Goal: Task Accomplishment & Management: Manage account settings

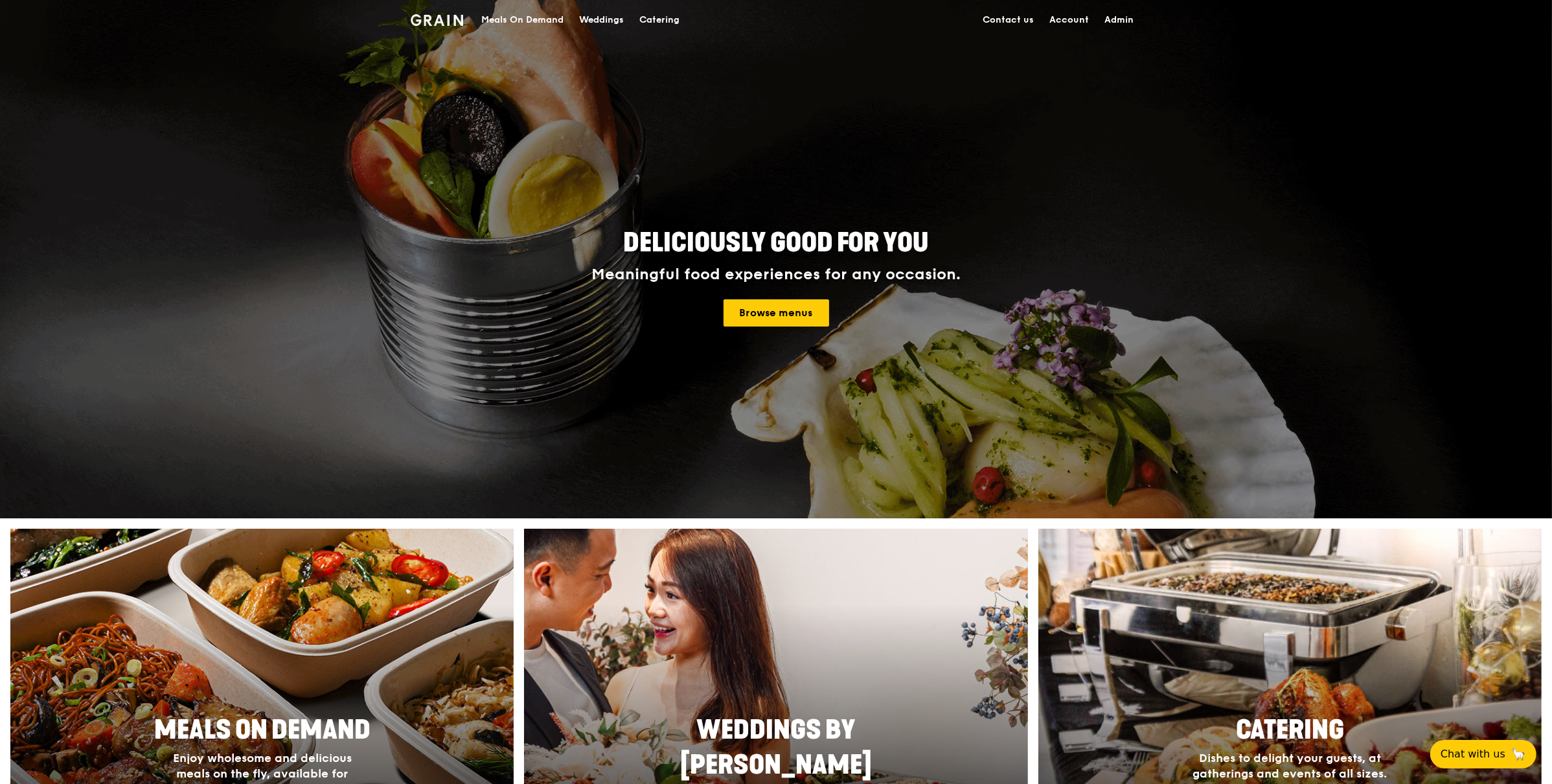
click at [1126, 19] on link "Admin" at bounding box center [1119, 20] width 45 height 39
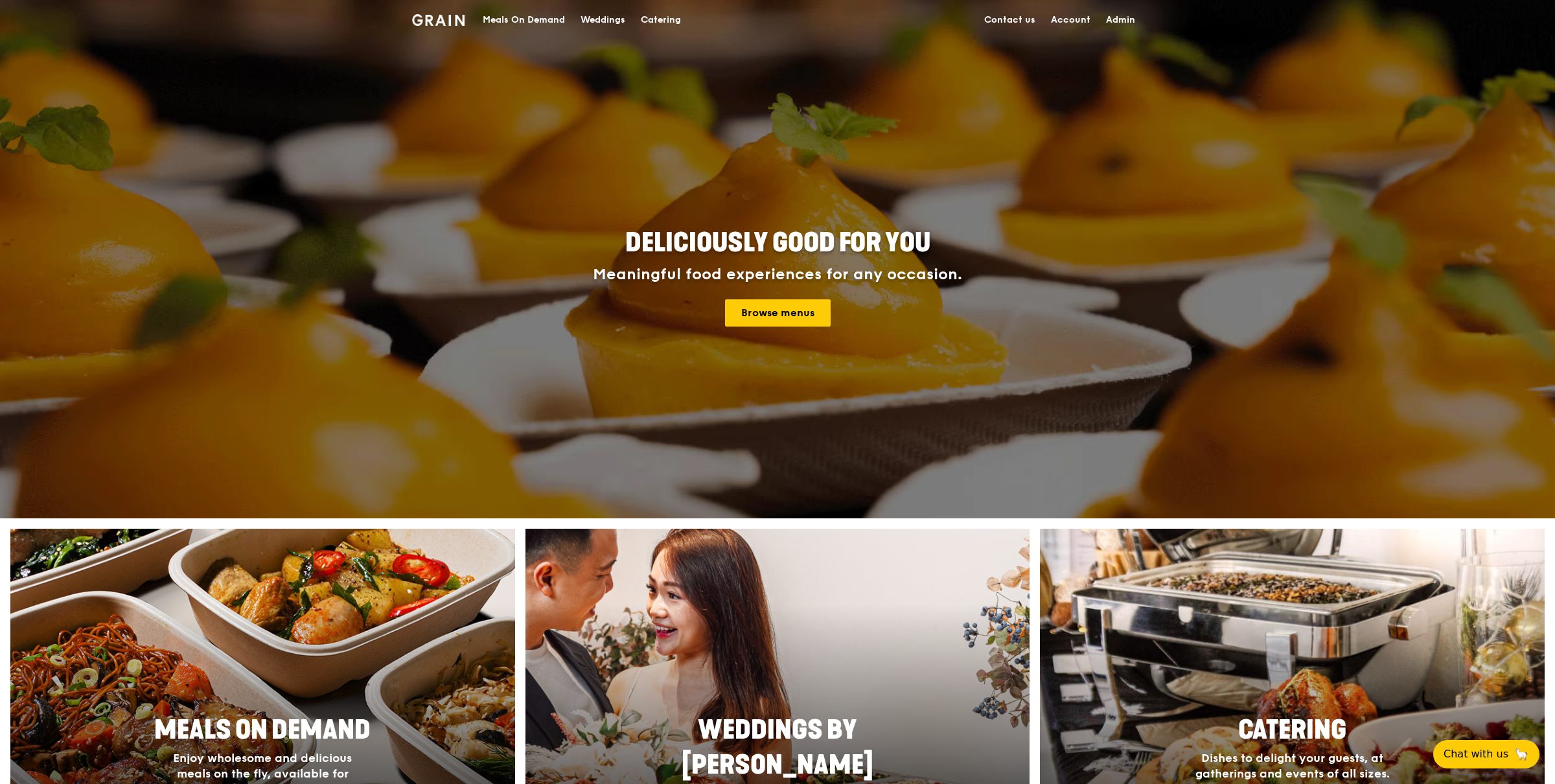
select select "100"
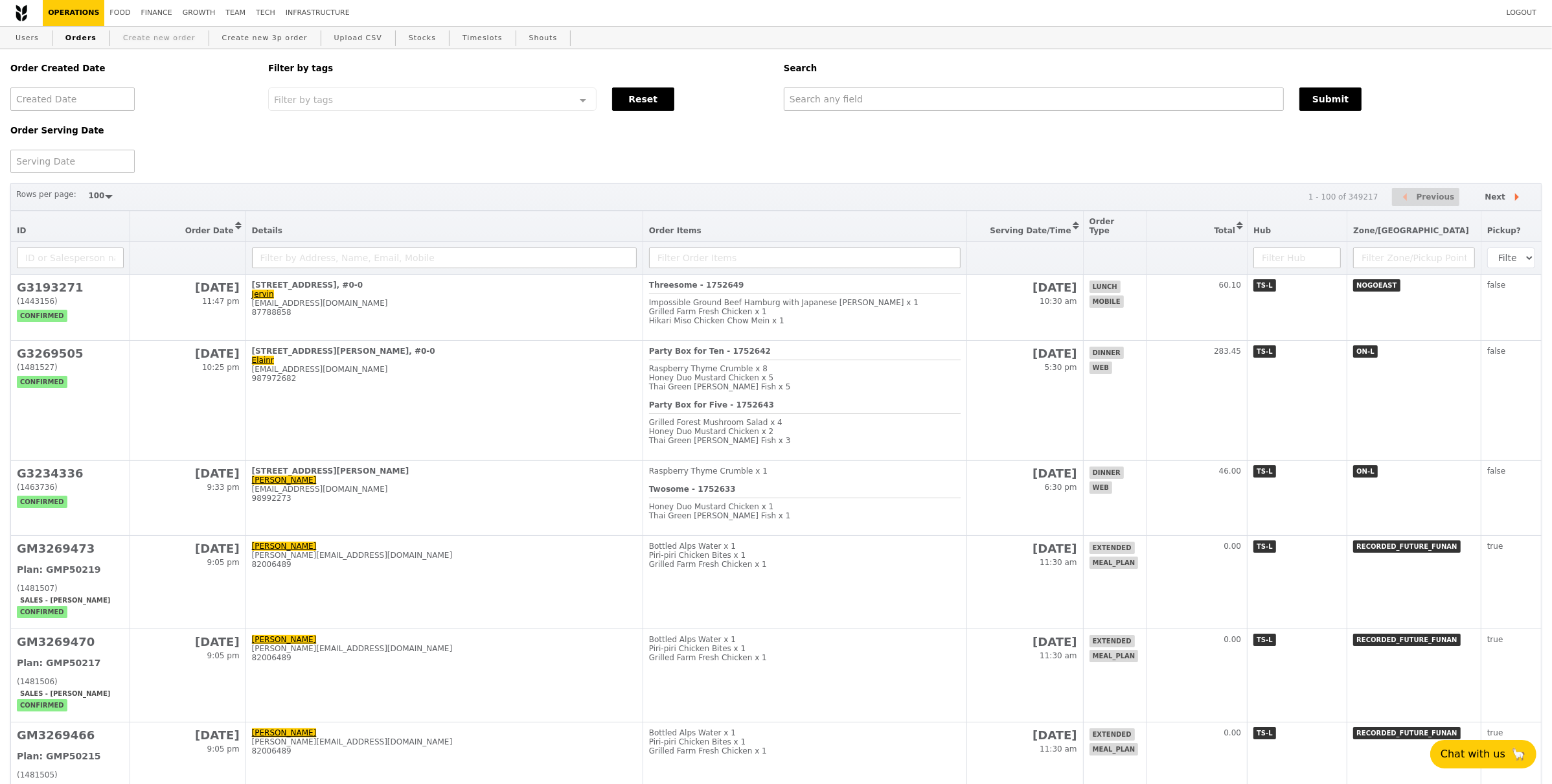
click at [161, 43] on link "Create new order" at bounding box center [159, 38] width 83 height 24
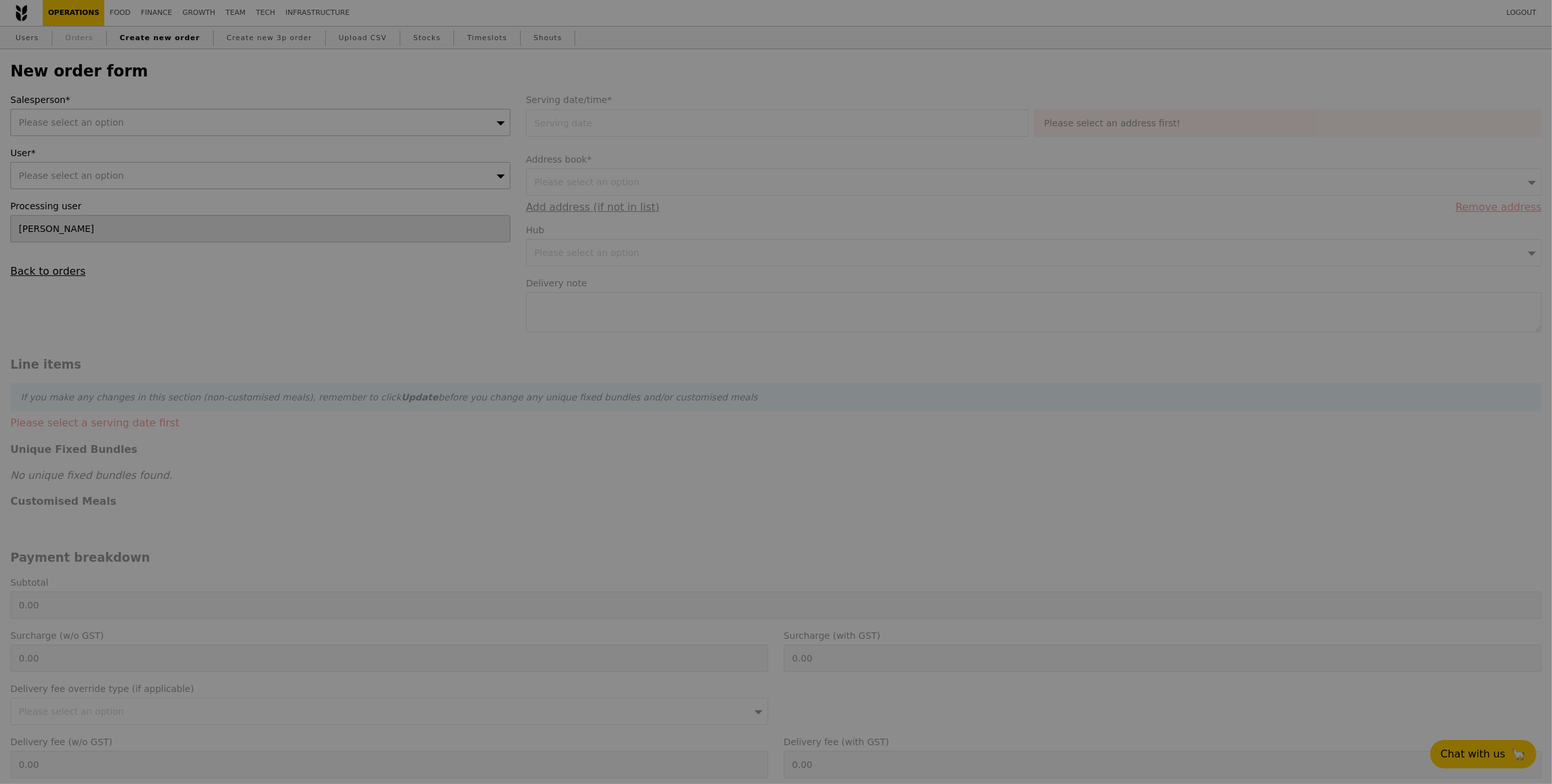
type input "Confirm"
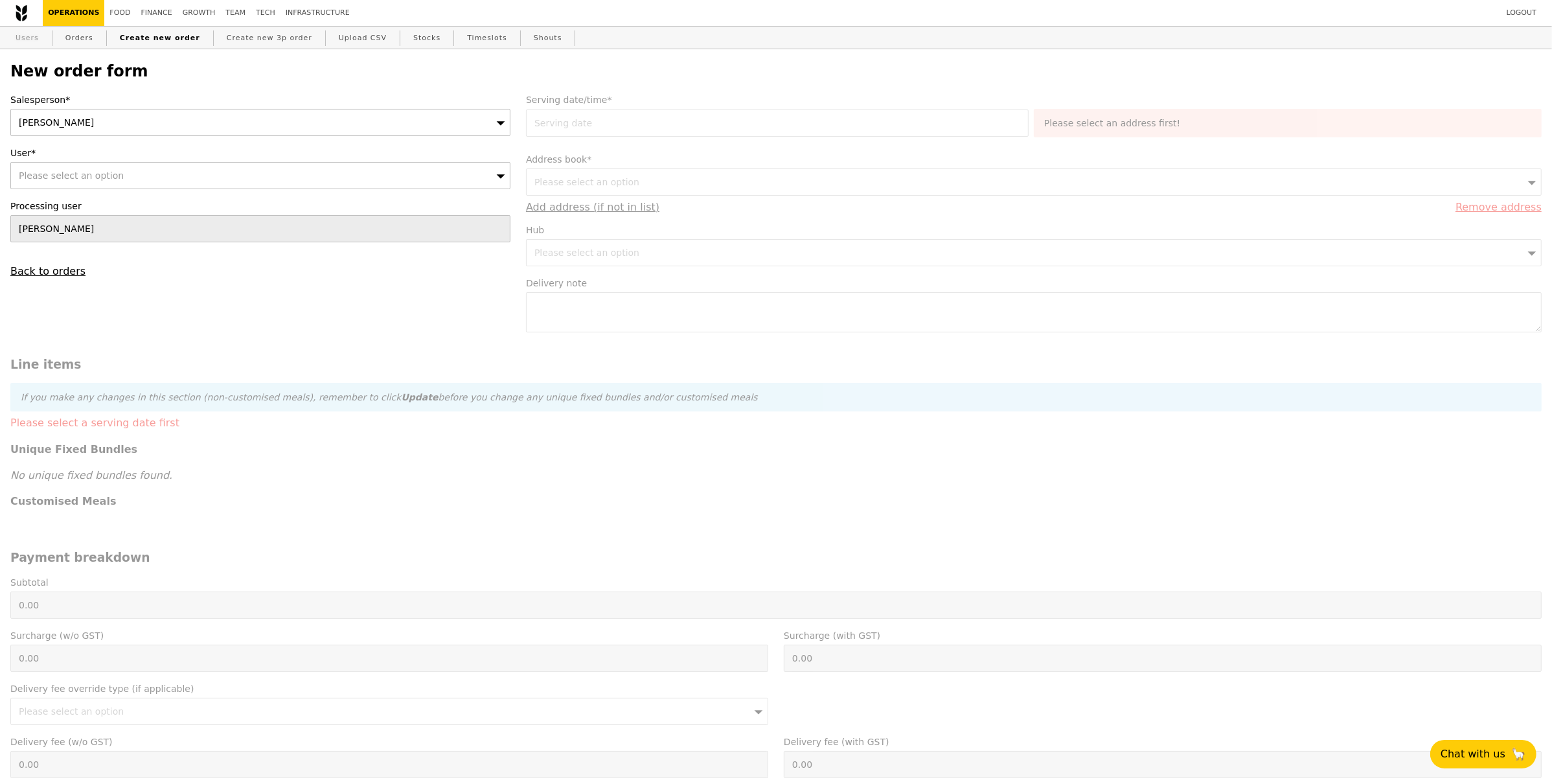
click at [14, 43] on link "Users" at bounding box center [27, 38] width 34 height 24
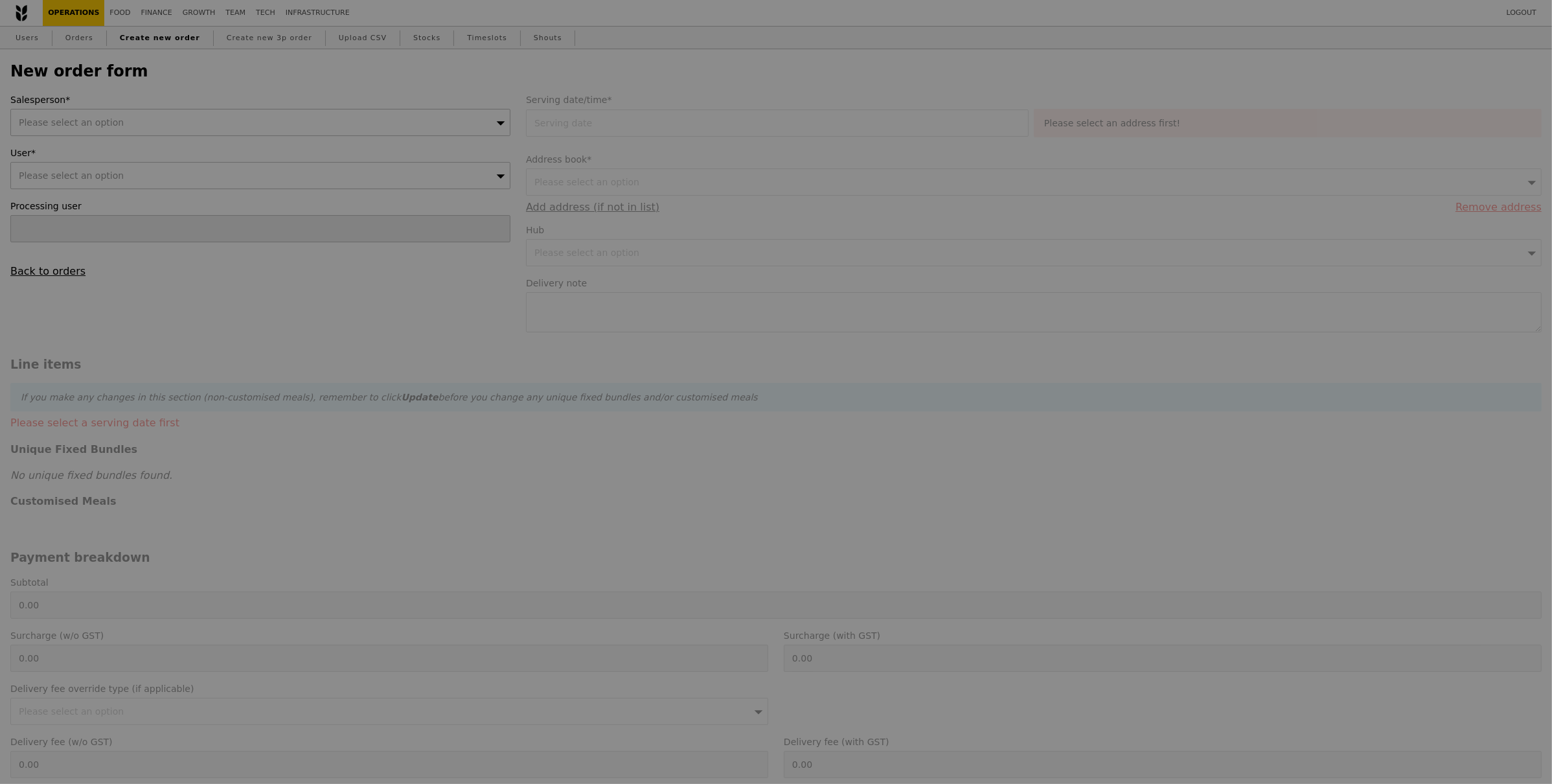
type input "Confirm"
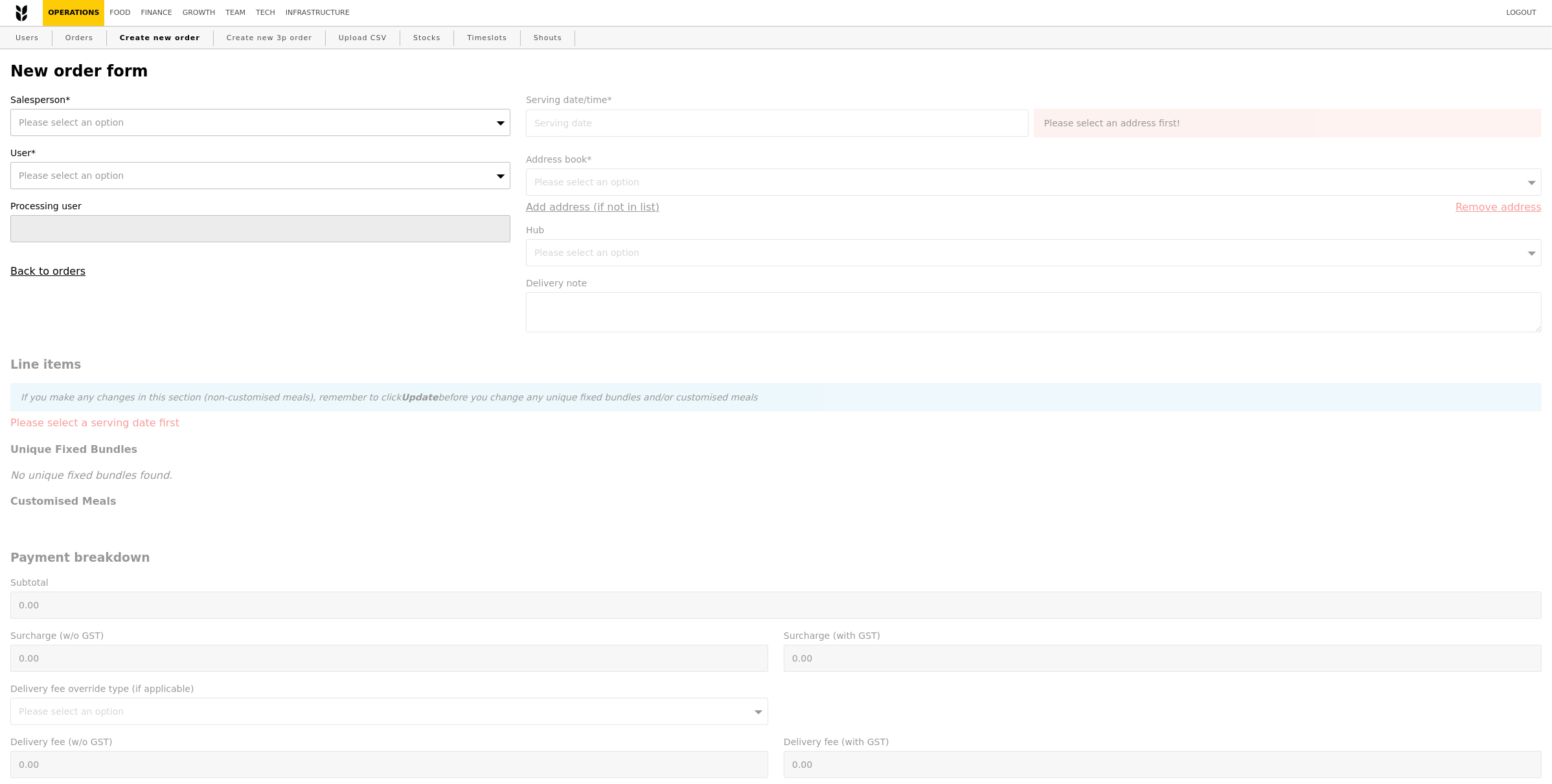
click at [48, 120] on span "Please select an option" at bounding box center [71, 122] width 105 height 10
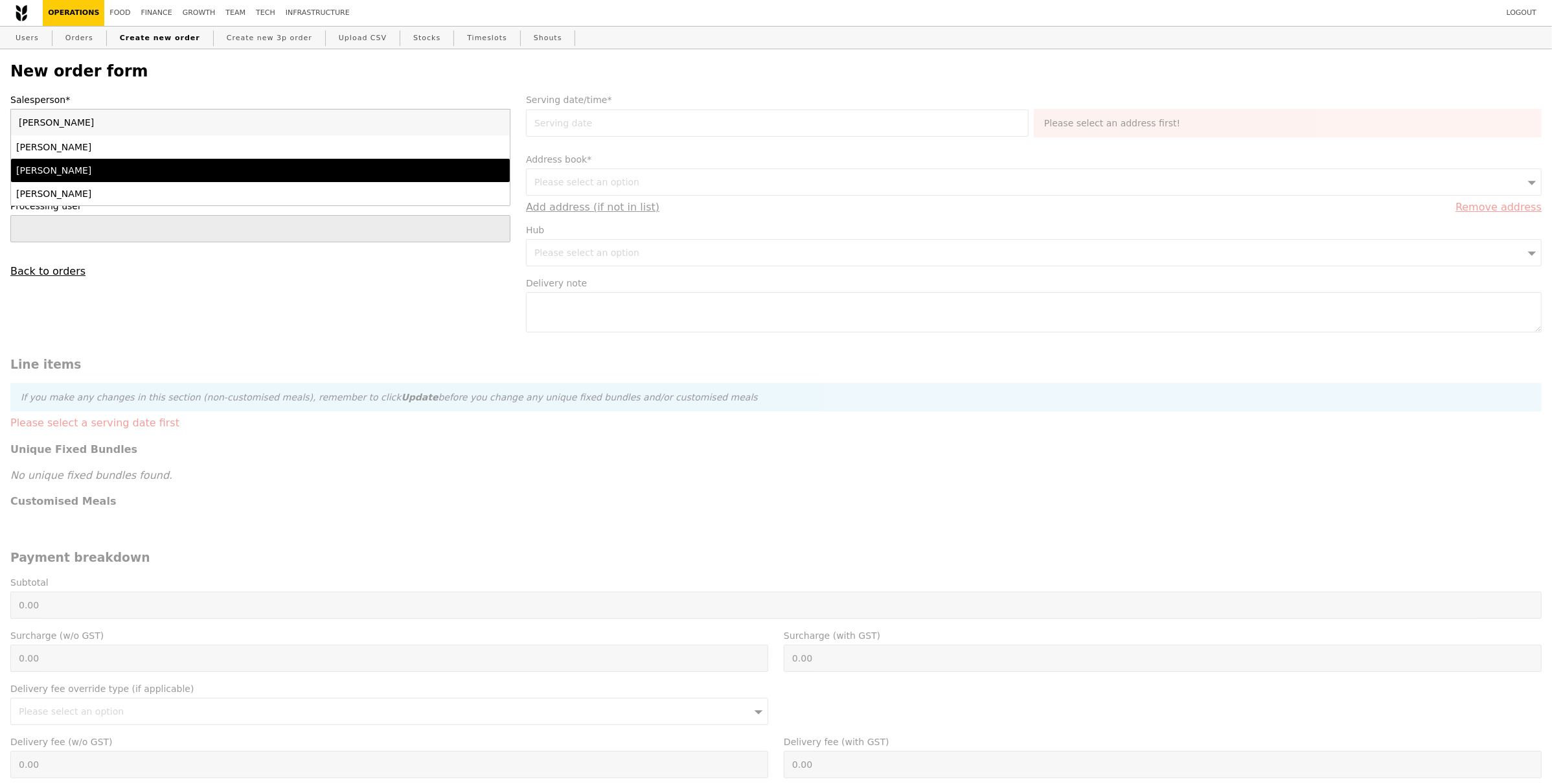
type input "[PERSON_NAME]"
click at [122, 170] on div "[PERSON_NAME]" at bounding box center [199, 170] width 366 height 13
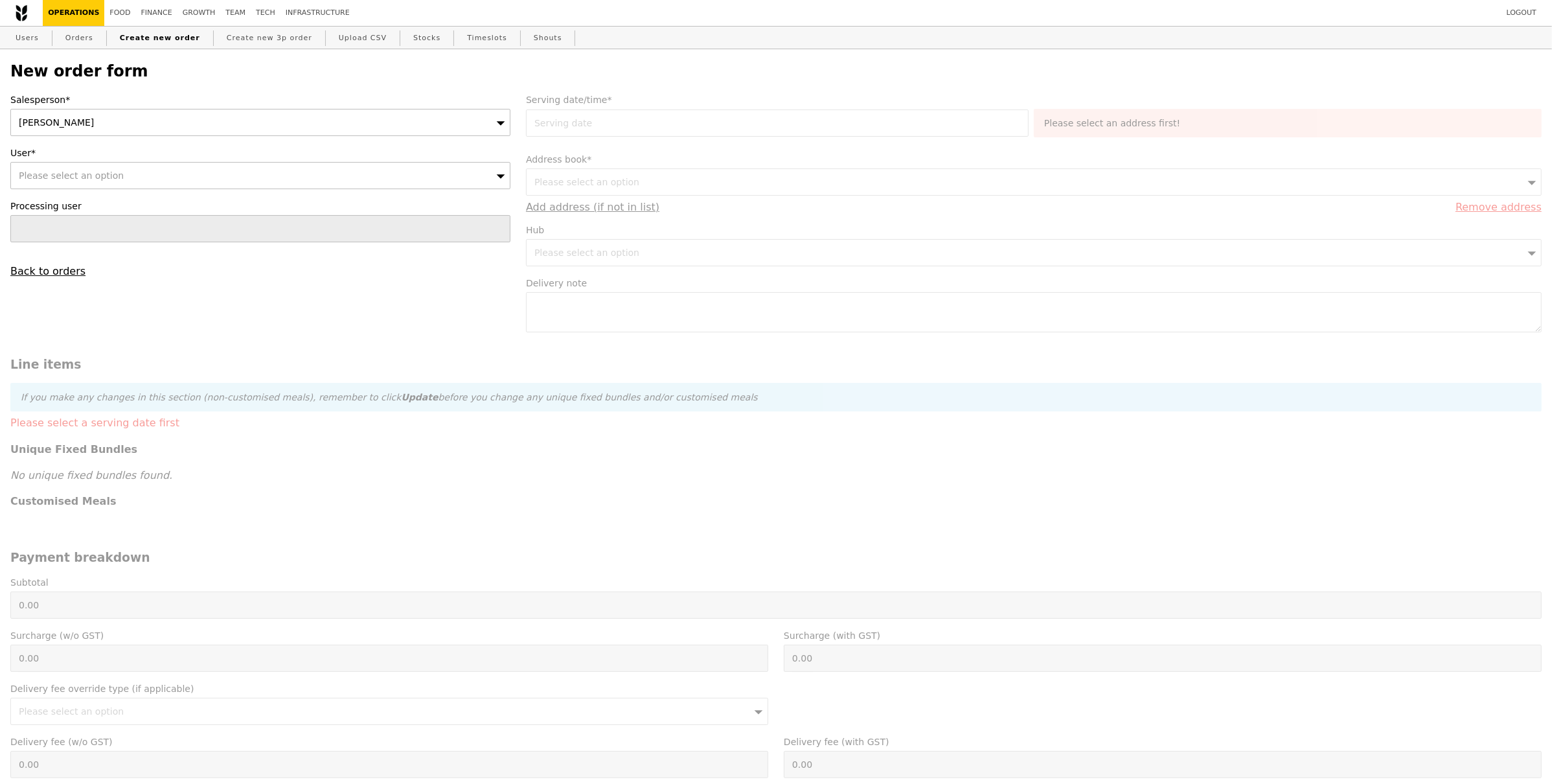
click at [109, 181] on div "Please select an option" at bounding box center [260, 175] width 500 height 27
type input "637022"
type input "Confirm"
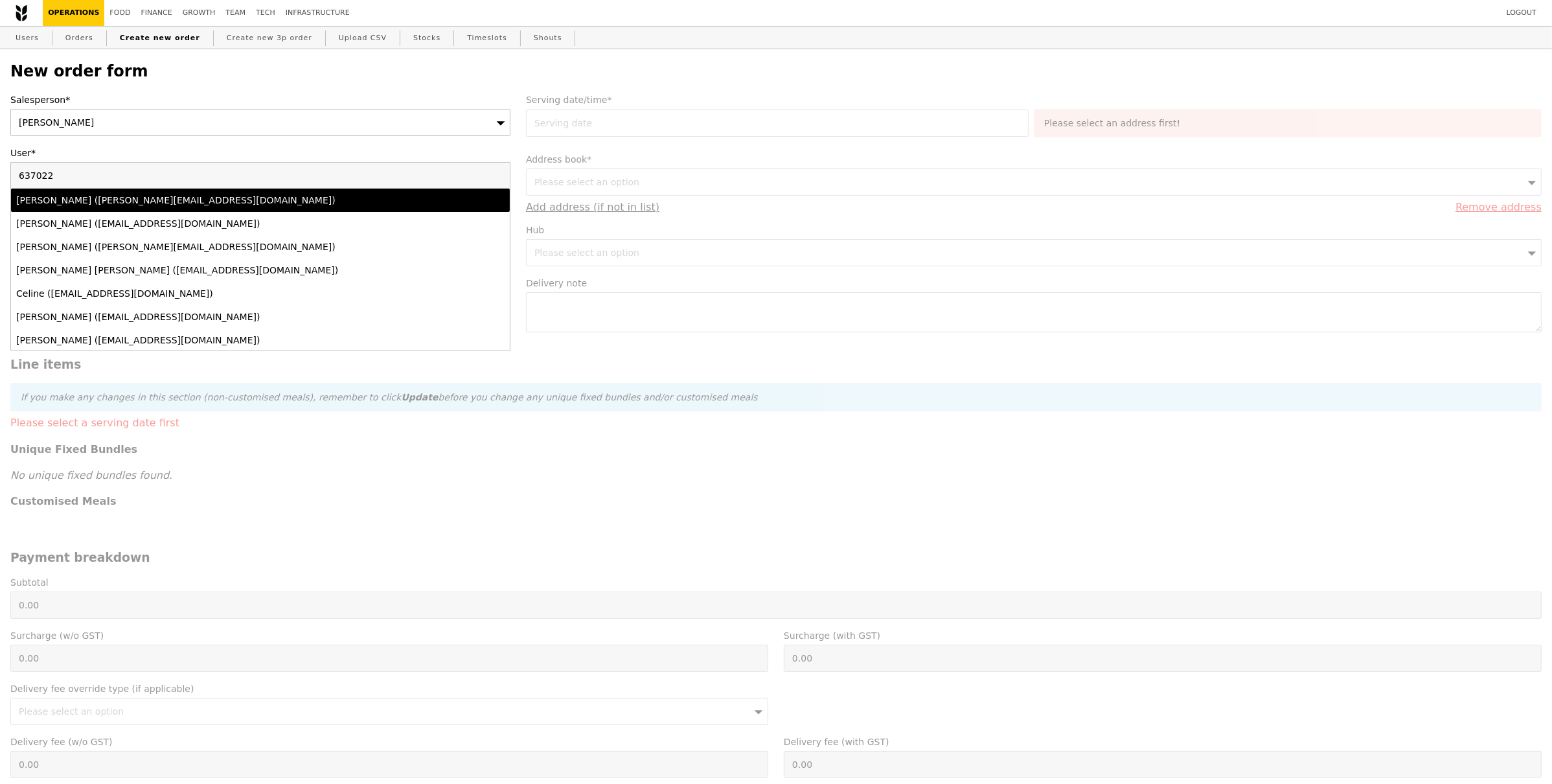
type input "637022"
click at [122, 201] on div "[PERSON_NAME] ([PERSON_NAME][EMAIL_ADDRESS][DOMAIN_NAME])" at bounding box center [199, 200] width 366 height 13
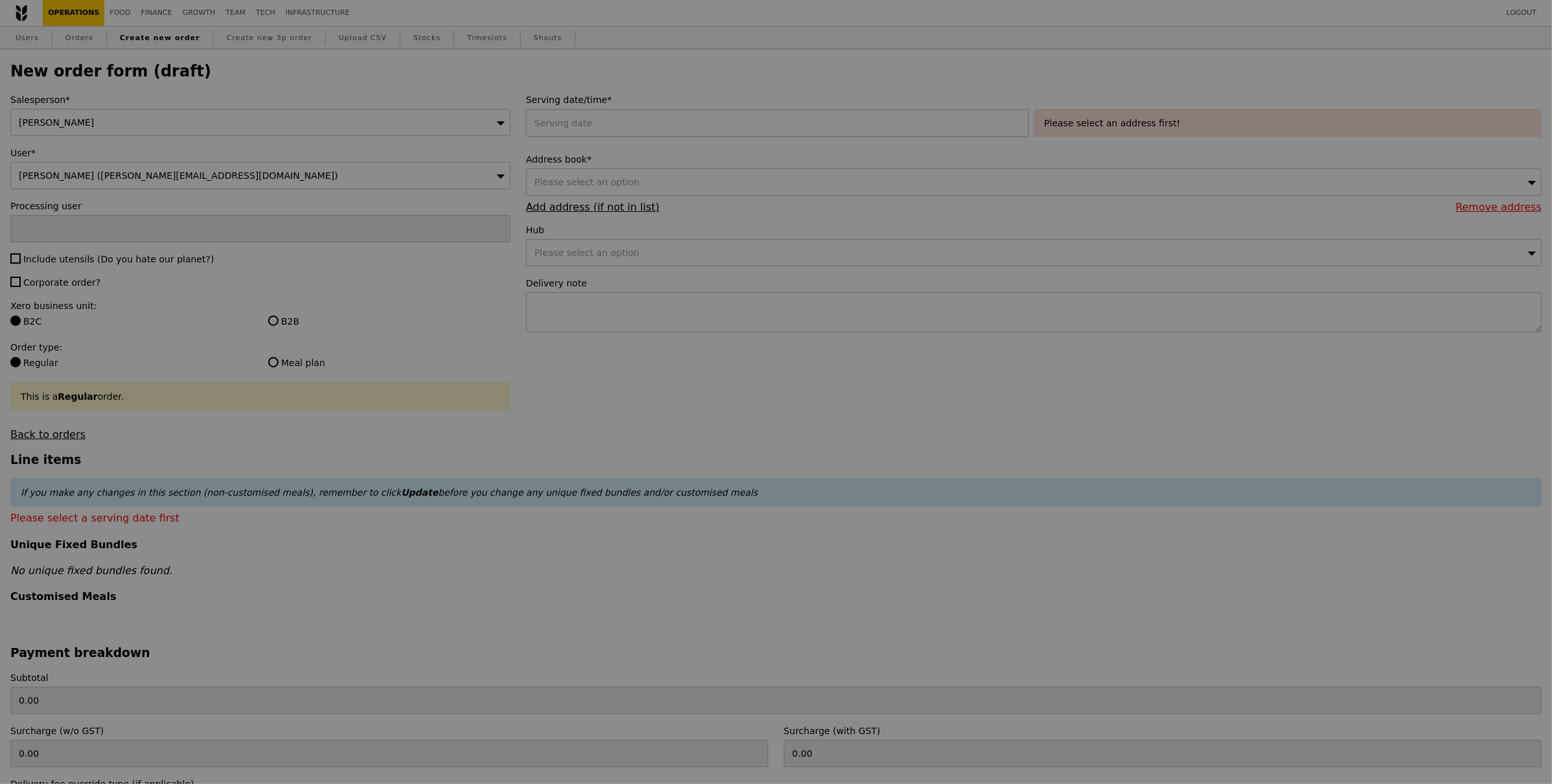
type input "Confirm"
click at [578, 126] on div at bounding box center [781, 123] width 508 height 27
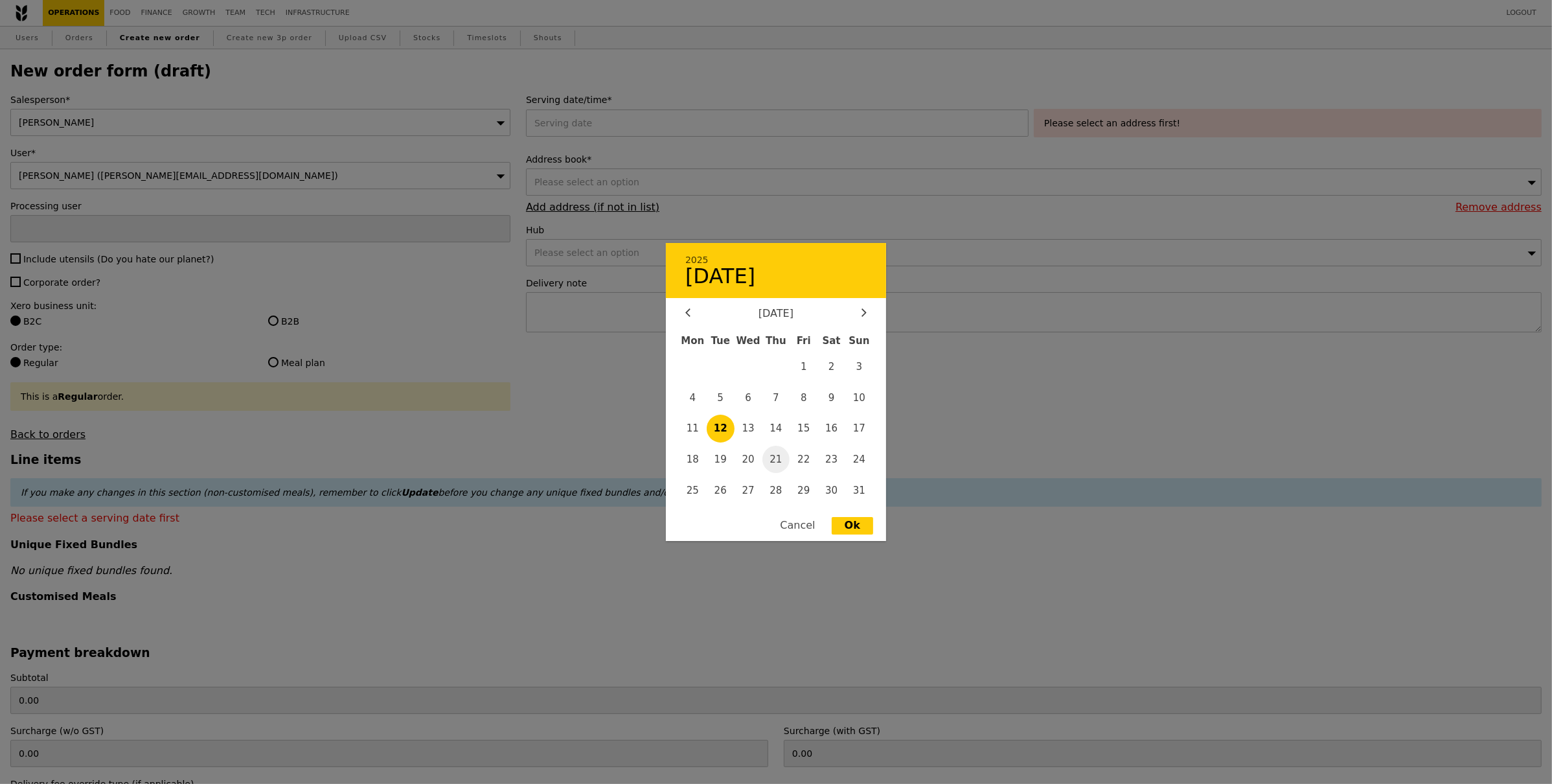
click at [781, 458] on span "21" at bounding box center [776, 460] width 27 height 27
type input "[DATE]"
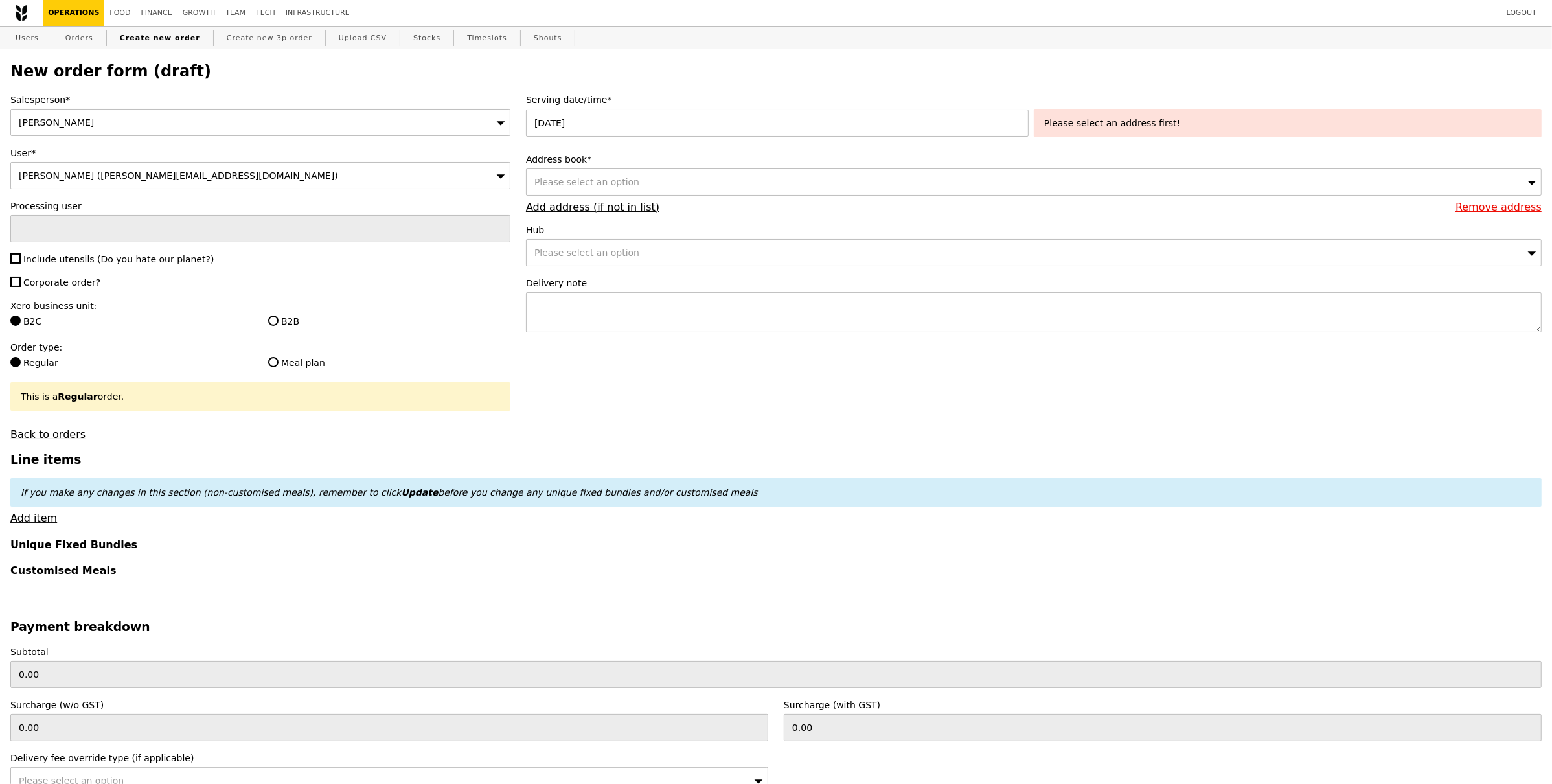
type input "Confirm"
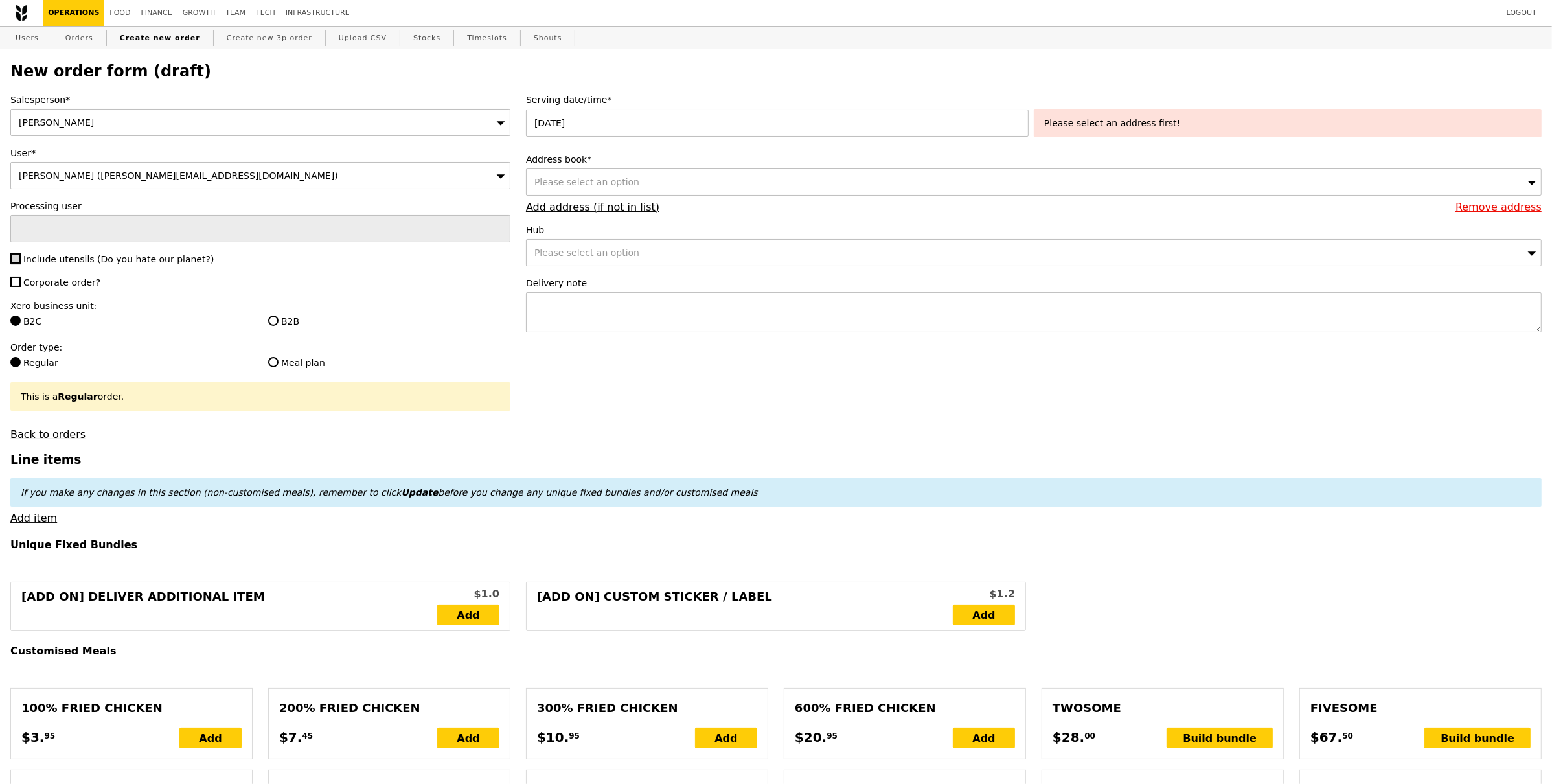
click at [15, 256] on input "Include utensils (Do you hate our planet?)" at bounding box center [15, 258] width 10 height 10
checkbox input "true"
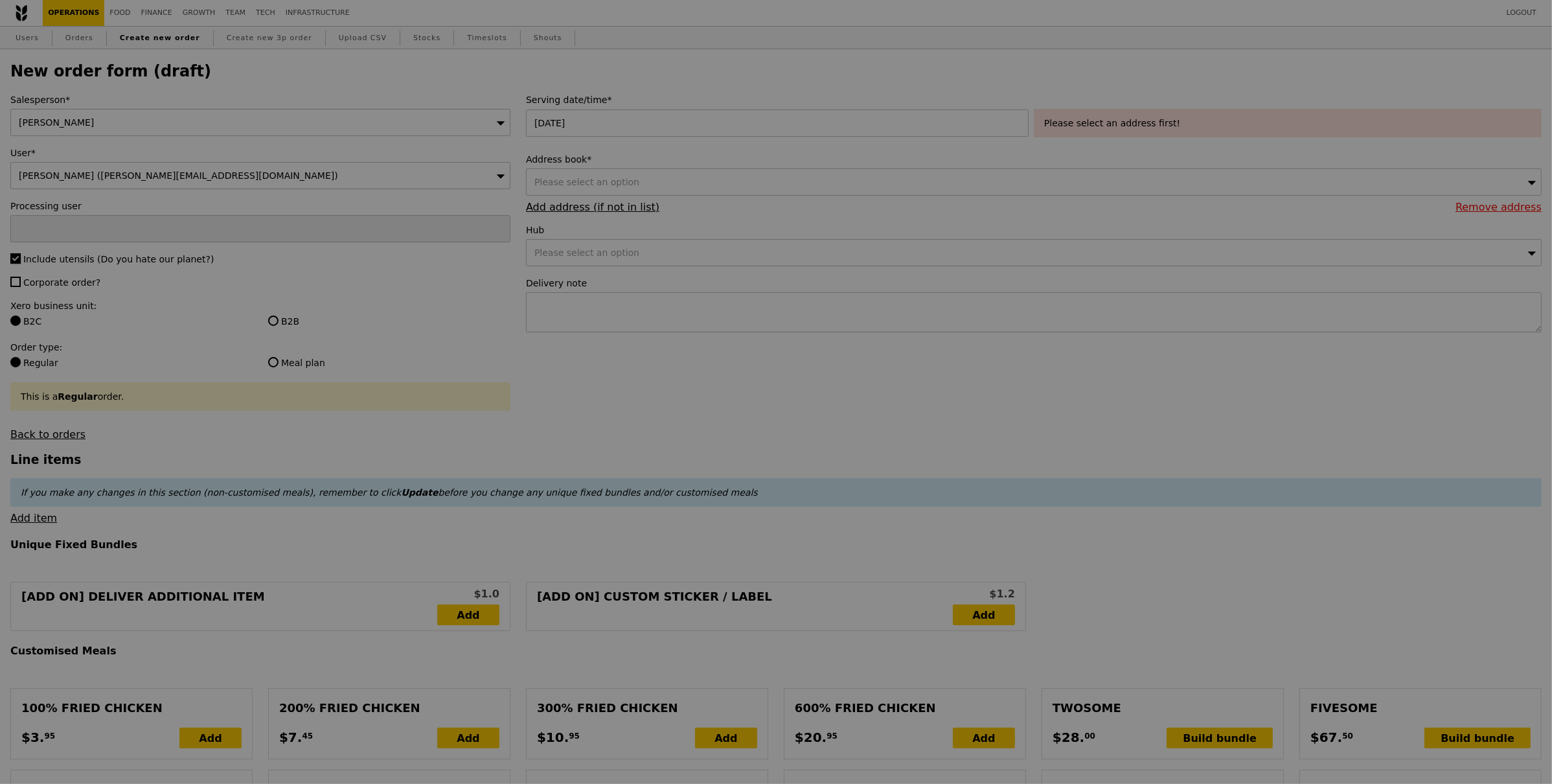
type input "Confirm"
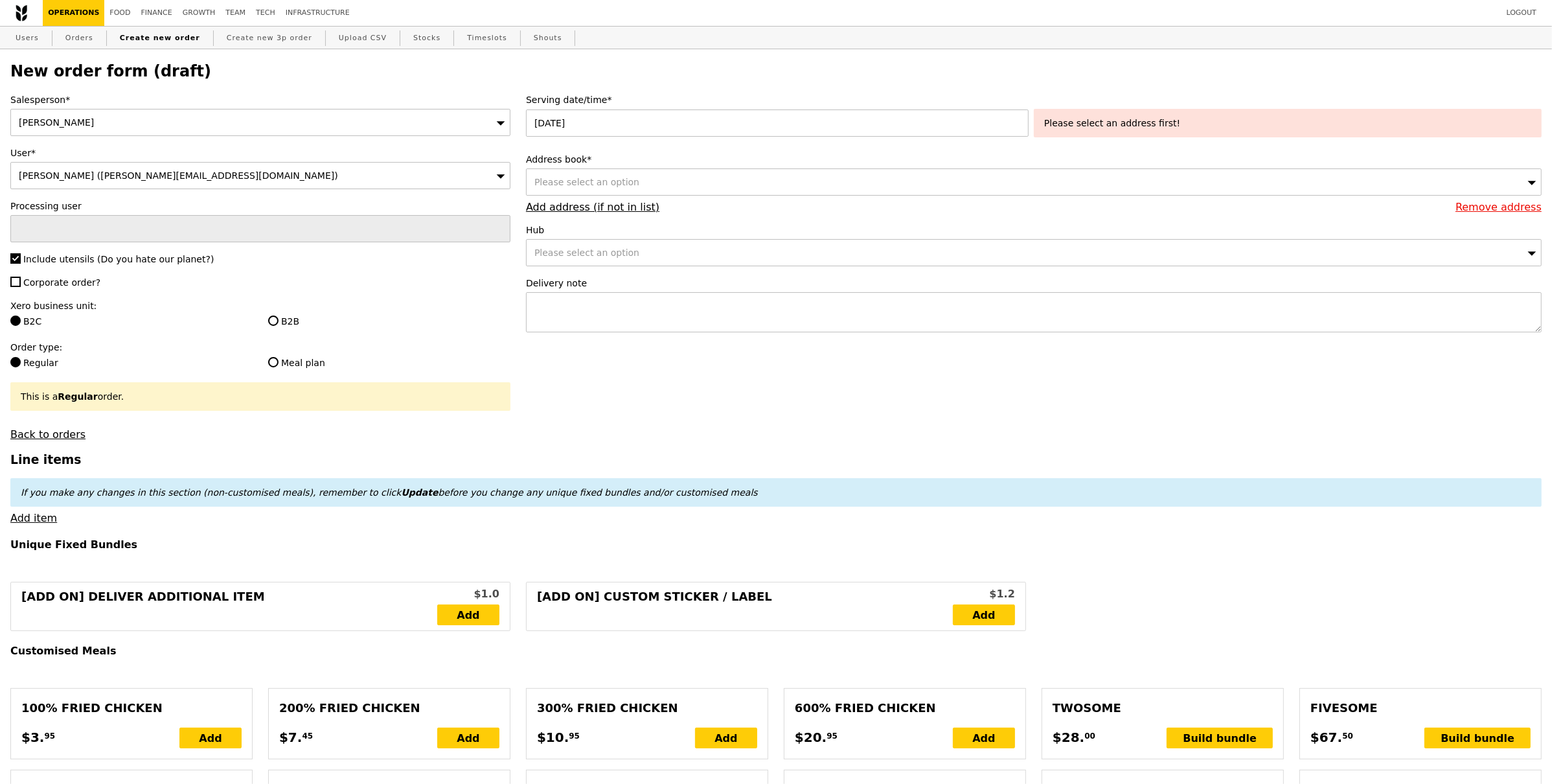
click at [34, 283] on span "Corporate order?" at bounding box center [62, 281] width 77 height 10
click at [21, 283] on input "Corporate order?" at bounding box center [15, 281] width 10 height 10
checkbox input "true"
click at [268, 324] on label "B2B" at bounding box center [388, 321] width 242 height 13
click at [268, 324] on input "B2B" at bounding box center [272, 320] width 10 height 10
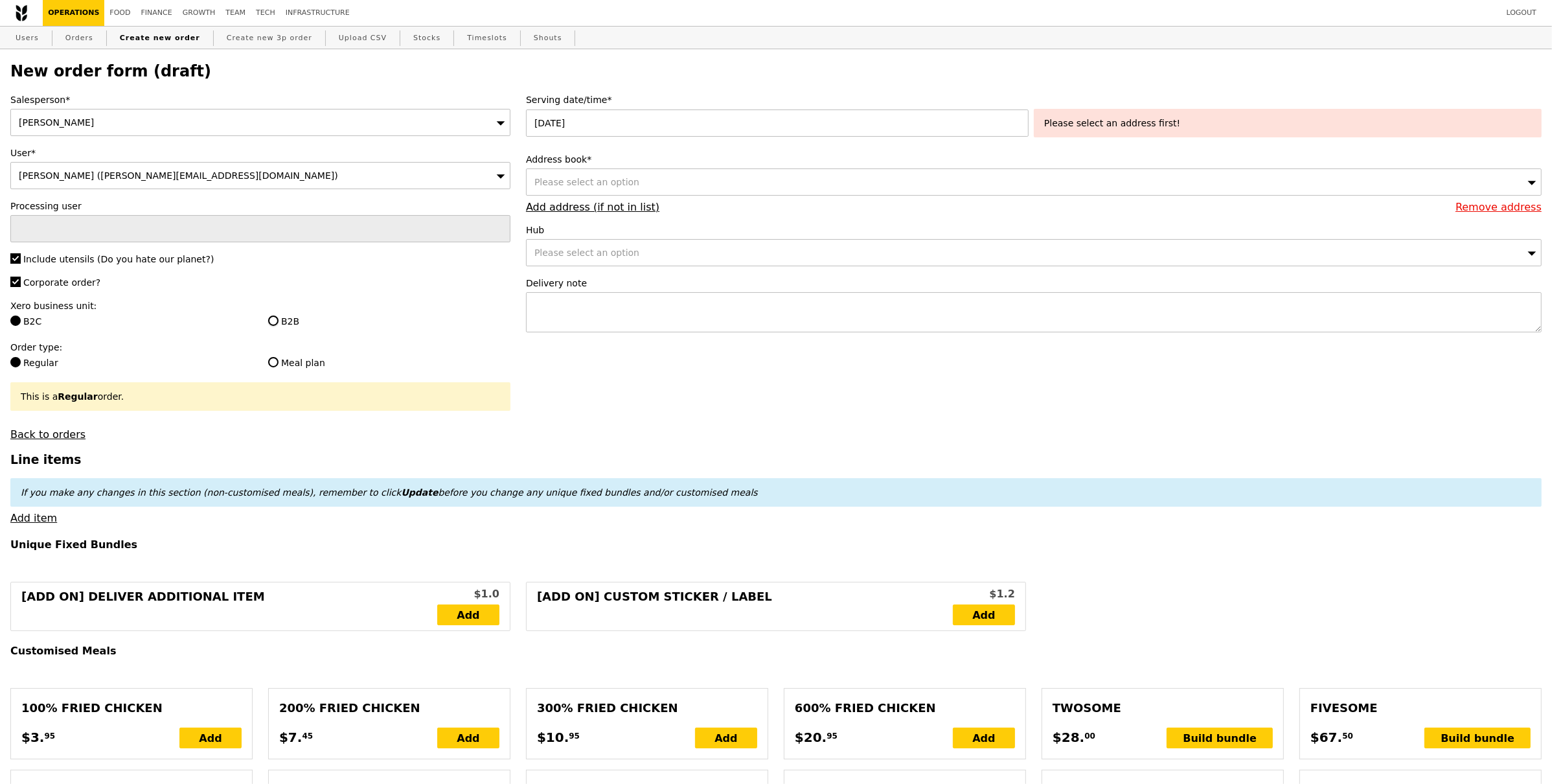
radio input "true"
click at [639, 181] on div "Please select an option" at bounding box center [1034, 182] width 1015 height 27
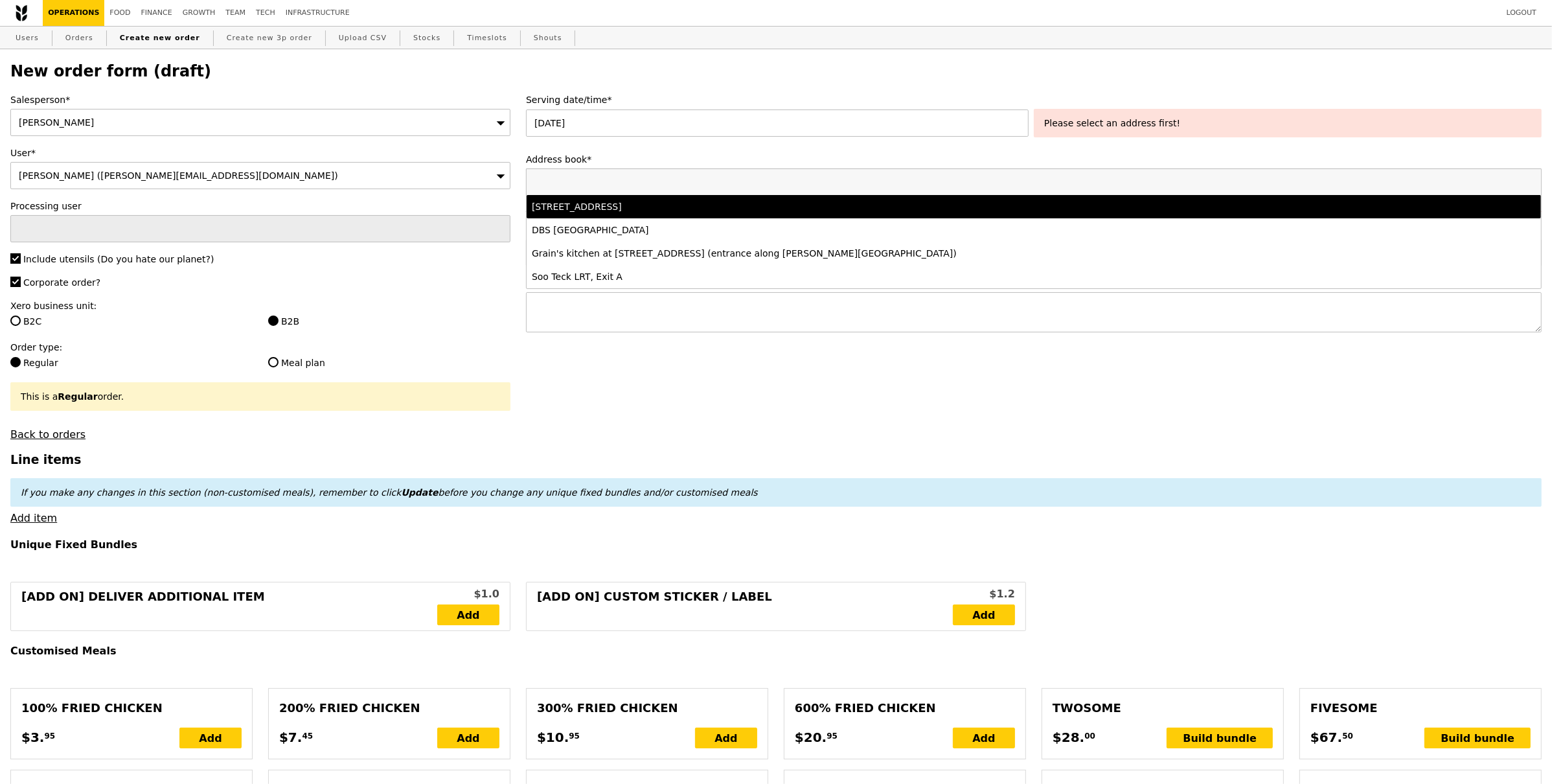
click at [641, 199] on li "23 Tuas South Avenue 6, #-, Singapore 637022" at bounding box center [1034, 207] width 1015 height 24
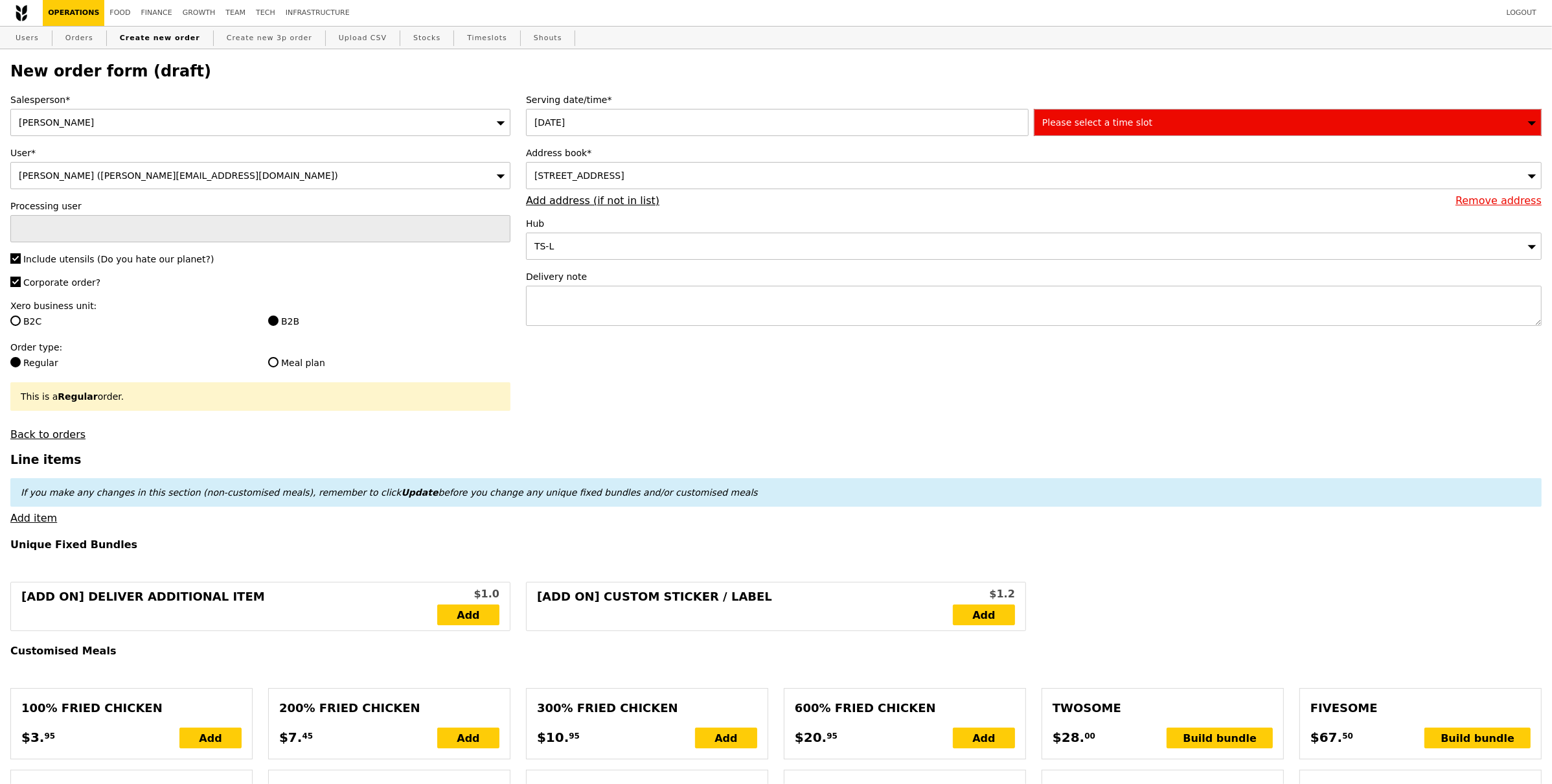
click at [1111, 127] on span "Please select a time slot" at bounding box center [1097, 122] width 110 height 10
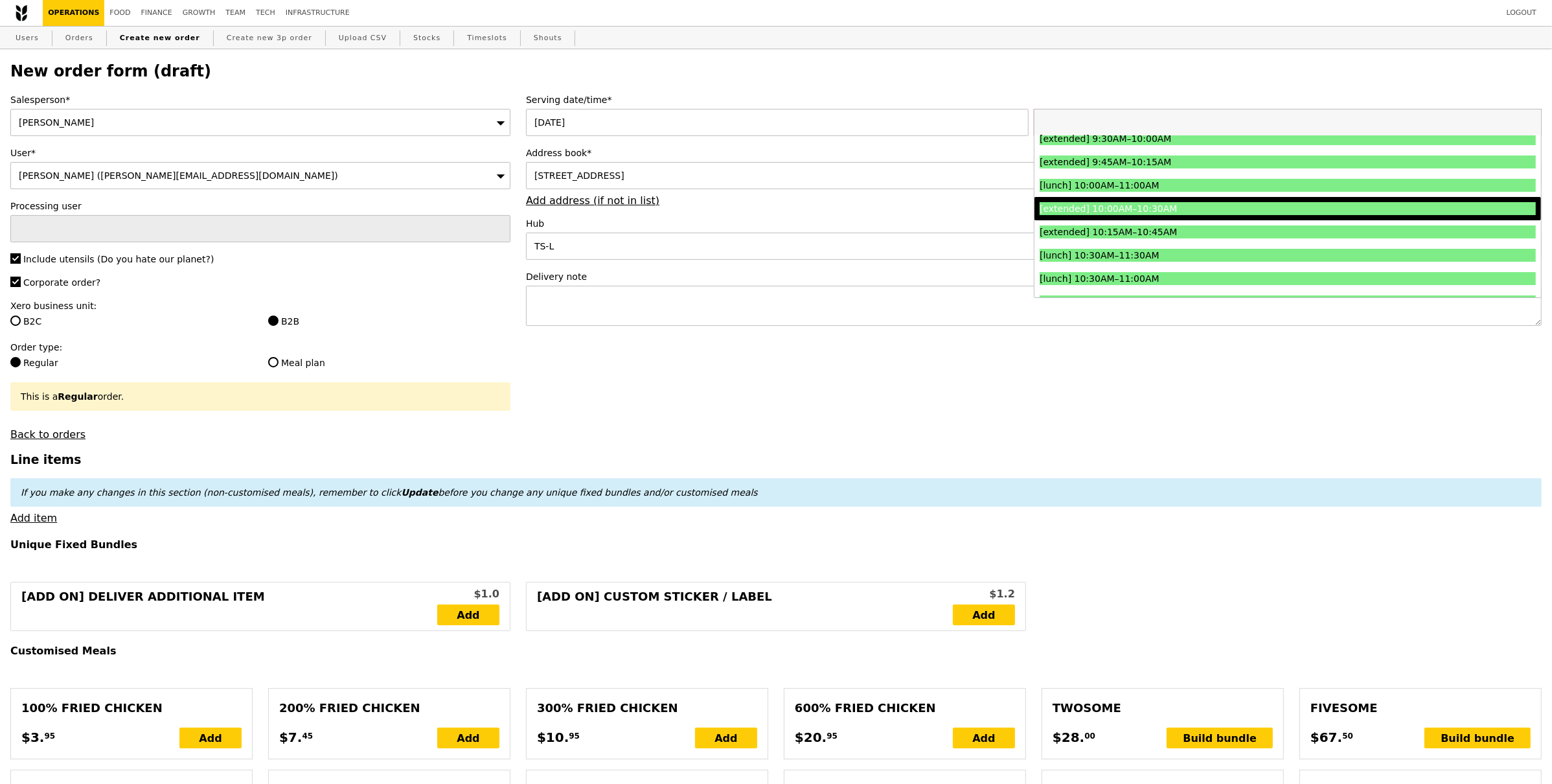
scroll to position [221, 0]
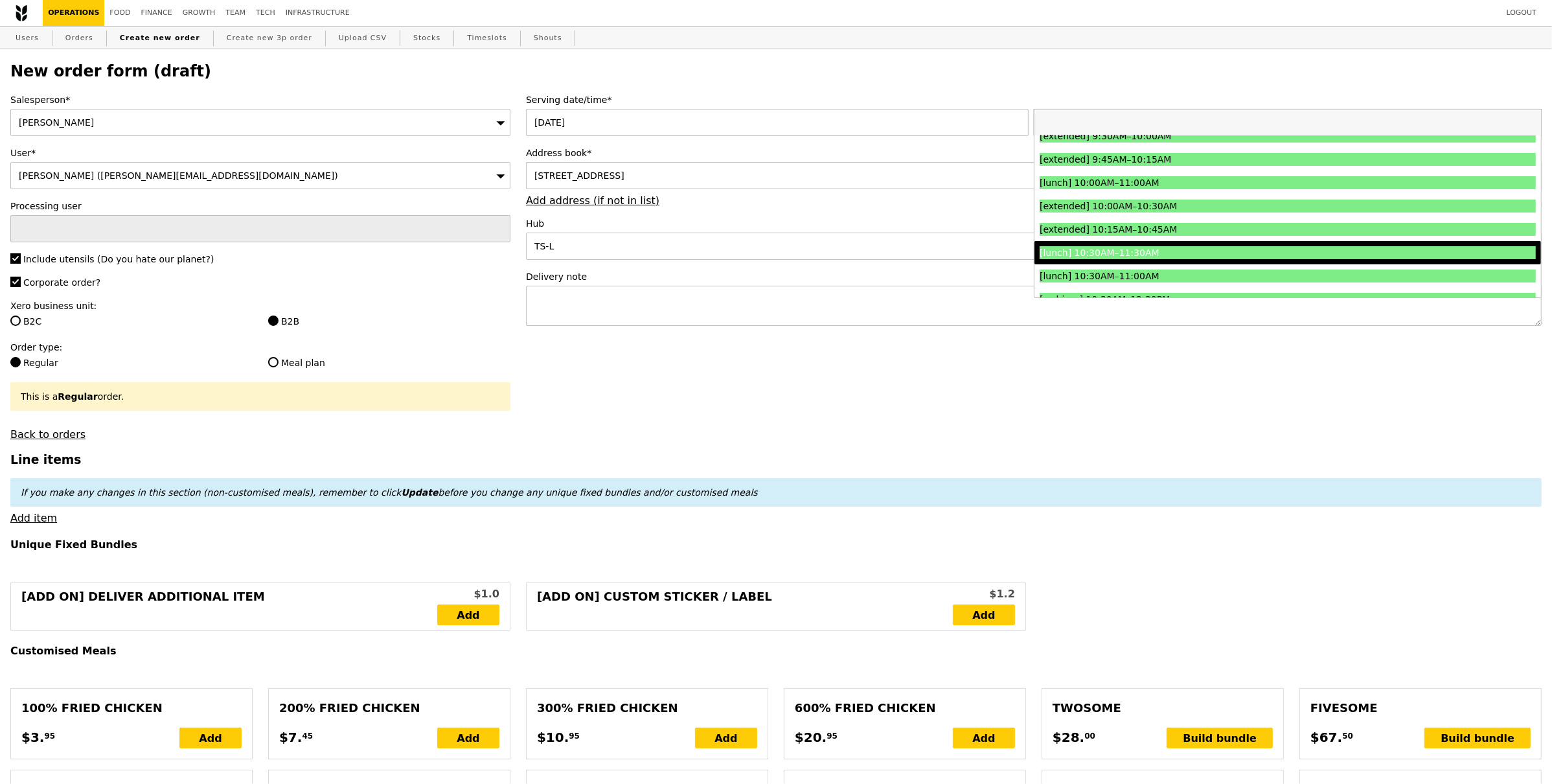
click at [1182, 250] on div "[lunch] 10:30AM–11:30AM" at bounding box center [1227, 252] width 373 height 13
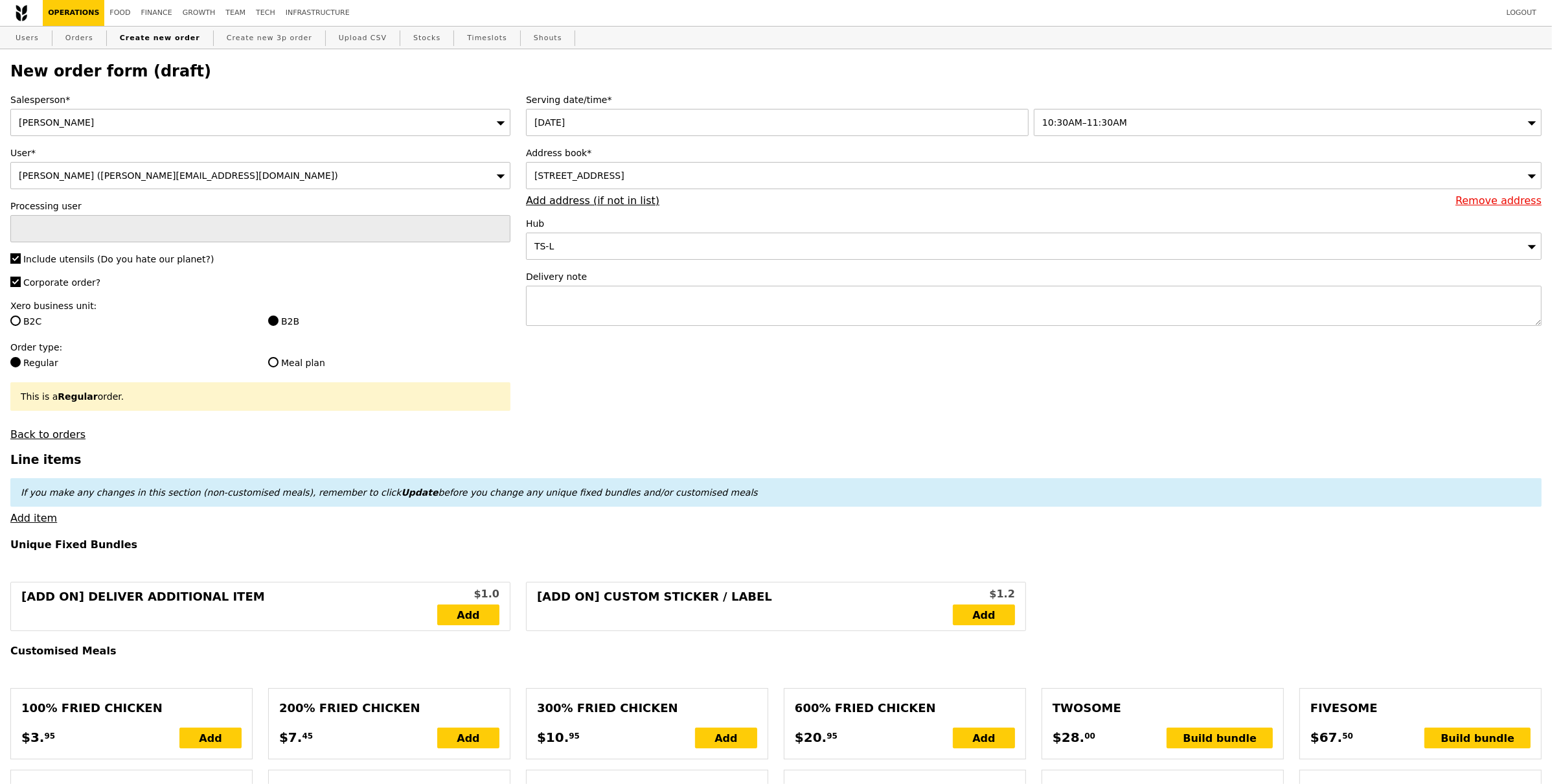
type input "Confirm"
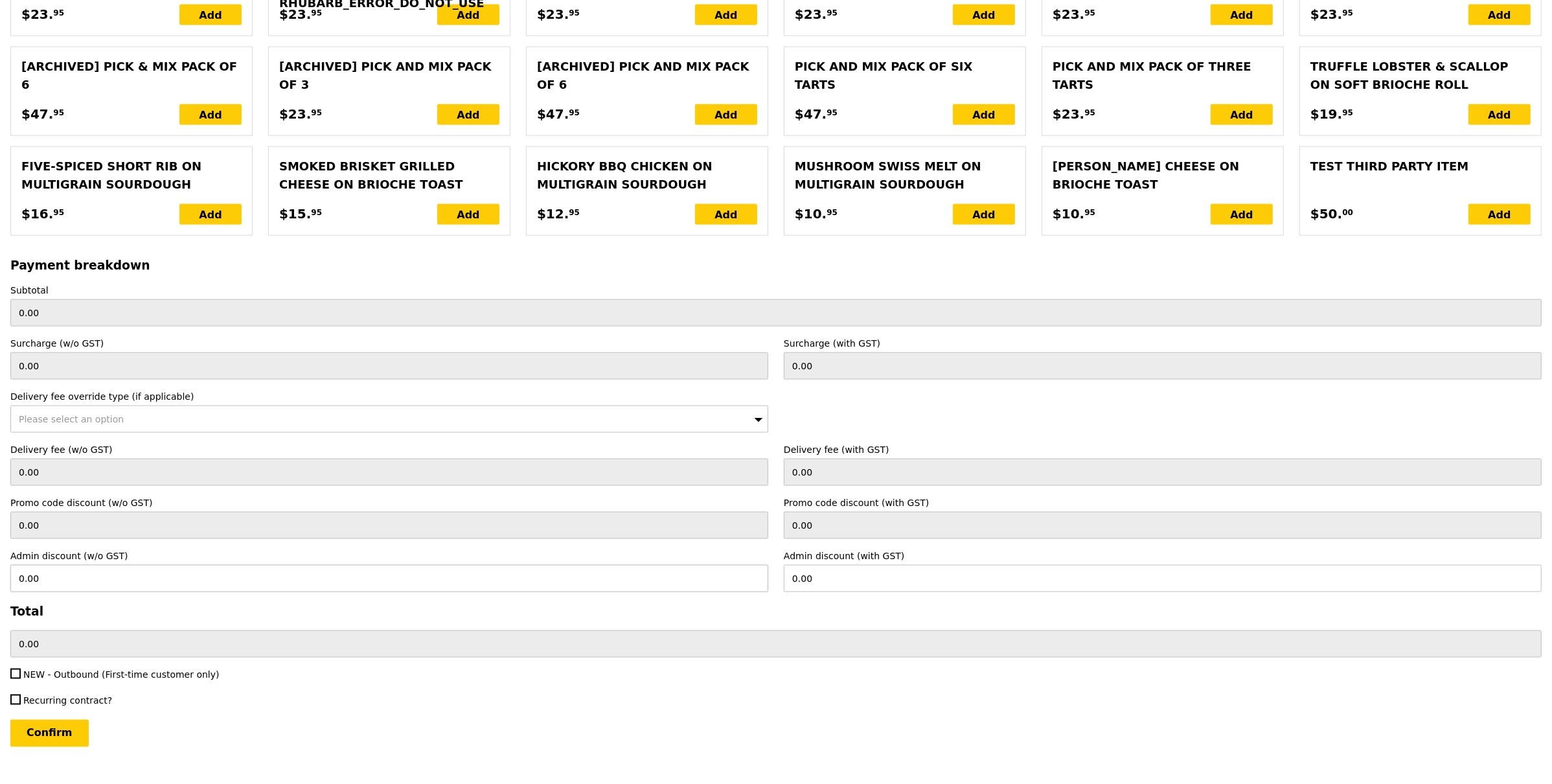
scroll to position [2417, 0]
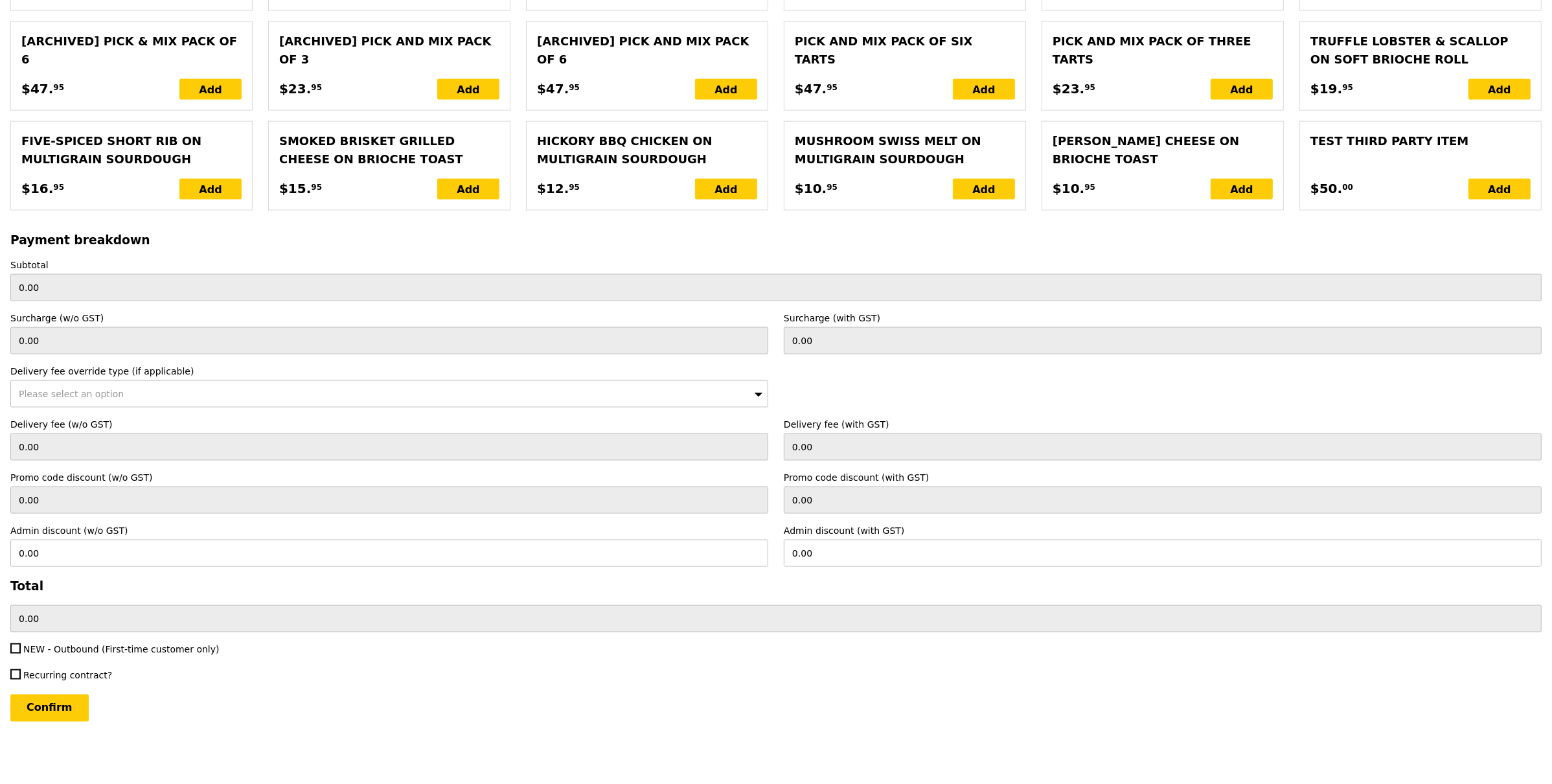
click at [77, 651] on span "NEW - Outbound (First-time customer only)" at bounding box center [122, 648] width 197 height 10
click at [21, 651] on input "NEW - Outbound (First-time customer only)" at bounding box center [15, 648] width 10 height 10
checkbox input "true"
type input "Loading..."
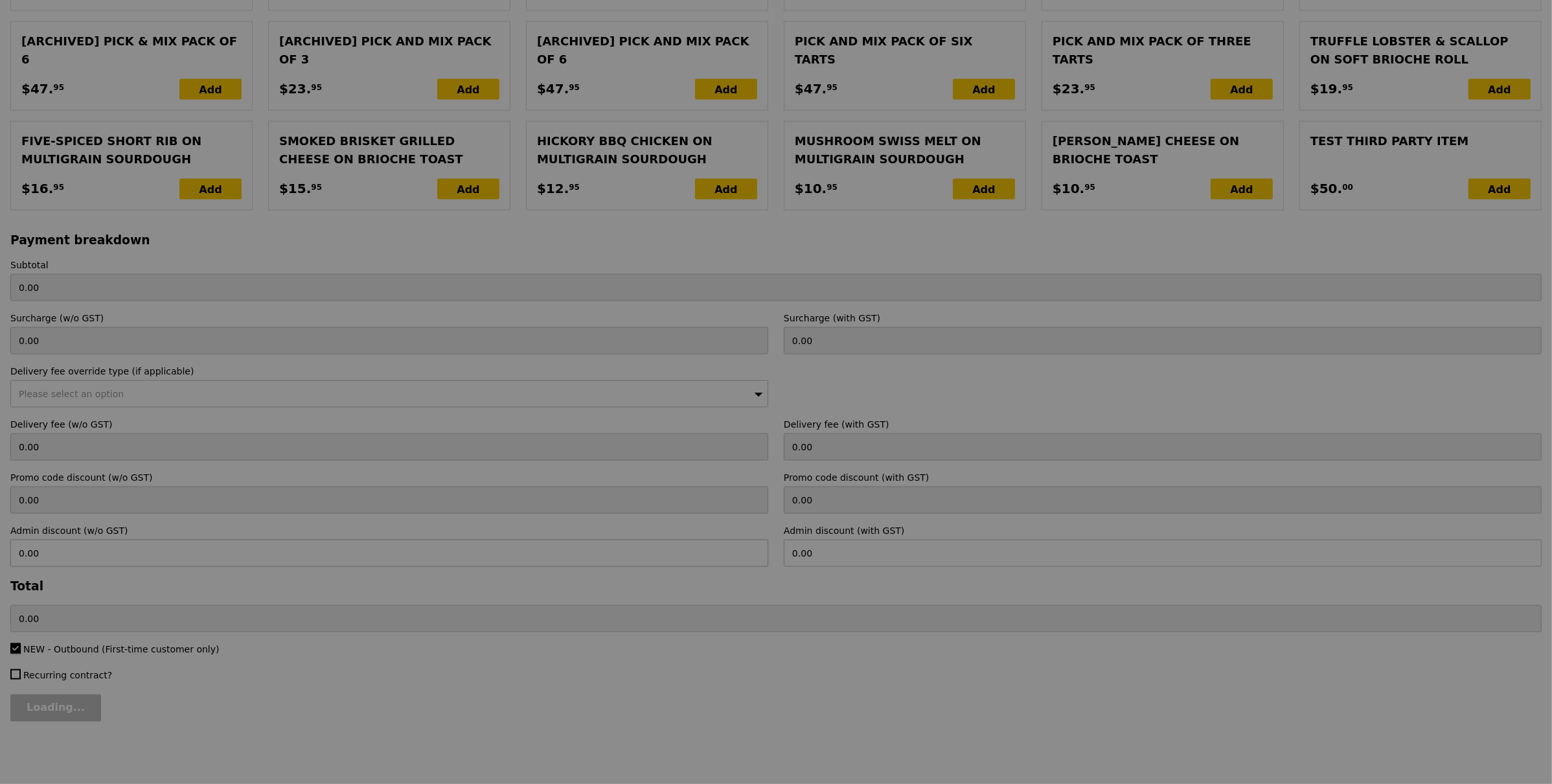
type input "13.76"
type input "15.00"
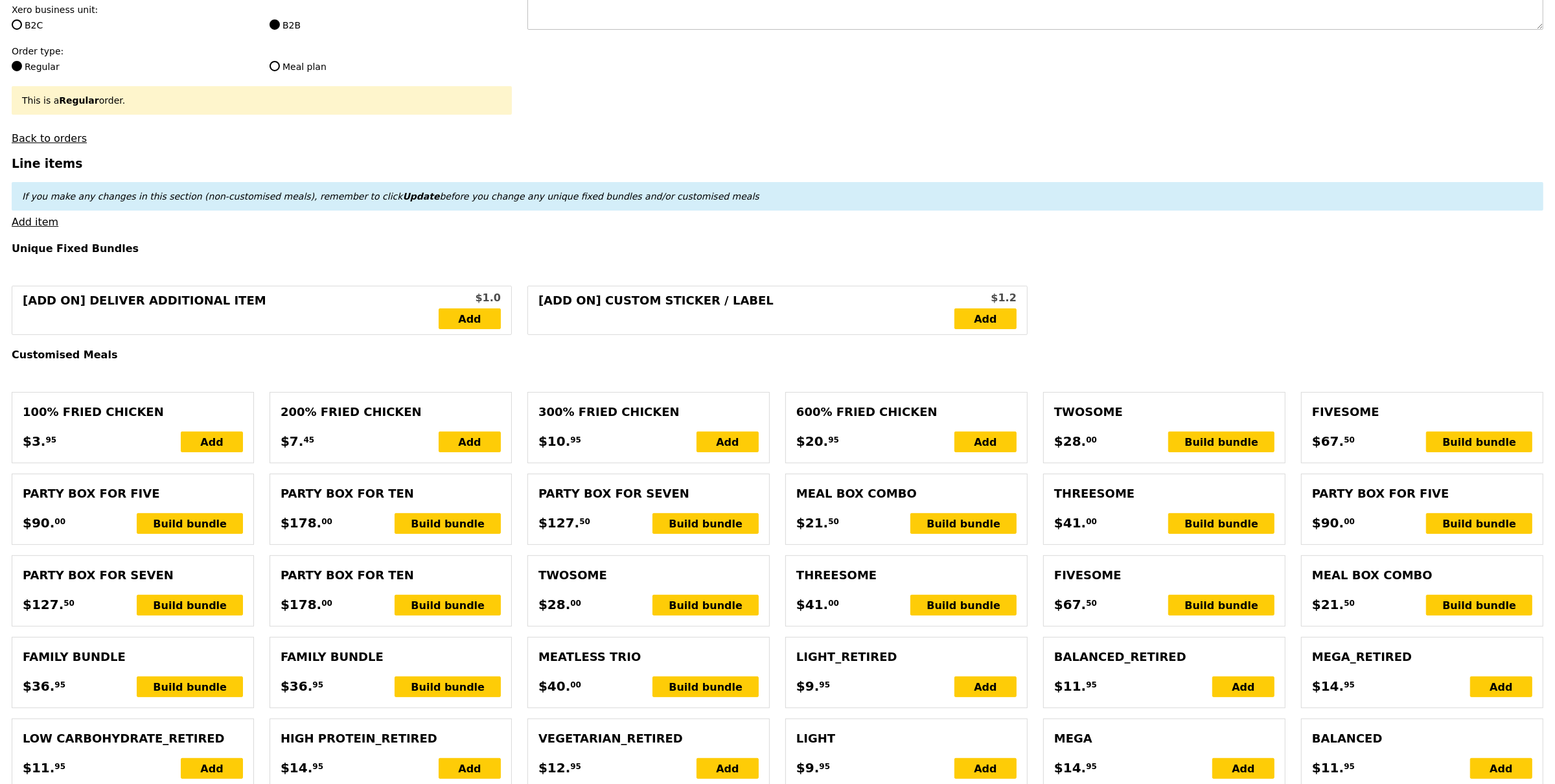
scroll to position [300, 0]
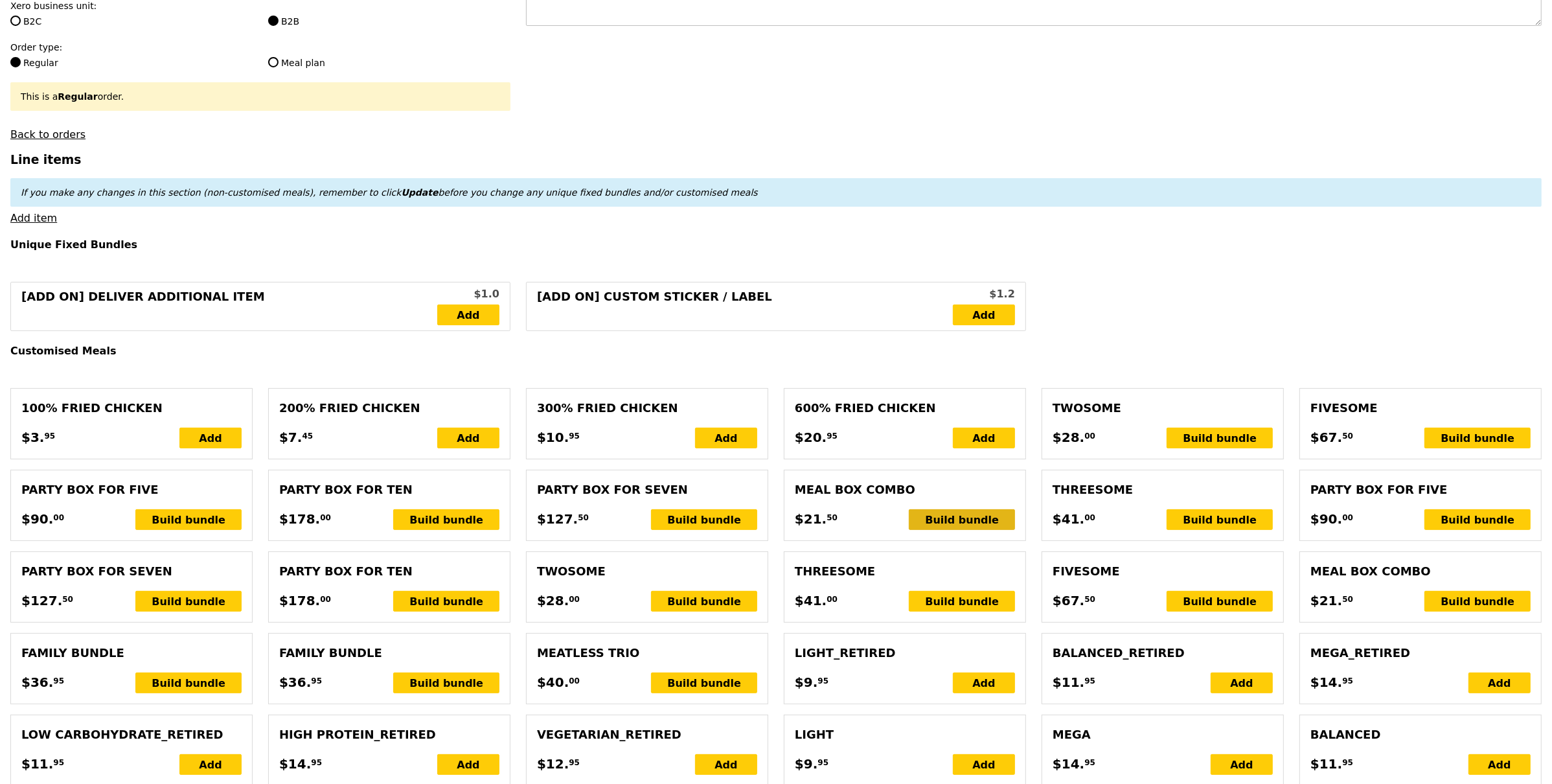
click at [994, 520] on div "Build bundle" at bounding box center [962, 519] width 106 height 21
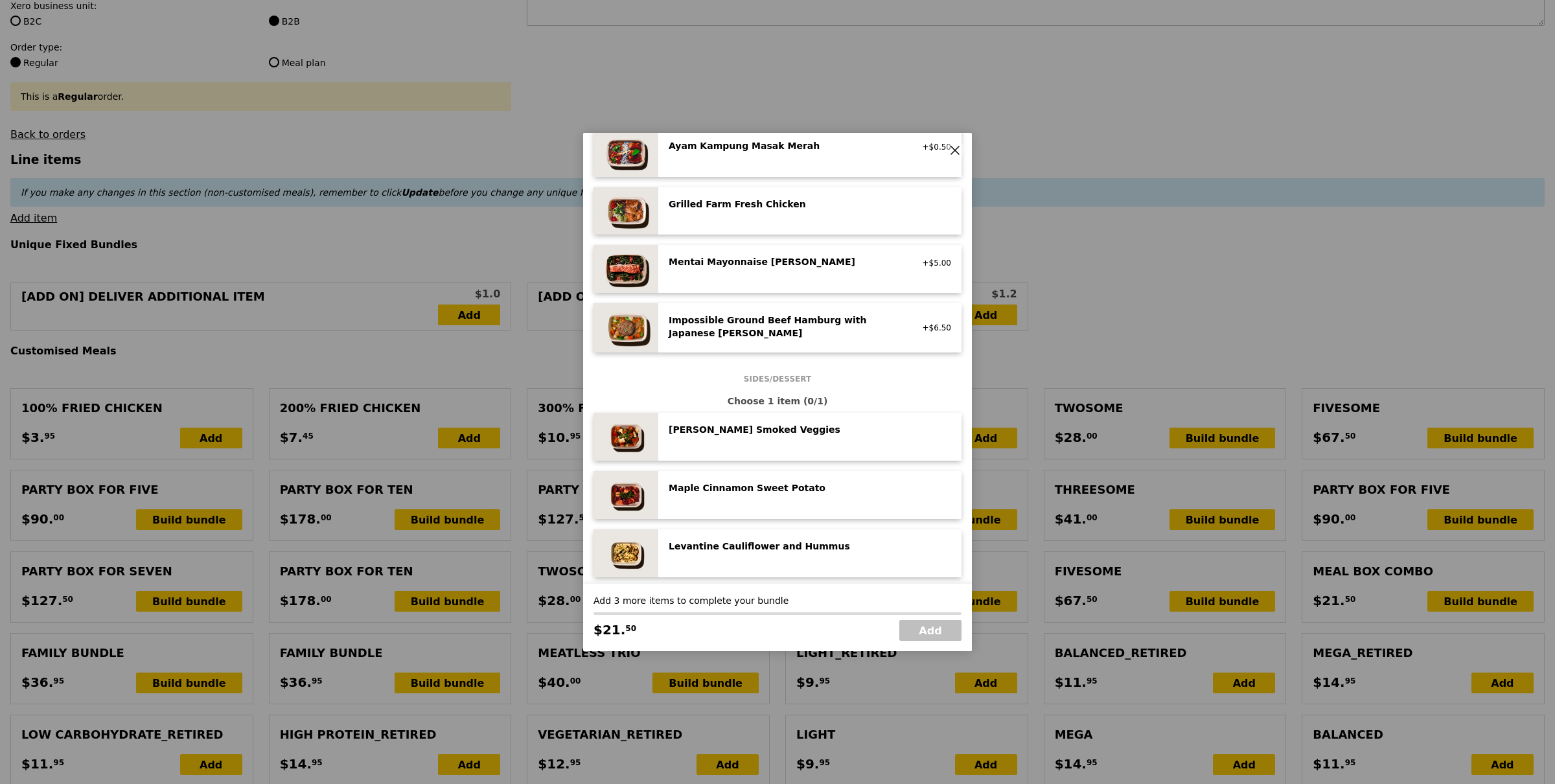
scroll to position [382, 0]
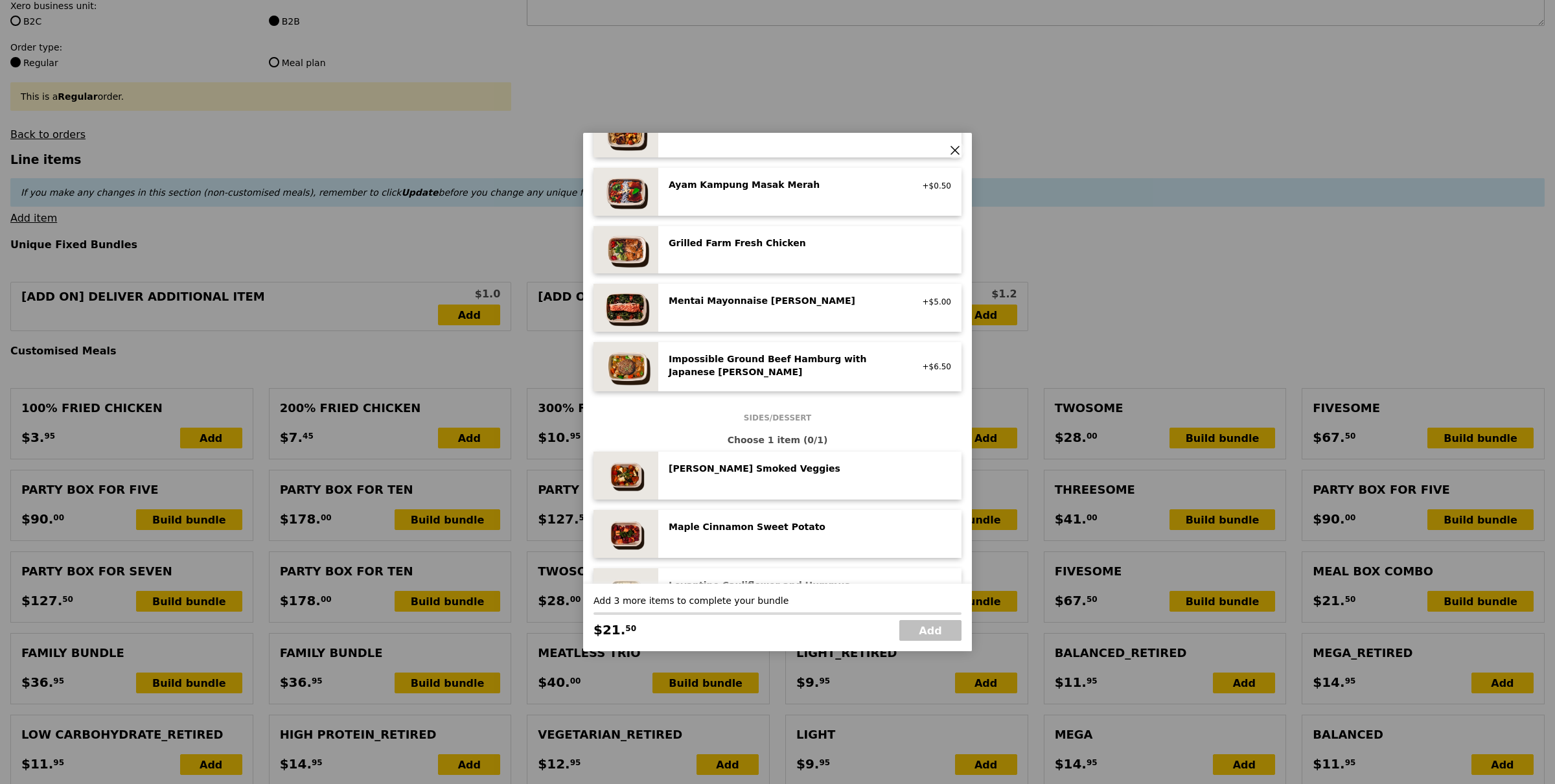
click at [778, 308] on div "Mentai Mayonnaise Aburi Salmon pescatarian, contains egg, soy, wheat" at bounding box center [784, 302] width 248 height 16
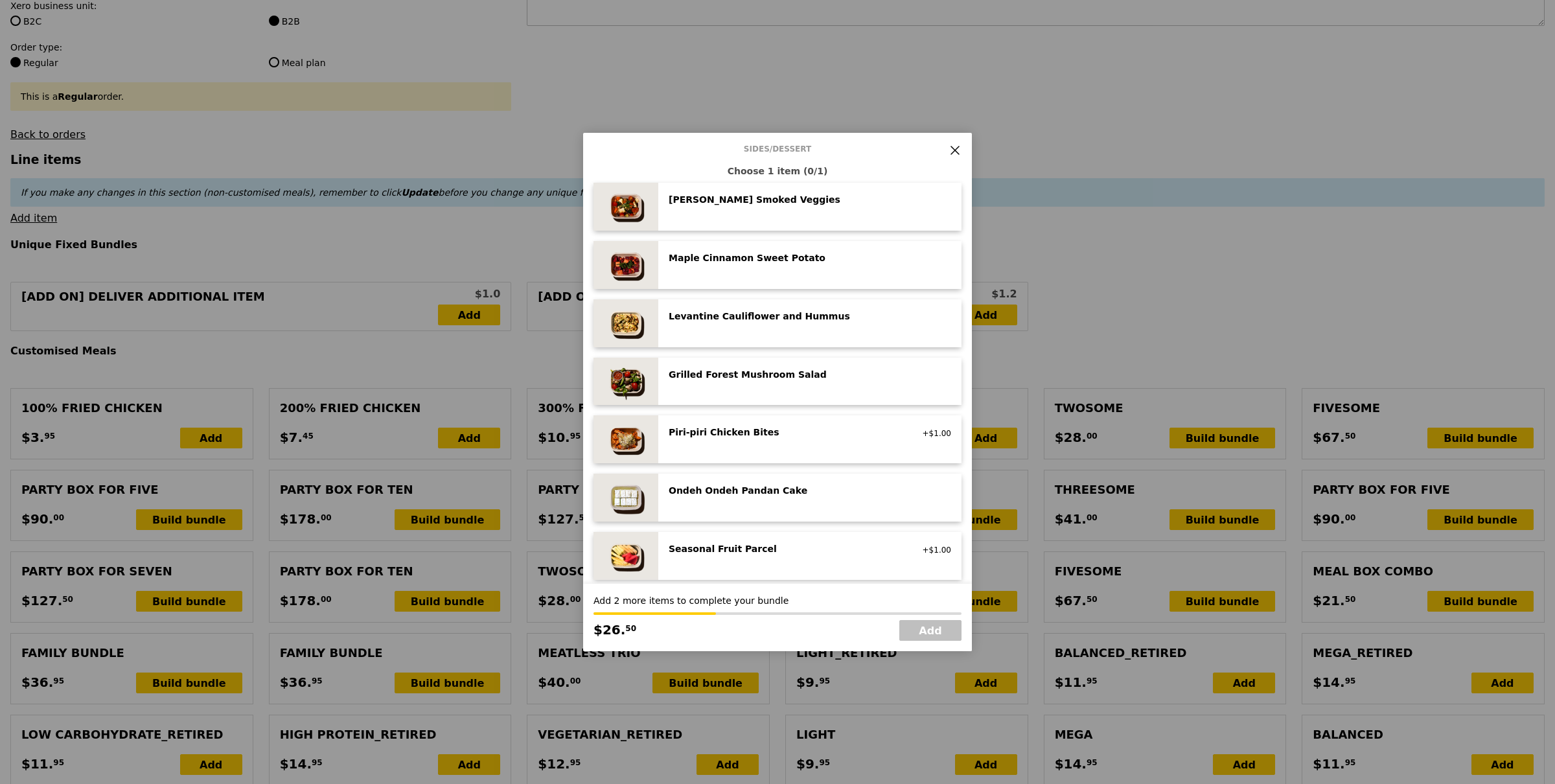
click at [750, 371] on div "Grilled Forest Mushroom Salad" at bounding box center [784, 375] width 232 height 13
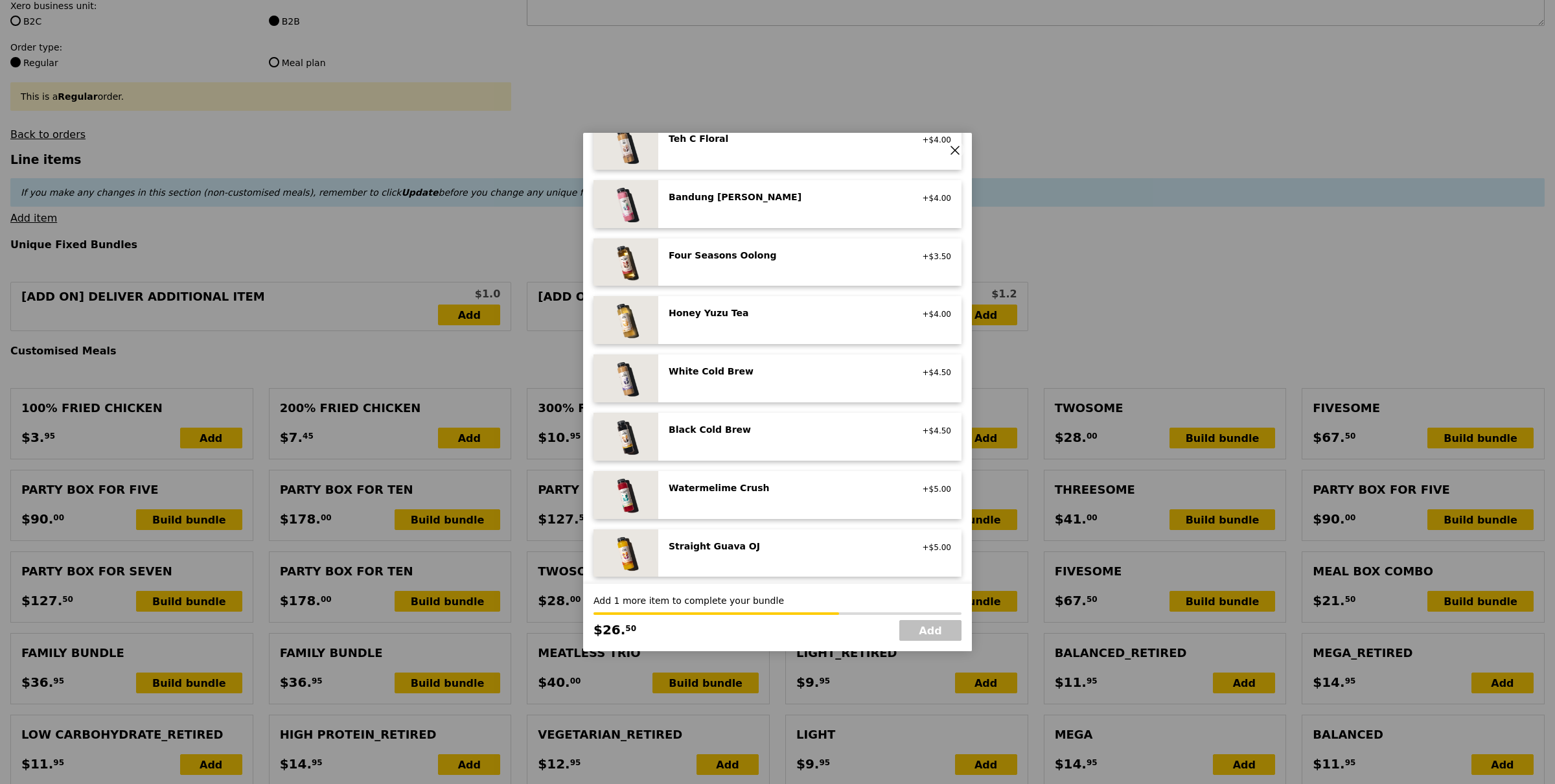
scroll to position [1422, 0]
click at [804, 551] on div "Straight Guava OJ no caffeine, vegan" at bounding box center [784, 544] width 248 height 16
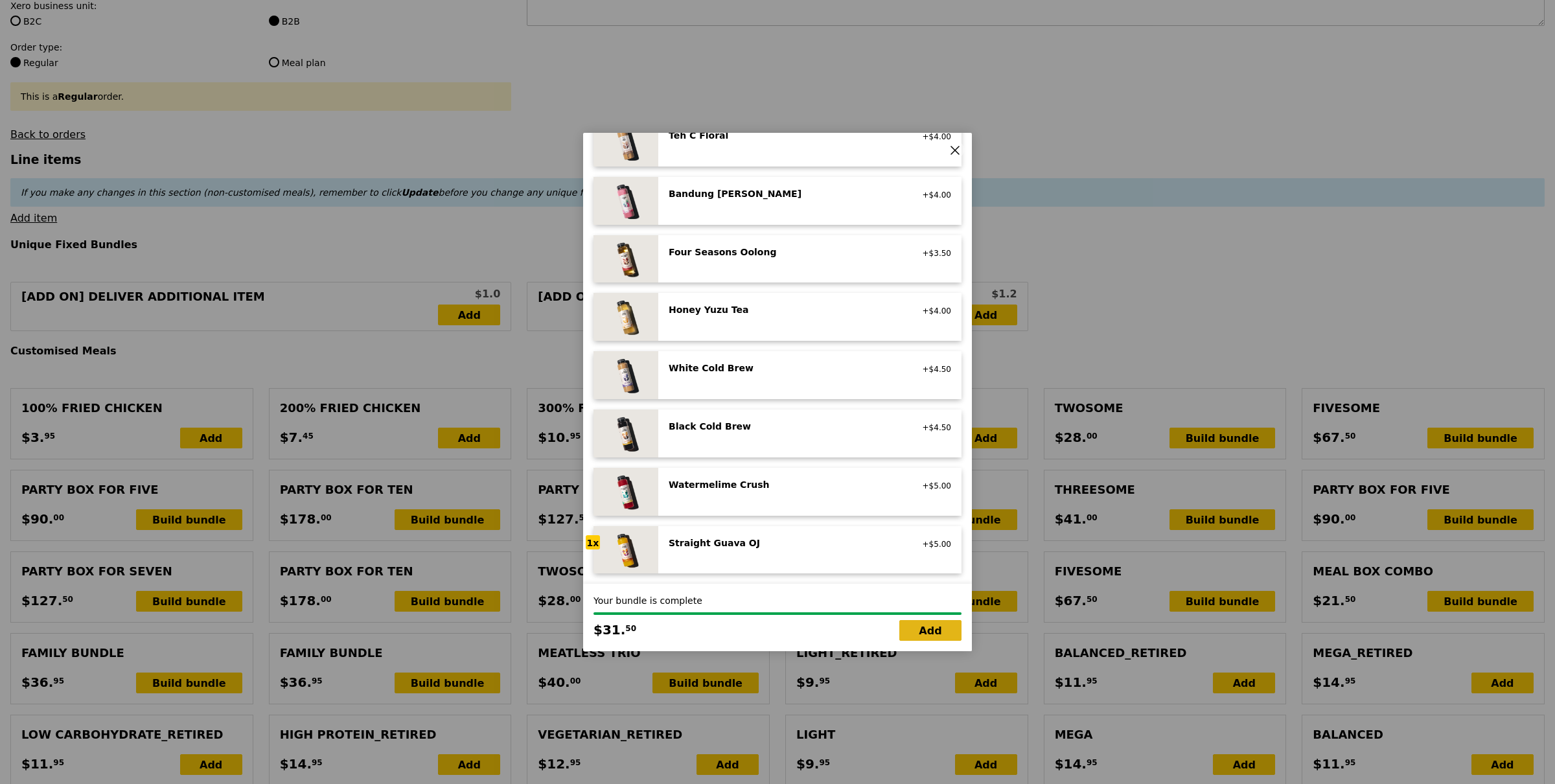
click at [942, 633] on link "Add" at bounding box center [931, 630] width 62 height 21
type input "Loading..."
type input "31.50"
type input "46.50"
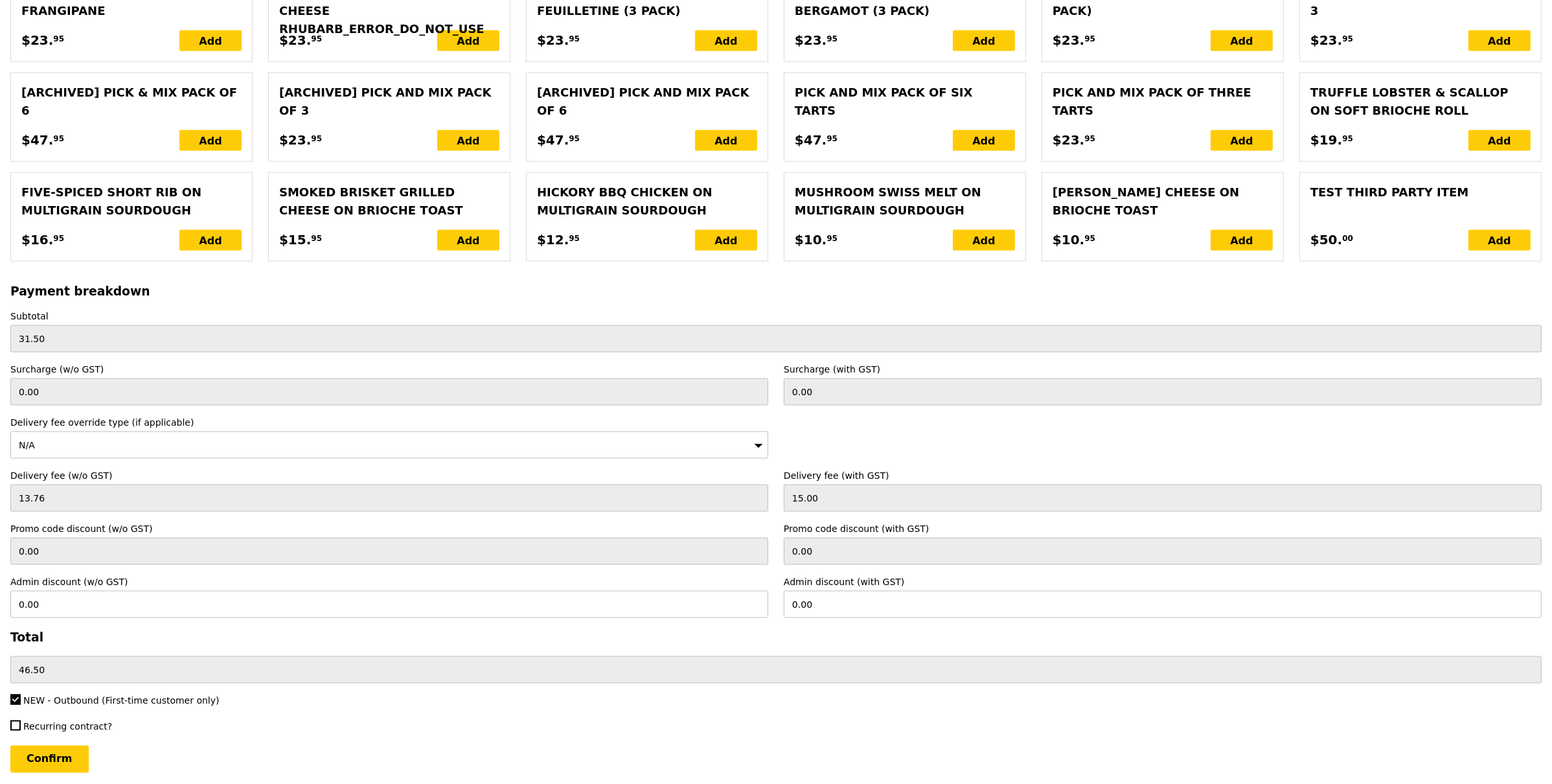
scroll to position [2417, 0]
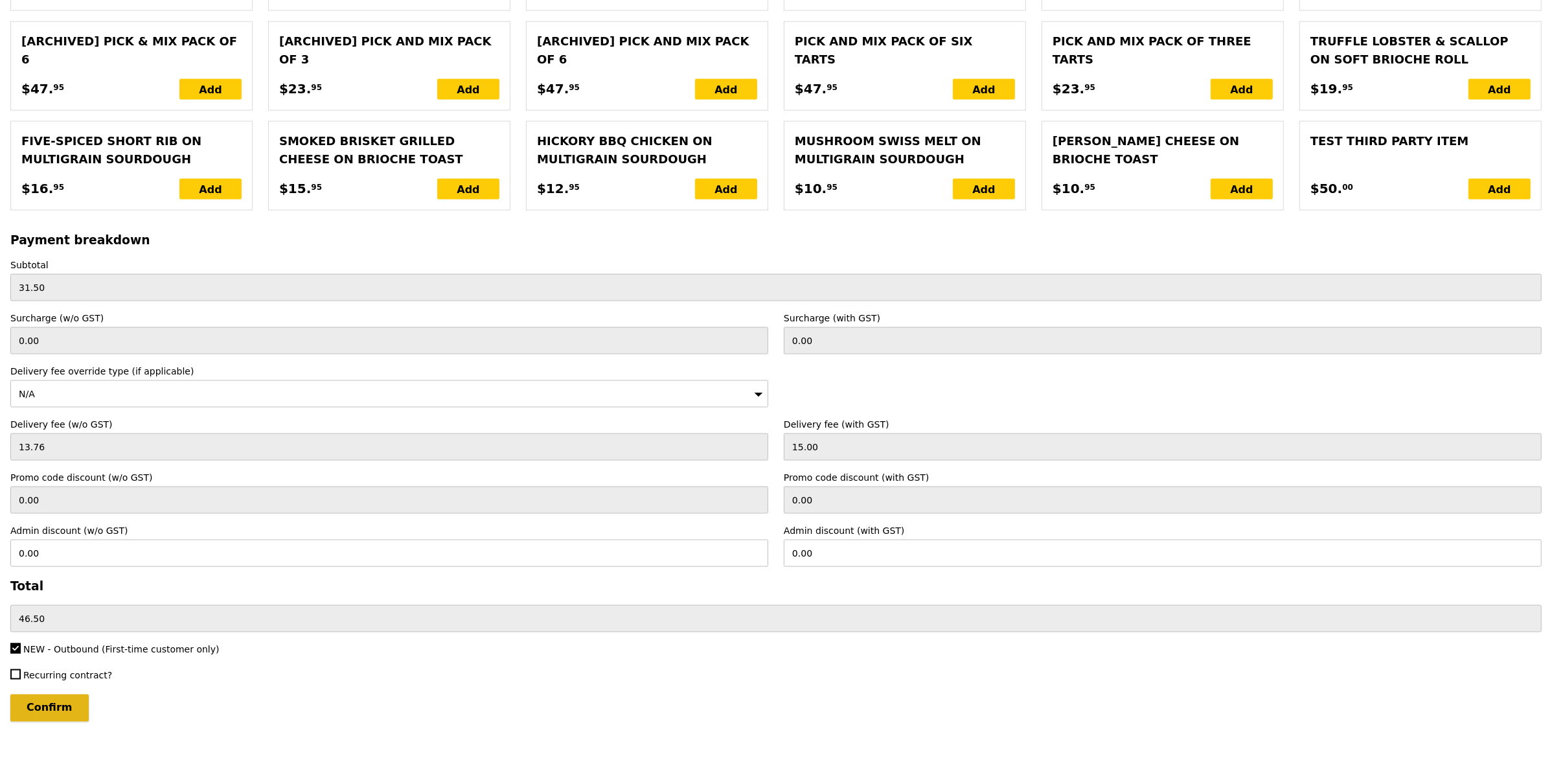
click at [53, 713] on input "Confirm" at bounding box center [49, 708] width 79 height 27
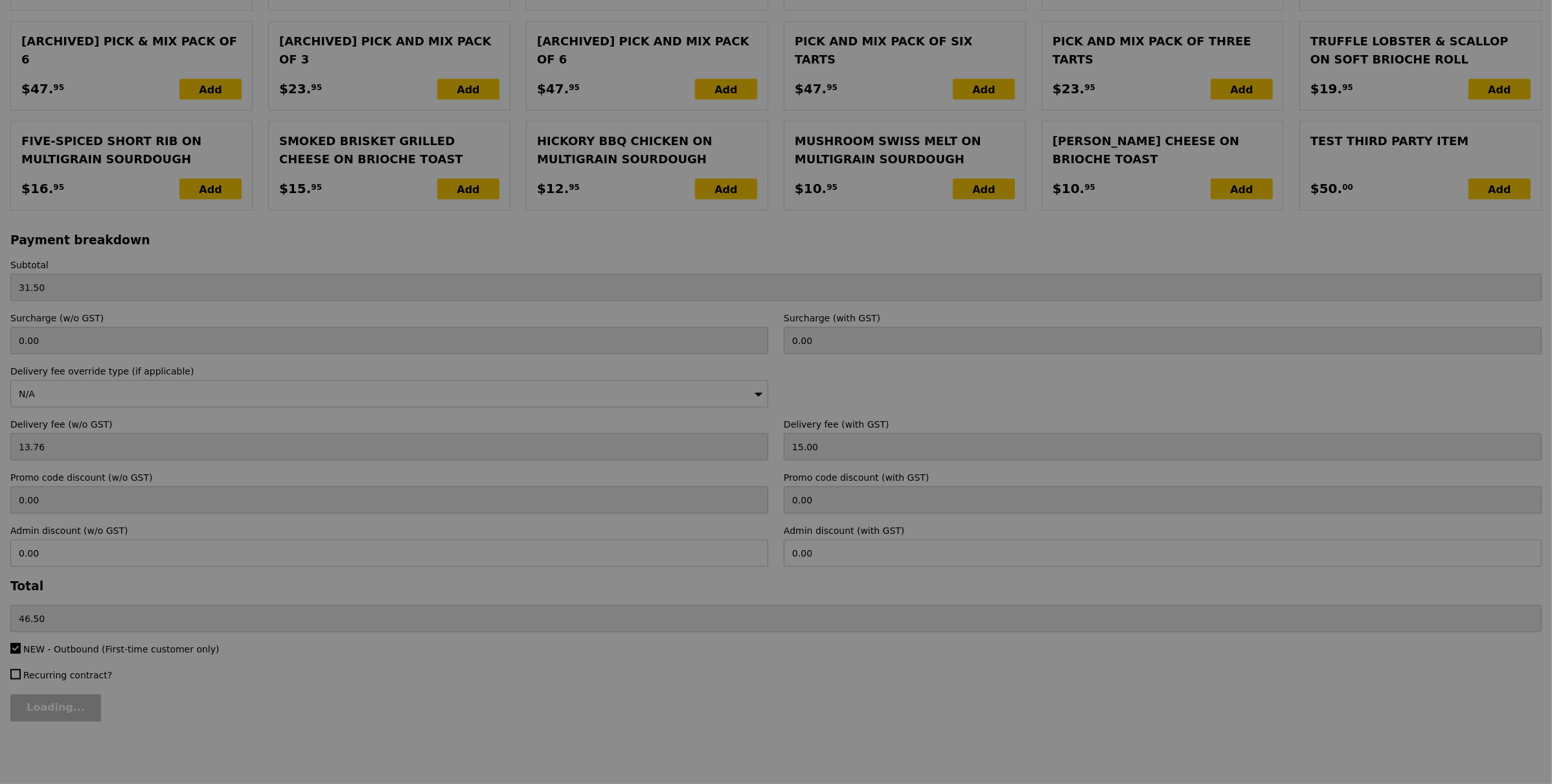
type input "Loading..."
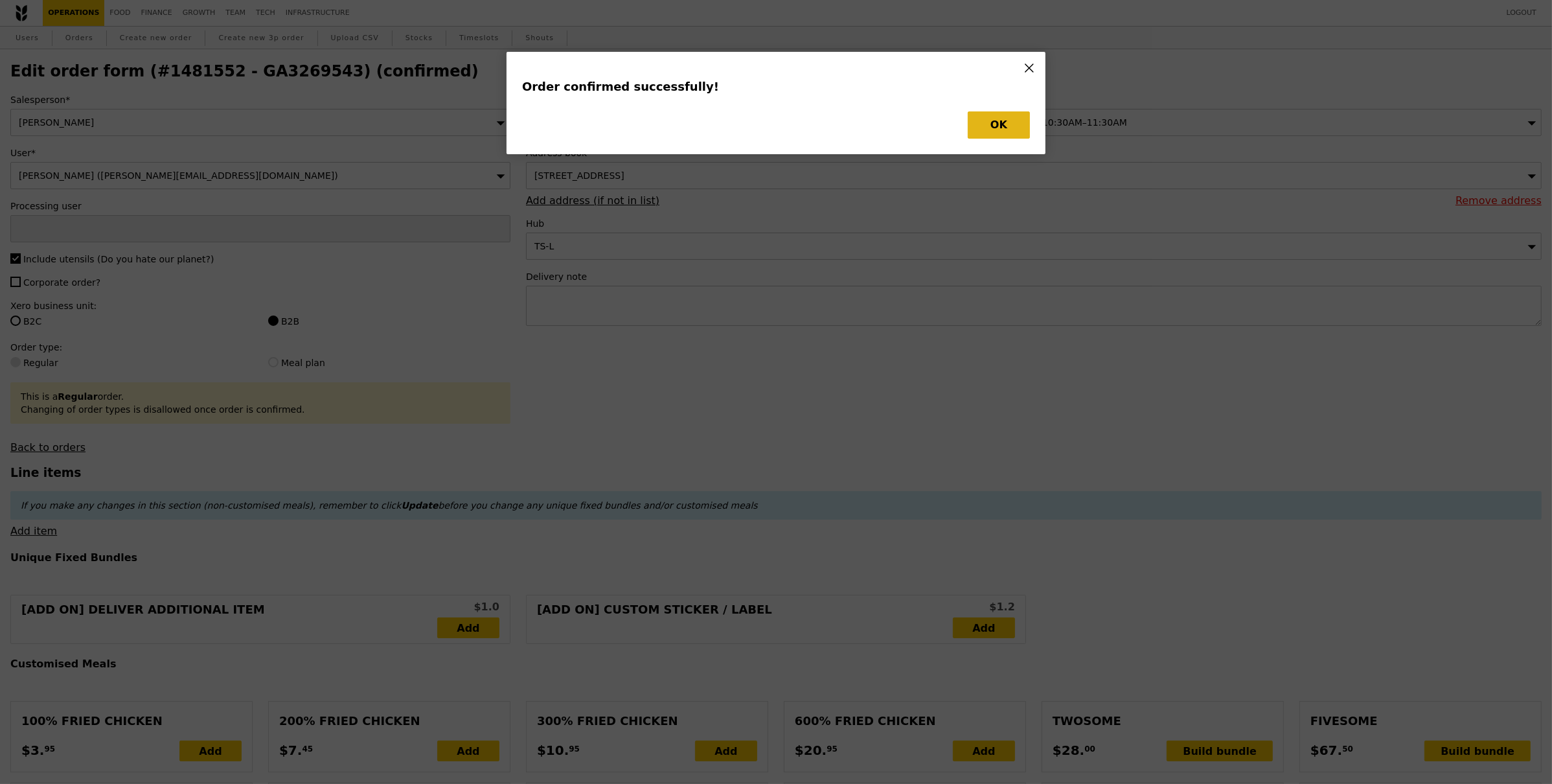
type input "[PERSON_NAME]"
type input "Loading..."
checkbox input "false"
click at [988, 133] on button "OK" at bounding box center [999, 125] width 62 height 27
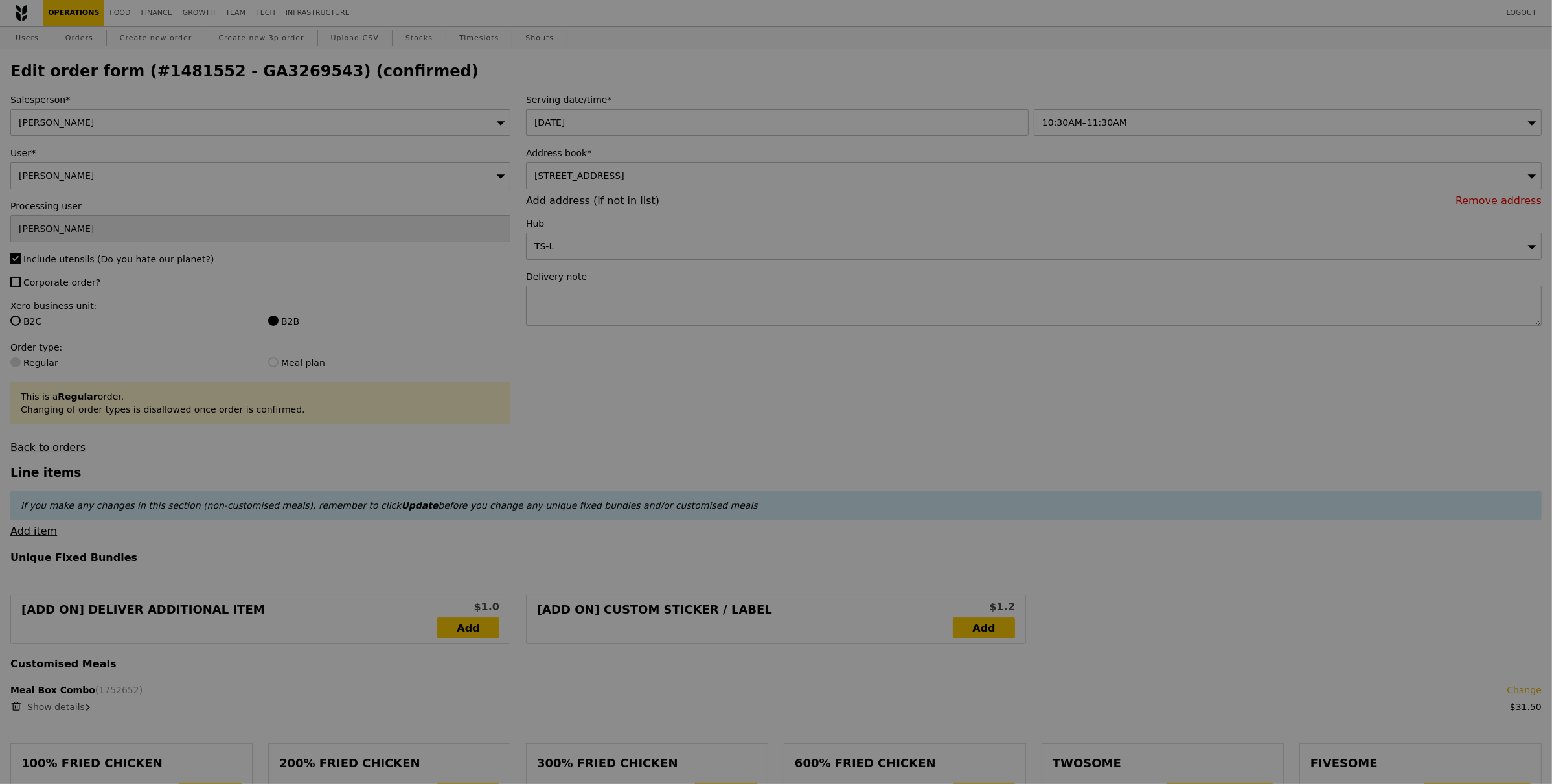
type input "Update"
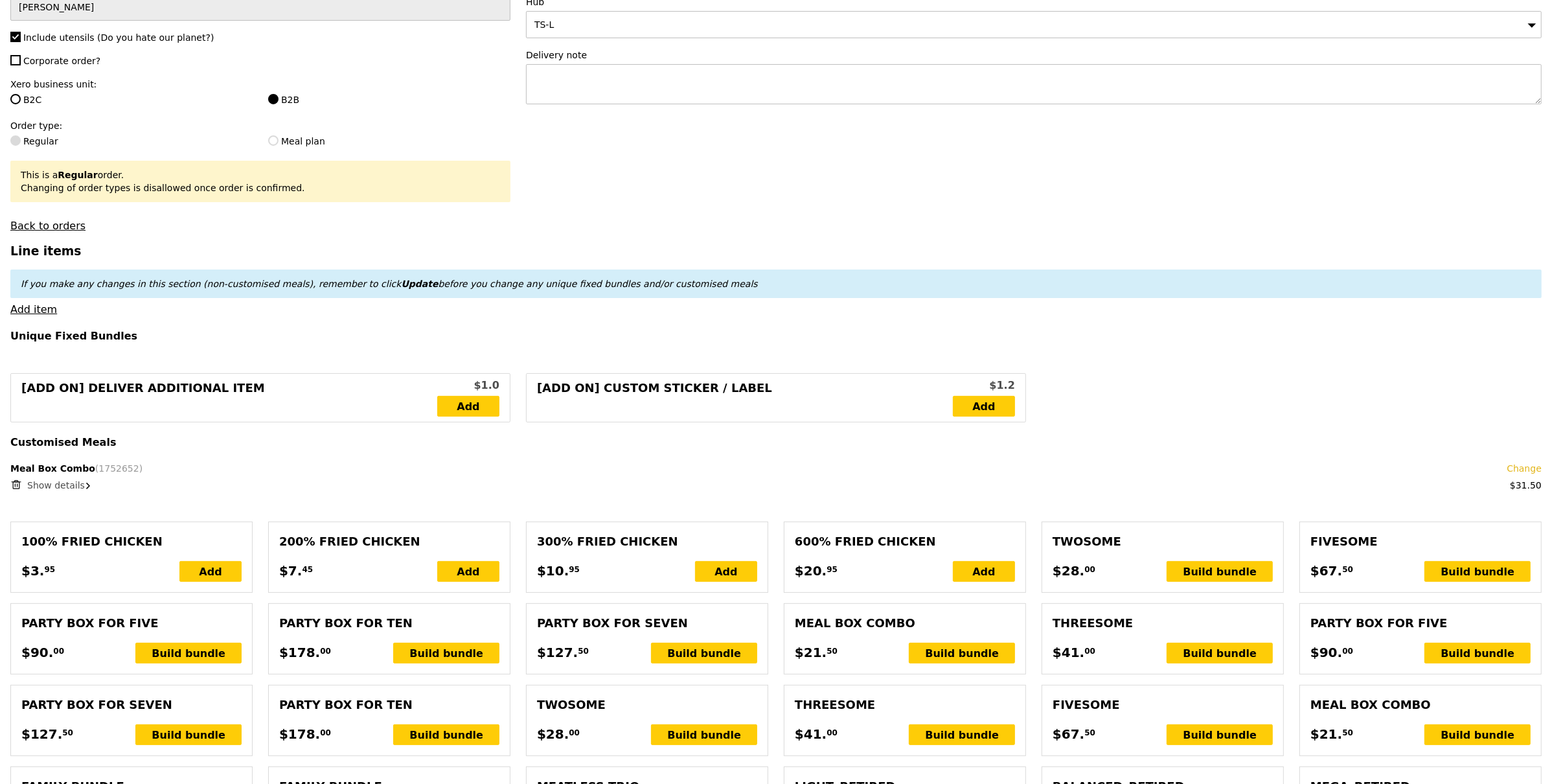
scroll to position [234, 0]
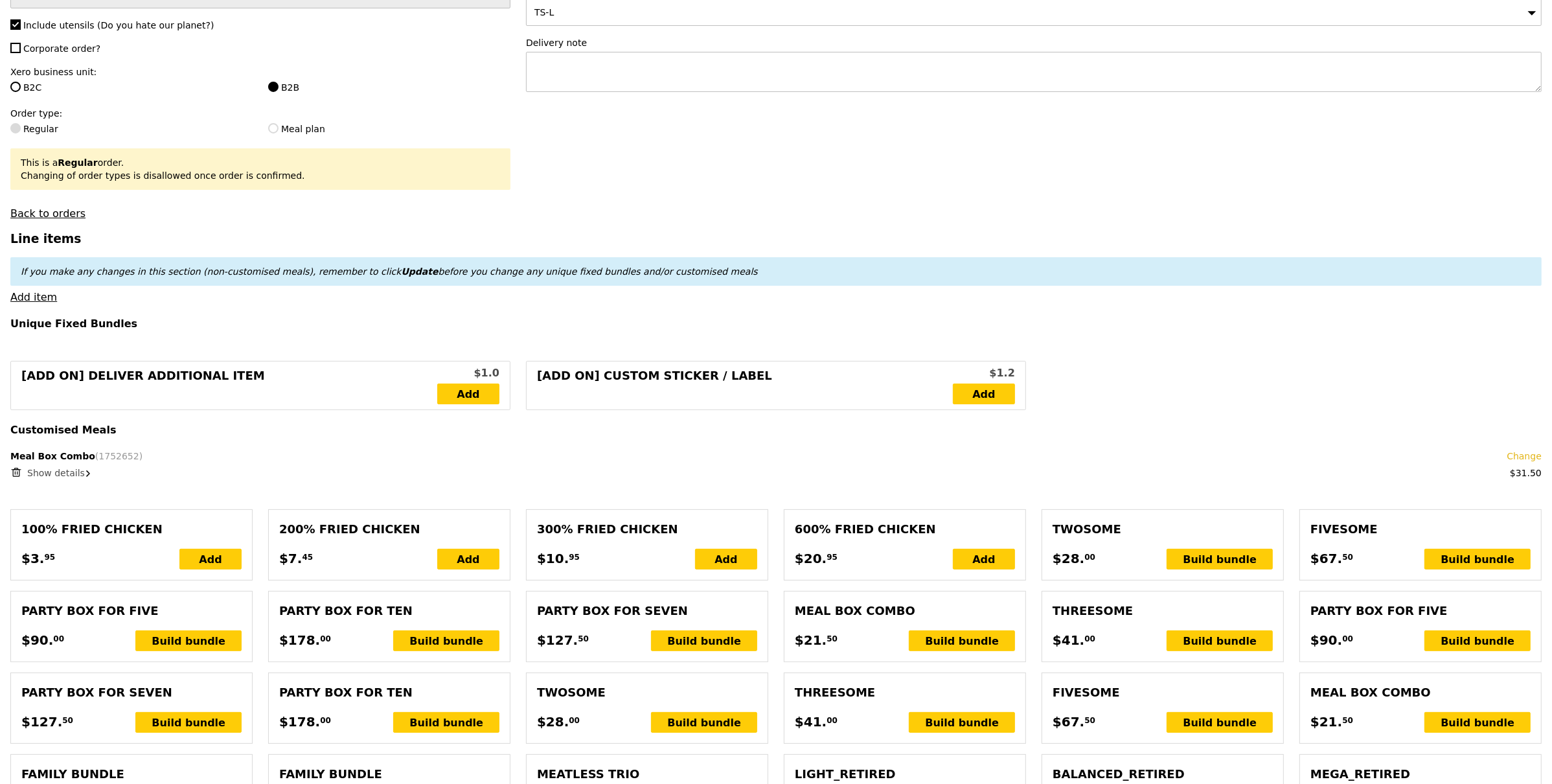
click at [32, 470] on span "Show details" at bounding box center [56, 472] width 58 height 10
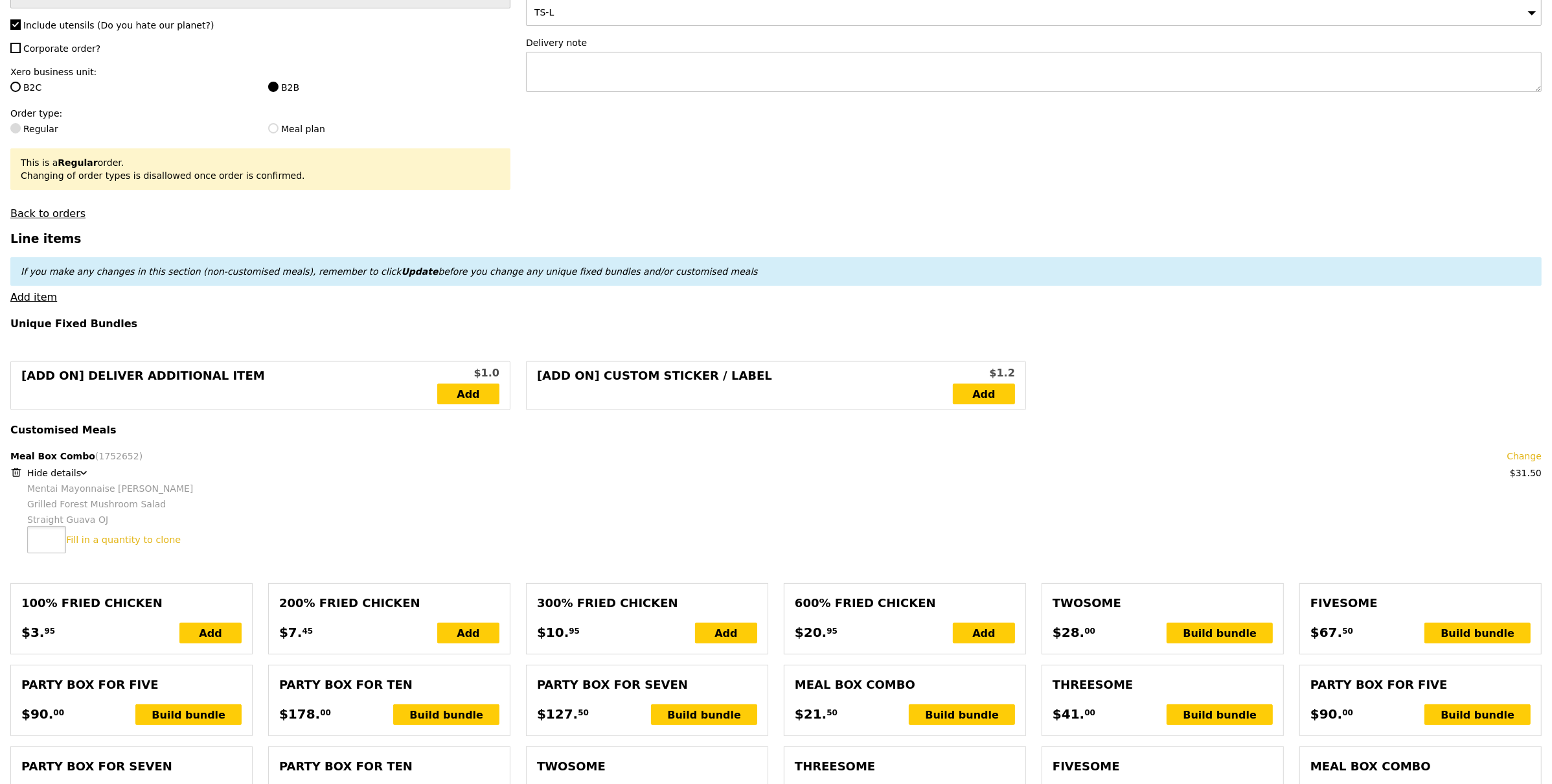
click at [41, 535] on input "number" at bounding box center [47, 540] width 39 height 27
type input "8"
click at [83, 539] on link "Clone this bundle 8 times" at bounding box center [125, 539] width 119 height 10
type input "Loading..."
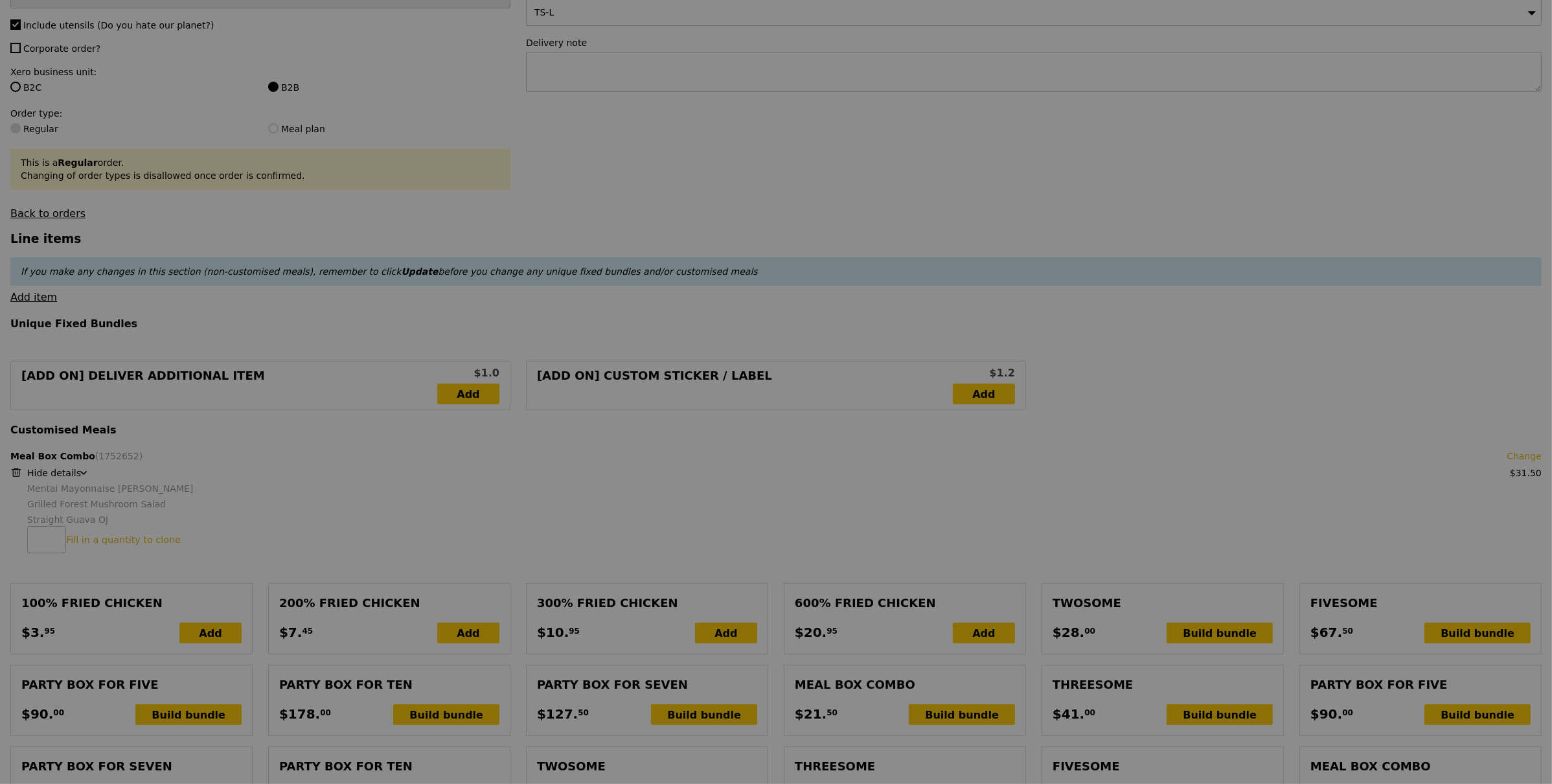
type input "283.50"
type input "3.62"
type input "3.95"
type input "287.45"
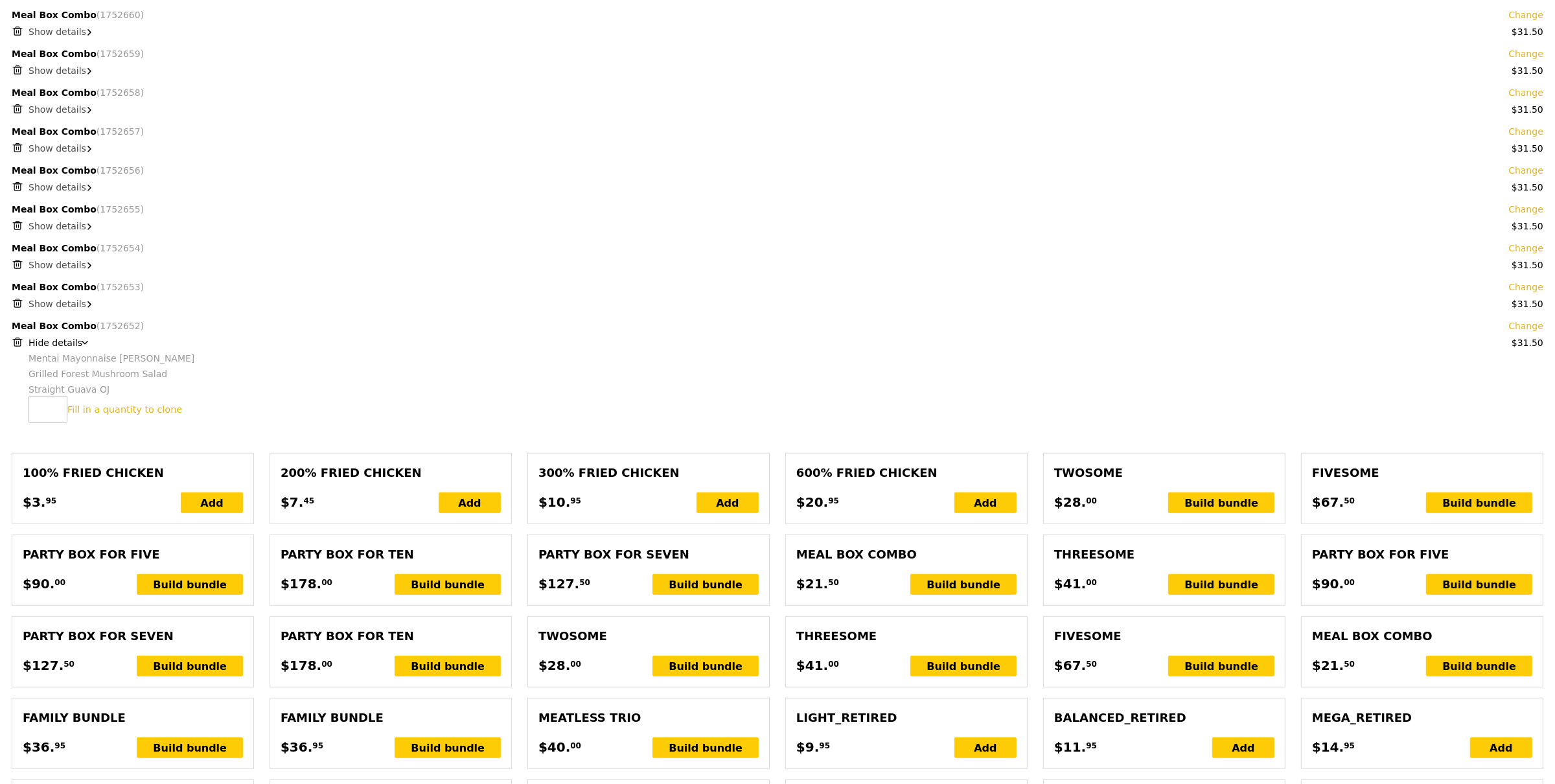
scroll to position [810, 0]
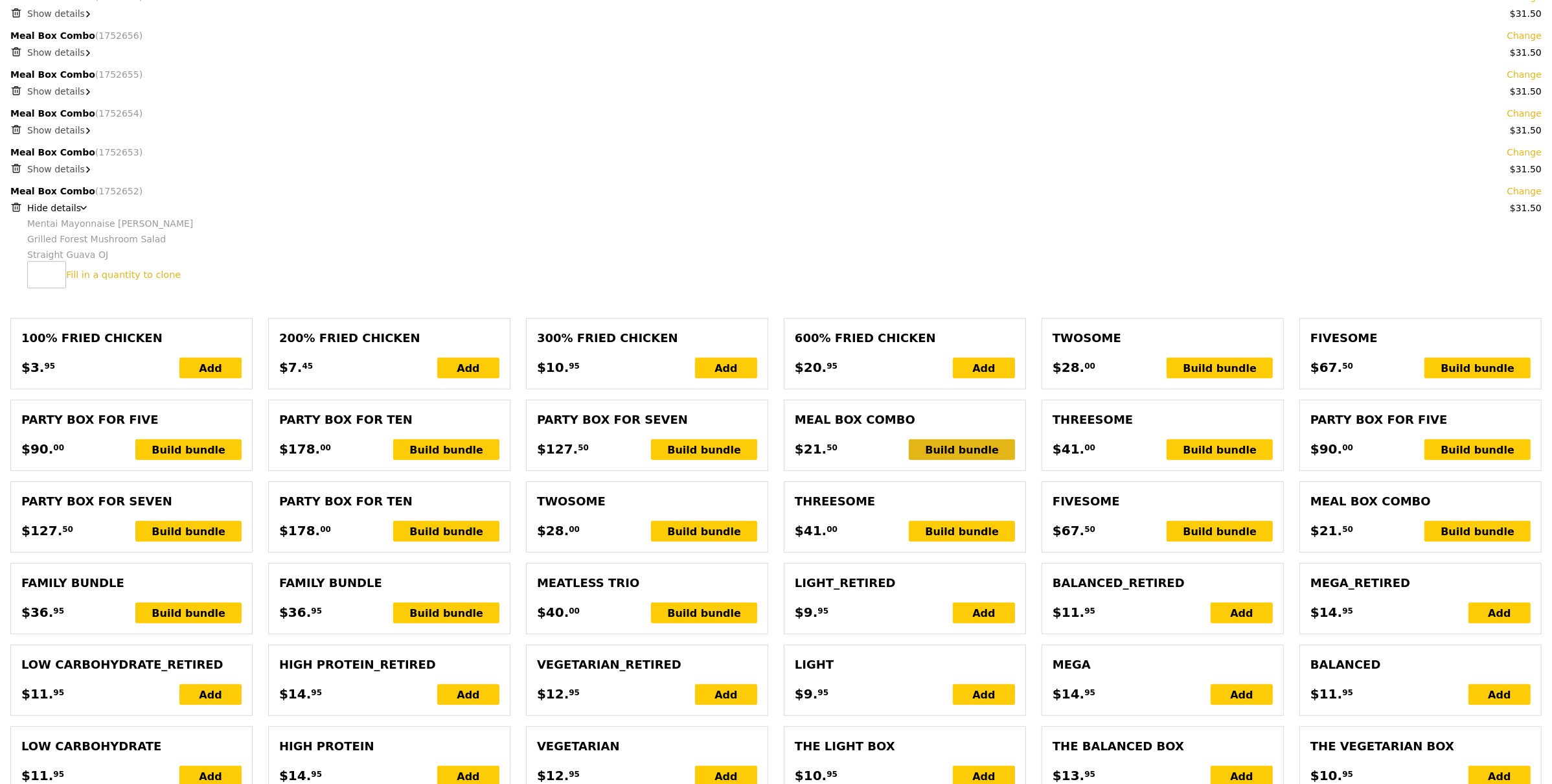
click at [970, 452] on div "Build bundle" at bounding box center [962, 450] width 106 height 21
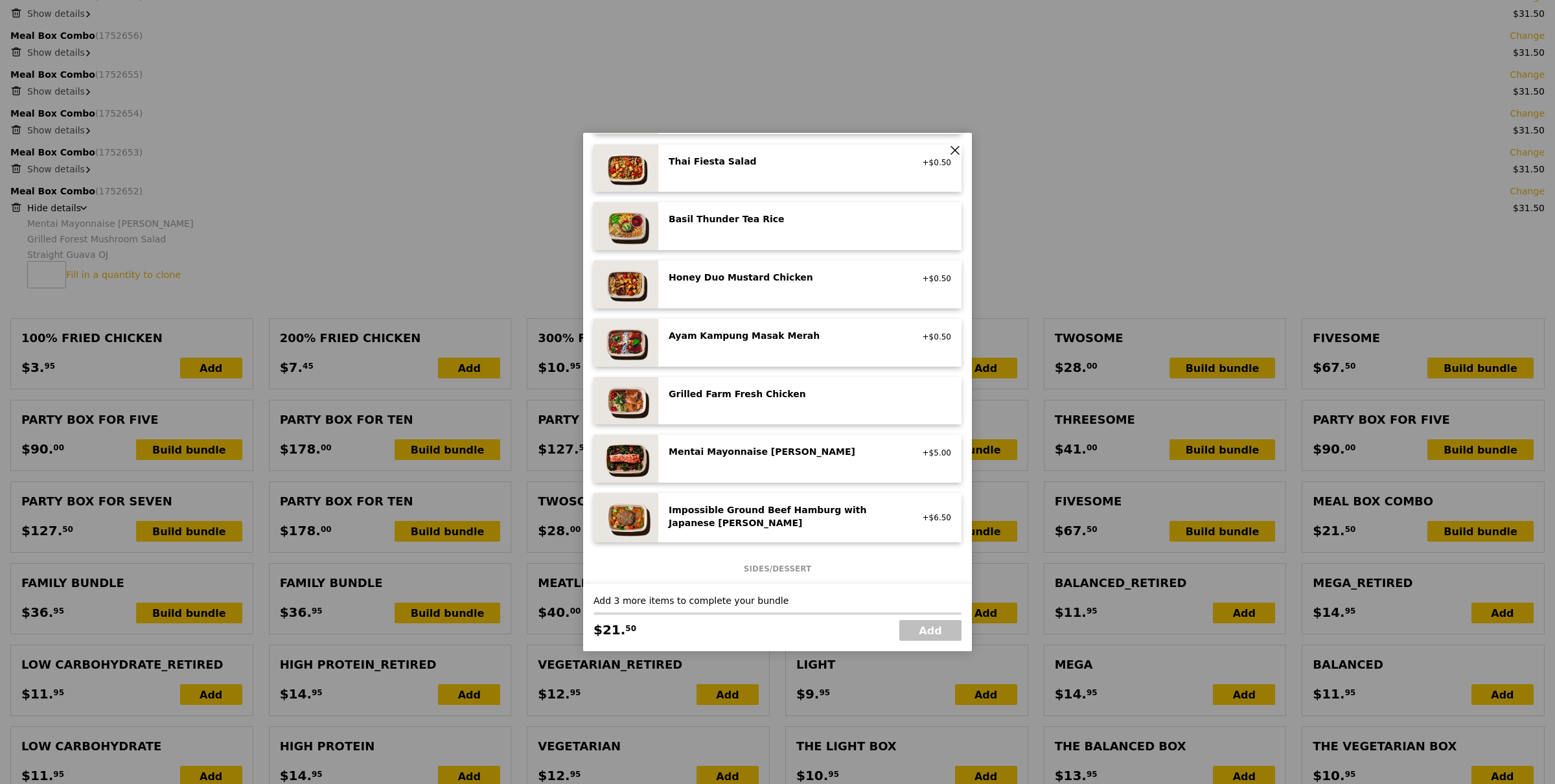
scroll to position [288, 0]
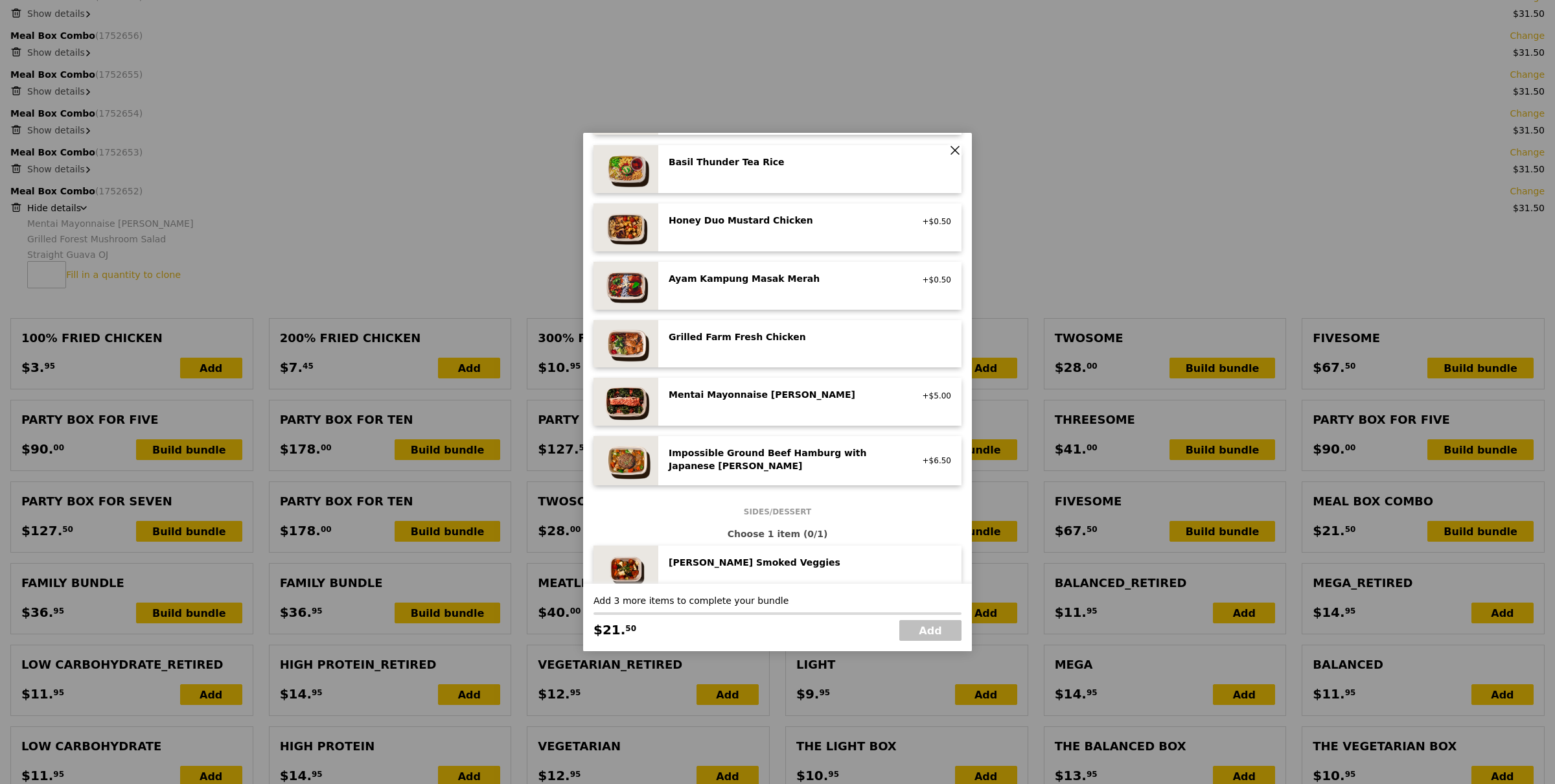
click at [763, 403] on div "Mentai Mayonnaise Aburi Salmon pescatarian, contains egg, soy, wheat" at bounding box center [784, 396] width 248 height 16
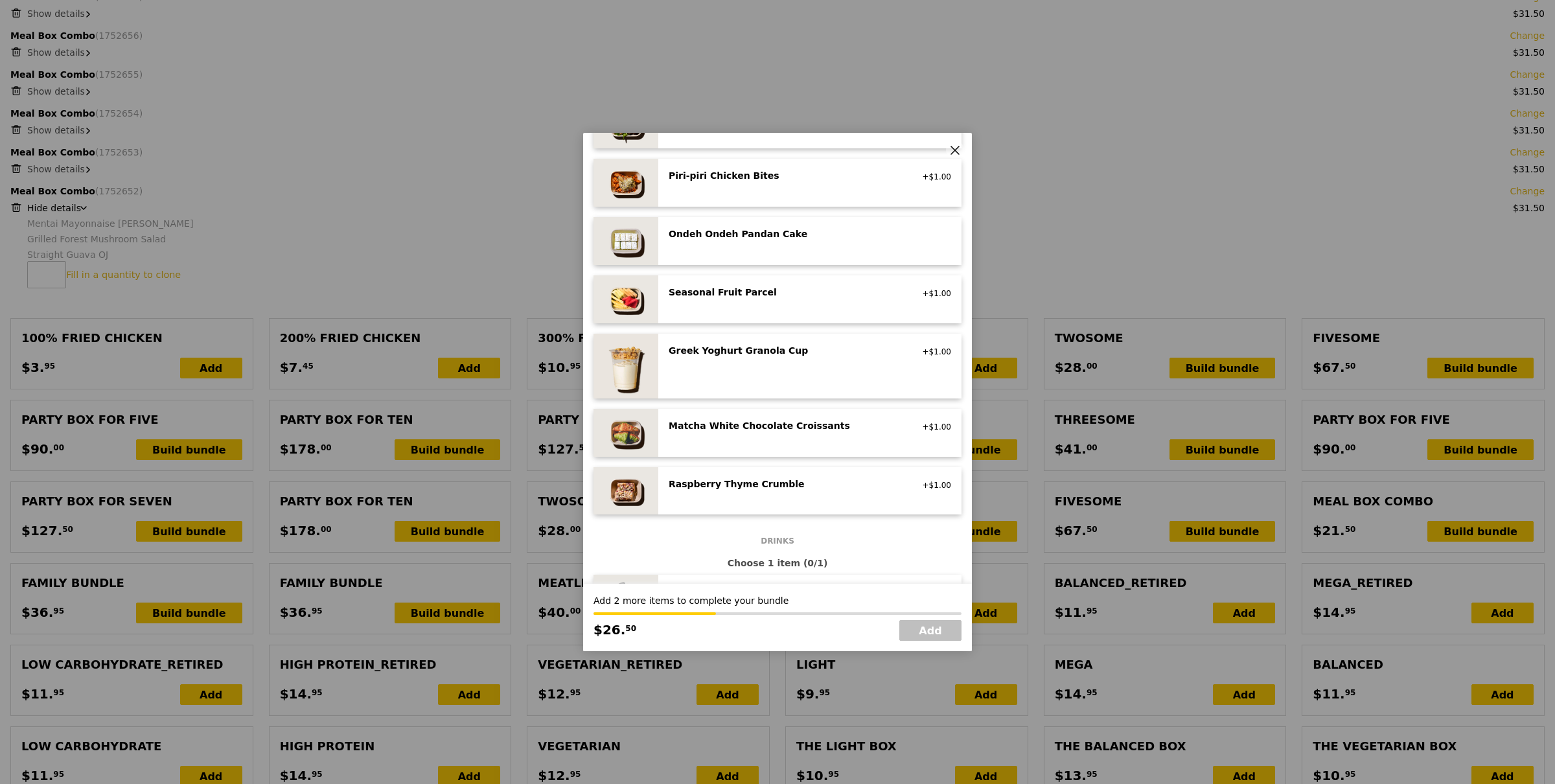
scroll to position [904, 0]
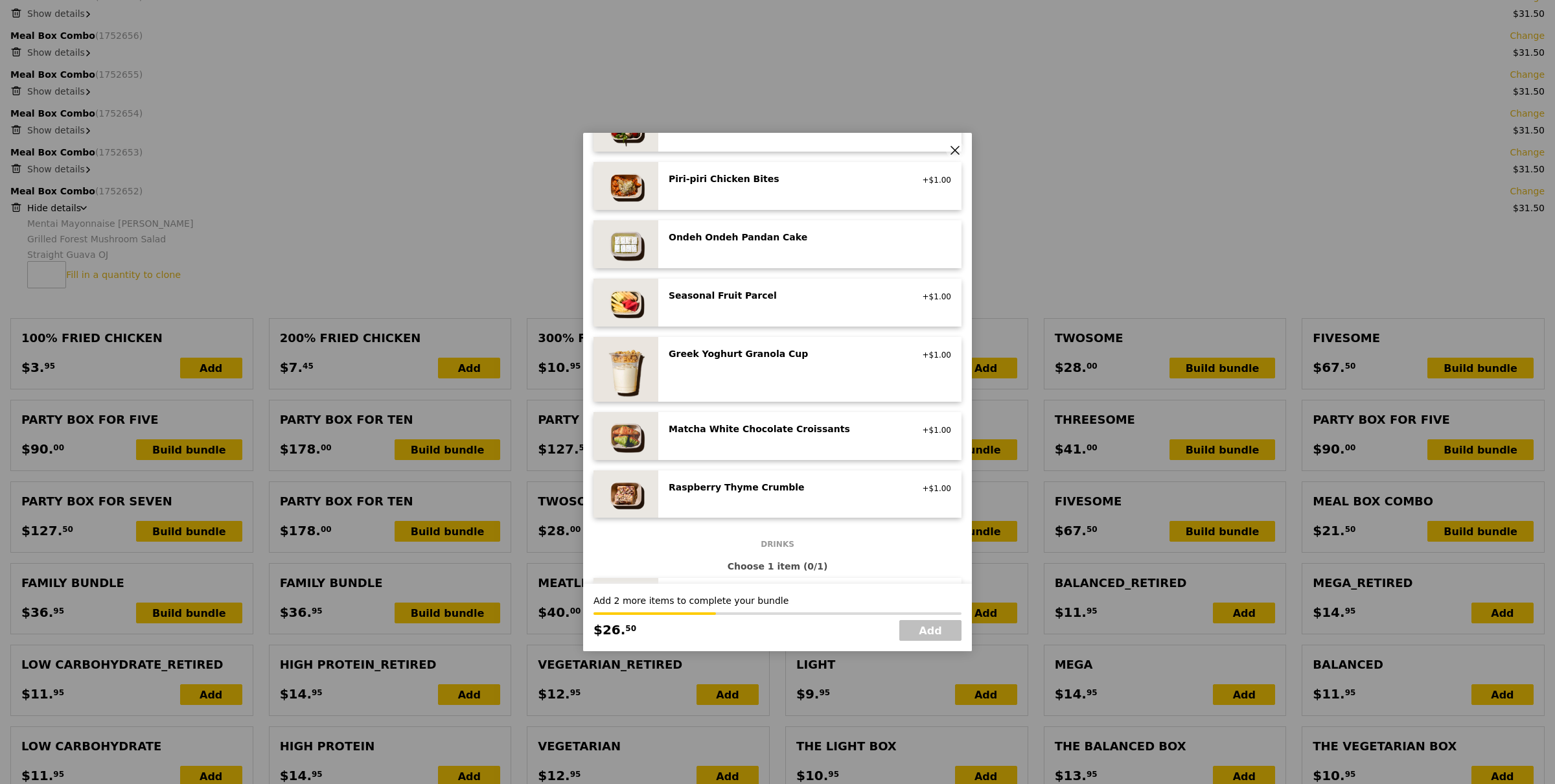
click at [800, 491] on div "Raspberry Thyme Crumble" at bounding box center [784, 487] width 232 height 13
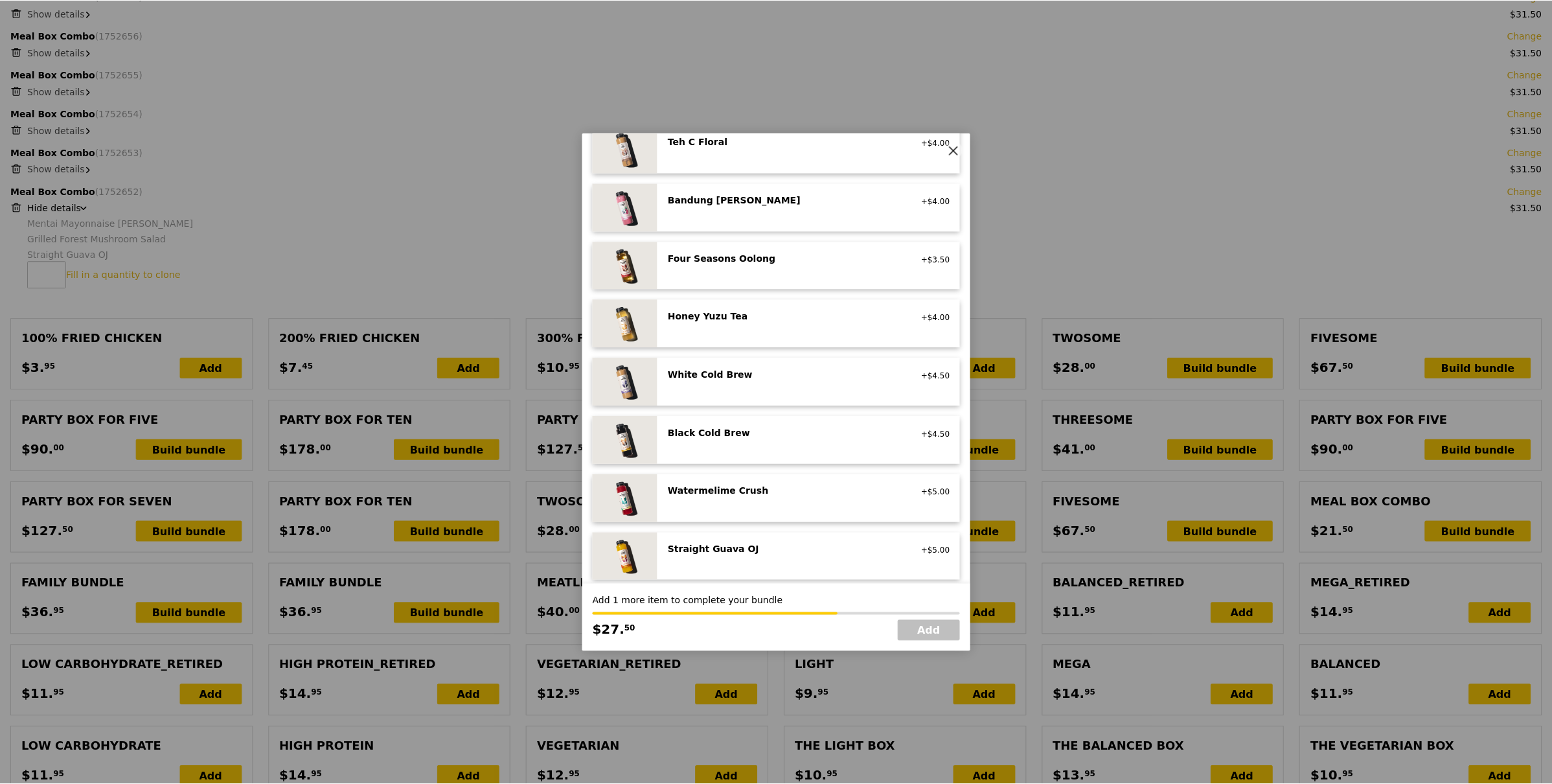
scroll to position [1422, 0]
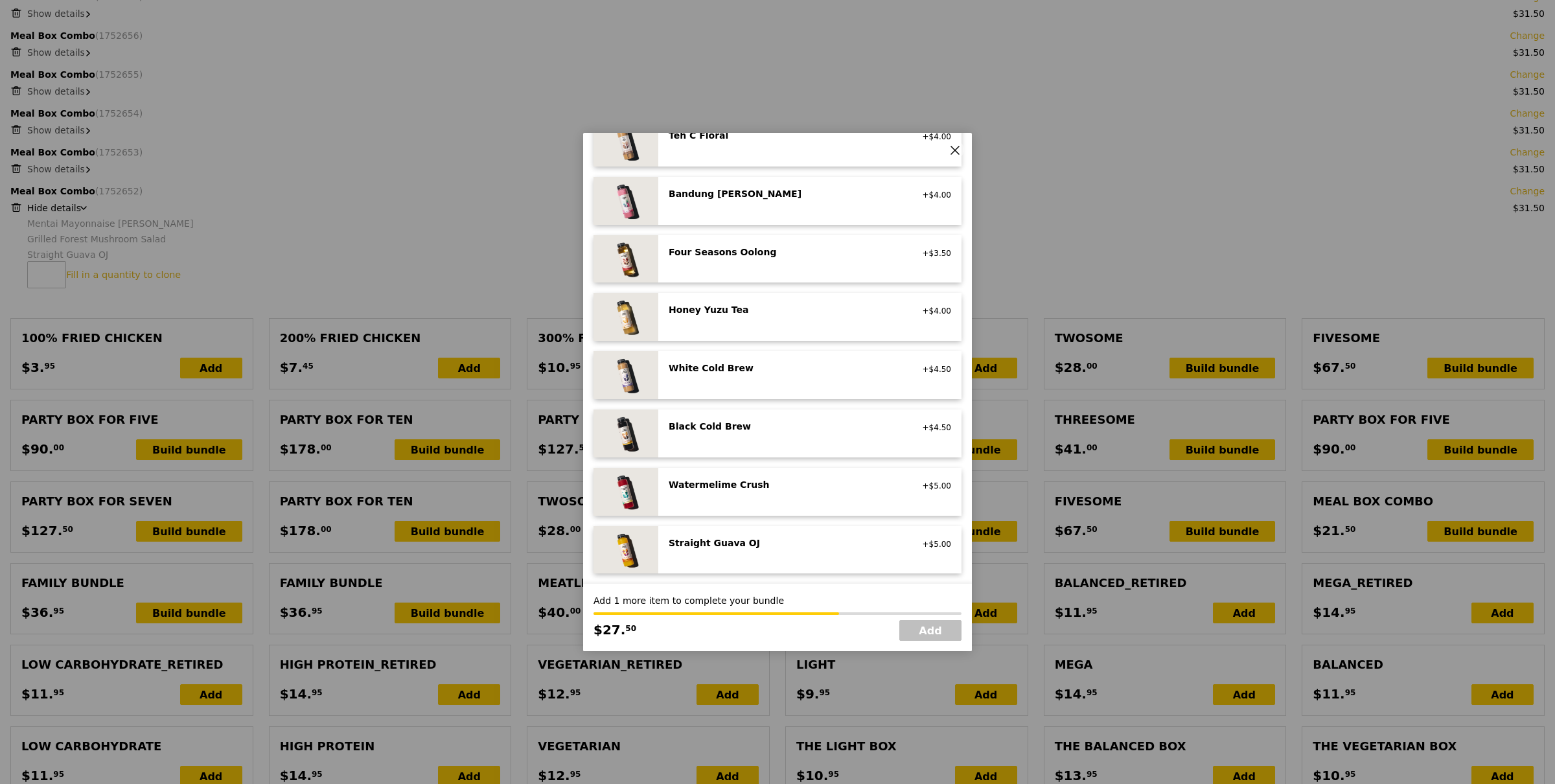
click at [758, 386] on div "White Cold Brew vegan +$4.50" at bounding box center [809, 375] width 282 height 27
click at [929, 625] on link "Add" at bounding box center [931, 630] width 62 height 21
type input "Loading..."
type input "315.50"
type input "319.45"
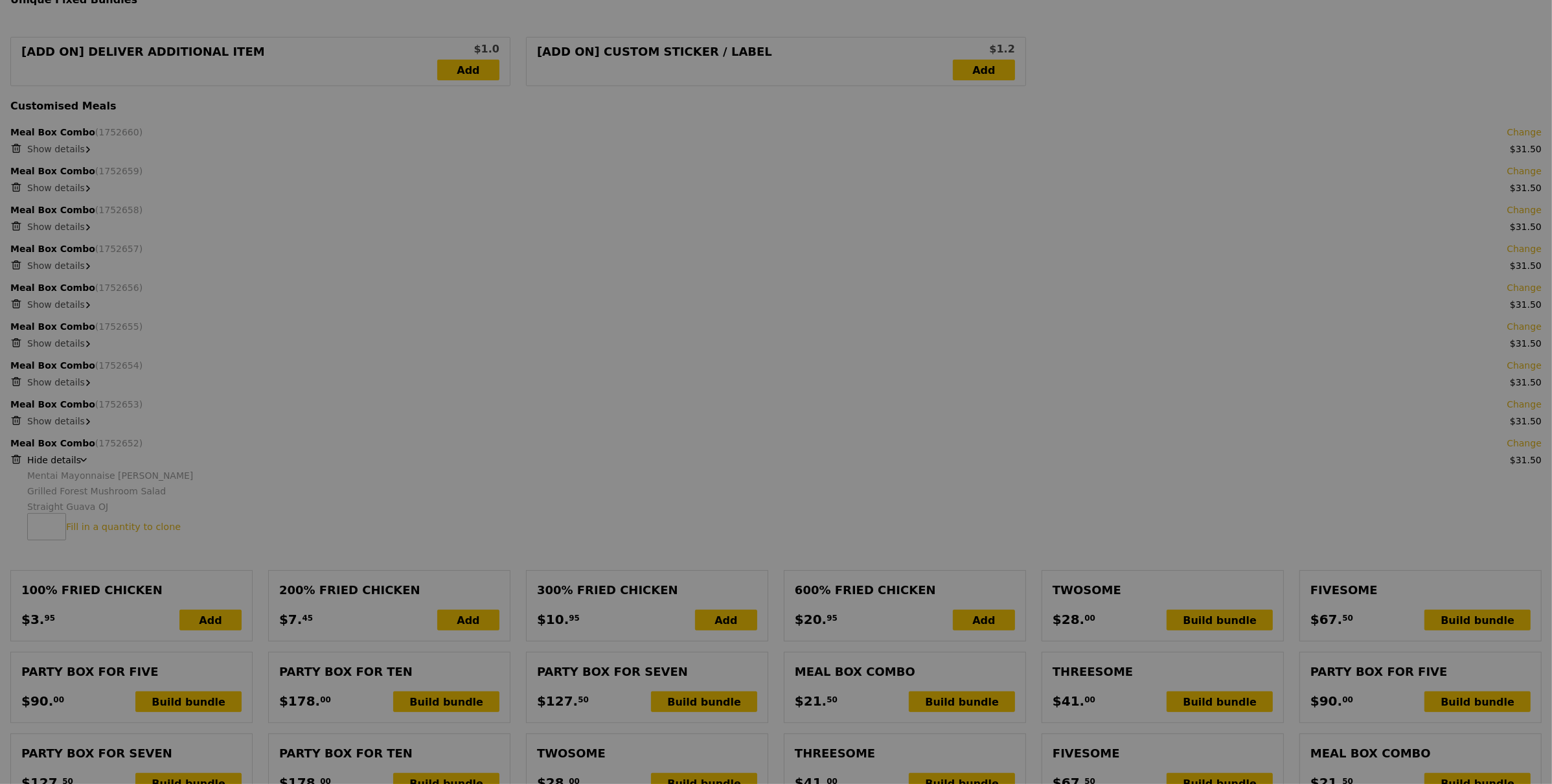
scroll to position [241, 0]
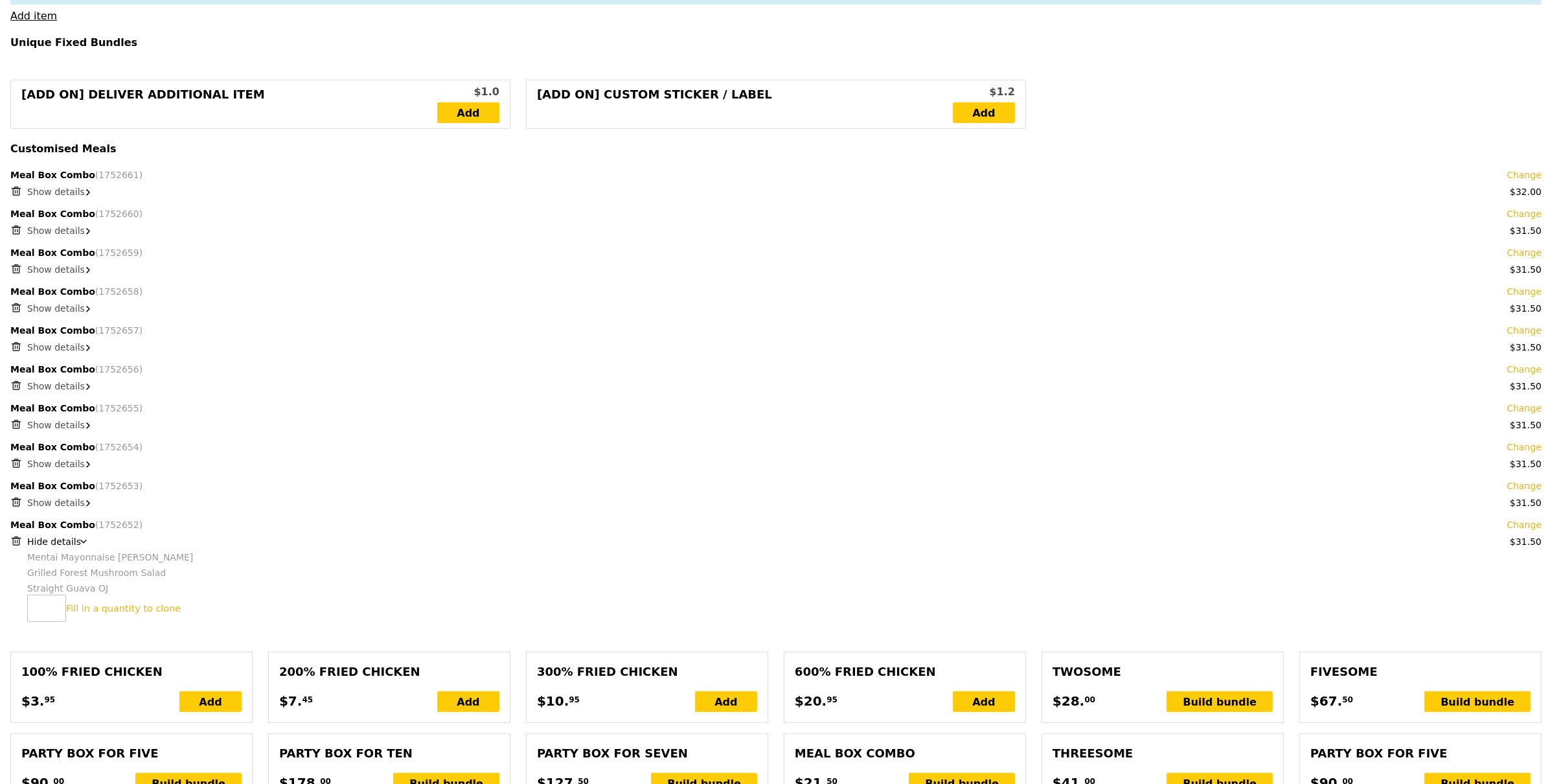
type input "Update"
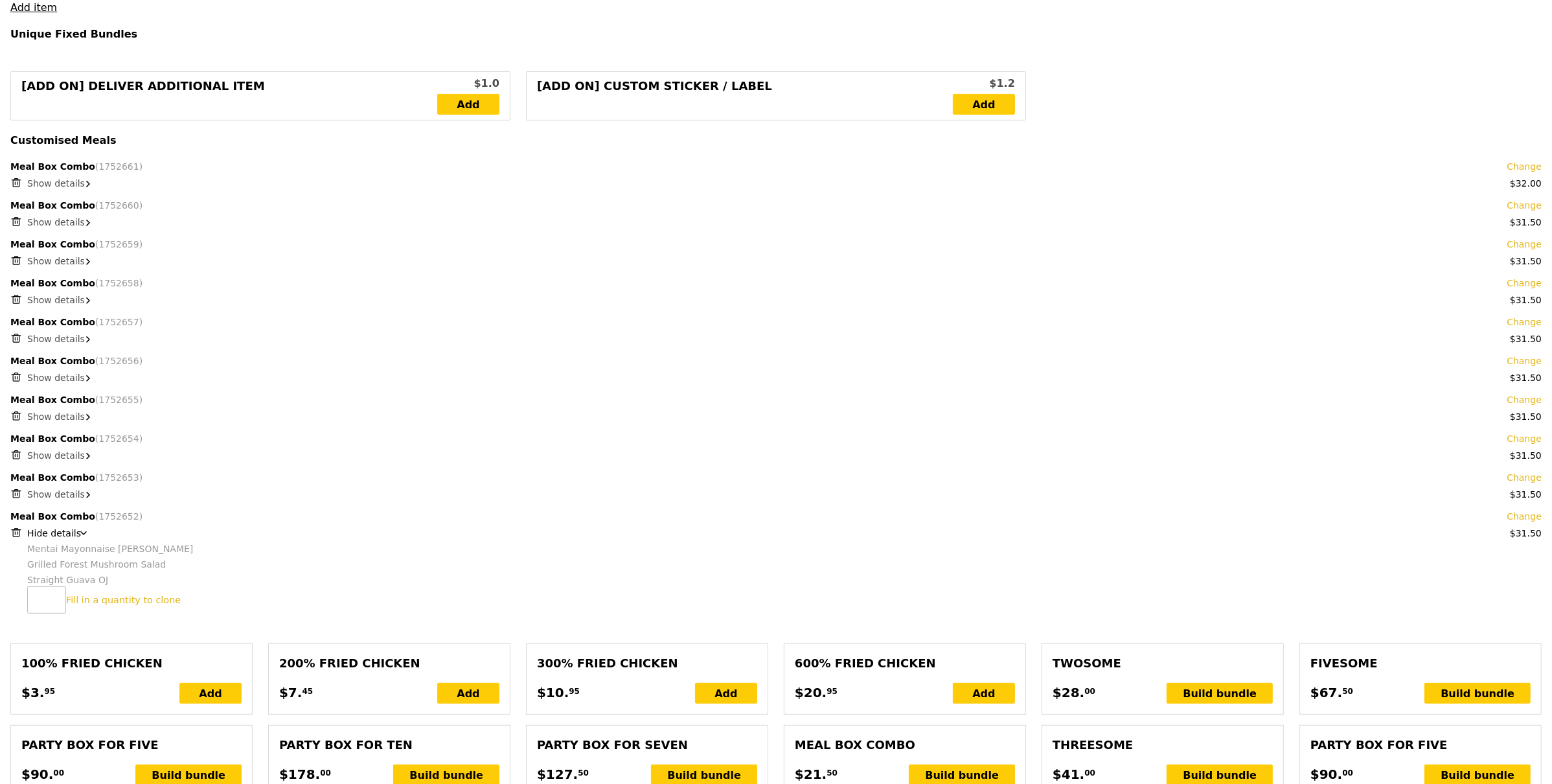
click at [59, 182] on span "Show details" at bounding box center [56, 183] width 58 height 10
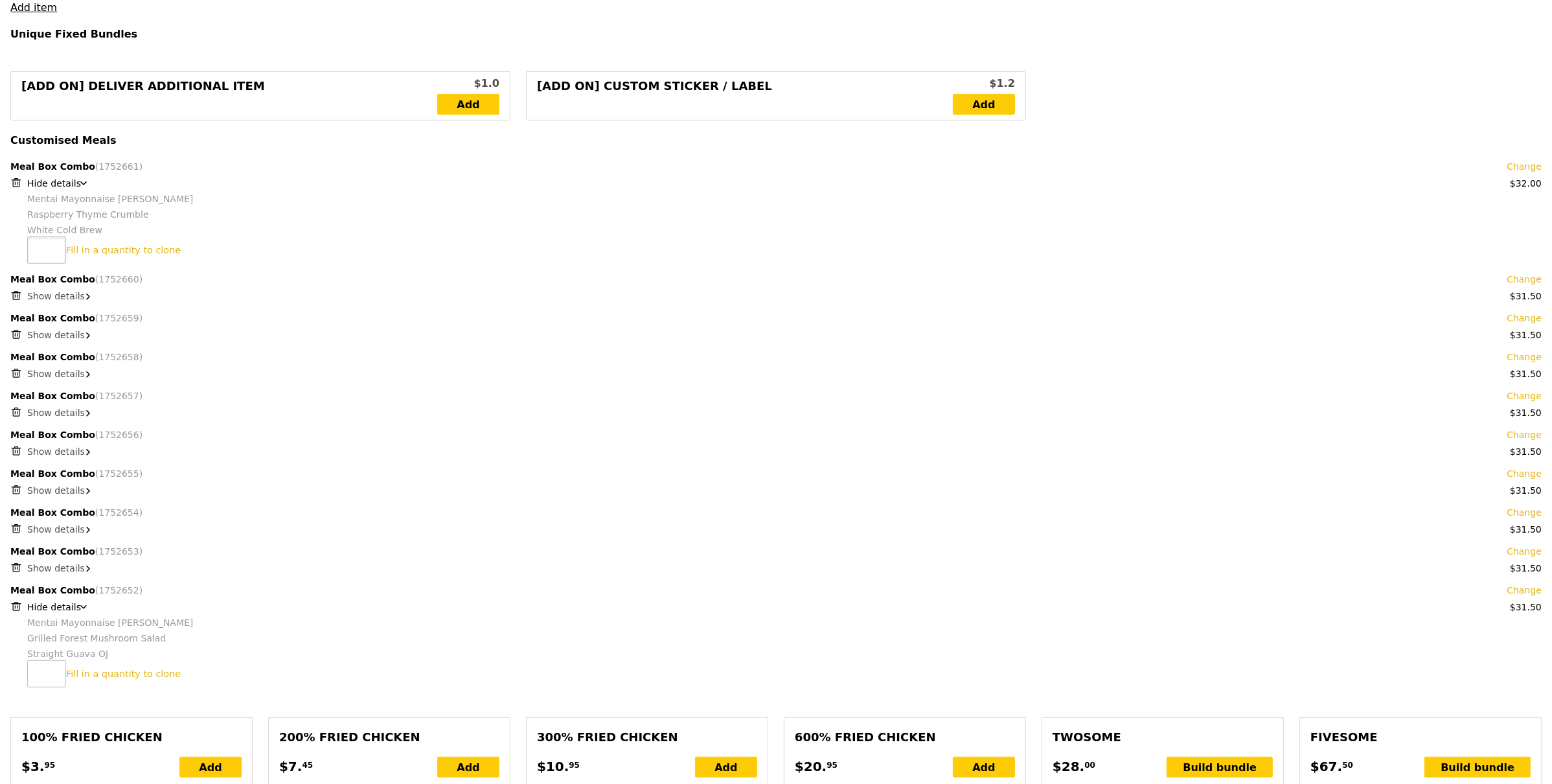
click at [41, 255] on input "number" at bounding box center [47, 250] width 39 height 27
type input "5"
click at [79, 250] on link "Clone this bundle 5 times" at bounding box center [125, 249] width 119 height 10
type input "Loading..."
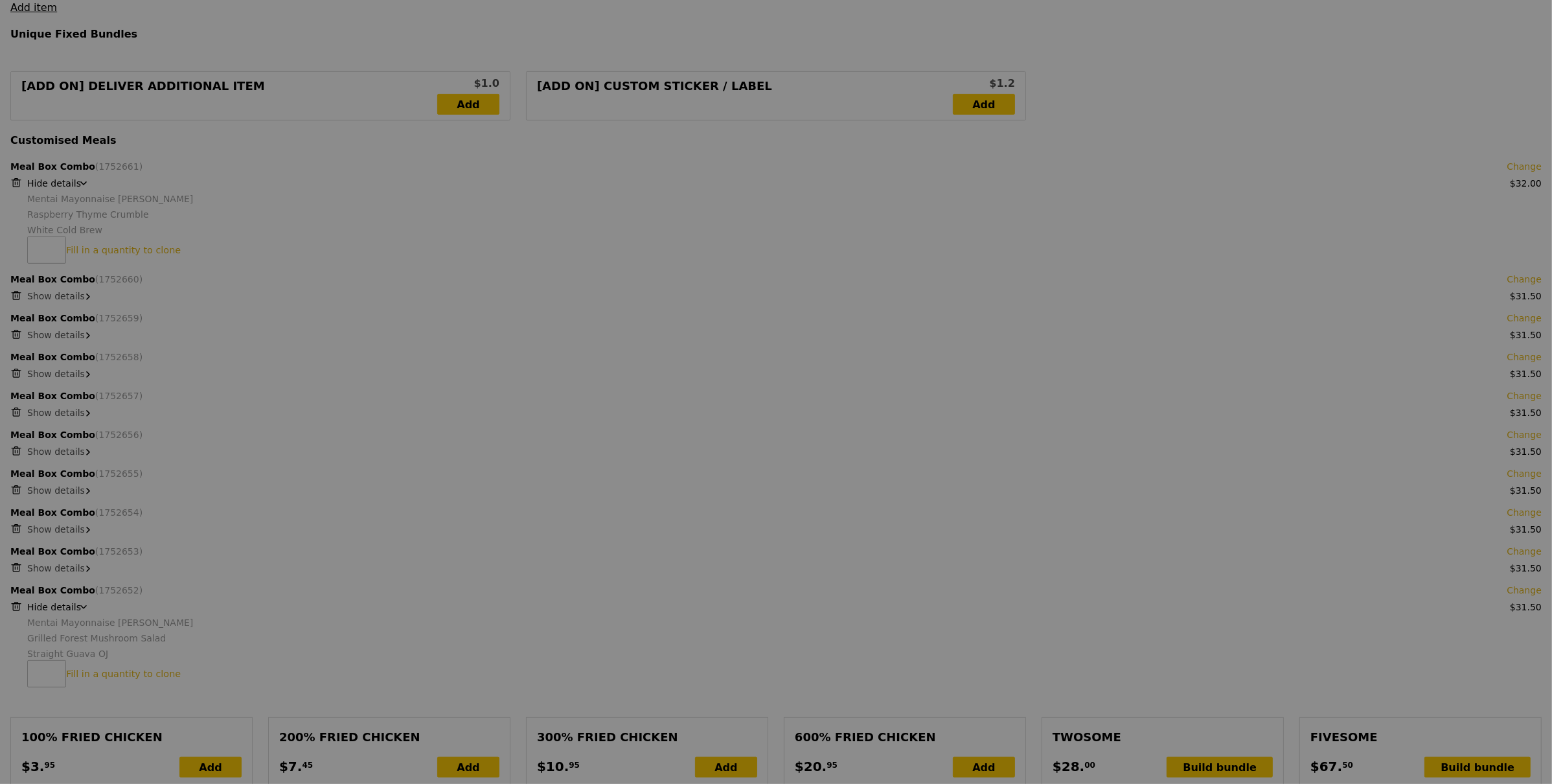
type input "475.50"
type input "479.45"
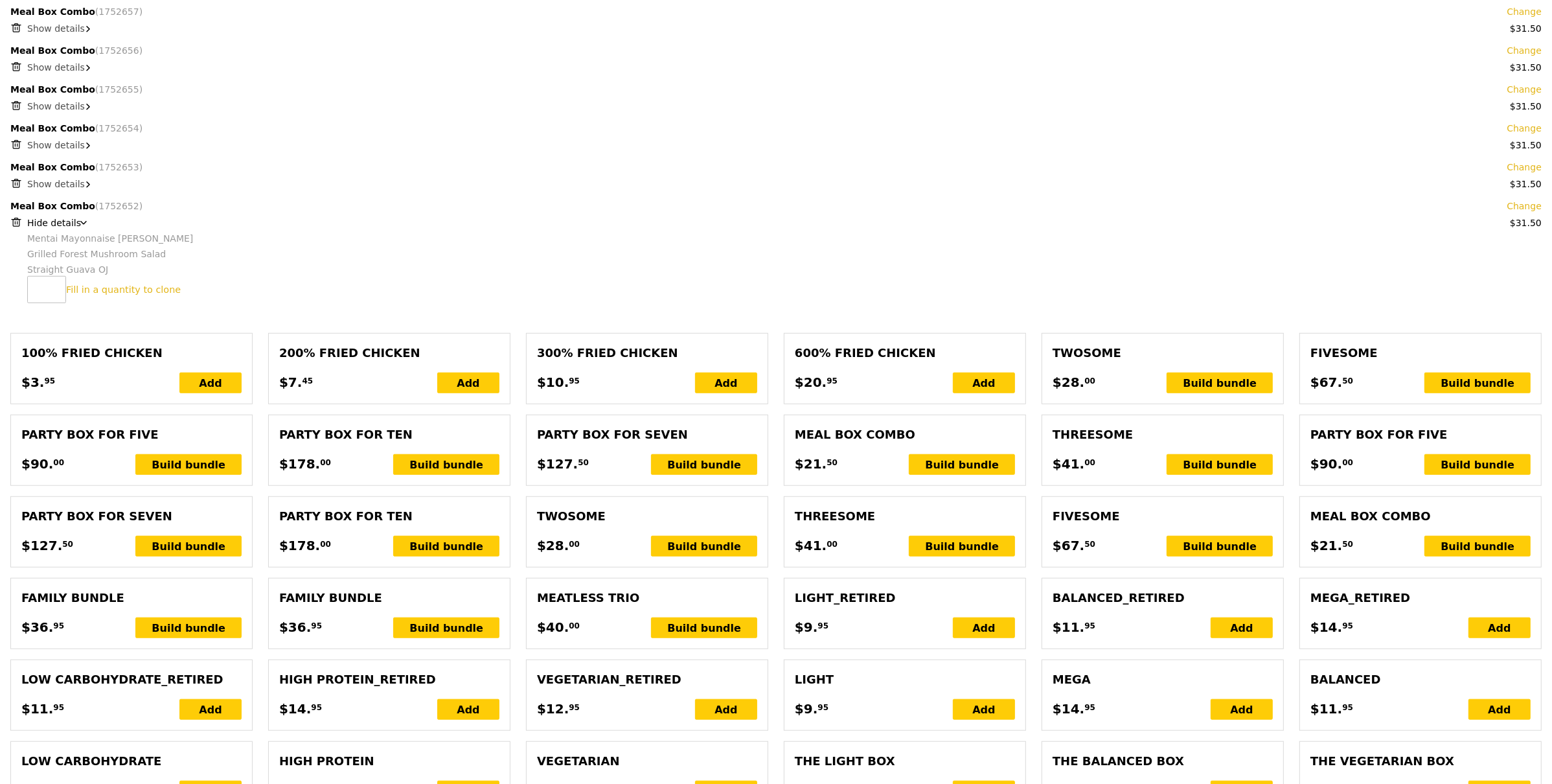
scroll to position [1064, 0]
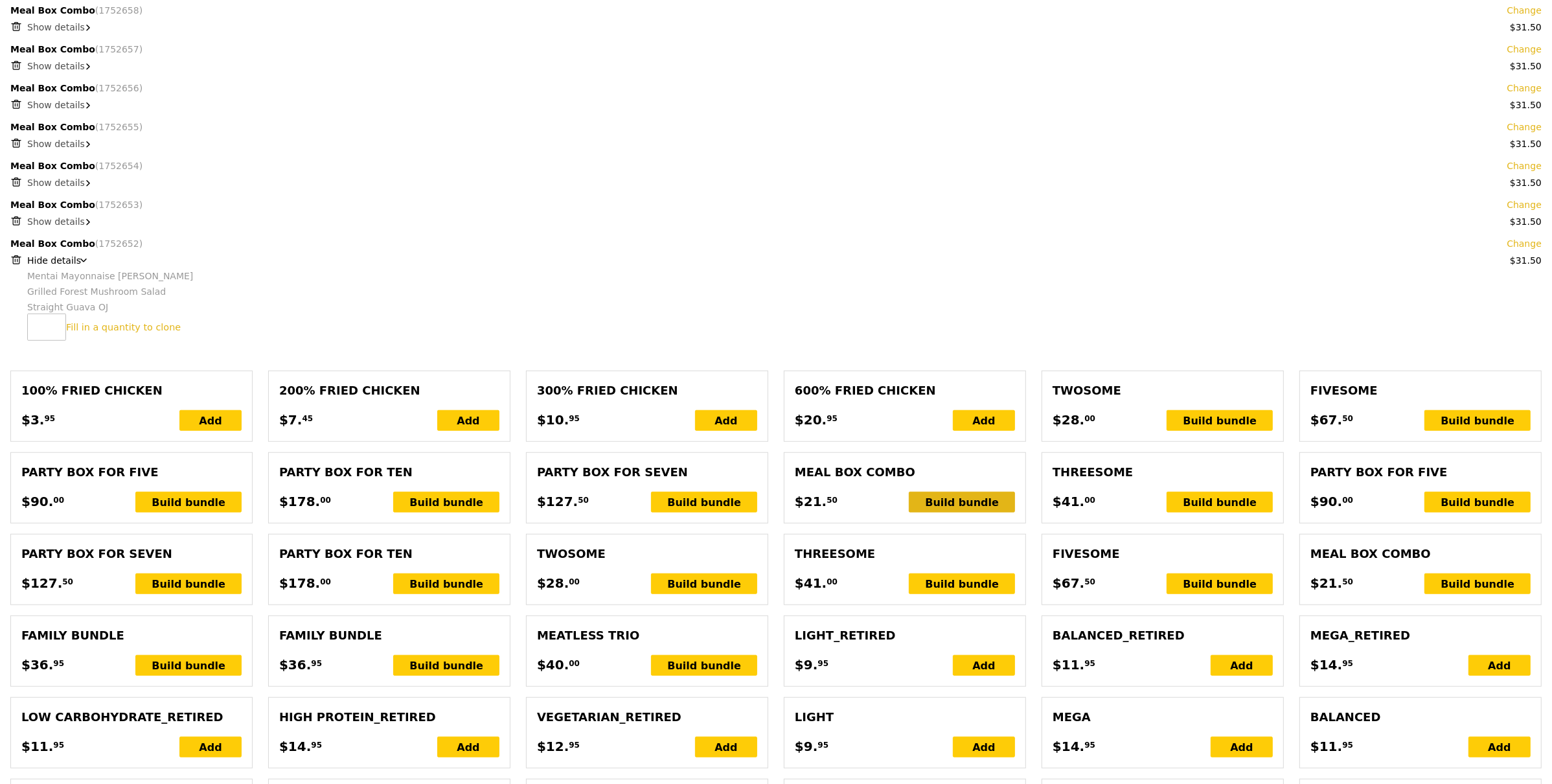
click at [971, 505] on div "Build bundle" at bounding box center [962, 502] width 106 height 21
click at [967, 493] on div "Meal Box Combo choice of a main, a drink and a side or dessert $21. 50 Build bu…" at bounding box center [905, 488] width 220 height 49
click at [970, 495] on div "Build bundle" at bounding box center [962, 503] width 106 height 21
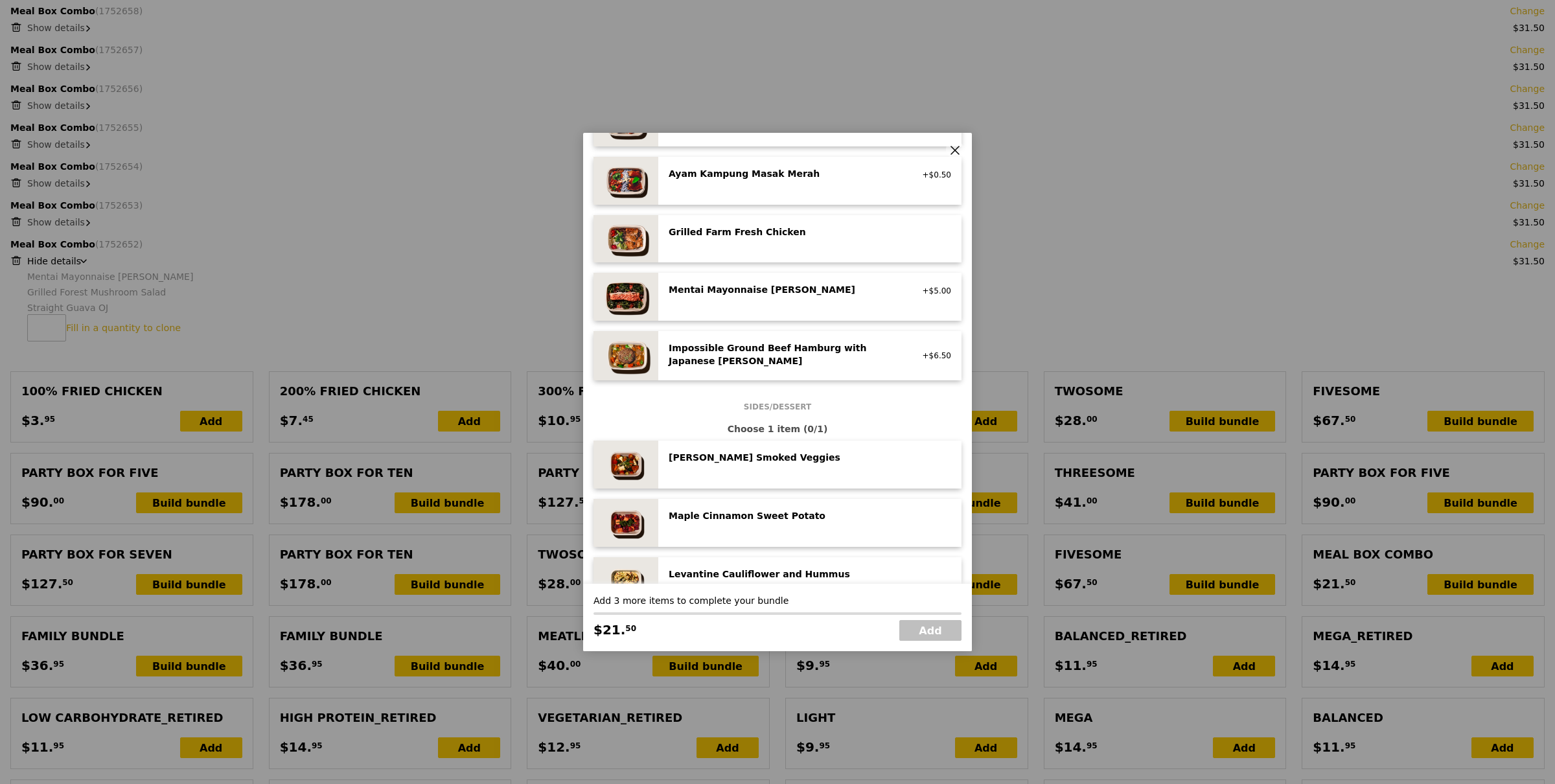
scroll to position [395, 0]
click at [778, 306] on div "Mentai Mayonnaise Aburi Salmon pescatarian, contains egg, soy, wheat +$5.00" at bounding box center [809, 295] width 282 height 27
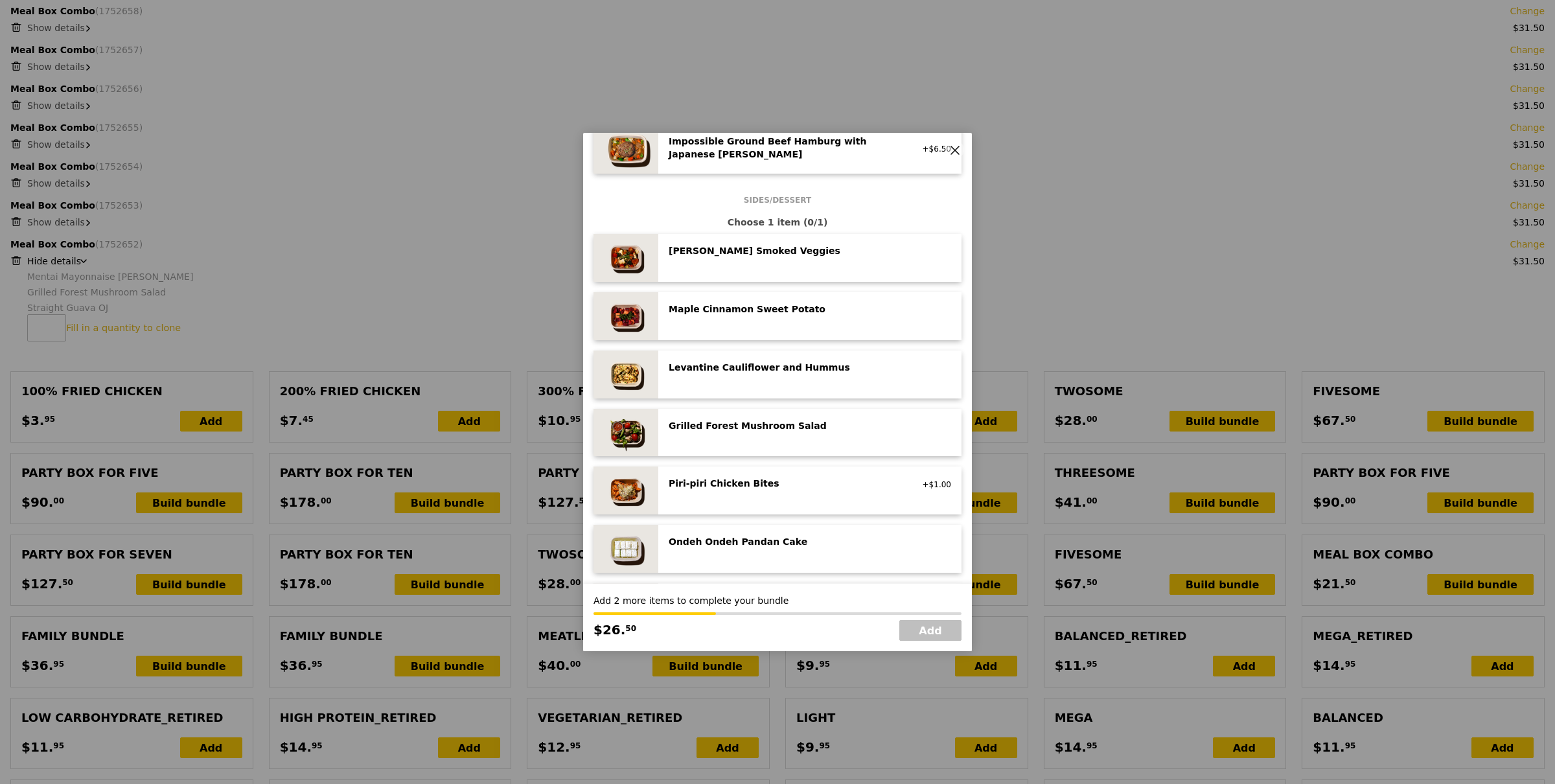
scroll to position [662, 0]
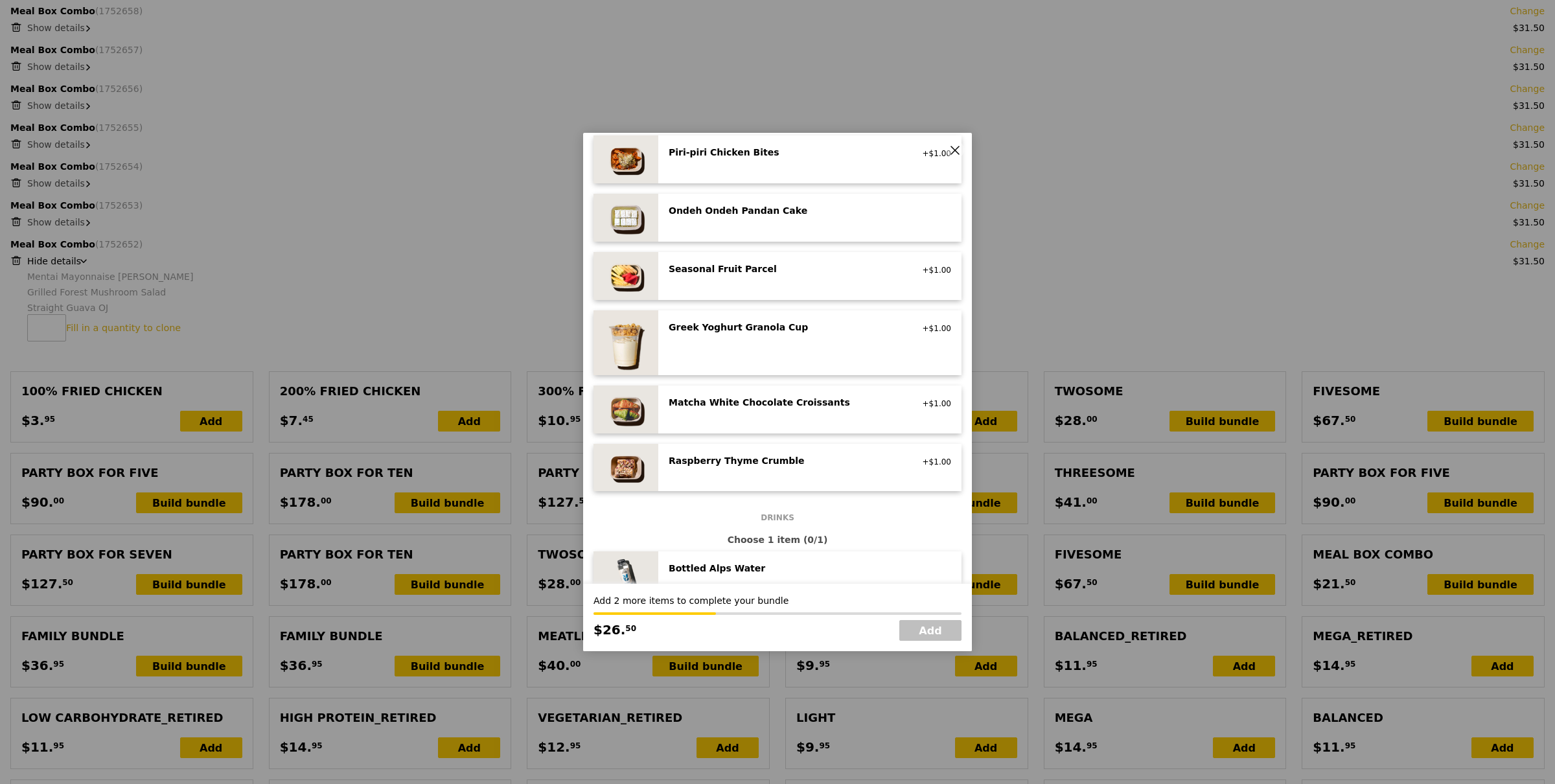
click at [782, 330] on div "Greek Yoghurt Granola Cup" at bounding box center [784, 327] width 232 height 13
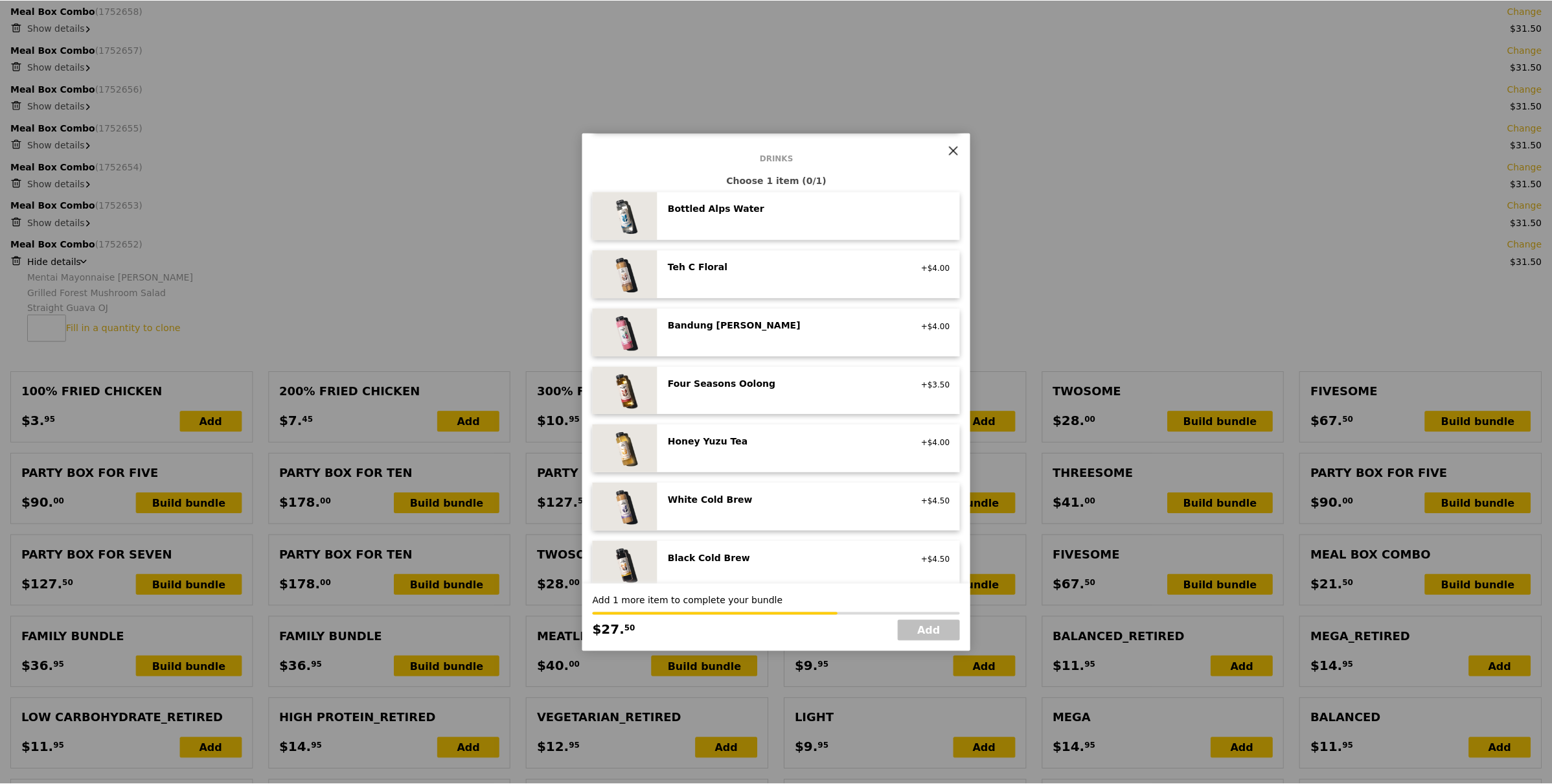
scroll to position [1299, 0]
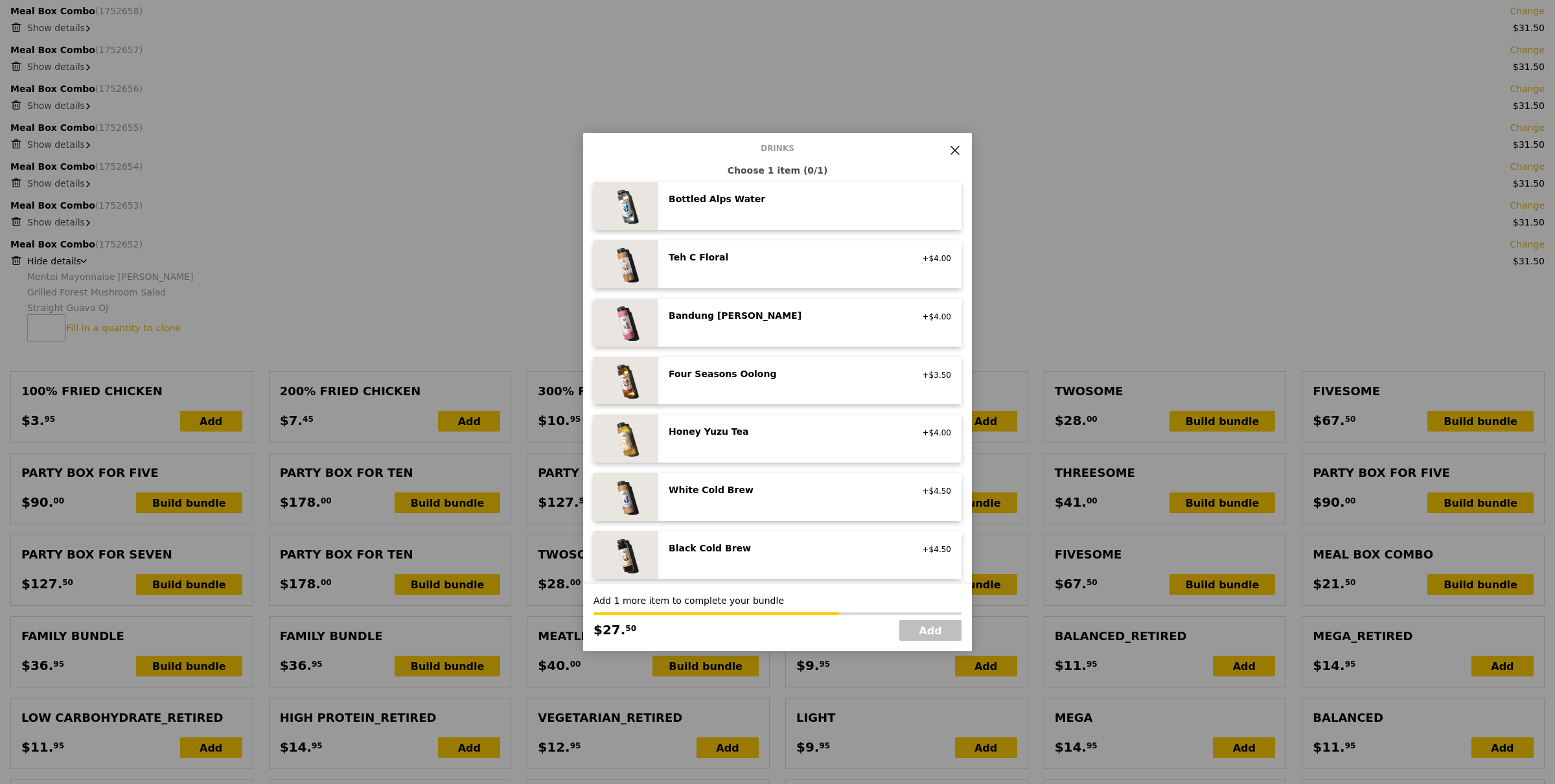
click at [790, 430] on div "Honey Yuzu Tea" at bounding box center [784, 431] width 232 height 13
click at [918, 632] on link "Add" at bounding box center [931, 630] width 62 height 21
type input "Loading..."
type input "507.00"
type input "510.95"
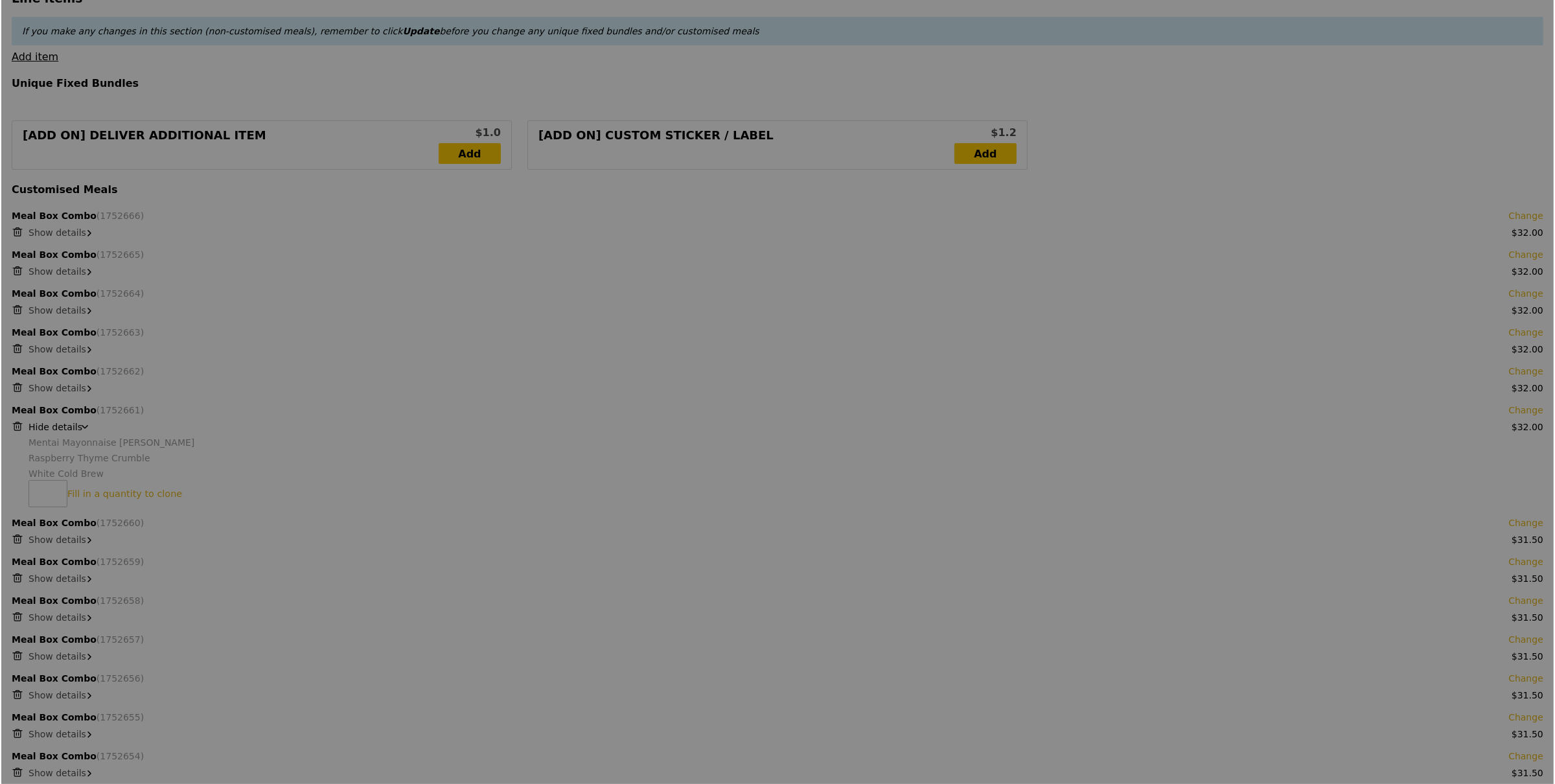
scroll to position [473, 0]
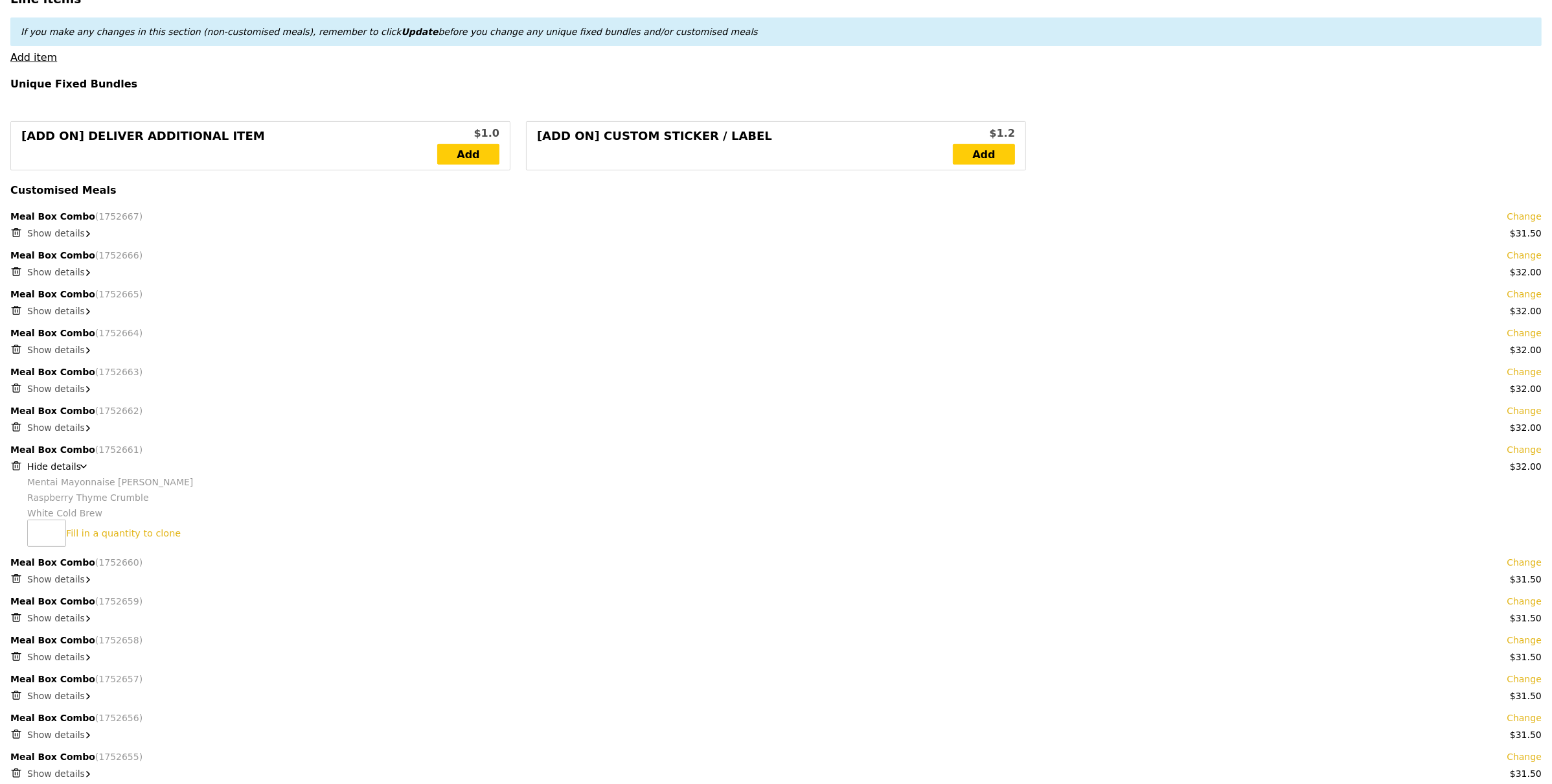
type input "Update"
click at [43, 232] on span "Show details" at bounding box center [56, 232] width 58 height 10
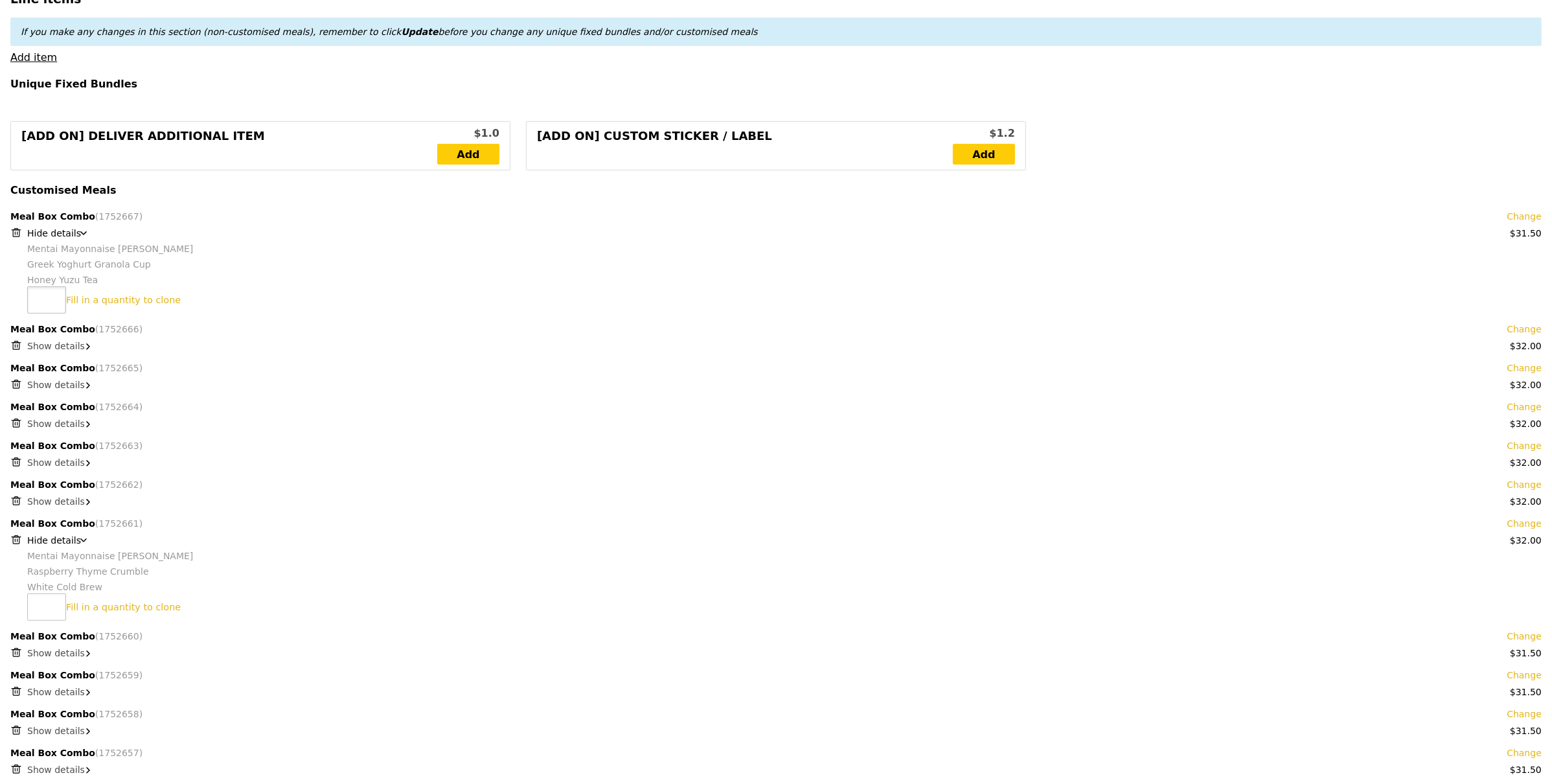
click at [40, 299] on input "number" at bounding box center [47, 300] width 39 height 27
type input "1"
click at [80, 300] on link "Clone this bundle 1 times" at bounding box center [125, 299] width 119 height 10
type input "Loading..."
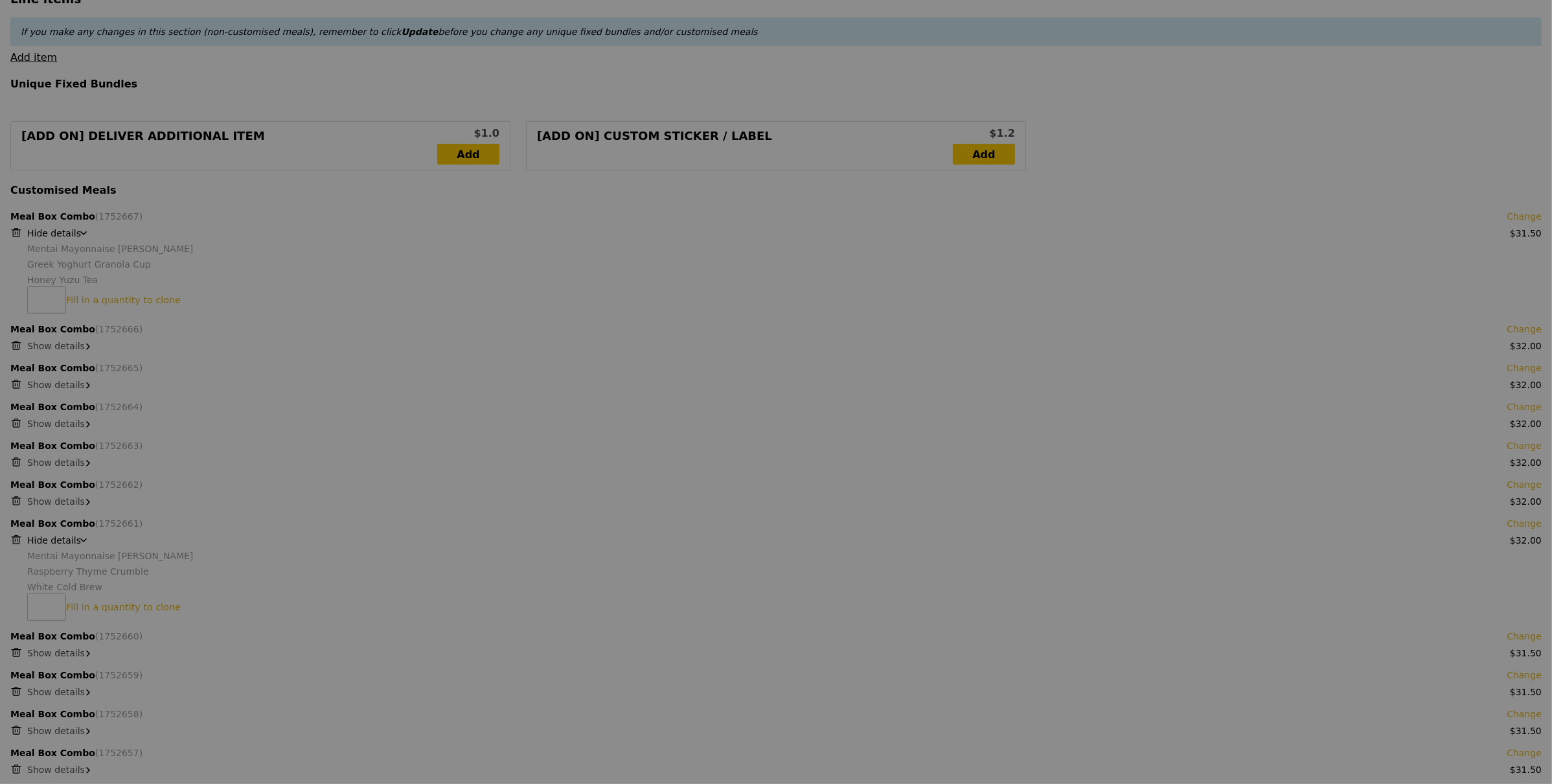
type input "538.50"
type input "542.45"
type input "Update"
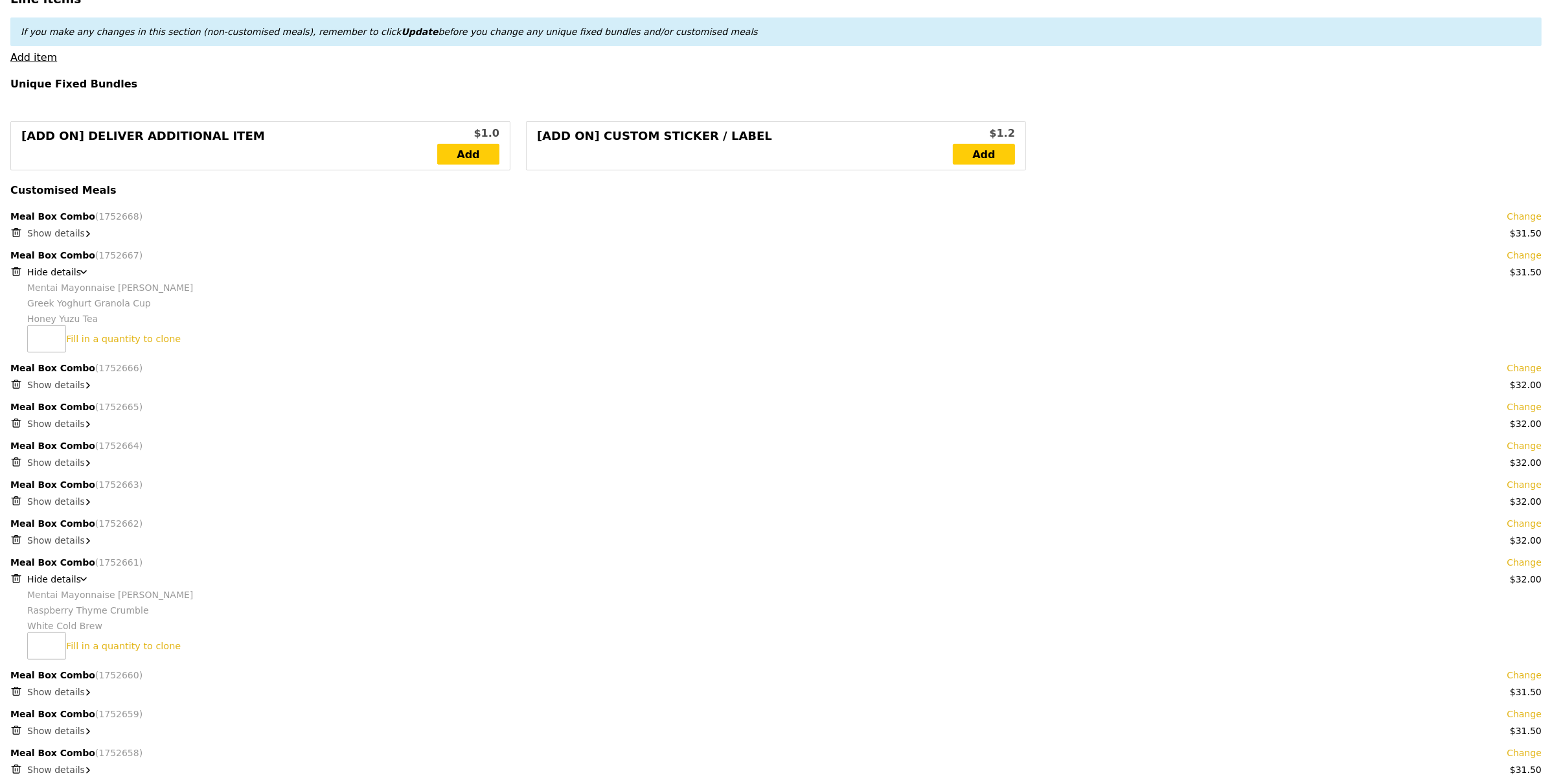
click at [50, 230] on span "Show details" at bounding box center [56, 232] width 58 height 10
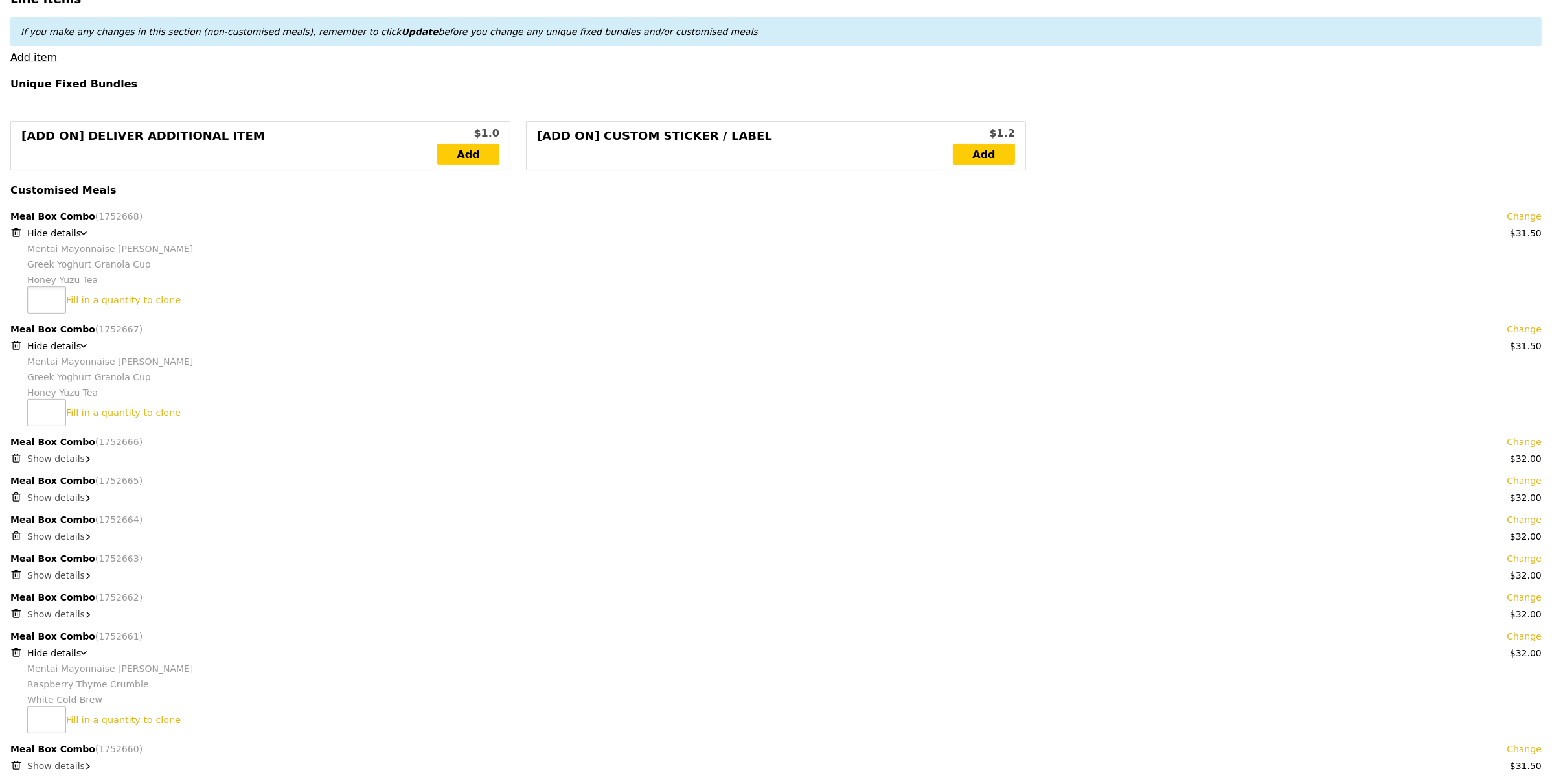
click at [39, 299] on input "number" at bounding box center [47, 300] width 39 height 27
type input "1"
click at [80, 300] on link "Clone this bundle 1 times" at bounding box center [125, 299] width 119 height 10
type input "Loading..."
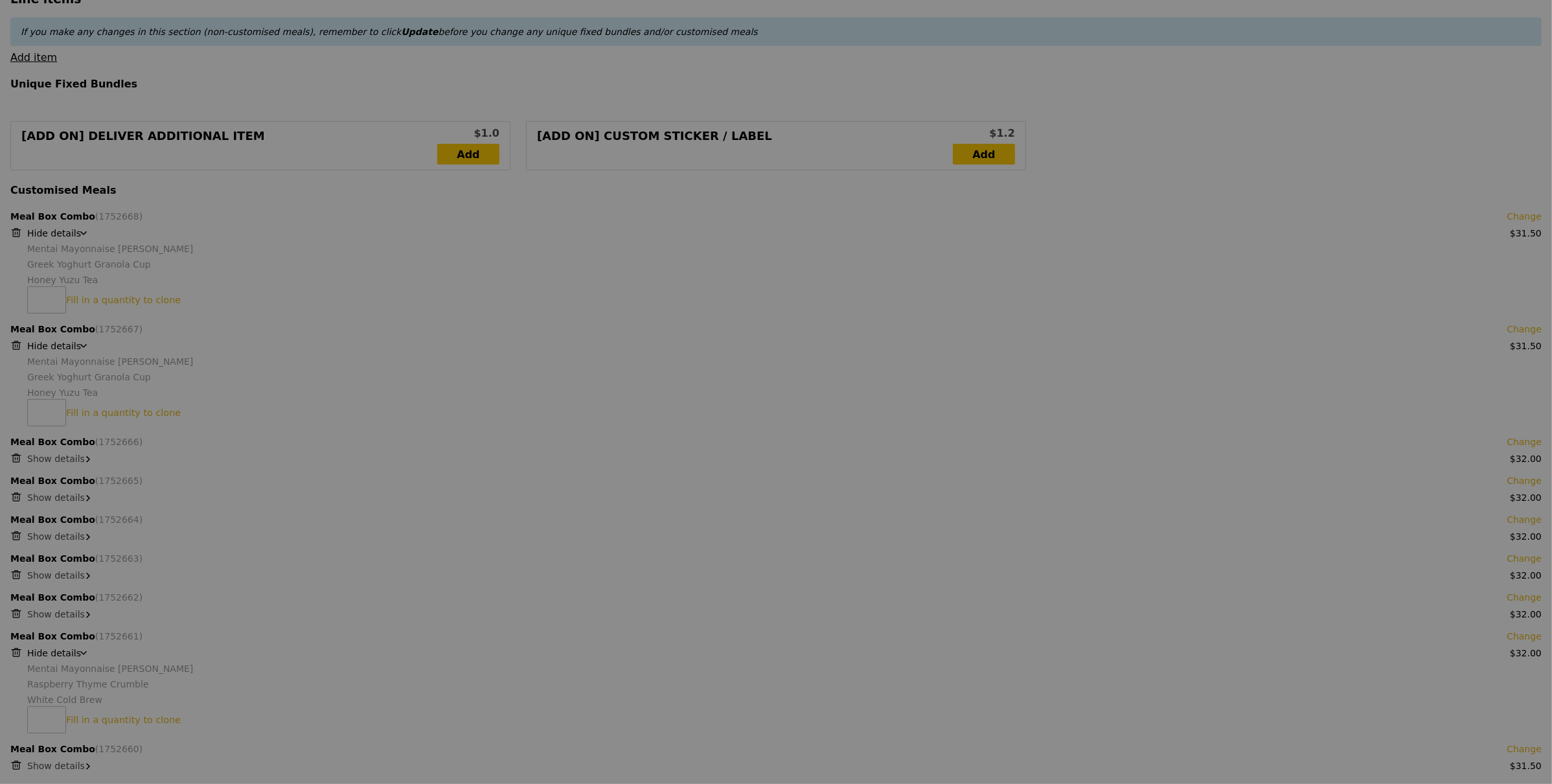
type input "570.00"
type input "573.95"
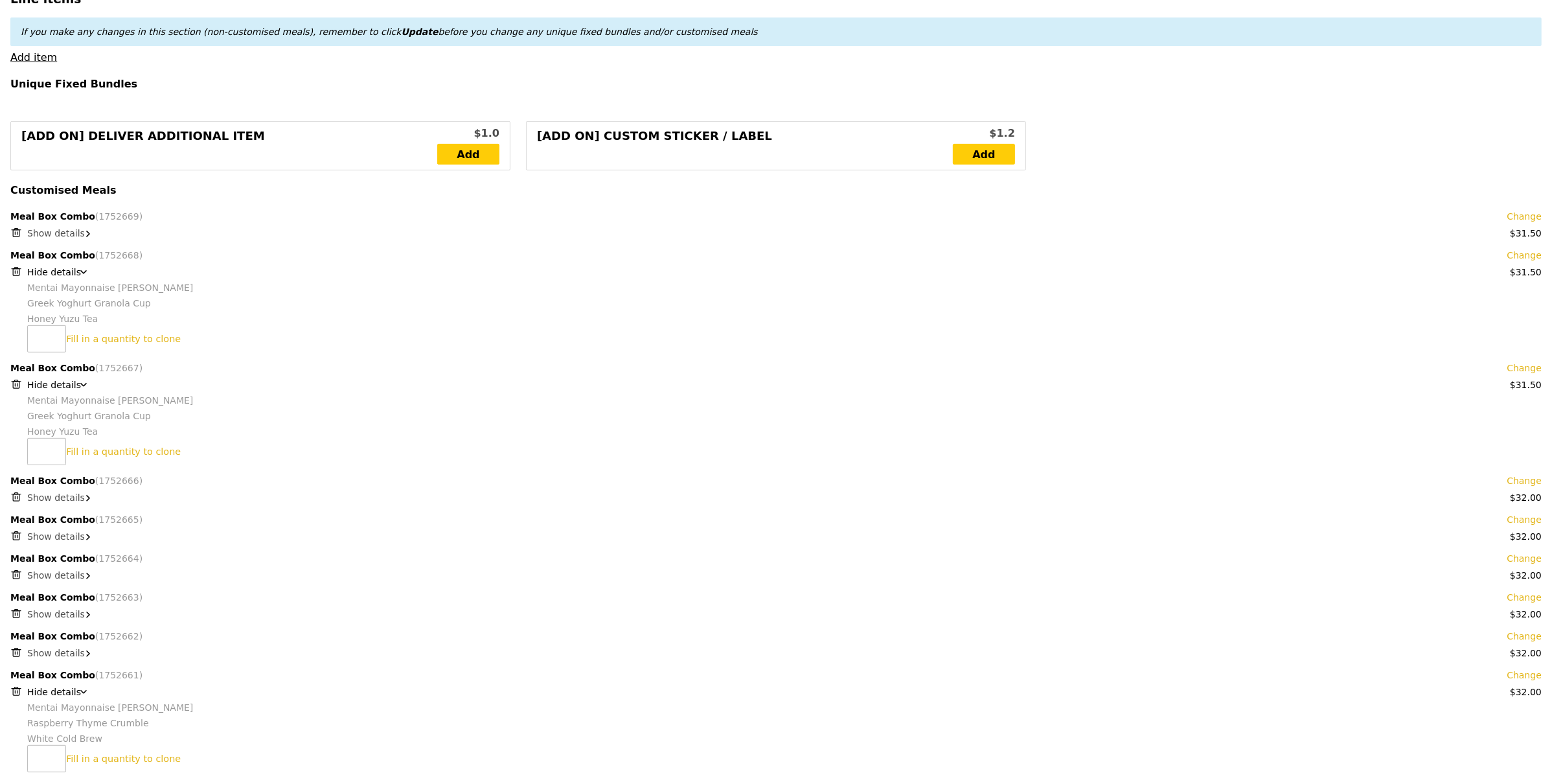
click at [60, 235] on span "Show details" at bounding box center [56, 232] width 58 height 10
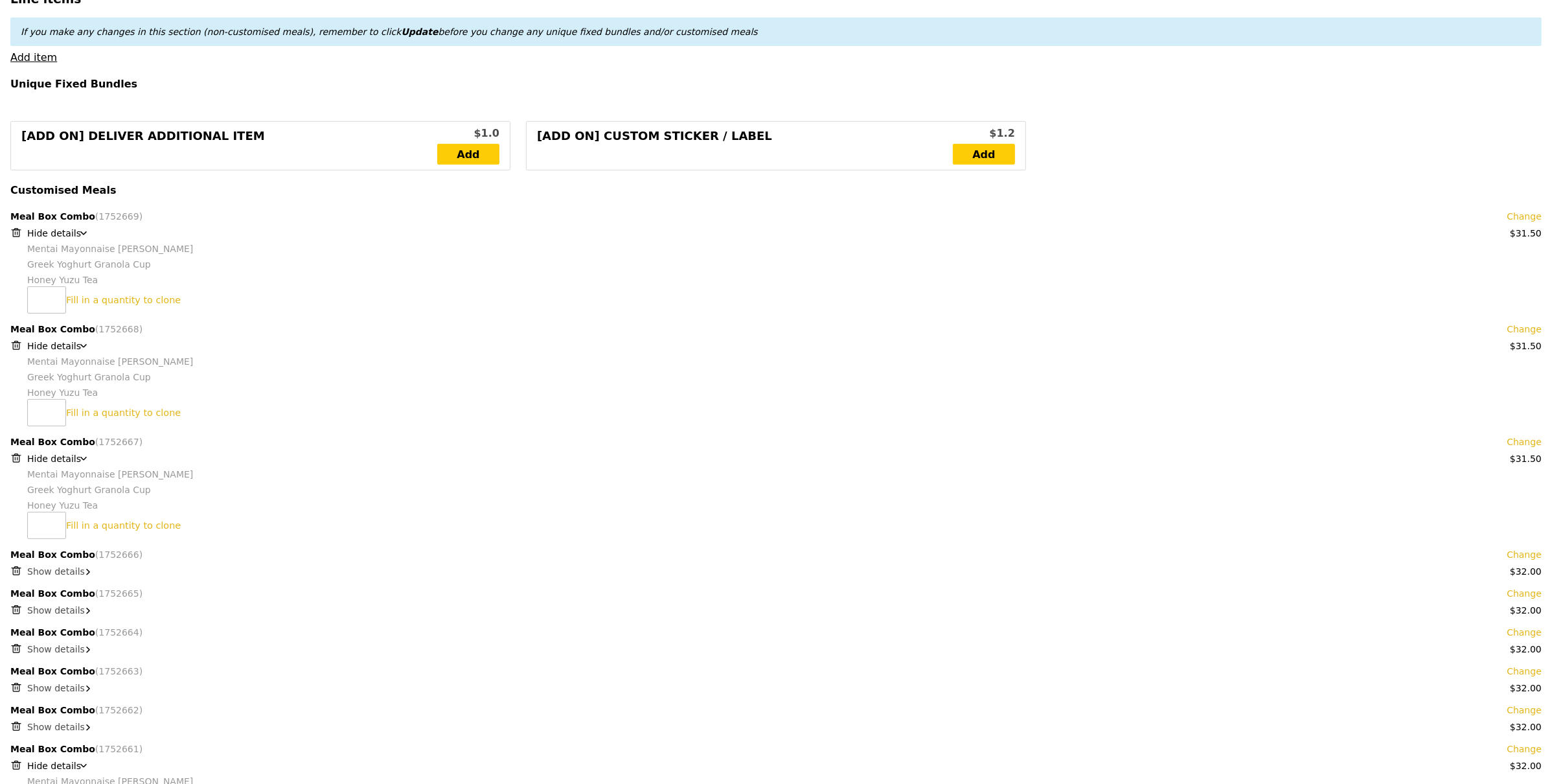
click at [1520, 217] on link "Change" at bounding box center [1525, 217] width 35 height 13
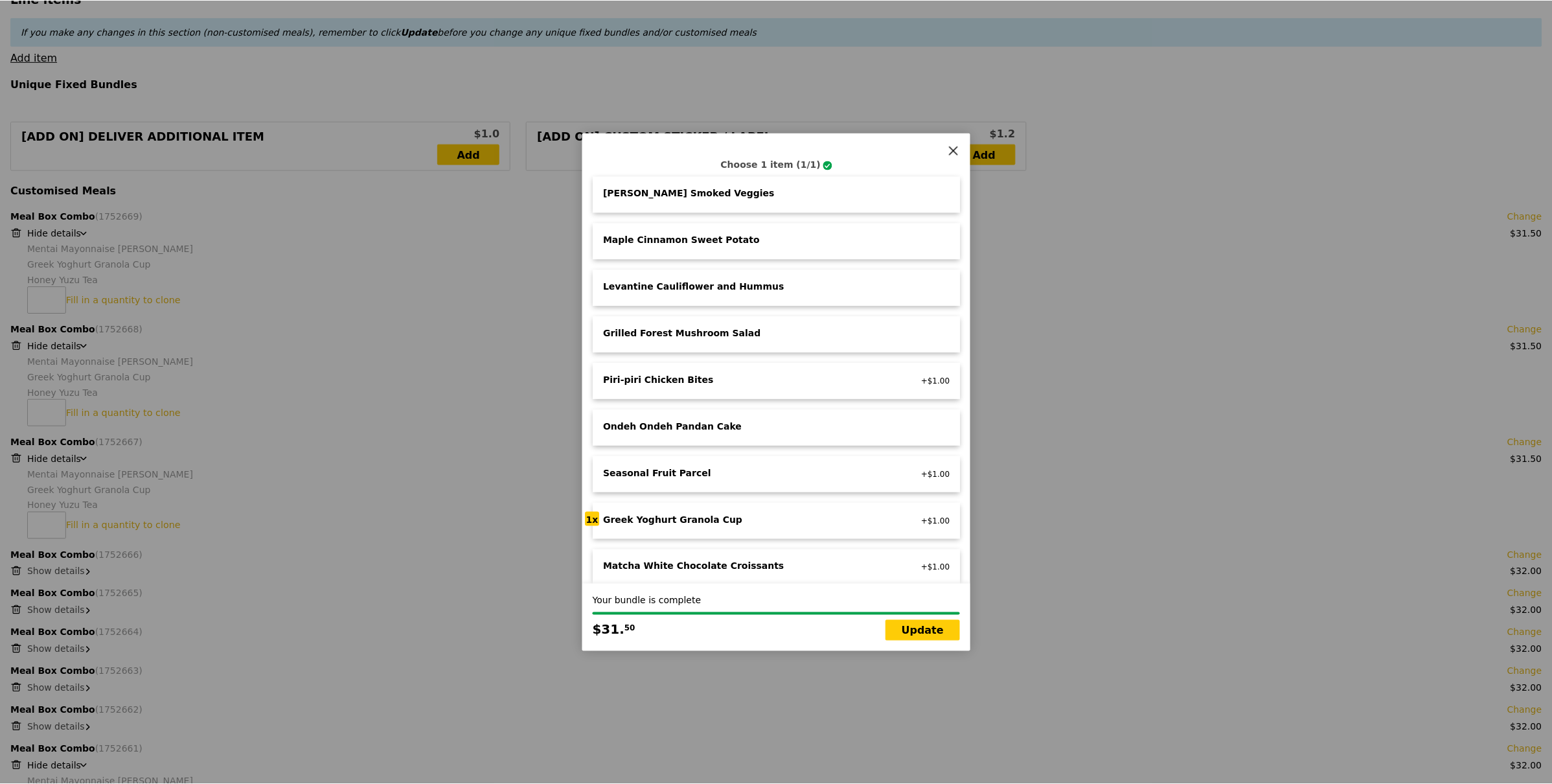
scroll to position [557, 0]
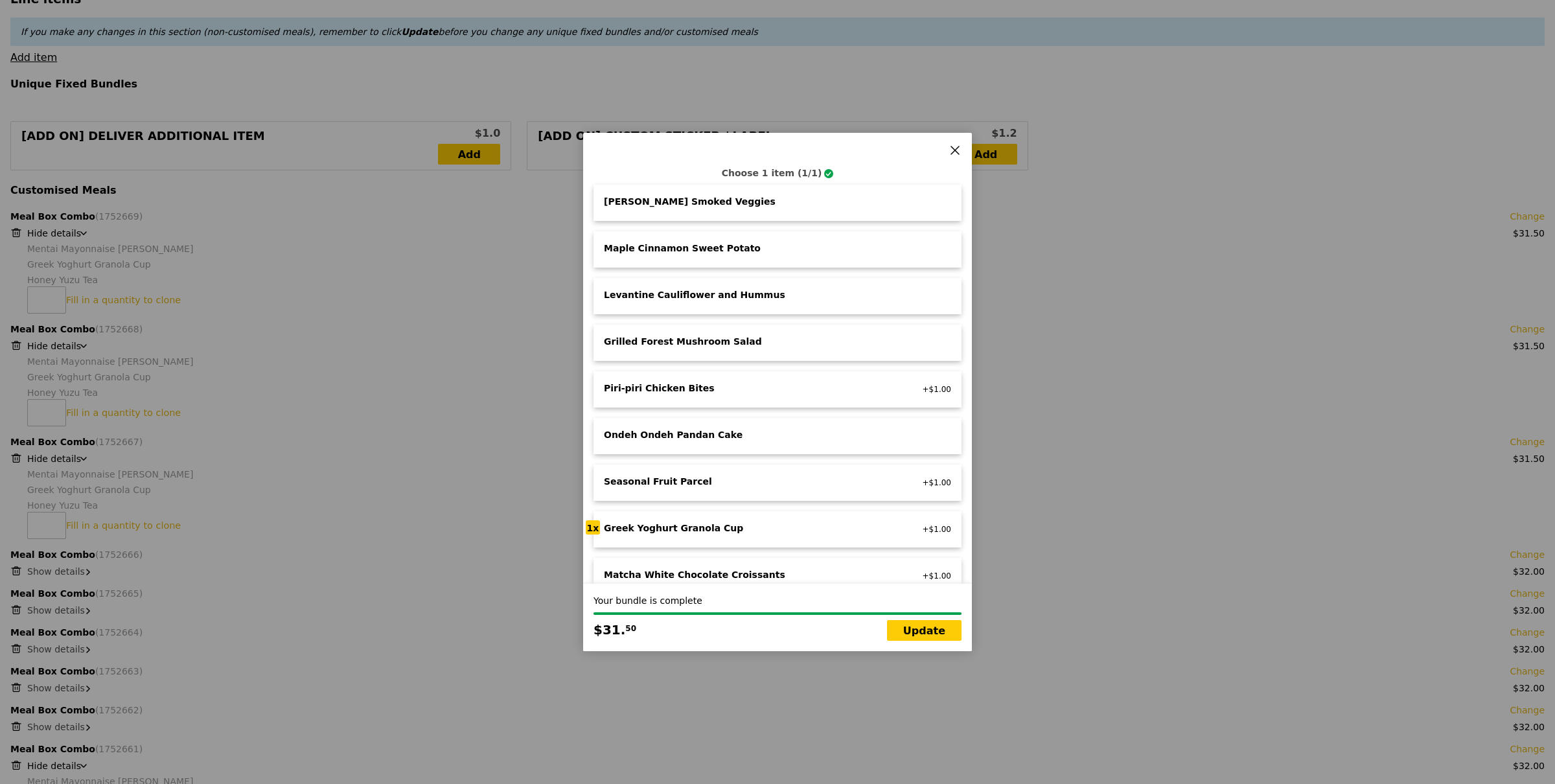
click at [749, 289] on div "Levantine Cauliflower and Hummus low carb, vegan" at bounding box center [747, 295] width 303 height 16
click at [933, 634] on link "Update" at bounding box center [924, 630] width 75 height 21
type input "Loading..."
type input "569.00"
type input "572.95"
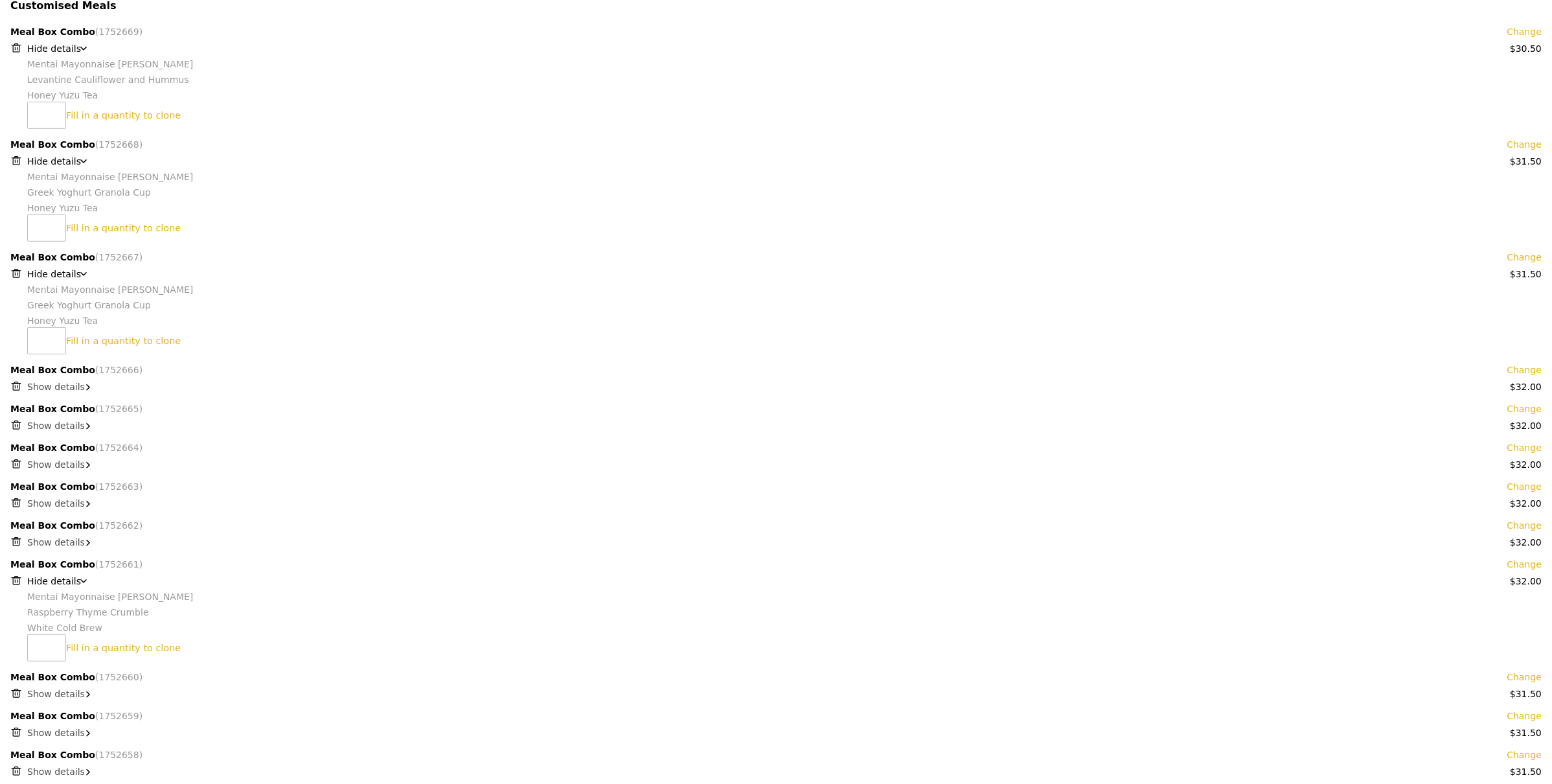
scroll to position [648, 0]
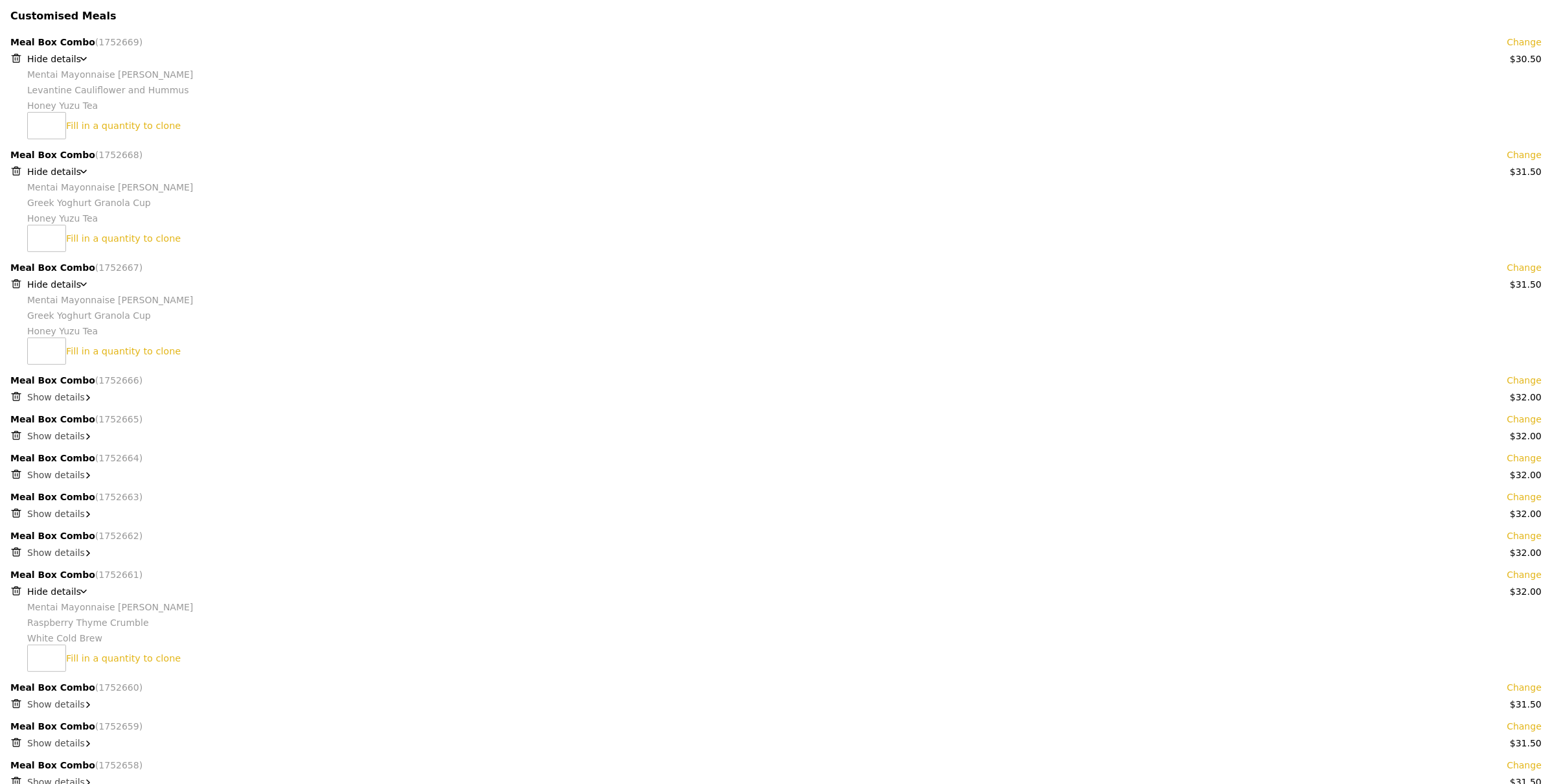
click at [81, 286] on icon at bounding box center [84, 284] width 5 height 3
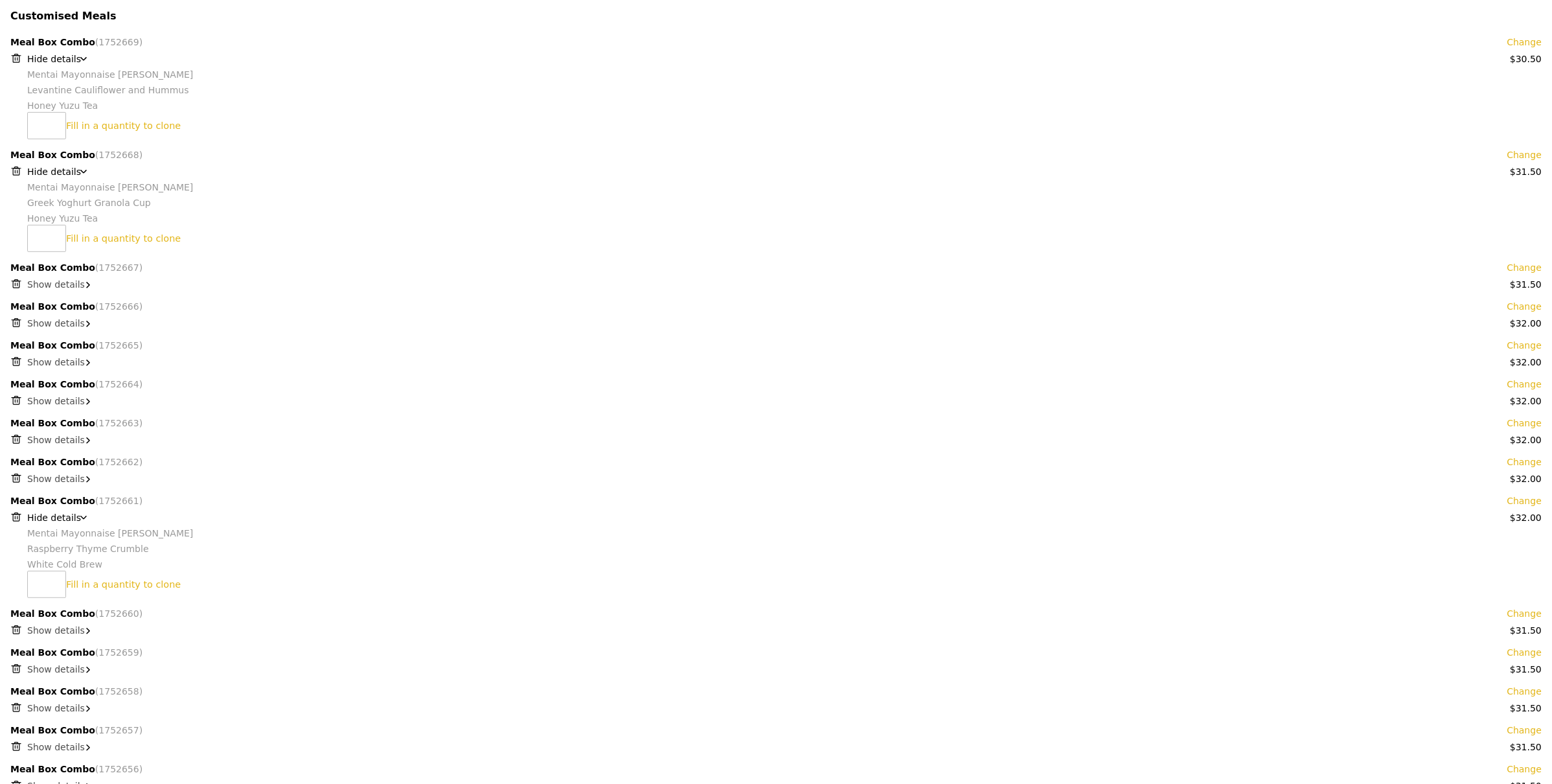
click at [80, 170] on icon at bounding box center [83, 172] width 6 height 4
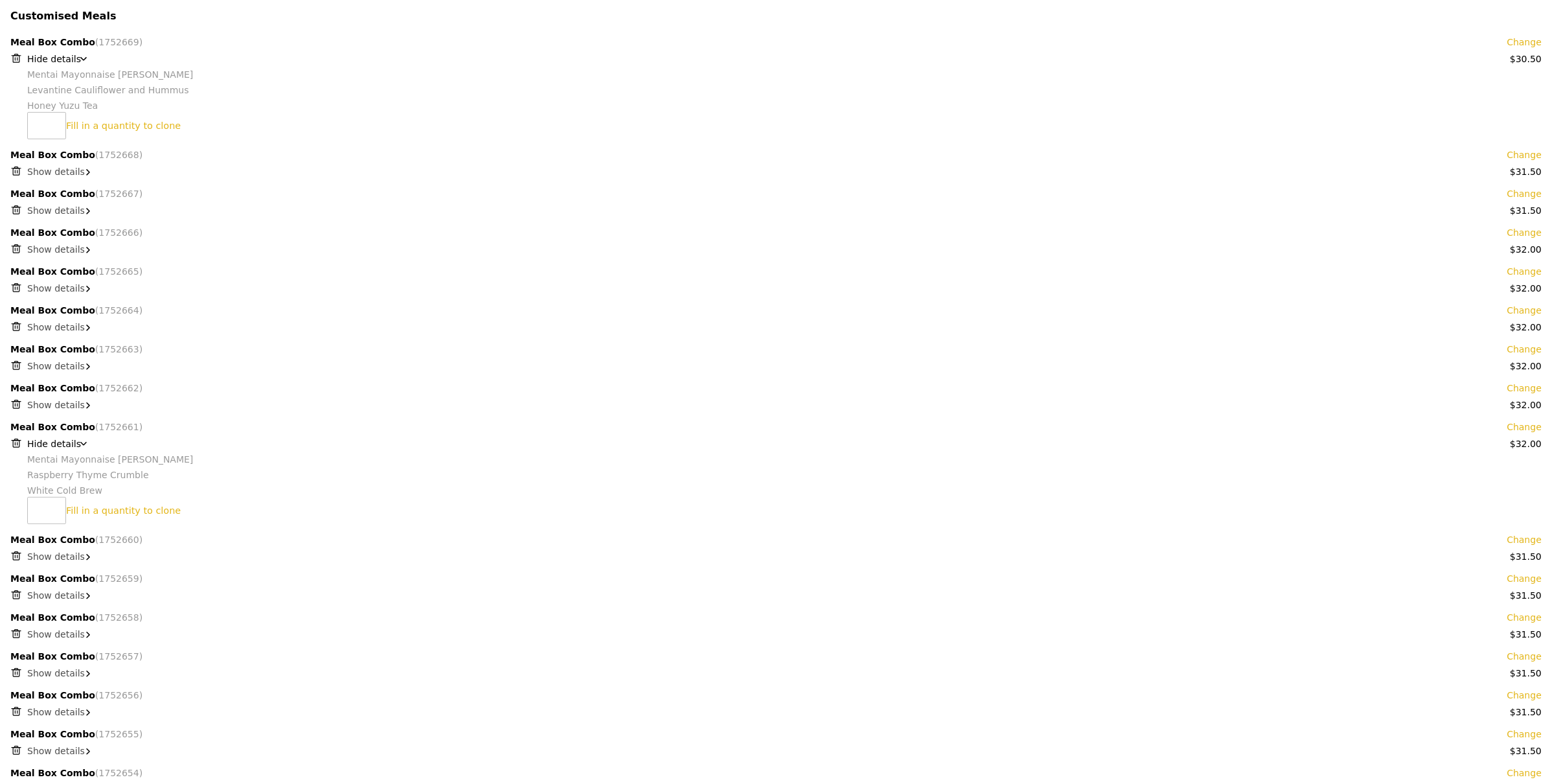
click at [80, 58] on icon at bounding box center [83, 58] width 6 height 4
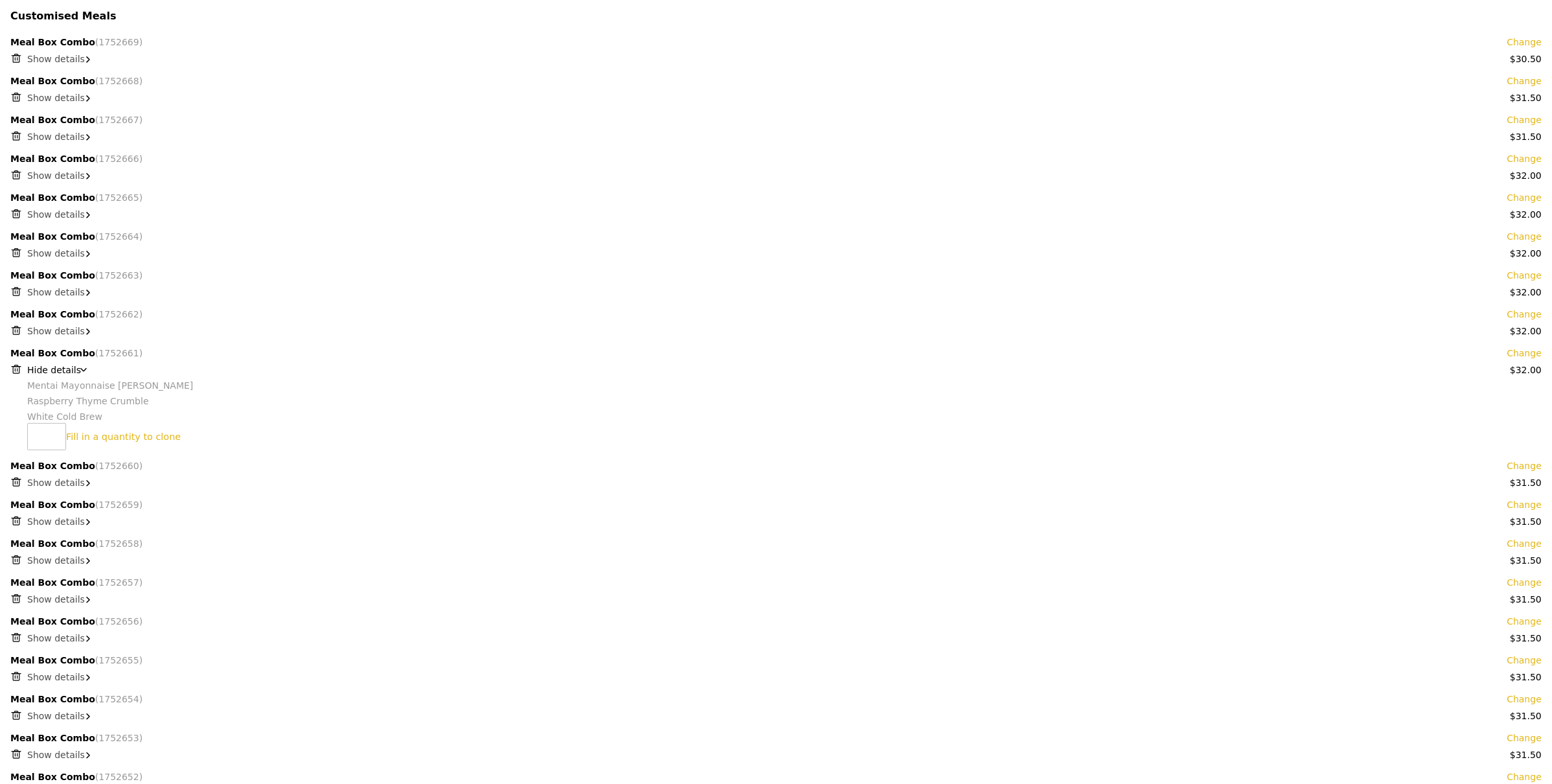
click at [81, 366] on div "Hide details" at bounding box center [784, 370] width 1515 height 13
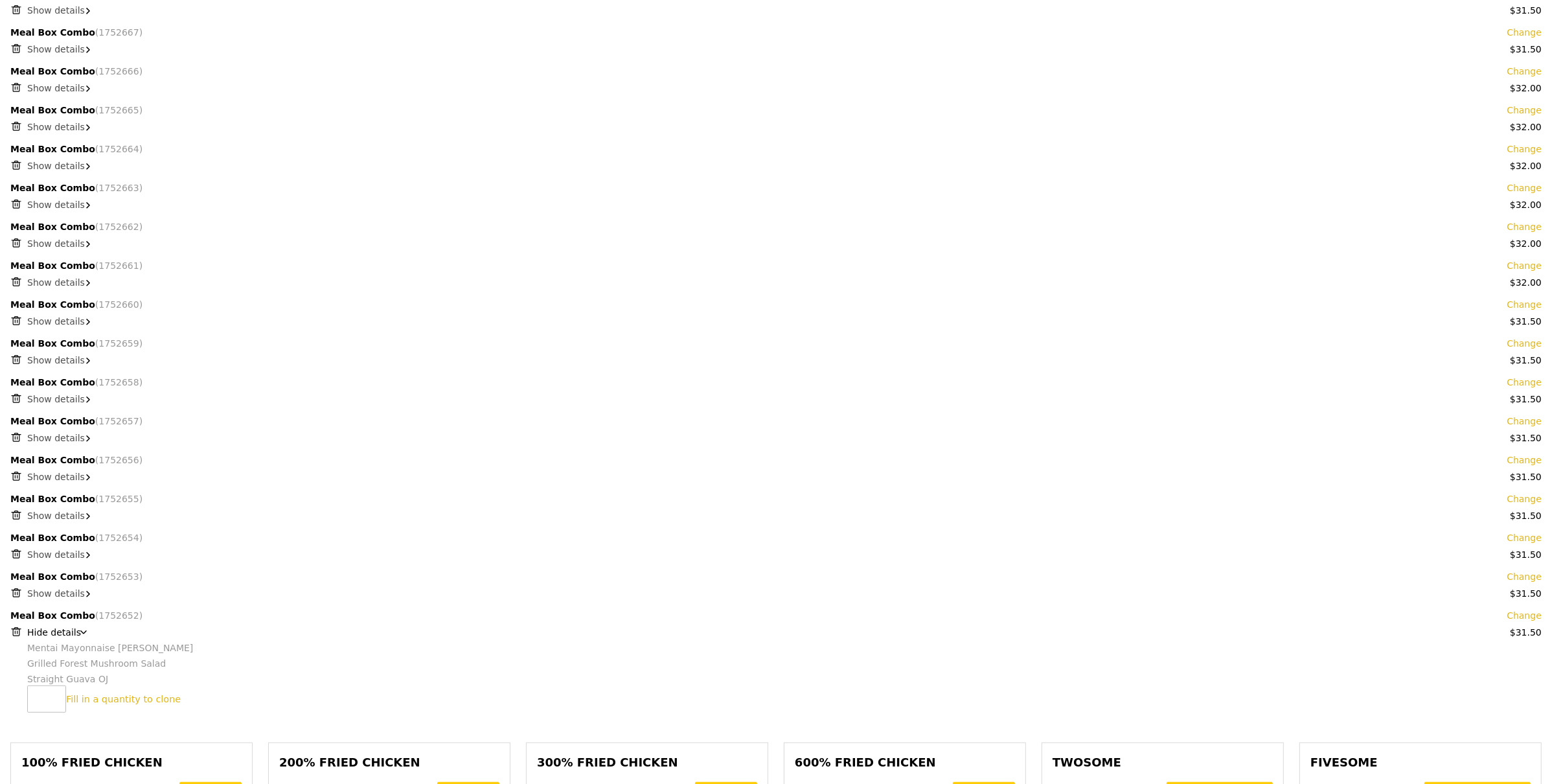
scroll to position [740, 0]
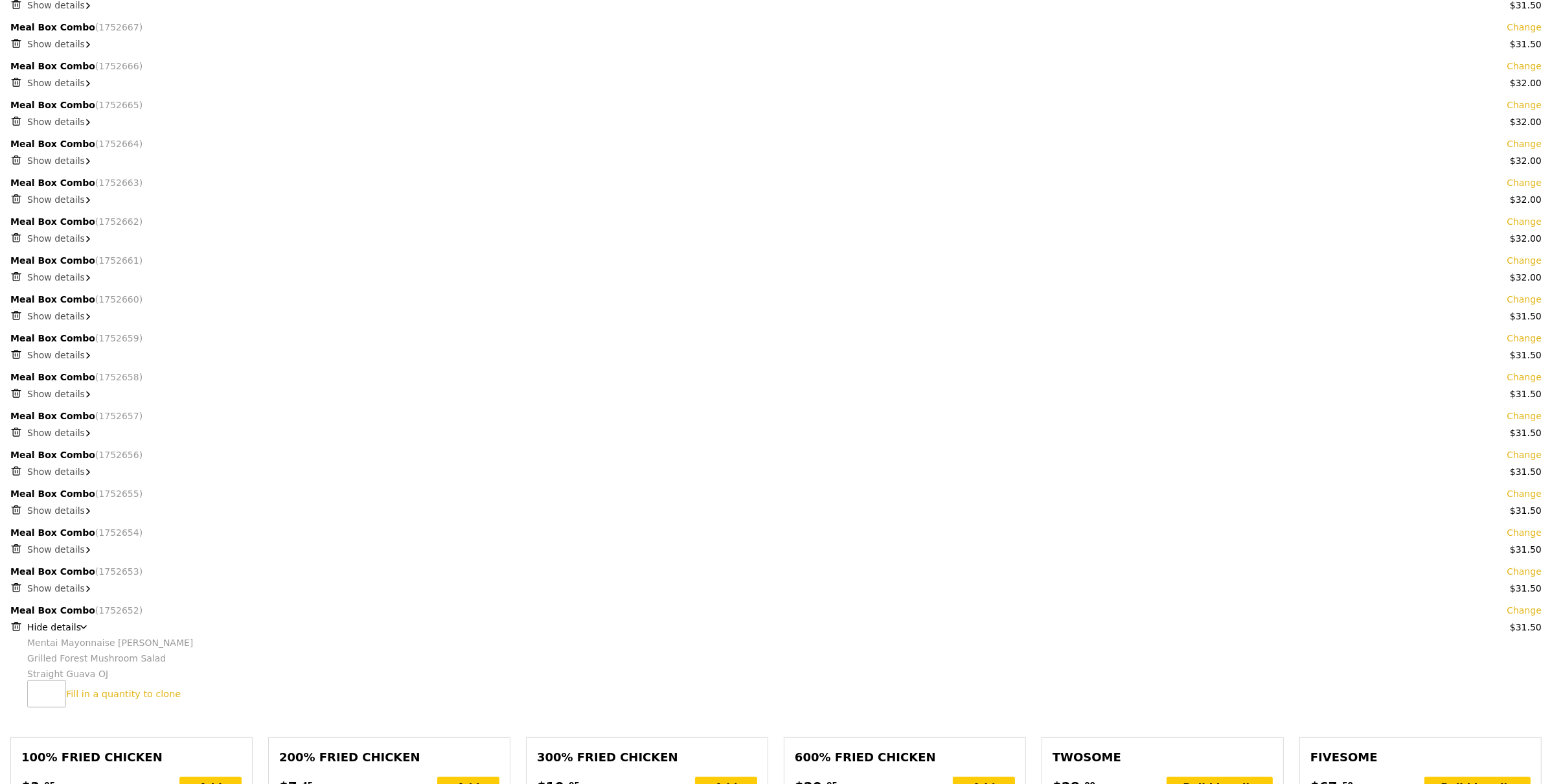
click at [83, 629] on div "Hide details" at bounding box center [784, 627] width 1515 height 13
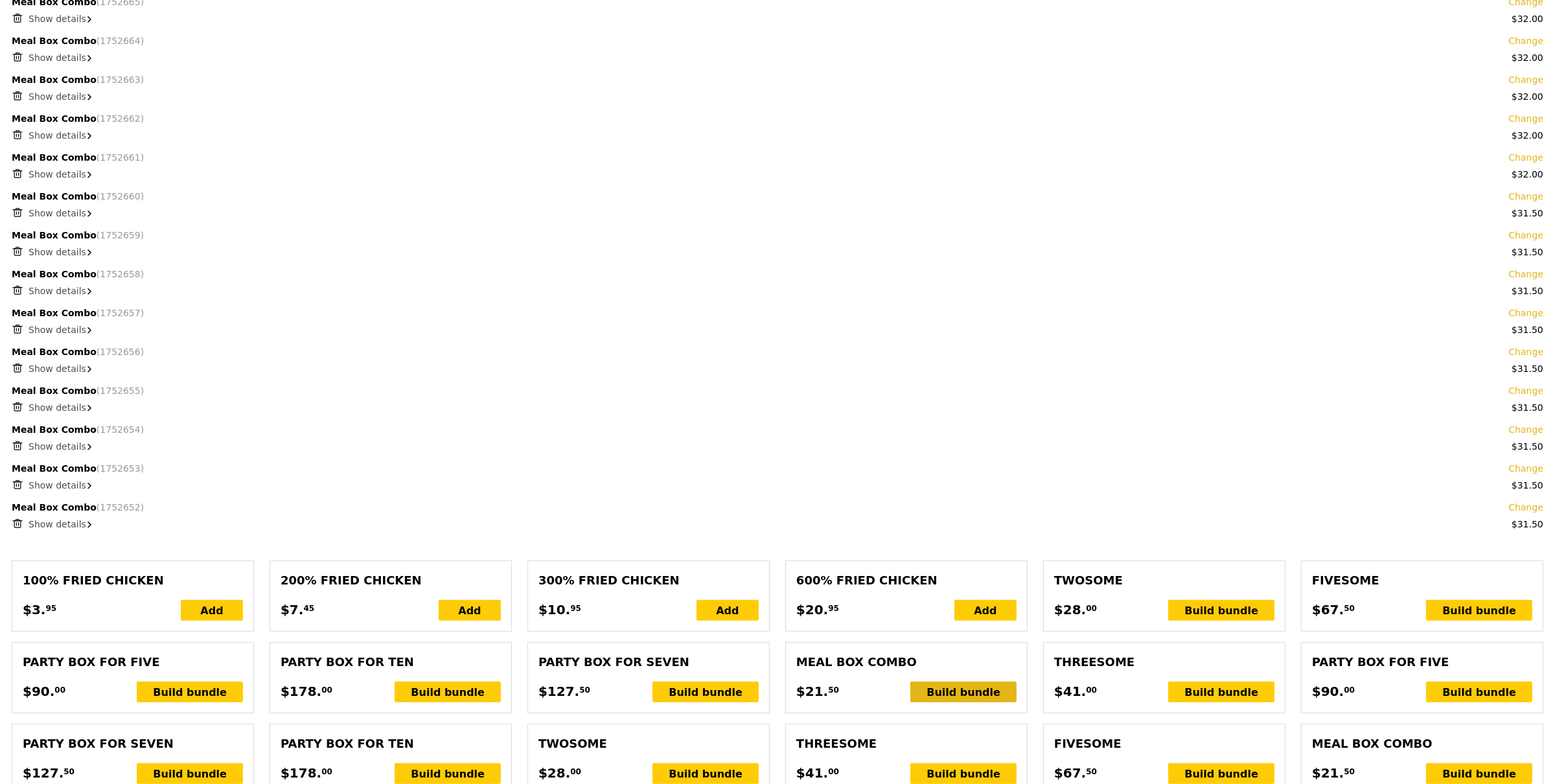
scroll to position [843, 0]
click at [956, 686] on div "Build bundle" at bounding box center [962, 691] width 106 height 21
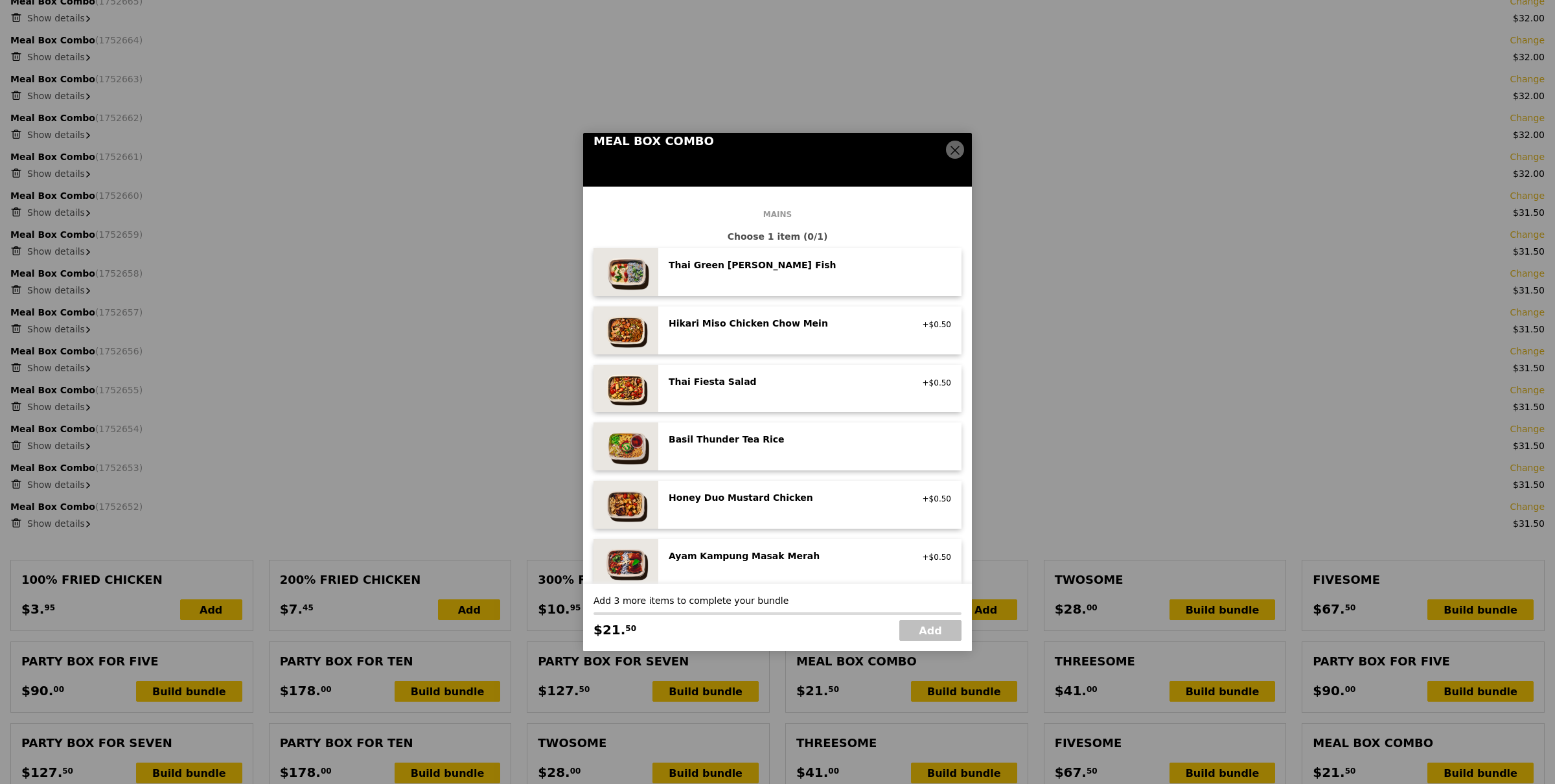
scroll to position [86, 0]
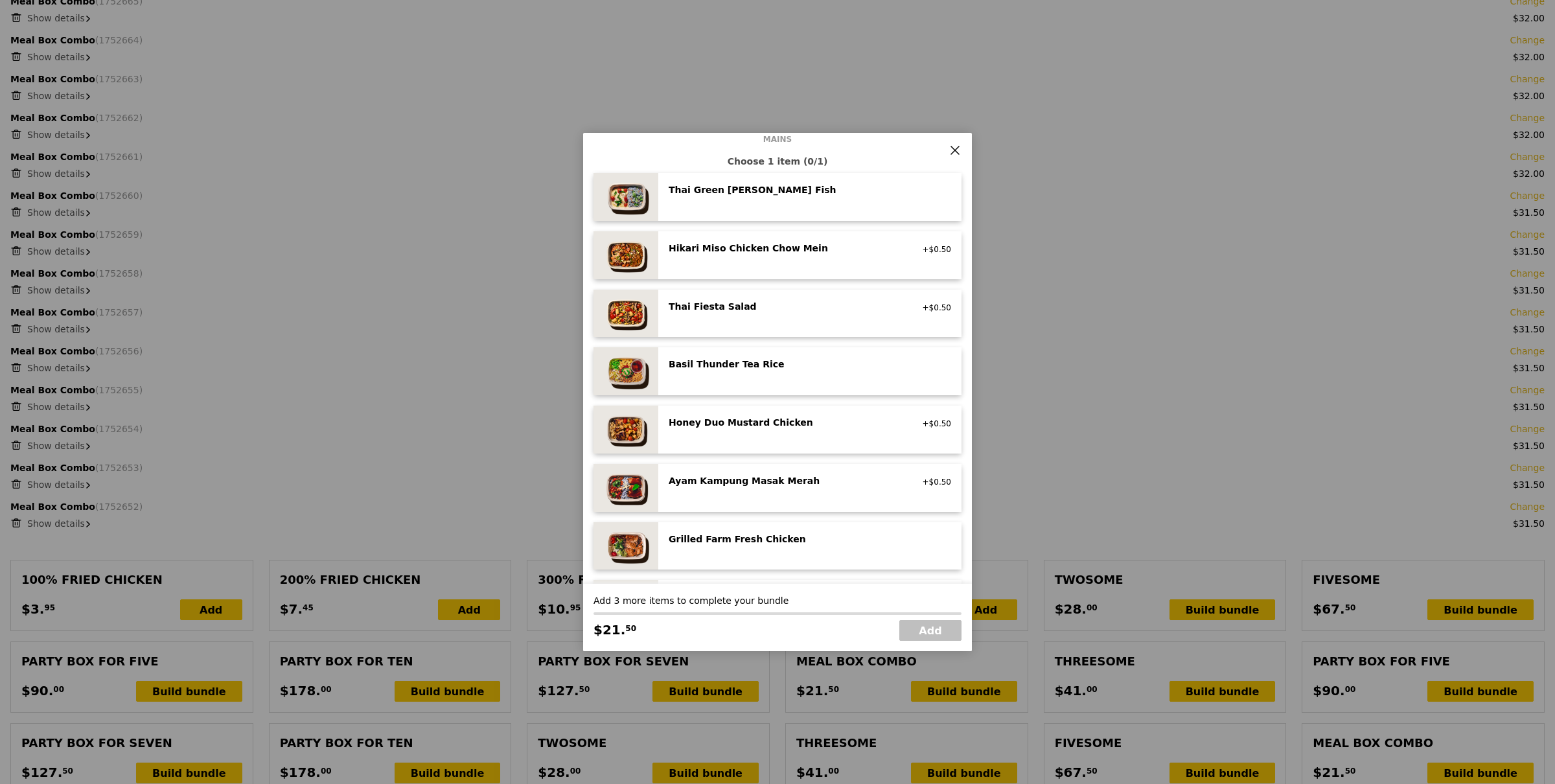
click at [771, 430] on div "Honey Duo Mustard Chicken high protein, contains allium, soy, wheat" at bounding box center [784, 423] width 248 height 16
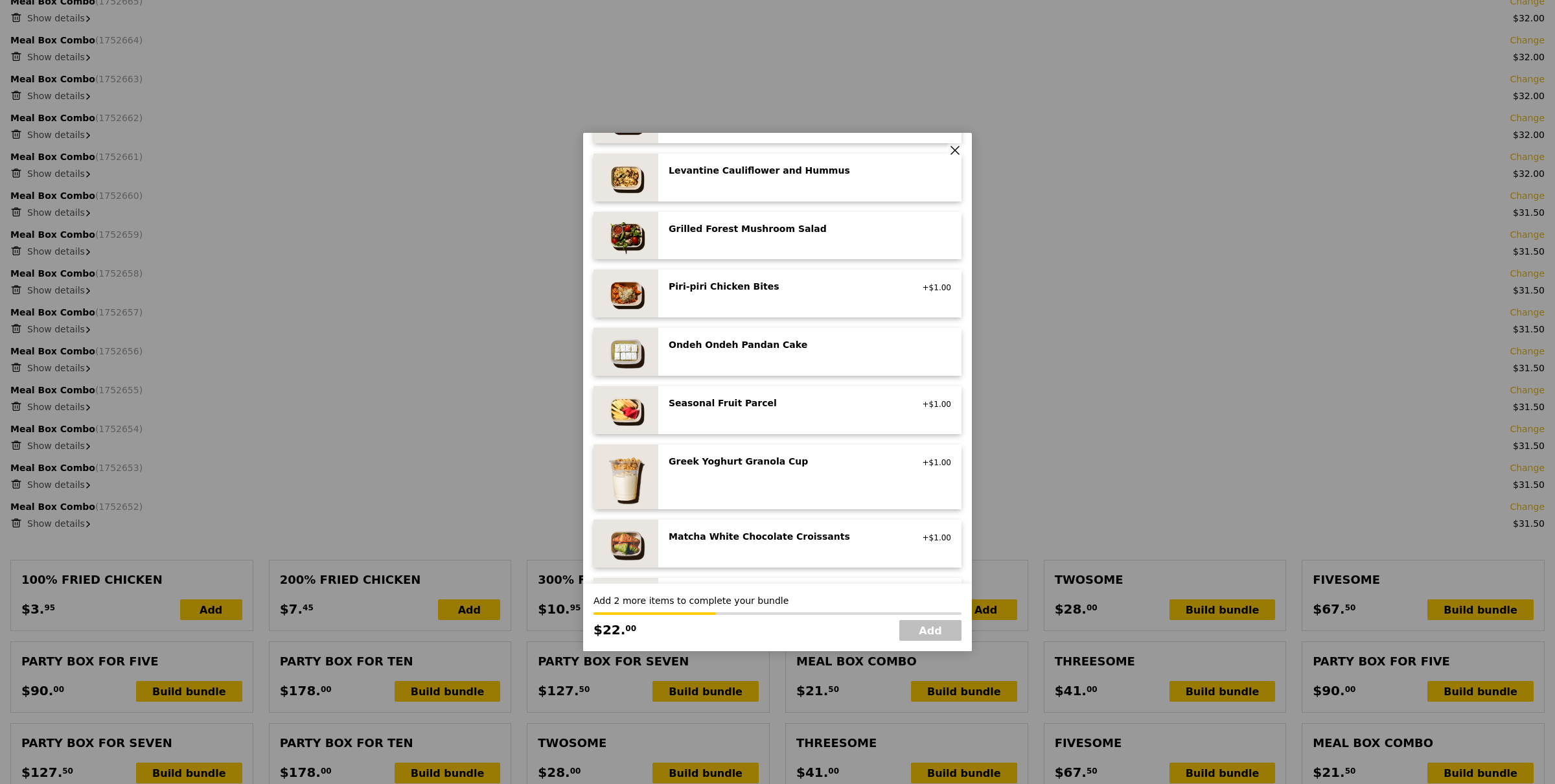
click at [744, 524] on div "Matcha White Chocolate Croissants vegetarian, contains dairy, egg, wheat +$1.00" at bounding box center [810, 543] width 304 height 48
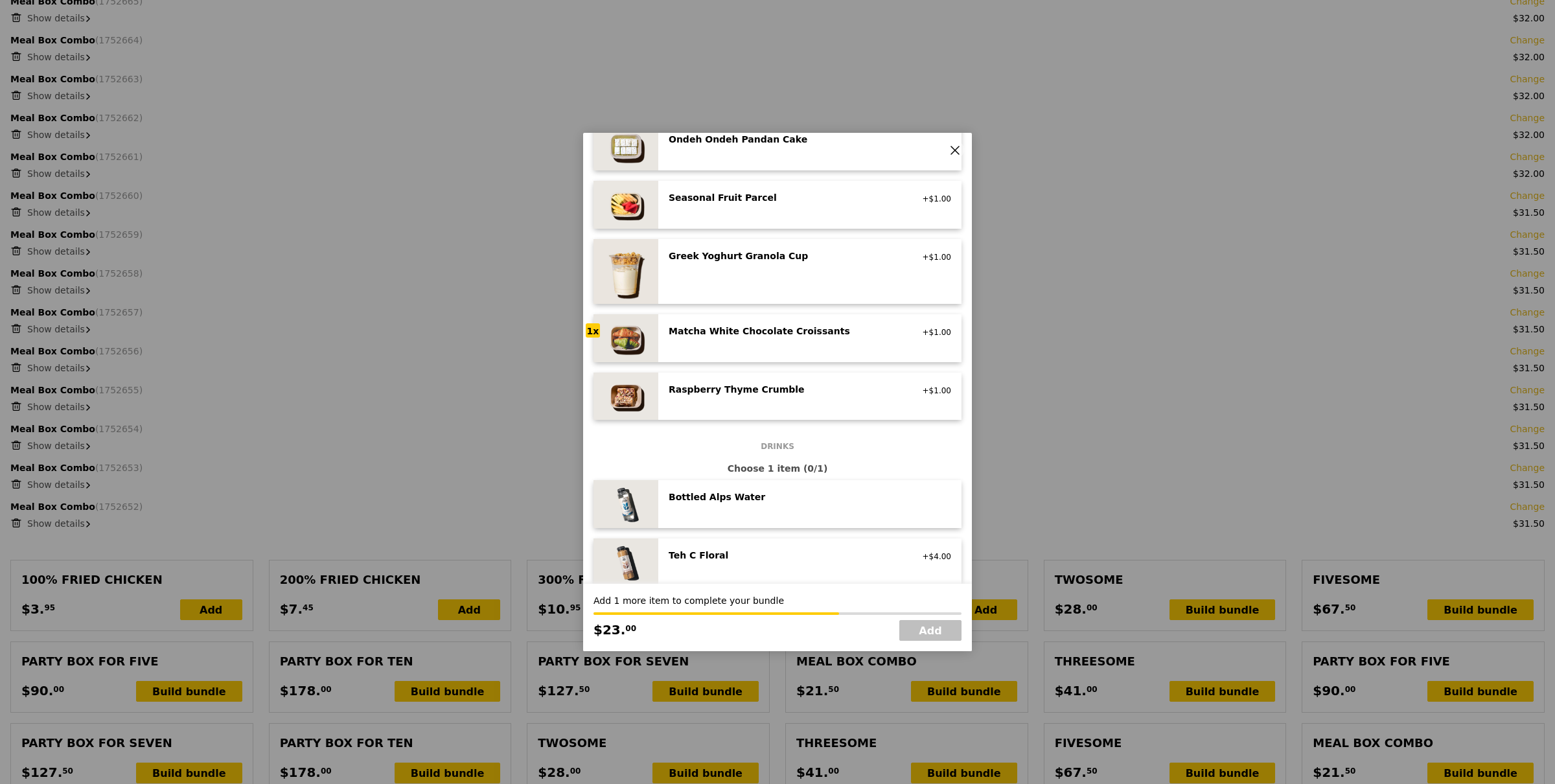
scroll to position [1148, 0]
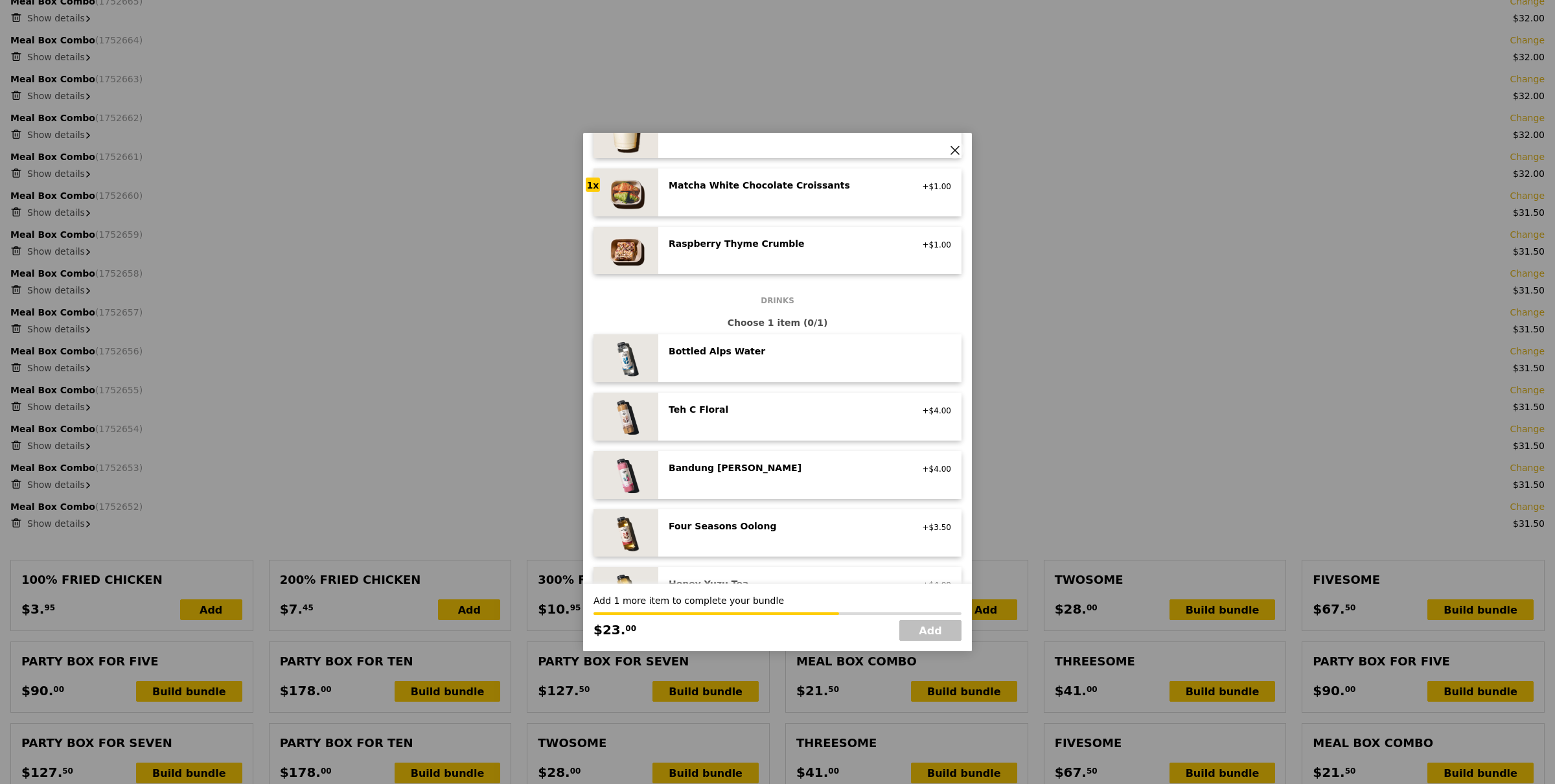
click at [769, 410] on div "Teh C Floral" at bounding box center [784, 409] width 232 height 13
click at [938, 629] on link "Add" at bounding box center [931, 630] width 62 height 21
type input "Loading..."
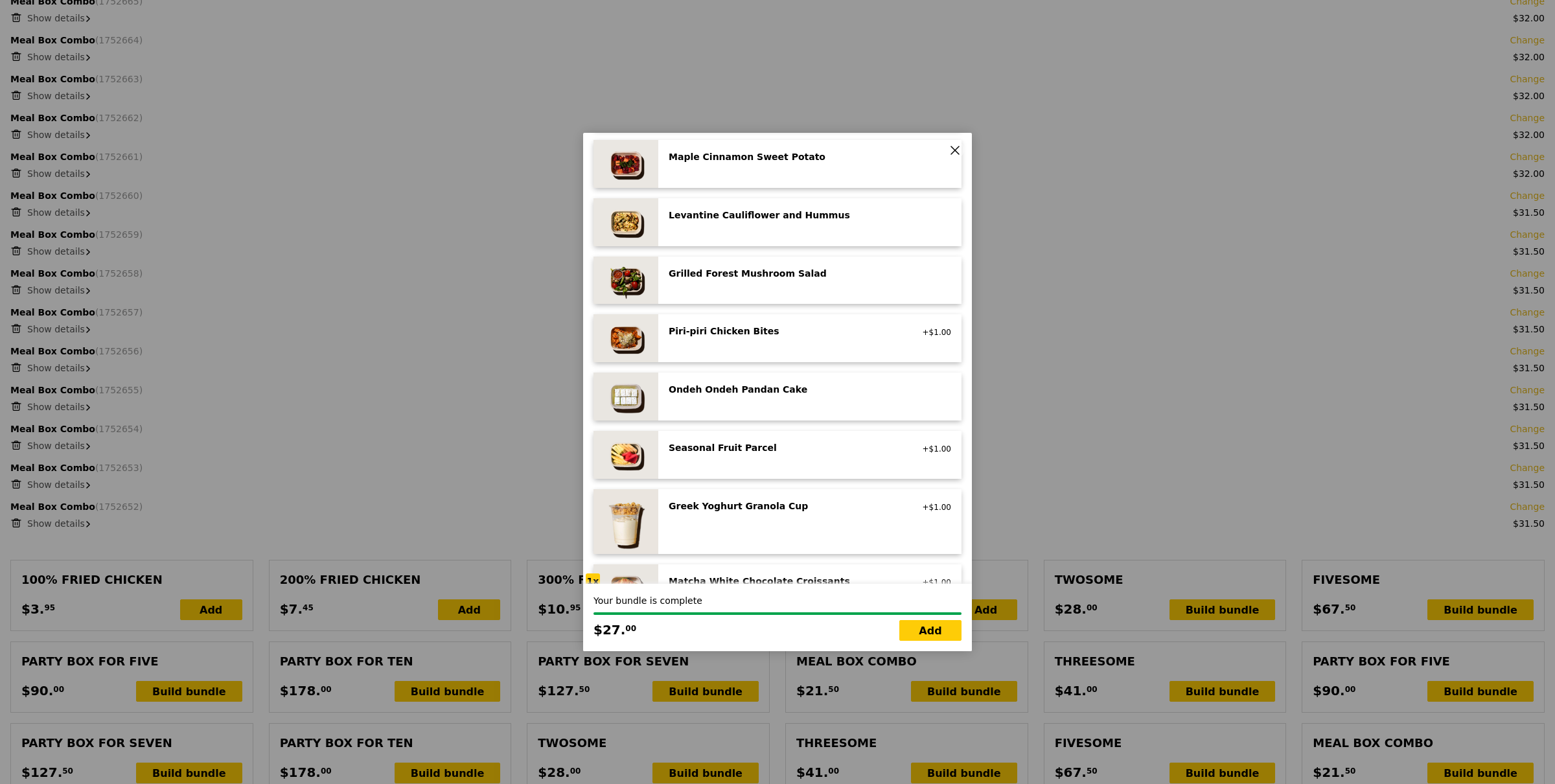
scroll to position [445, 0]
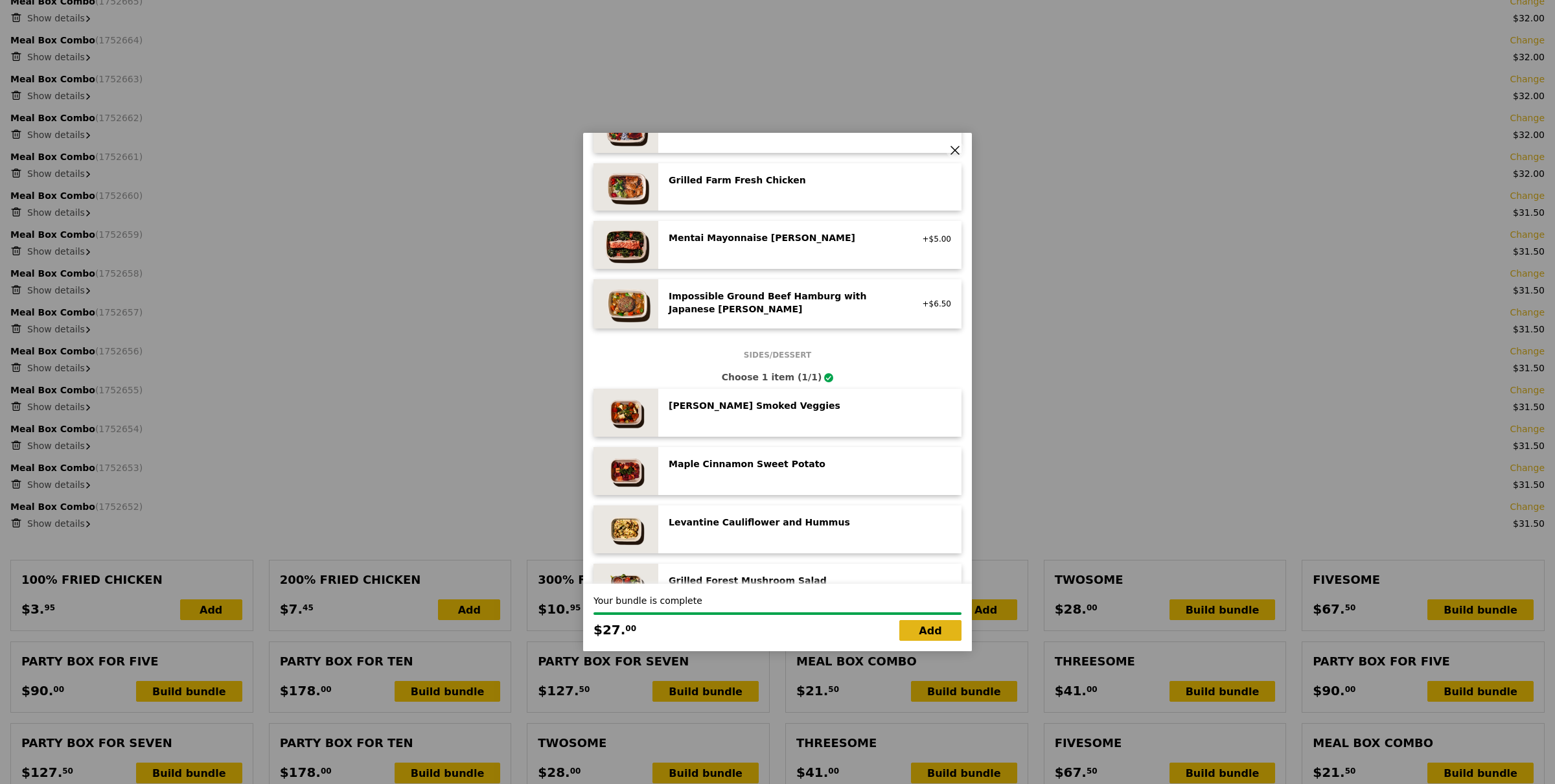
click at [927, 628] on link "Add" at bounding box center [931, 630] width 62 height 21
type input "596.00"
type input "599.95"
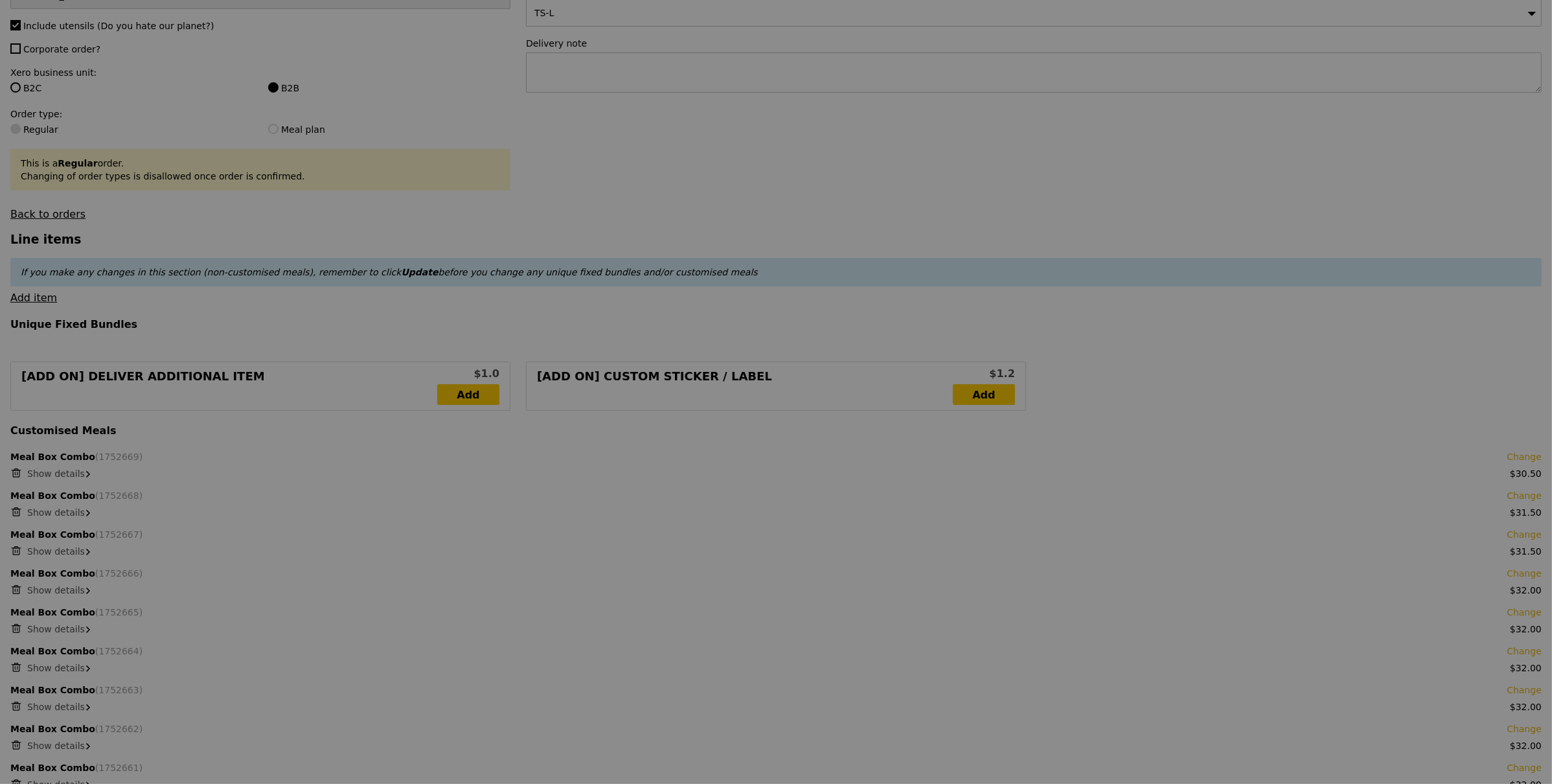
scroll to position [235, 0]
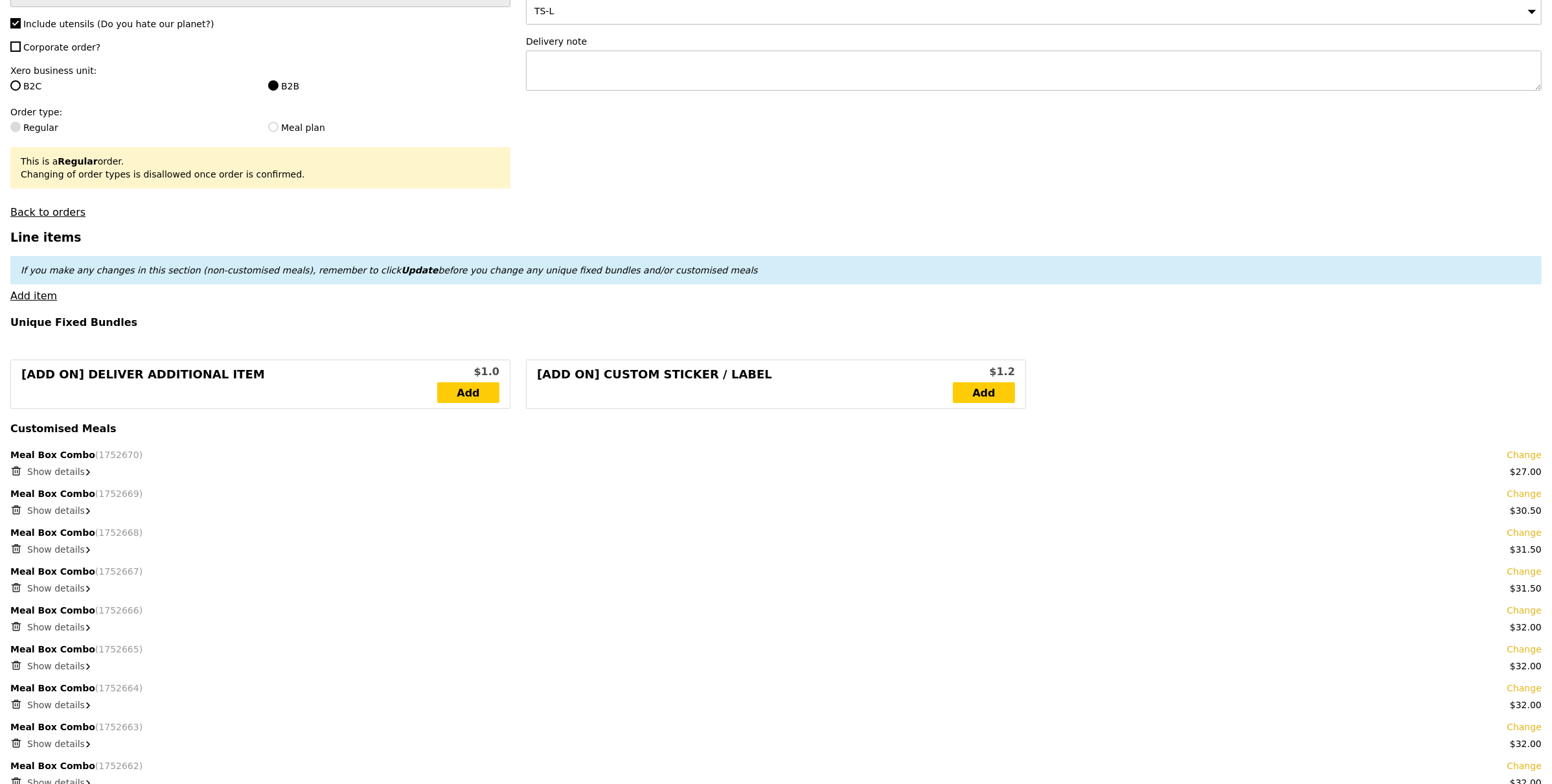
click at [54, 465] on div "Show details" at bounding box center [784, 471] width 1515 height 13
type input "Update"
click at [41, 538] on input "number" at bounding box center [47, 538] width 39 height 27
type input "3"
click at [89, 535] on link "Clone this bundle 3 times" at bounding box center [125, 537] width 119 height 10
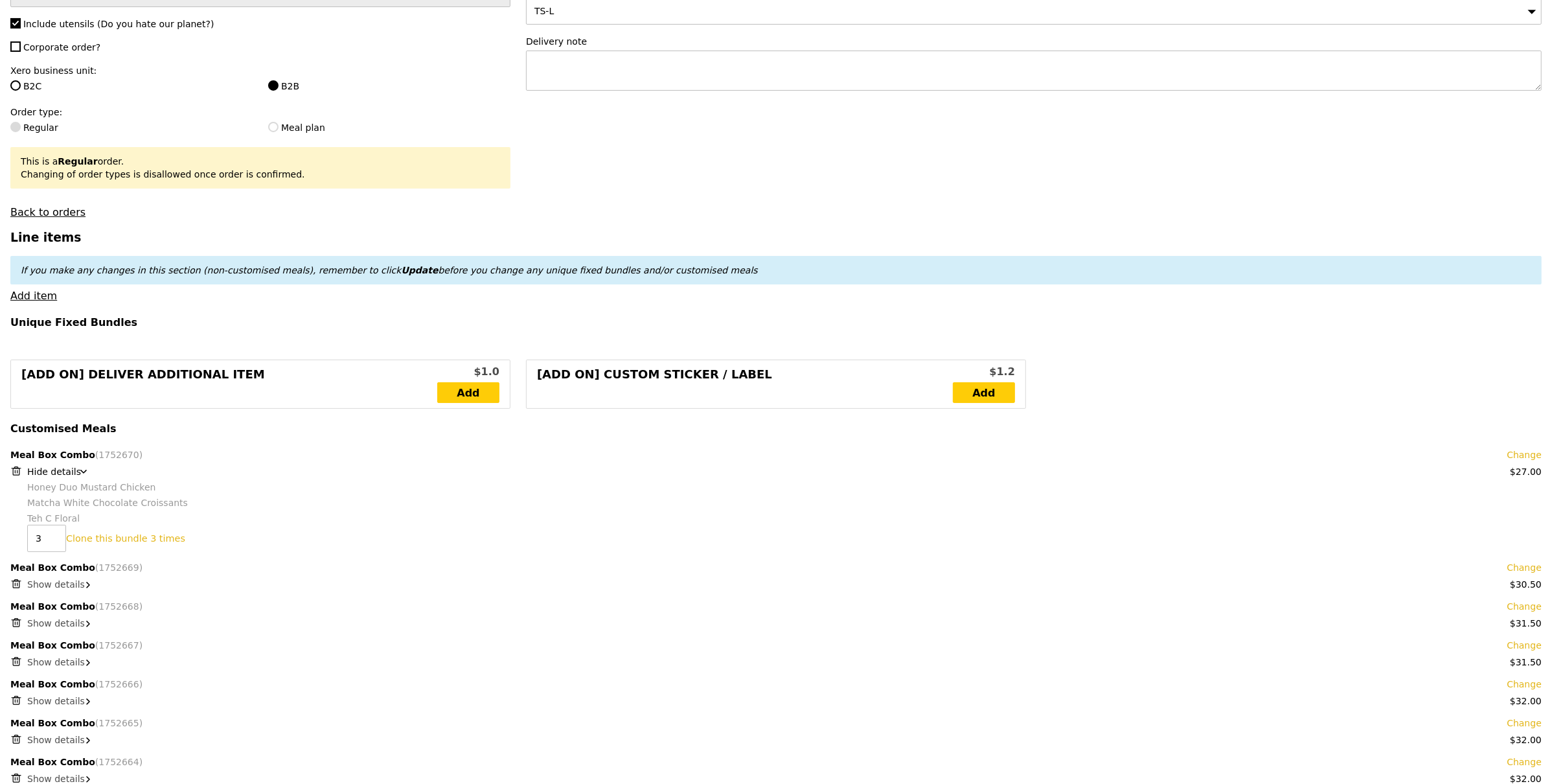
type input "Loading..."
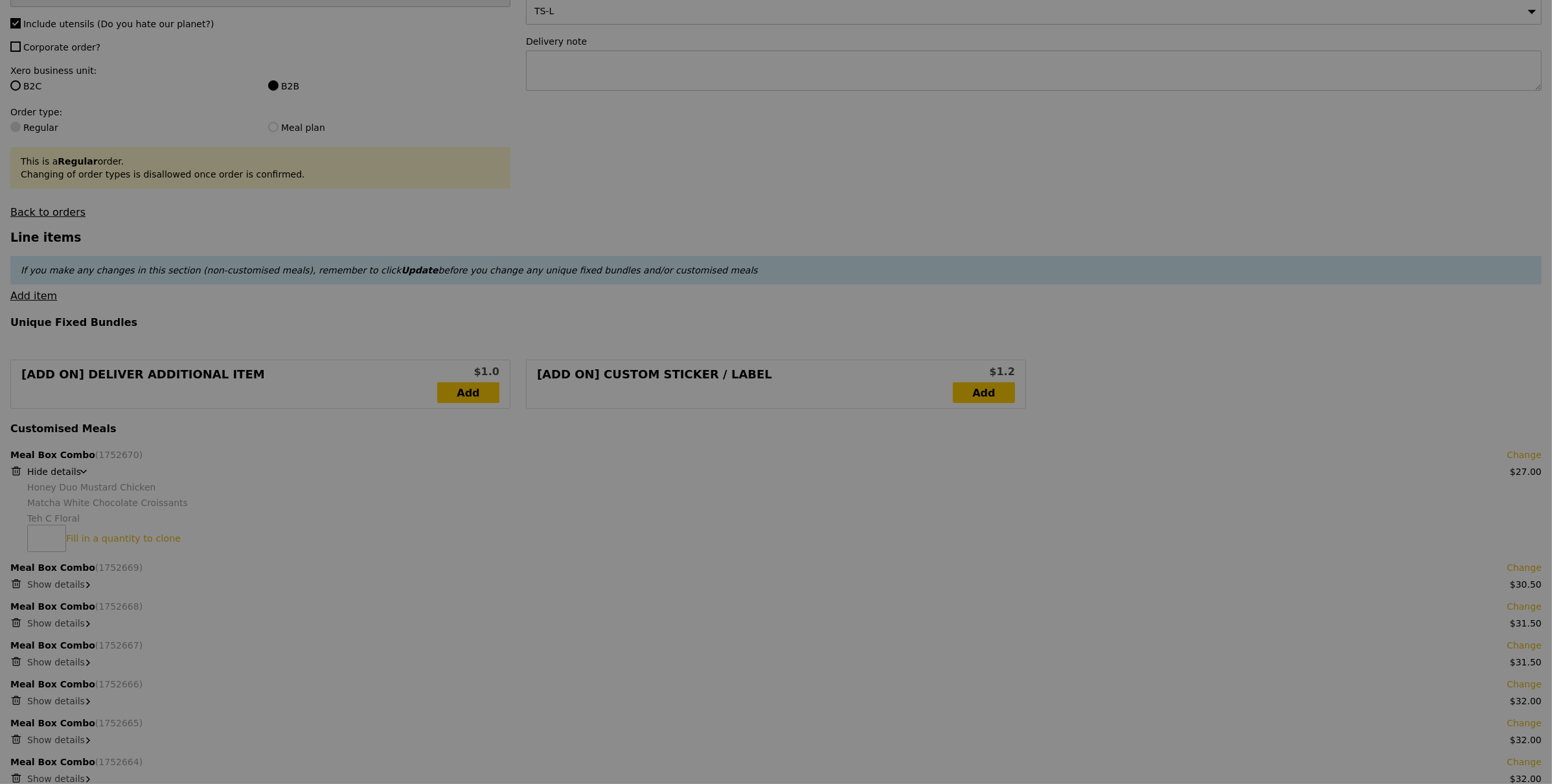
type input "704.00"
type input "707.95"
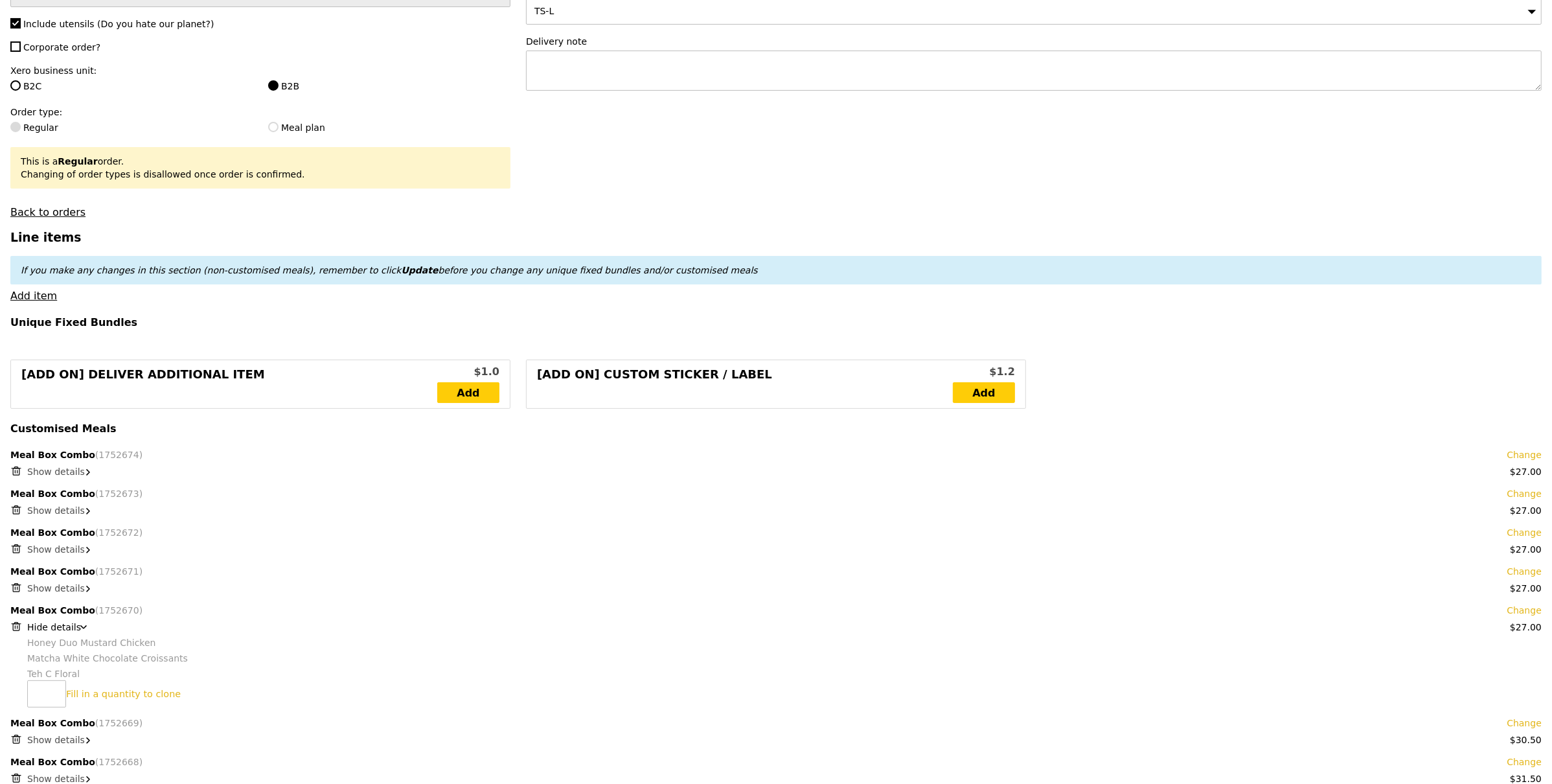
click at [69, 588] on span "Show details" at bounding box center [56, 588] width 58 height 10
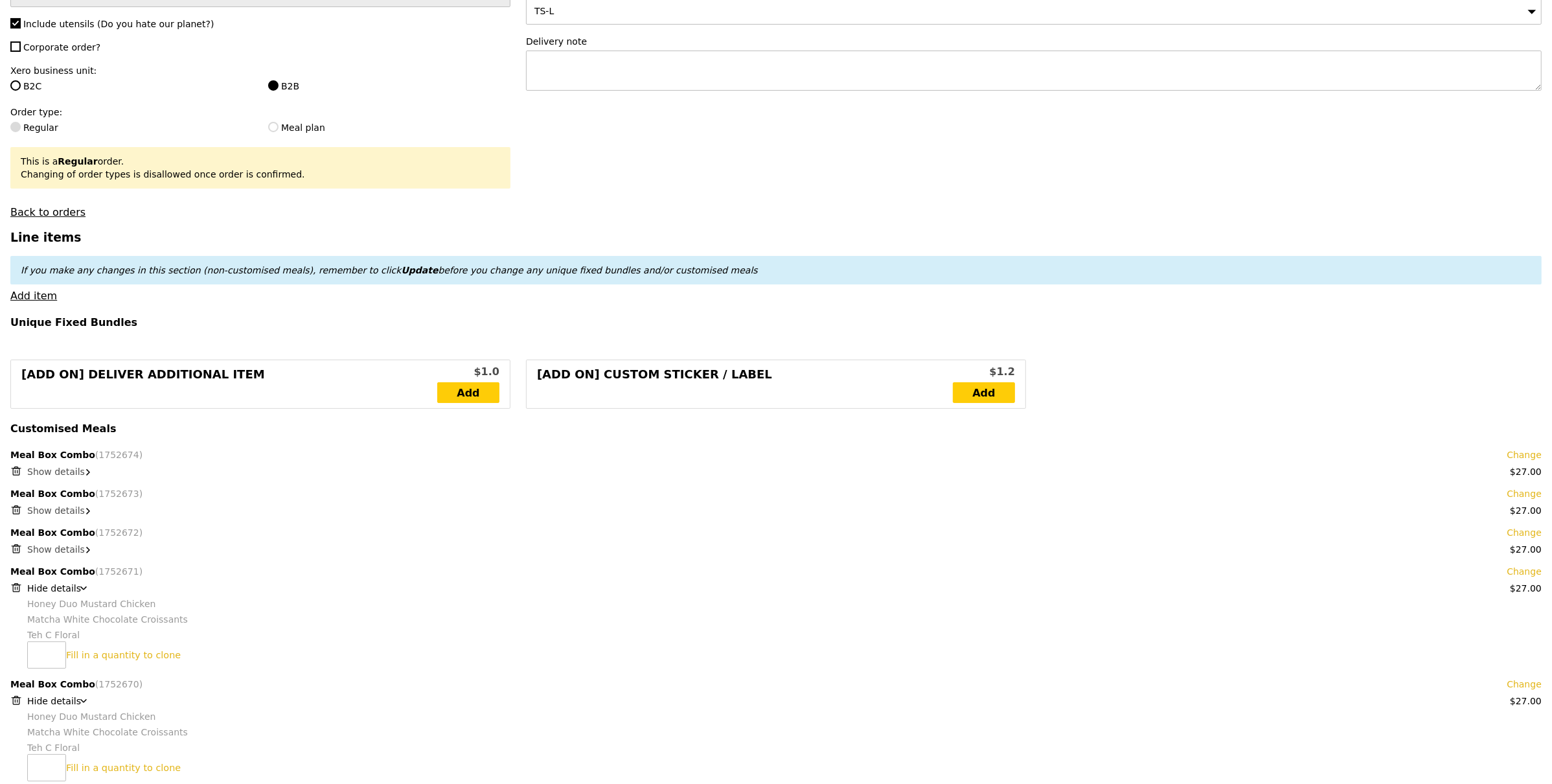
click at [71, 549] on span "Show details" at bounding box center [56, 548] width 58 height 10
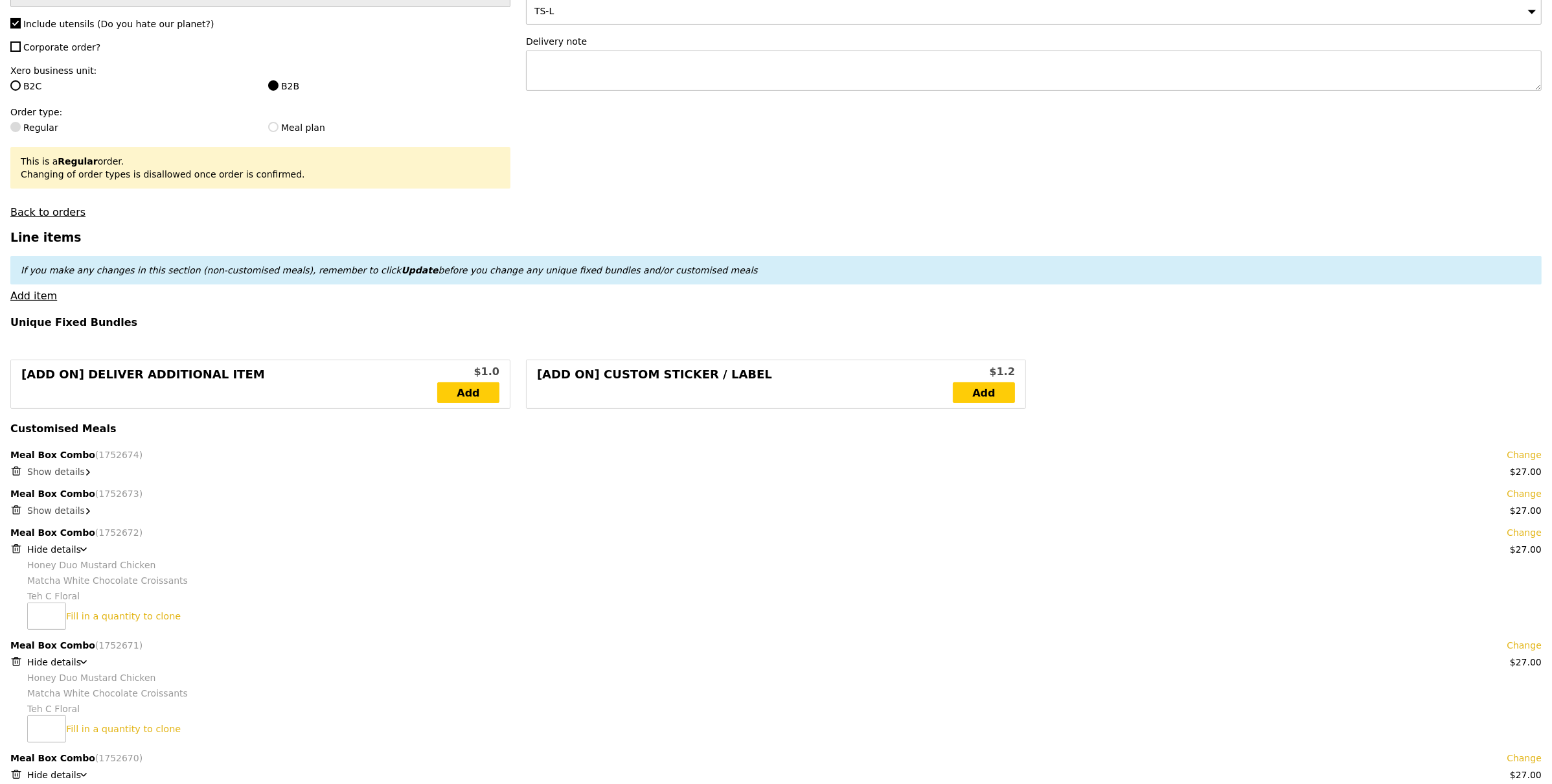
click at [75, 509] on span "Show details" at bounding box center [56, 510] width 58 height 10
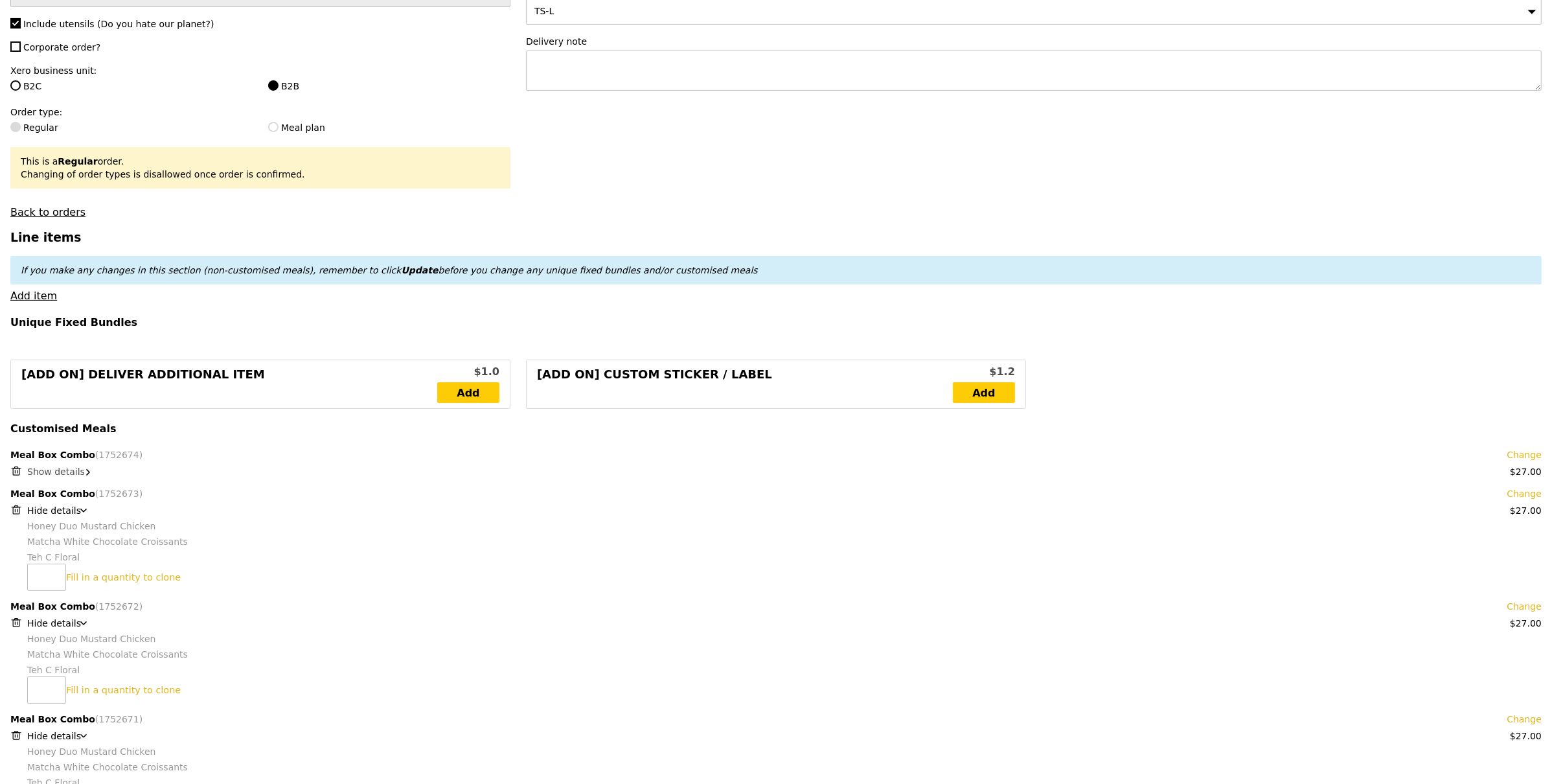
click at [69, 468] on span "Show details" at bounding box center [56, 471] width 58 height 10
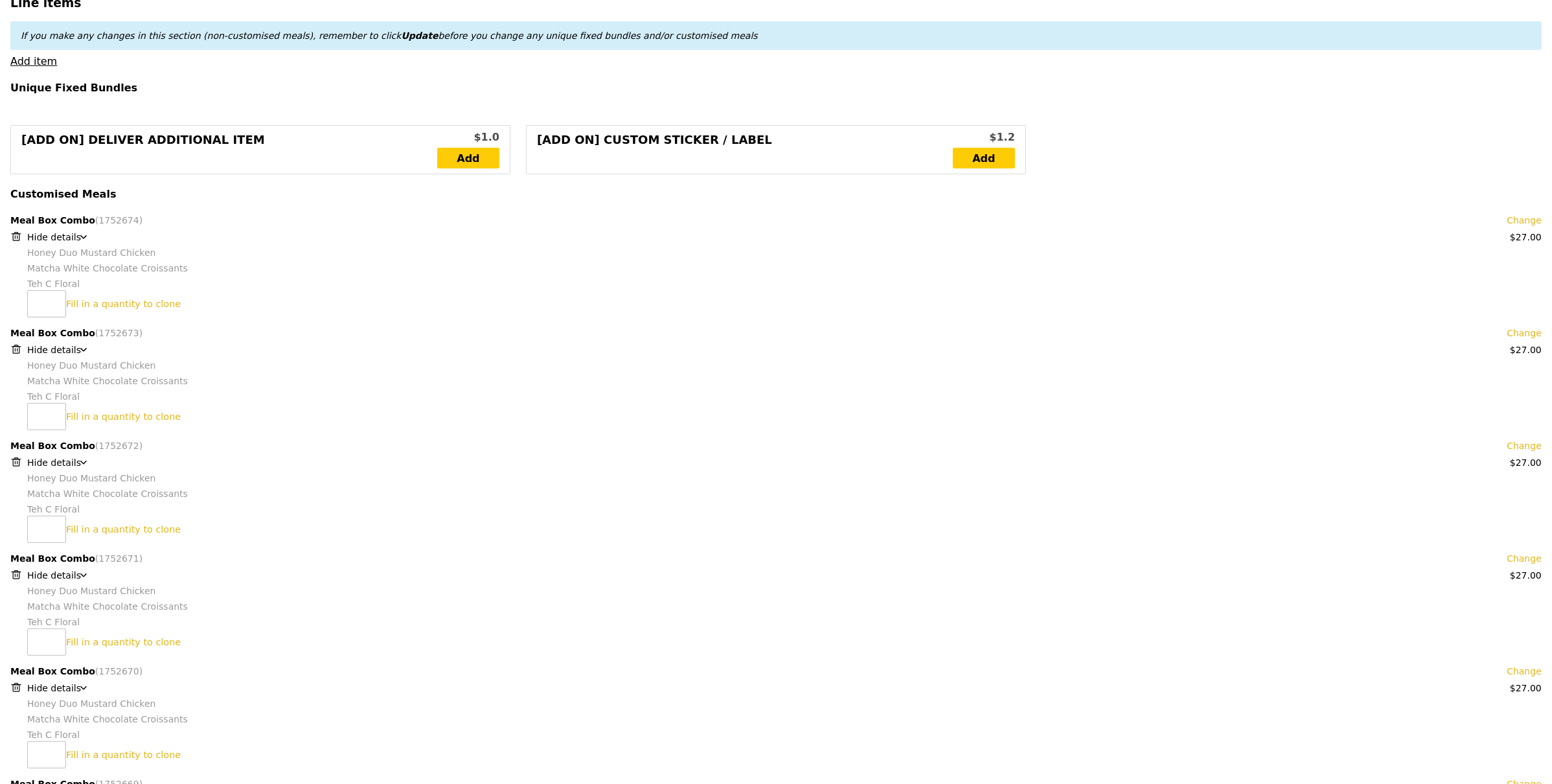
scroll to position [471, 0]
click at [16, 239] on icon at bounding box center [16, 236] width 6 height 6
type input "Loading..."
type input "677.00"
type input "680.95"
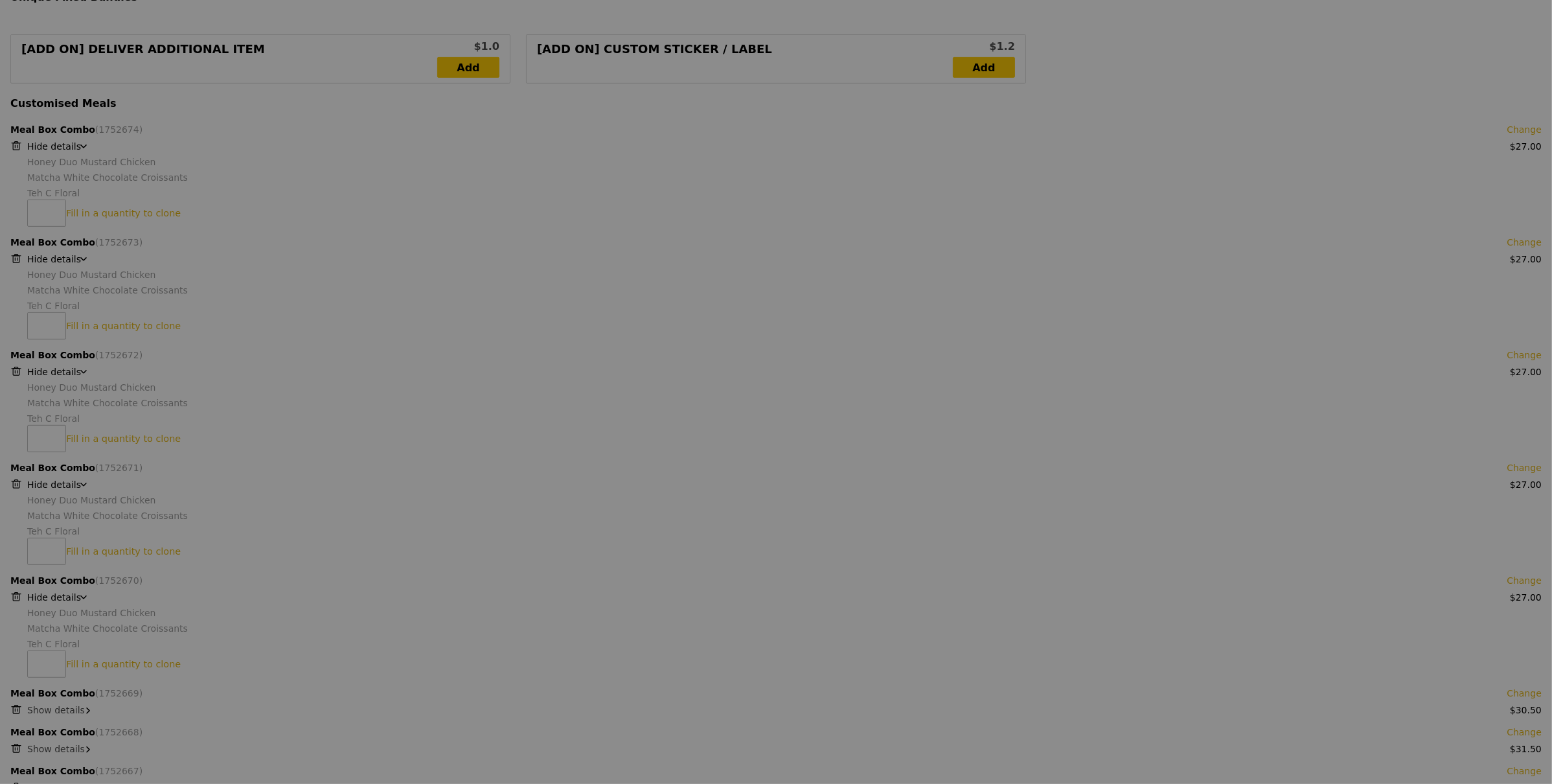
scroll to position [584, 0]
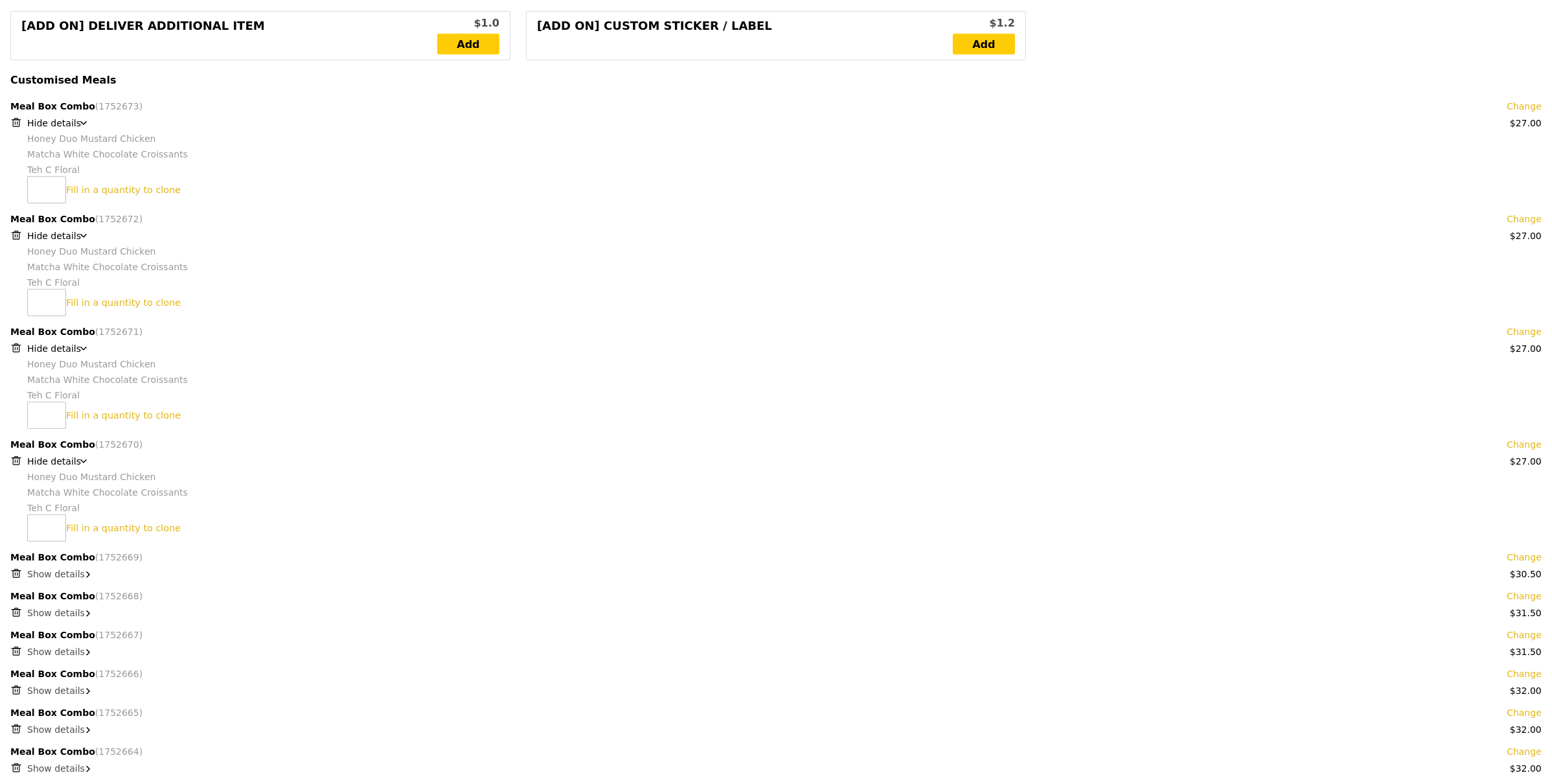
click at [73, 575] on span "Show details" at bounding box center [56, 573] width 58 height 10
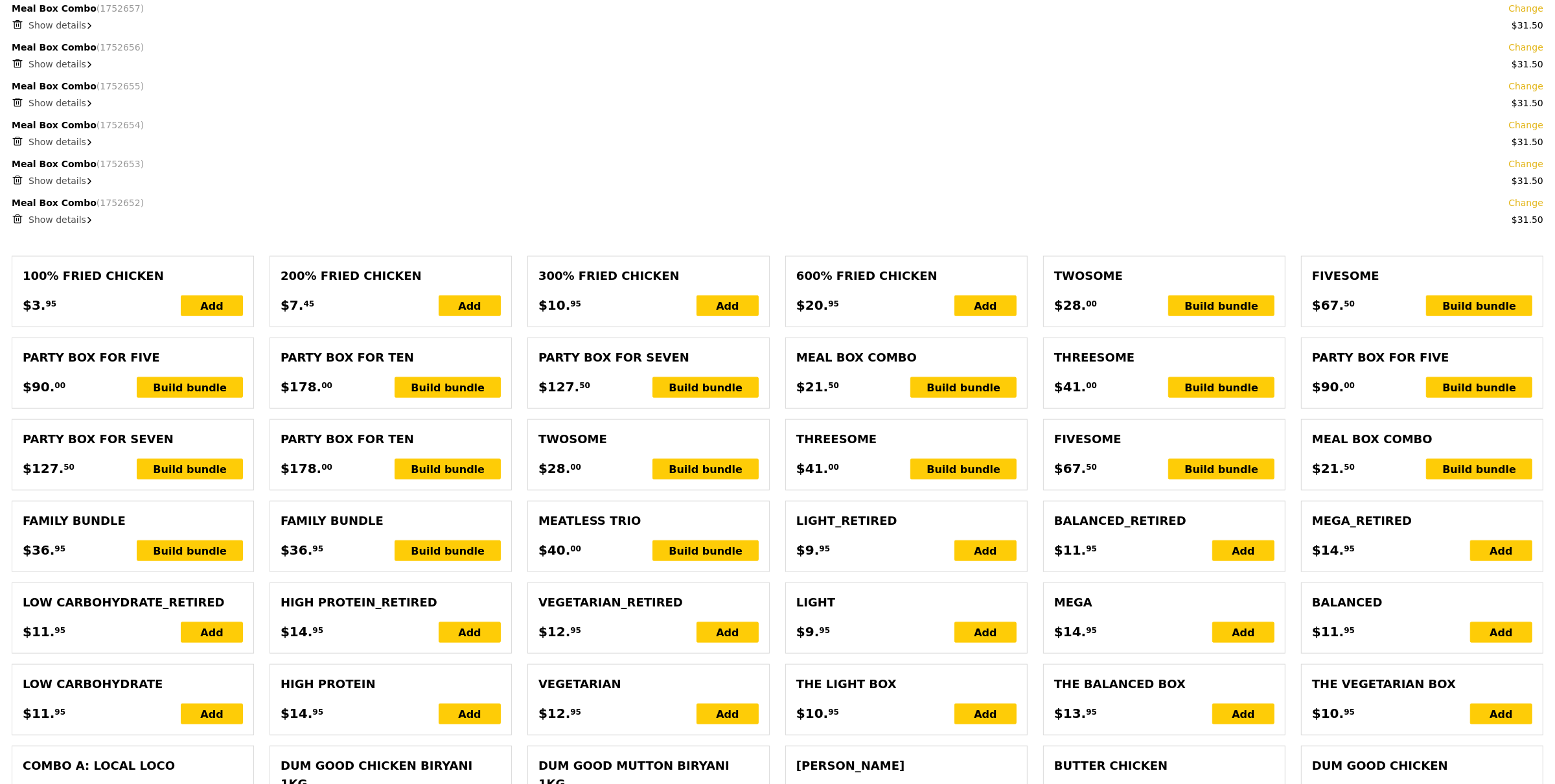
scroll to position [1656, 0]
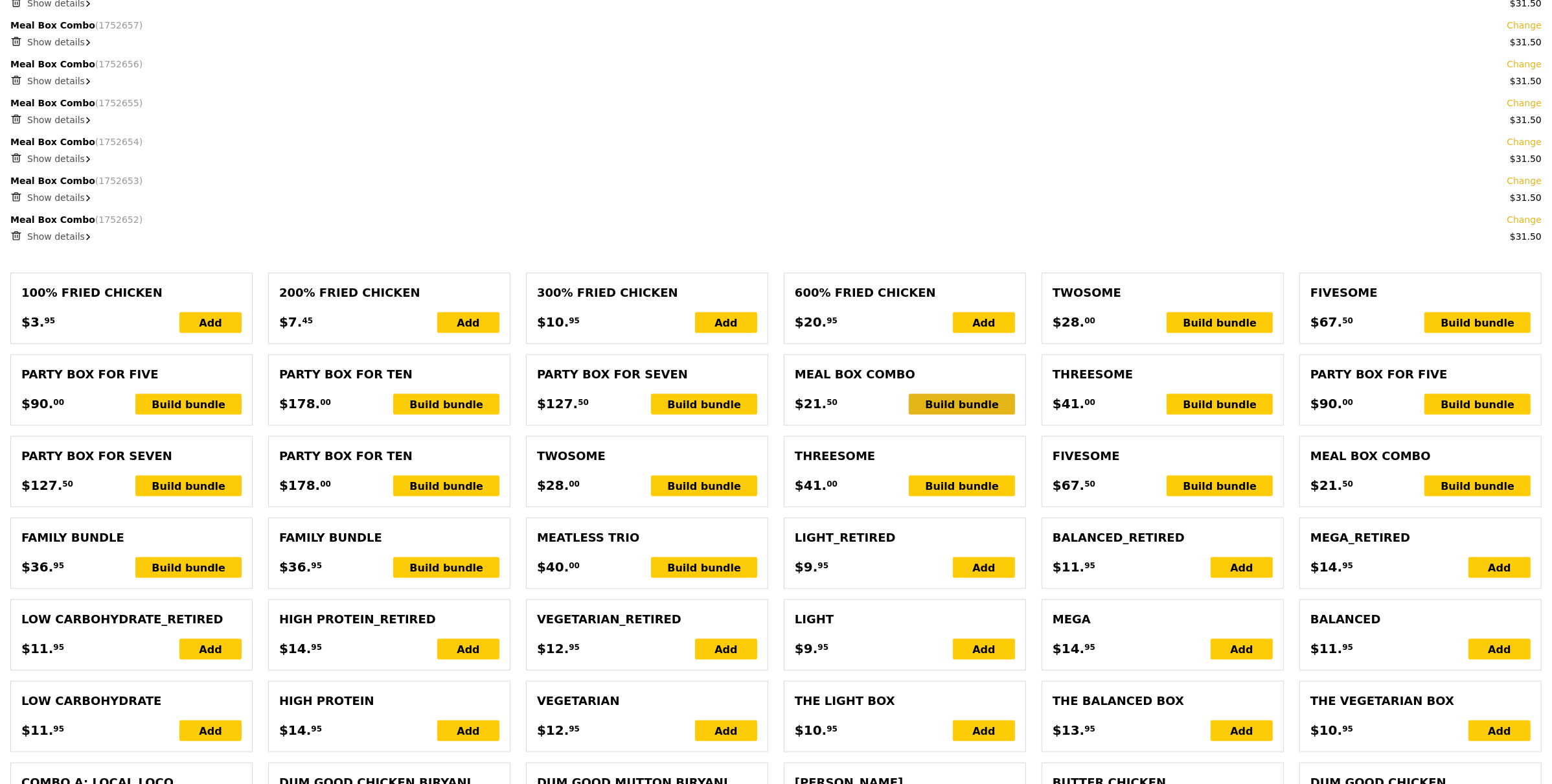
click at [962, 402] on div "Build bundle" at bounding box center [962, 404] width 106 height 21
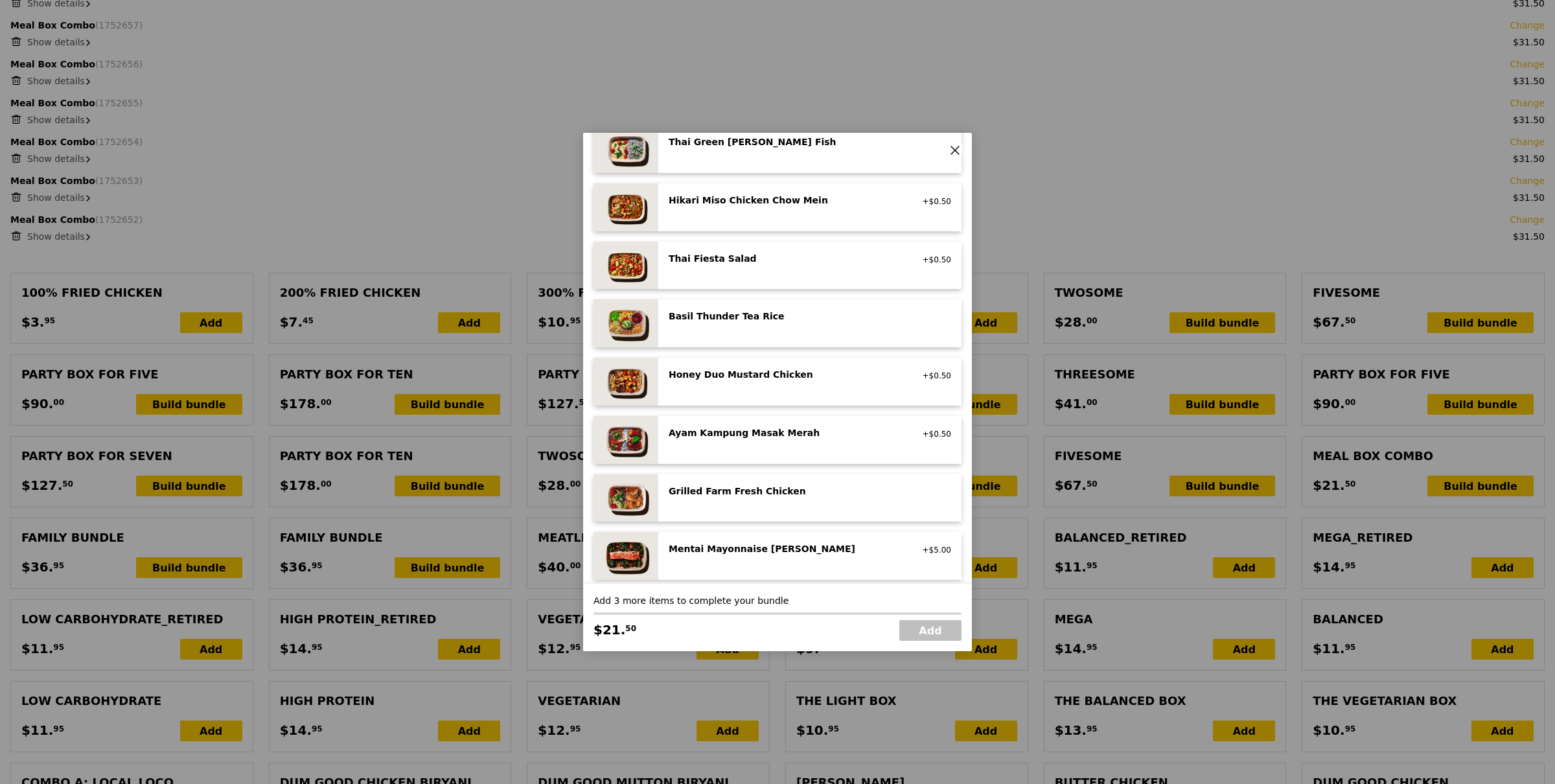
click at [764, 494] on div "Grilled Farm Fresh Chicken" at bounding box center [784, 491] width 232 height 13
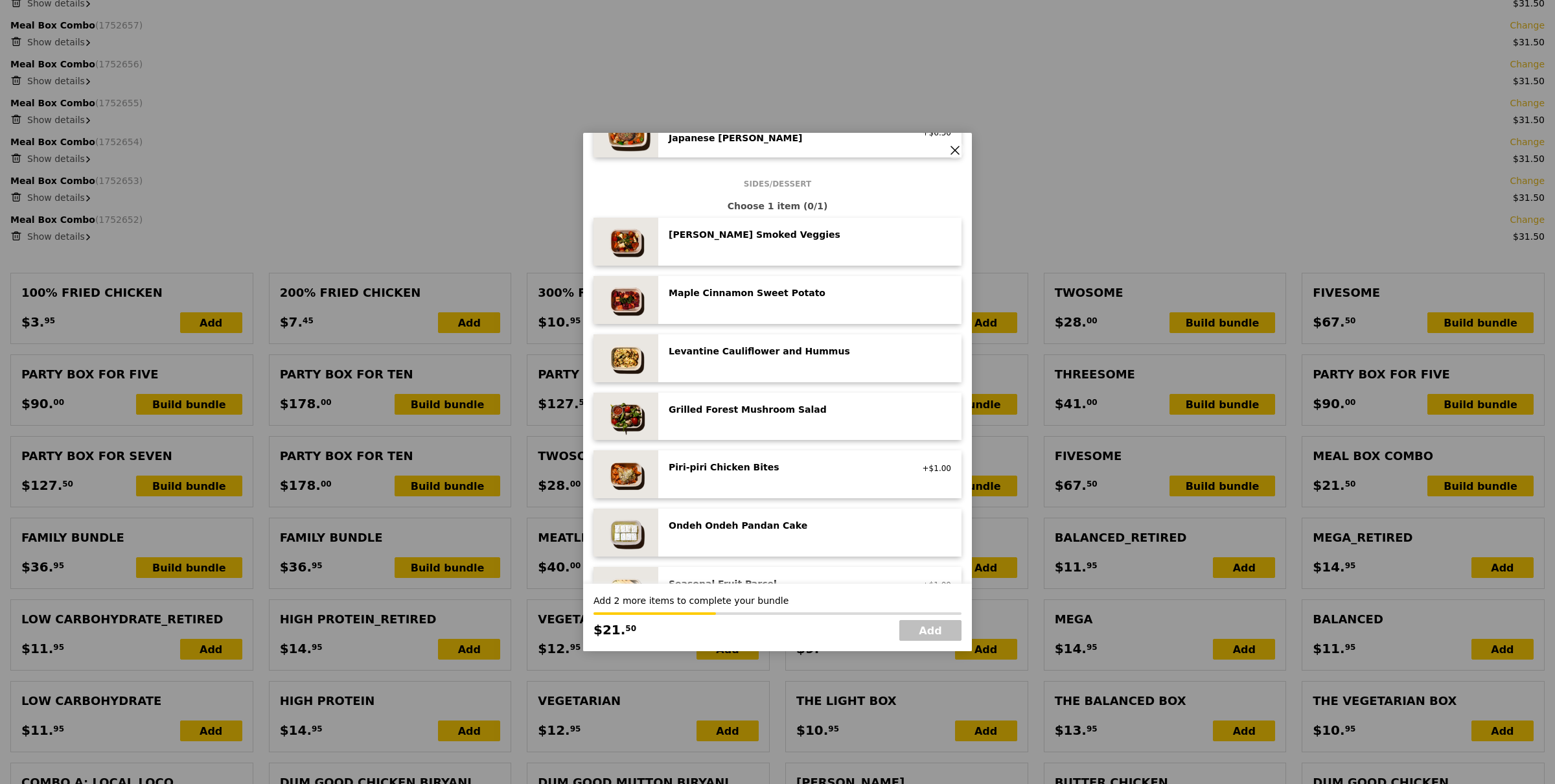
scroll to position [629, 0]
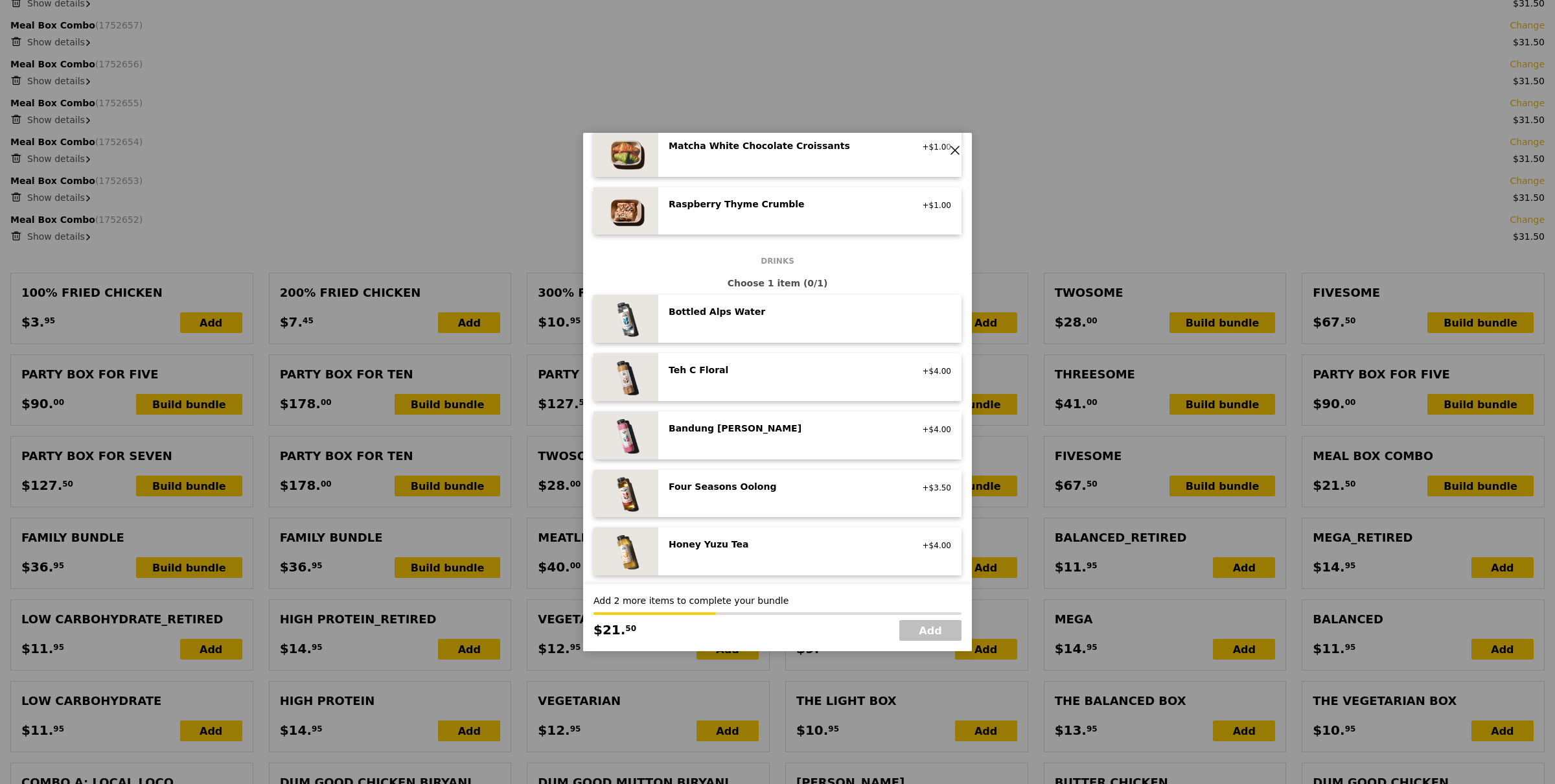
click at [780, 497] on div "Four Seasons Oolong no sugar added, vegan +$3.50" at bounding box center [809, 493] width 282 height 27
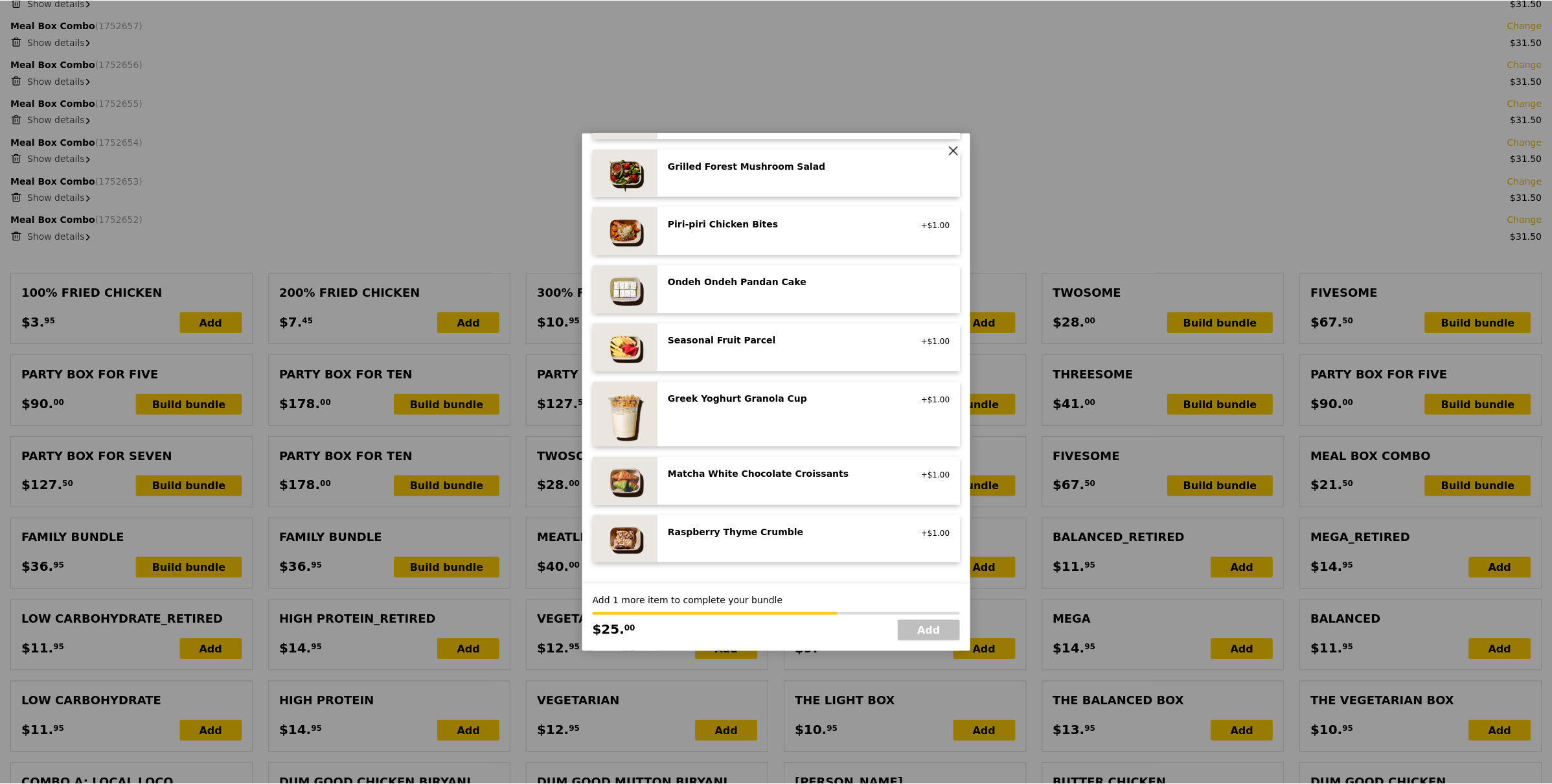
scroll to position [857, 0]
click at [765, 297] on div "Ondeh Ondeh Pandan Cake vegetarian, contains dairy, egg, wheat" at bounding box center [809, 291] width 282 height 27
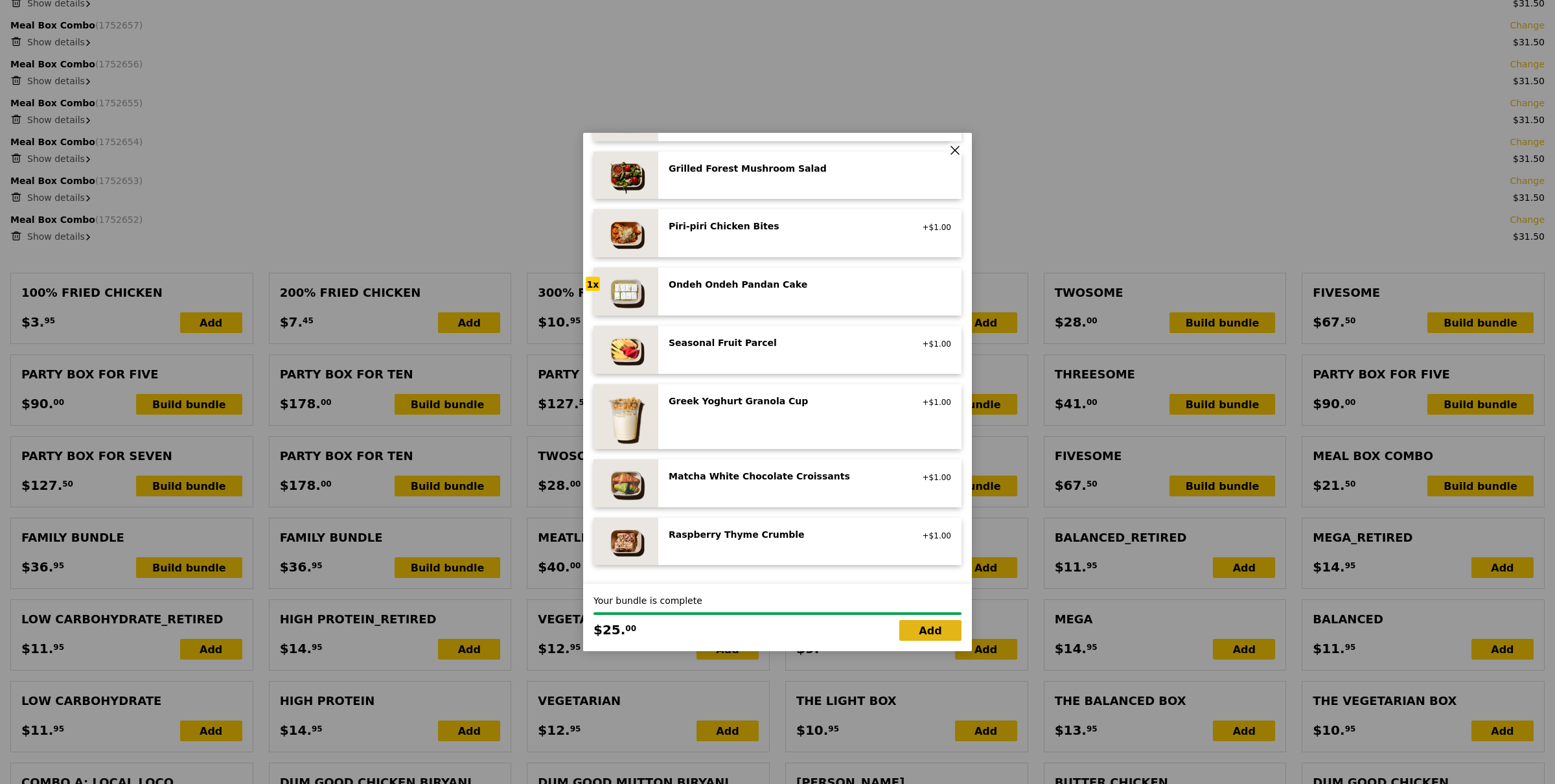
click at [945, 637] on link "Add" at bounding box center [931, 630] width 62 height 21
type input "Loading..."
type input "702.00"
type input "705.95"
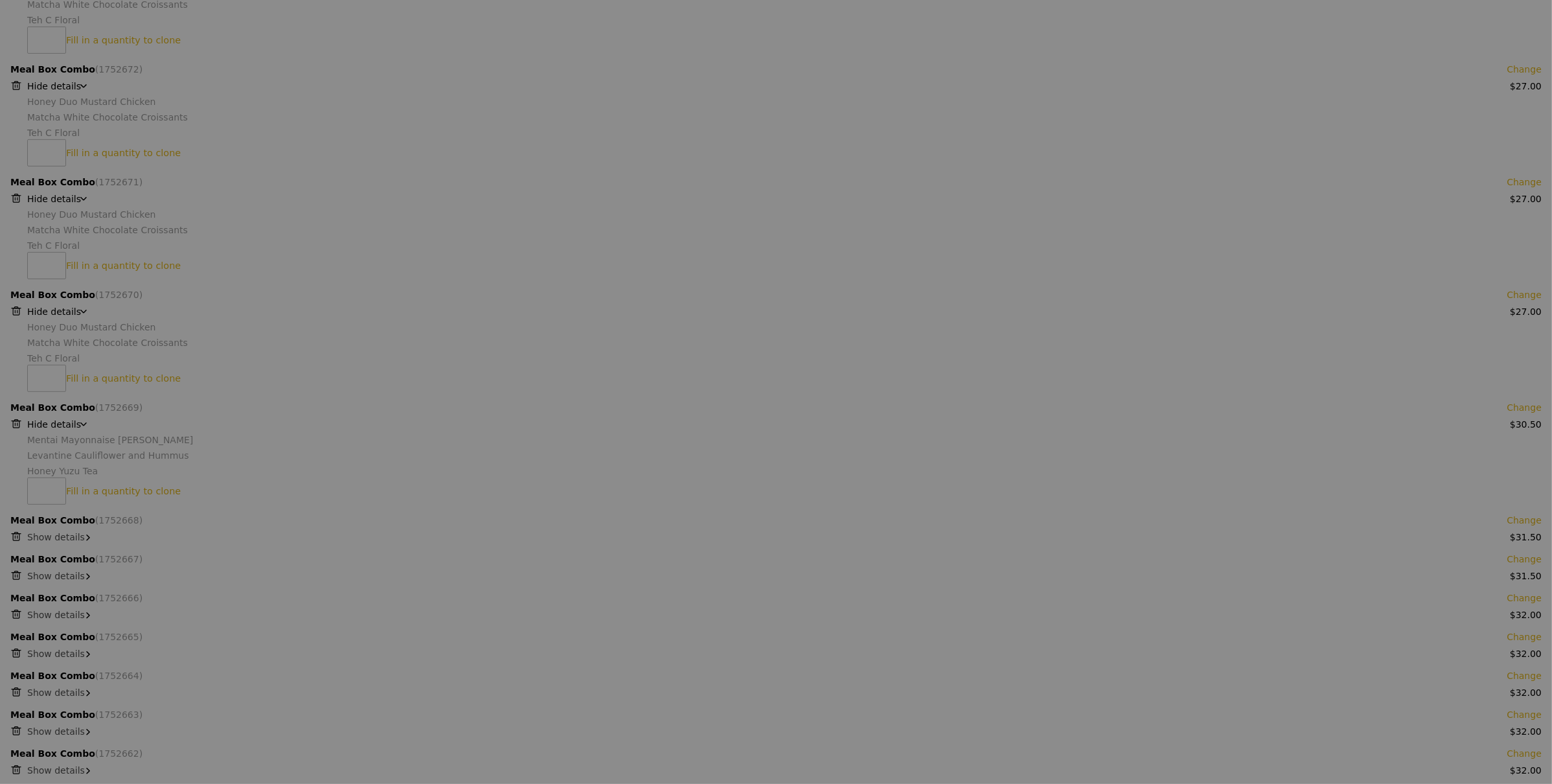
scroll to position [515, 0]
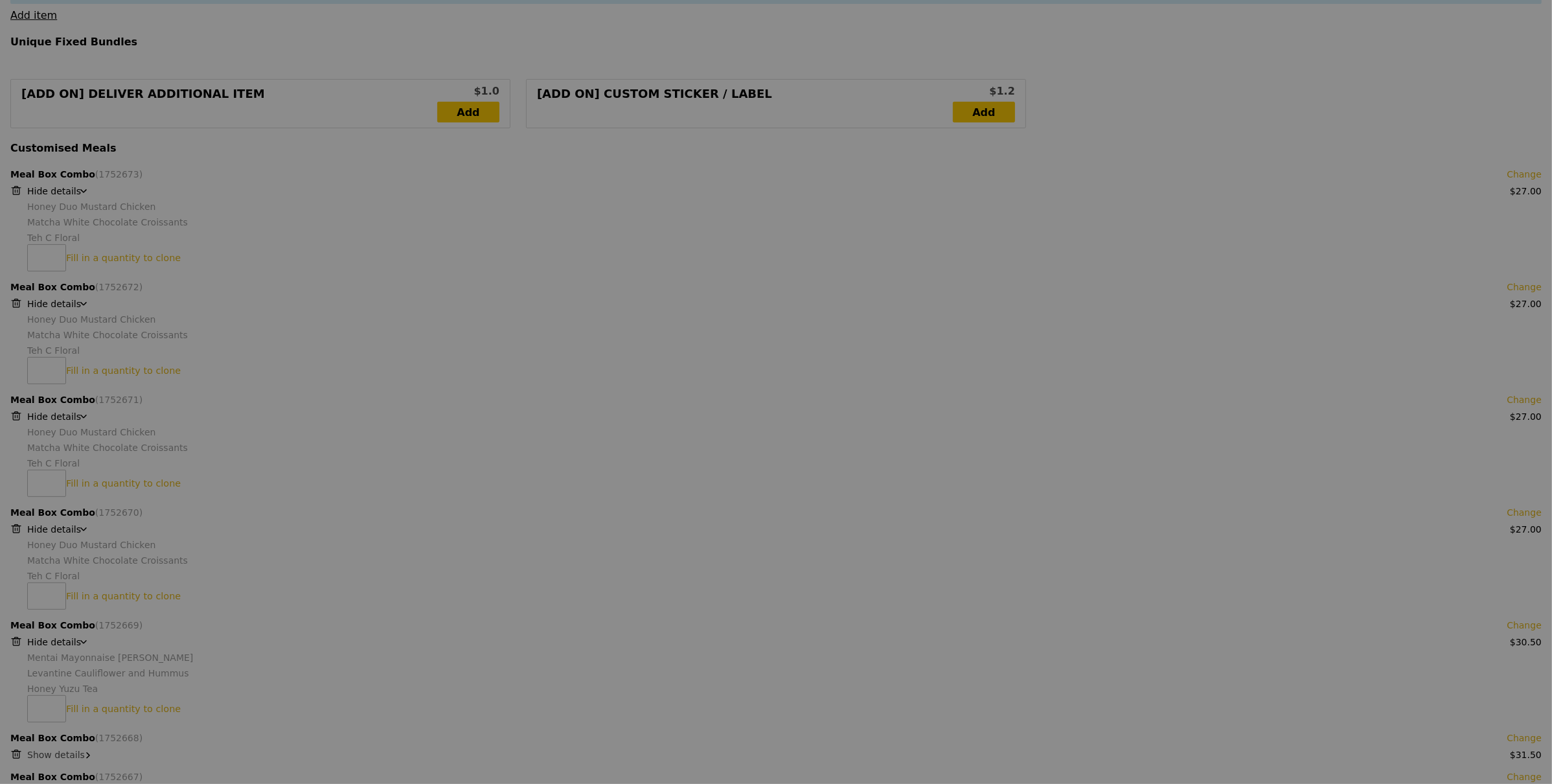
type input "Loading..."
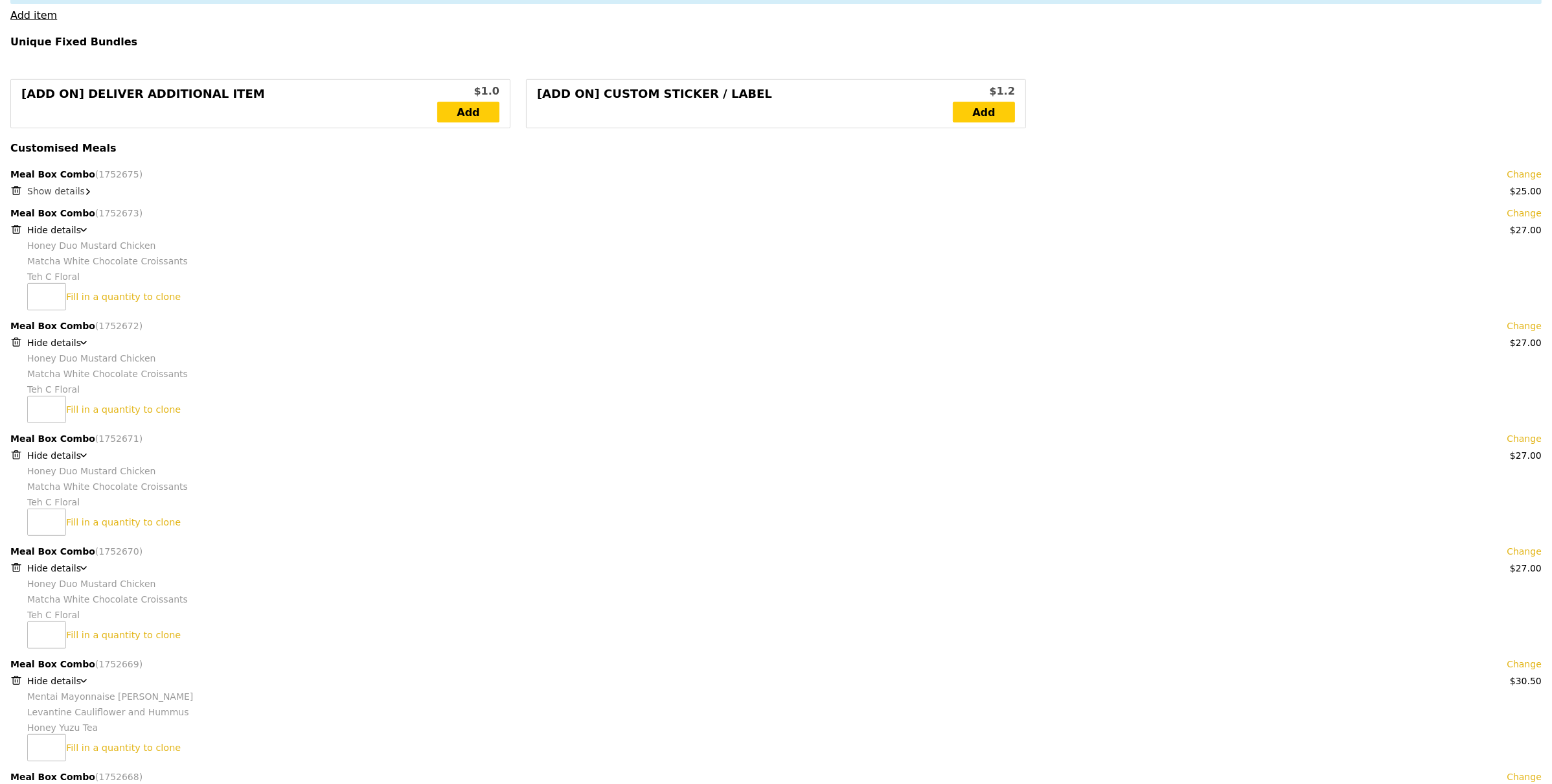
click at [37, 192] on span "Show details" at bounding box center [56, 190] width 58 height 10
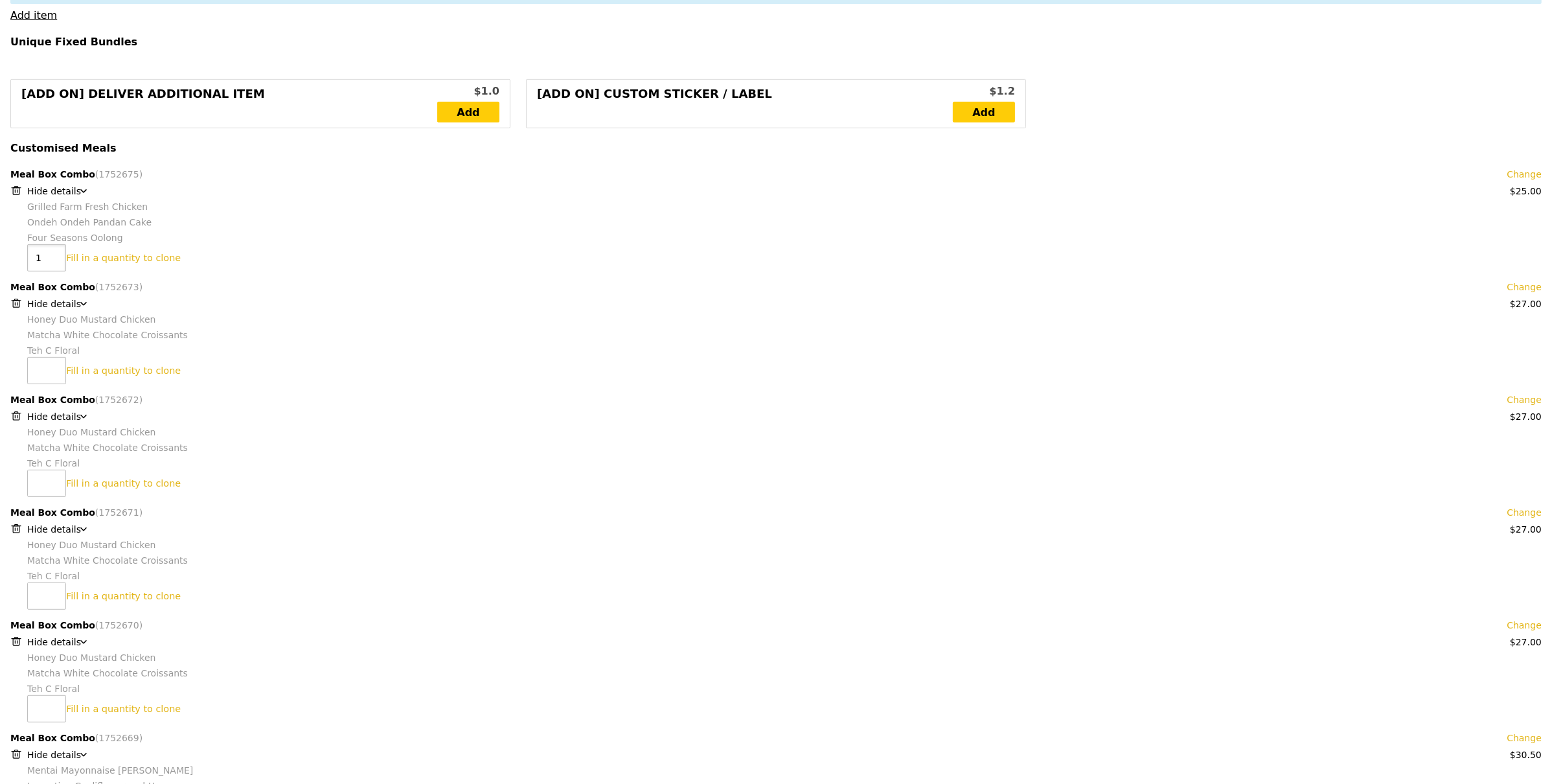
type input "1"
click at [48, 255] on input "1" at bounding box center [47, 258] width 39 height 27
type input "Update"
click at [50, 253] on input "2" at bounding box center [47, 258] width 39 height 27
click at [50, 253] on input "3" at bounding box center [47, 258] width 39 height 27
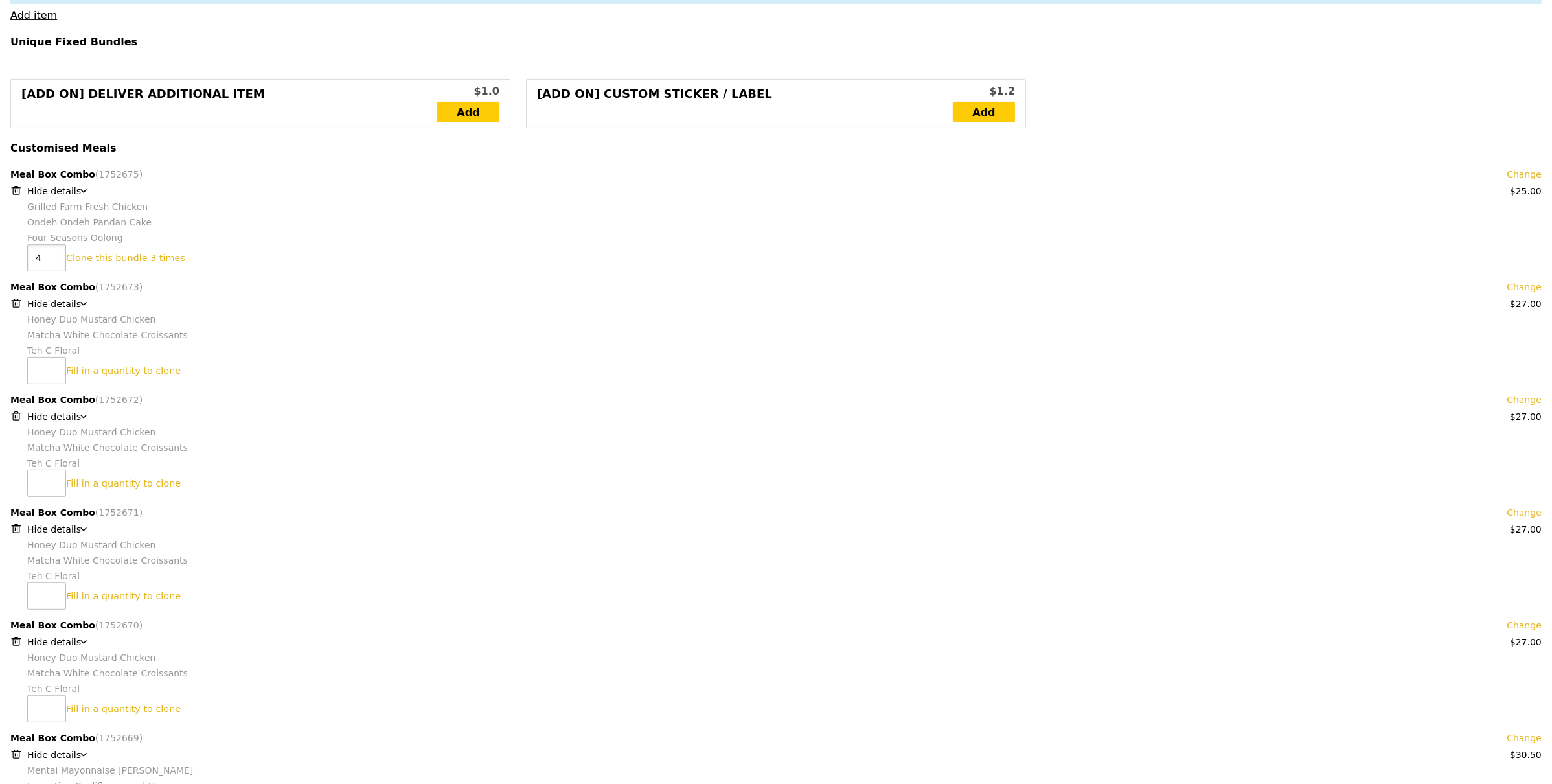
click at [50, 253] on input "4" at bounding box center [47, 258] width 39 height 27
type input "5"
click at [52, 254] on input "5" at bounding box center [47, 258] width 39 height 27
click at [74, 260] on link "Clone this bundle 5 times" at bounding box center [125, 257] width 119 height 10
type input "Loading..."
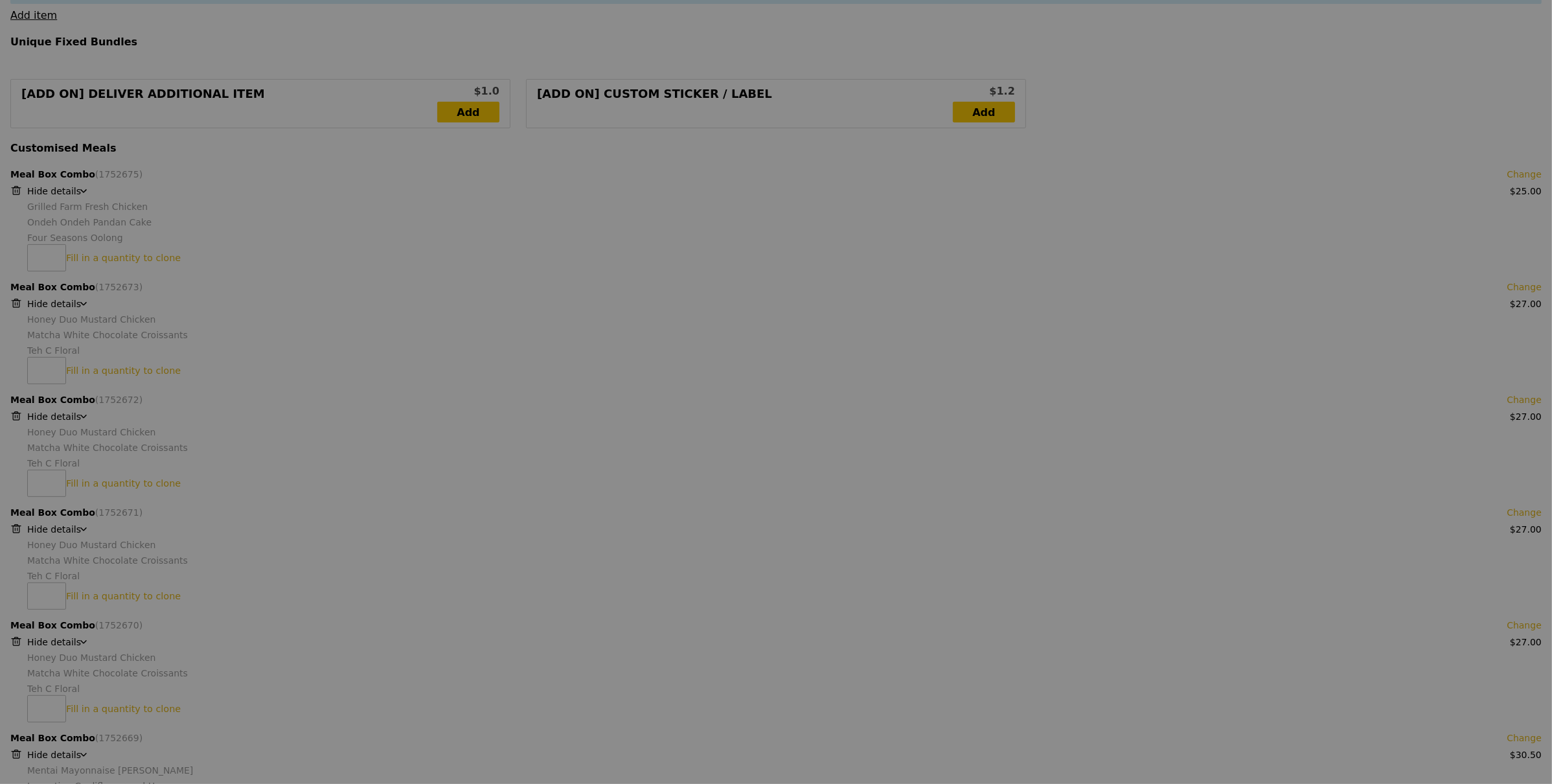
type input "827.00"
type input "830.95"
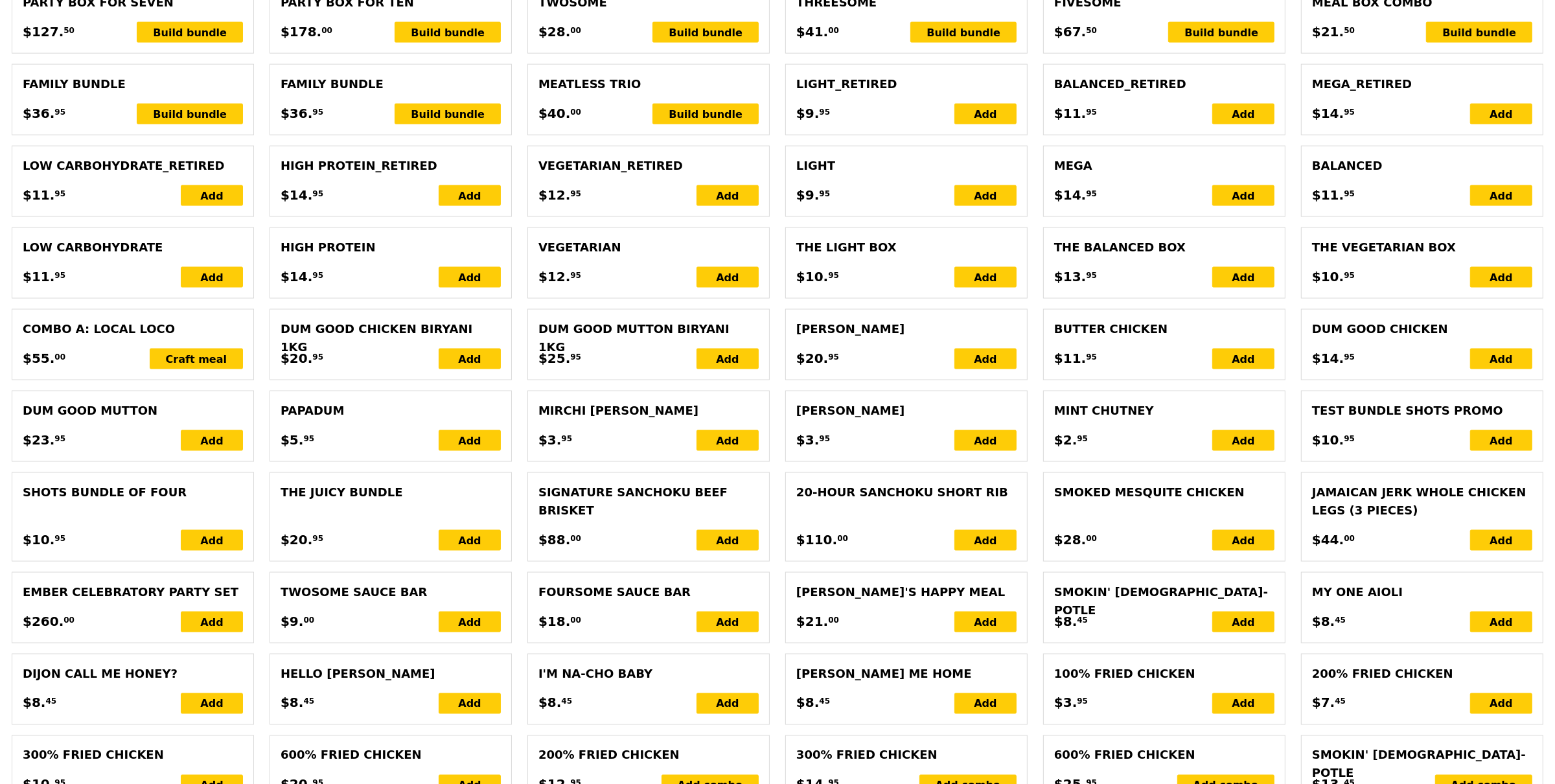
scroll to position [2058, 0]
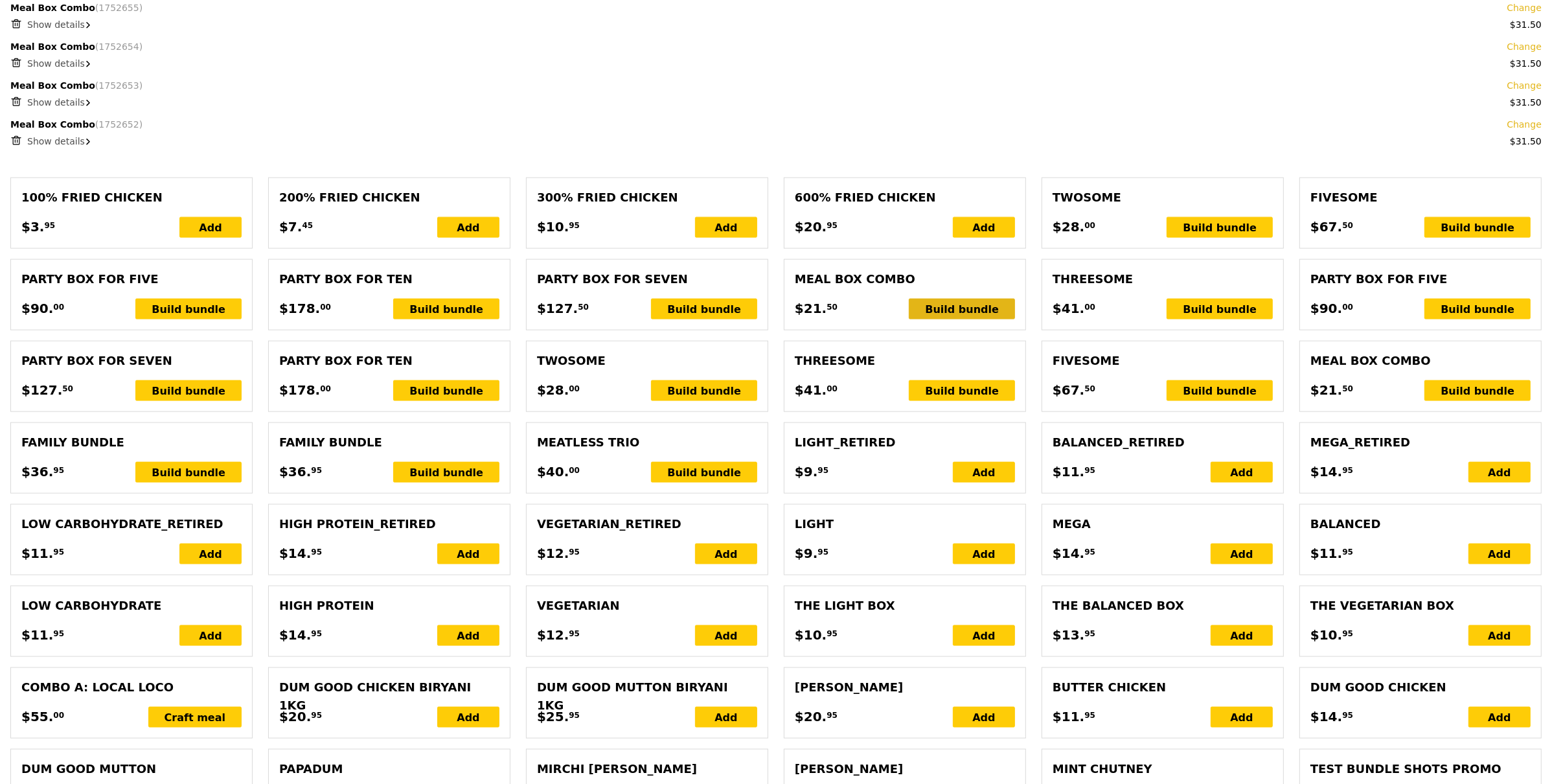
click at [984, 317] on div "Build bundle" at bounding box center [962, 309] width 106 height 21
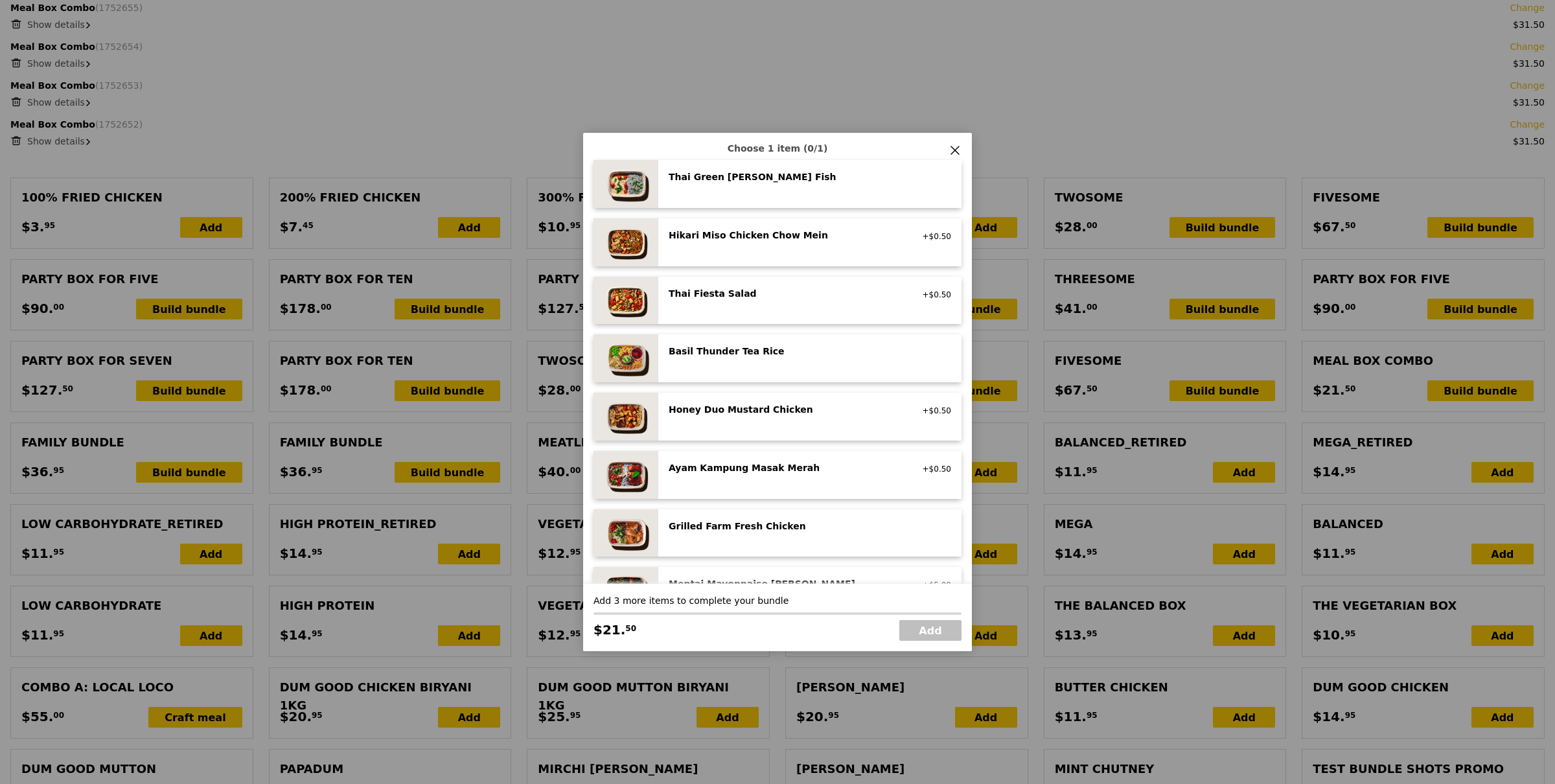
click at [746, 353] on div "Basil Thunder Tea Rice" at bounding box center [784, 351] width 232 height 13
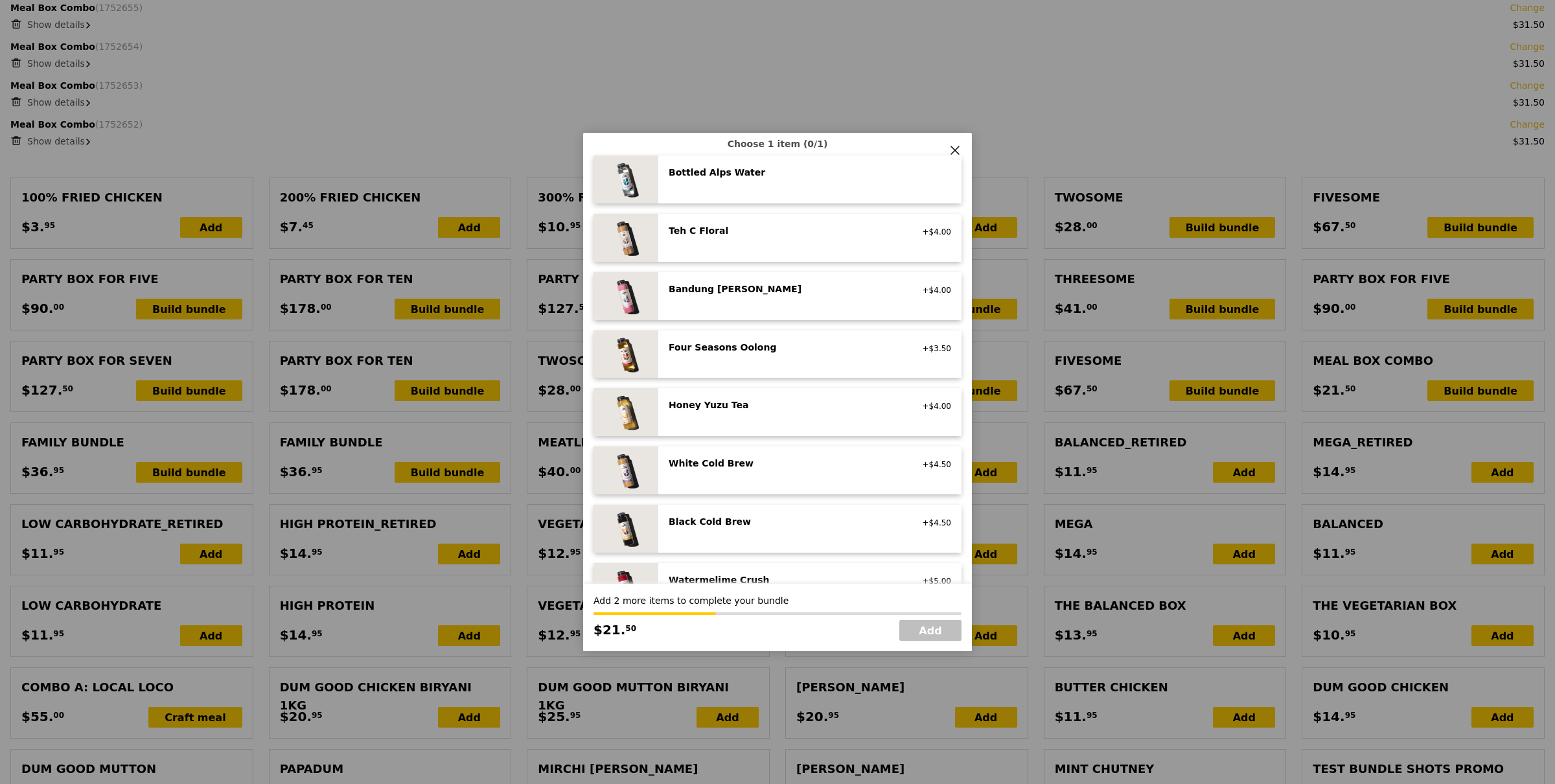
scroll to position [1328, 0]
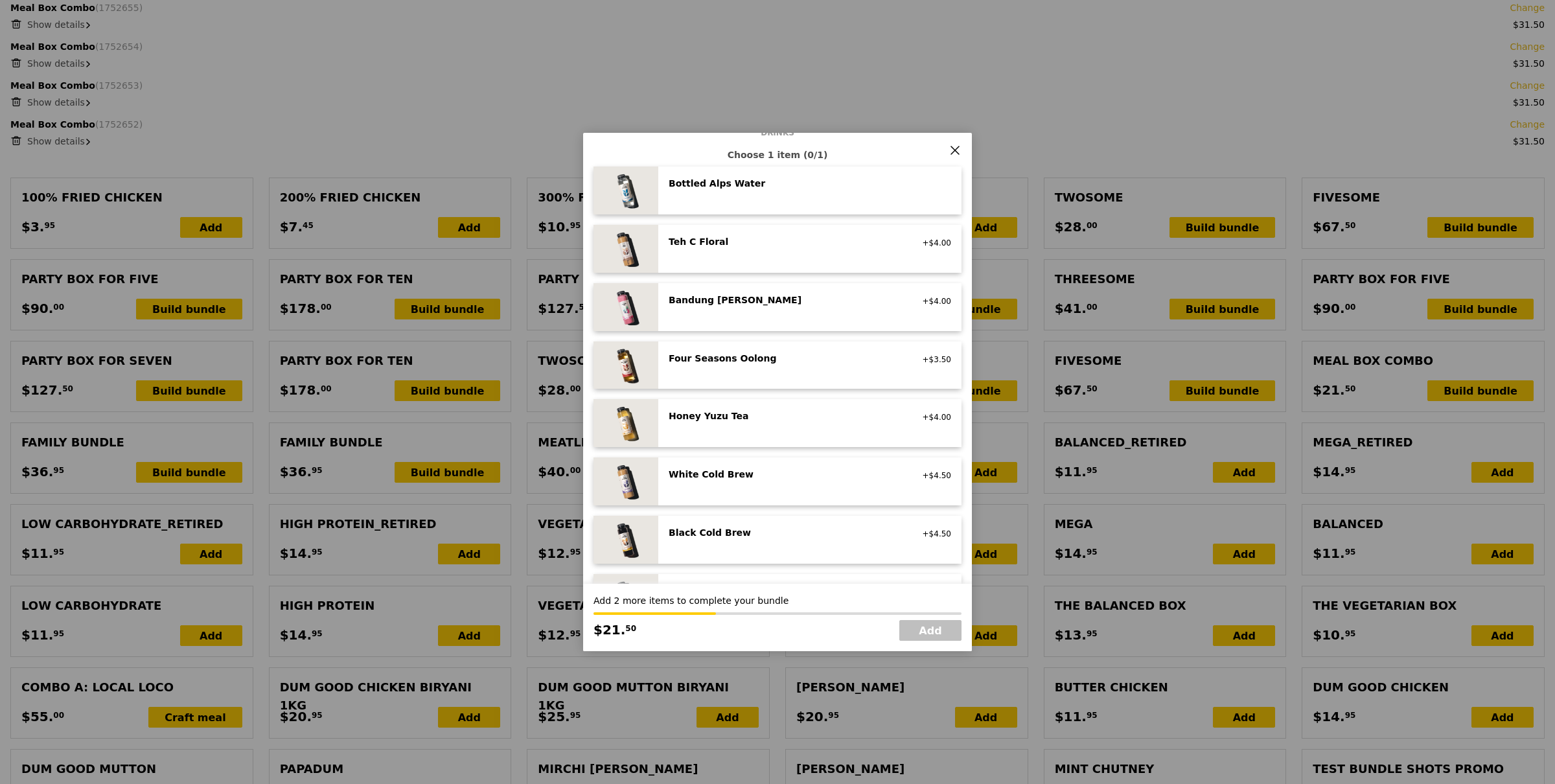
click at [718, 313] on div "Bandung Gao no caffeine, vegetarian, contains dairy +$4.00" at bounding box center [809, 307] width 282 height 27
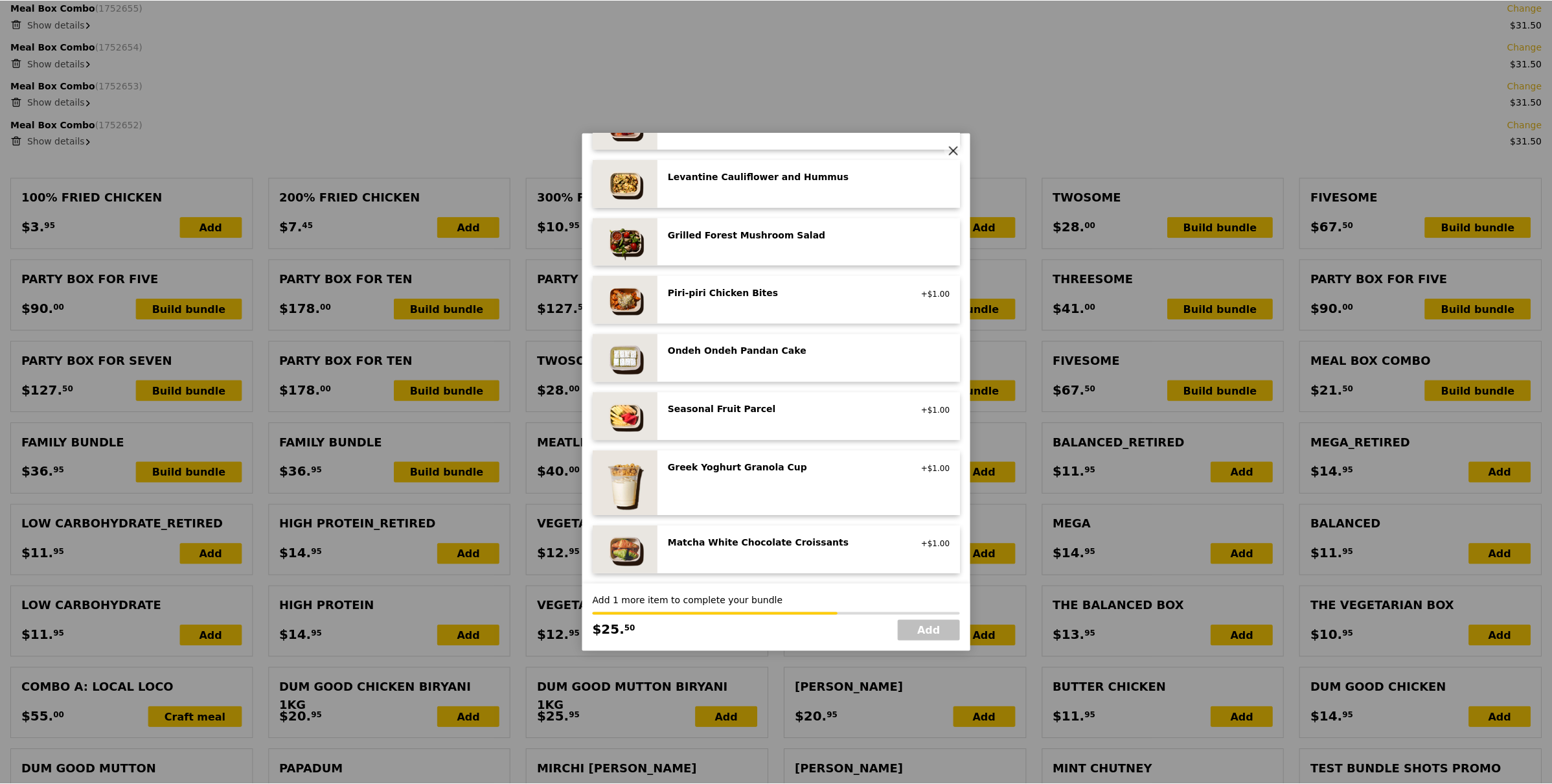
scroll to position [774, 0]
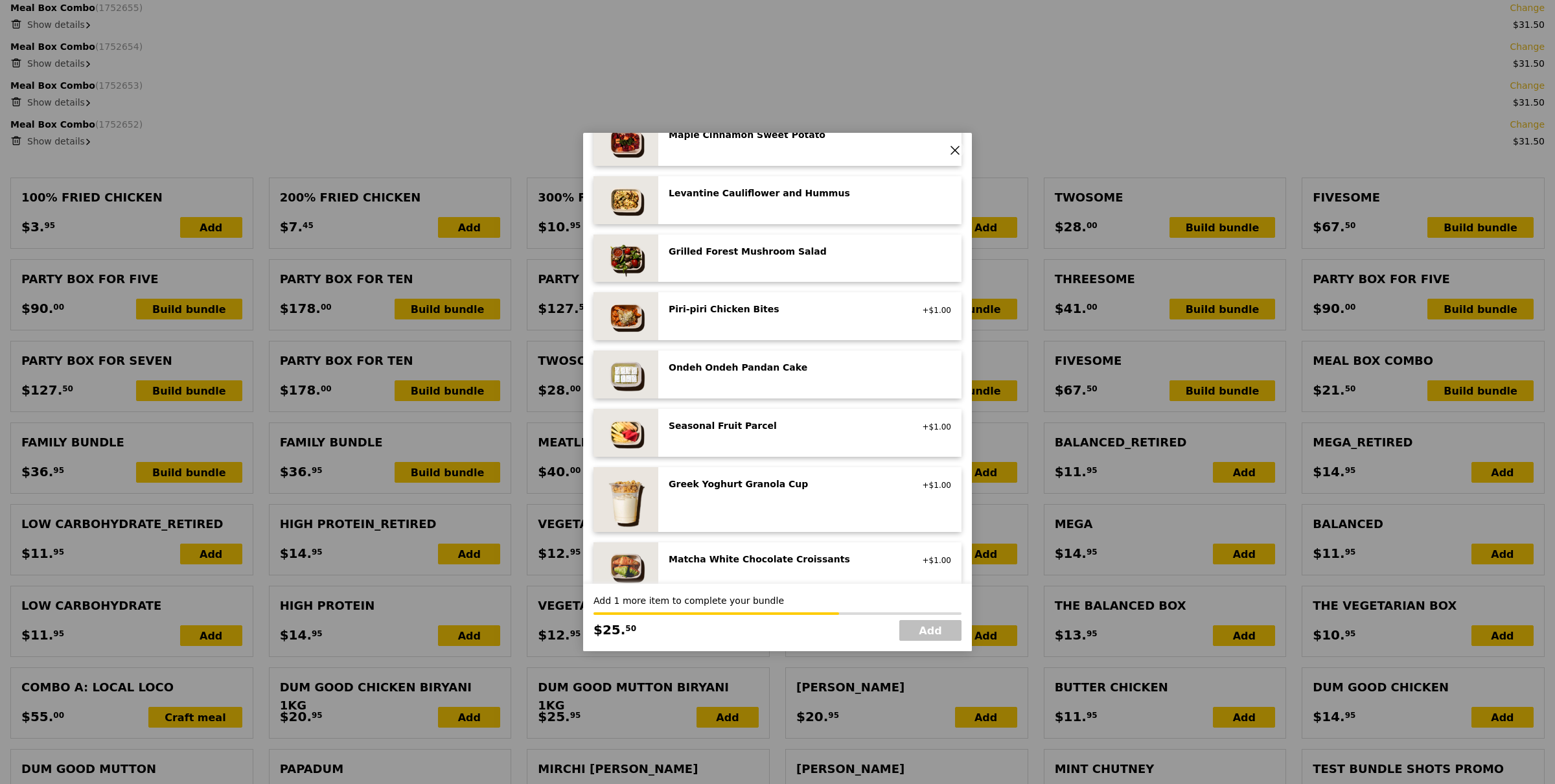
click at [783, 330] on div "Piri‑piri Chicken Bites low carb, high protein, spicy, contains allium +$1.00" at bounding box center [809, 316] width 282 height 27
click at [941, 634] on link "Add" at bounding box center [931, 630] width 62 height 21
type input "Loading..."
type input "853.50"
type input "857.45"
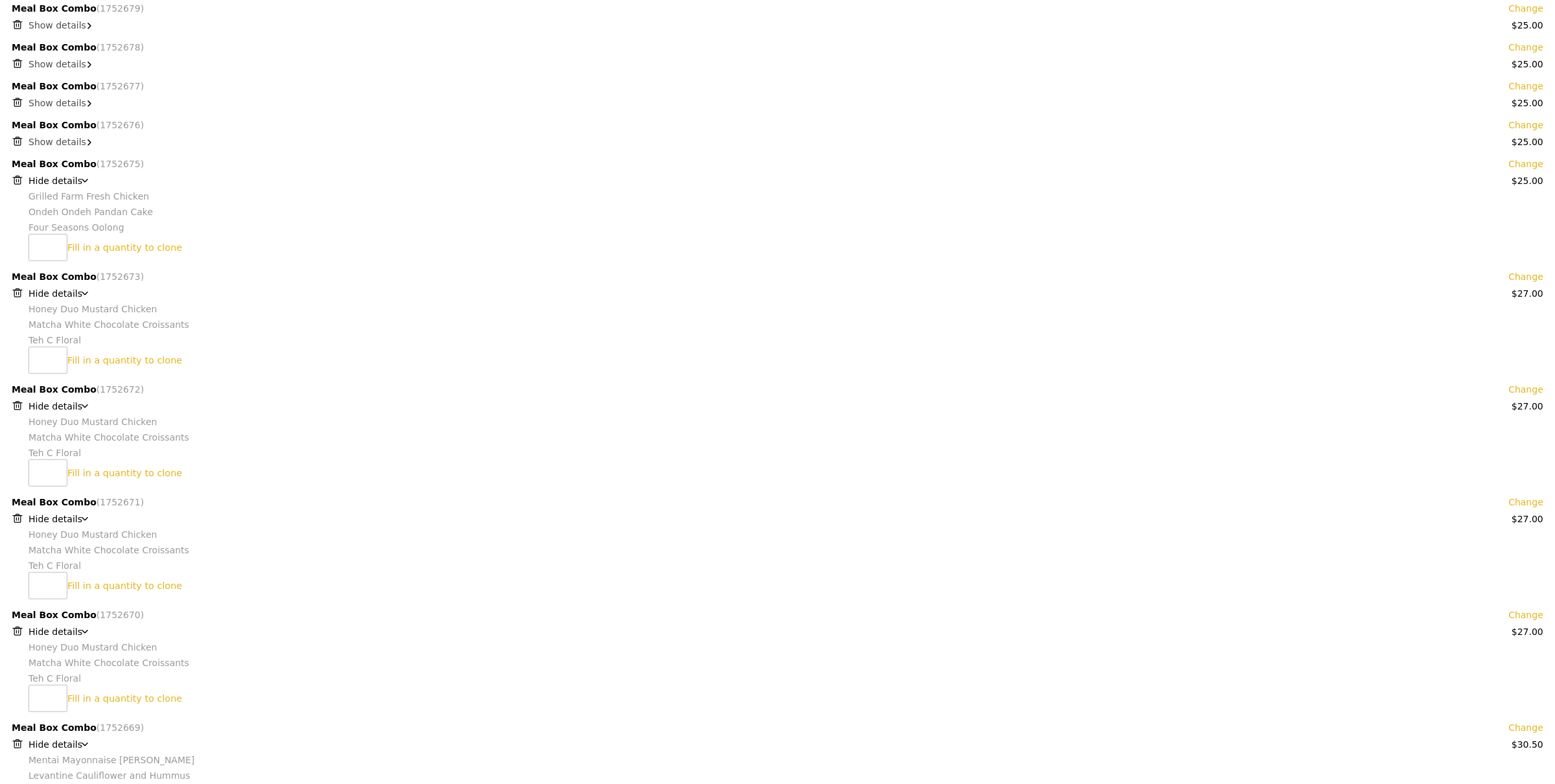
scroll to position [405, 0]
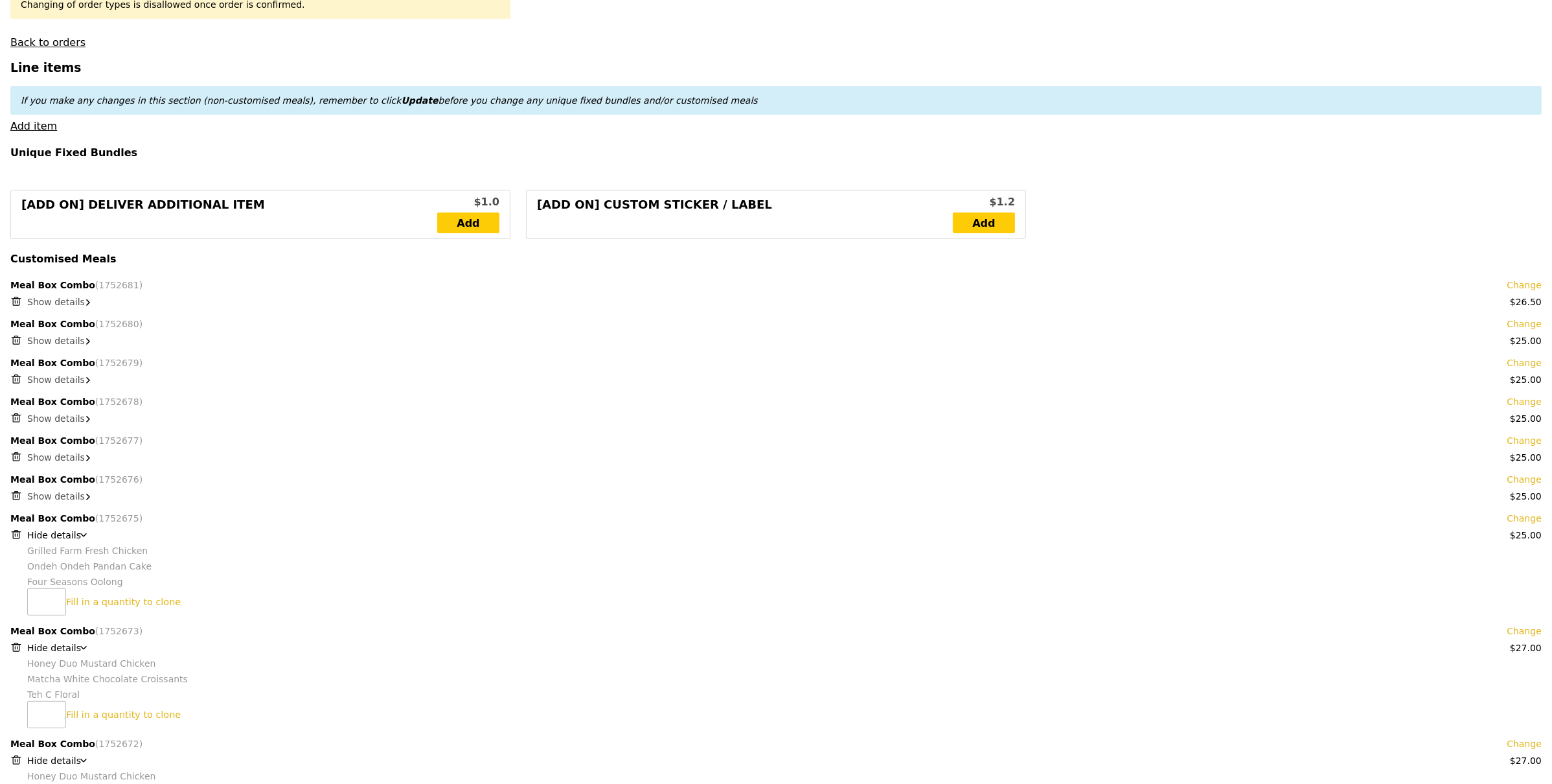
click at [54, 301] on span "Show details" at bounding box center [56, 302] width 58 height 10
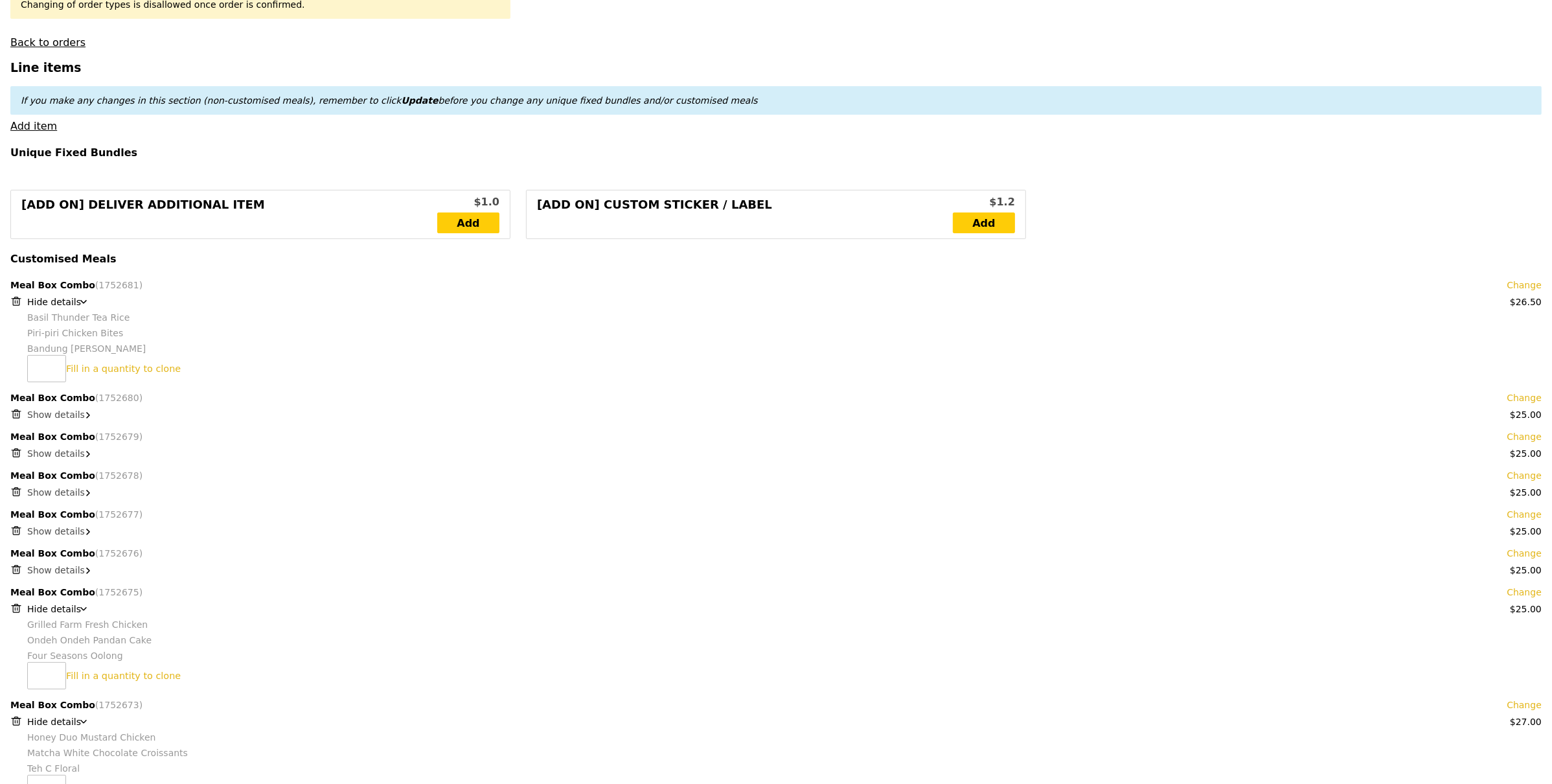
type input "Update"
click at [43, 364] on input "number" at bounding box center [47, 368] width 39 height 27
type input "2"
click at [87, 369] on link "Clone this bundle 2 times" at bounding box center [125, 368] width 119 height 10
type input "Loading..."
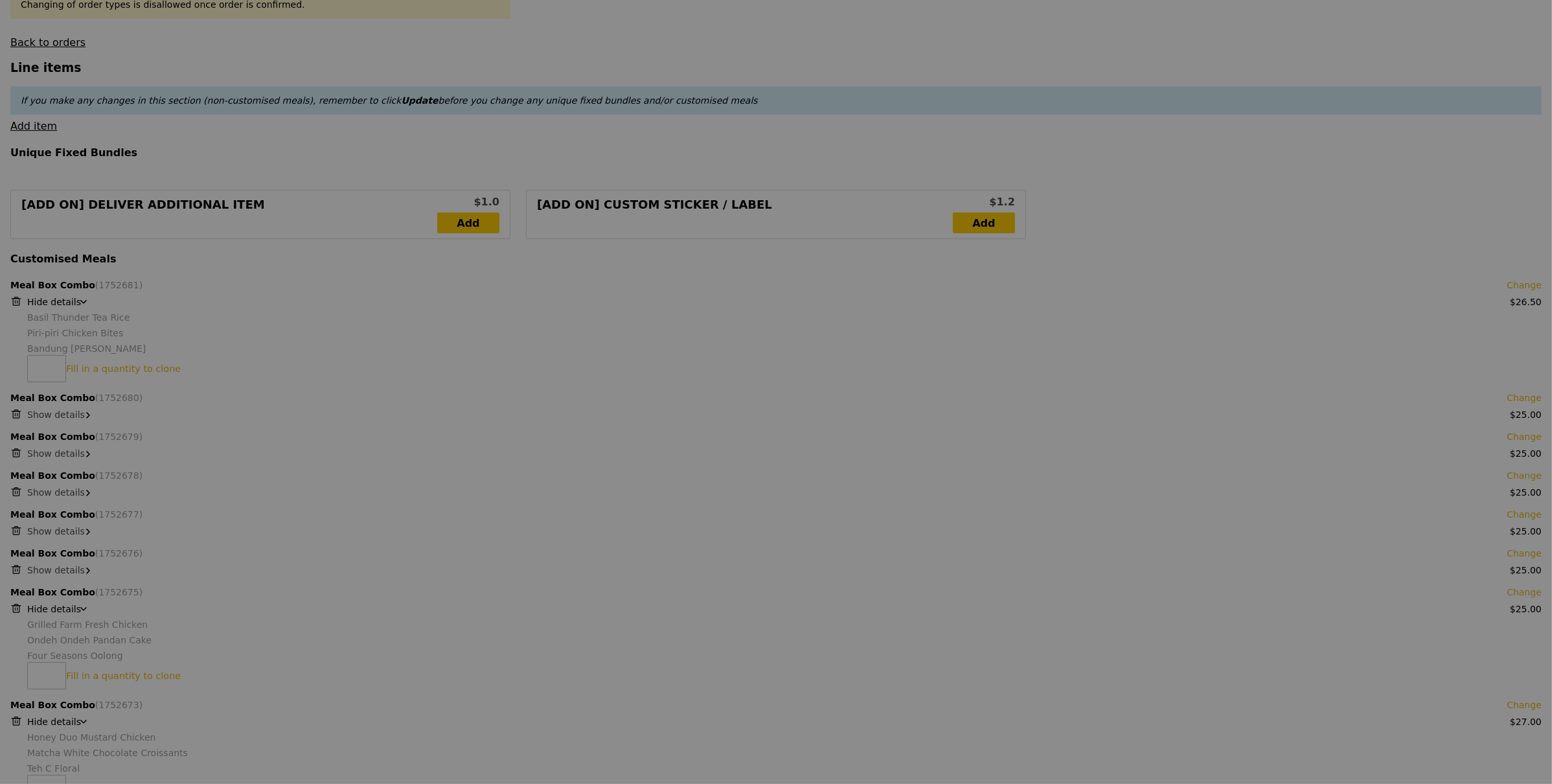
type input "906.50"
type input "910.45"
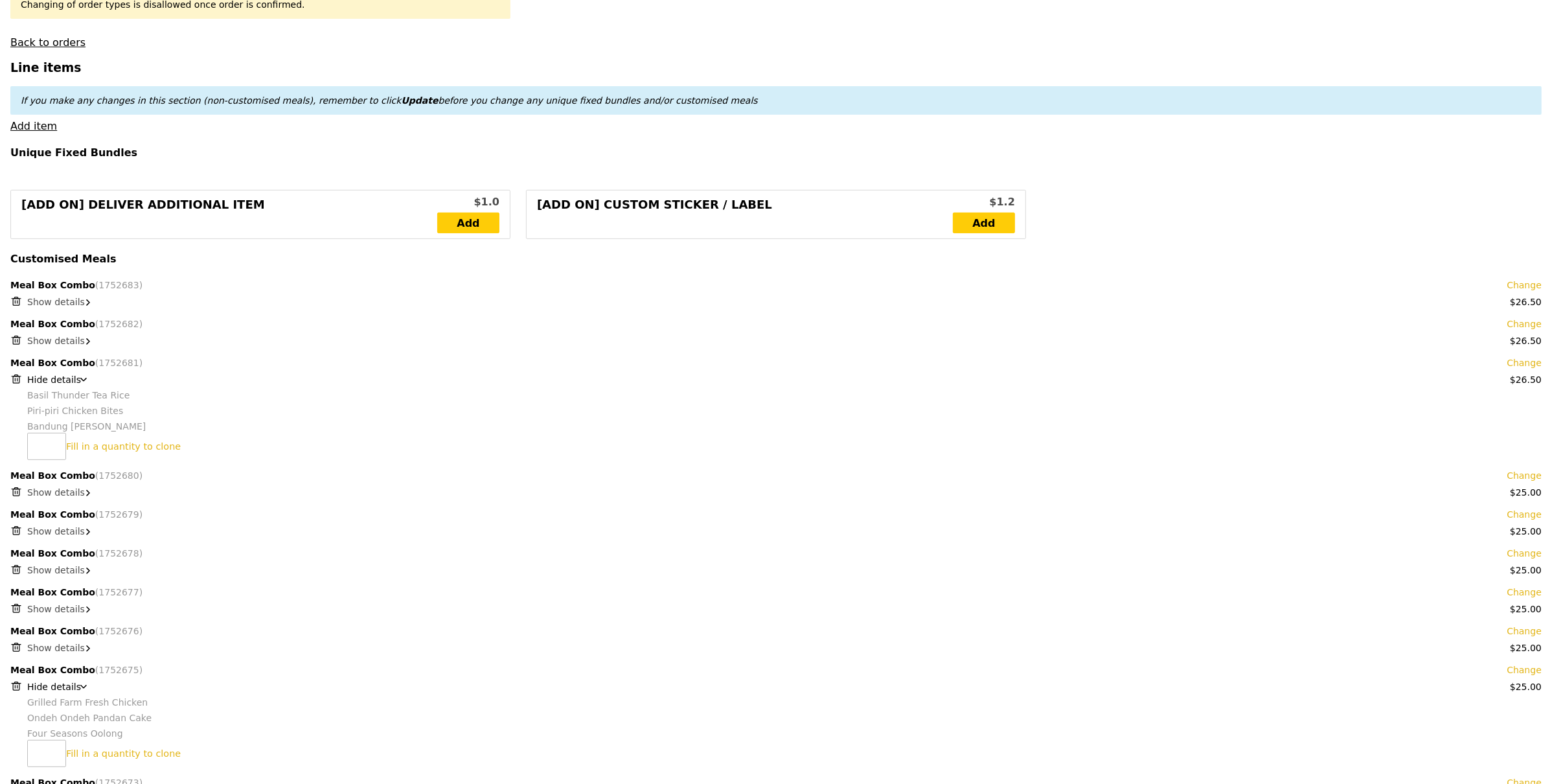
click at [64, 494] on span "Show details" at bounding box center [56, 492] width 58 height 10
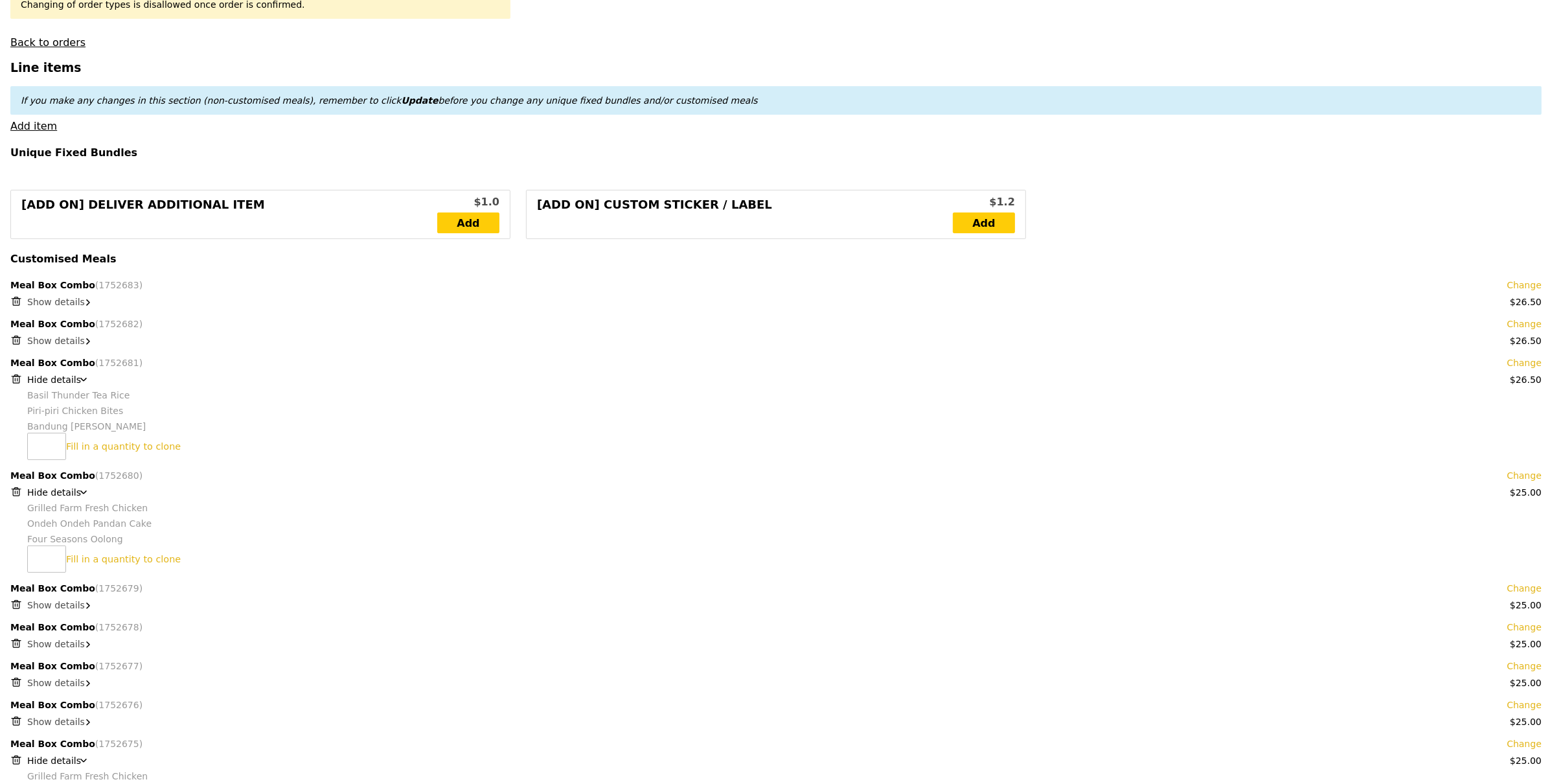
click at [52, 303] on span "Show details" at bounding box center [56, 302] width 58 height 10
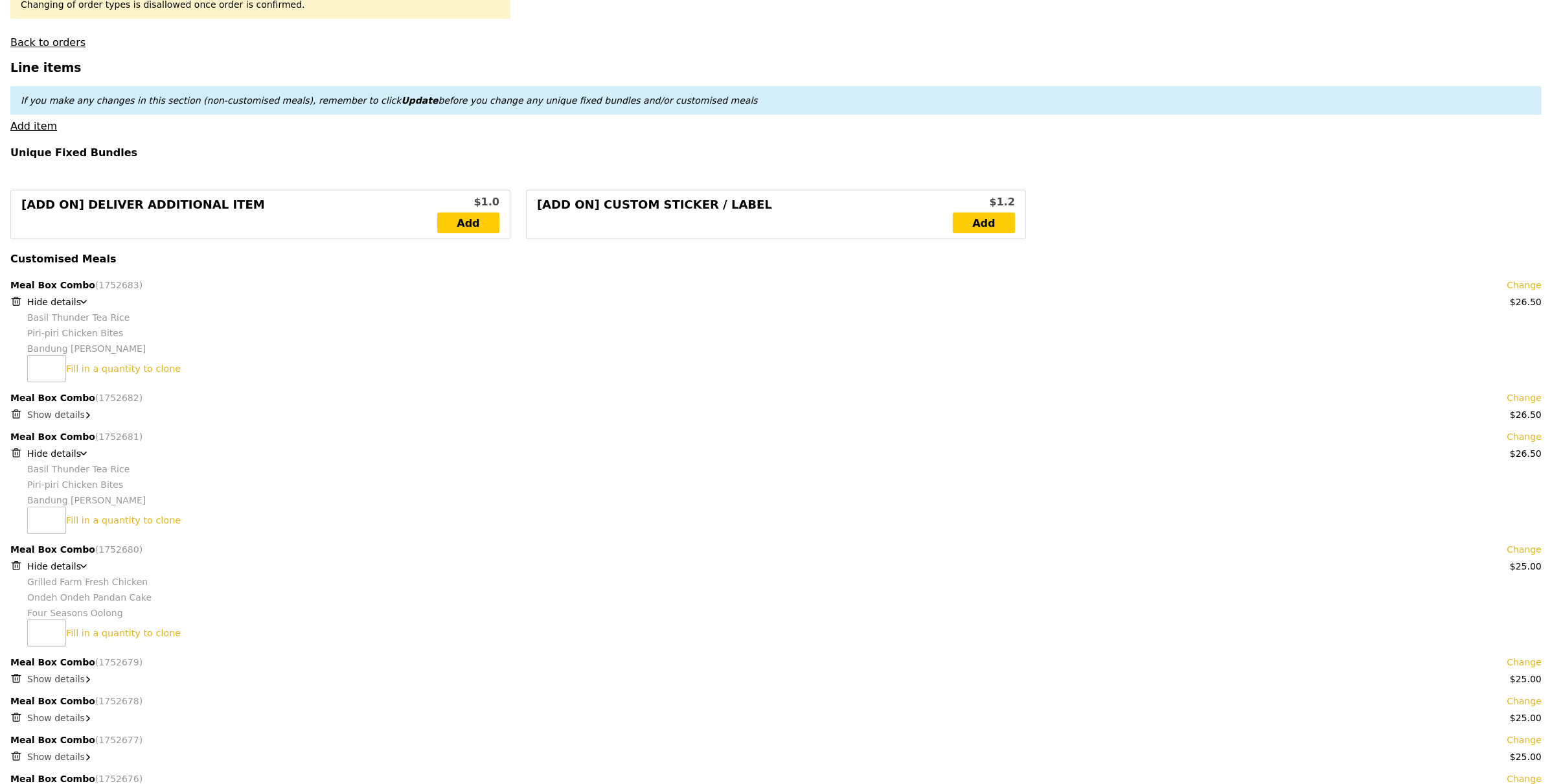
click at [1531, 285] on link "Change" at bounding box center [1525, 285] width 35 height 13
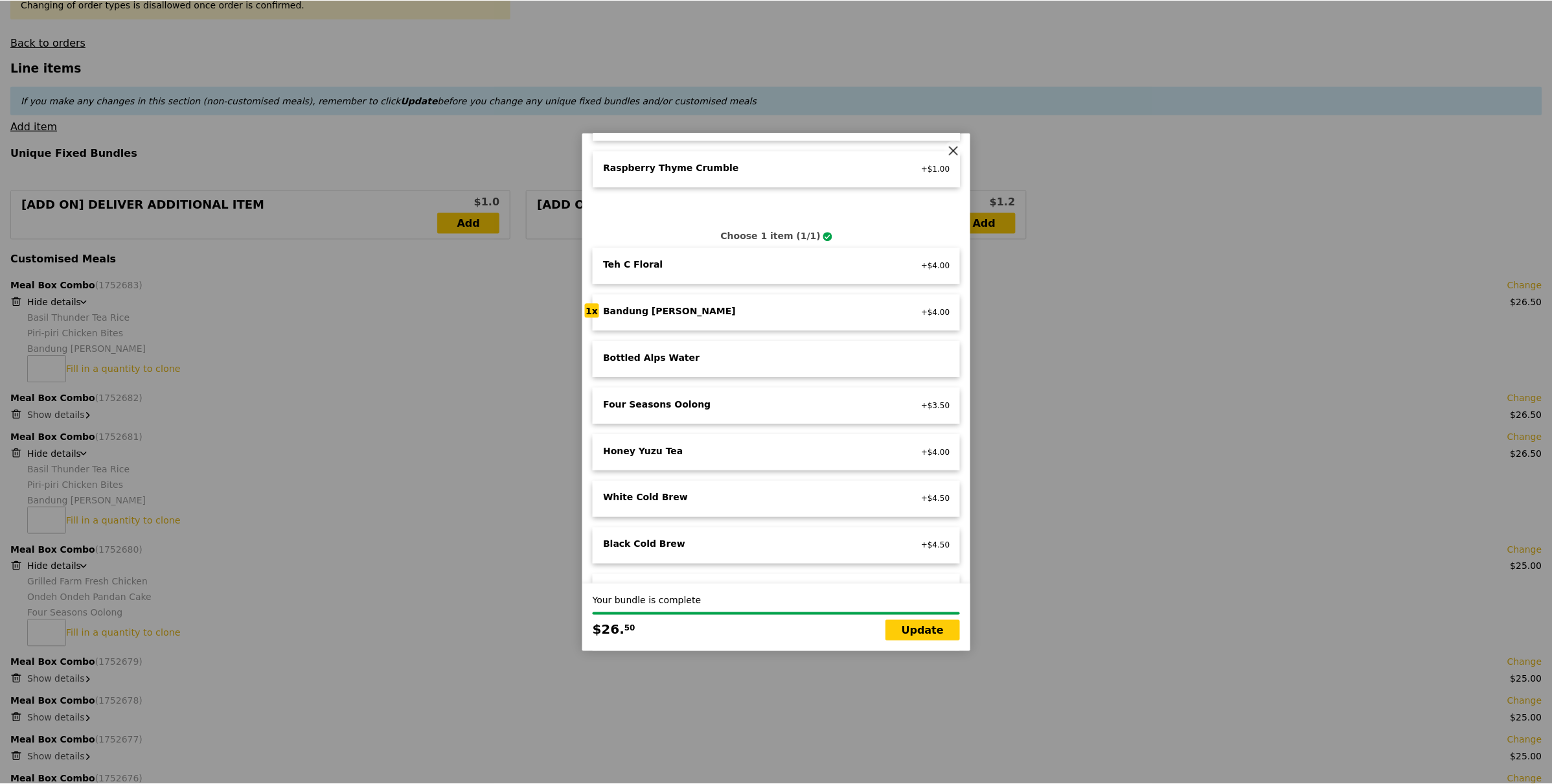
scroll to position [1080, 0]
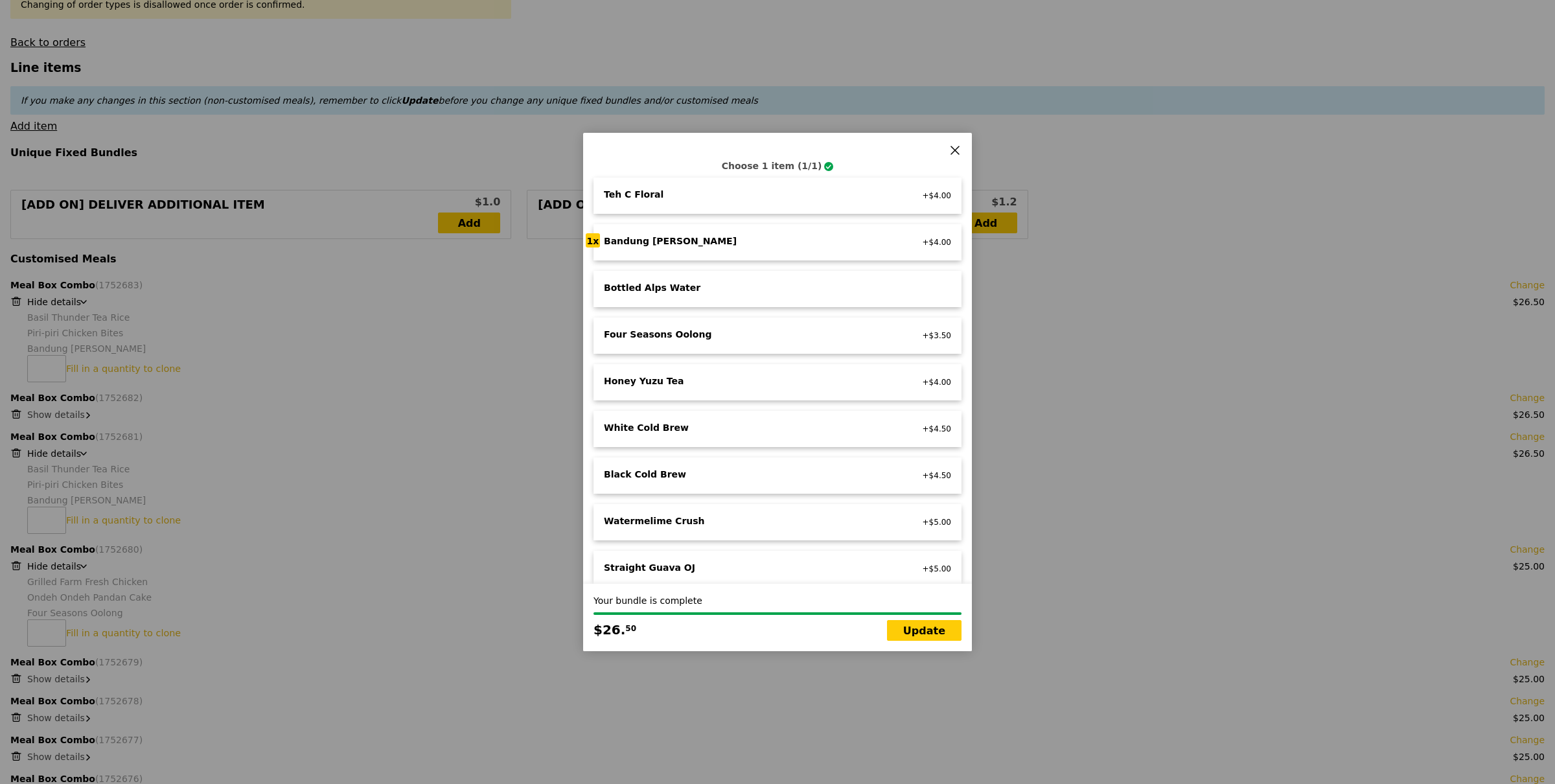
click at [742, 468] on div "Black Cold Brew" at bounding box center [748, 474] width 287 height 13
click at [953, 635] on link "Update" at bounding box center [924, 630] width 75 height 21
type input "Loading..."
type input "907.00"
type input "910.95"
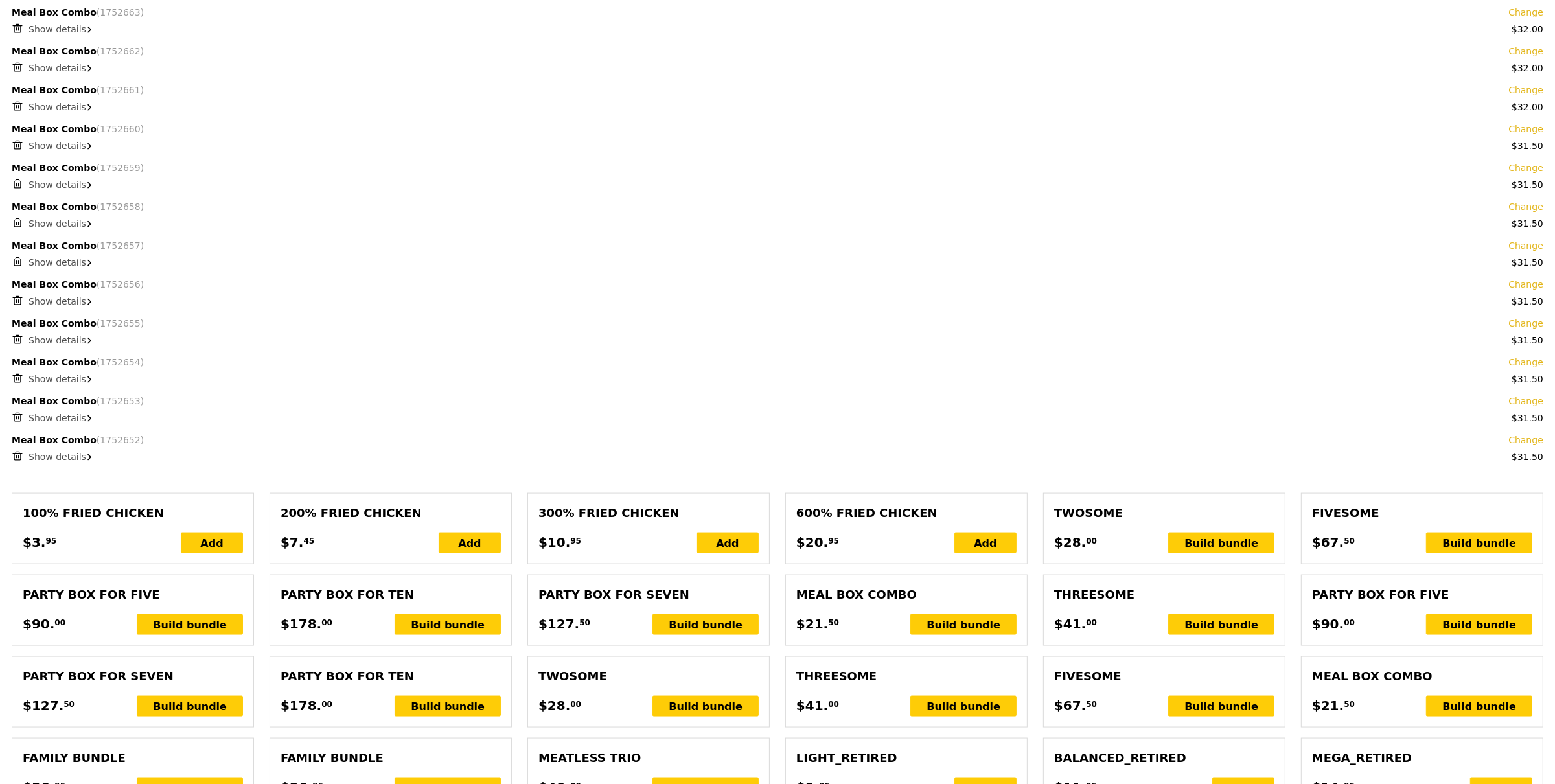
scroll to position [2143, 0]
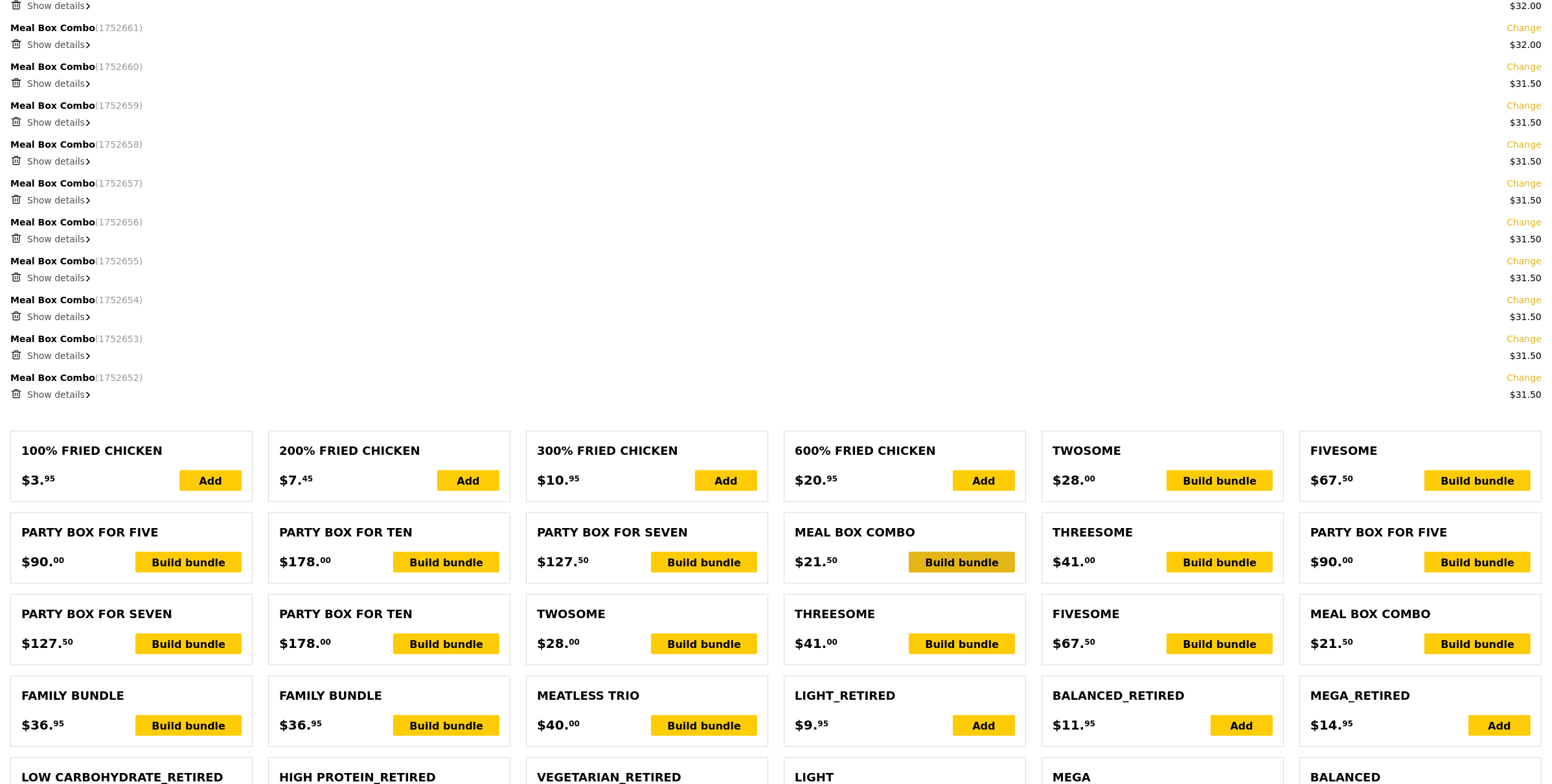
click at [973, 564] on div "Build bundle" at bounding box center [962, 562] width 106 height 21
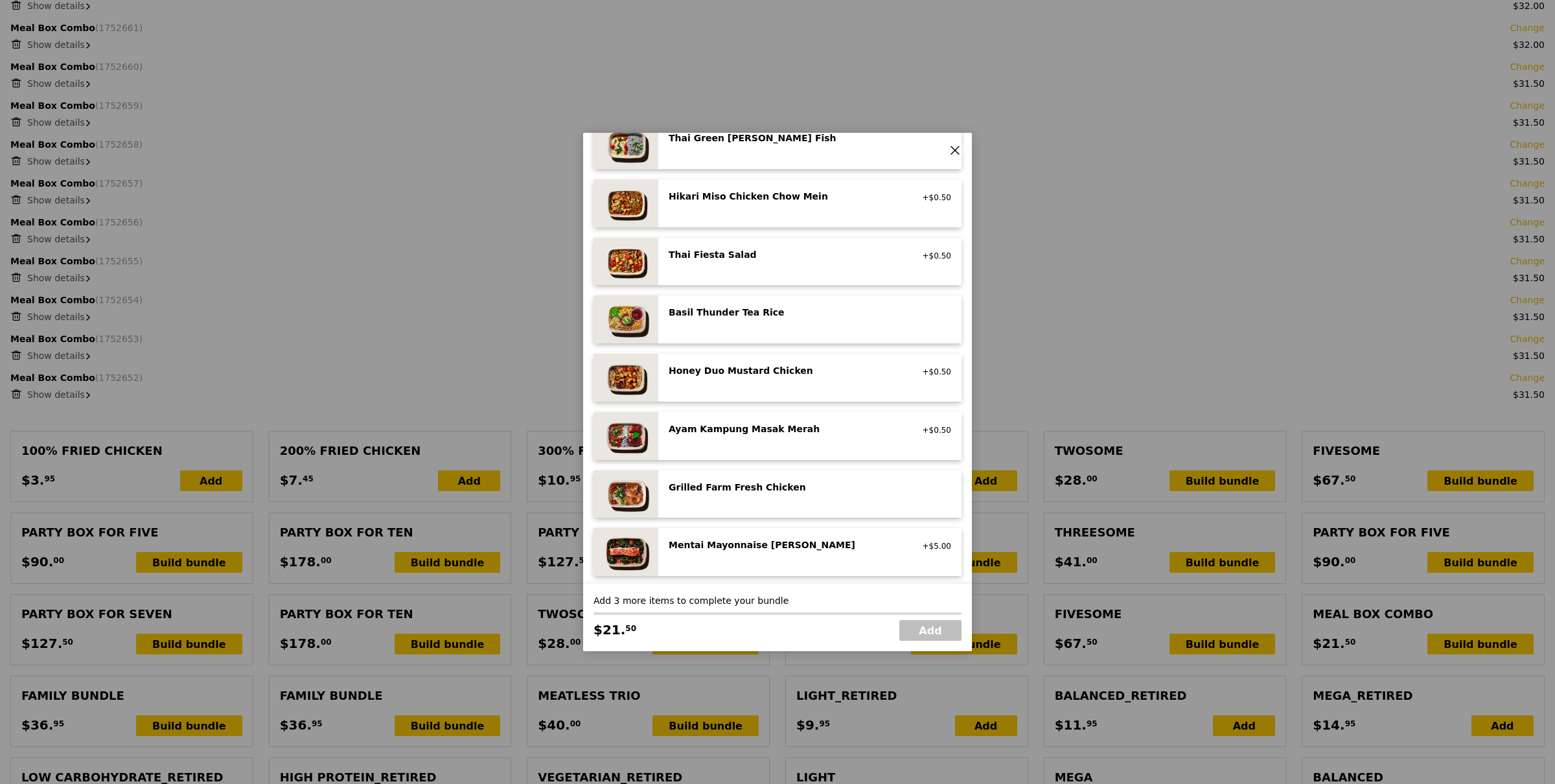
scroll to position [347, 0]
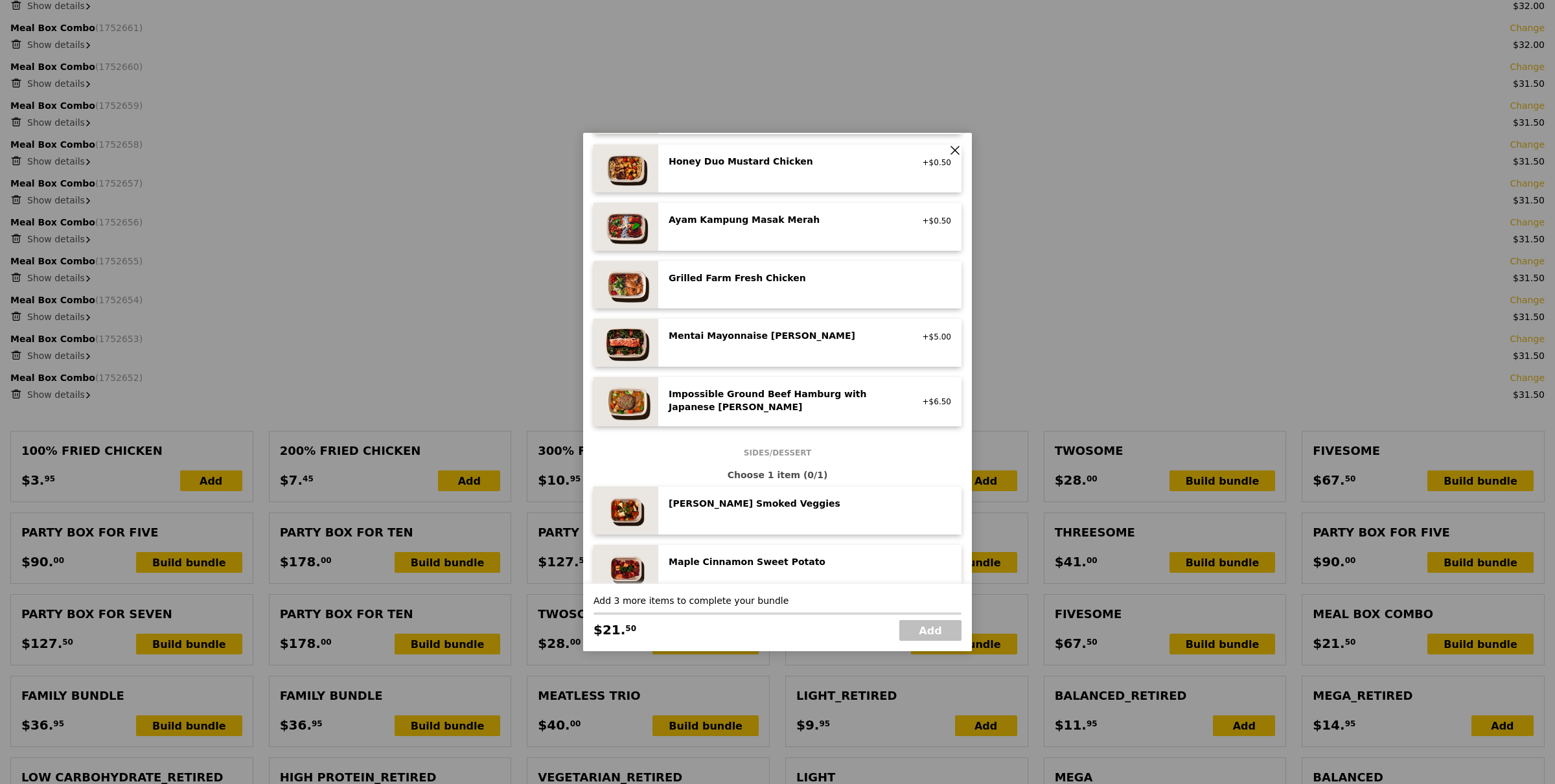
click at [766, 401] on div "Impossible Ground Beef Hamburg with Japanese Curry" at bounding box center [784, 400] width 232 height 26
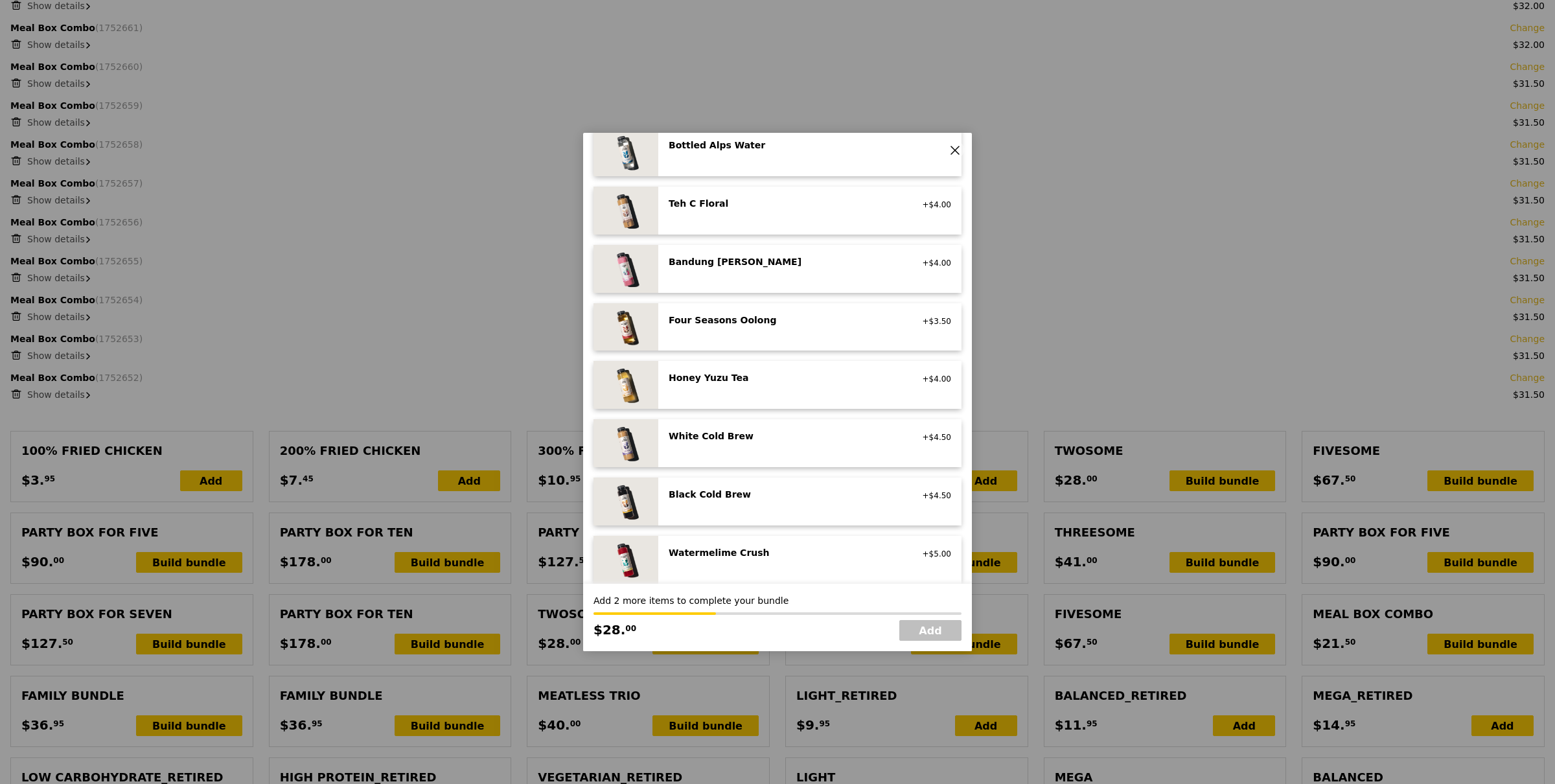
scroll to position [1357, 0]
click at [782, 485] on div "Black Cold Brew" at bounding box center [784, 491] width 232 height 13
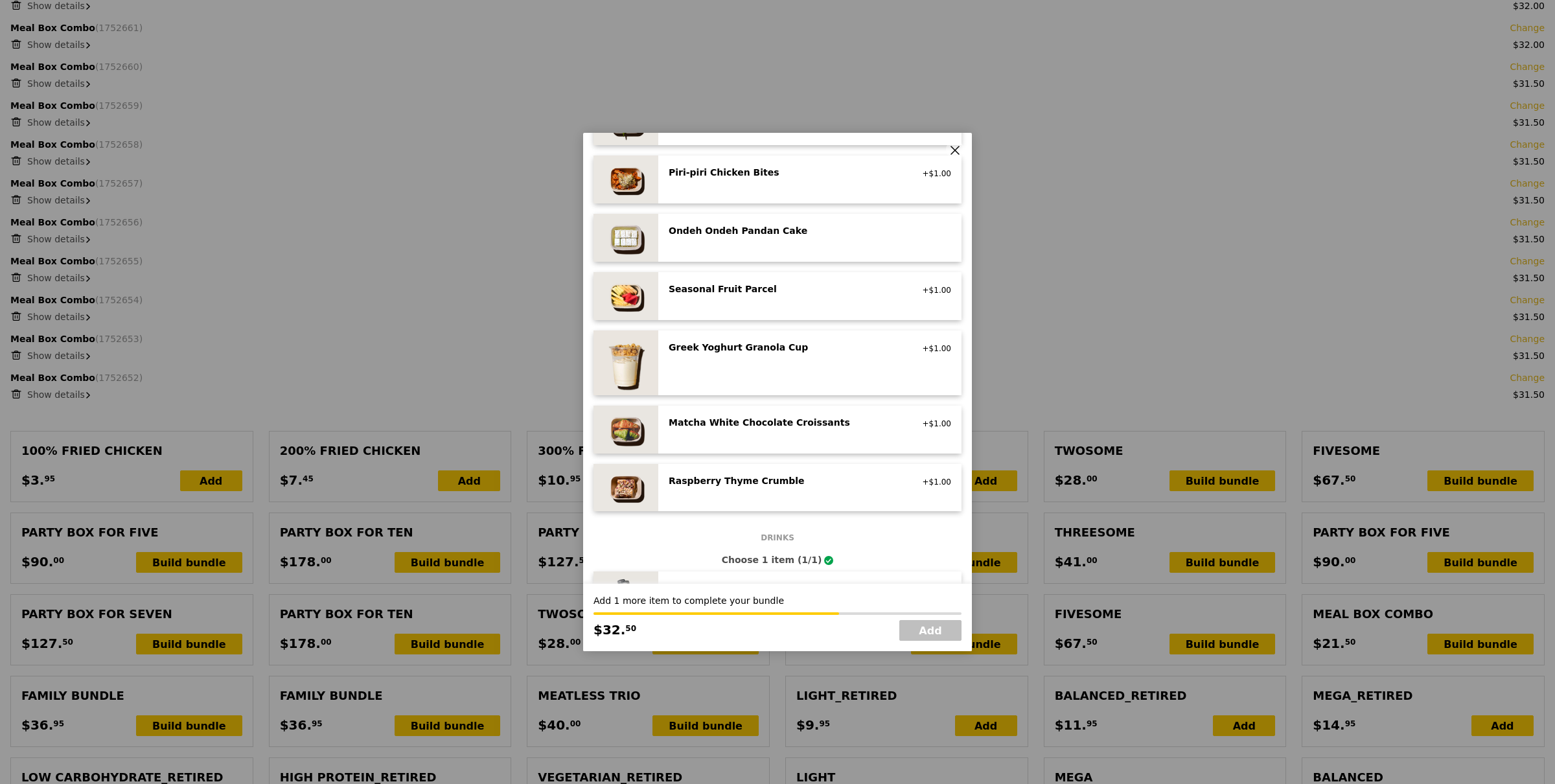
scroll to position [849, 0]
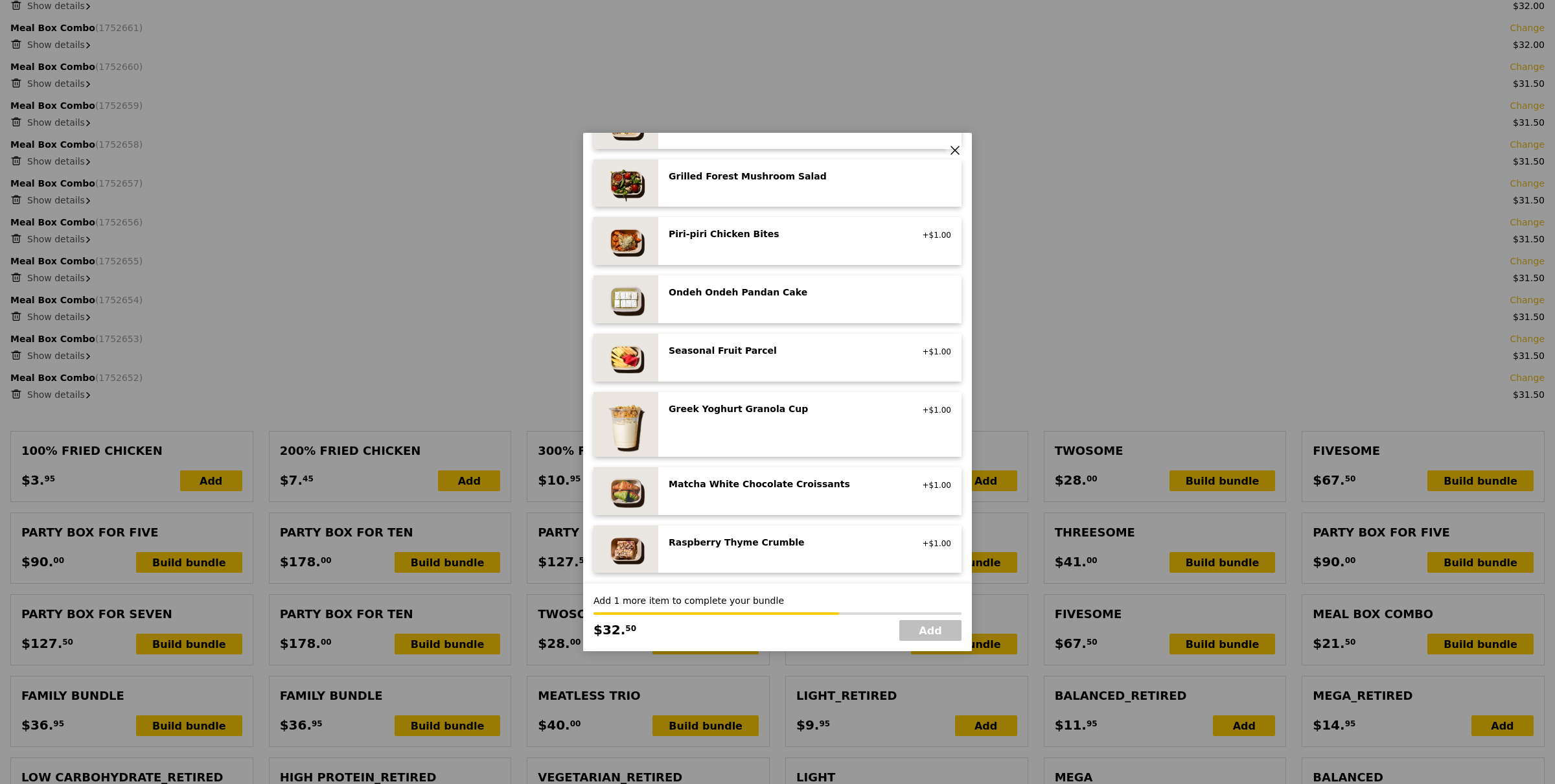
click at [778, 291] on div "Ondeh Ondeh Pandan Cake" at bounding box center [784, 292] width 232 height 13
click at [929, 624] on link "Add" at bounding box center [931, 630] width 62 height 21
type input "Loading..."
type input "939.50"
type input "943.45"
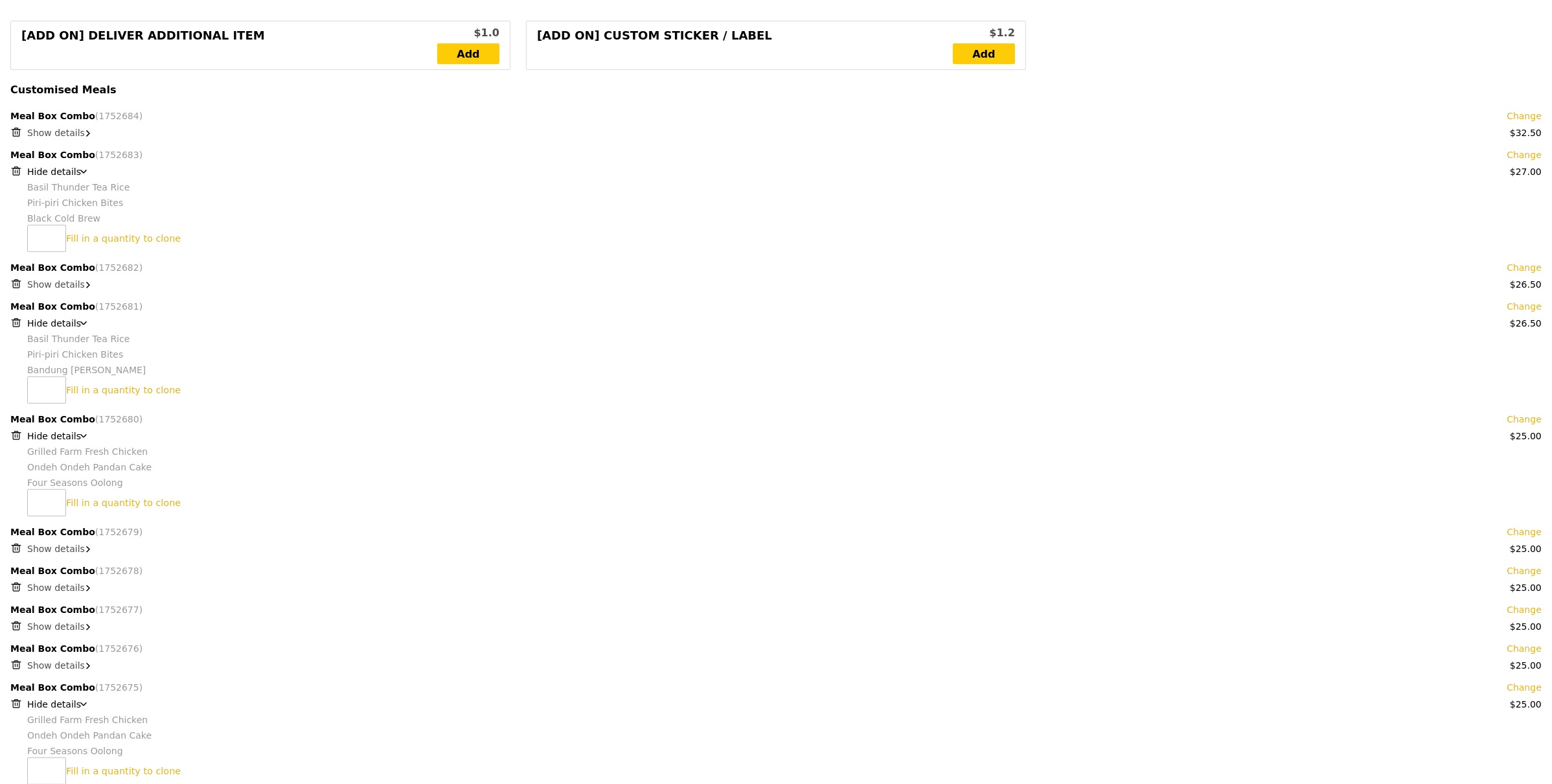
scroll to position [552, 0]
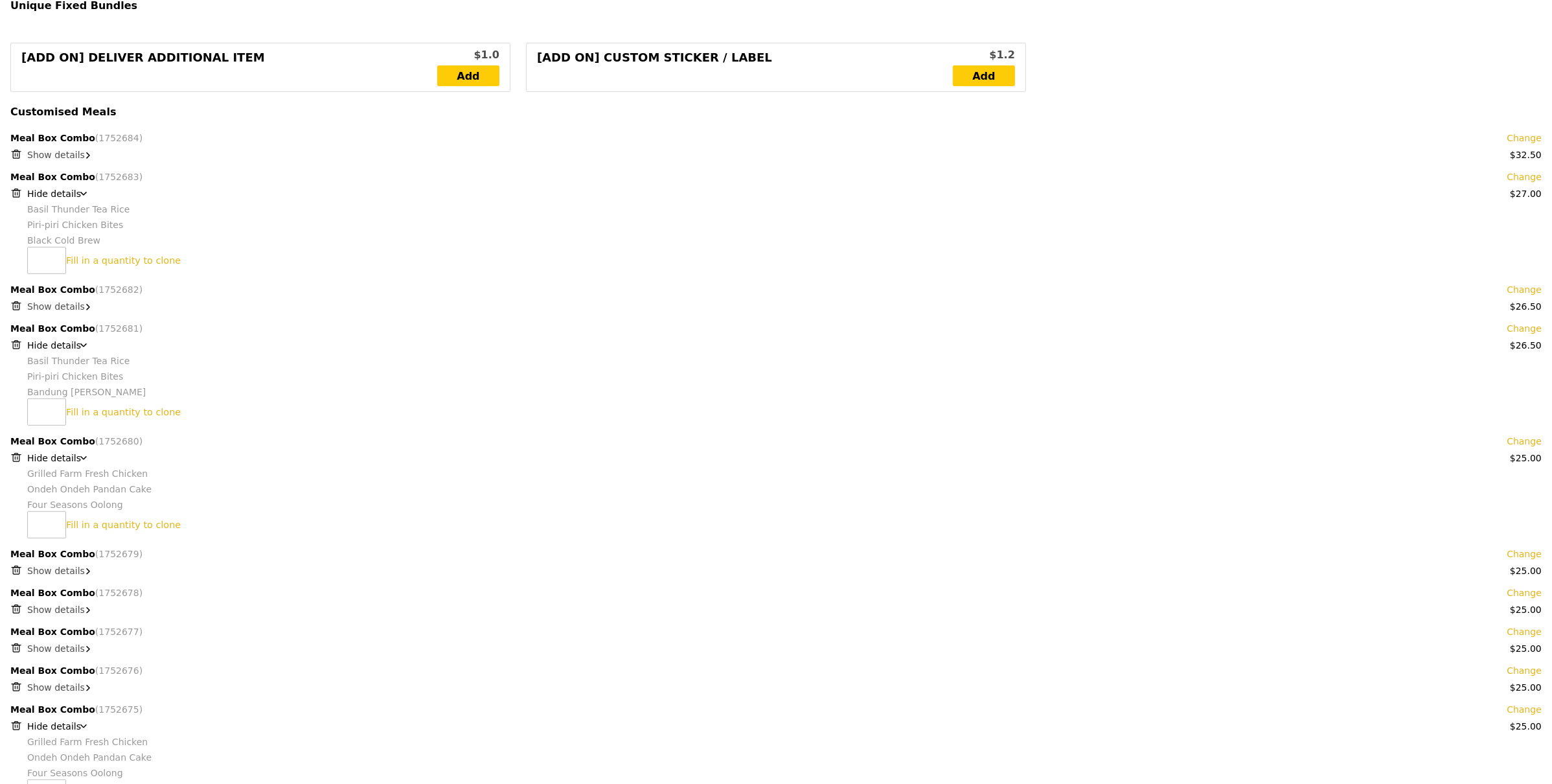
click at [47, 156] on span "Show details" at bounding box center [56, 154] width 58 height 10
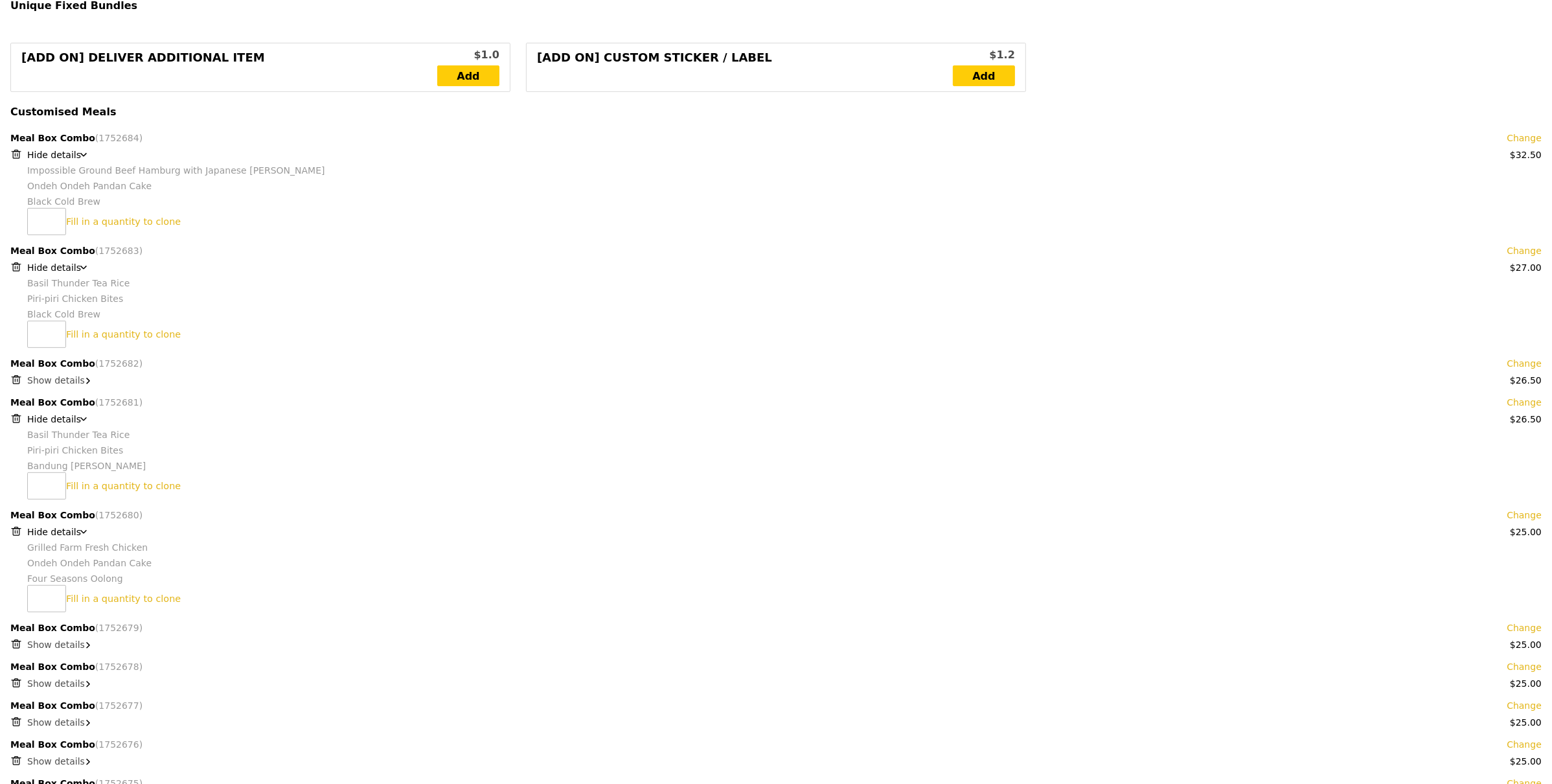
click at [51, 377] on span "Show details" at bounding box center [56, 379] width 58 height 10
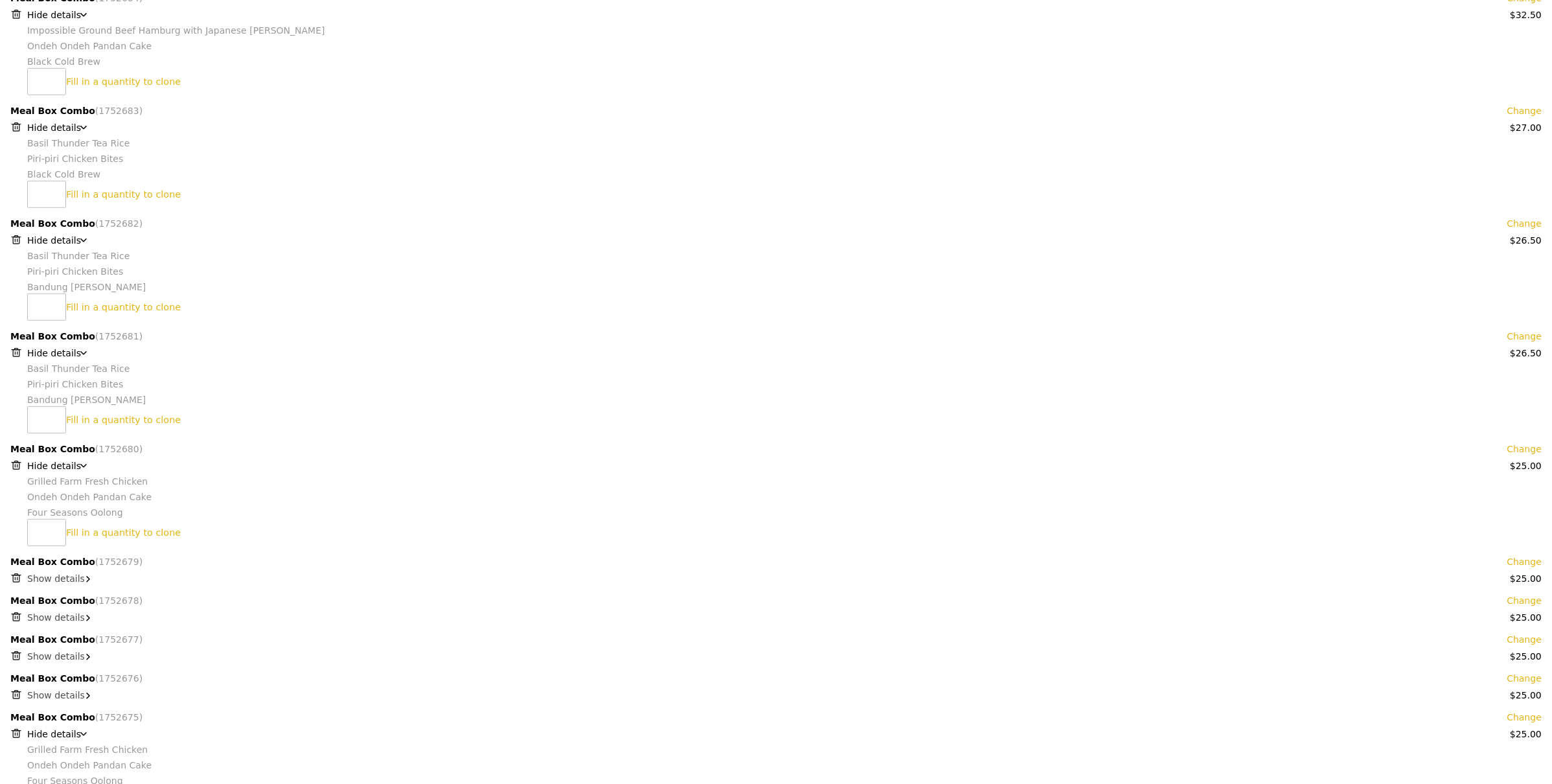
scroll to position [682, 0]
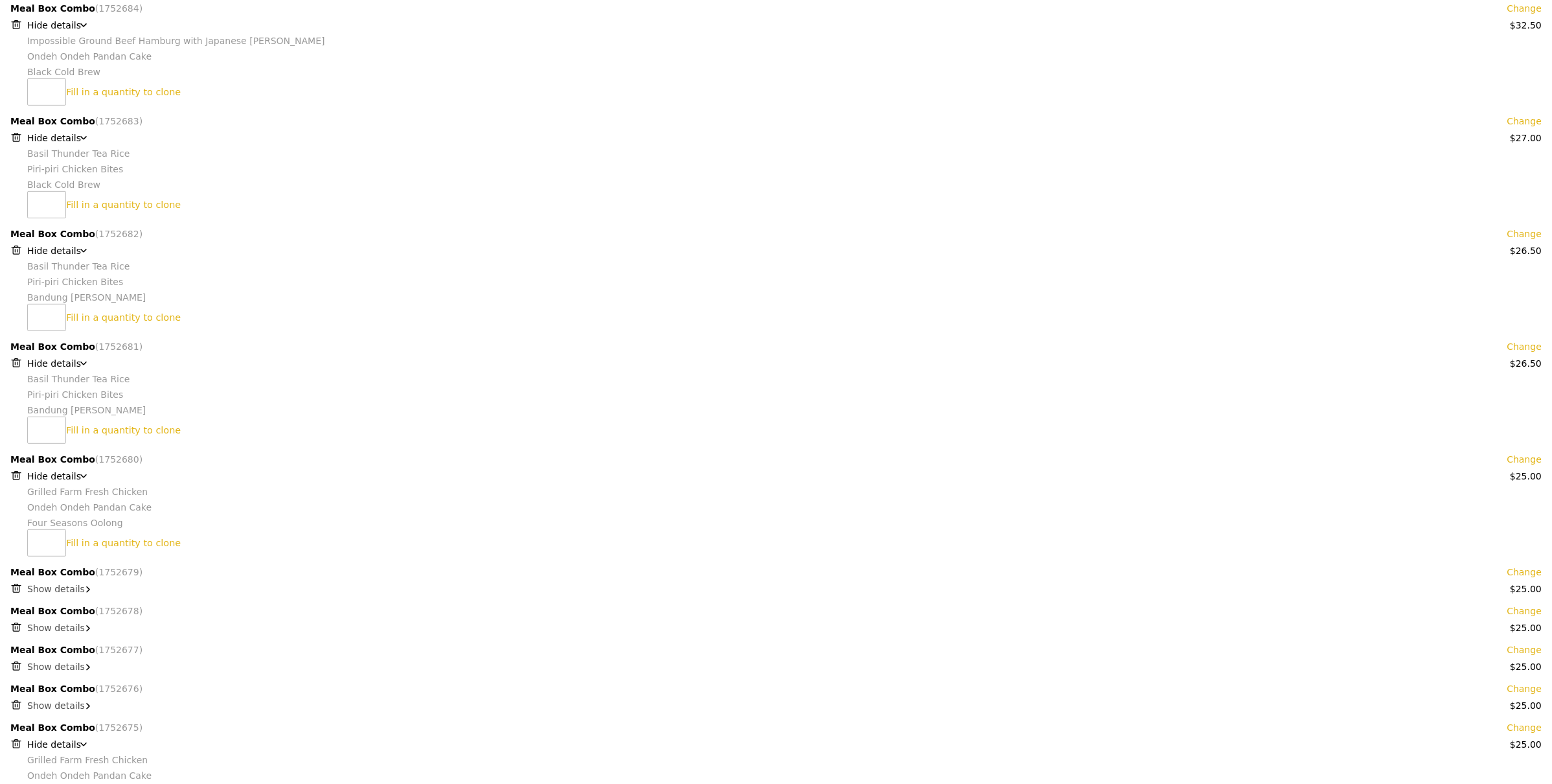
click at [64, 592] on span "Show details" at bounding box center [56, 588] width 58 height 10
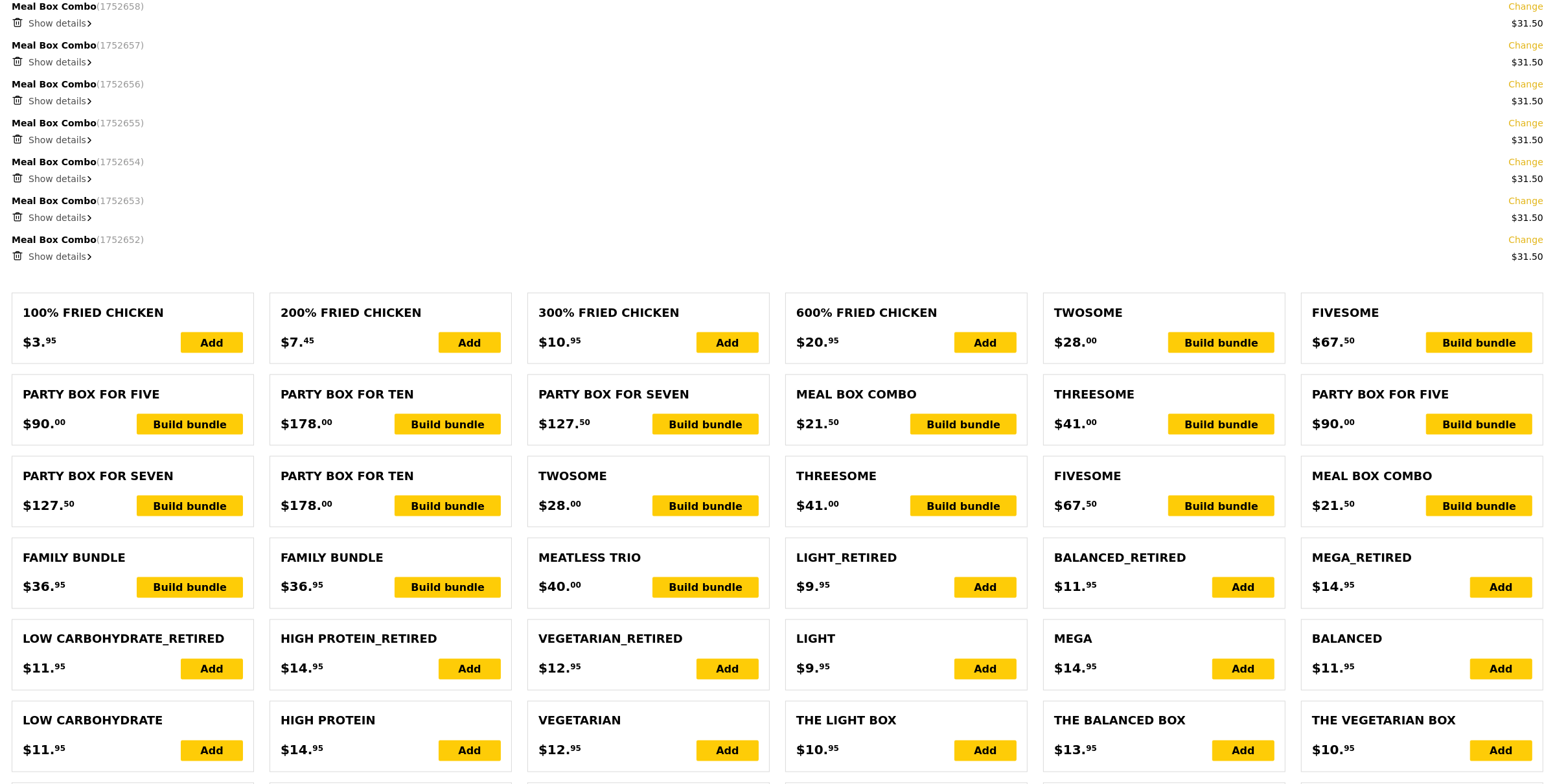
scroll to position [2616, 0]
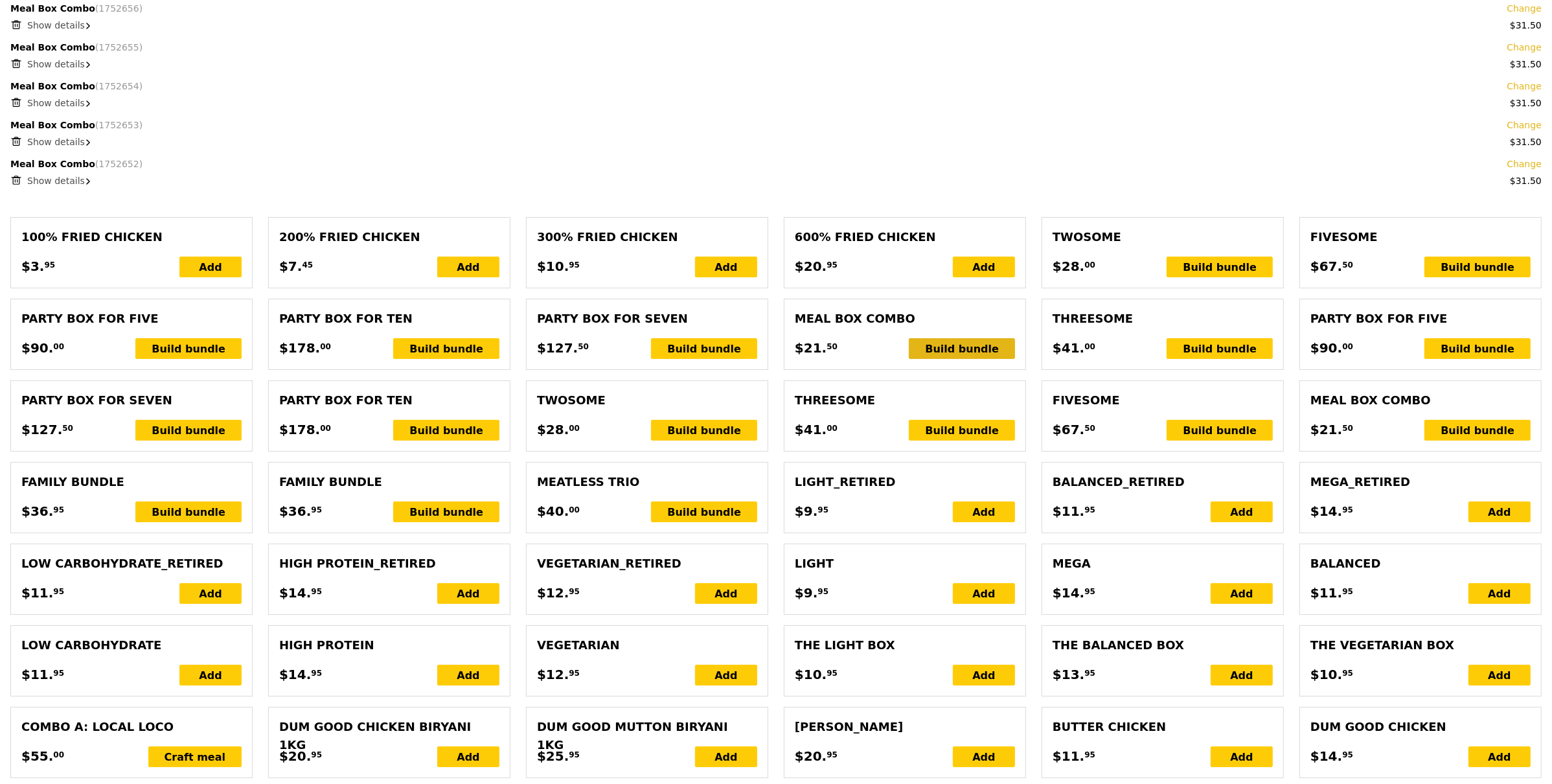
click at [973, 352] on div "Build bundle" at bounding box center [962, 348] width 106 height 21
click at [936, 346] on div "Build bundle" at bounding box center [962, 348] width 106 height 21
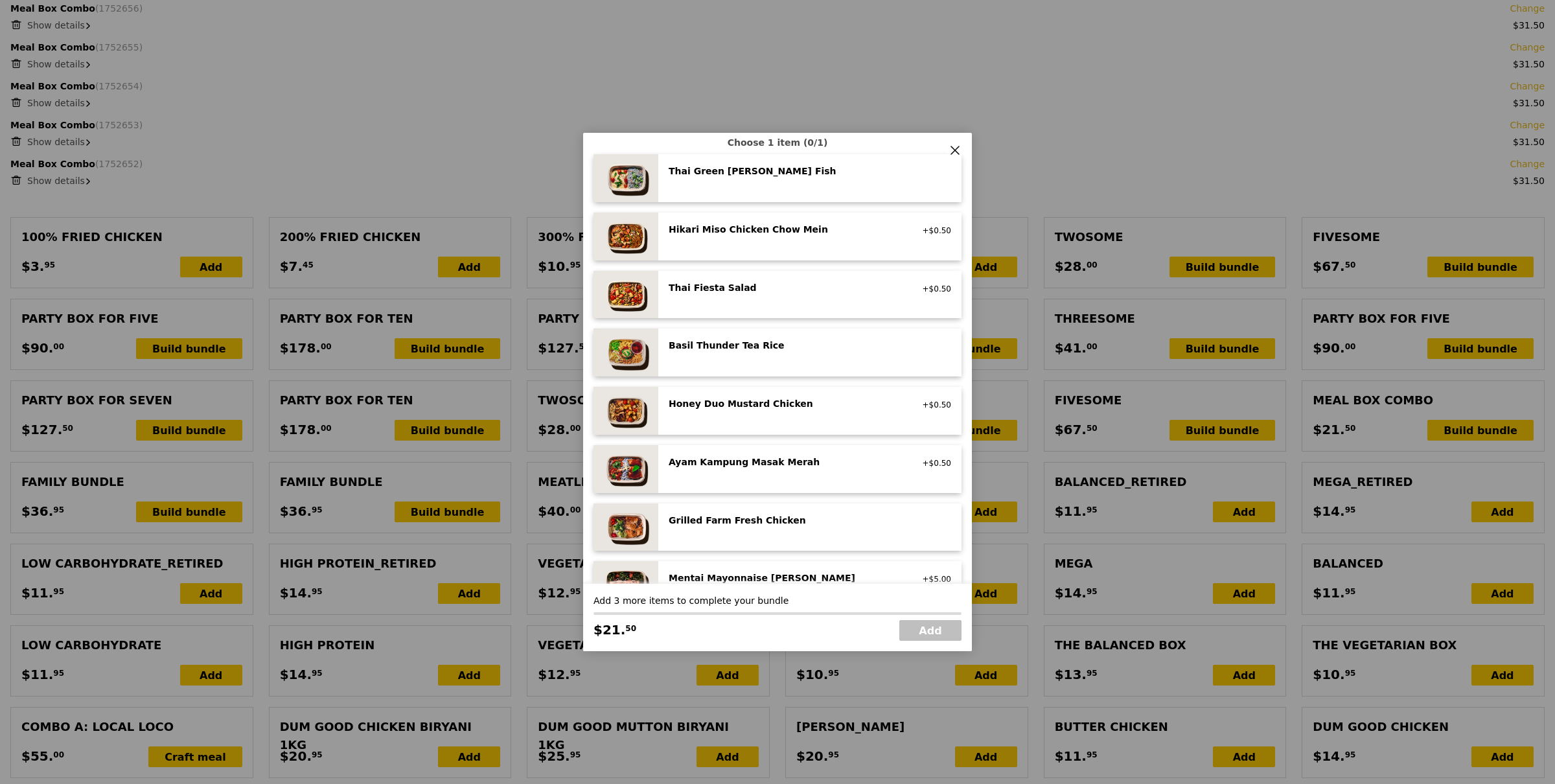
scroll to position [220, 0]
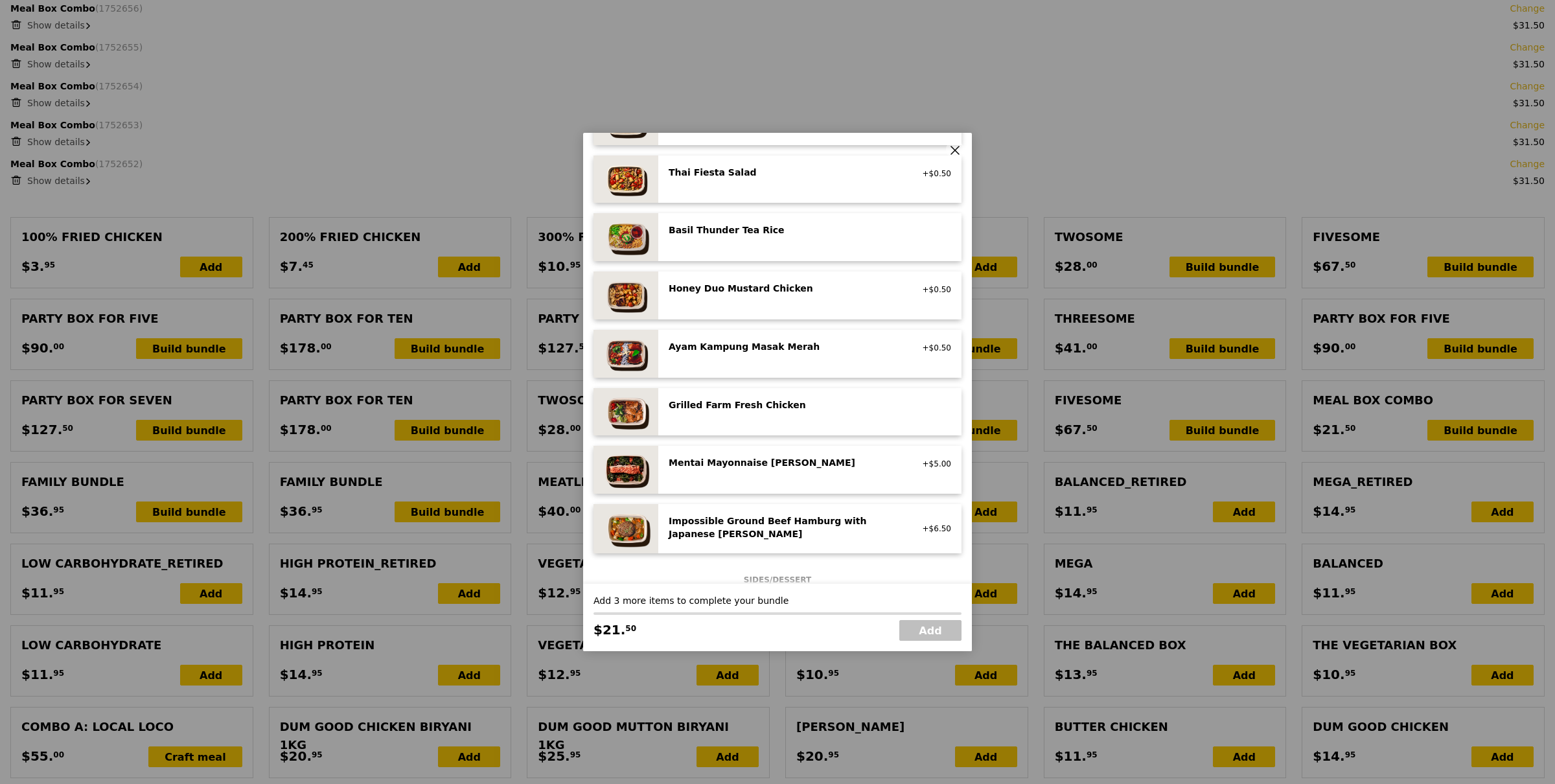
click at [746, 352] on div "Ayam Kampung Masak Merah" at bounding box center [784, 346] width 232 height 13
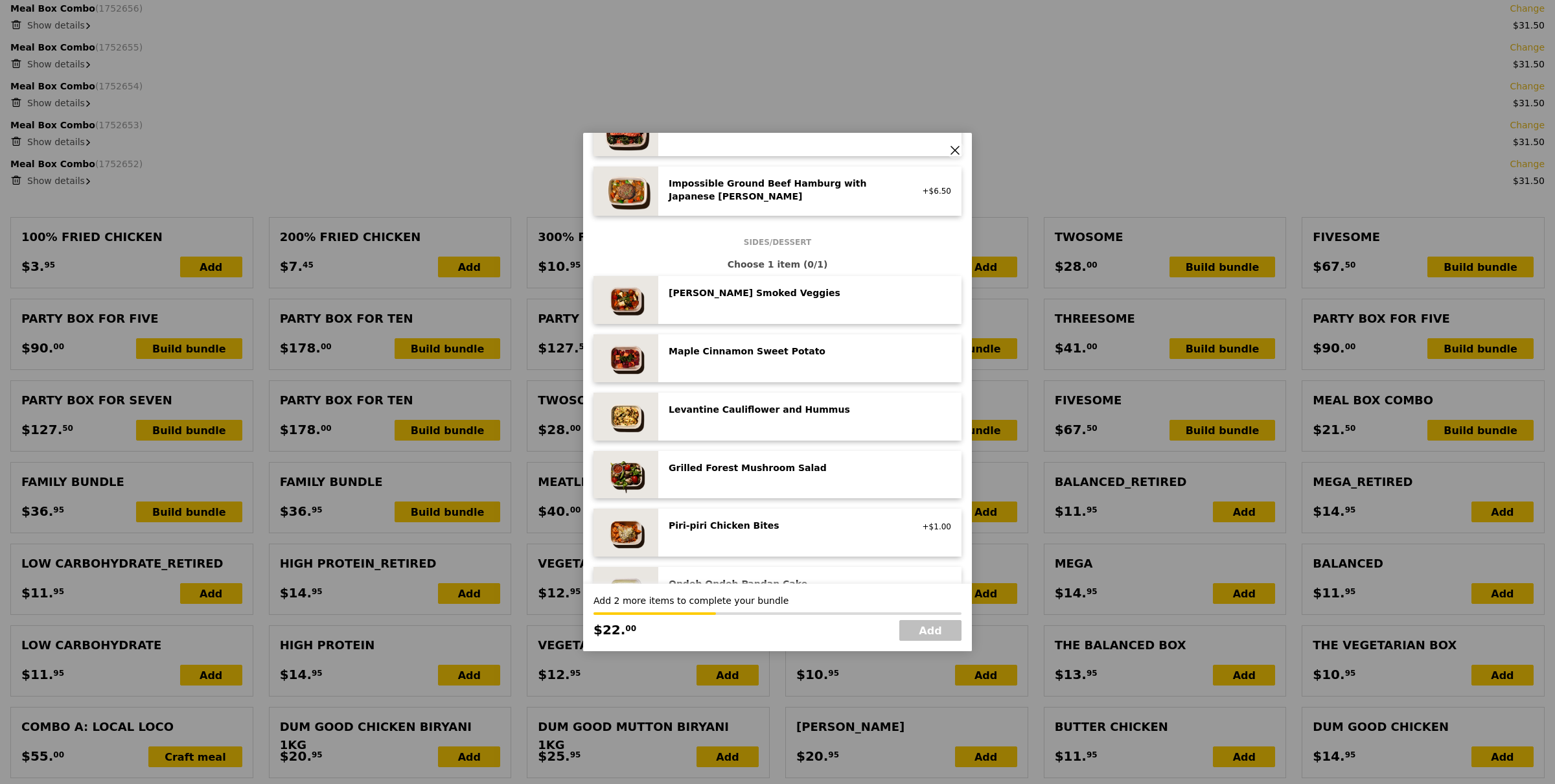
scroll to position [566, 0]
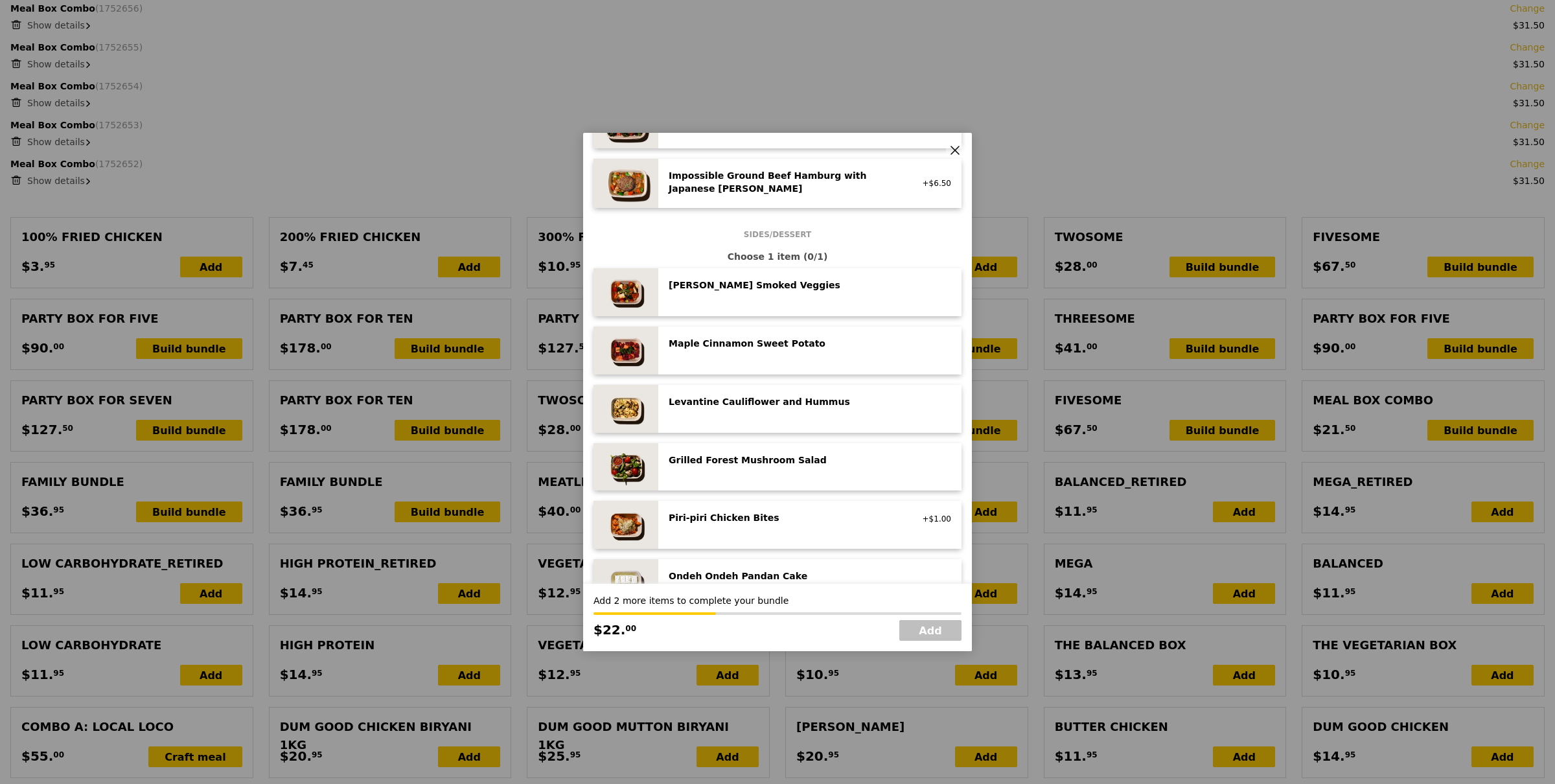
click at [736, 456] on div "Grilled Forest Mushroom Salad" at bounding box center [784, 460] width 232 height 13
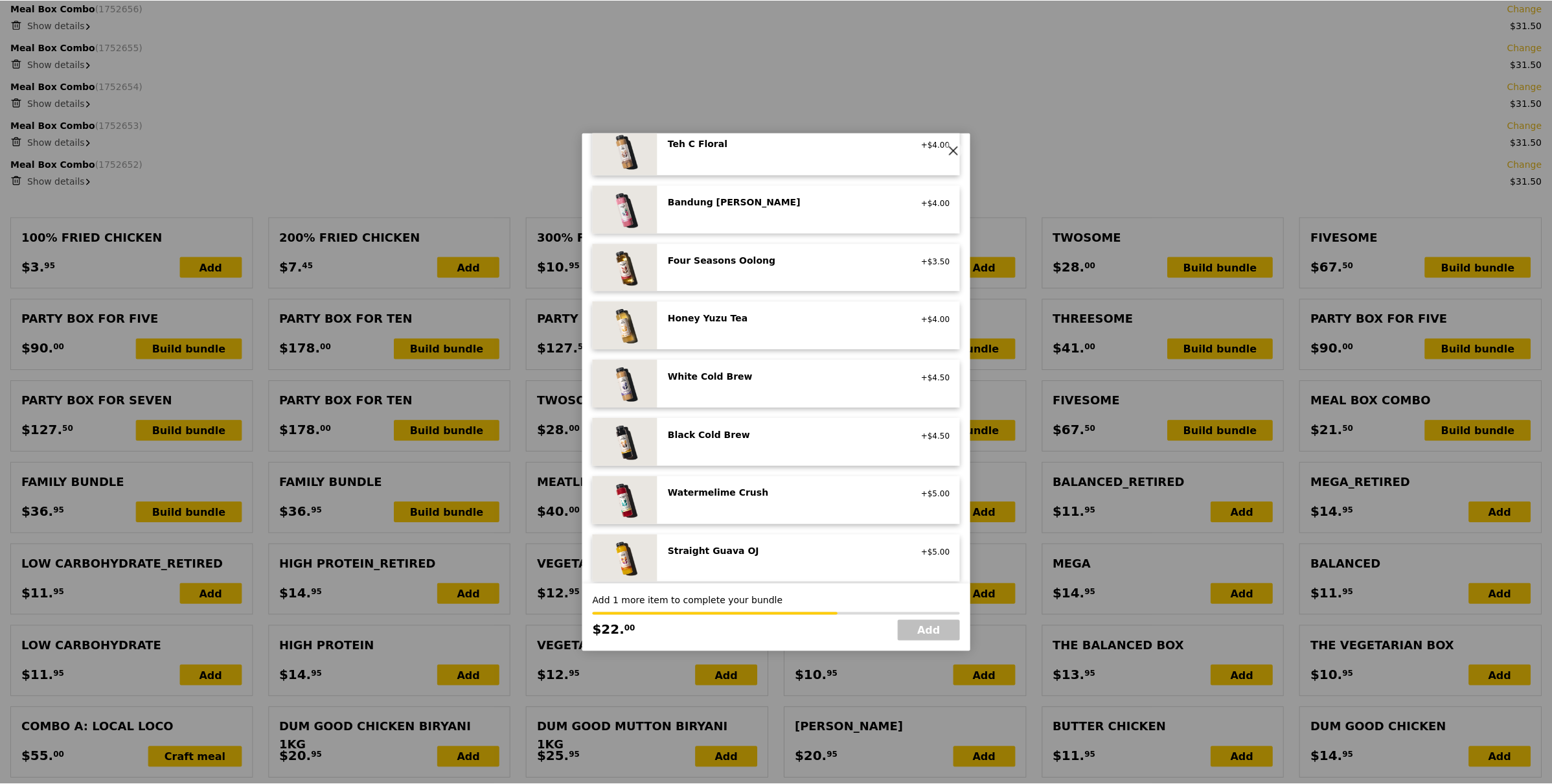
scroll to position [1422, 0]
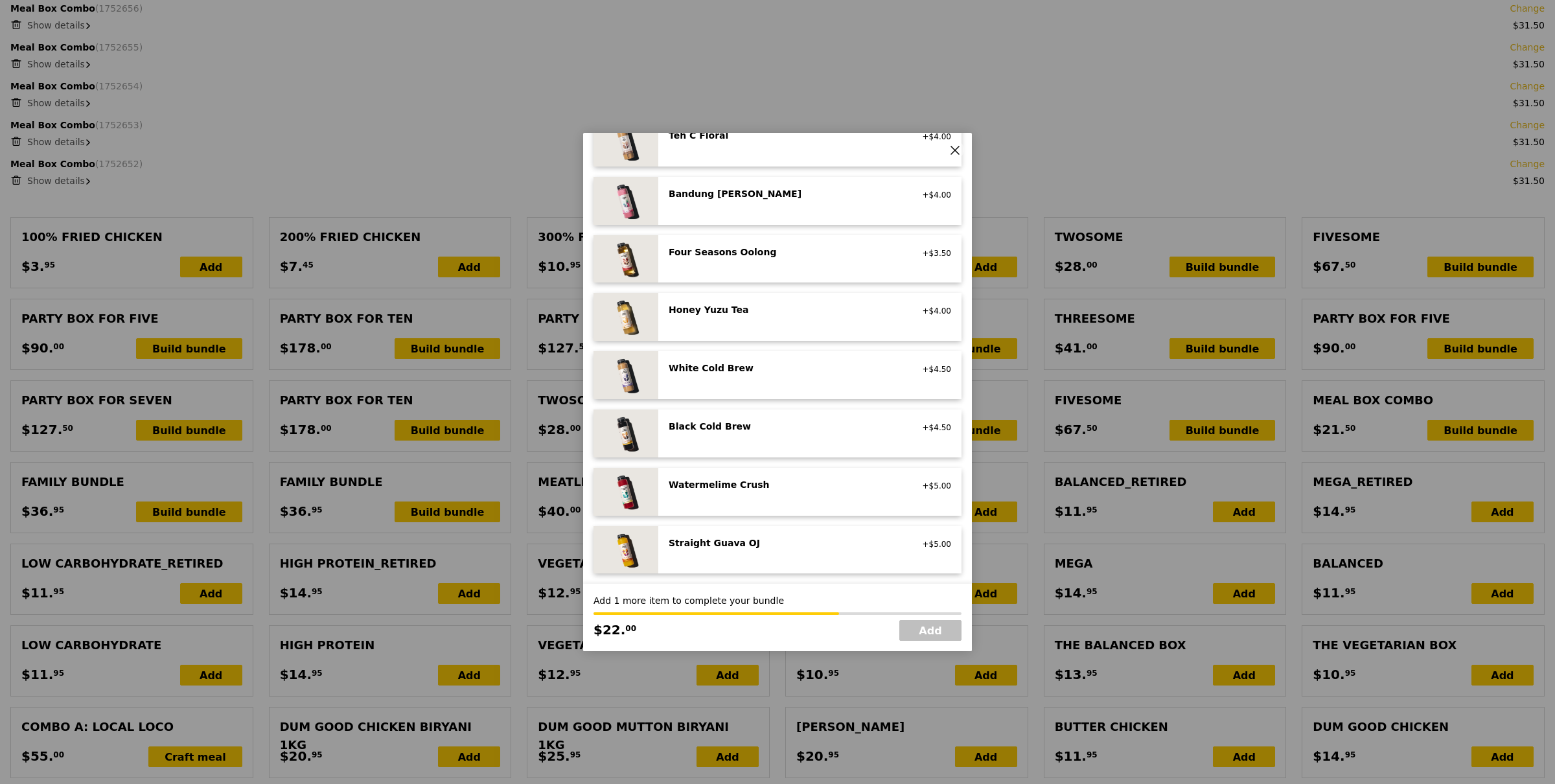
click at [742, 493] on div "Watermelime Crush no caffeine, vegan +$5.00" at bounding box center [809, 492] width 282 height 27
click at [933, 633] on link "Add" at bounding box center [931, 630] width 62 height 21
type input "Loading..."
type input "966.50"
type input "970.45"
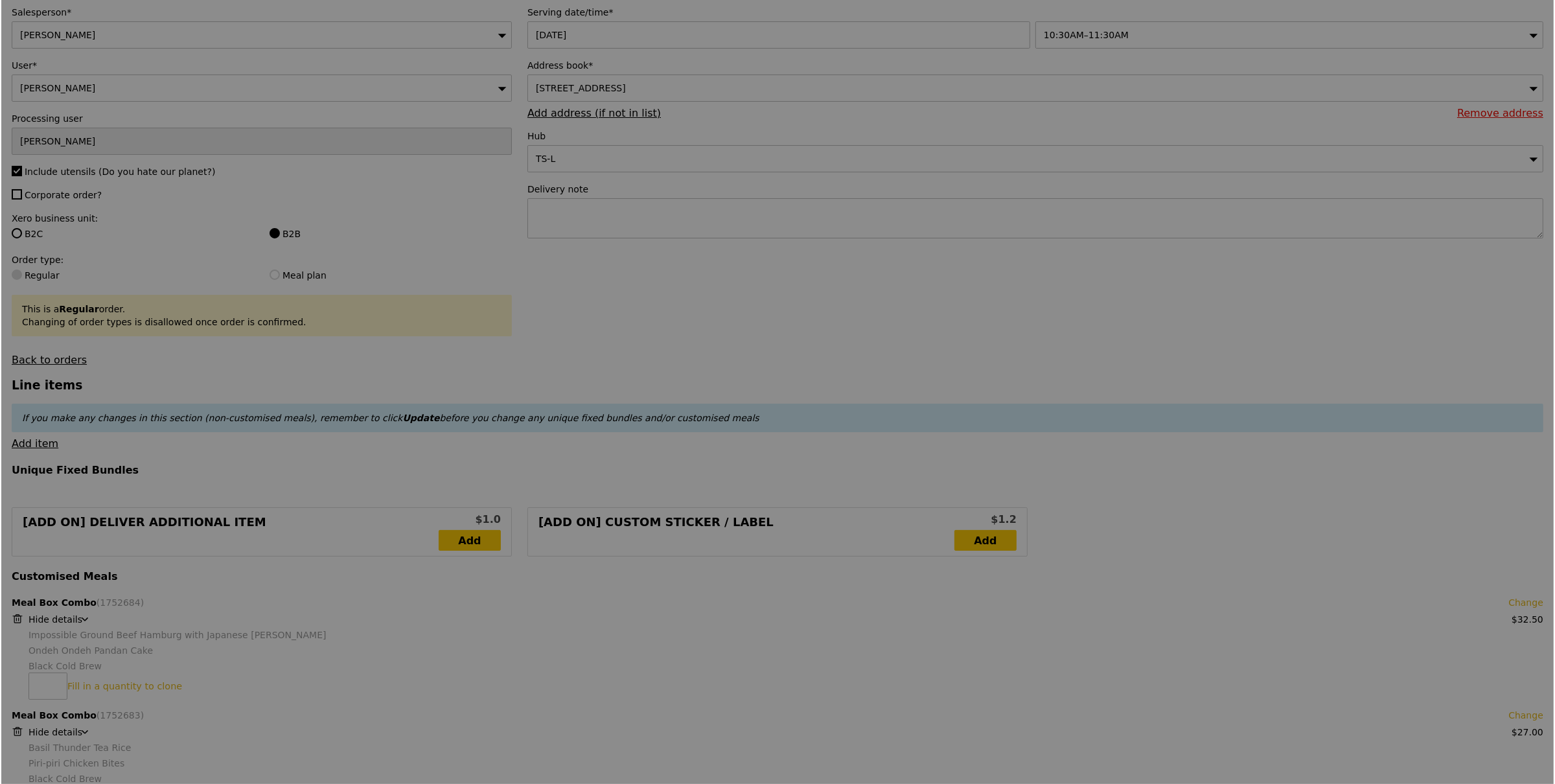
scroll to position [241, 0]
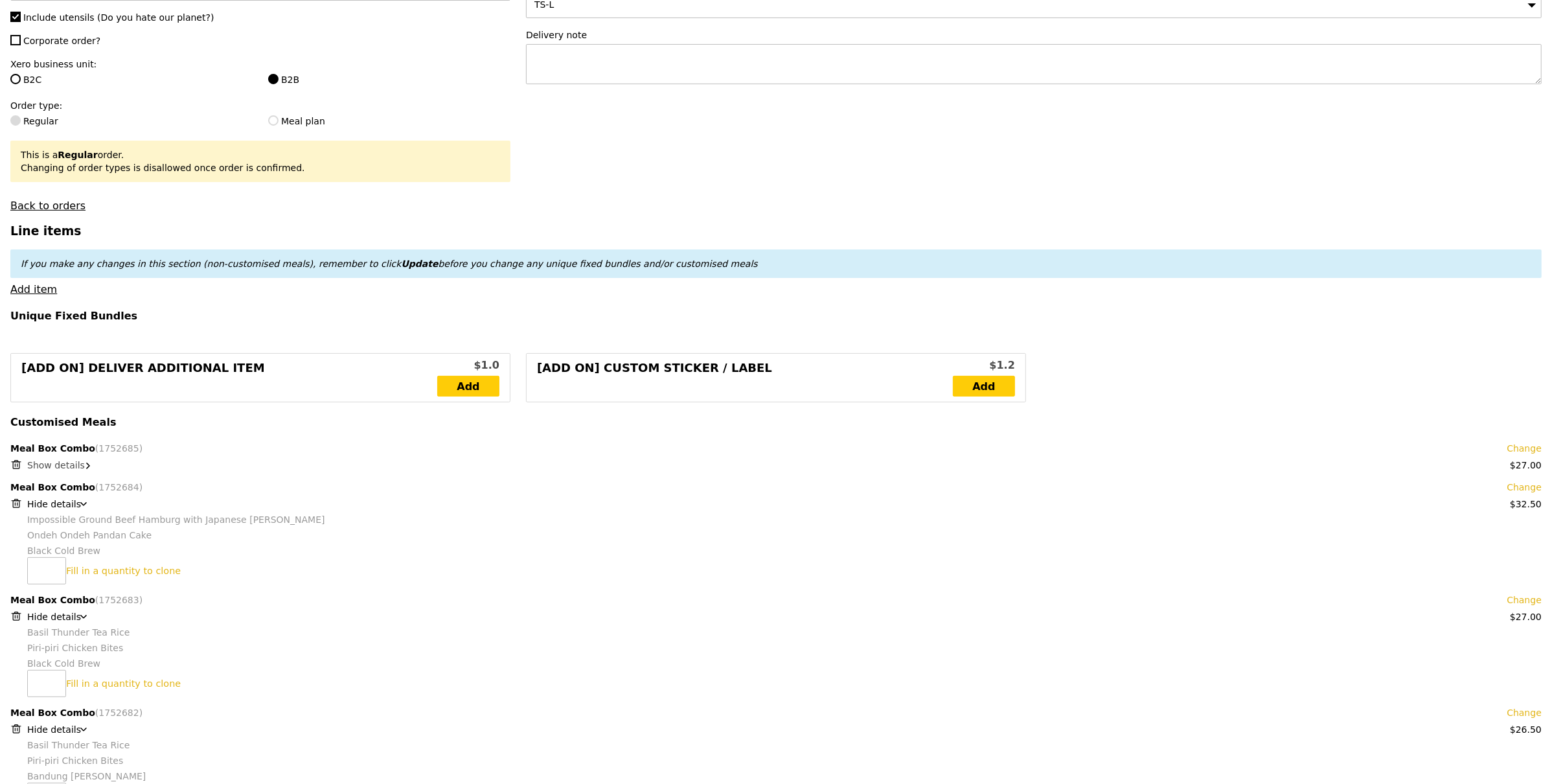
click at [65, 471] on div "Show details" at bounding box center [784, 465] width 1515 height 13
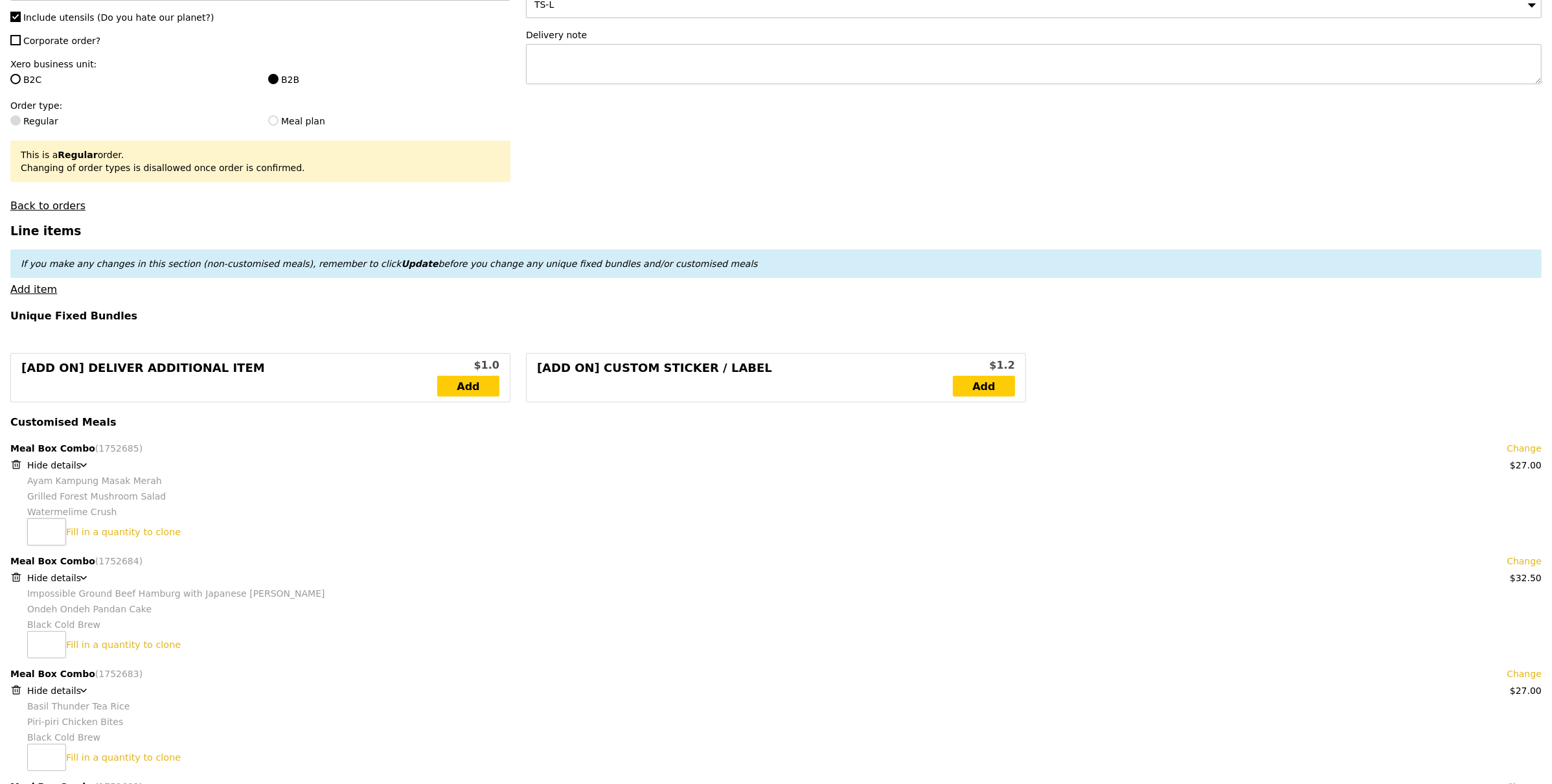
type input "Update"
click at [37, 530] on input "number" at bounding box center [47, 532] width 39 height 27
type input "1"
click at [81, 530] on link "Clone this bundle 1 times" at bounding box center [125, 531] width 119 height 10
type input "Loading..."
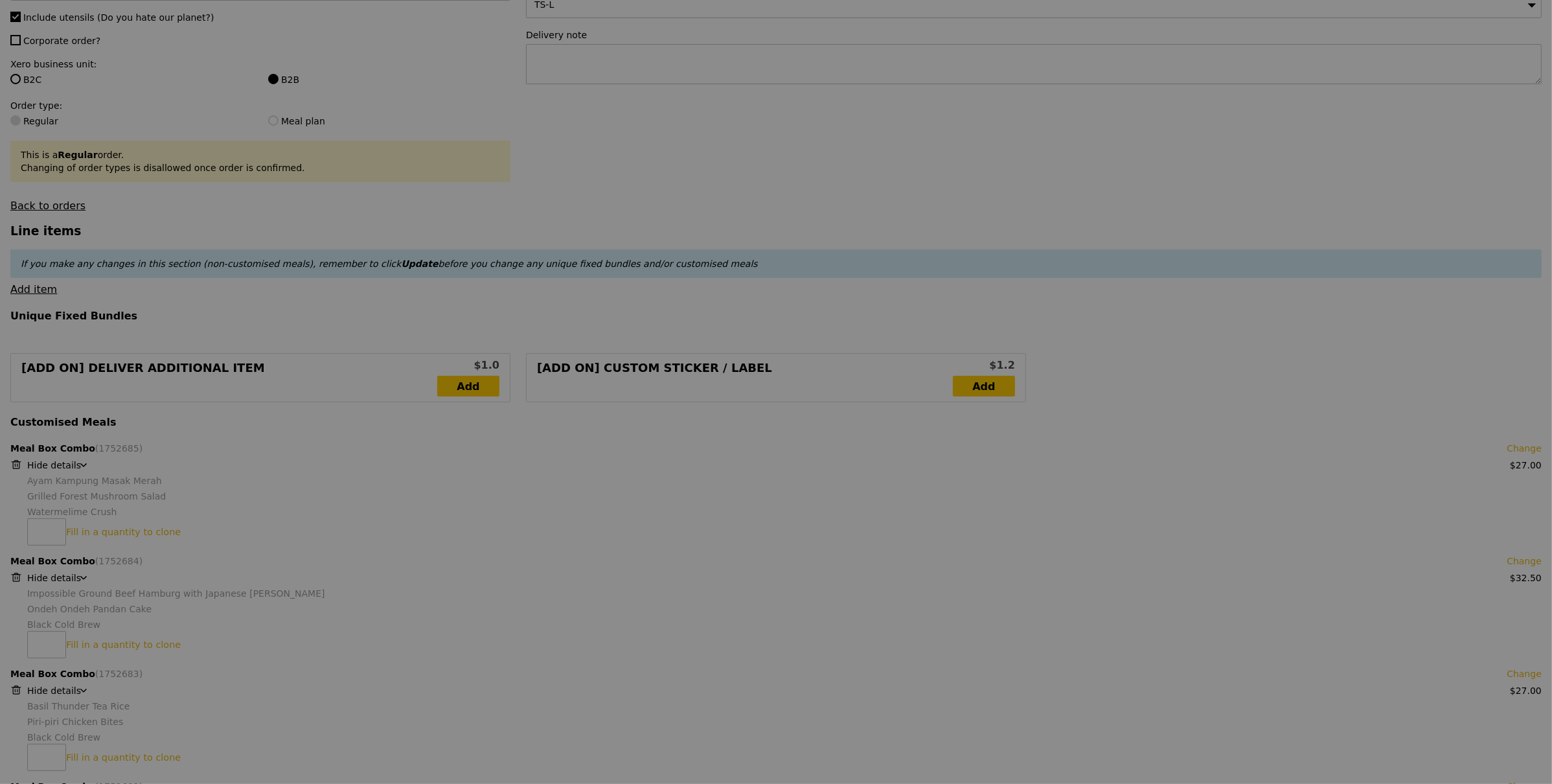
type input "993.50"
type input "997.45"
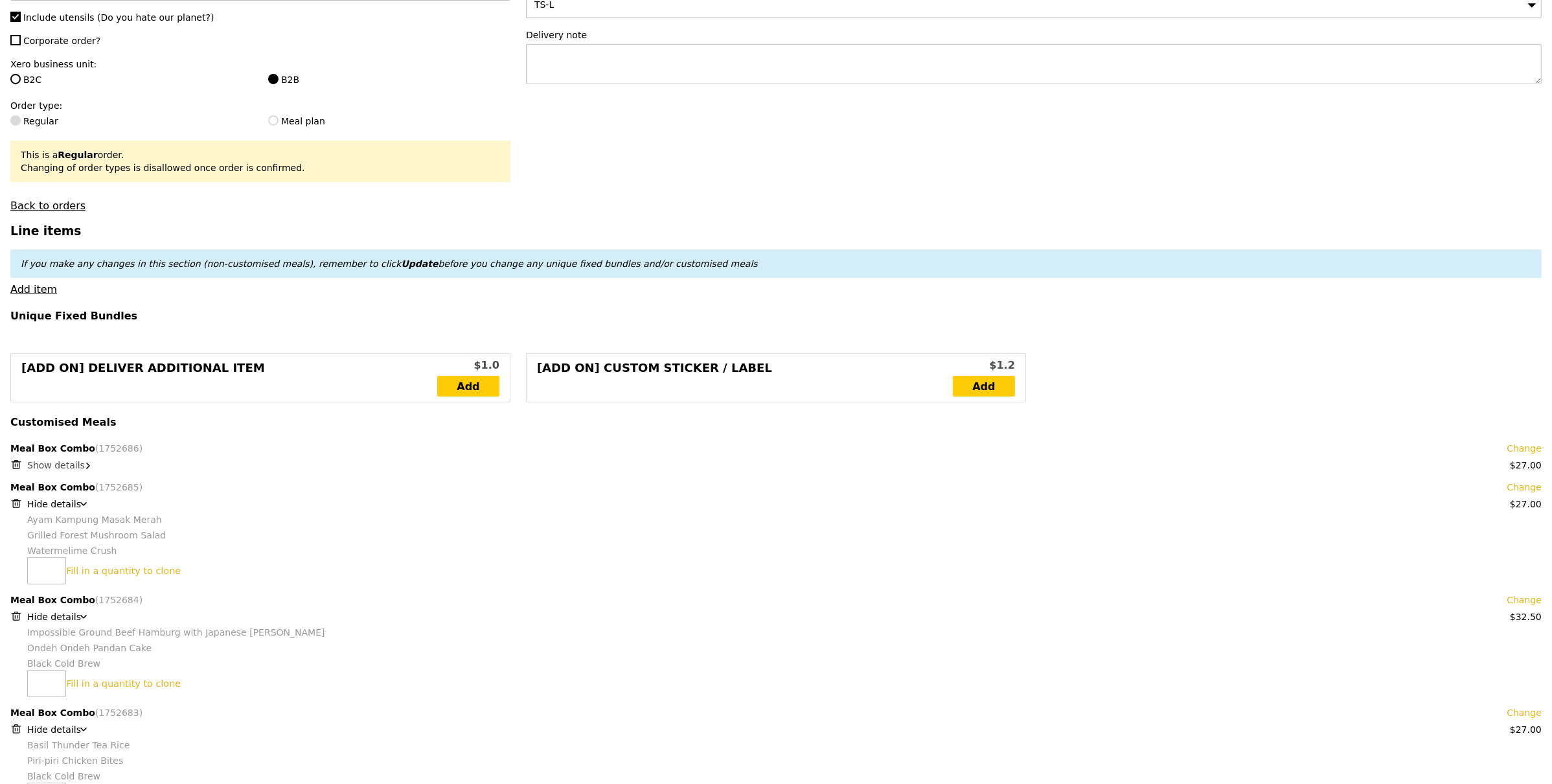
click at [58, 464] on span "Show details" at bounding box center [56, 464] width 58 height 10
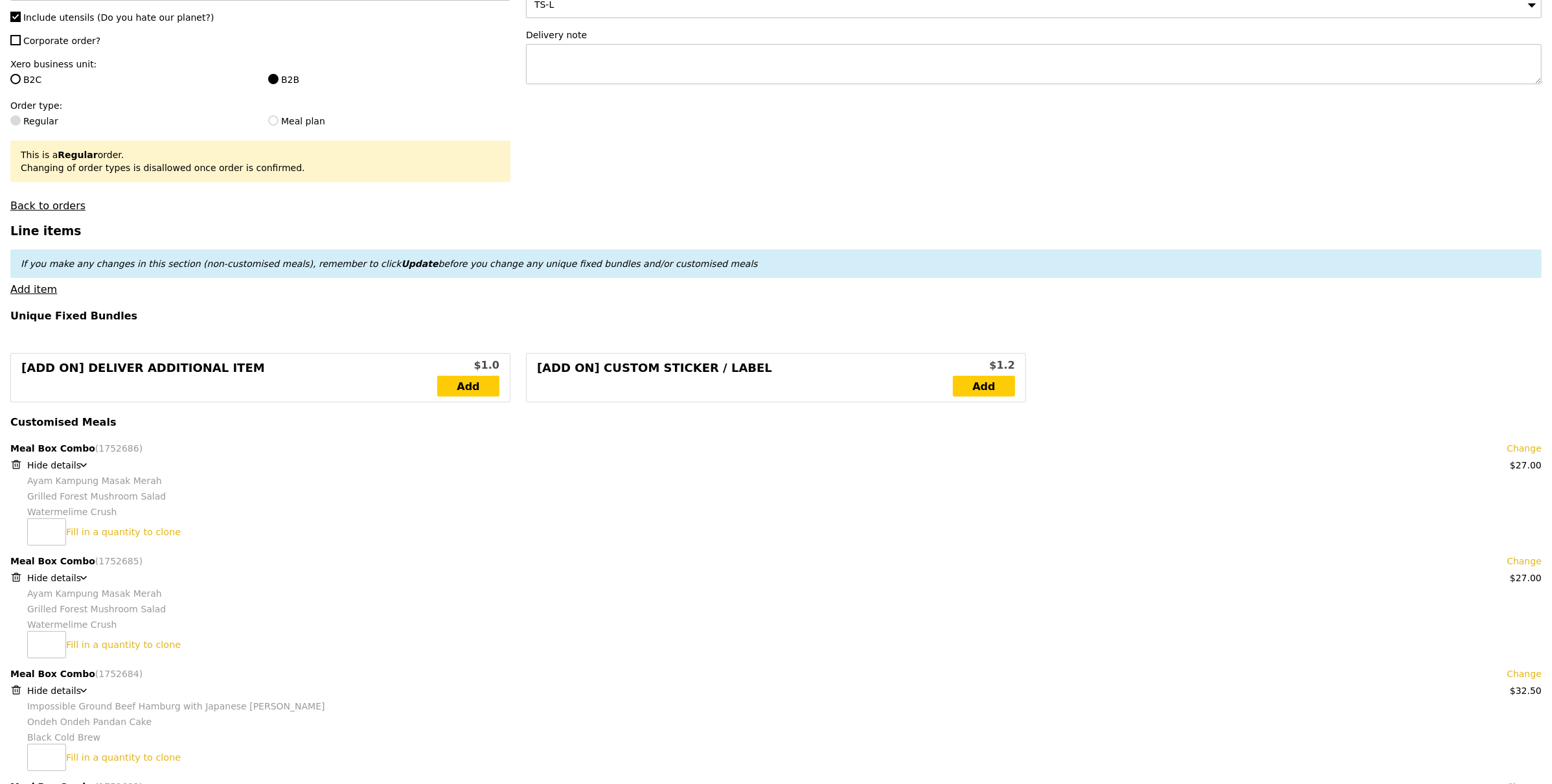
click at [1526, 448] on link "Change" at bounding box center [1525, 448] width 35 height 13
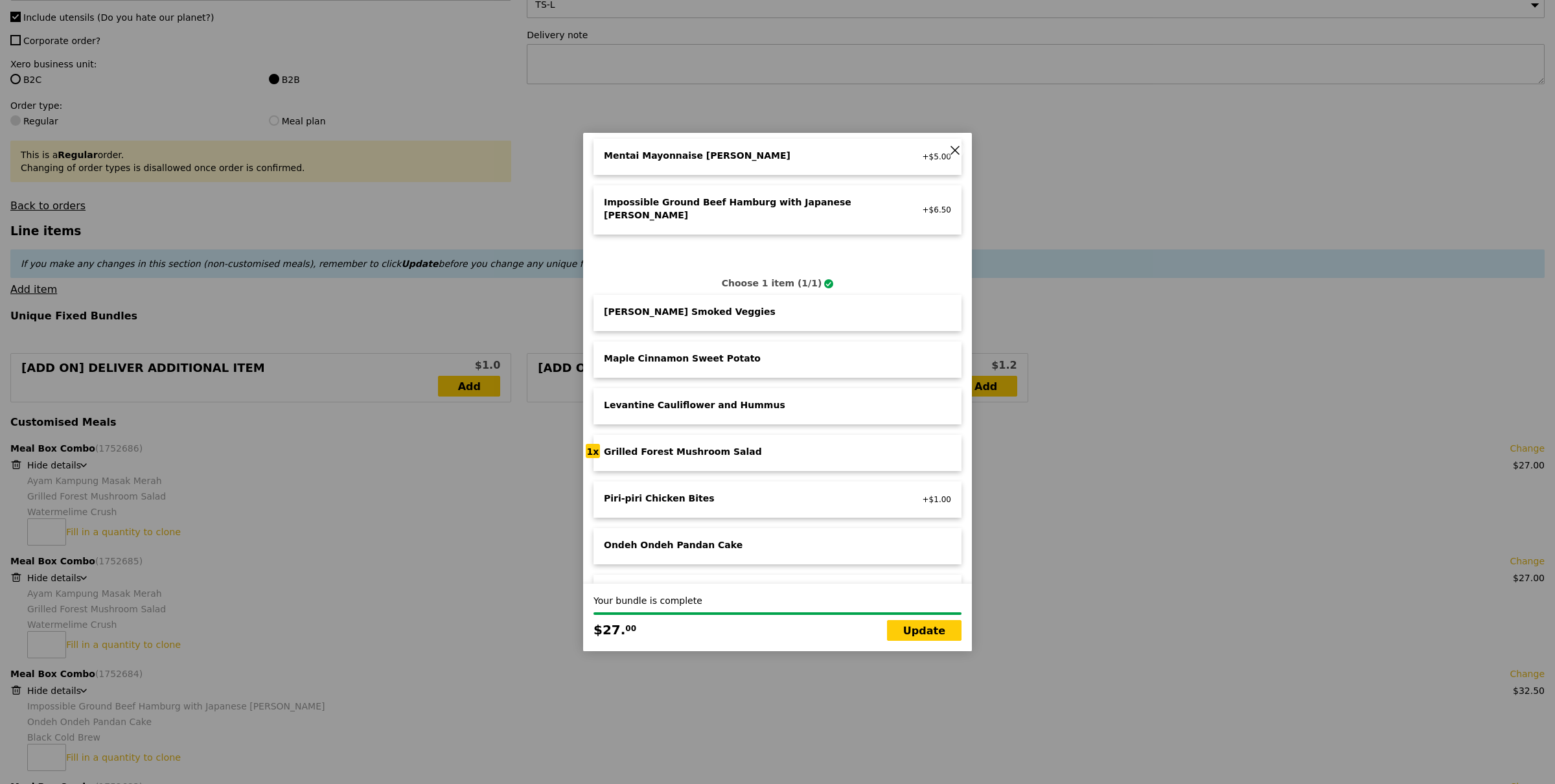
scroll to position [581, 0]
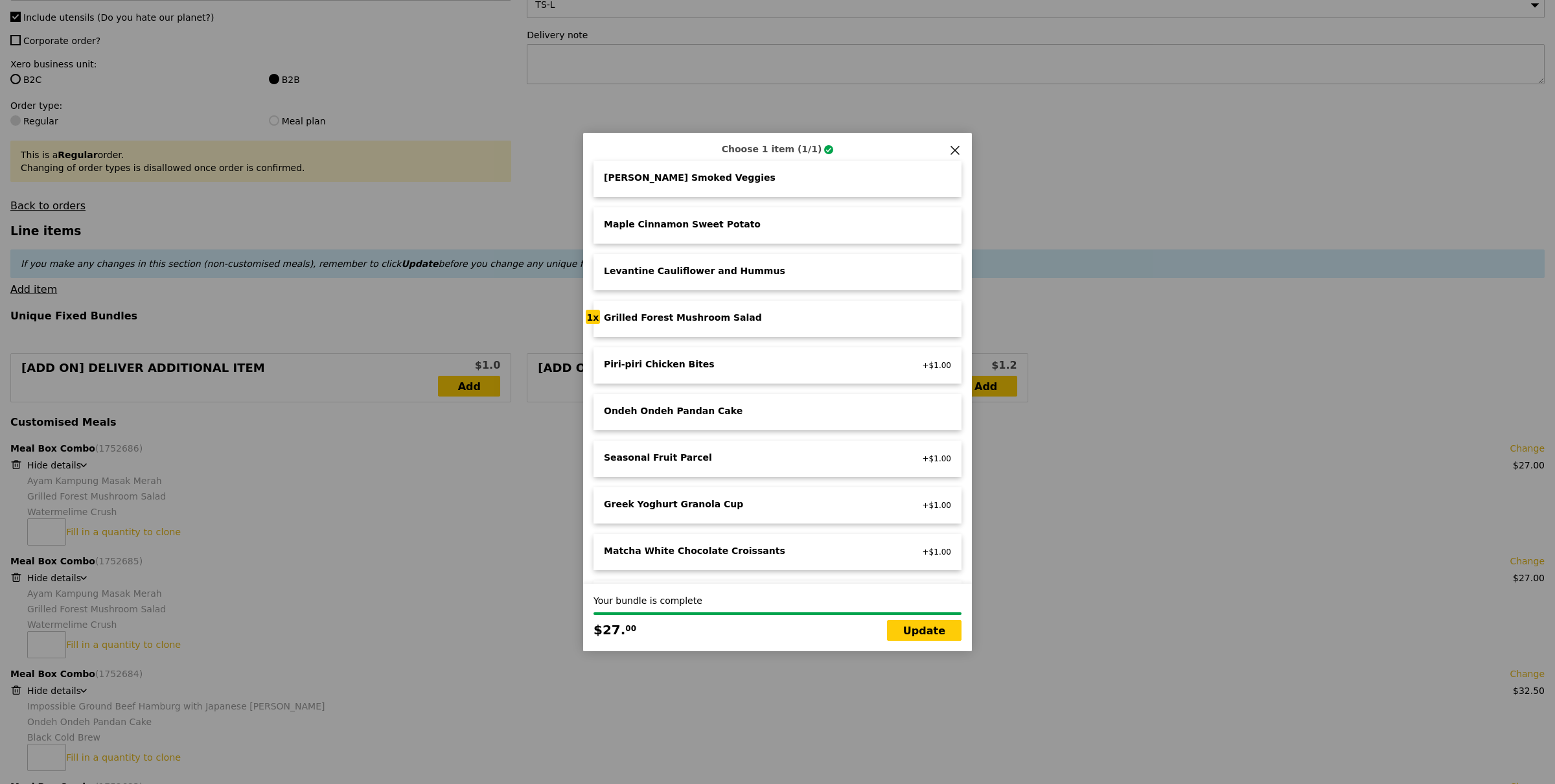
click at [708, 359] on div "Piri‑piri Chicken Bites low carb, high protein, spicy, contains allium" at bounding box center [747, 365] width 303 height 16
click at [915, 632] on link "Update" at bounding box center [924, 630] width 75 height 21
type input "Loading..."
type input "994.50"
type input "998.45"
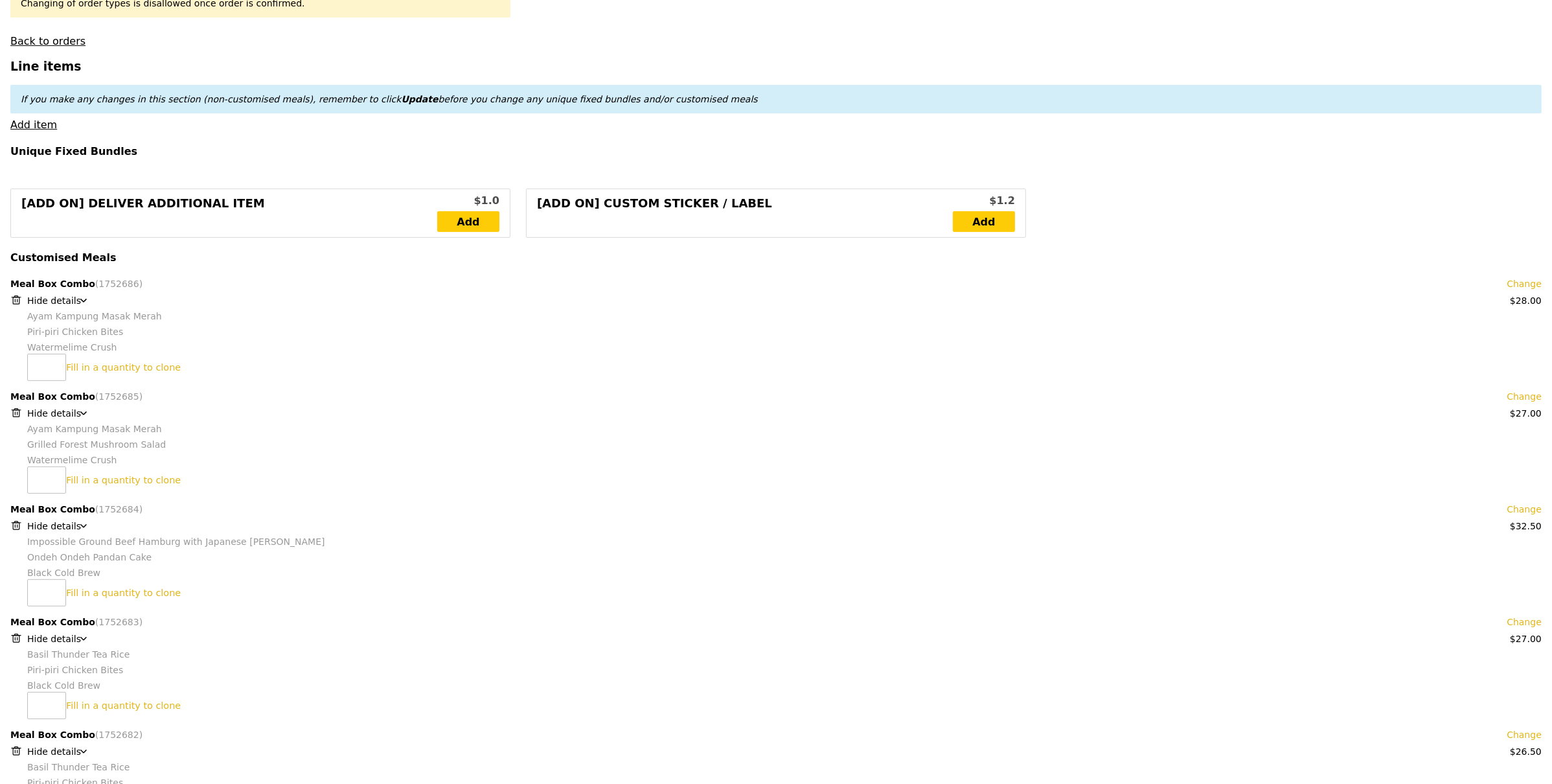
scroll to position [228, 0]
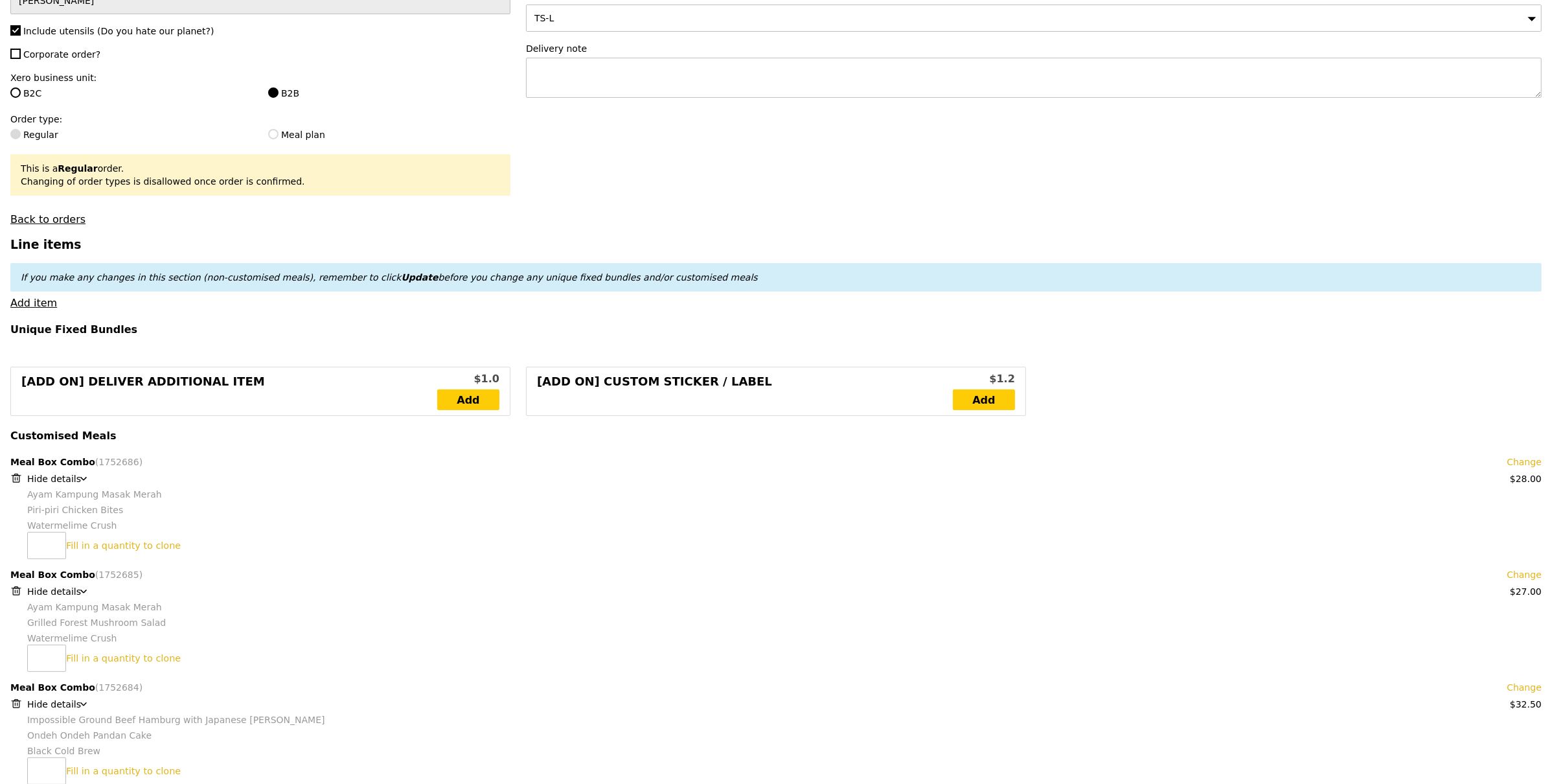
click at [52, 482] on span "Hide details" at bounding box center [54, 478] width 54 height 10
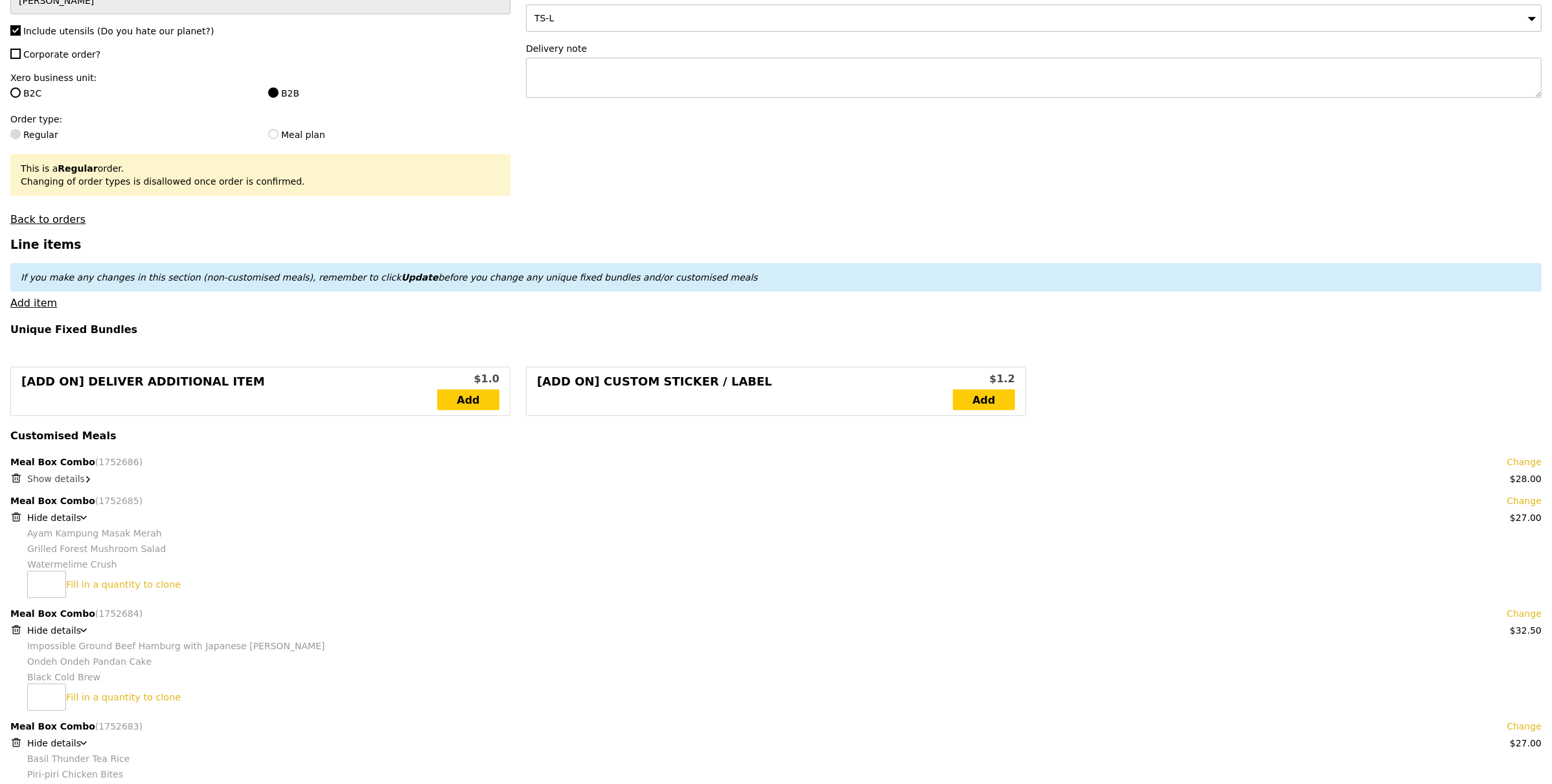
click at [58, 517] on span "Hide details" at bounding box center [54, 517] width 54 height 10
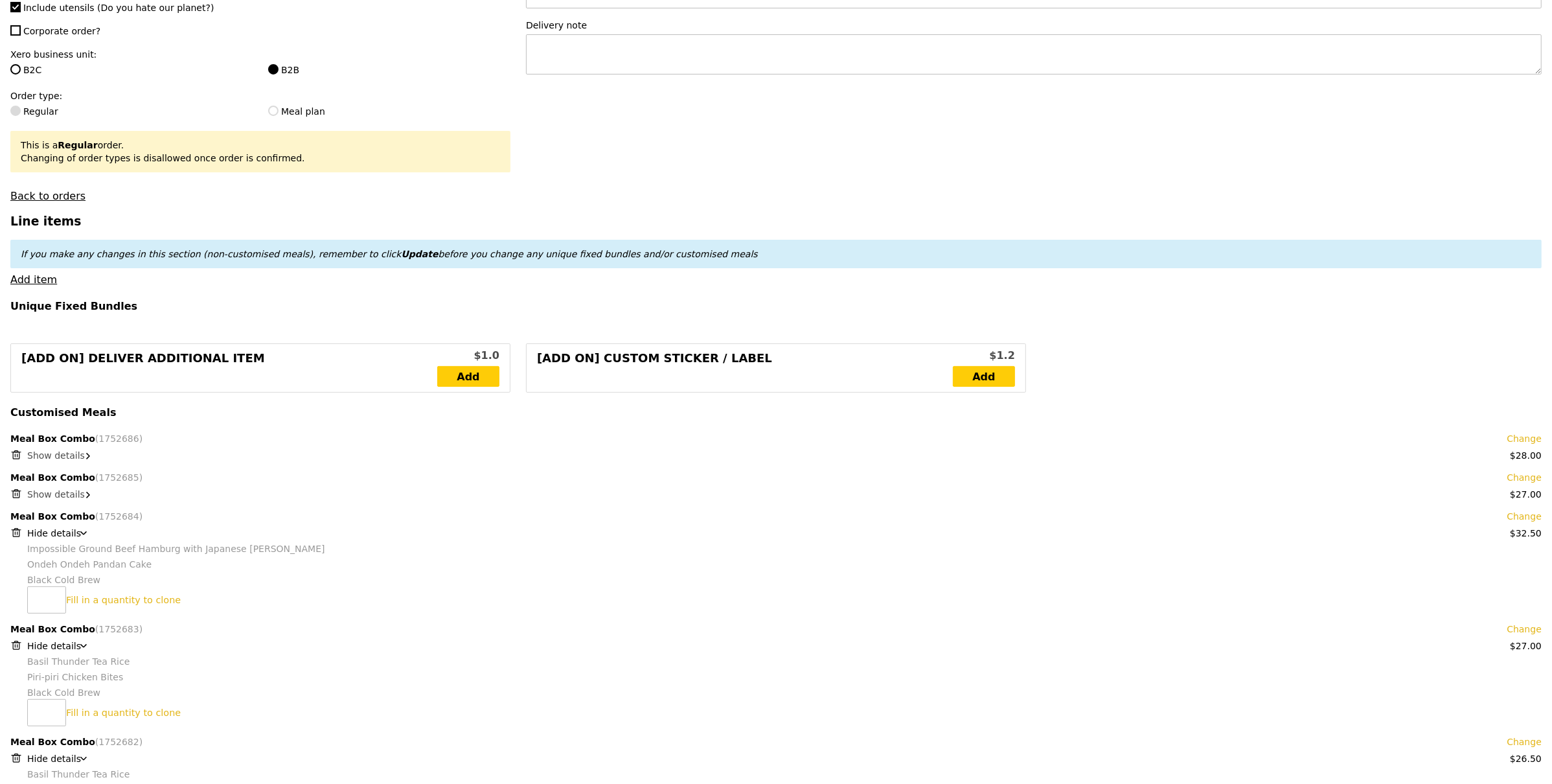
click at [59, 531] on span "Hide details" at bounding box center [54, 533] width 54 height 10
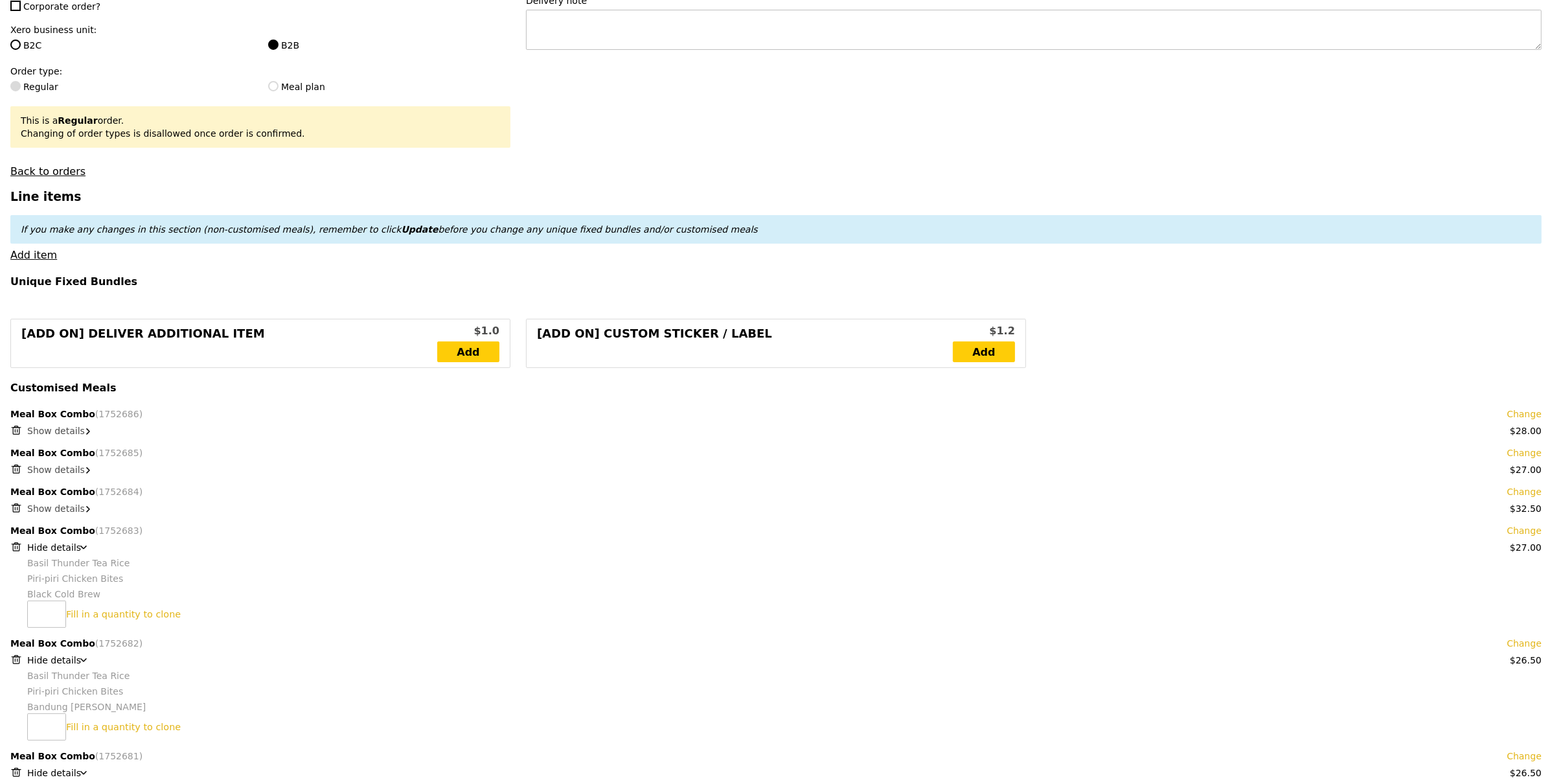
click at [58, 547] on span "Hide details" at bounding box center [54, 546] width 54 height 10
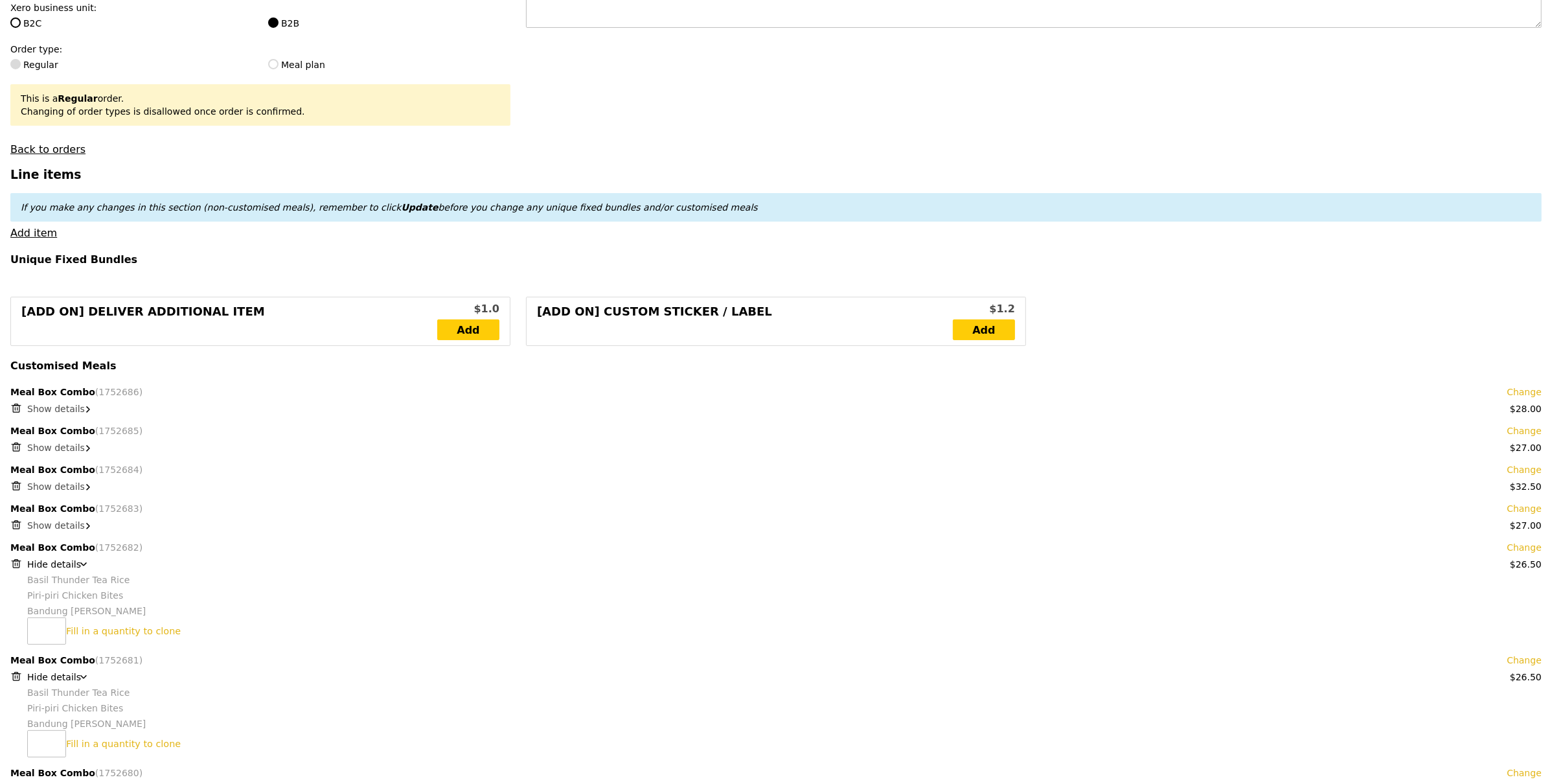
click at [55, 560] on span "Hide details" at bounding box center [54, 564] width 54 height 10
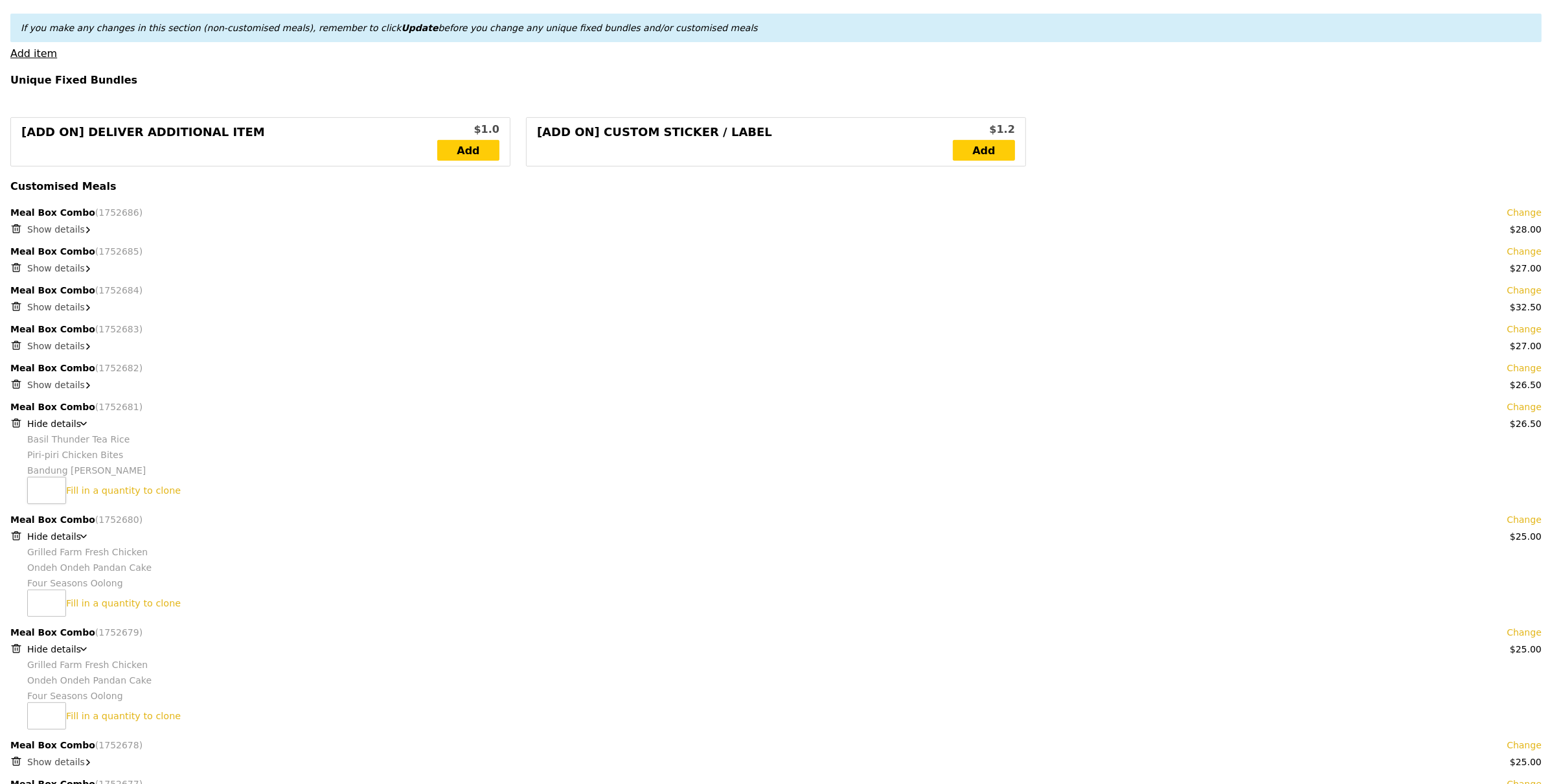
scroll to position [487, 0]
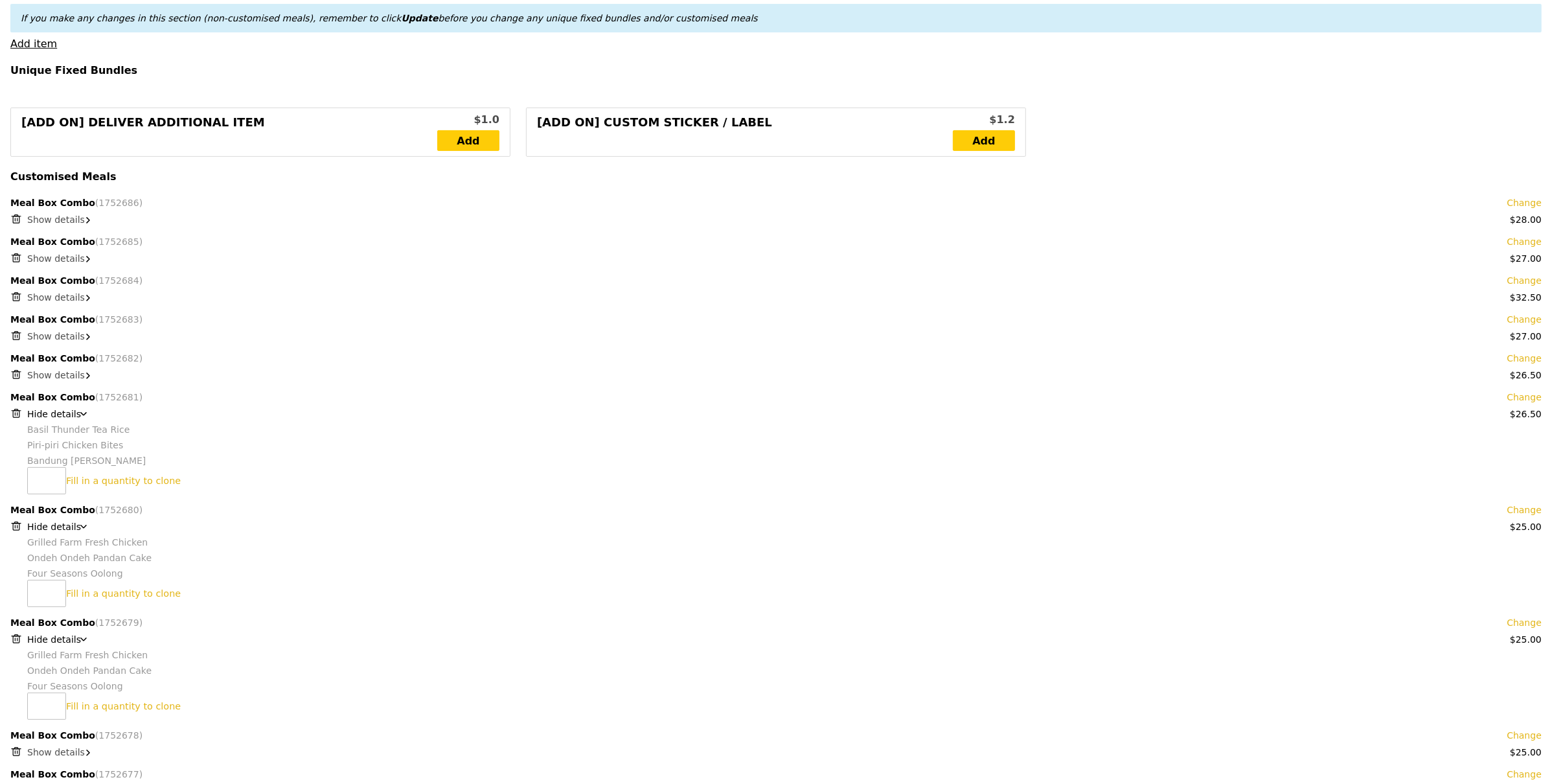
click at [56, 419] on span "Hide details" at bounding box center [54, 413] width 54 height 10
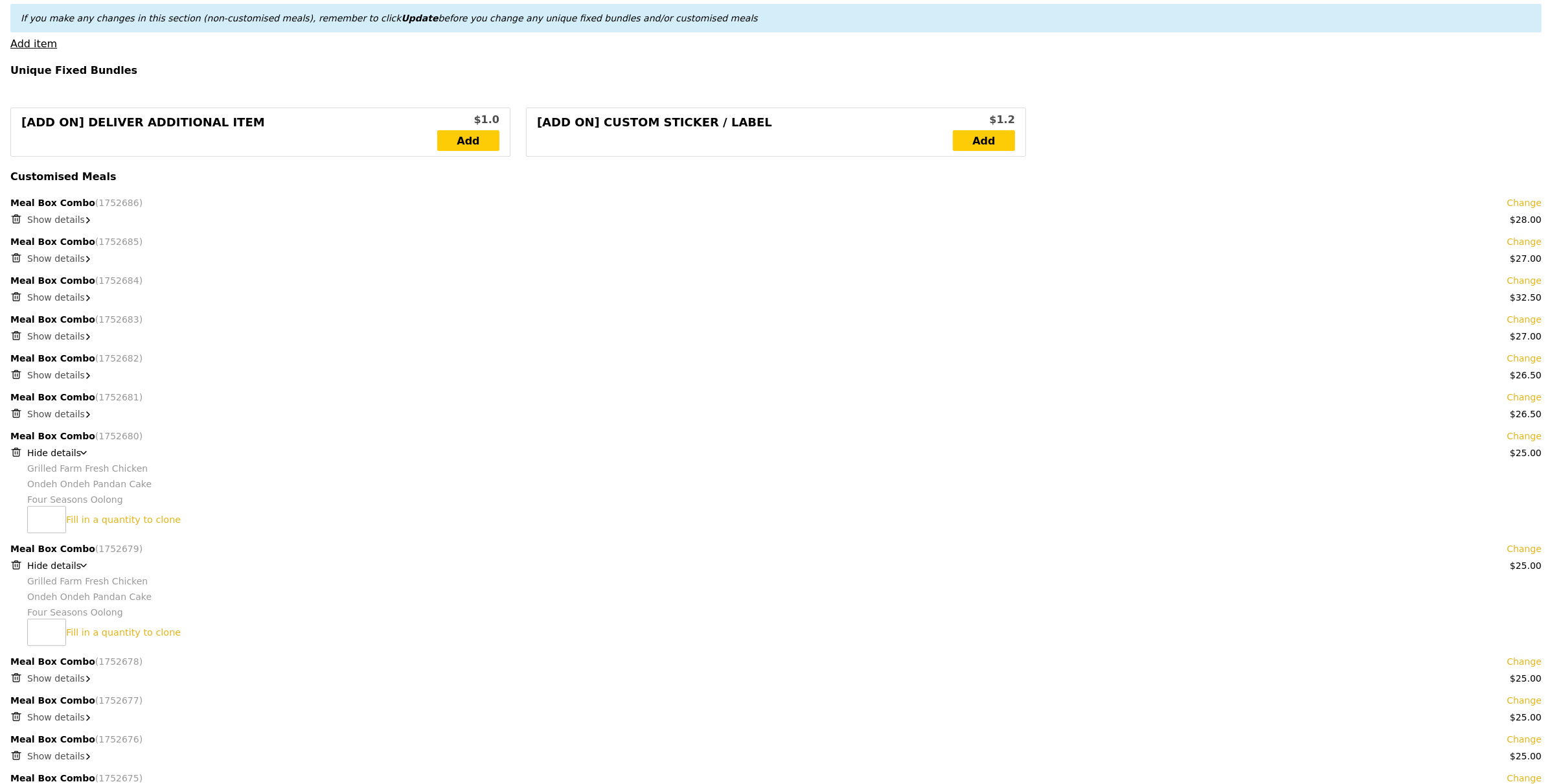
click at [55, 452] on span "Hide details" at bounding box center [54, 452] width 54 height 10
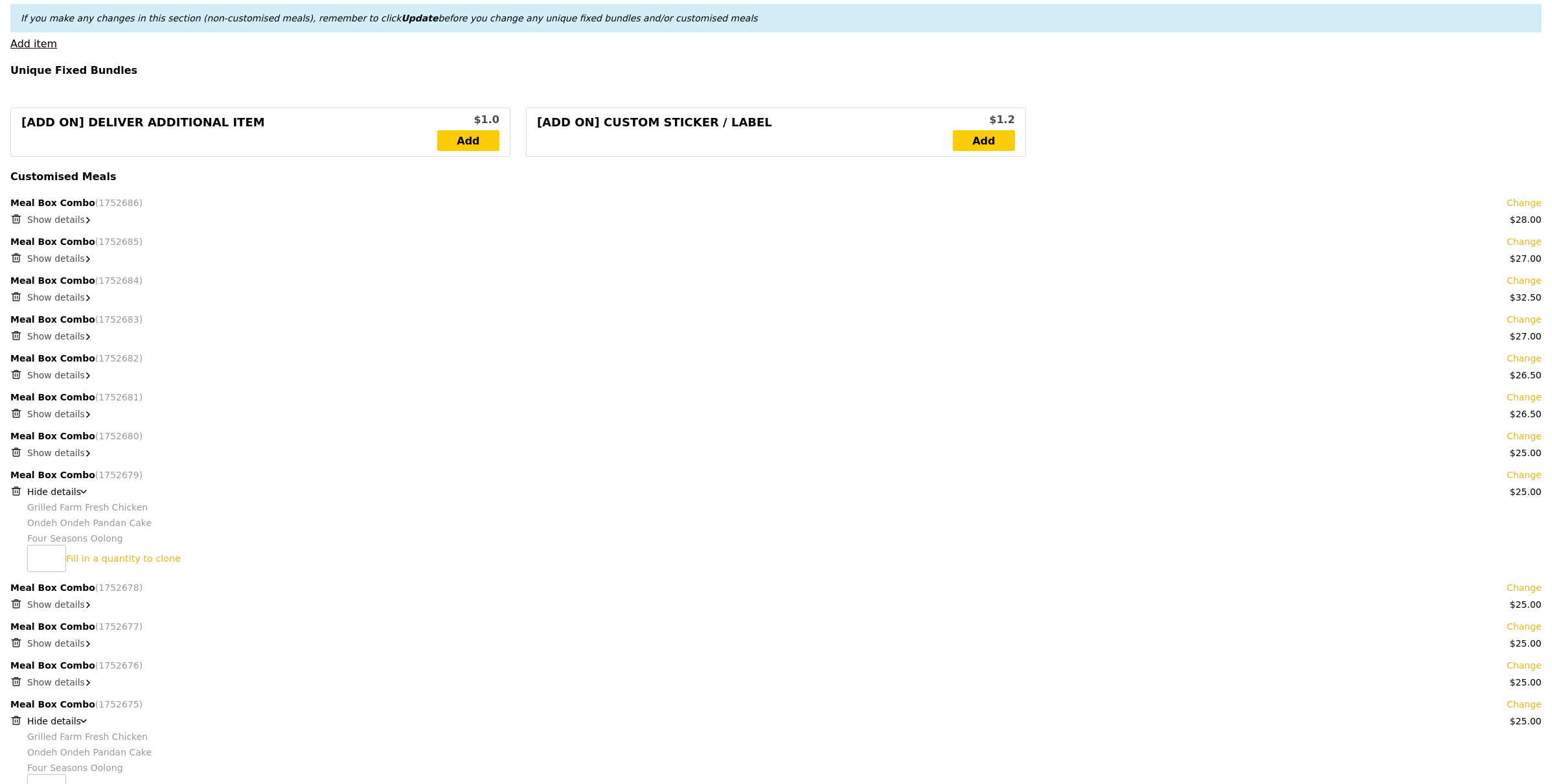
click at [48, 494] on span "Hide details" at bounding box center [54, 491] width 54 height 10
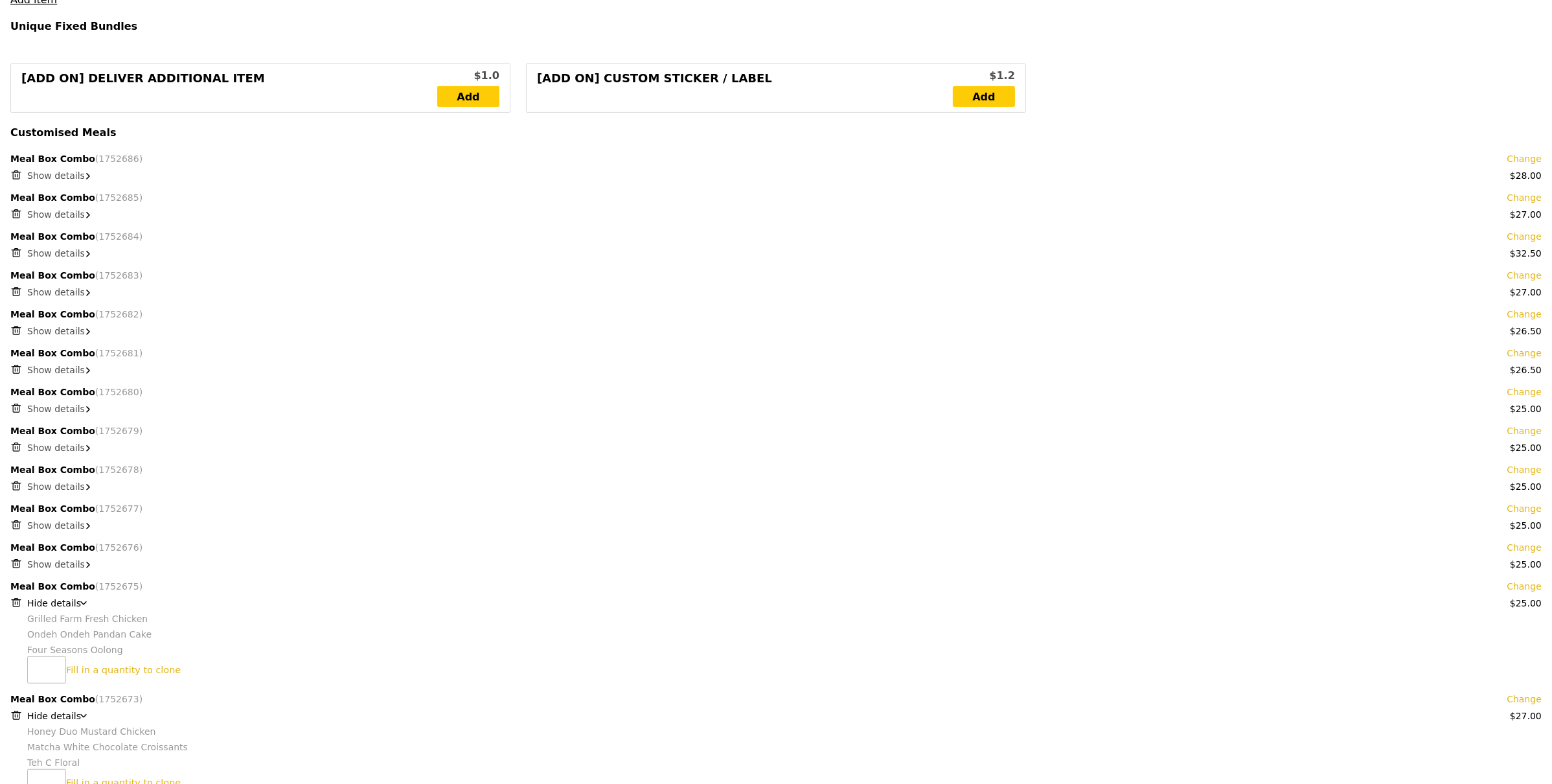
click at [59, 599] on span "Hide details" at bounding box center [54, 602] width 54 height 10
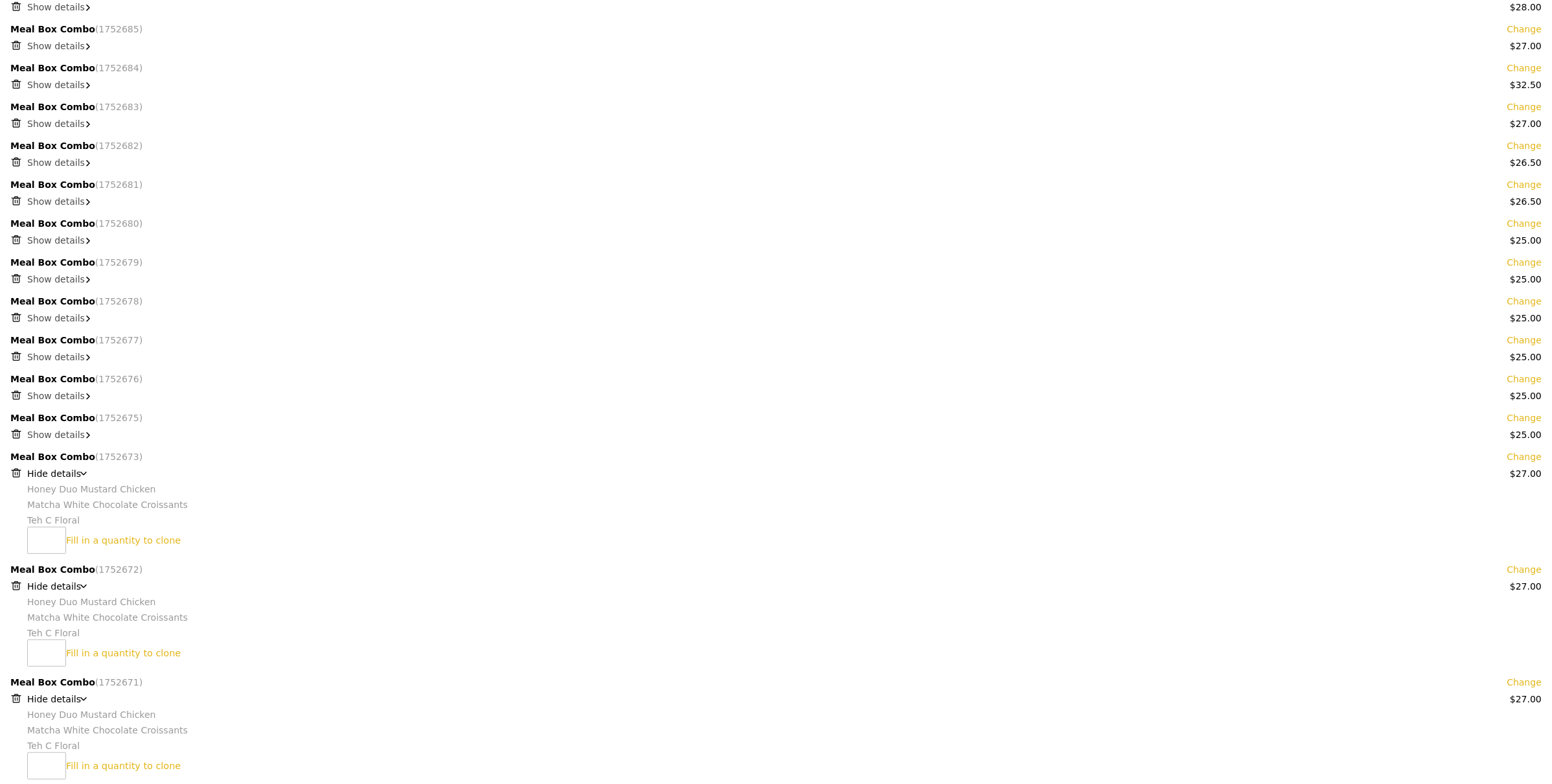
scroll to position [726, 0]
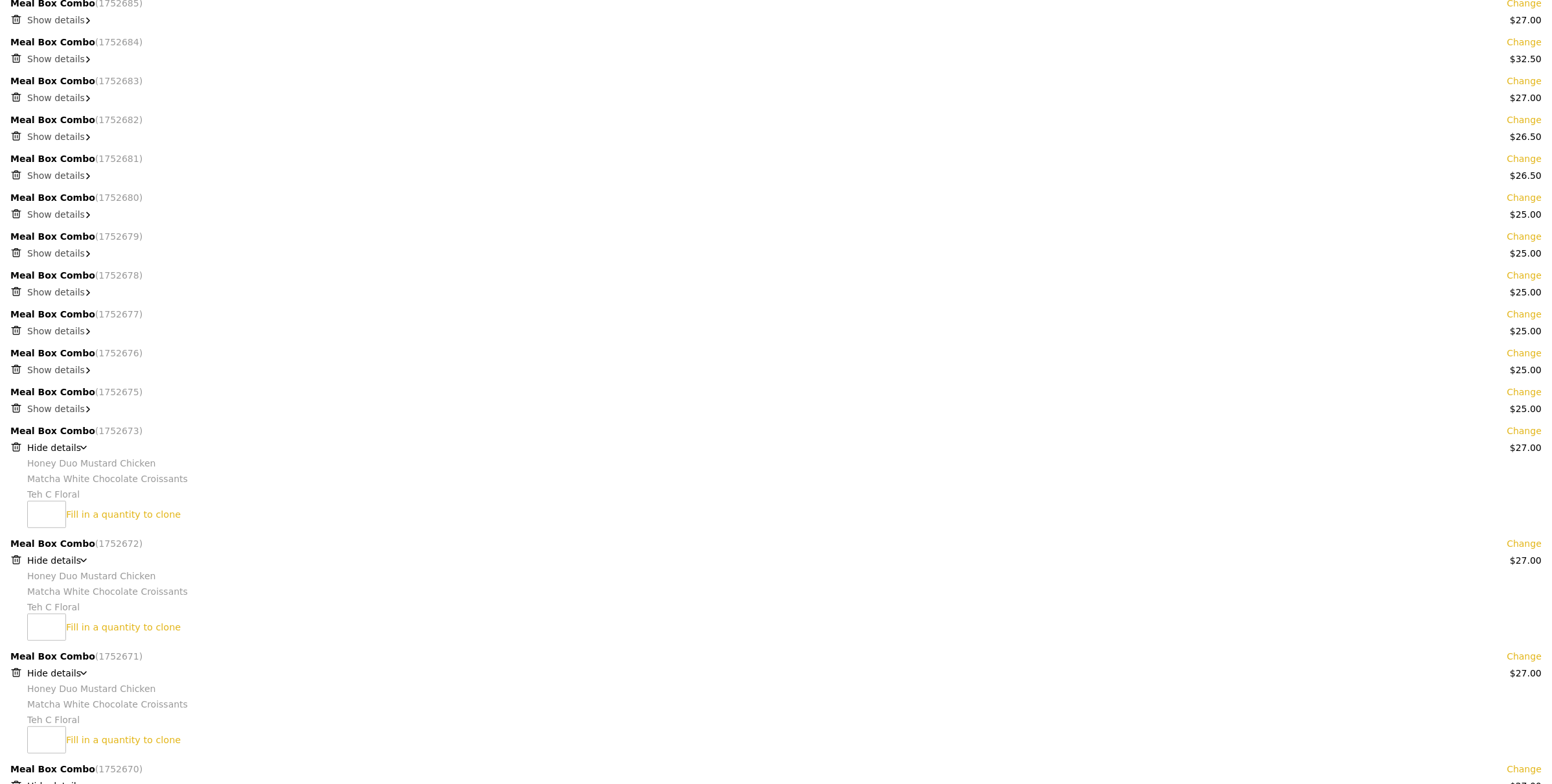
click at [48, 442] on span "Hide details" at bounding box center [54, 447] width 54 height 10
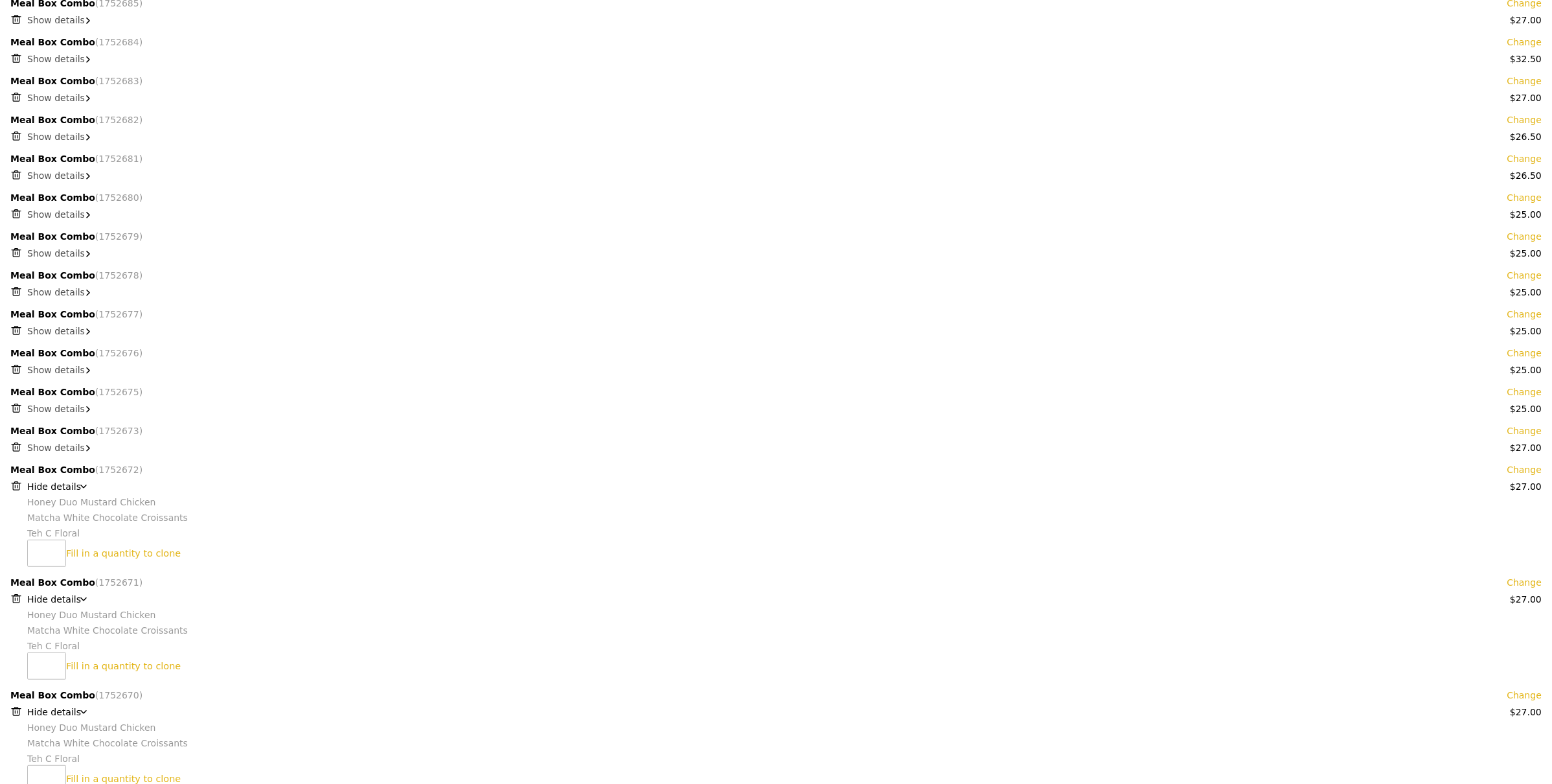
click at [58, 491] on span "Hide details" at bounding box center [54, 486] width 54 height 10
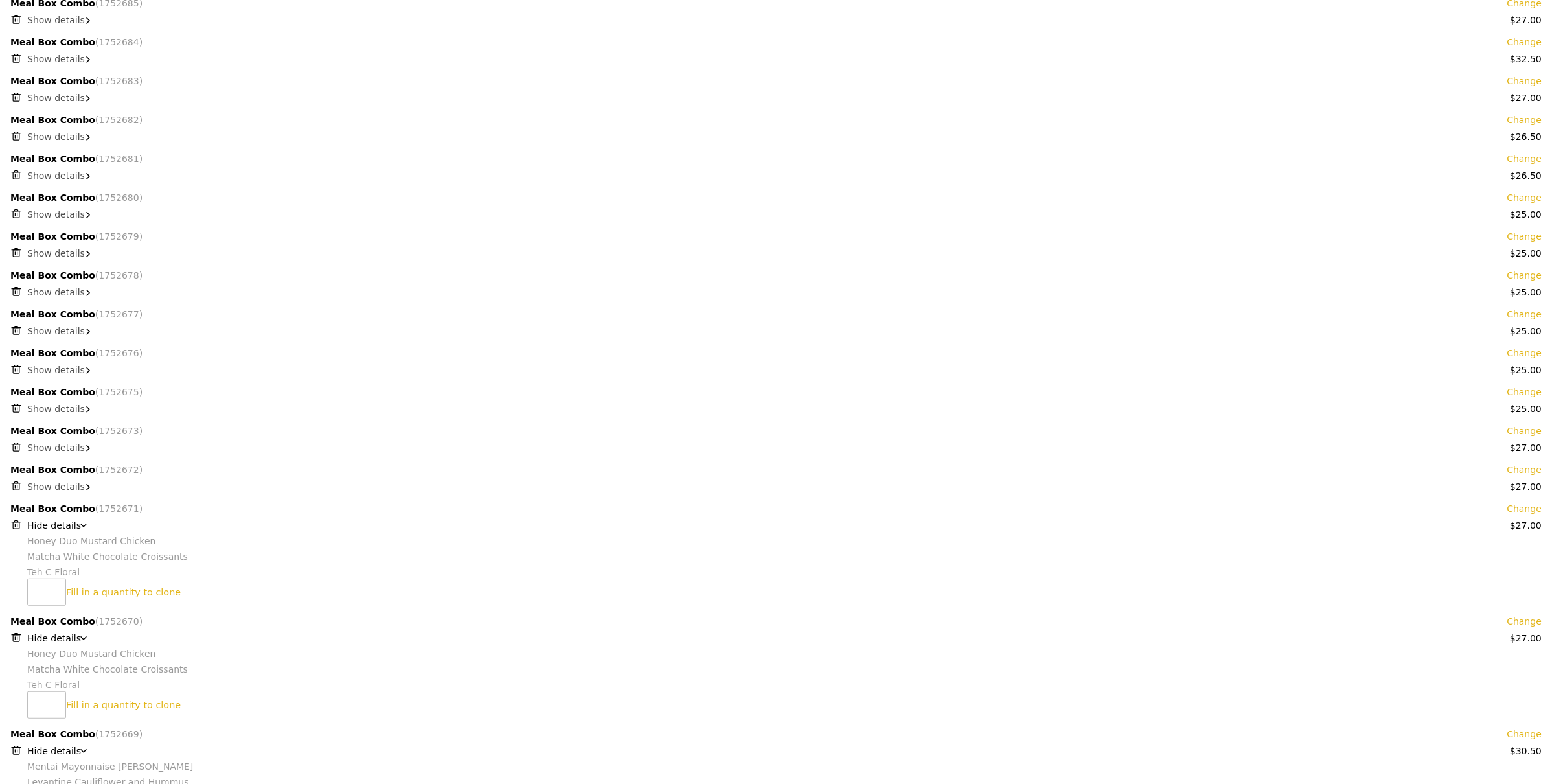
click at [51, 520] on span "Hide details" at bounding box center [54, 524] width 54 height 10
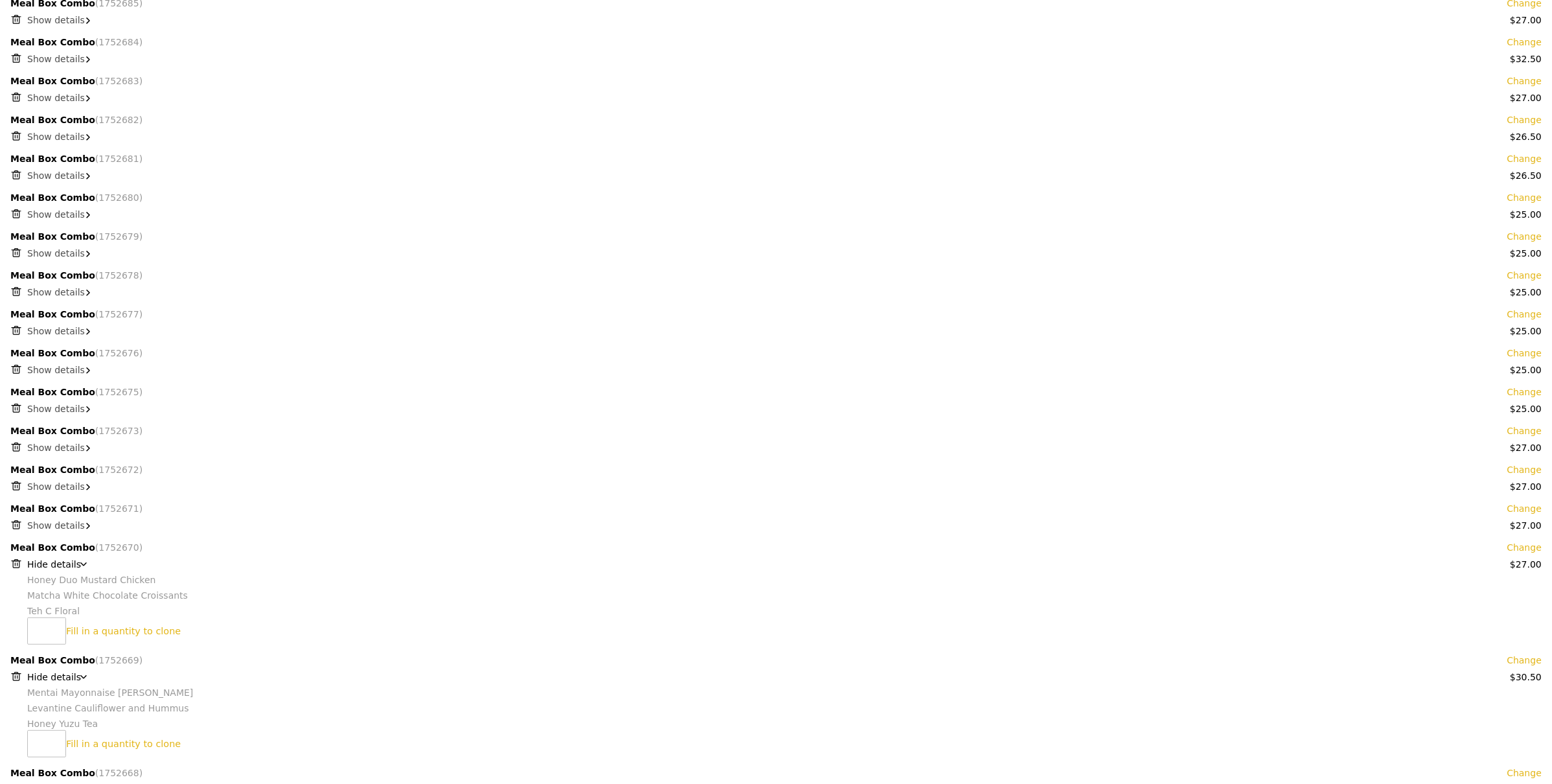
click at [53, 565] on span "Hide details" at bounding box center [54, 564] width 54 height 10
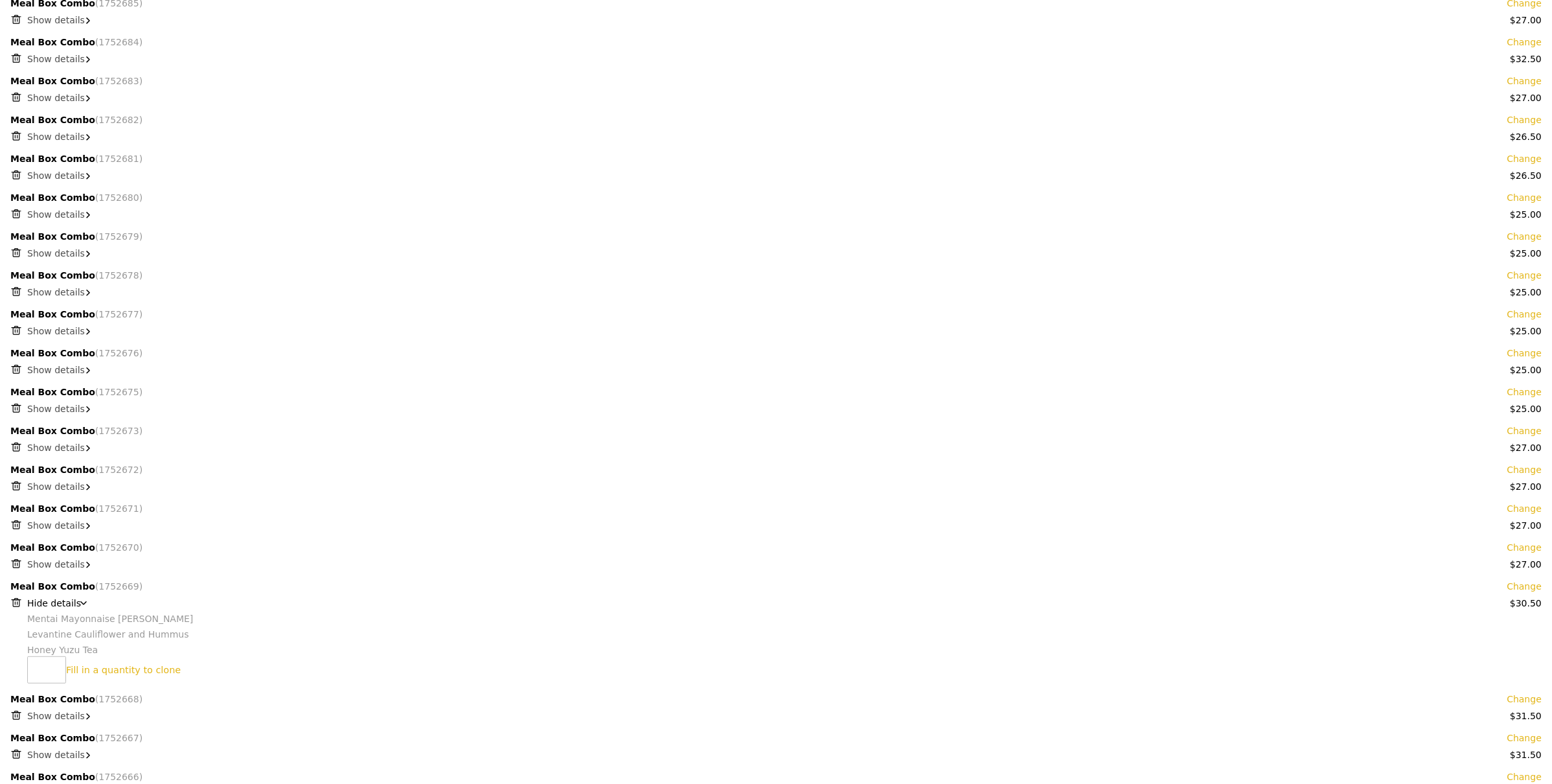
click at [56, 598] on span "Hide details" at bounding box center [54, 602] width 54 height 10
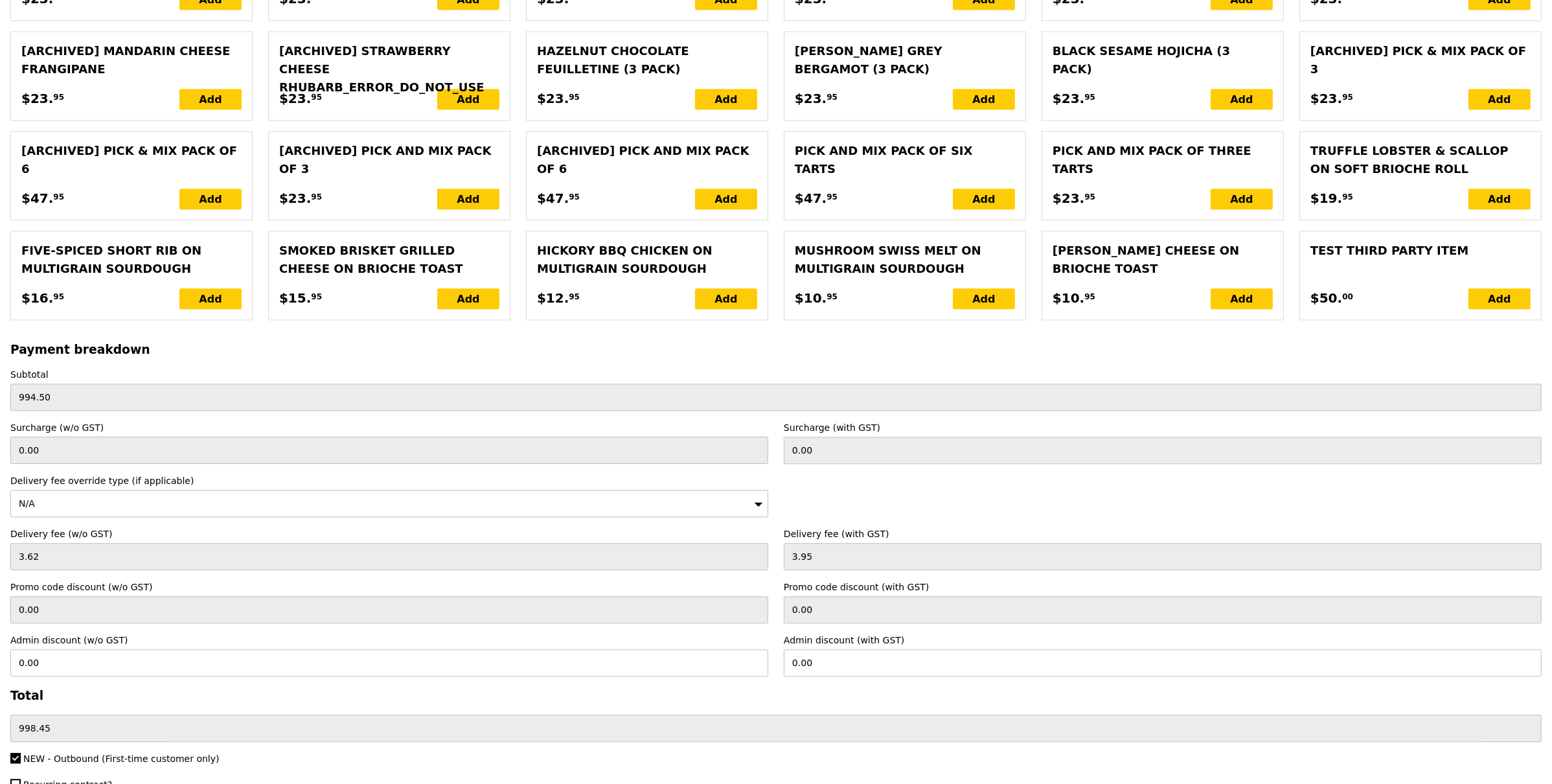
scroll to position [3754, 0]
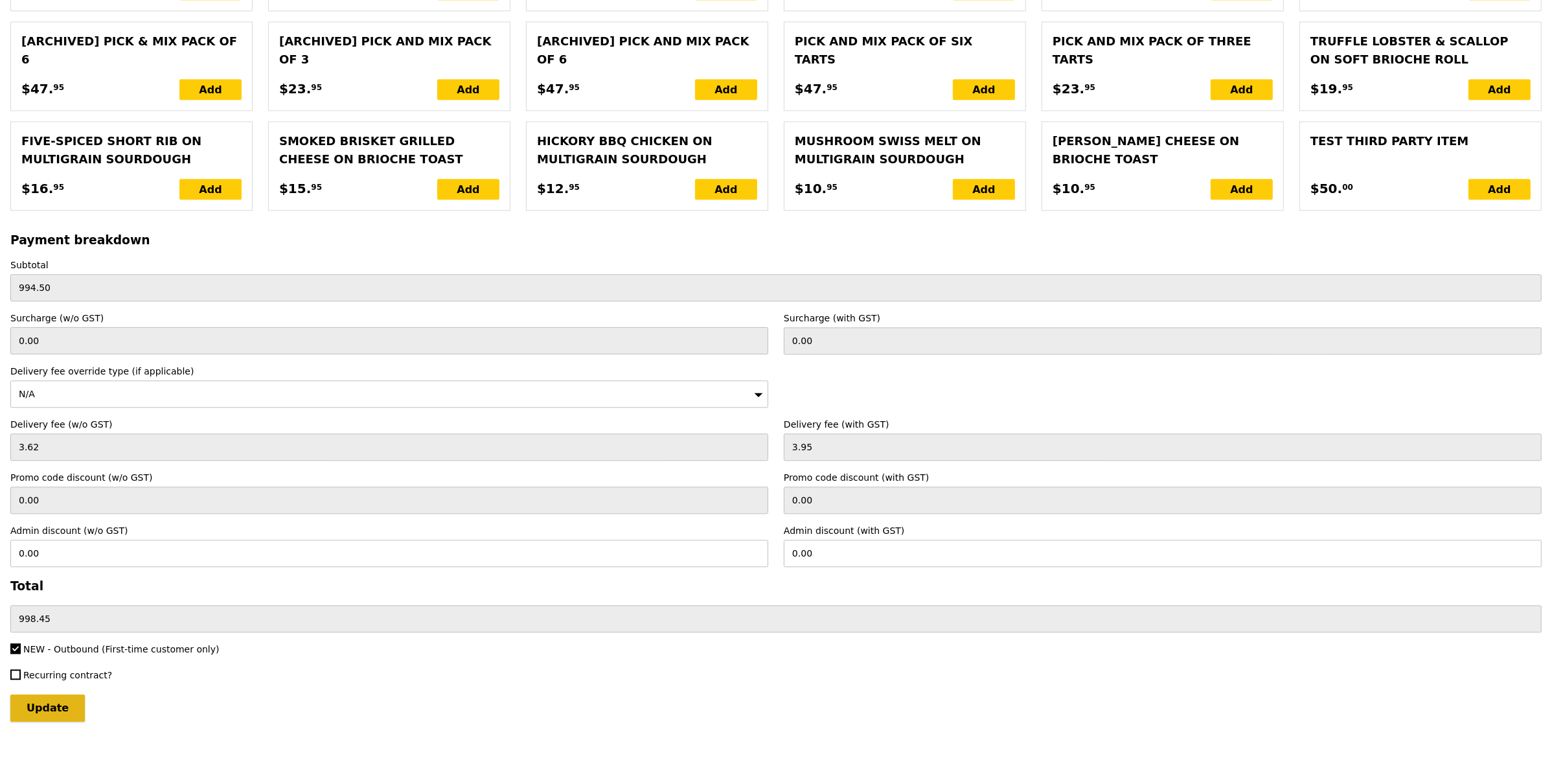
click at [54, 697] on input "Update" at bounding box center [48, 708] width 75 height 27
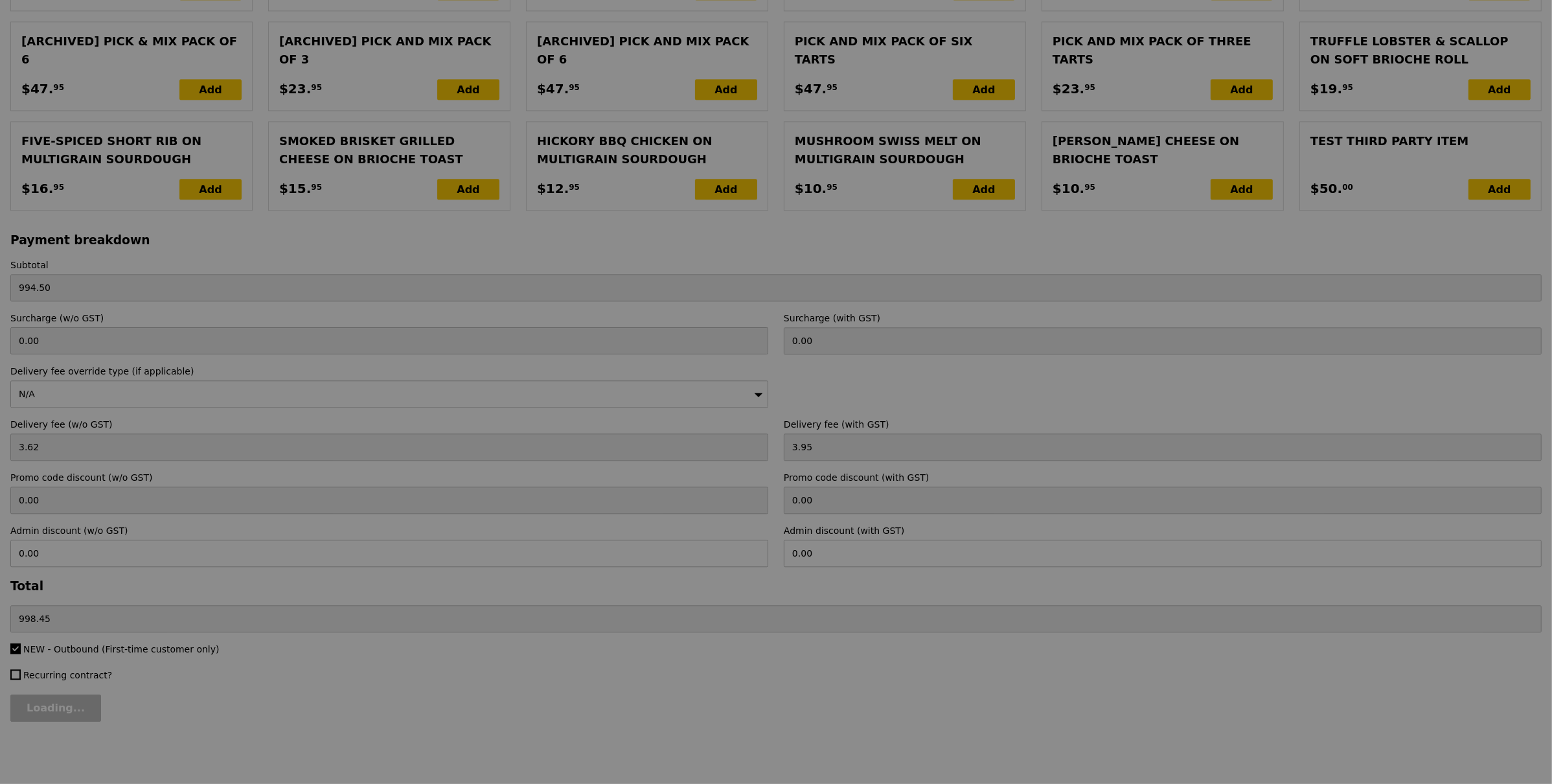
scroll to position [3094, 0]
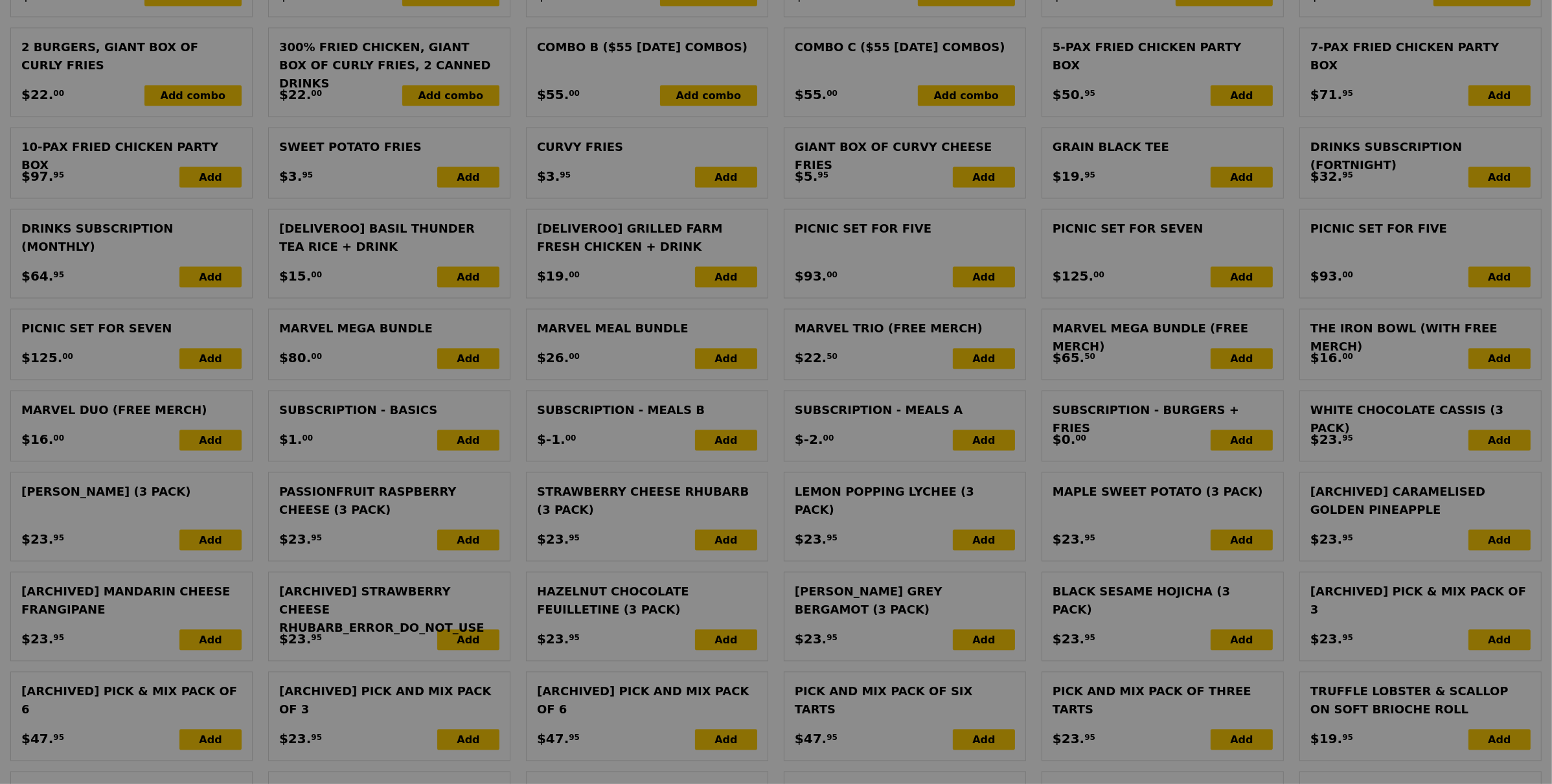
type input "Update"
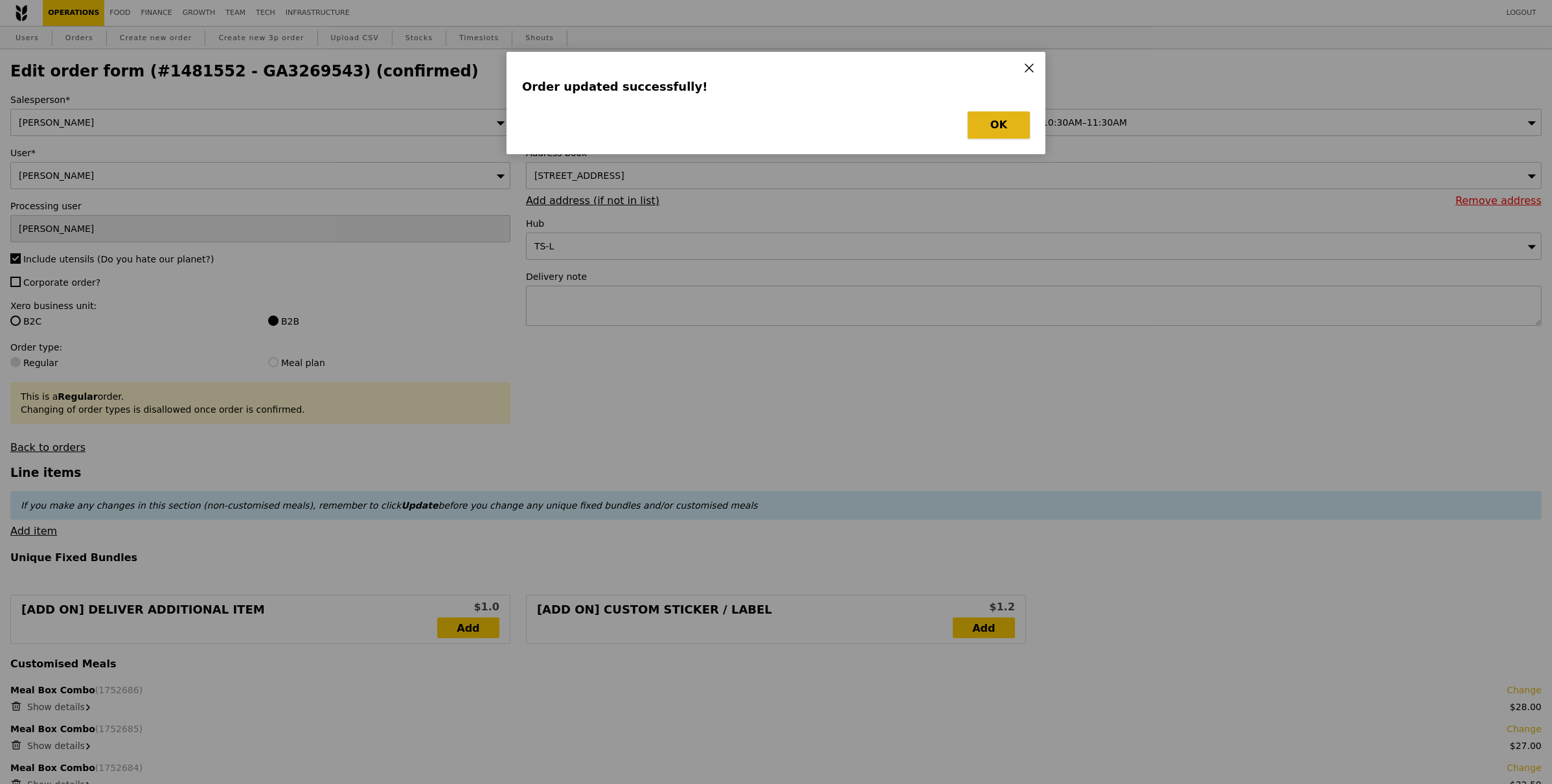
click at [984, 125] on button "OK" at bounding box center [999, 125] width 62 height 27
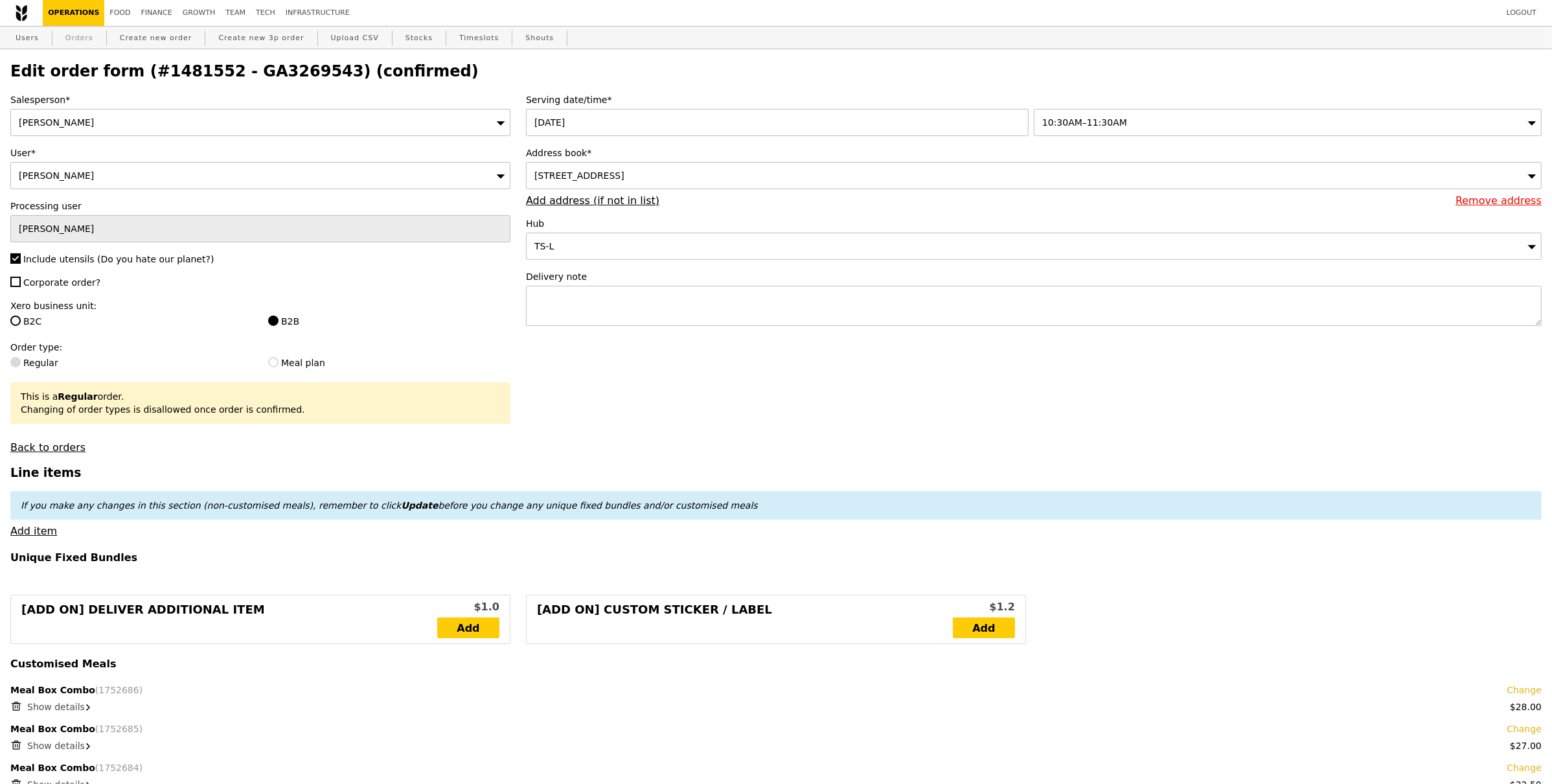
click at [90, 37] on link "Orders" at bounding box center [80, 38] width 38 height 24
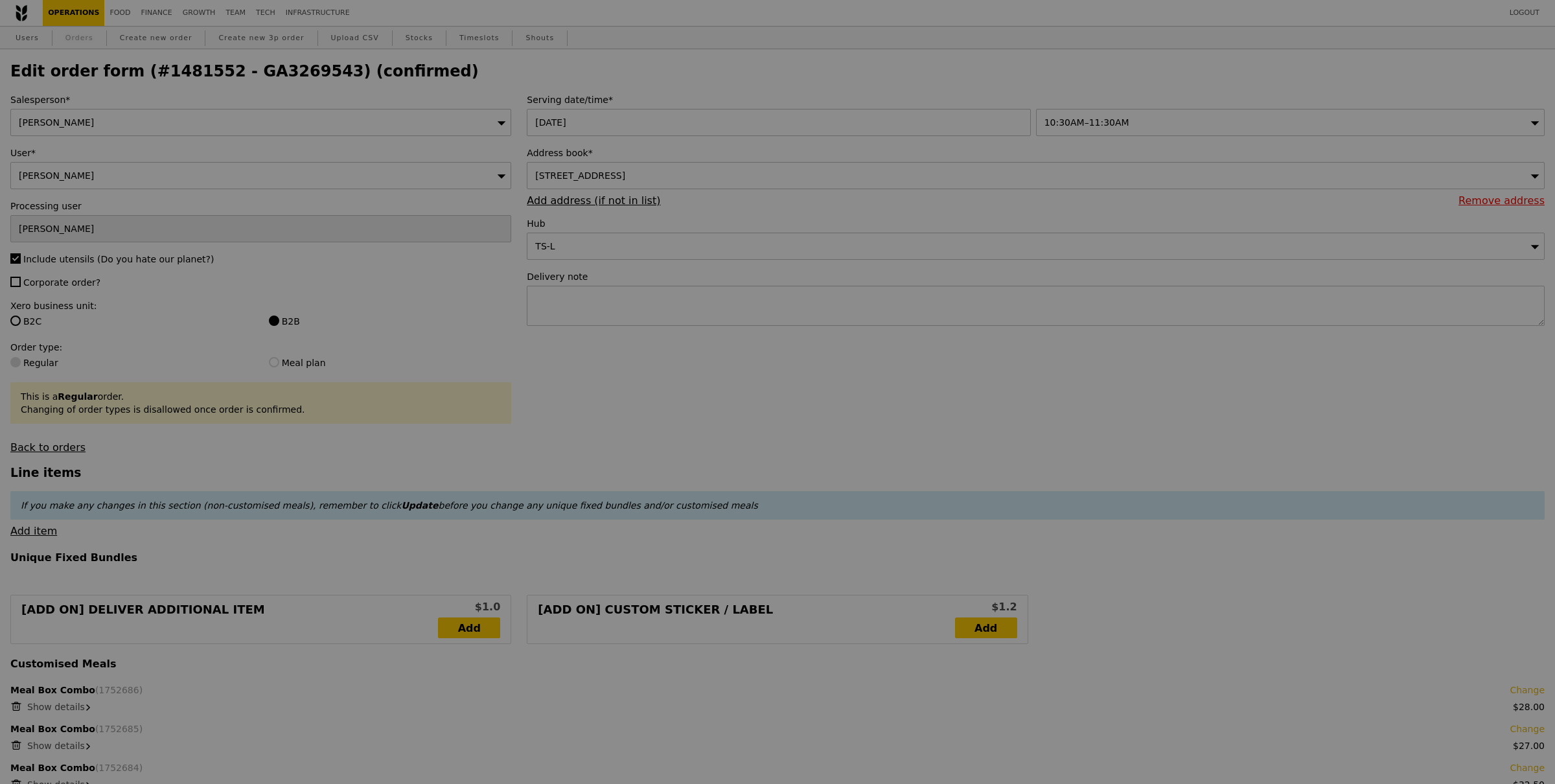
select select "100"
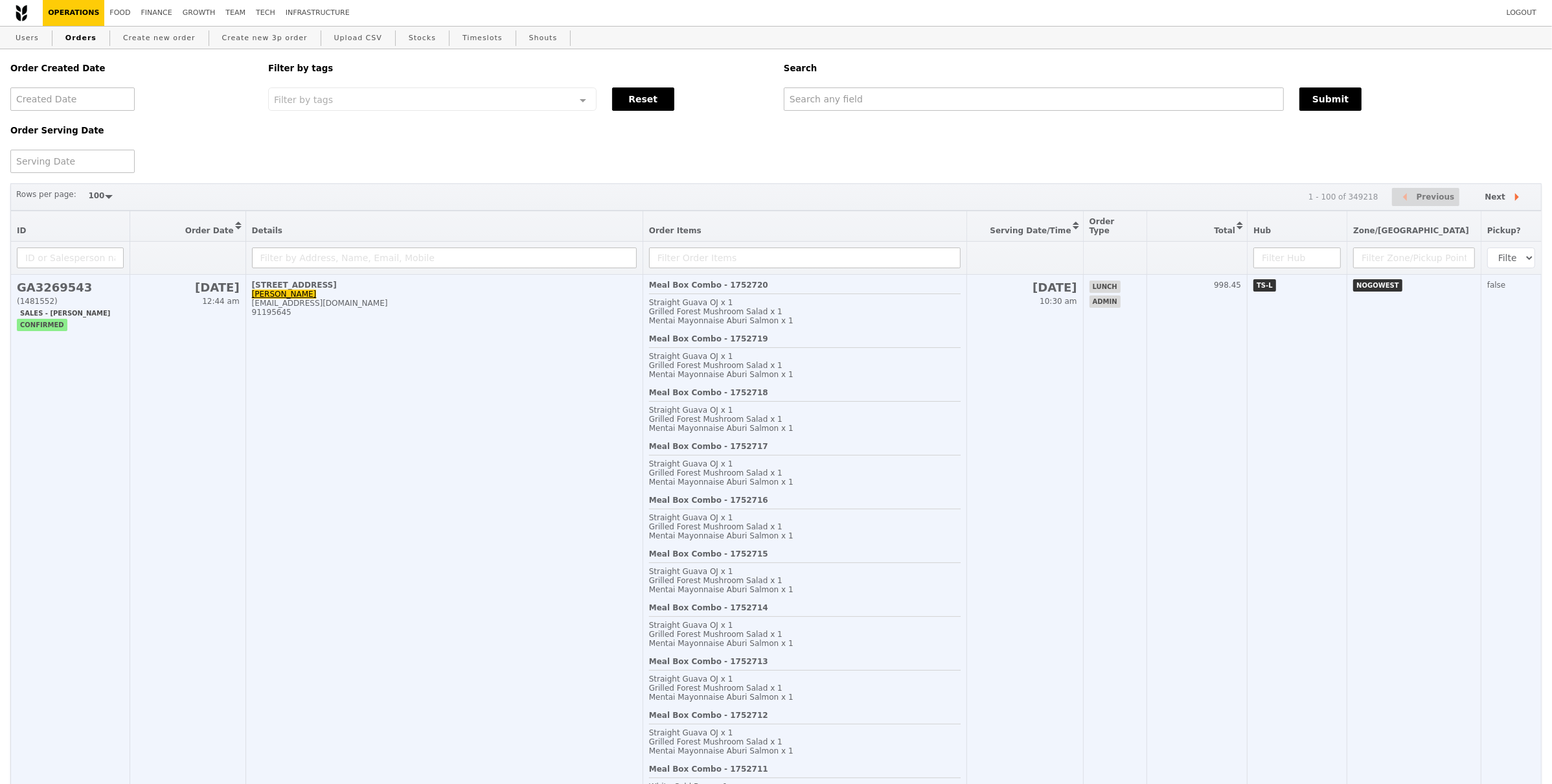
drag, startPoint x: 447, startPoint y: 418, endPoint x: 492, endPoint y: 396, distance: 50.1
drag, startPoint x: 94, startPoint y: 280, endPoint x: 75, endPoint y: 292, distance: 22.5
click at [86, 281] on h2 "GA3269543" at bounding box center [69, 287] width 107 height 14
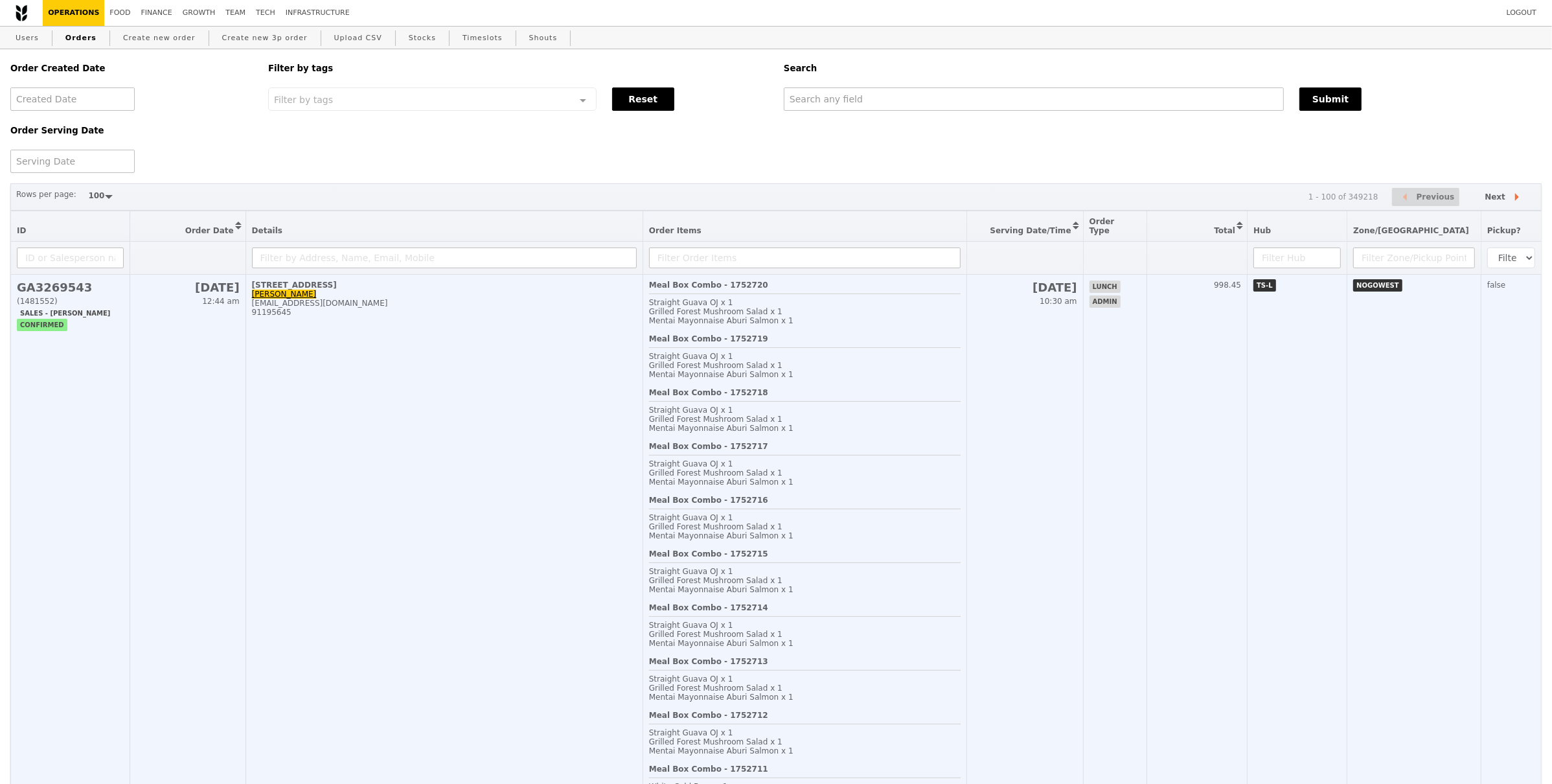
drag, startPoint x: 34, startPoint y: 266, endPoint x: 45, endPoint y: 322, distance: 57.1
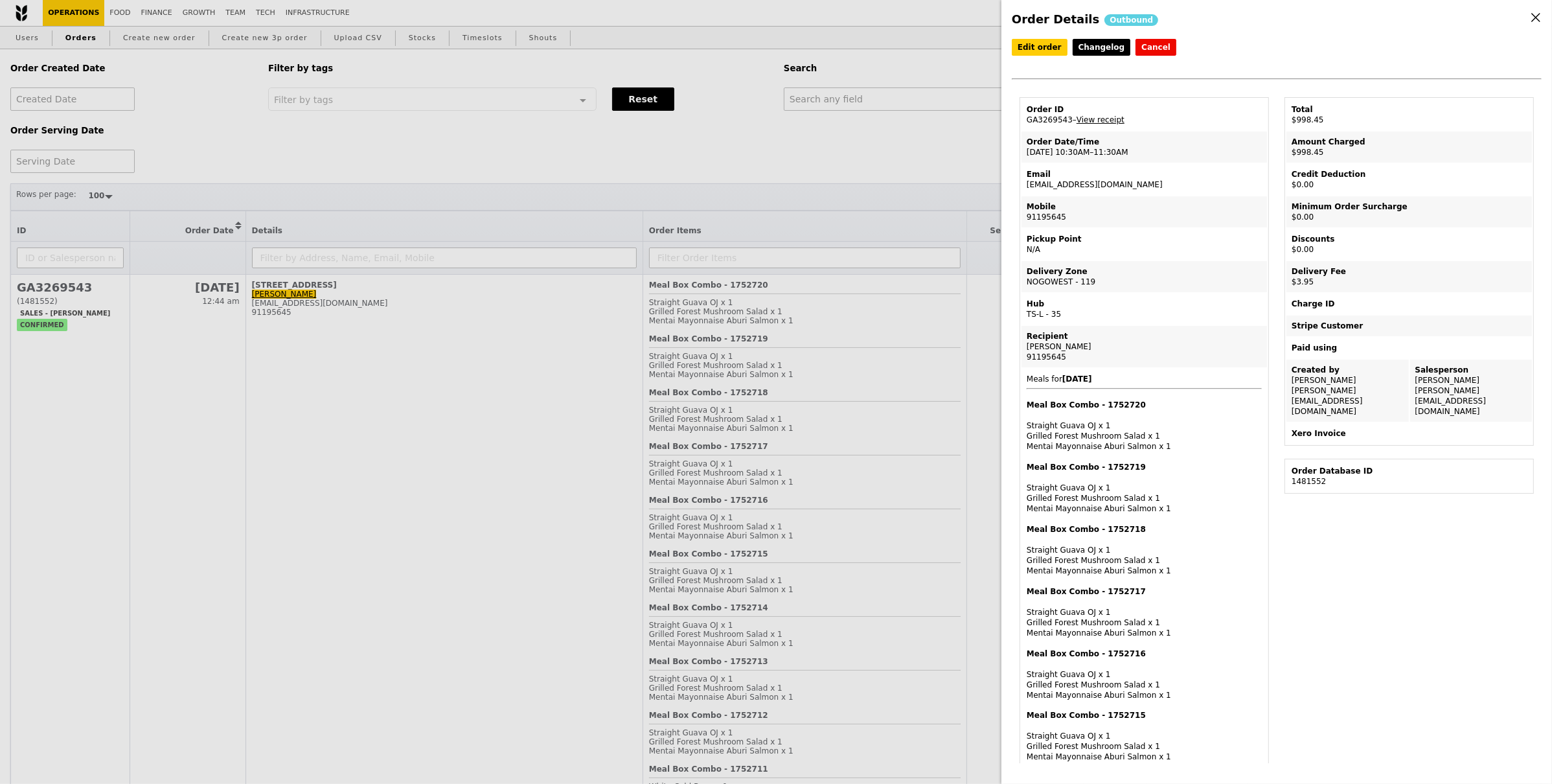
drag, startPoint x: 1073, startPoint y: 116, endPoint x: 1022, endPoint y: 123, distance: 51.5
click at [1022, 123] on td "Order ID GA3269543 – View receipt" at bounding box center [1144, 114] width 246 height 31
copy td "GA3269543"
click at [863, 123] on div "Order Details Outbound Edit order Changelog Cancel Order ID GA3269543 – View re…" at bounding box center [776, 392] width 1552 height 784
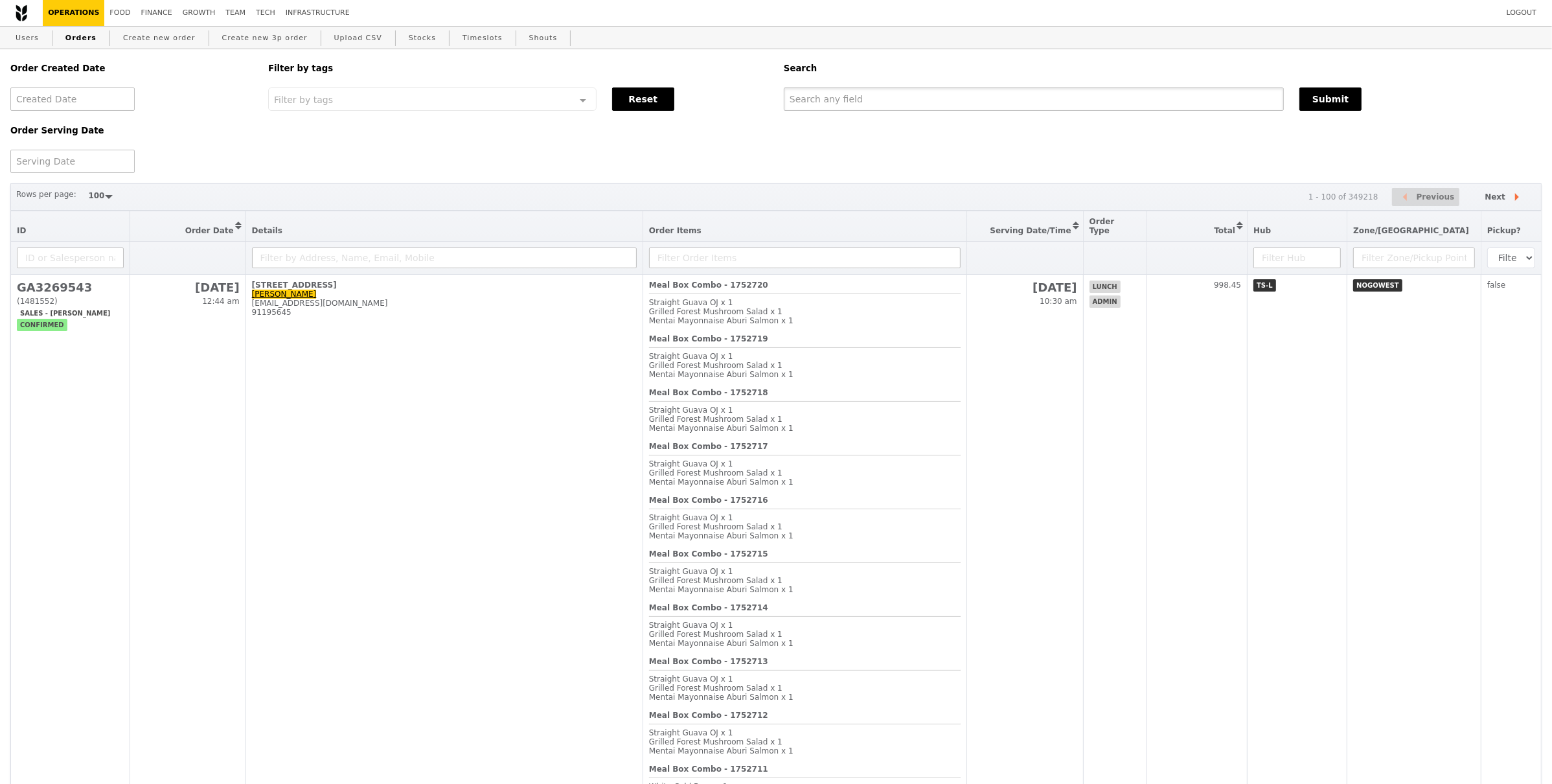
click at [877, 101] on input "text" at bounding box center [1034, 100] width 500 height 24
paste input "GA3269543"
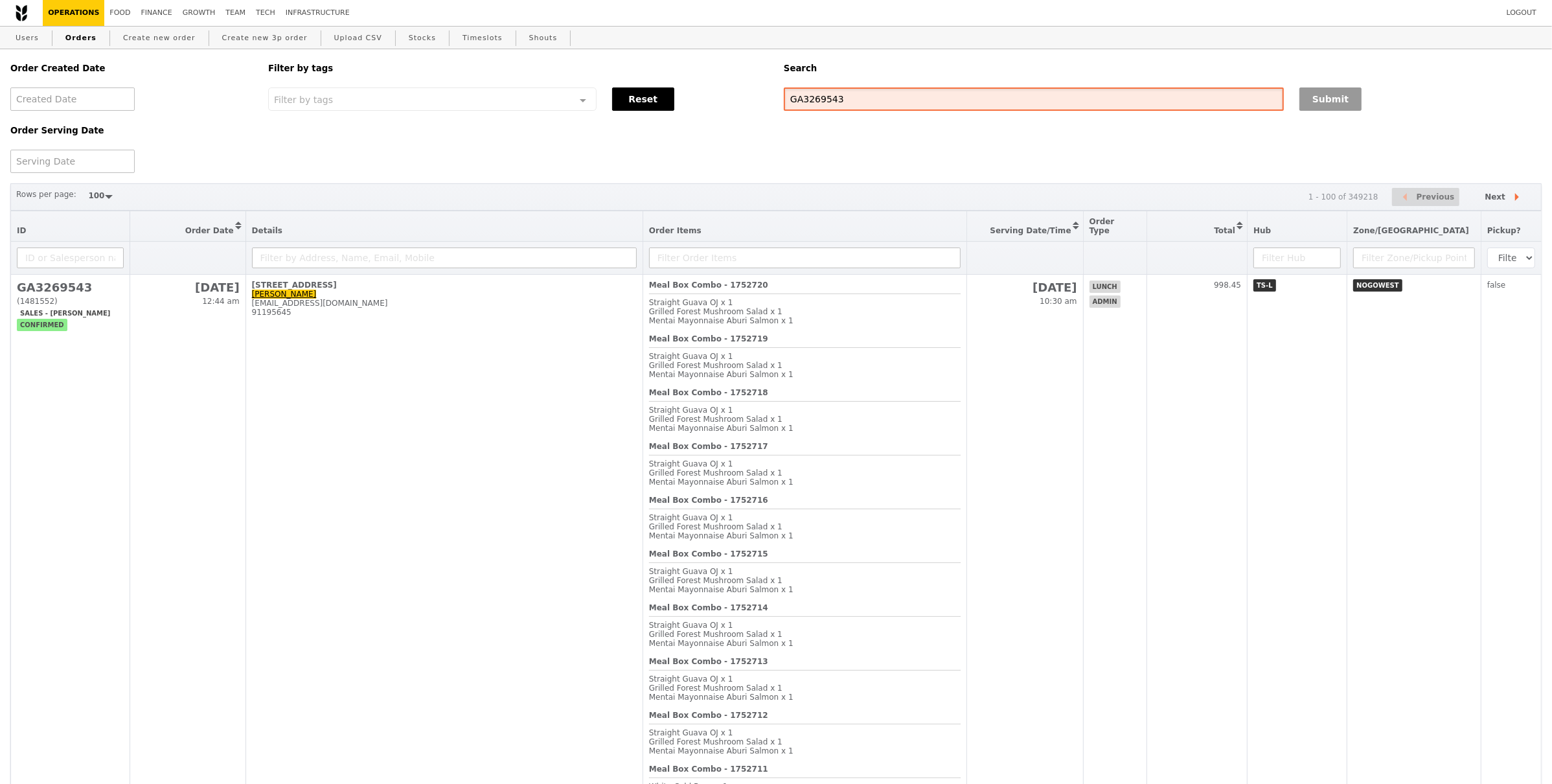
type input "GA3269543"
click at [1338, 100] on button "Submit" at bounding box center [1331, 100] width 62 height 24
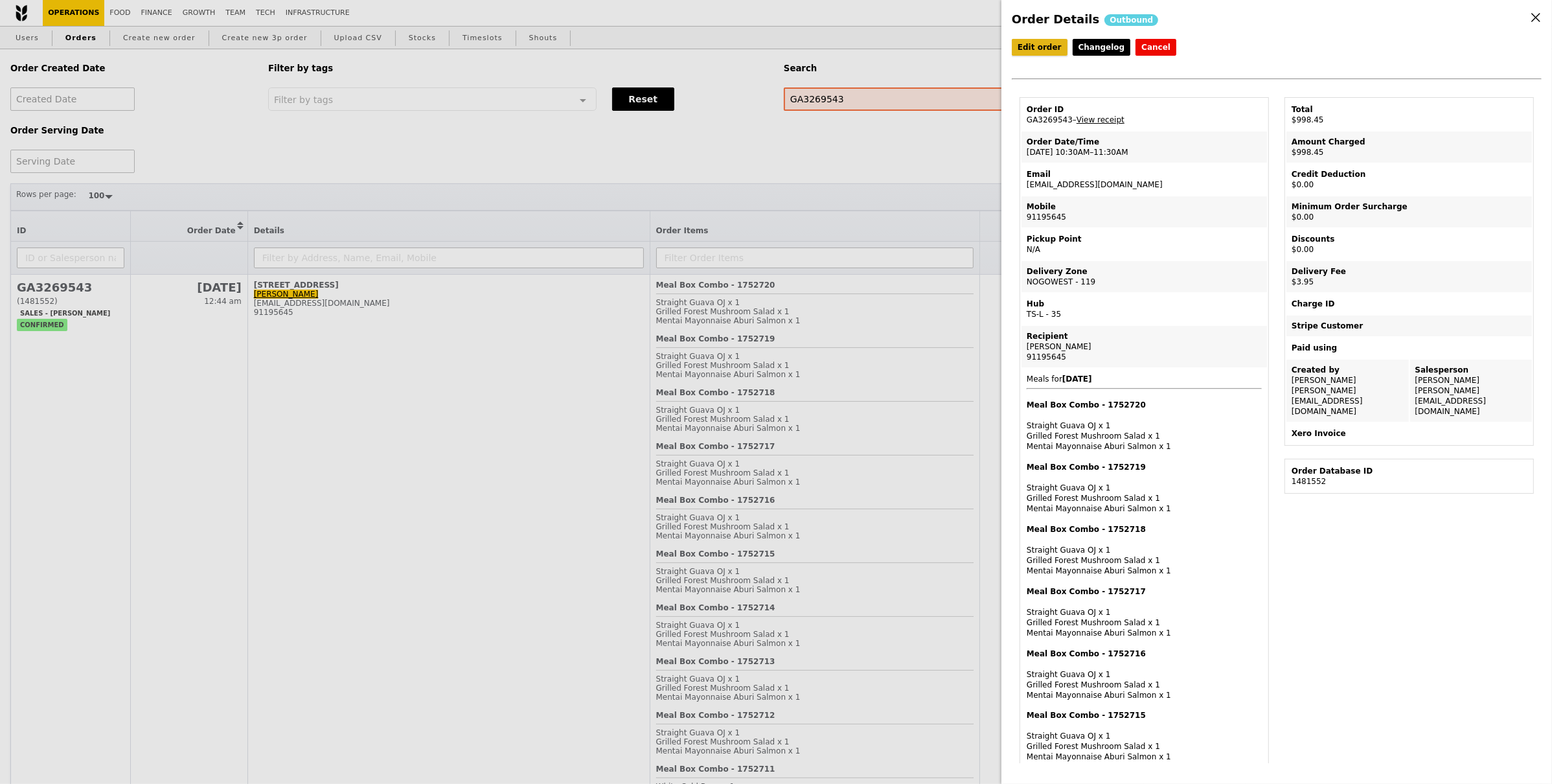
click at [1036, 39] on link "Edit order" at bounding box center [1039, 48] width 56 height 16
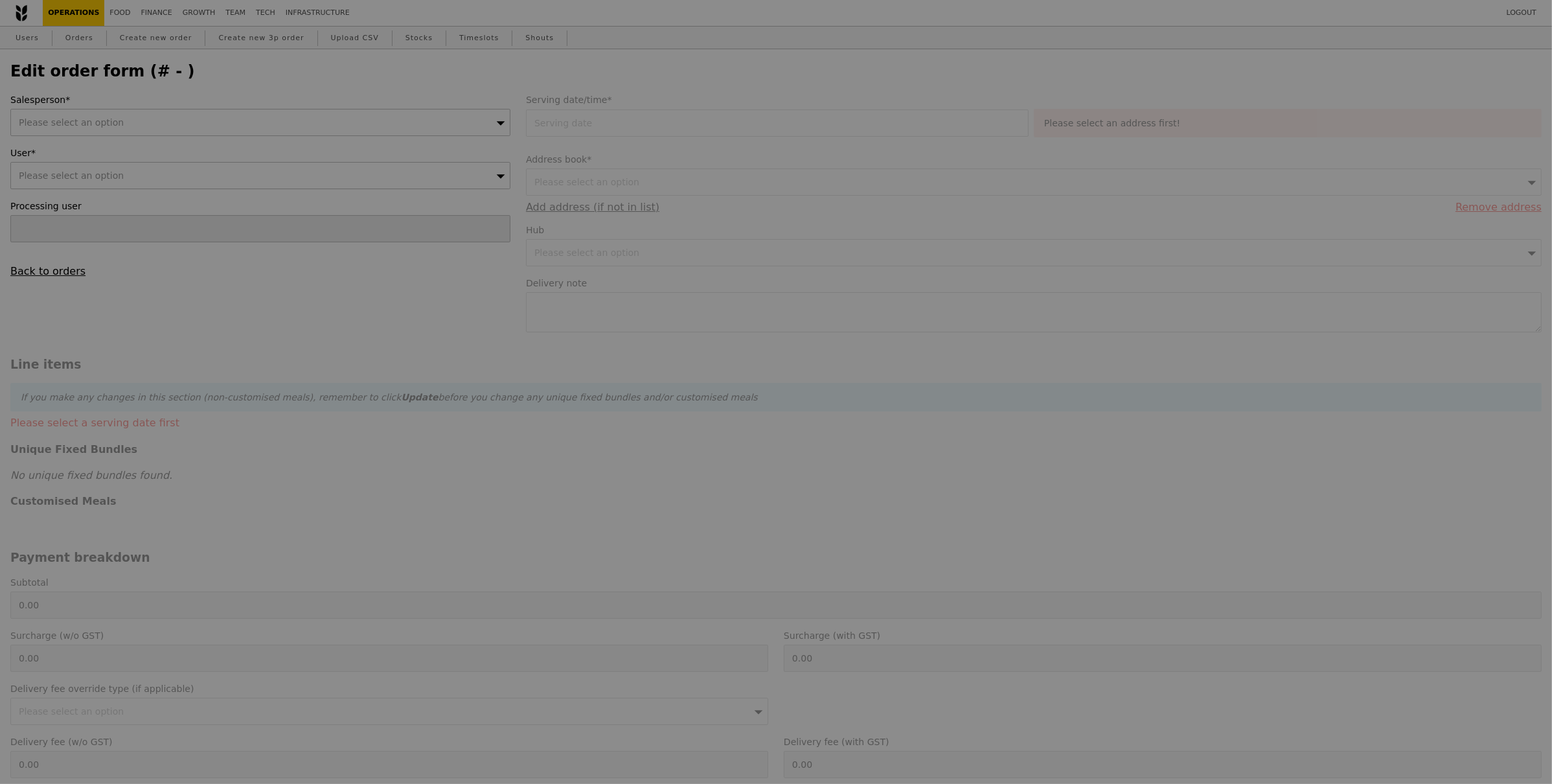
type input "[PERSON_NAME]"
type input "21 Aug 2025"
type input "994.50"
type input "3.62"
type input "3.95"
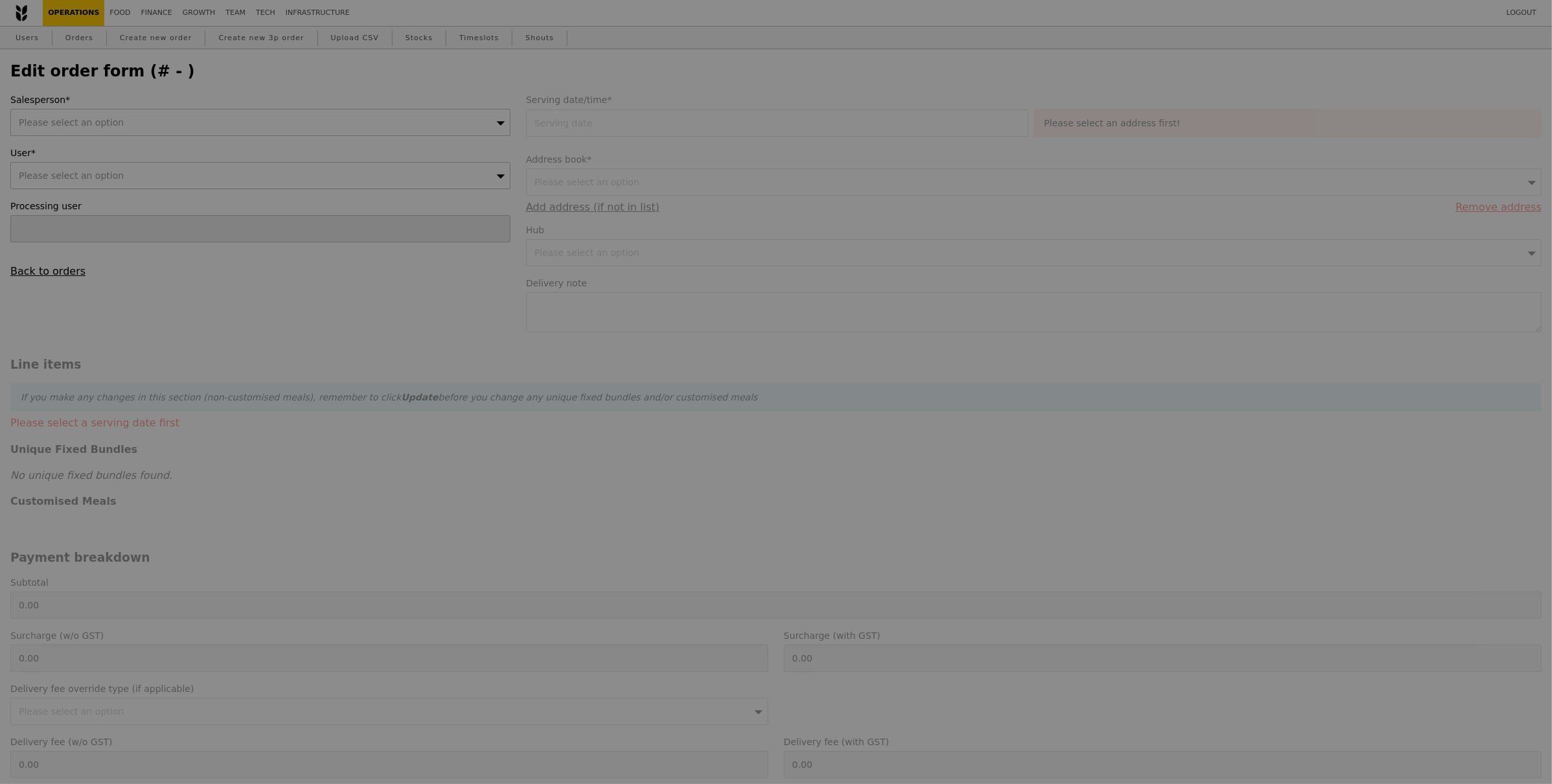
type input "998.45"
checkbox input "true"
type input "Loading..."
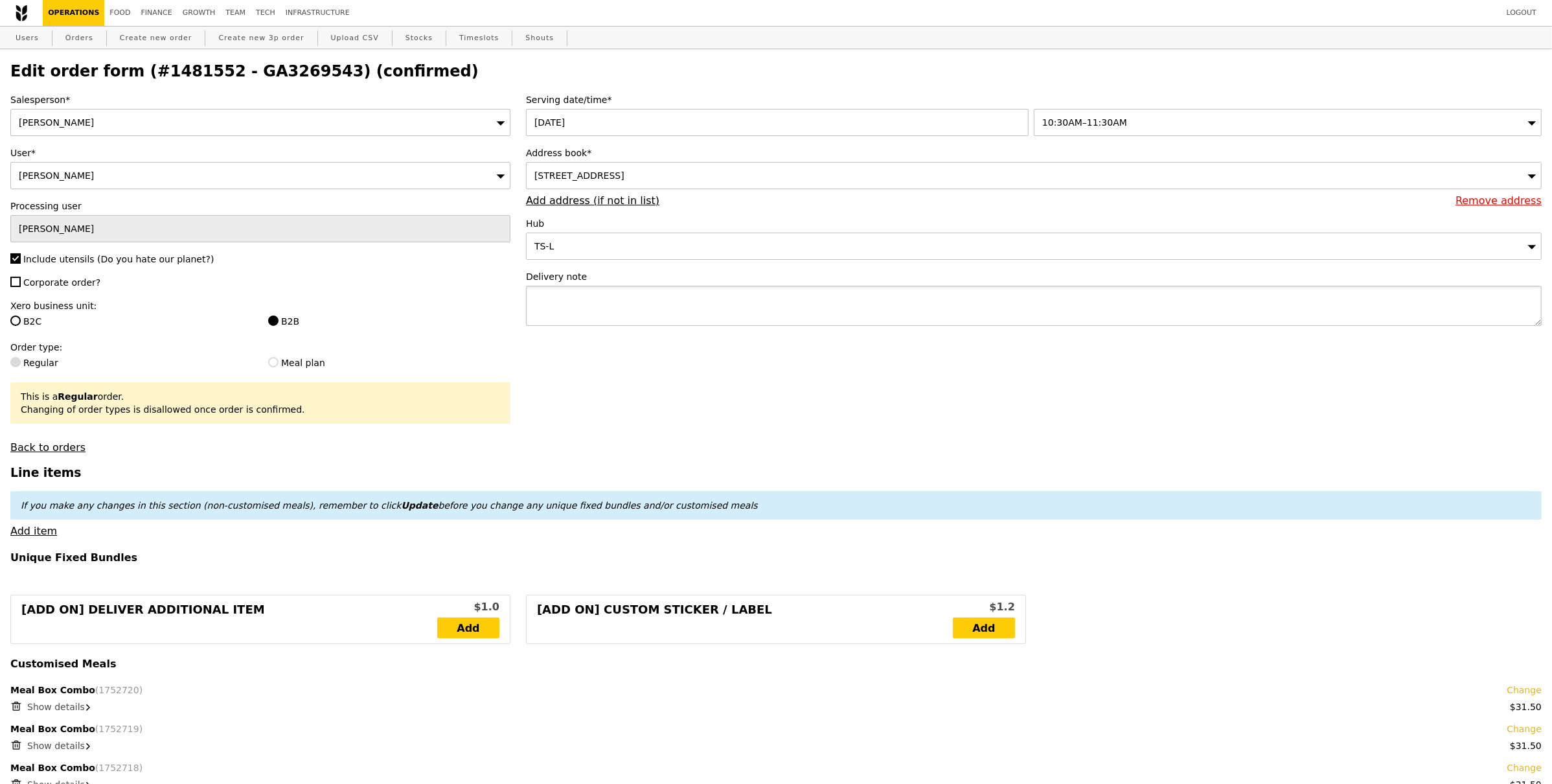
click at [740, 321] on textarea at bounding box center [1034, 306] width 1015 height 40
paste textarea "Contact person: Yeo Yin Zu – 91195645 or Lim Chen Loo – 92364368 Delivery Instr…"
type textarea "Contact person: Yeo Yin Zu – 91195645 or Lim Chen Loo – 92364368 Delivery Instr…"
type input "Update"
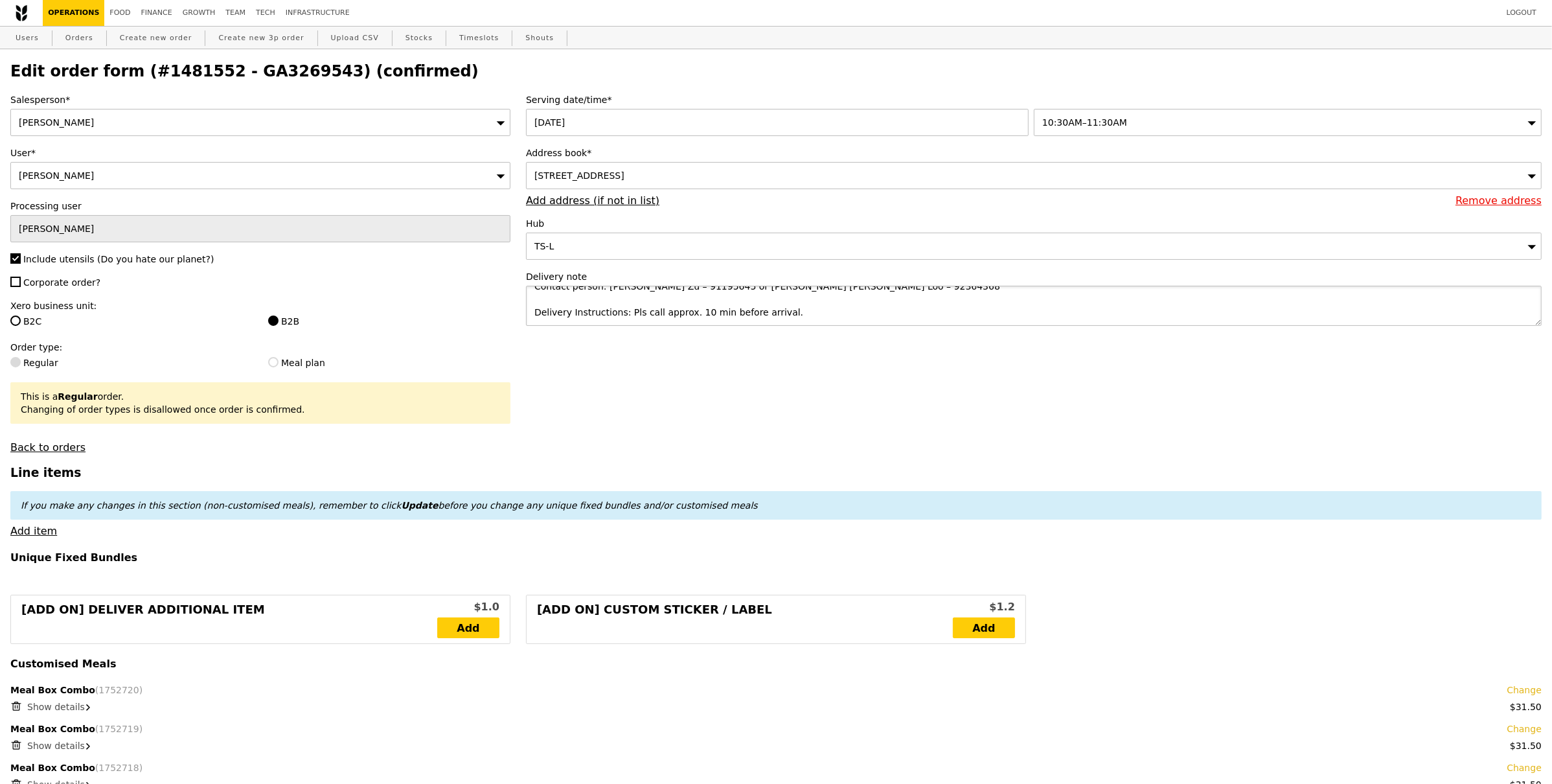
scroll to position [13, 0]
click at [581, 297] on textarea "Contact person: Yeo Yin Zu – 91195645 or Lim Chen Loo – 92364368 Delivery Instr…" at bounding box center [1034, 306] width 1015 height 40
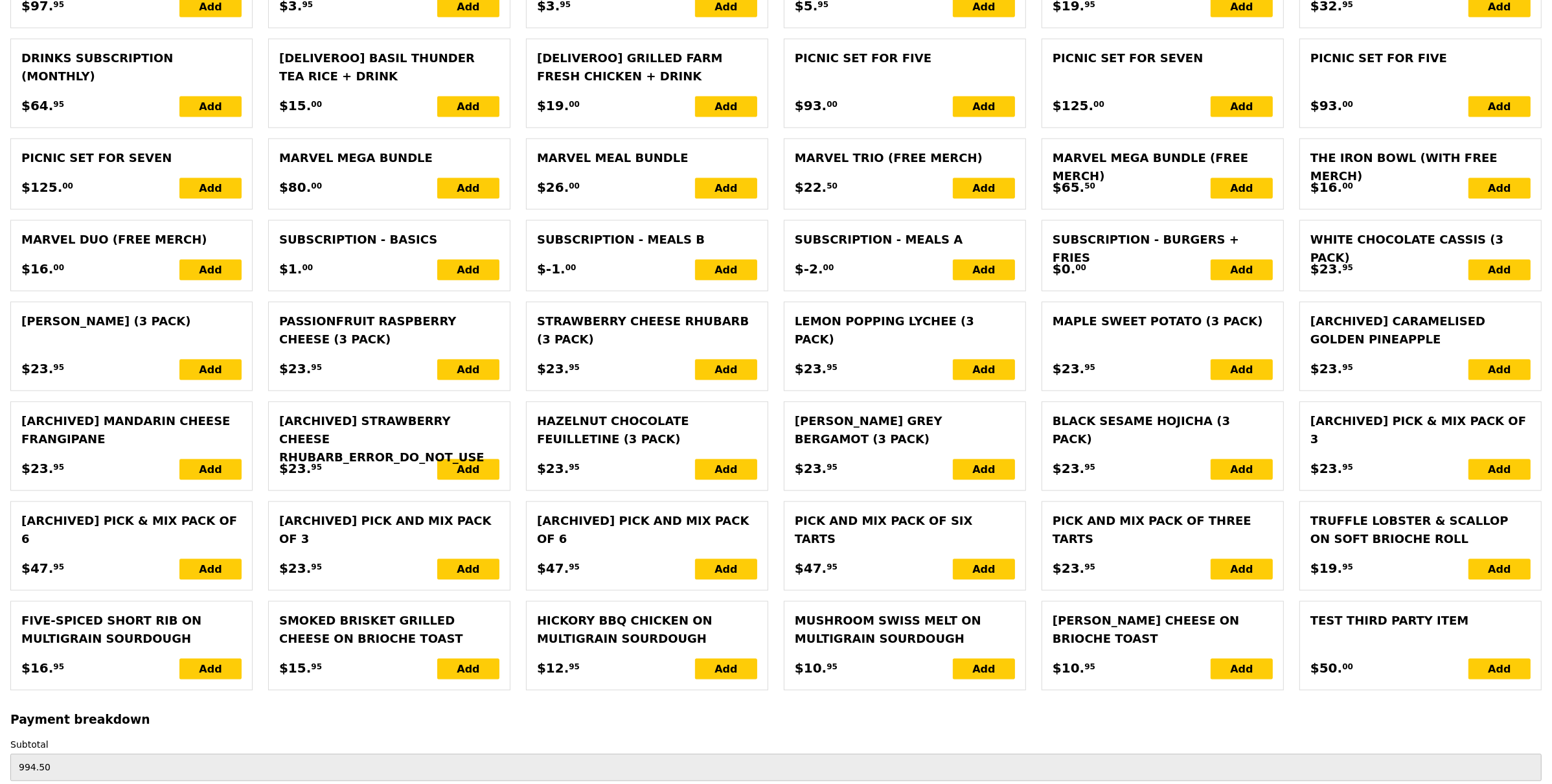
scroll to position [3754, 0]
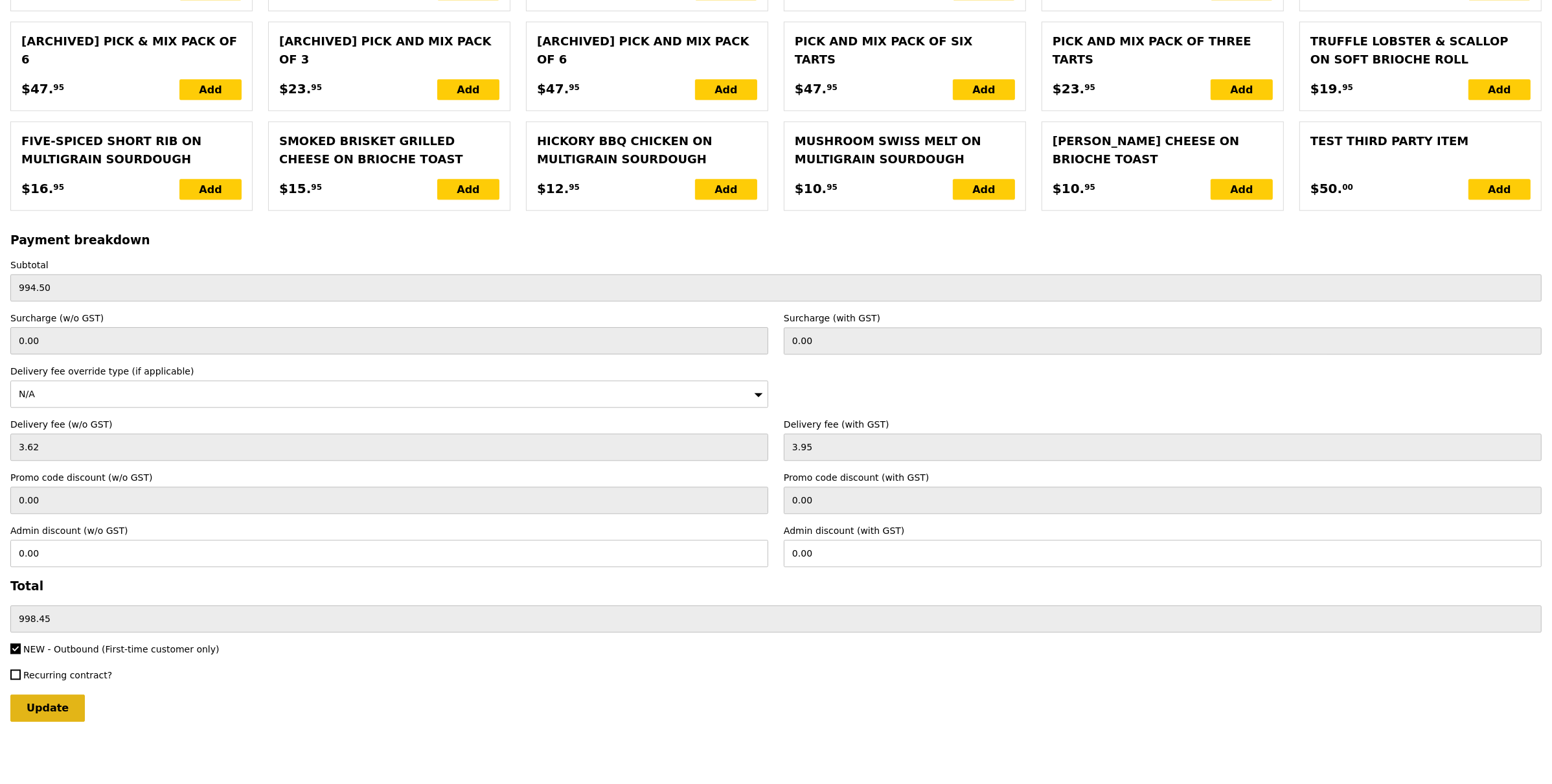
type textarea "Contact person: Yeo Yin Zu – 91195645 or Lim Chen Loo – 92364368 Delivery Instr…"
click at [56, 710] on input "Update" at bounding box center [48, 708] width 75 height 27
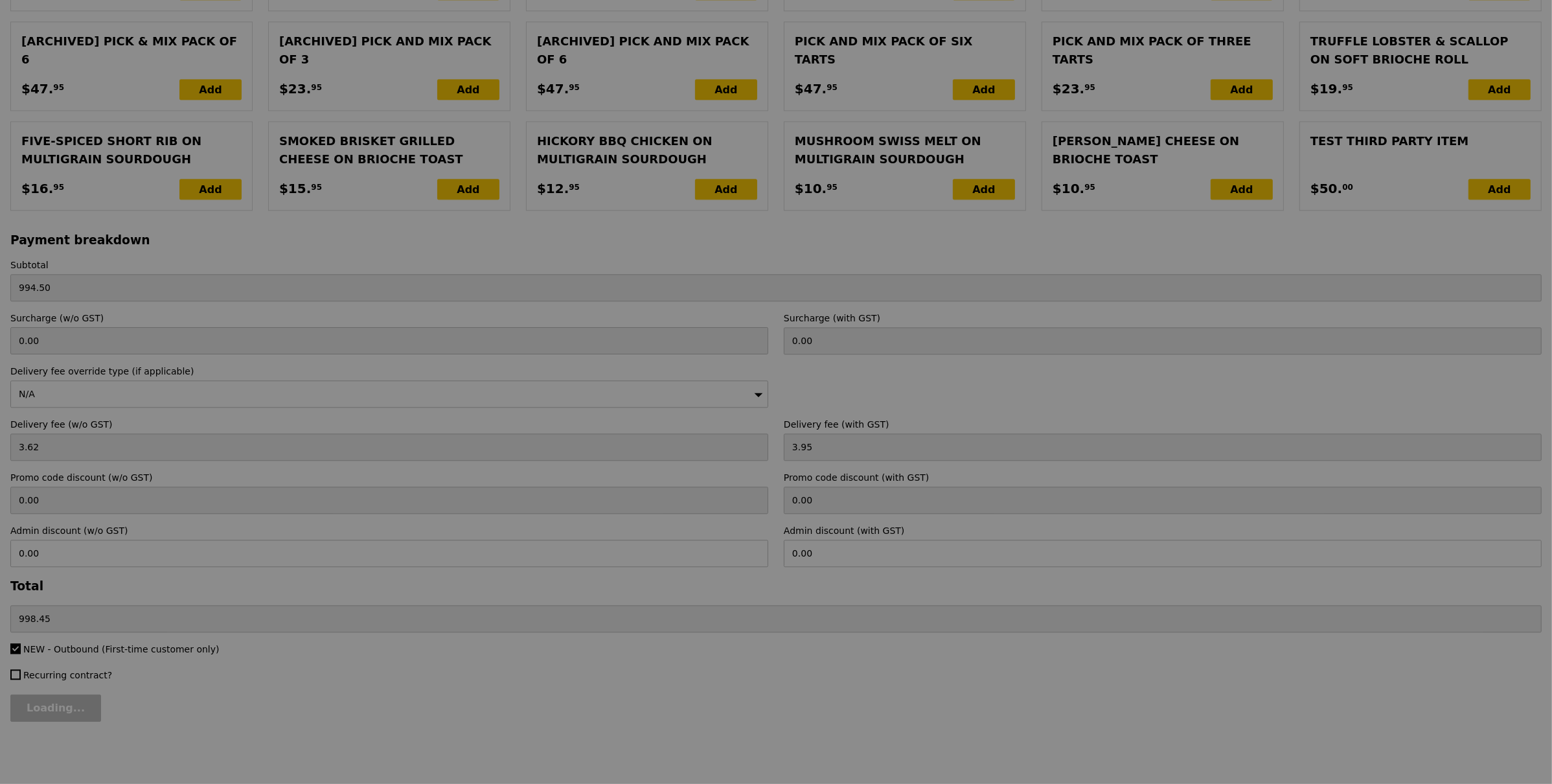
type input "Update"
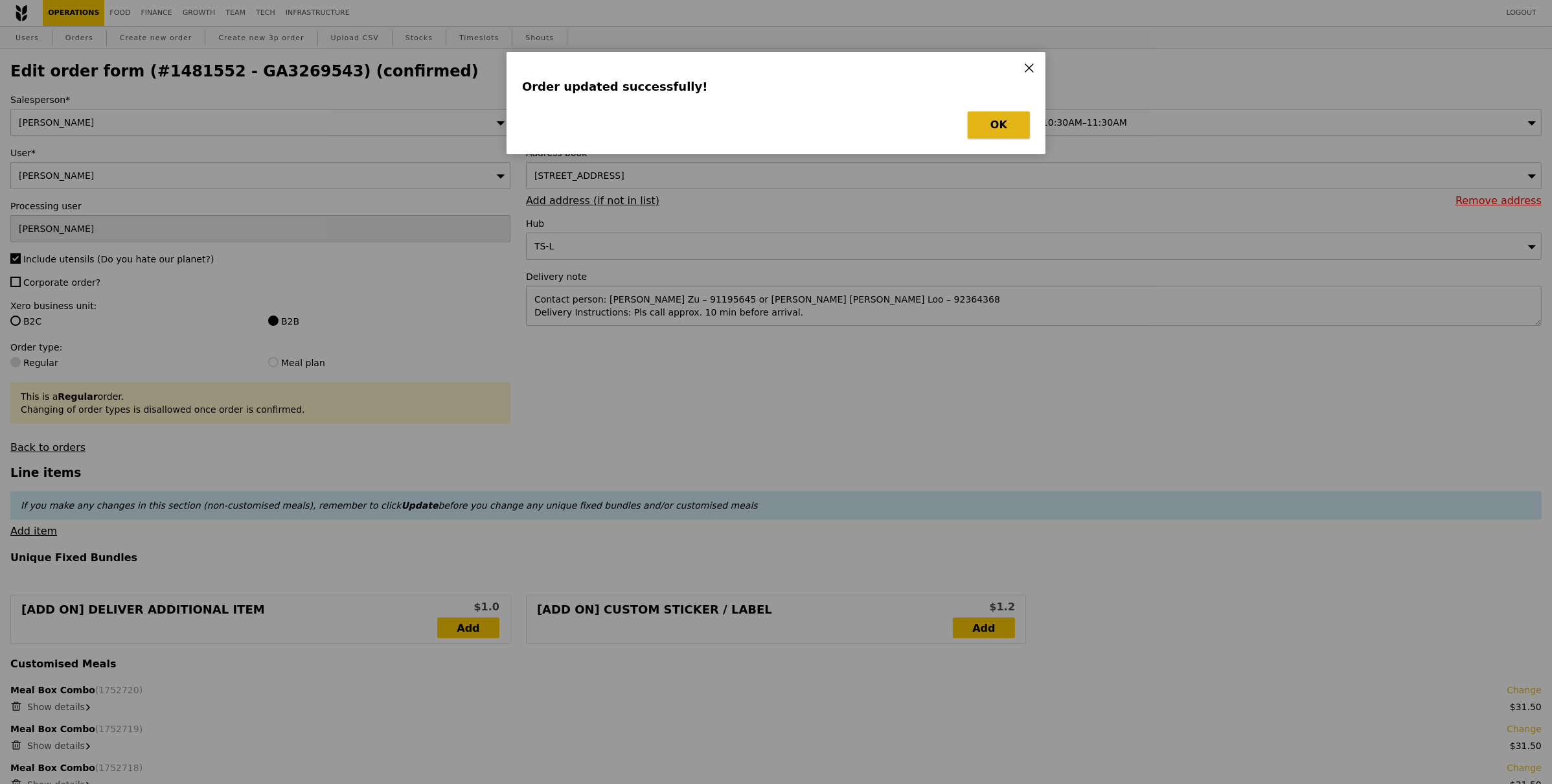
click at [971, 125] on button "OK" at bounding box center [999, 125] width 62 height 27
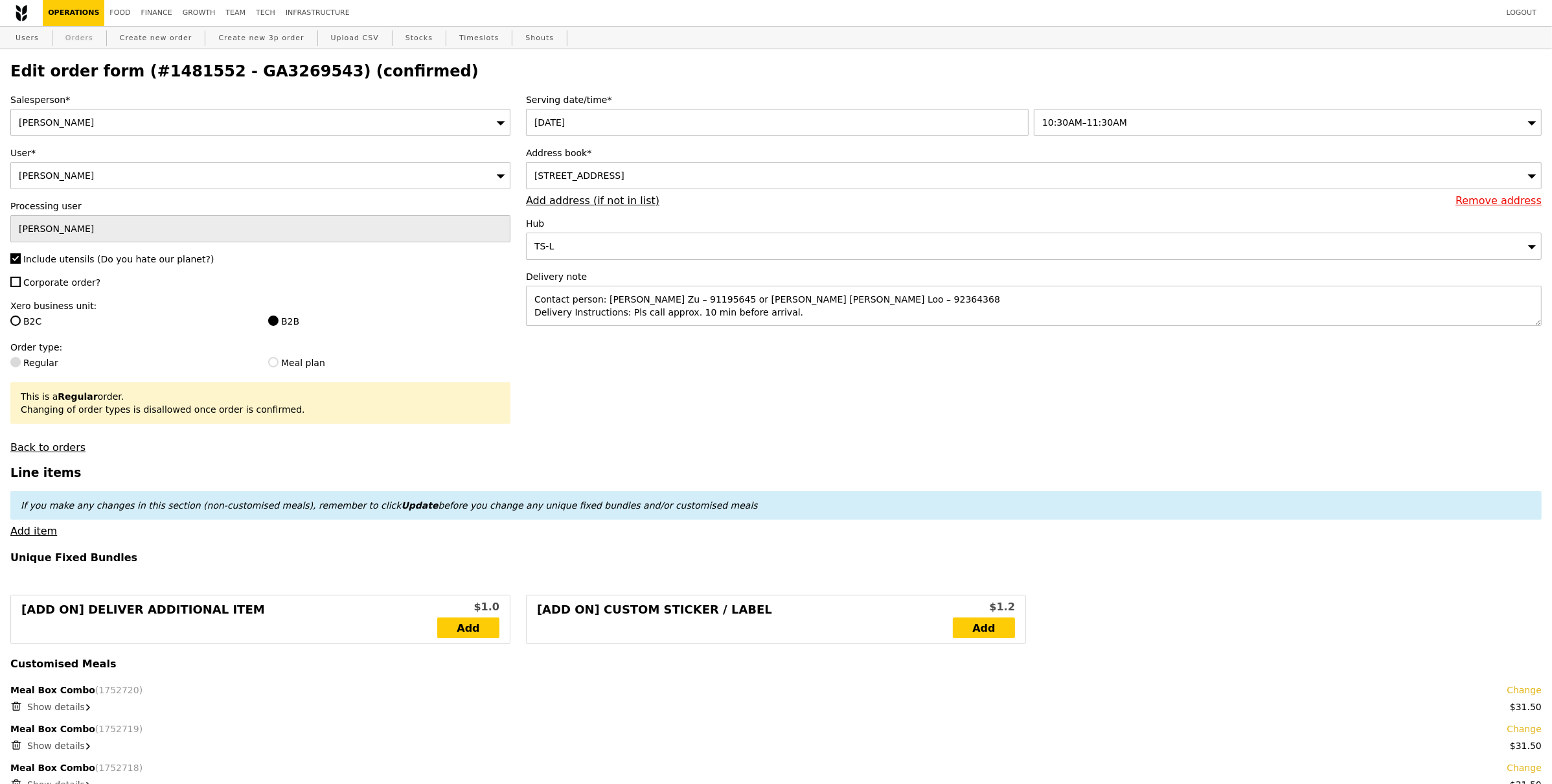
click at [77, 42] on link "Orders" at bounding box center [80, 38] width 38 height 24
select select "100"
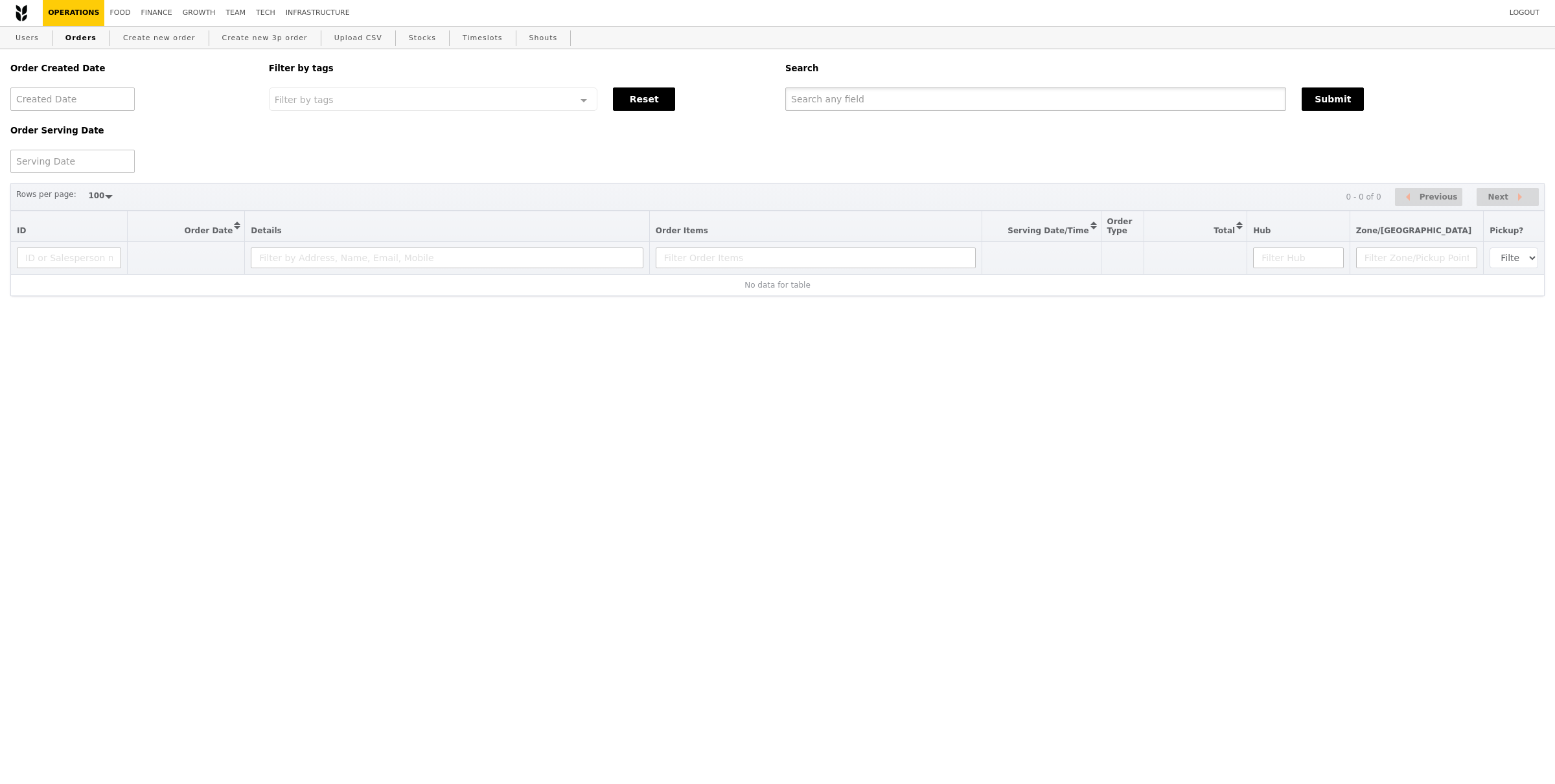
click at [900, 107] on input "text" at bounding box center [1036, 100] width 501 height 24
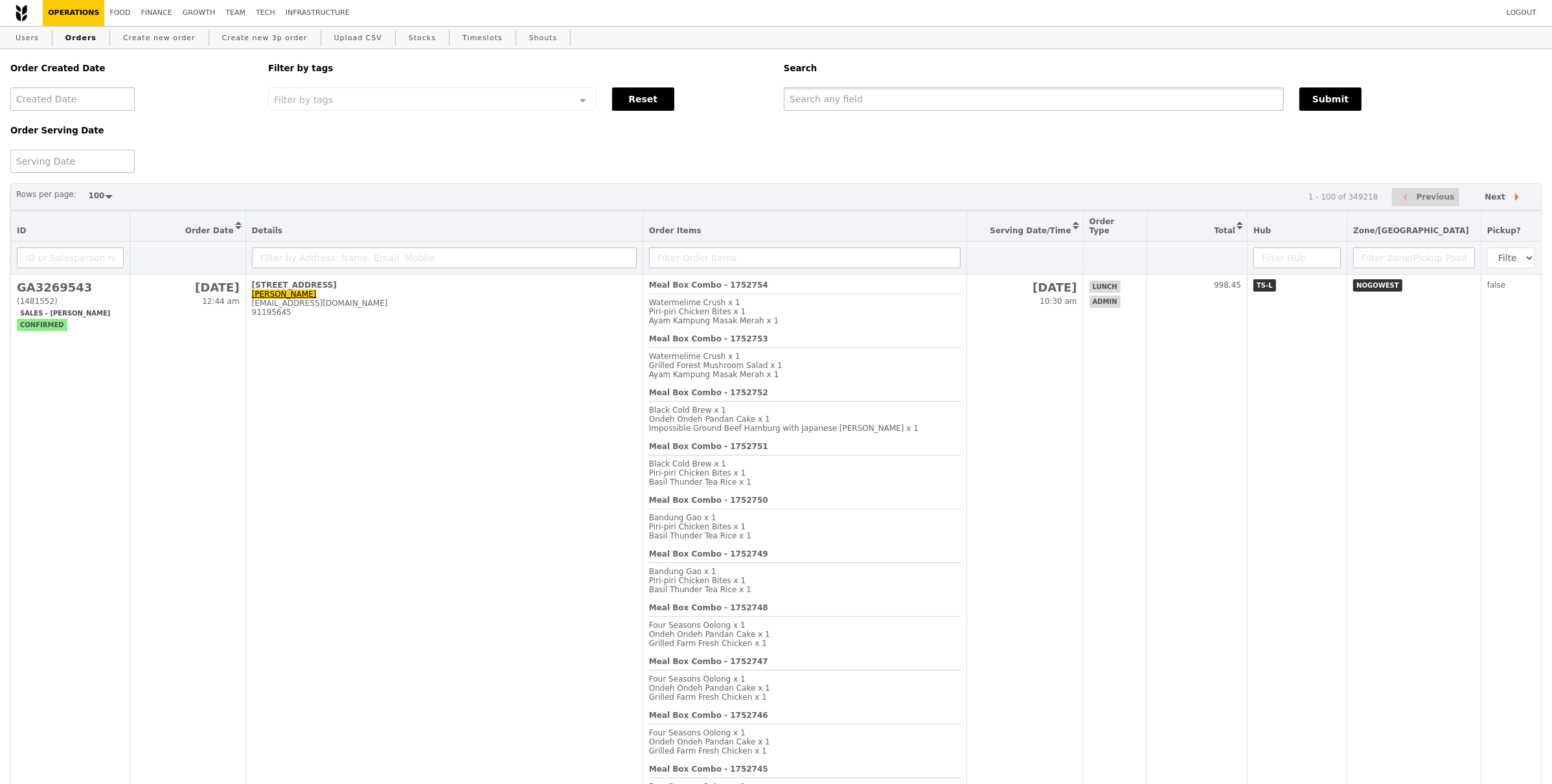
paste input "#G3269505"
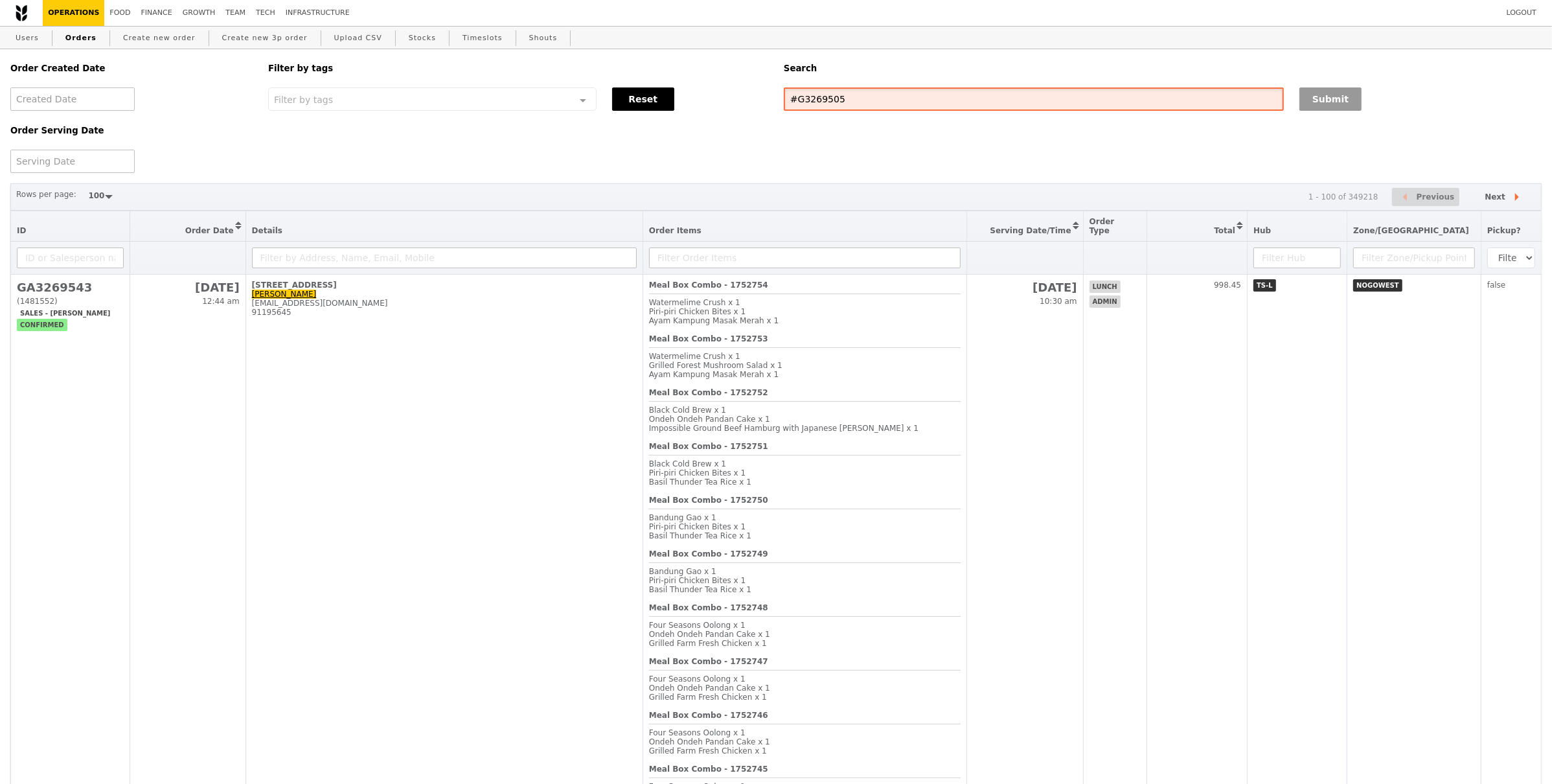
type input "#G3269505"
click at [1313, 97] on button "Submit" at bounding box center [1331, 100] width 62 height 24
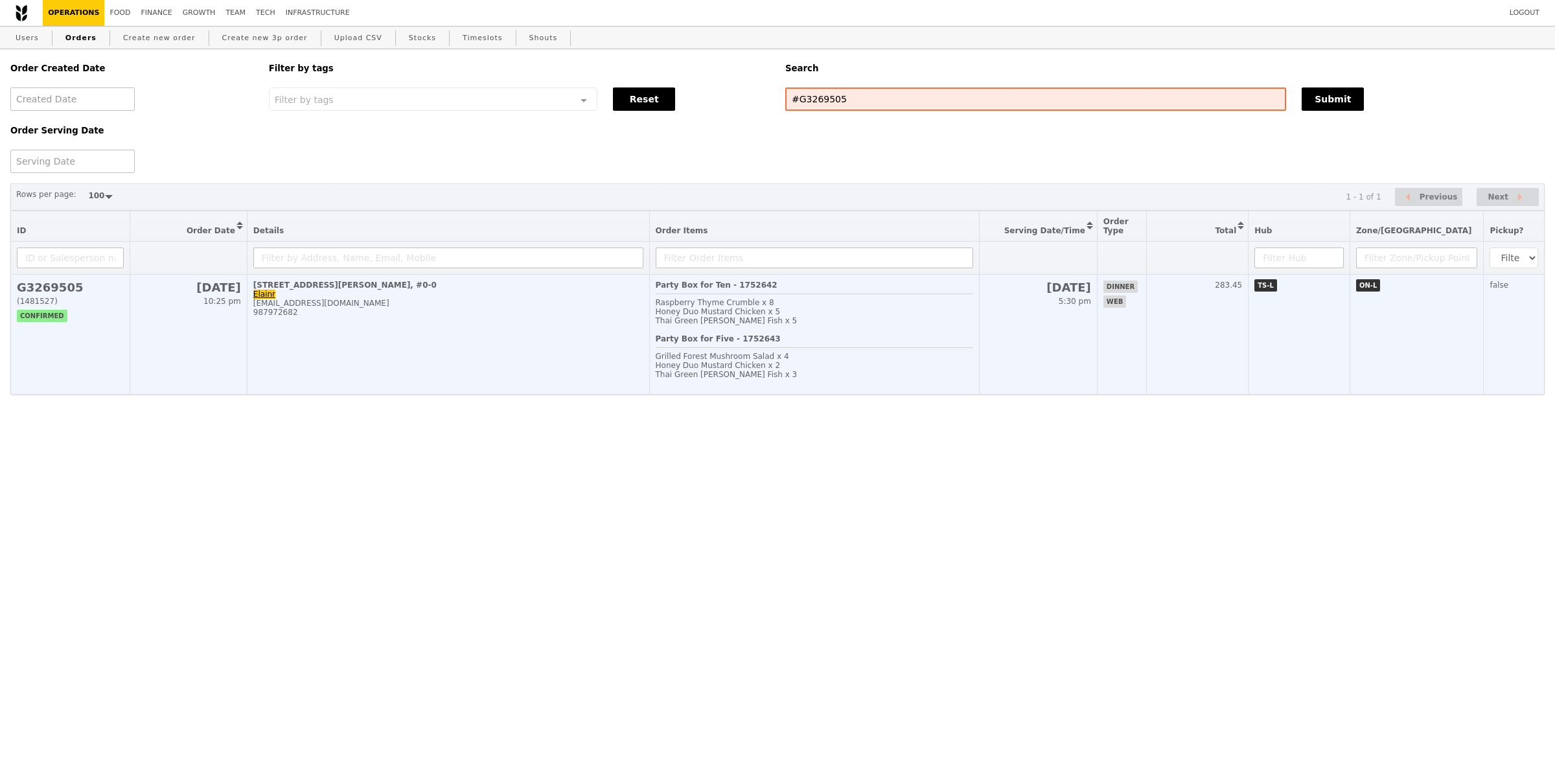
click at [338, 323] on td "[STREET_ADDRESS][PERSON_NAME] Elainr [EMAIL_ADDRESS][DOMAIN_NAME] 987972682" at bounding box center [448, 334] width 402 height 120
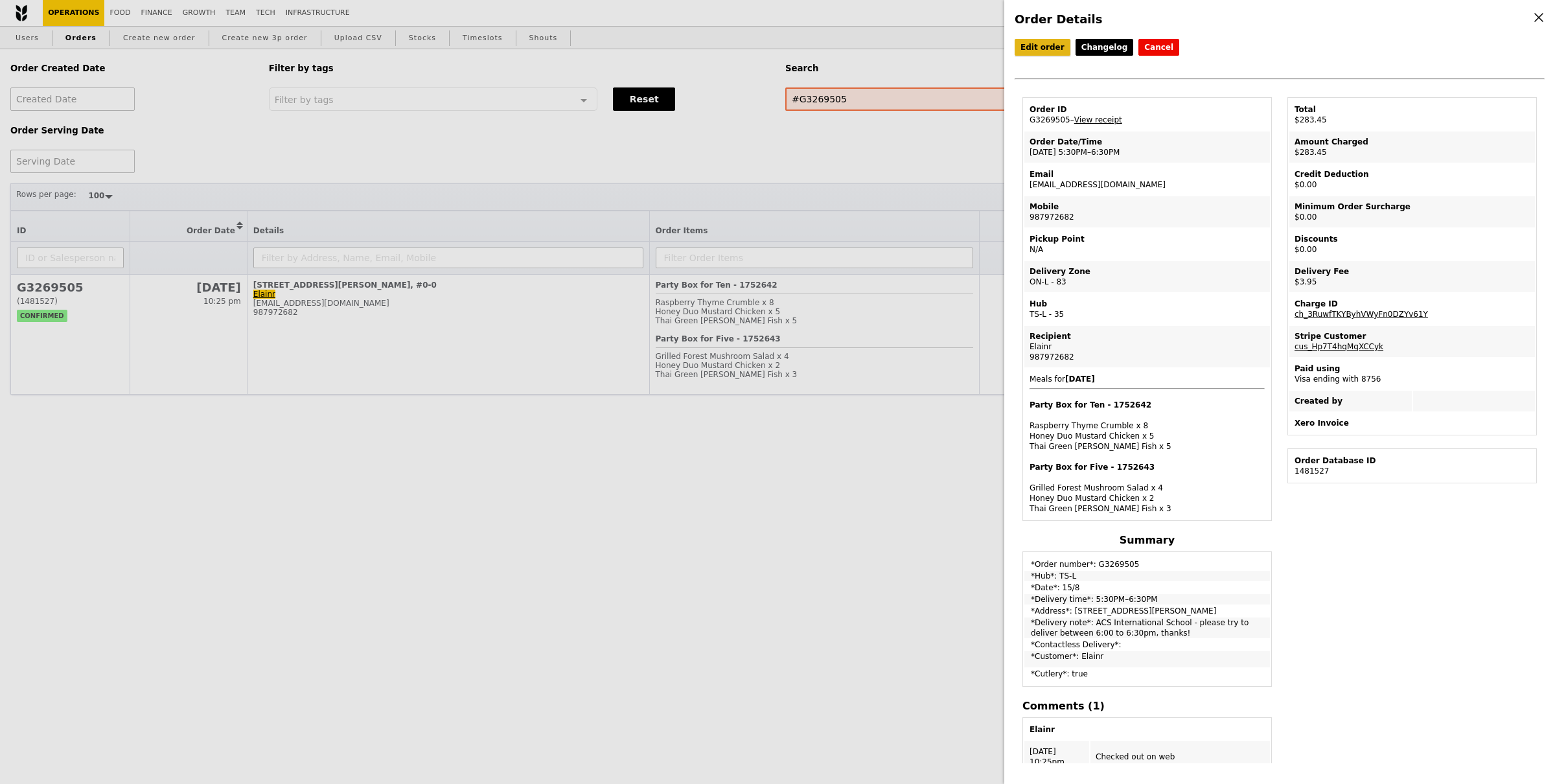
click at [1037, 48] on link "Edit order" at bounding box center [1042, 48] width 56 height 16
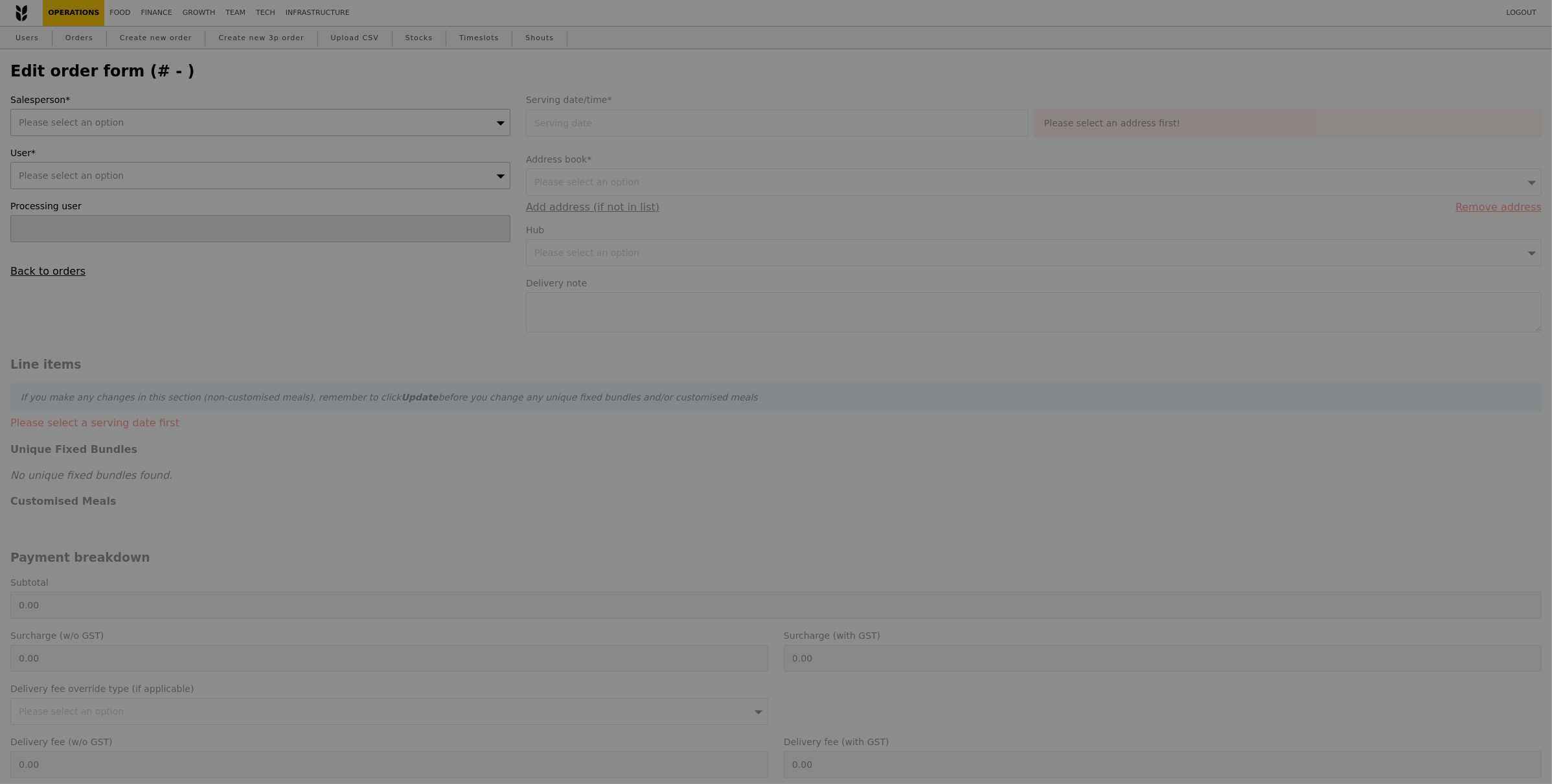
type input "[DATE]"
type textarea "ACS International School - please try to deliver between 6:00 to 6:30pm, thanks!"
type input "279.50"
type input "2.71"
type input "2.95"
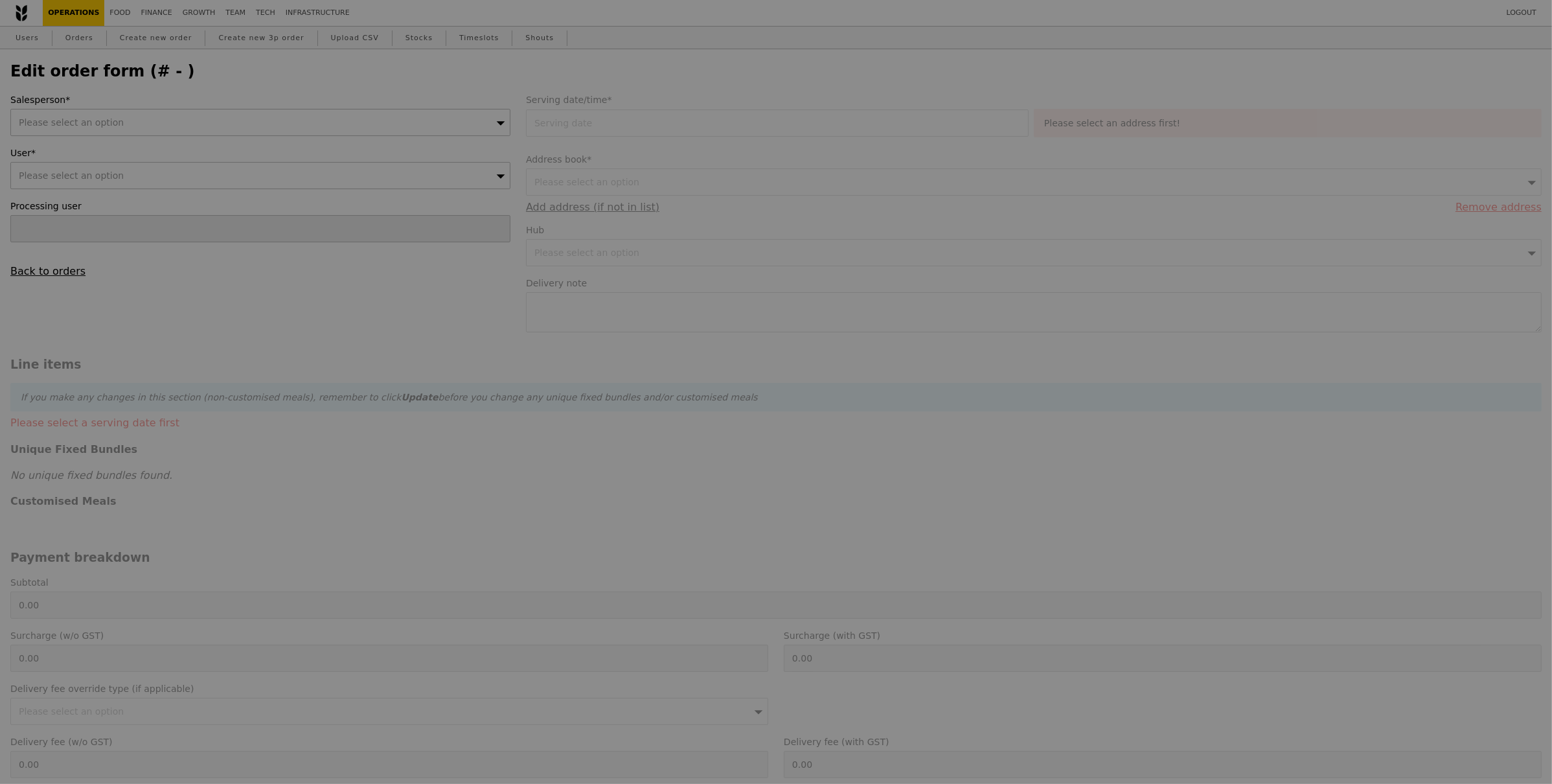
type input "282.45"
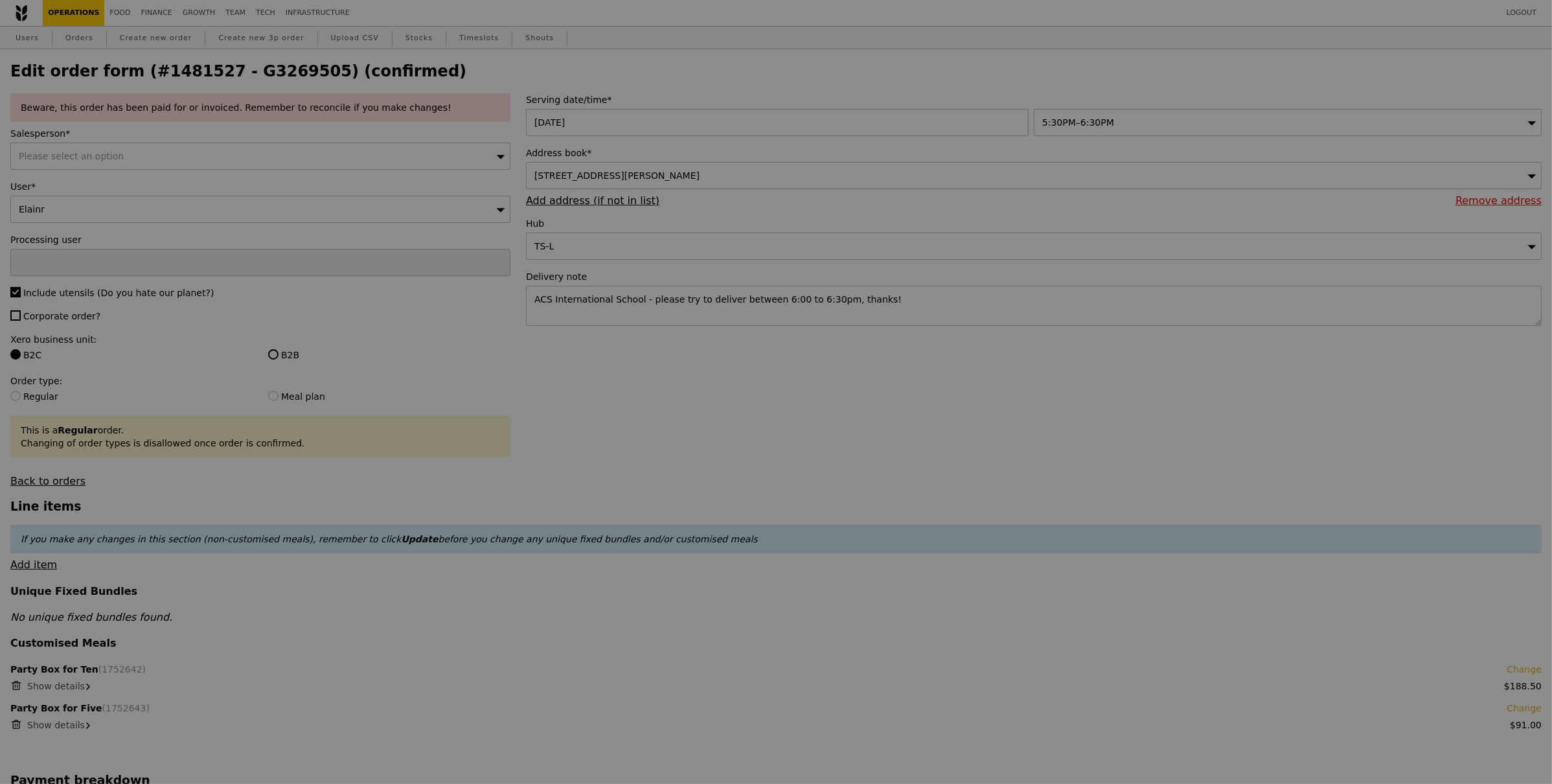
type input "Update"
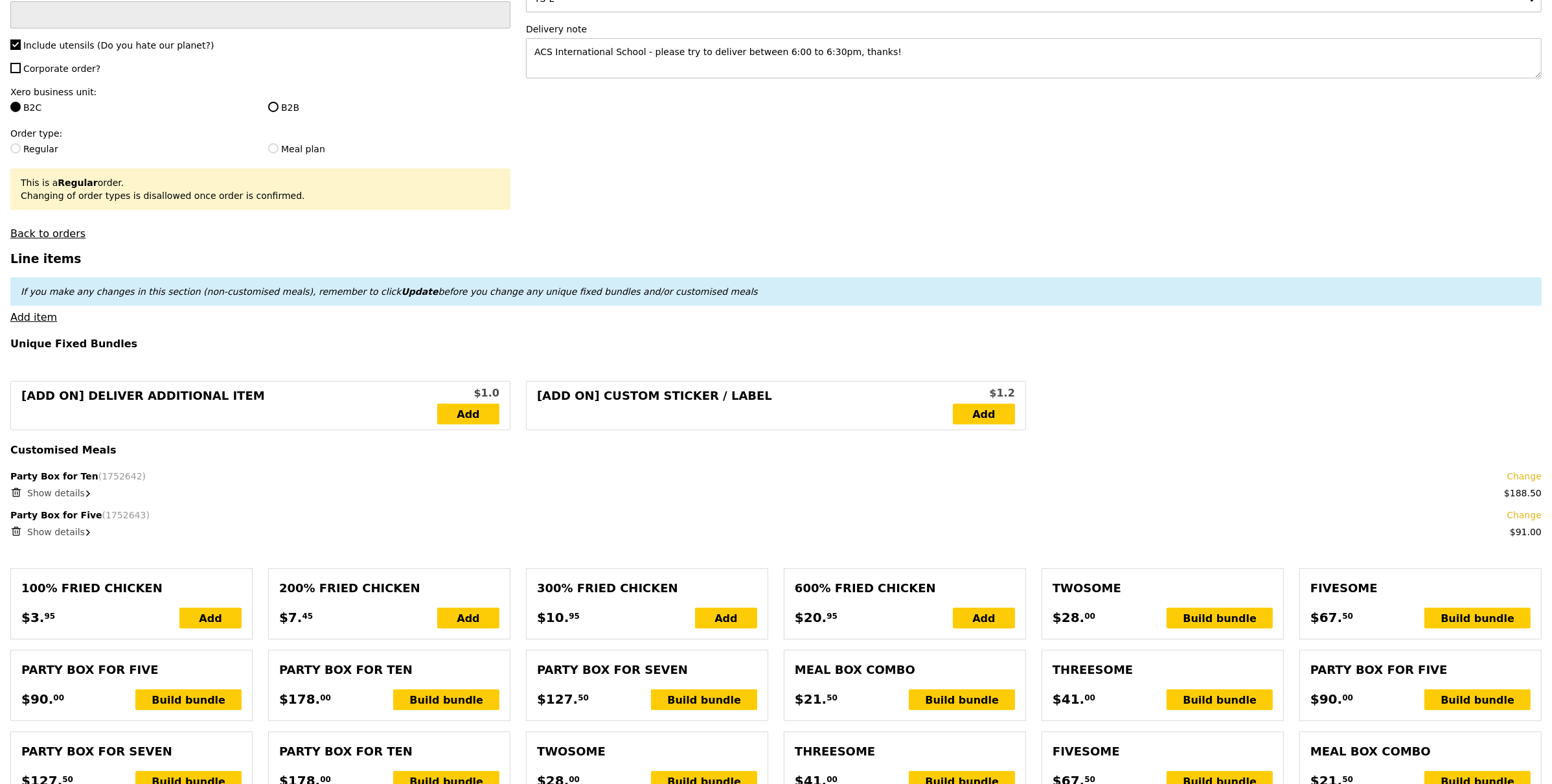
scroll to position [241, 0]
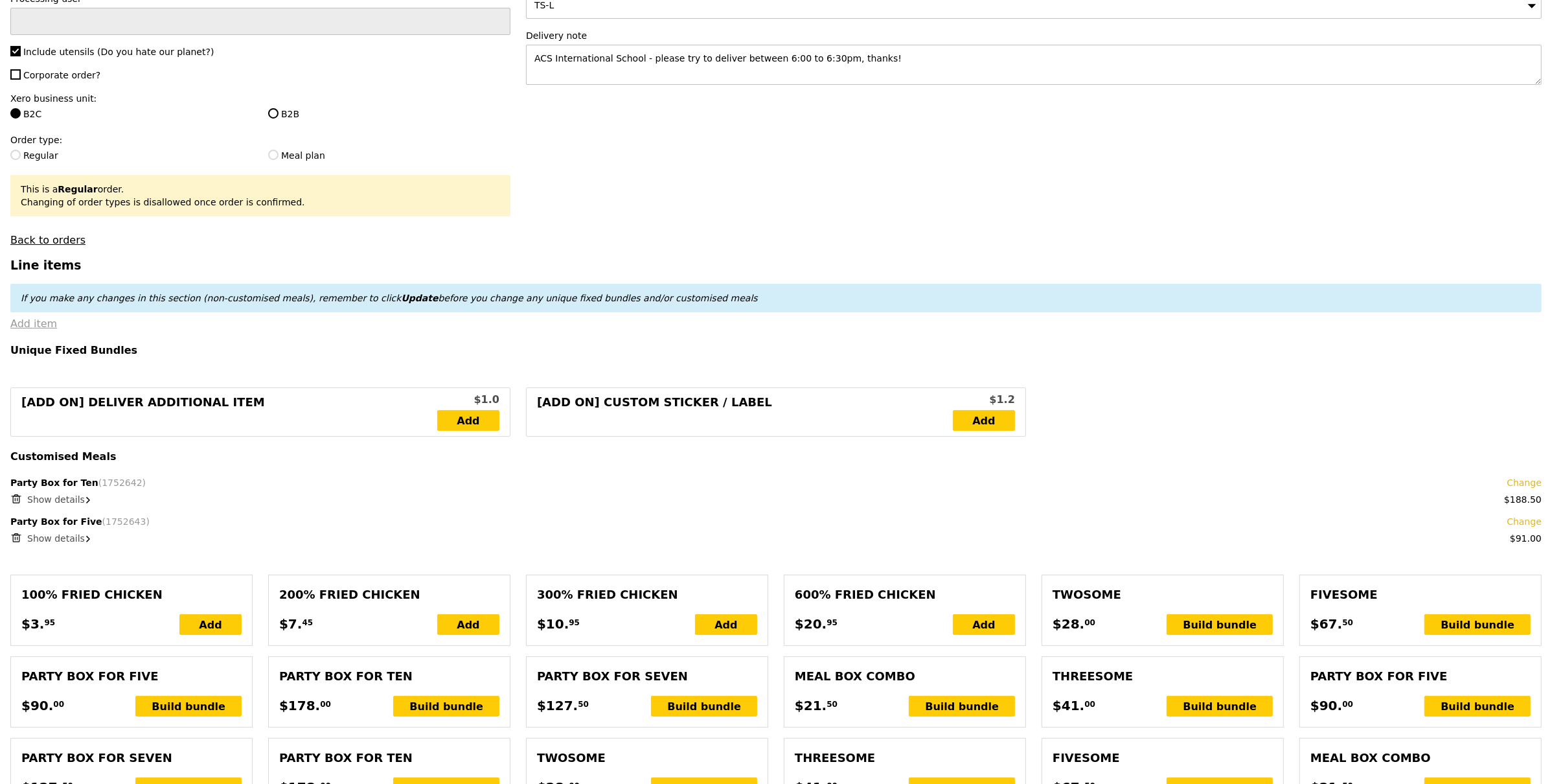
click at [44, 323] on link "Add item" at bounding box center [33, 323] width 47 height 12
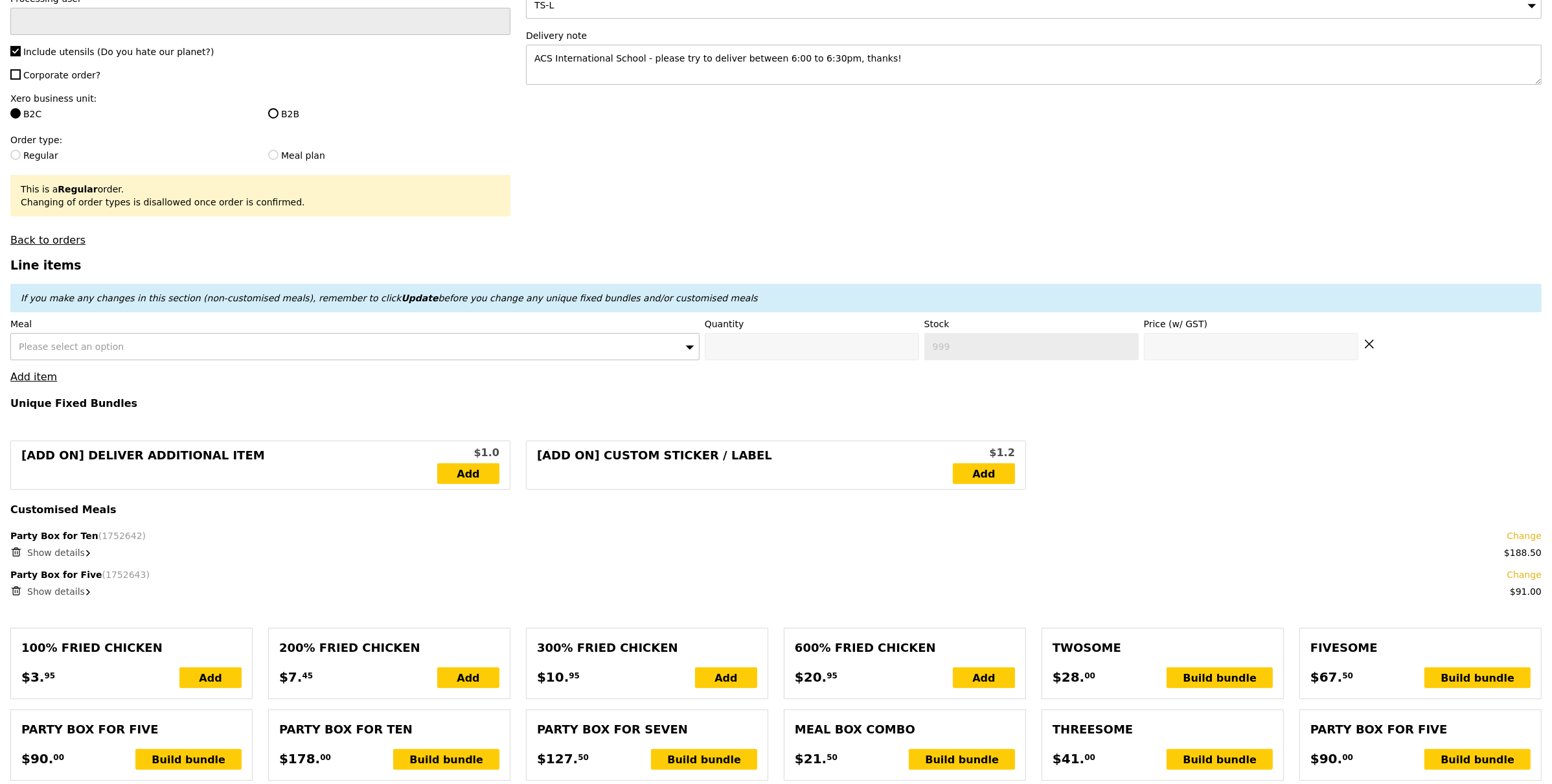
click at [122, 353] on div "Please select an option" at bounding box center [355, 346] width 689 height 27
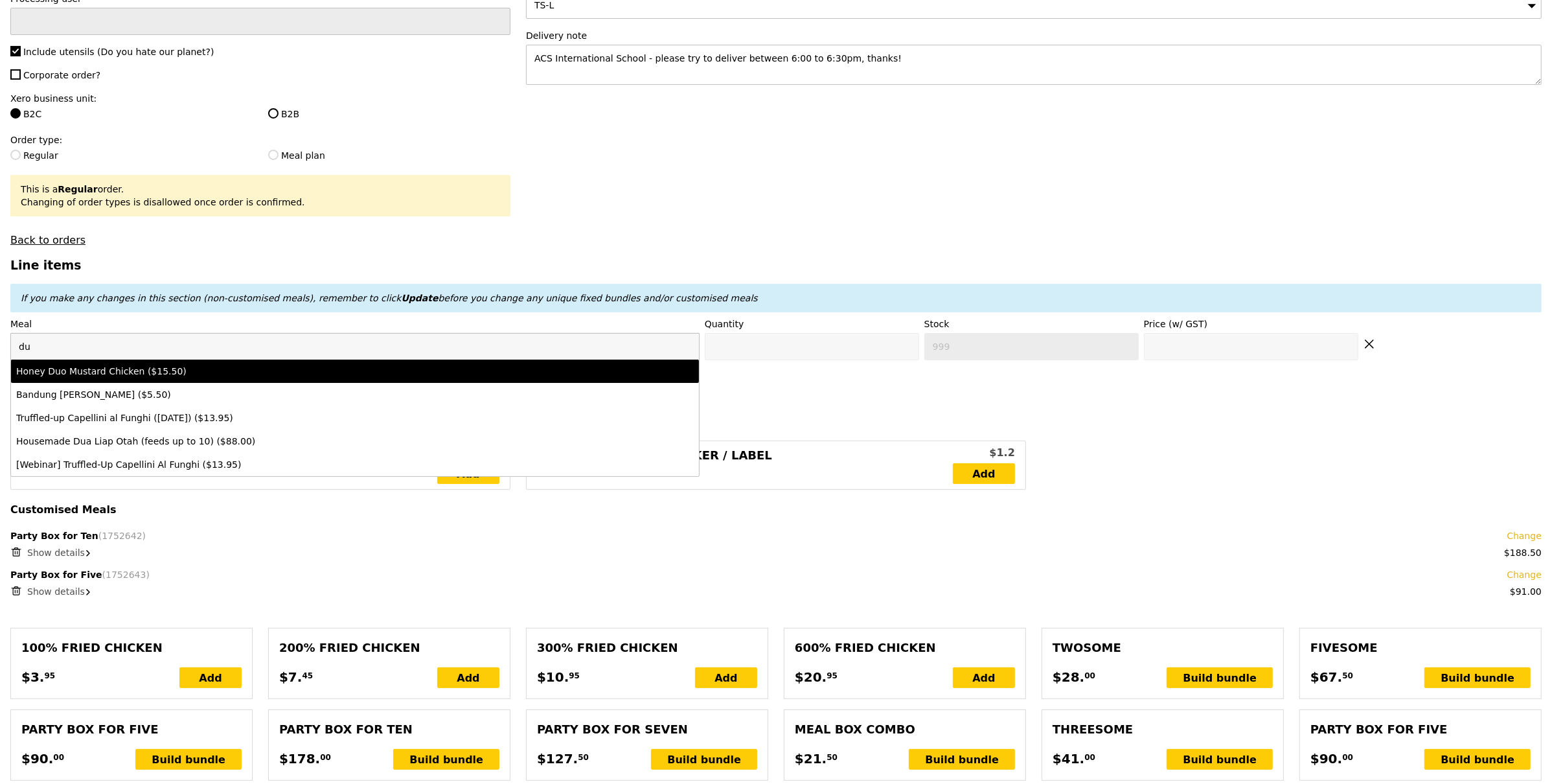
type input "du"
click at [121, 366] on div "Honey Duo Mustard Chicken ($15.50)" at bounding box center [271, 371] width 508 height 13
type input "0"
type input "67"
type input "15.5"
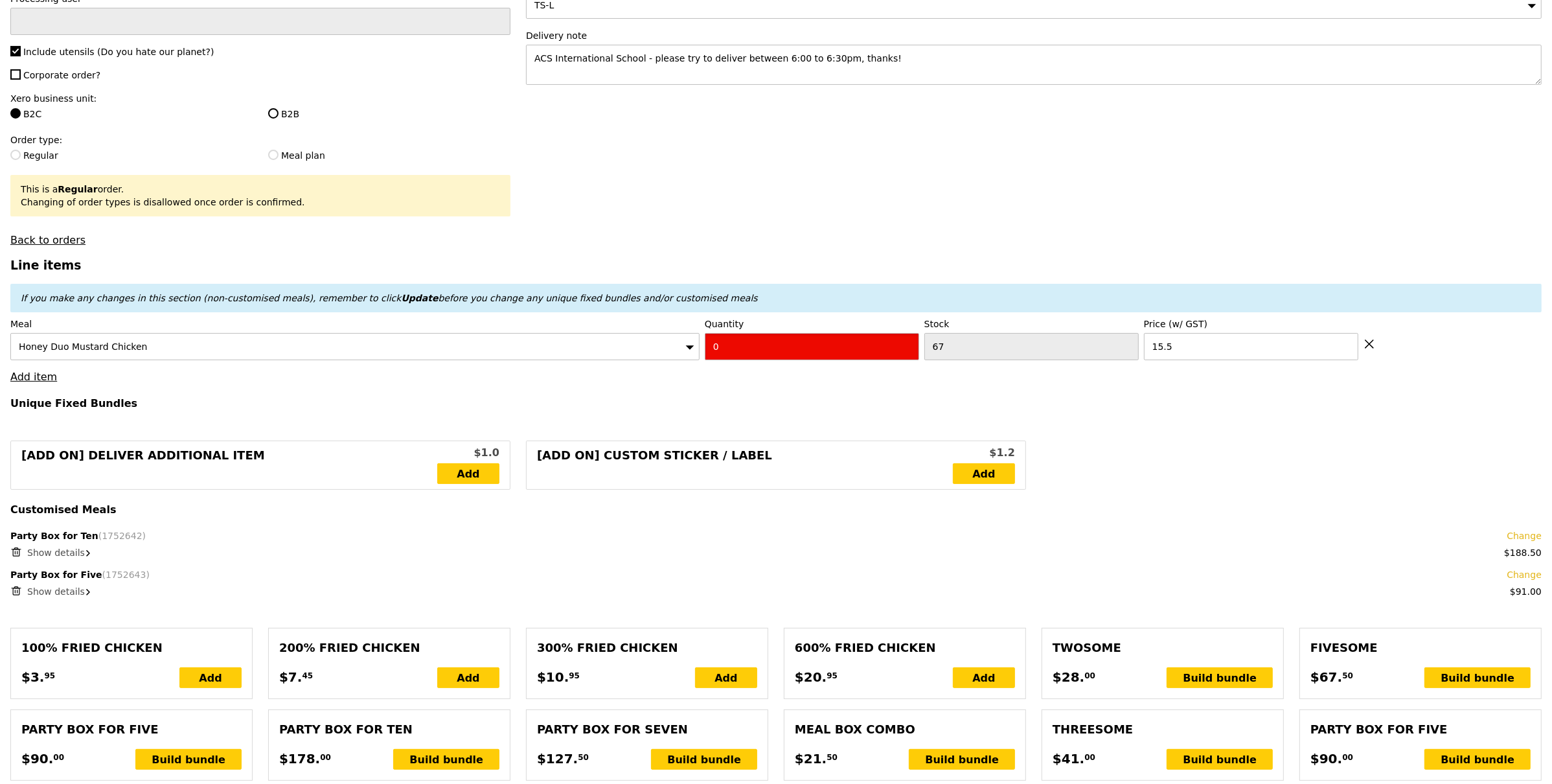
click at [727, 348] on input "0" at bounding box center [812, 346] width 215 height 27
type input "1"
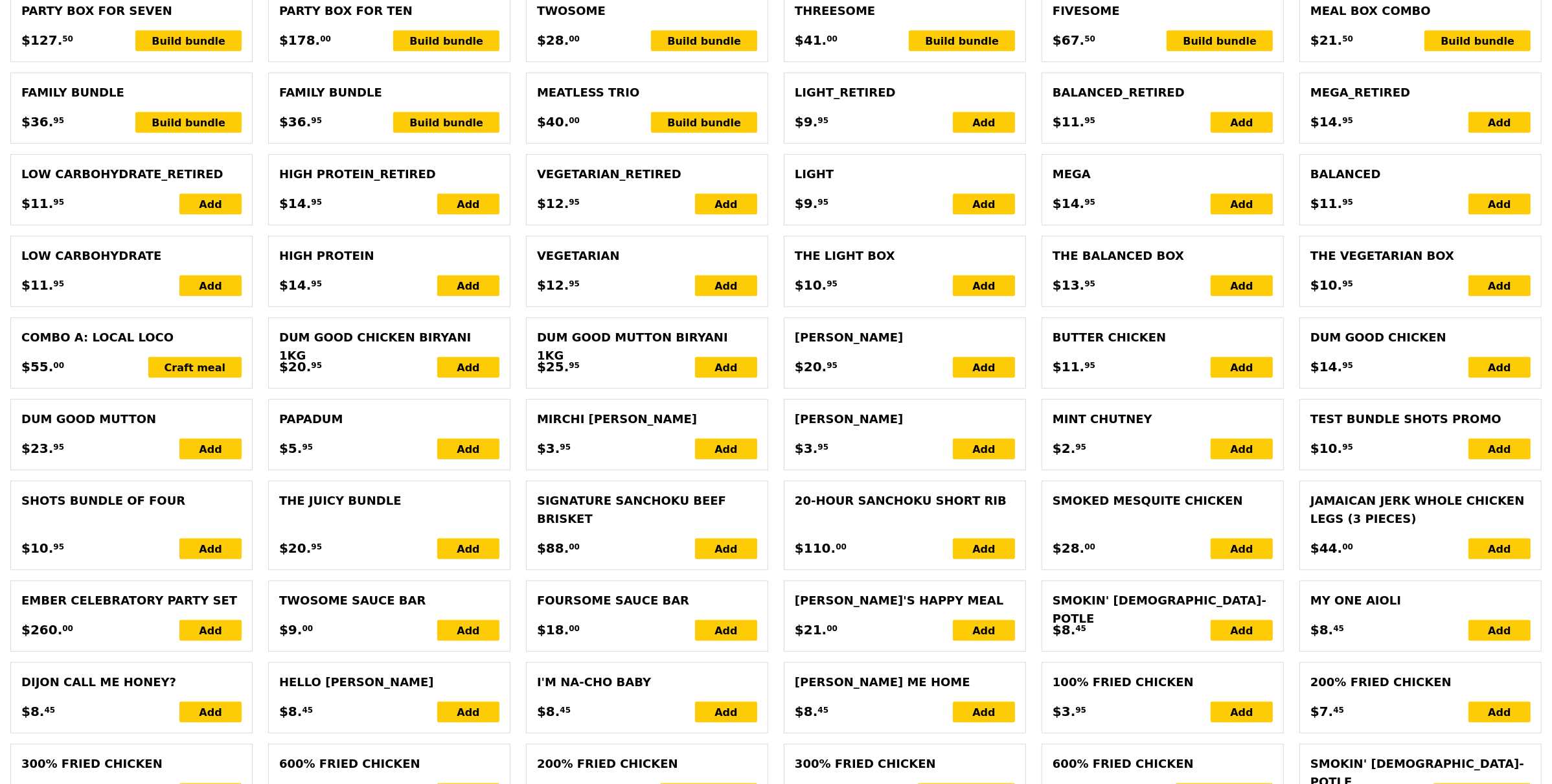
type input "Loading..."
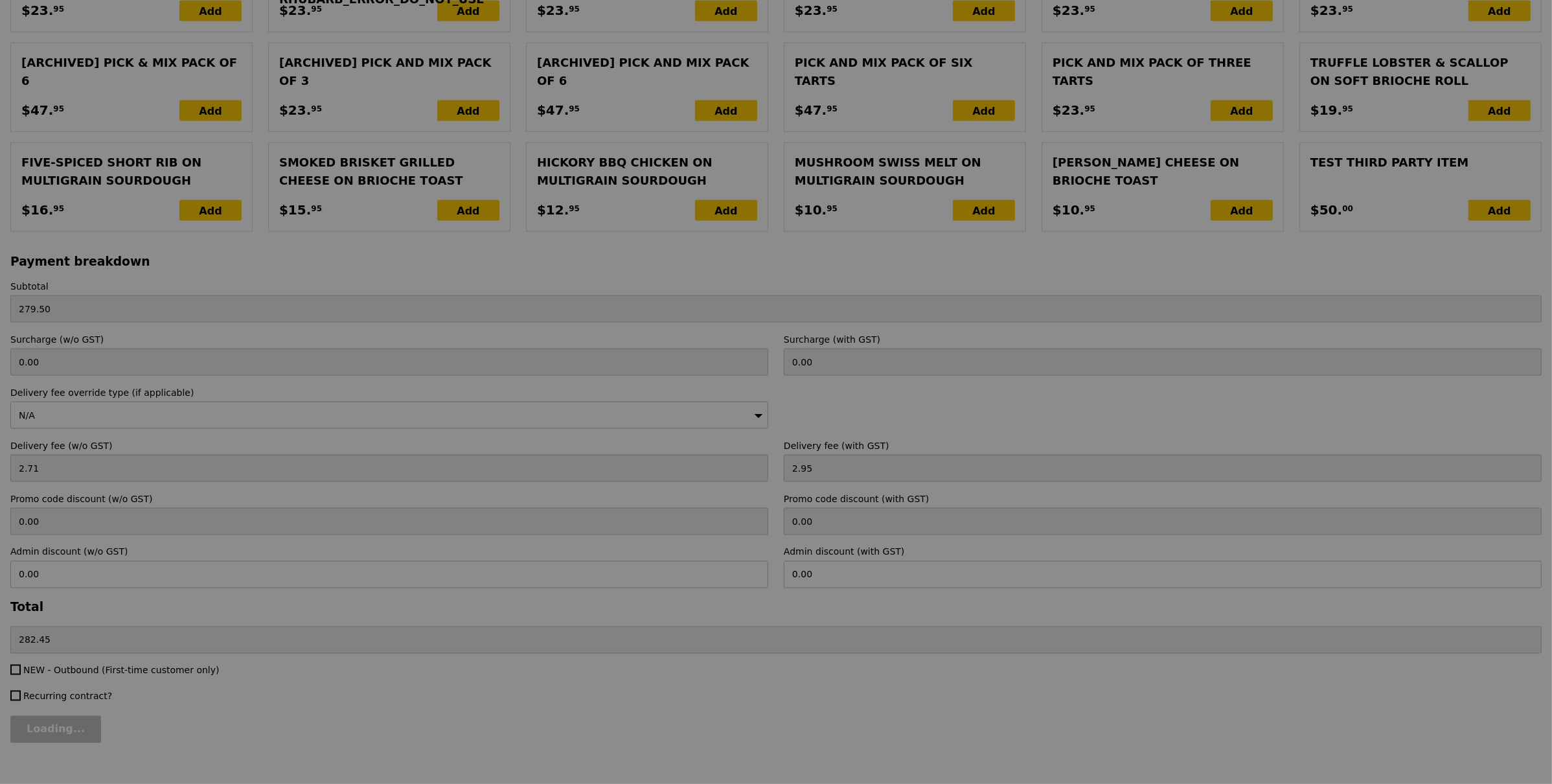
scroll to position [2598, 0]
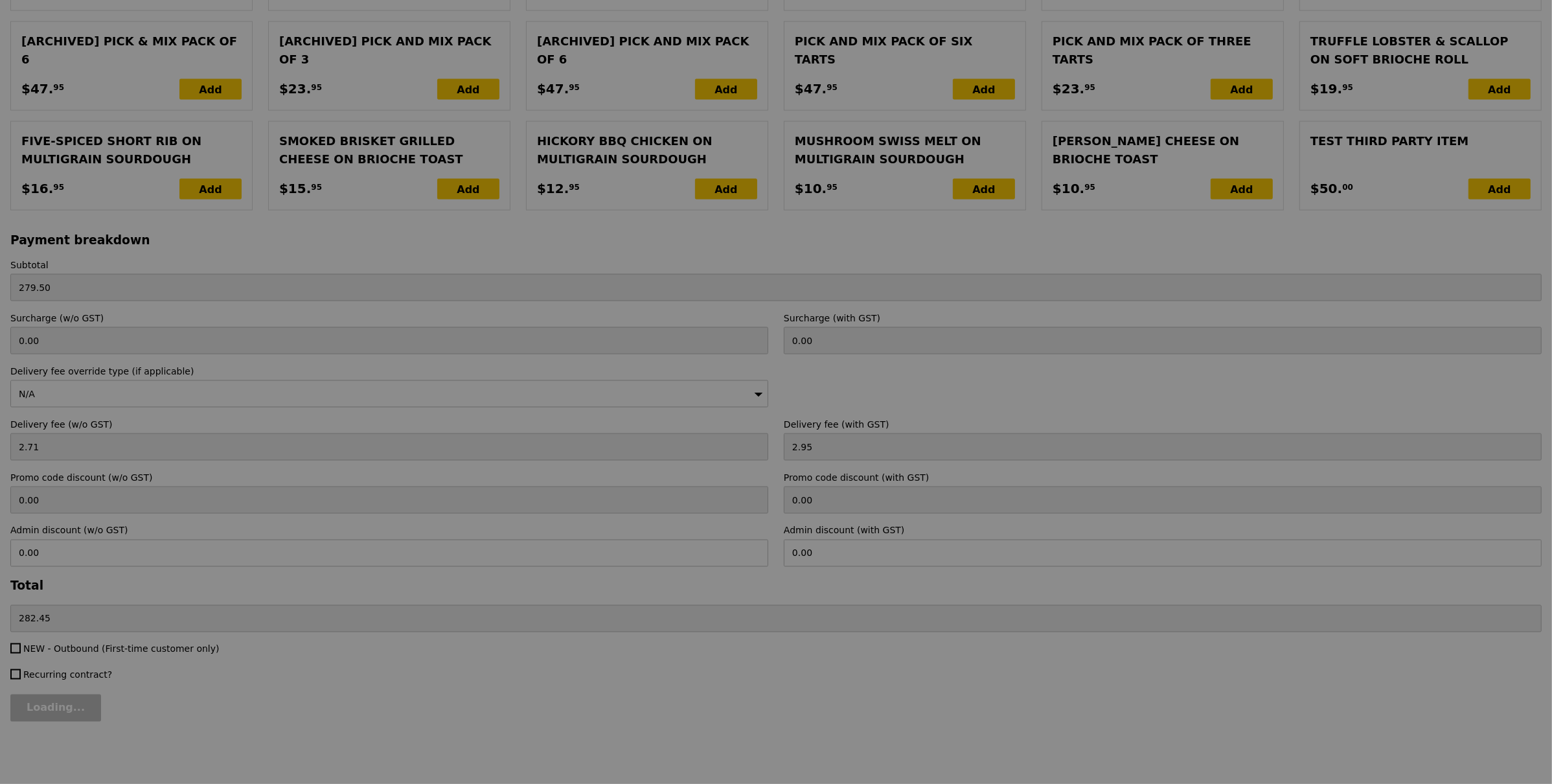
type input "0.00"
type input "11.06"
type input "12.05"
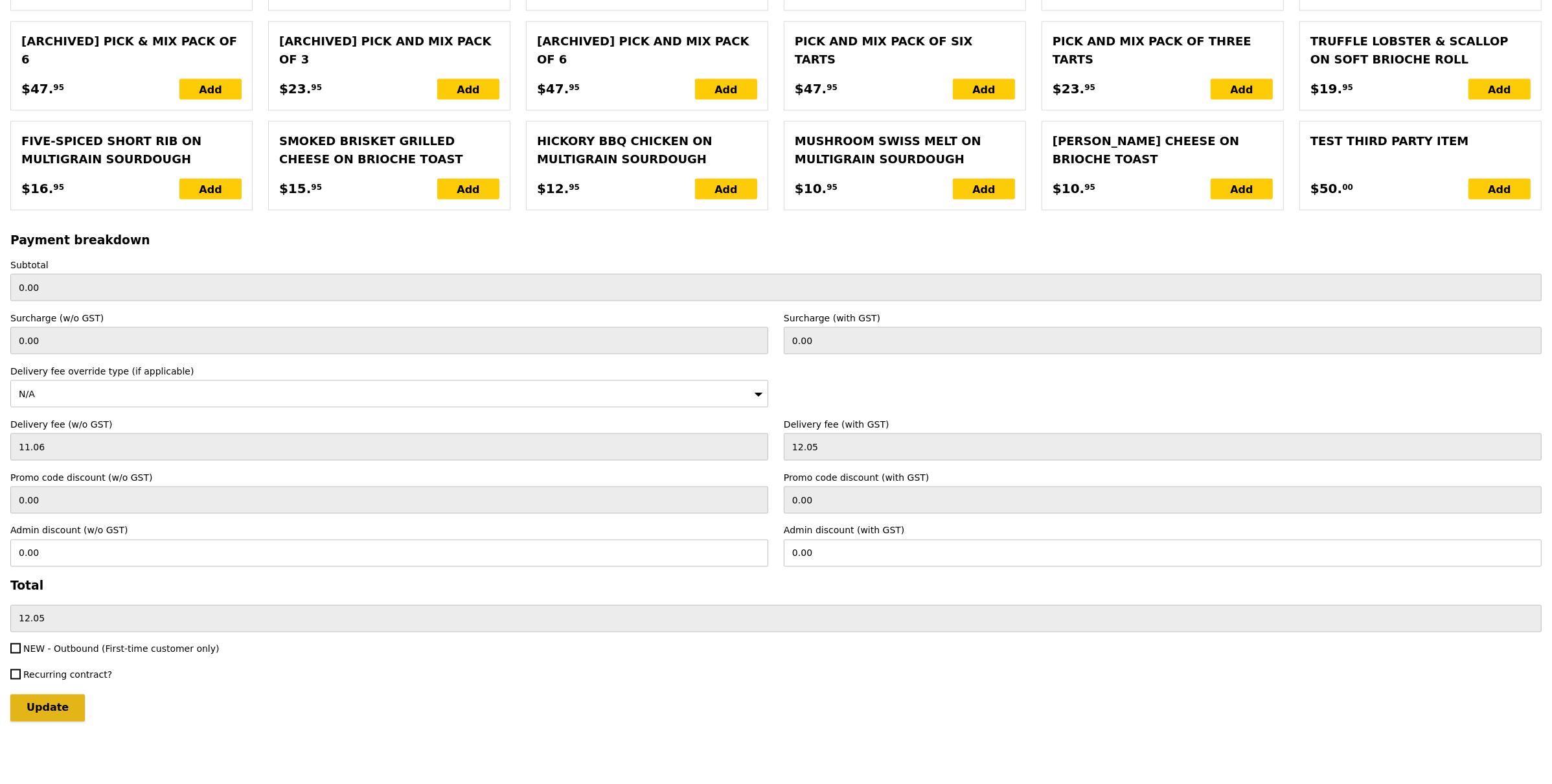
click at [62, 706] on input "Update" at bounding box center [48, 708] width 75 height 27
type input "Loading..."
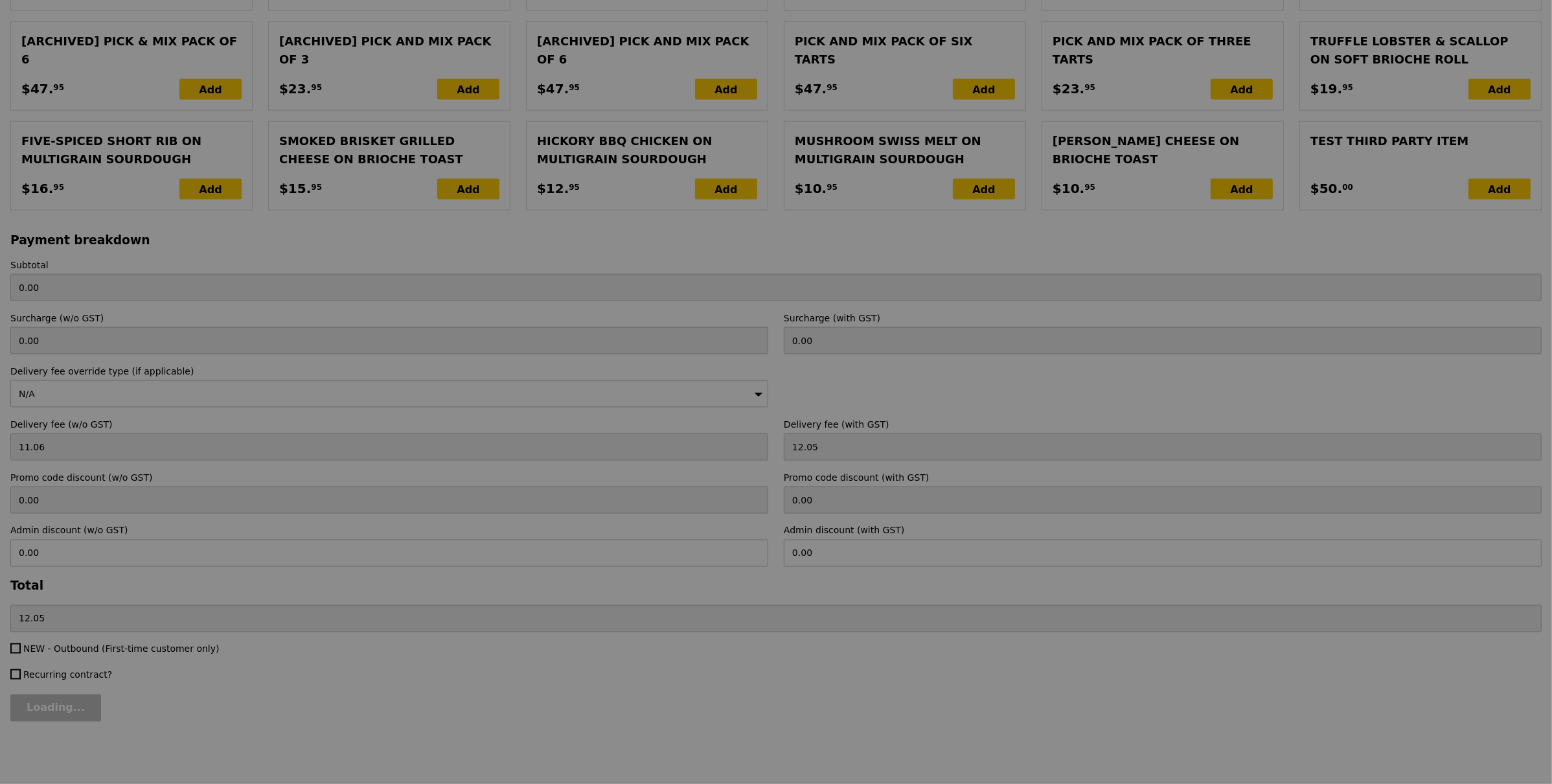
type input "295.00"
type input "2.71"
type input "2.95"
type input "297.95"
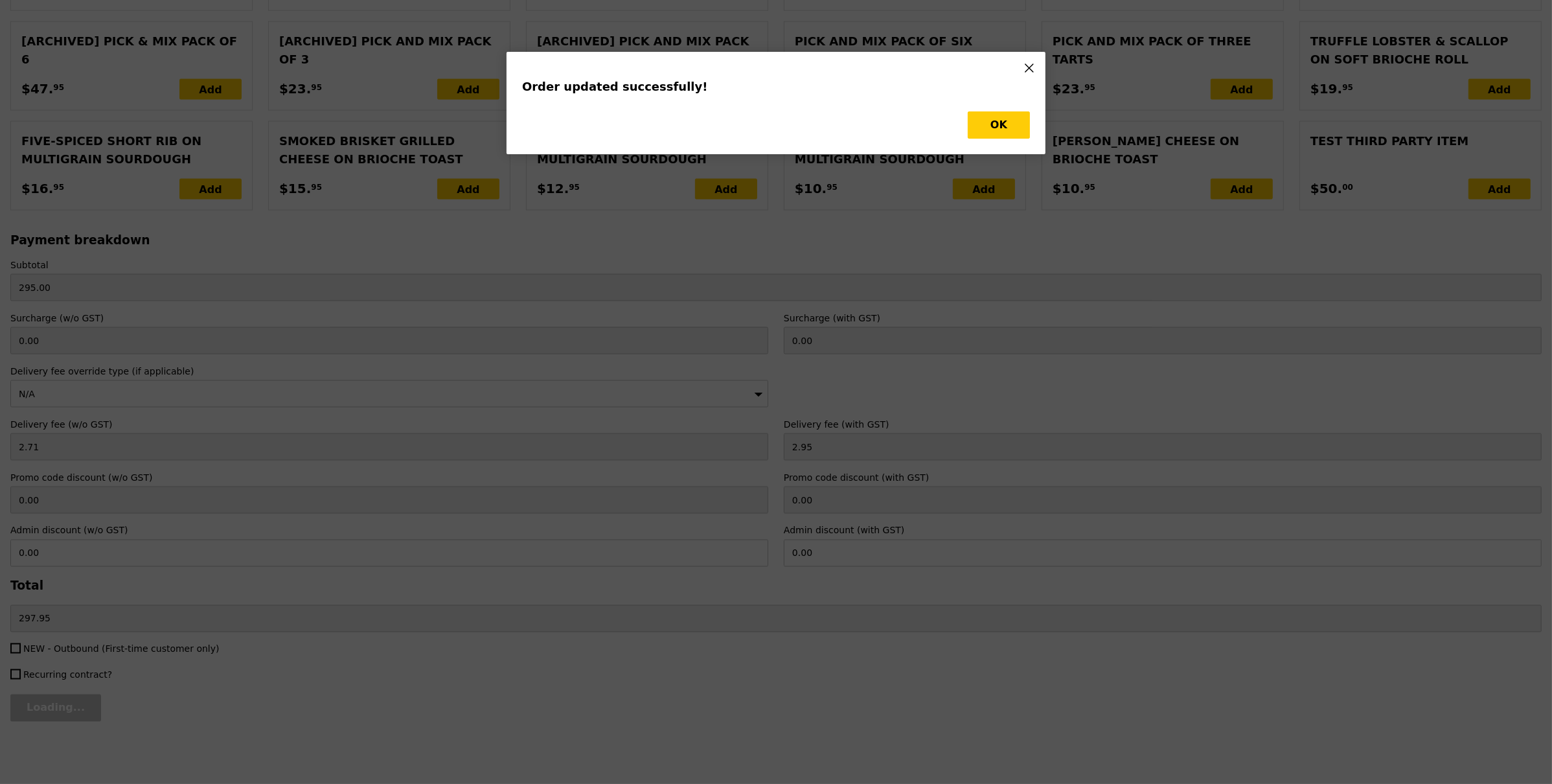
scroll to position [0, 0]
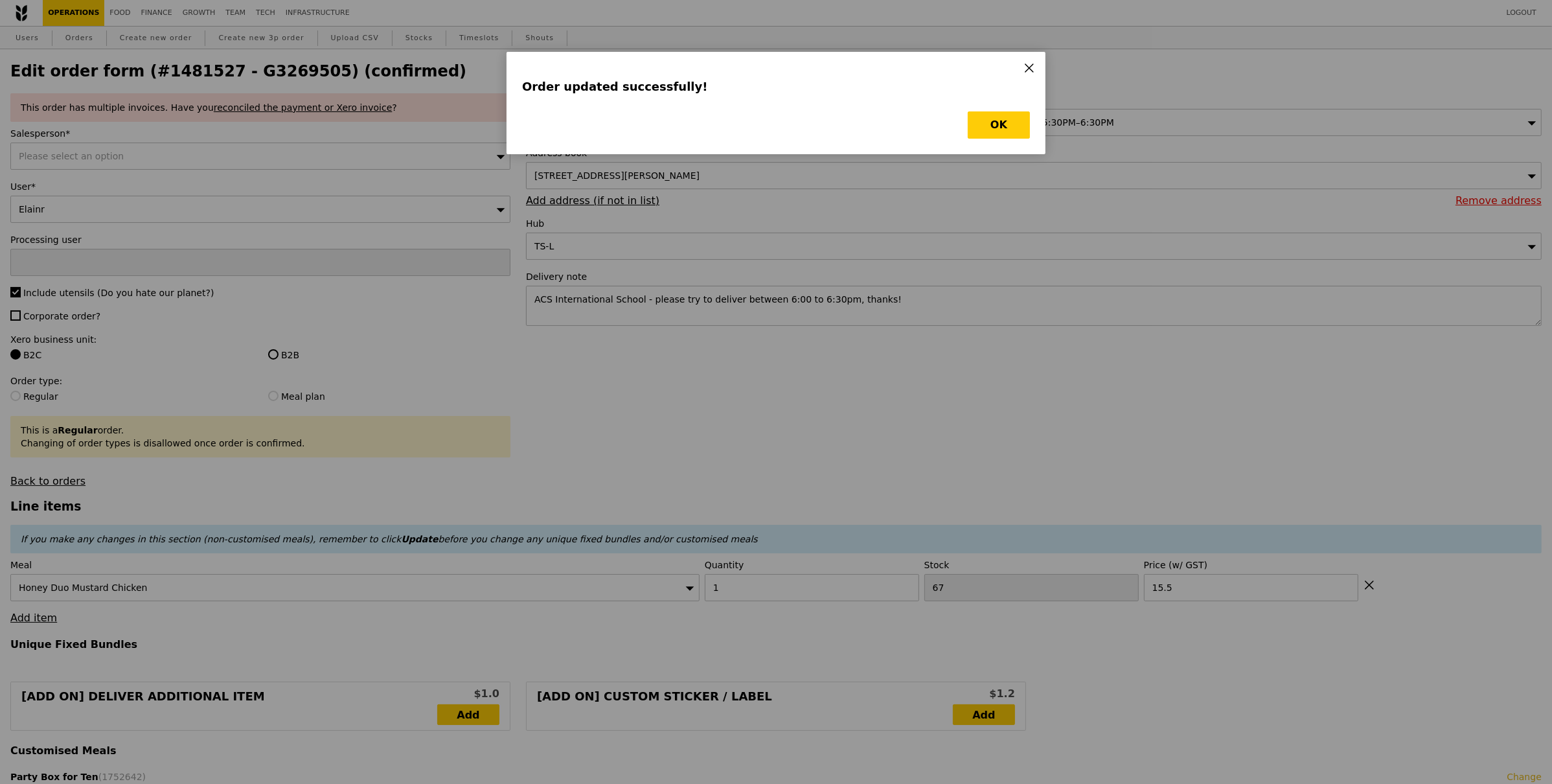
type input "Update"
type input "66"
click at [1023, 127] on button "OK" at bounding box center [999, 125] width 62 height 27
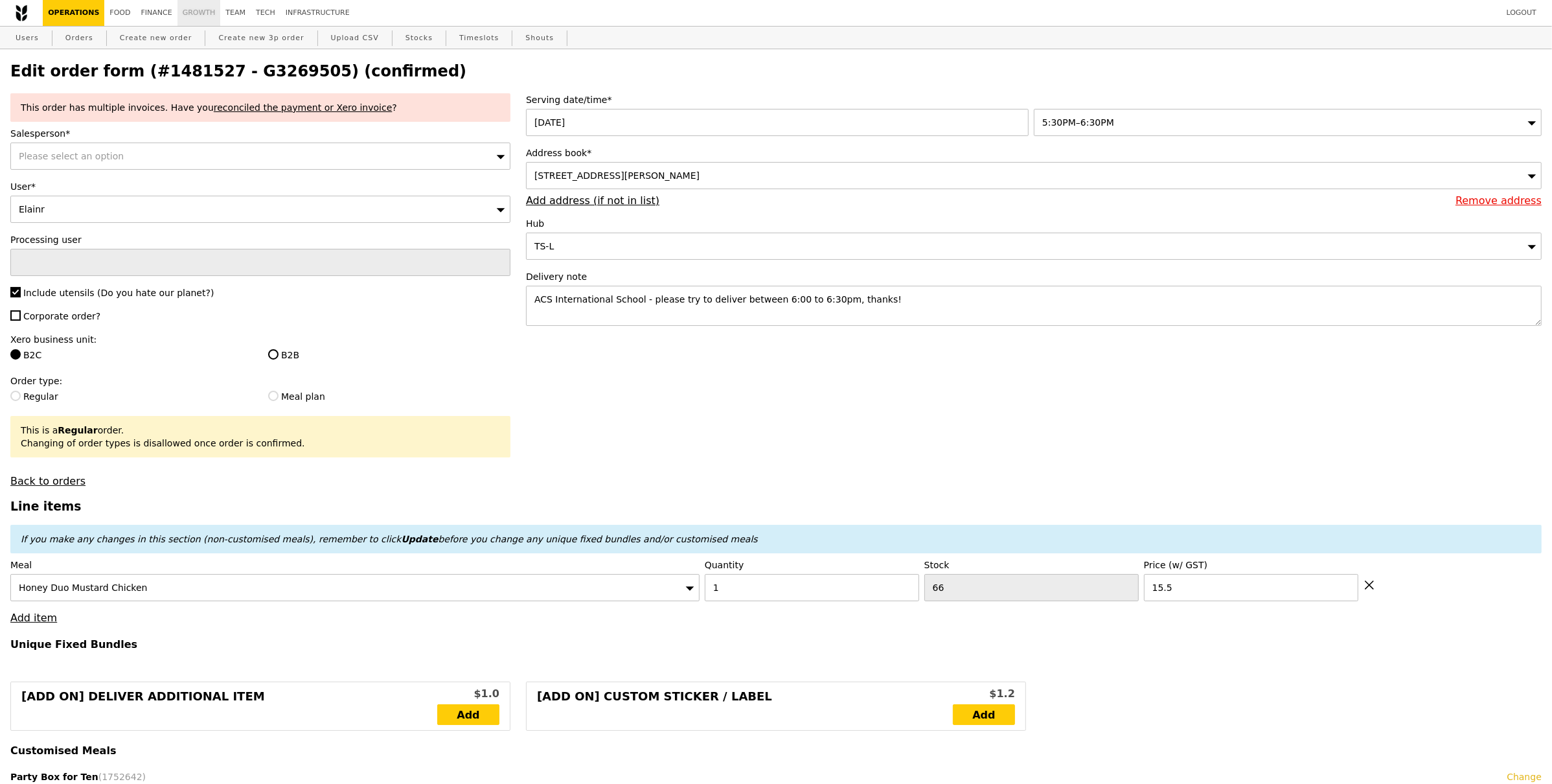
click at [190, 13] on link "Growth" at bounding box center [198, 13] width 43 height 26
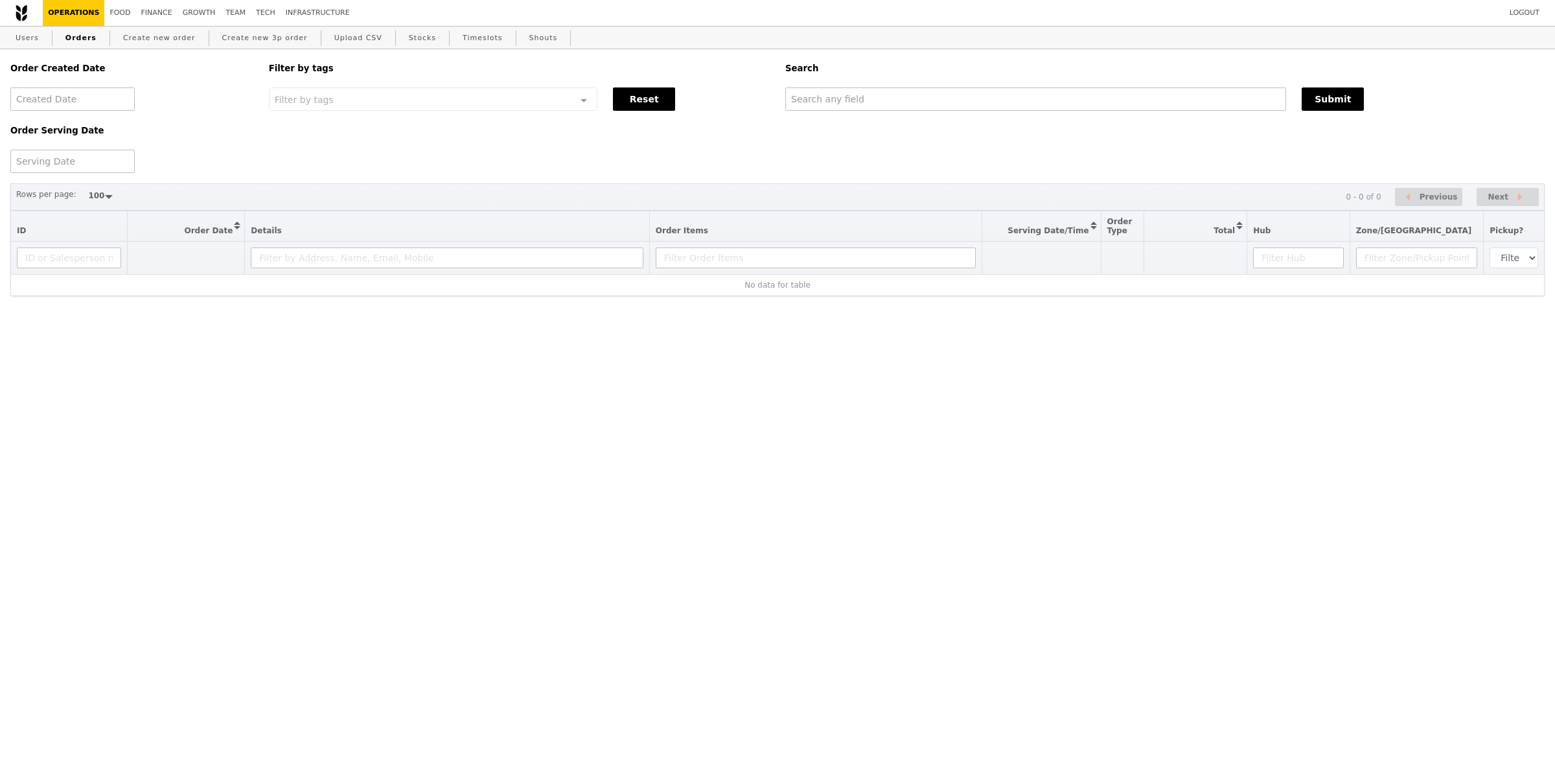
select select "100"
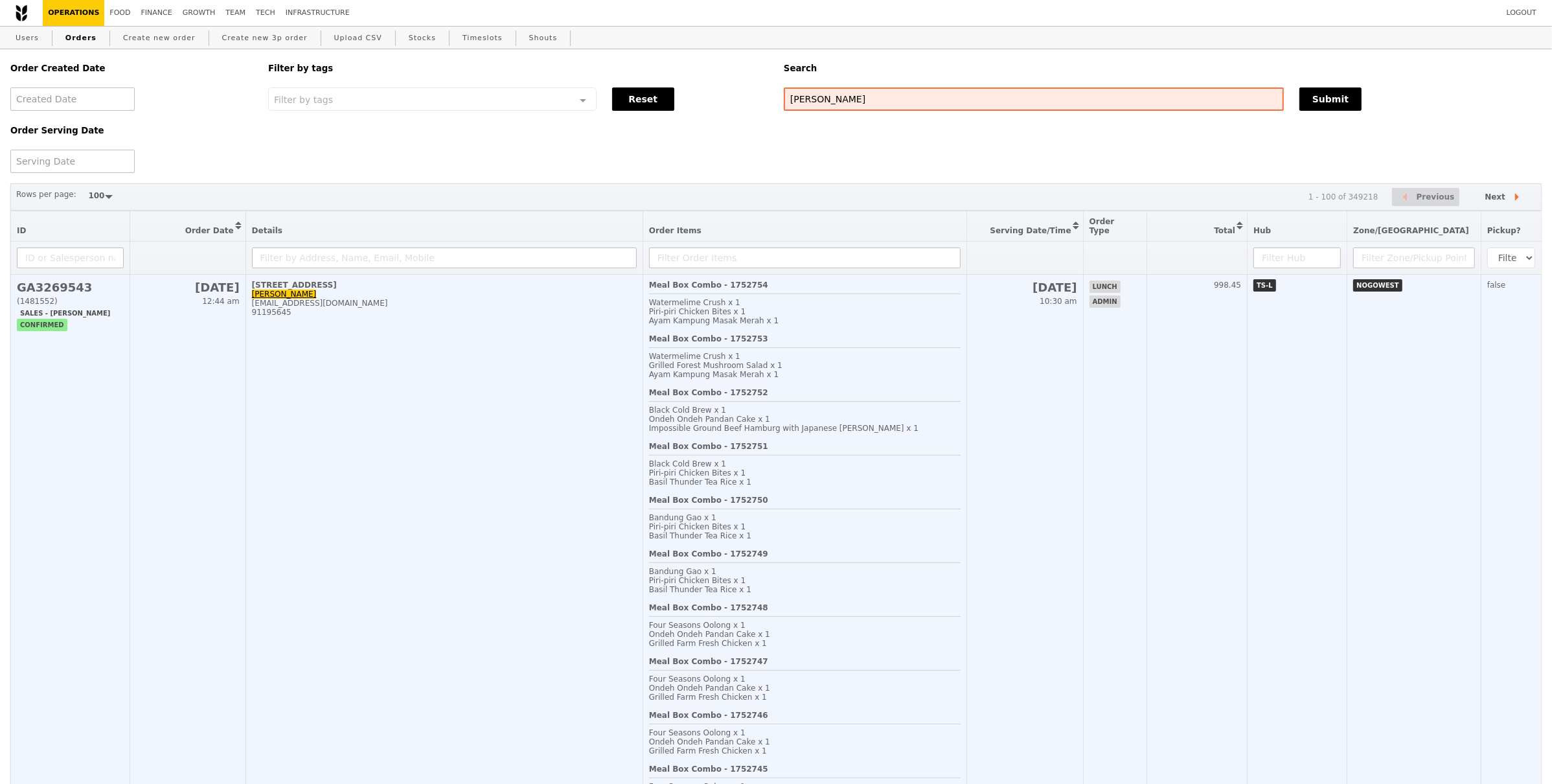
type input "Elaine"
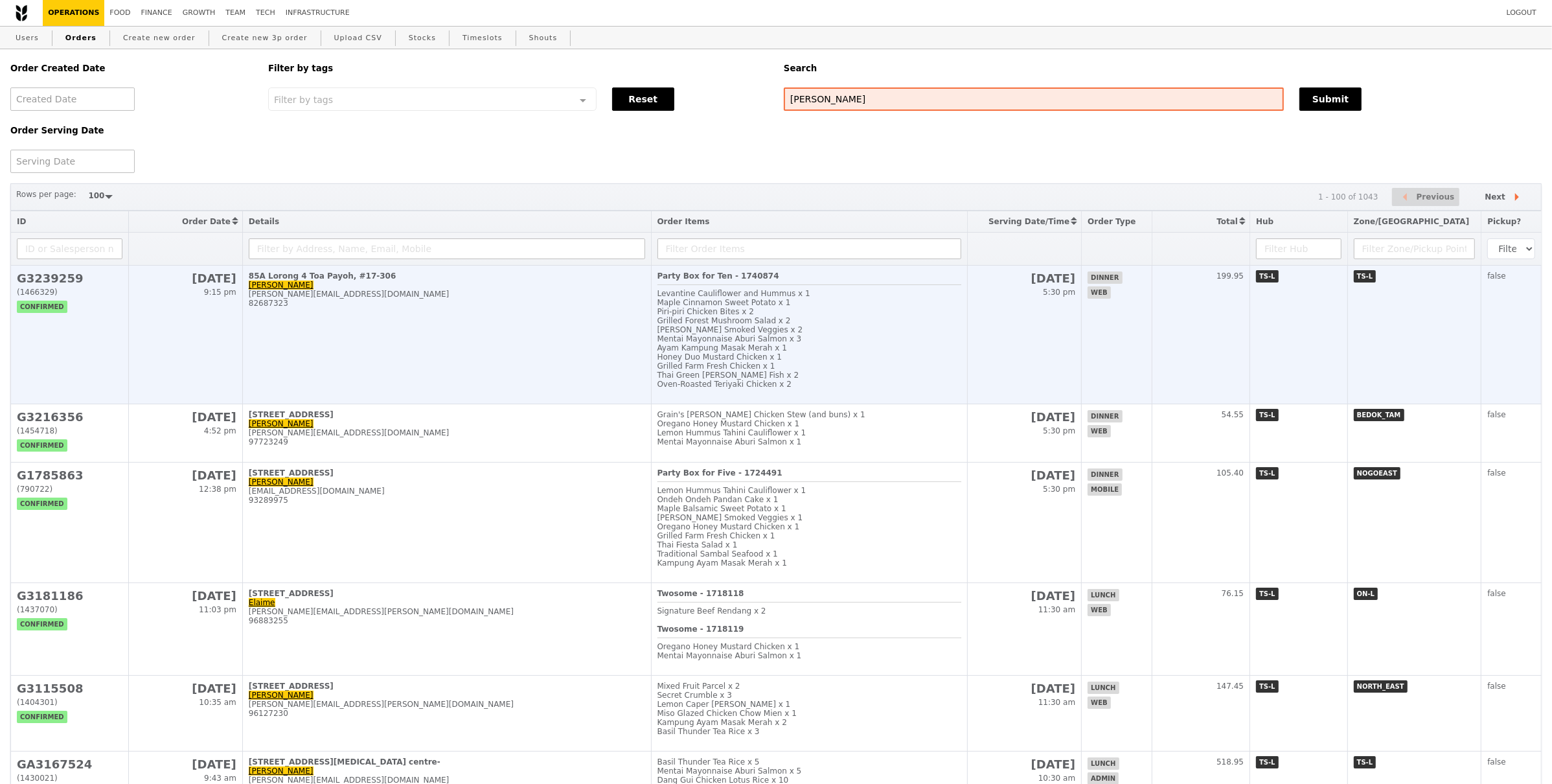
click at [488, 321] on td "85A Lorong 4 Toa Payoh, #17-306 Elaine e.laine-@hotmail.com 82687323" at bounding box center [446, 335] width 409 height 139
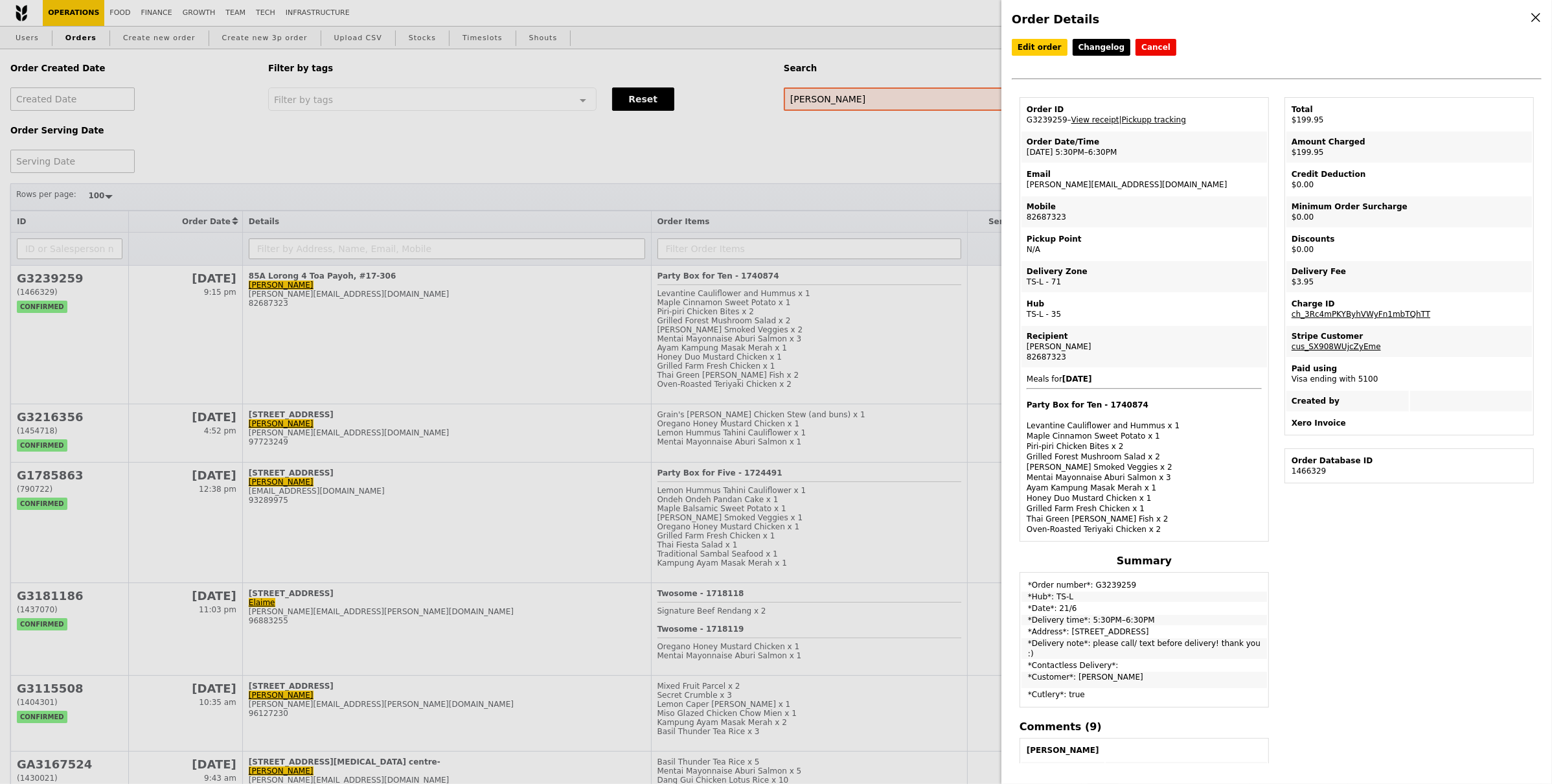
click at [519, 553] on div "Order Details Edit order Changelog Cancel Order ID G3239259 – View receipt | Pi…" at bounding box center [776, 392] width 1552 height 784
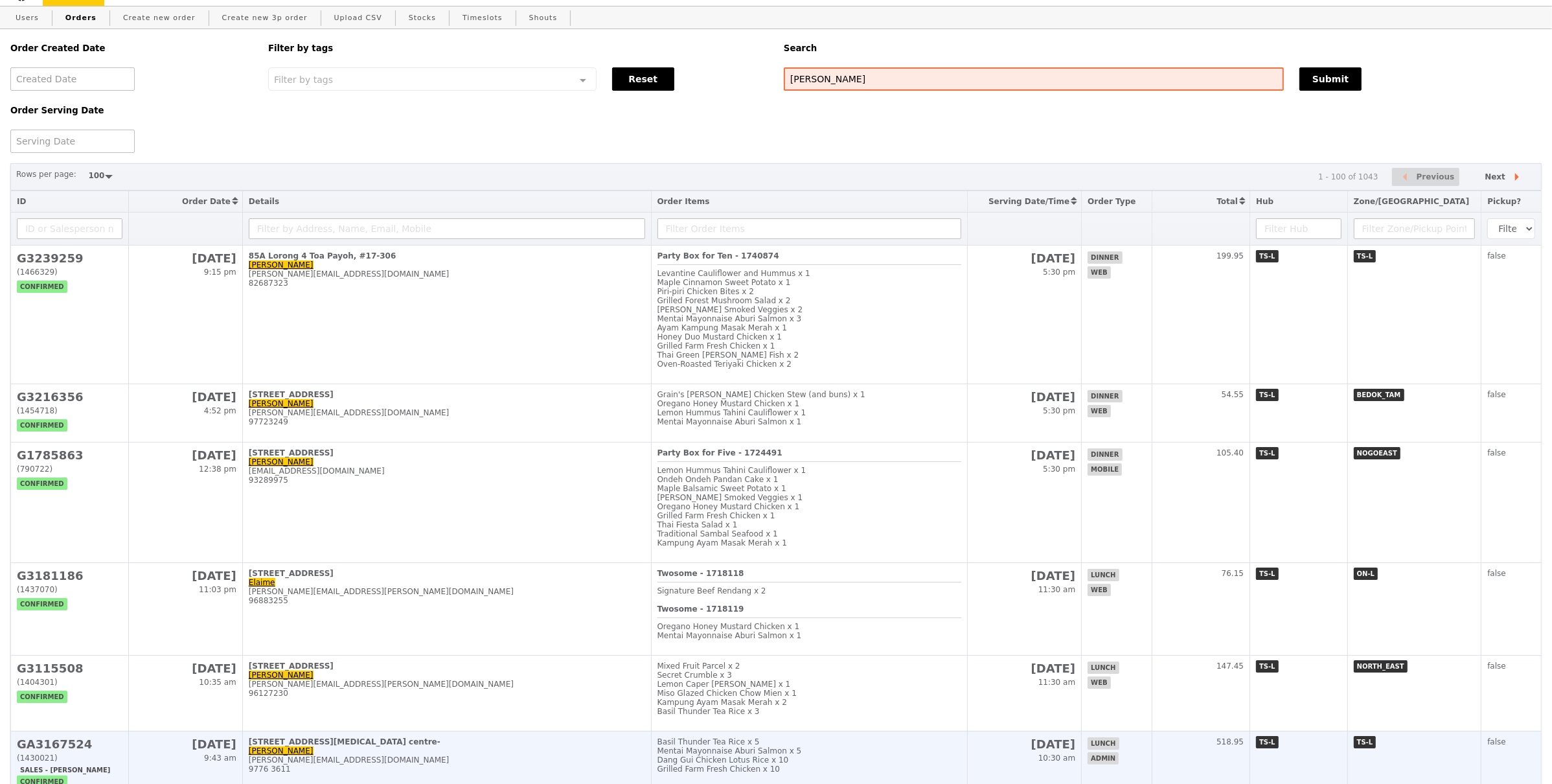
scroll to position [23, 0]
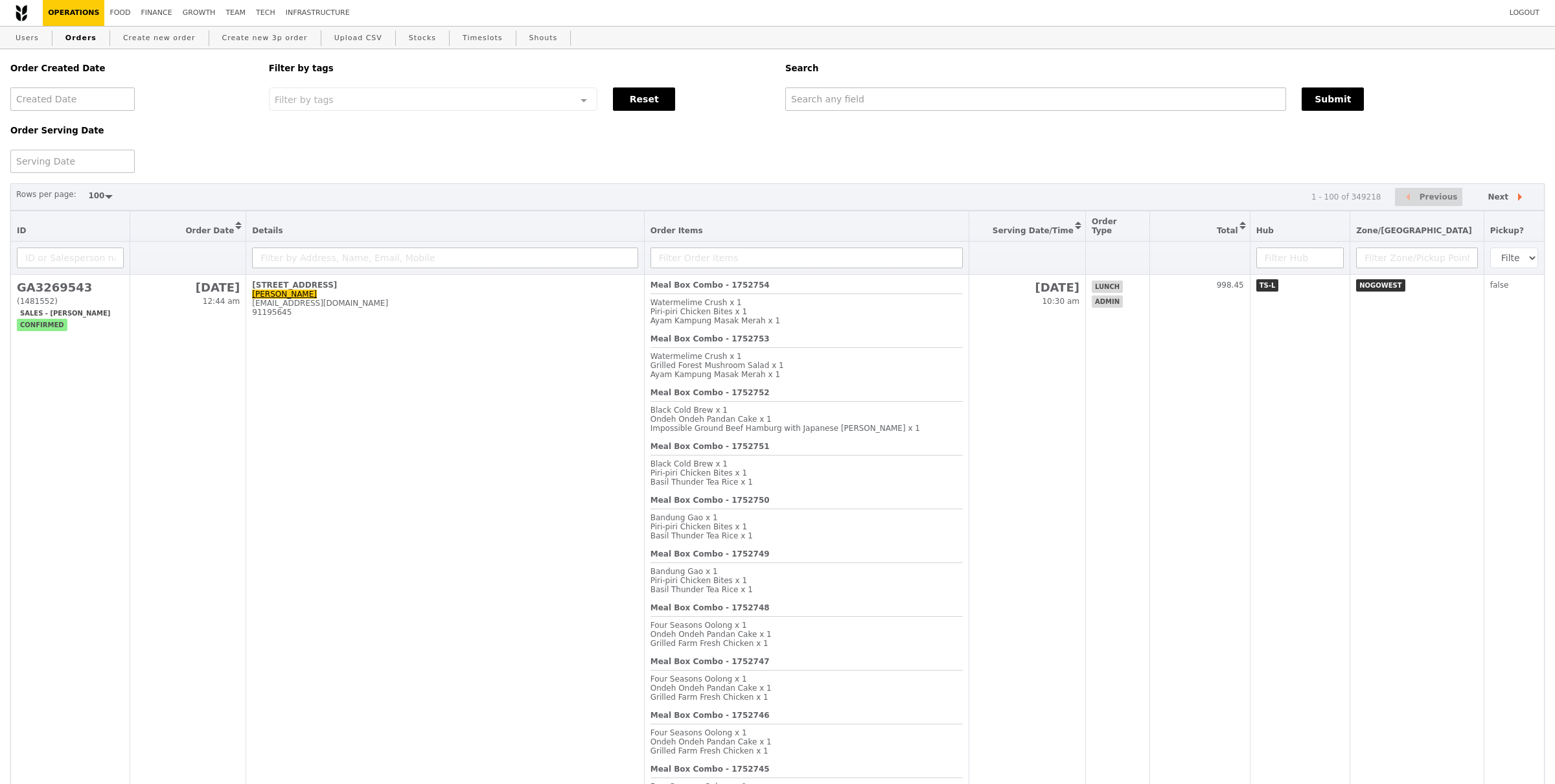
select select "100"
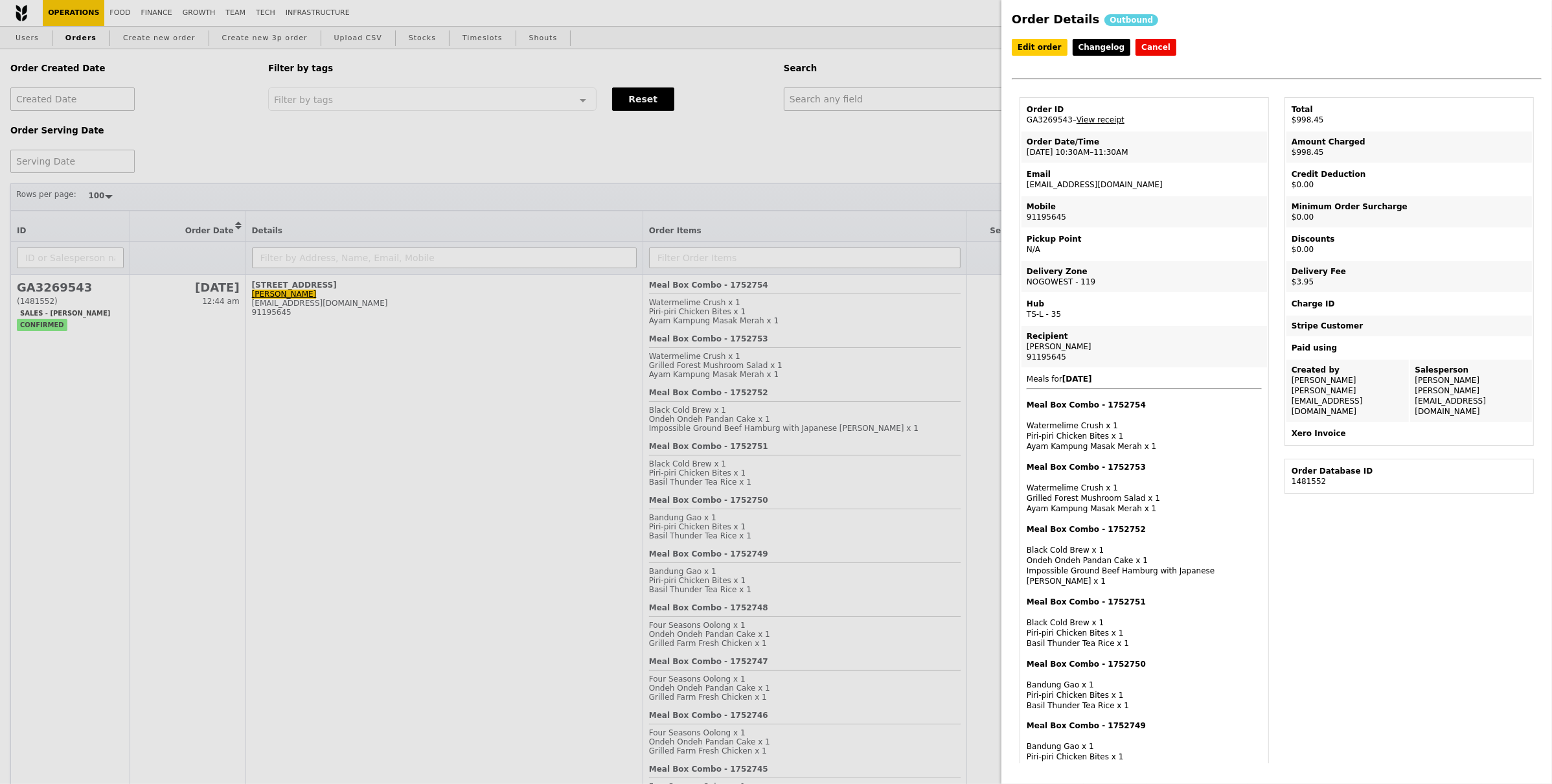
click at [528, 379] on div "Order Details Outbound Edit order Changelog Cancel Order ID GA3269543 – View re…" at bounding box center [776, 392] width 1552 height 784
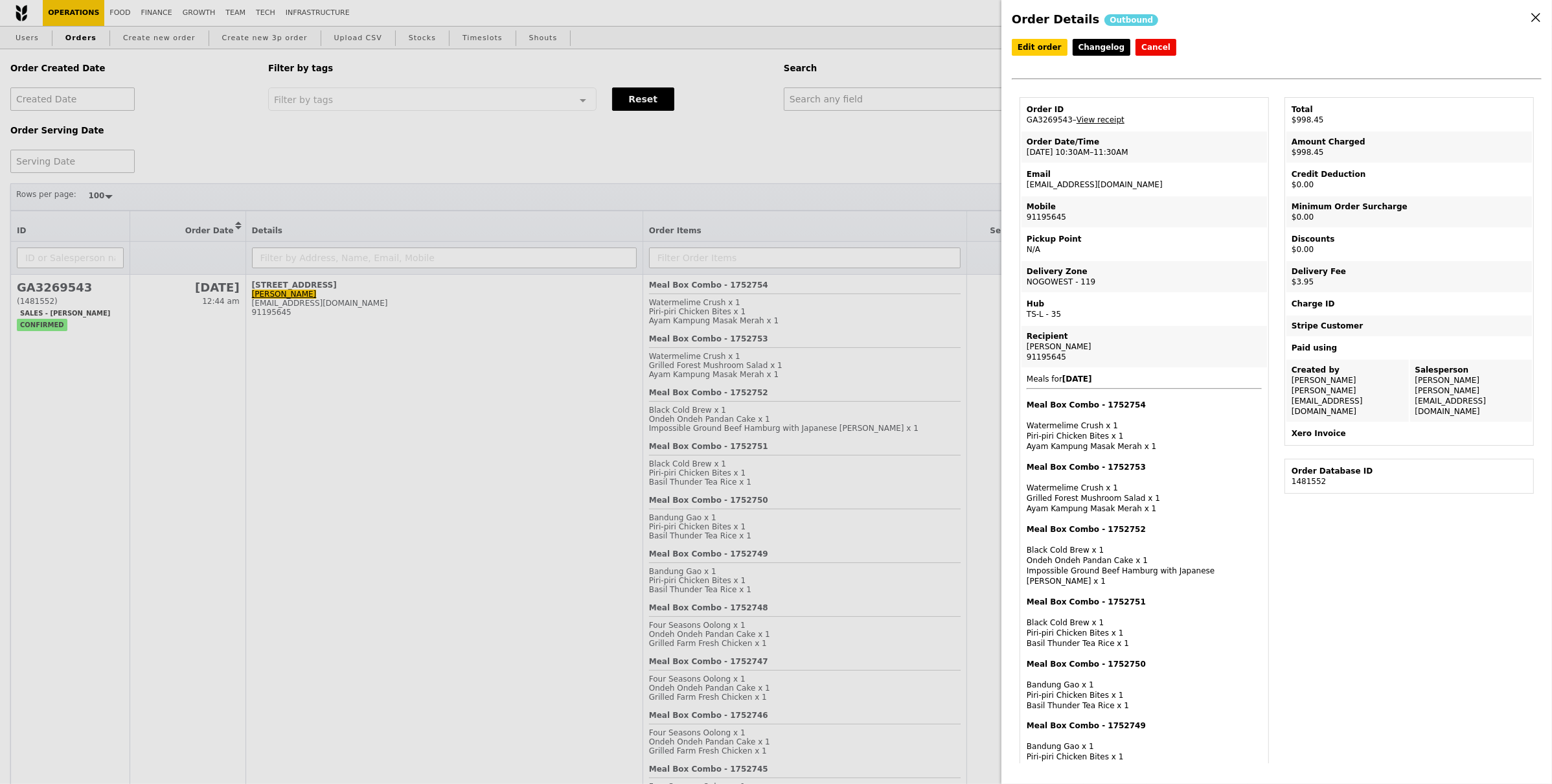
click at [888, 109] on div "Order Details Outbound Edit order Changelog Cancel Order ID GA3269543 – View re…" at bounding box center [776, 392] width 1552 height 784
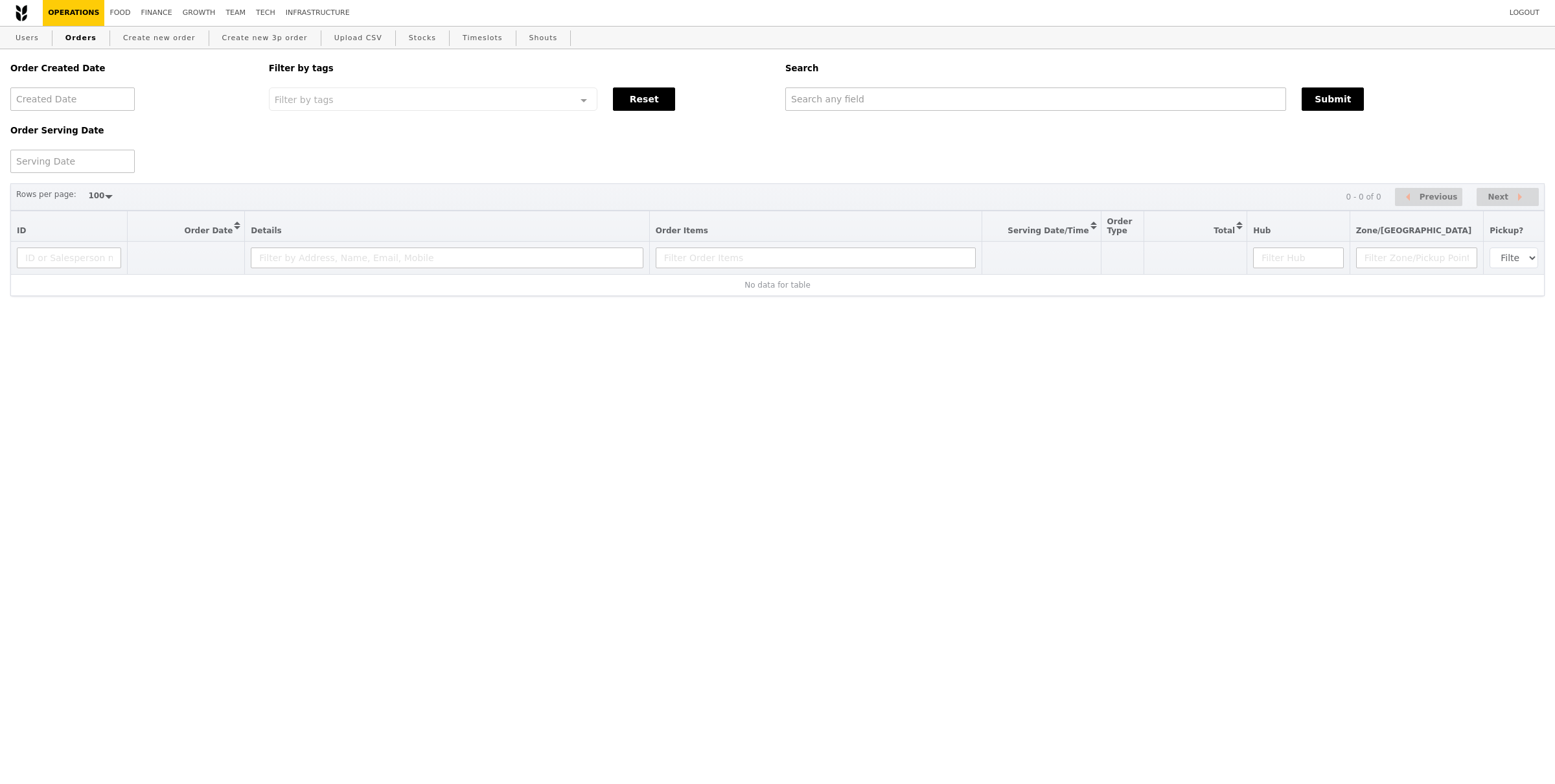
select select "100"
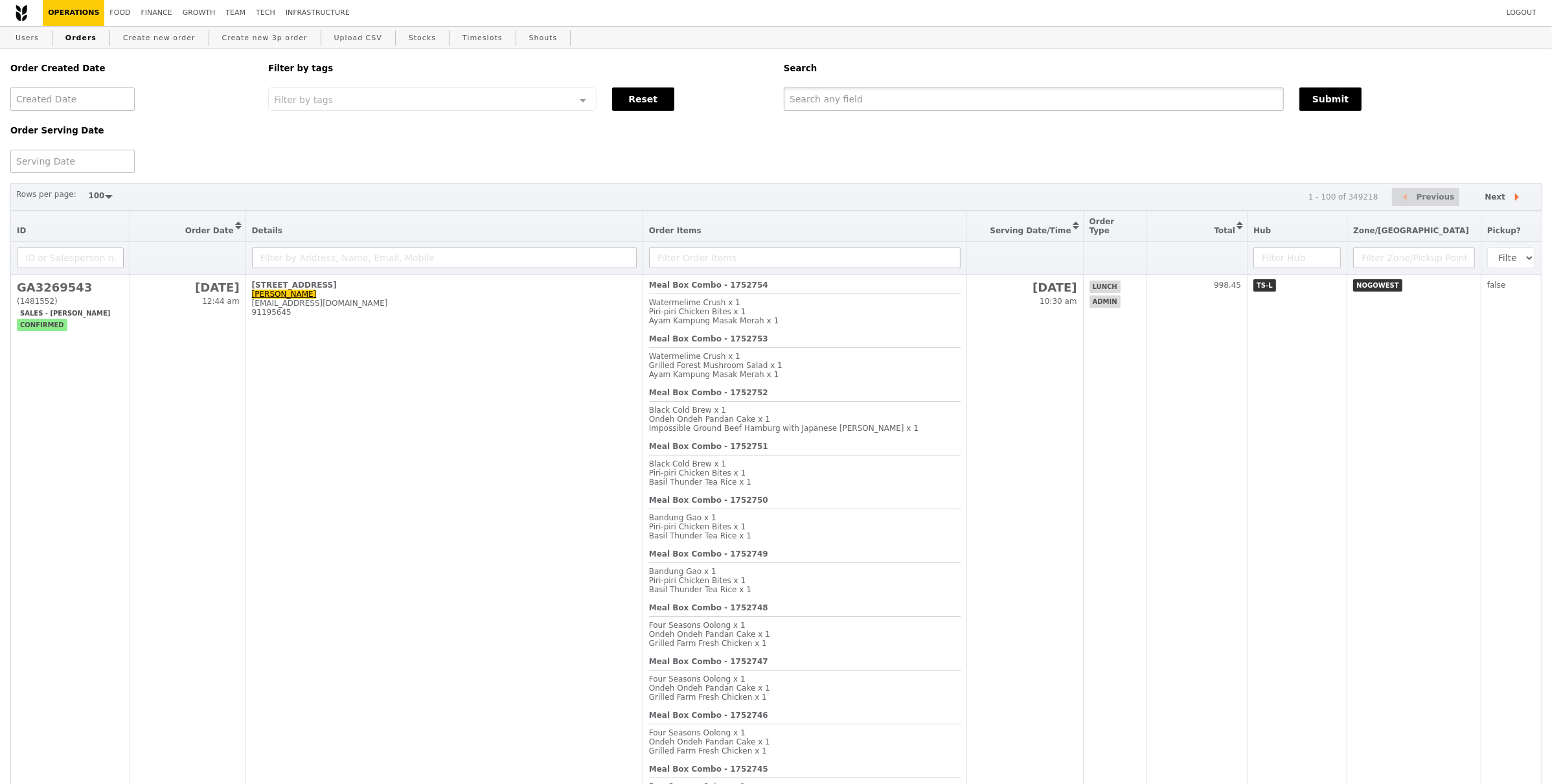
click at [997, 94] on input "text" at bounding box center [1034, 100] width 500 height 24
paste input "G3269505"
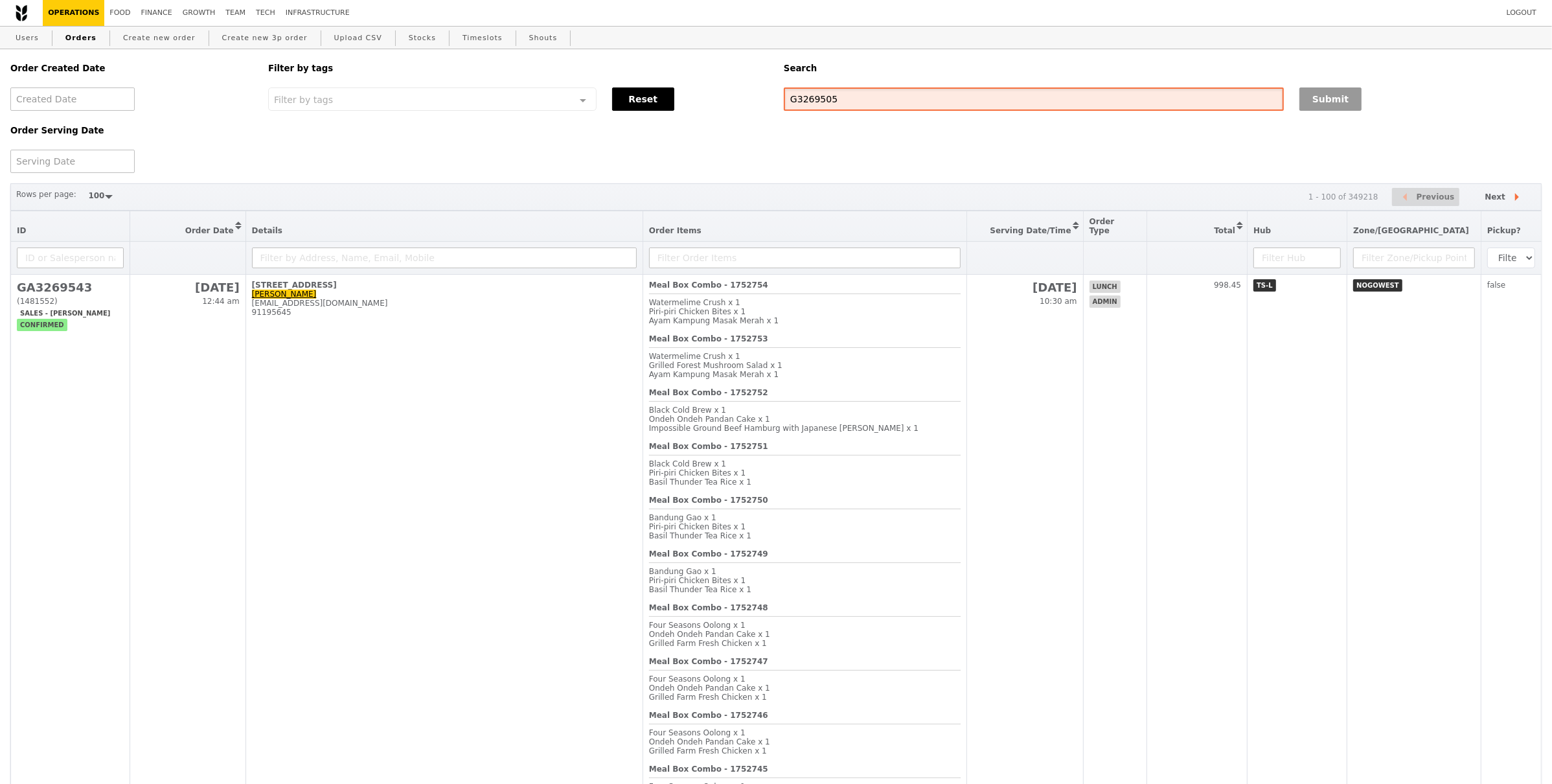
type input "G3269505"
click at [1353, 99] on button "Submit" at bounding box center [1331, 100] width 62 height 24
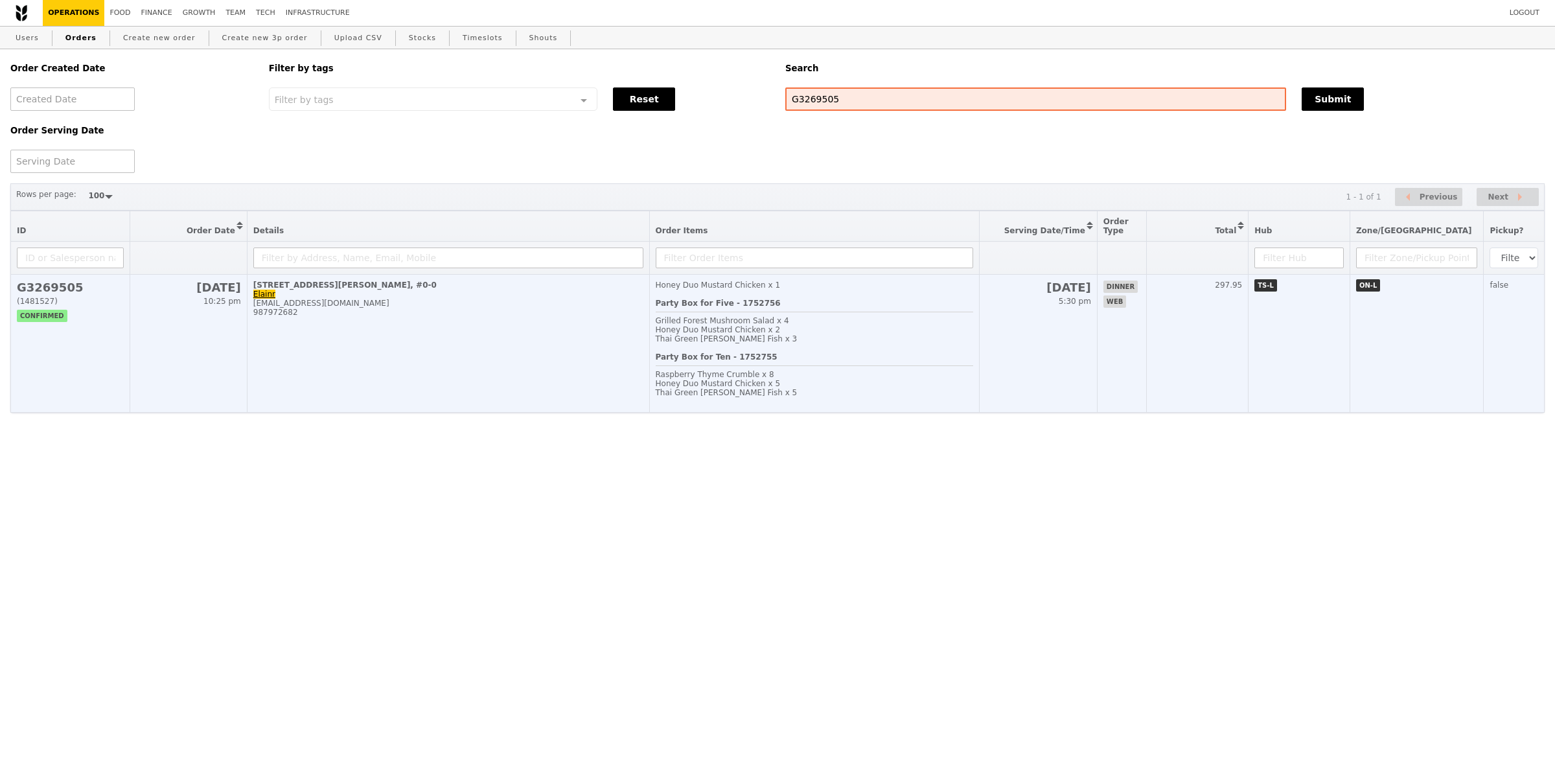
click at [471, 356] on td "[STREET_ADDRESS][PERSON_NAME] Elainr [EMAIL_ADDRESS][DOMAIN_NAME] 987972682" at bounding box center [448, 344] width 402 height 138
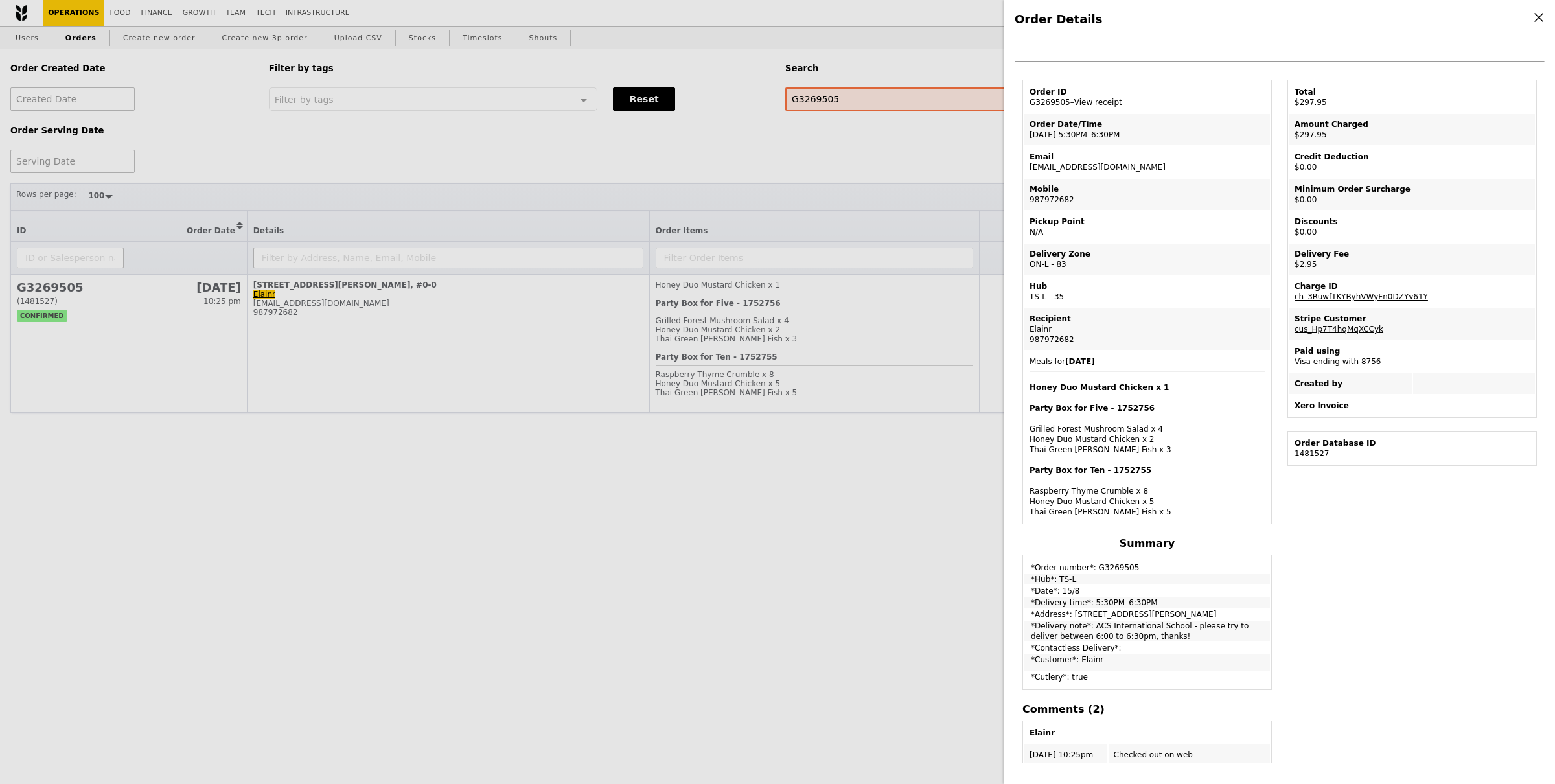
scroll to position [90, 0]
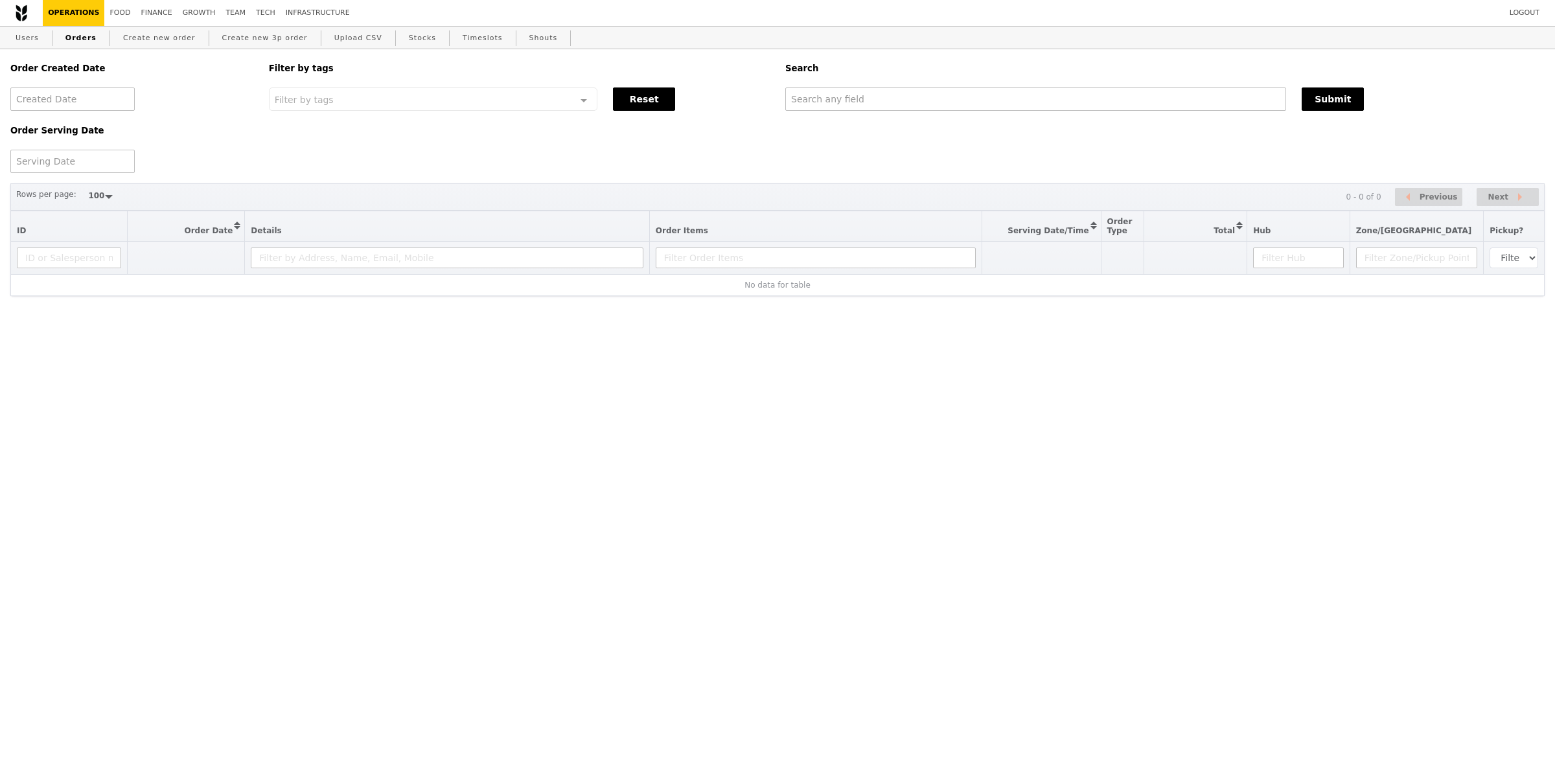
select select "100"
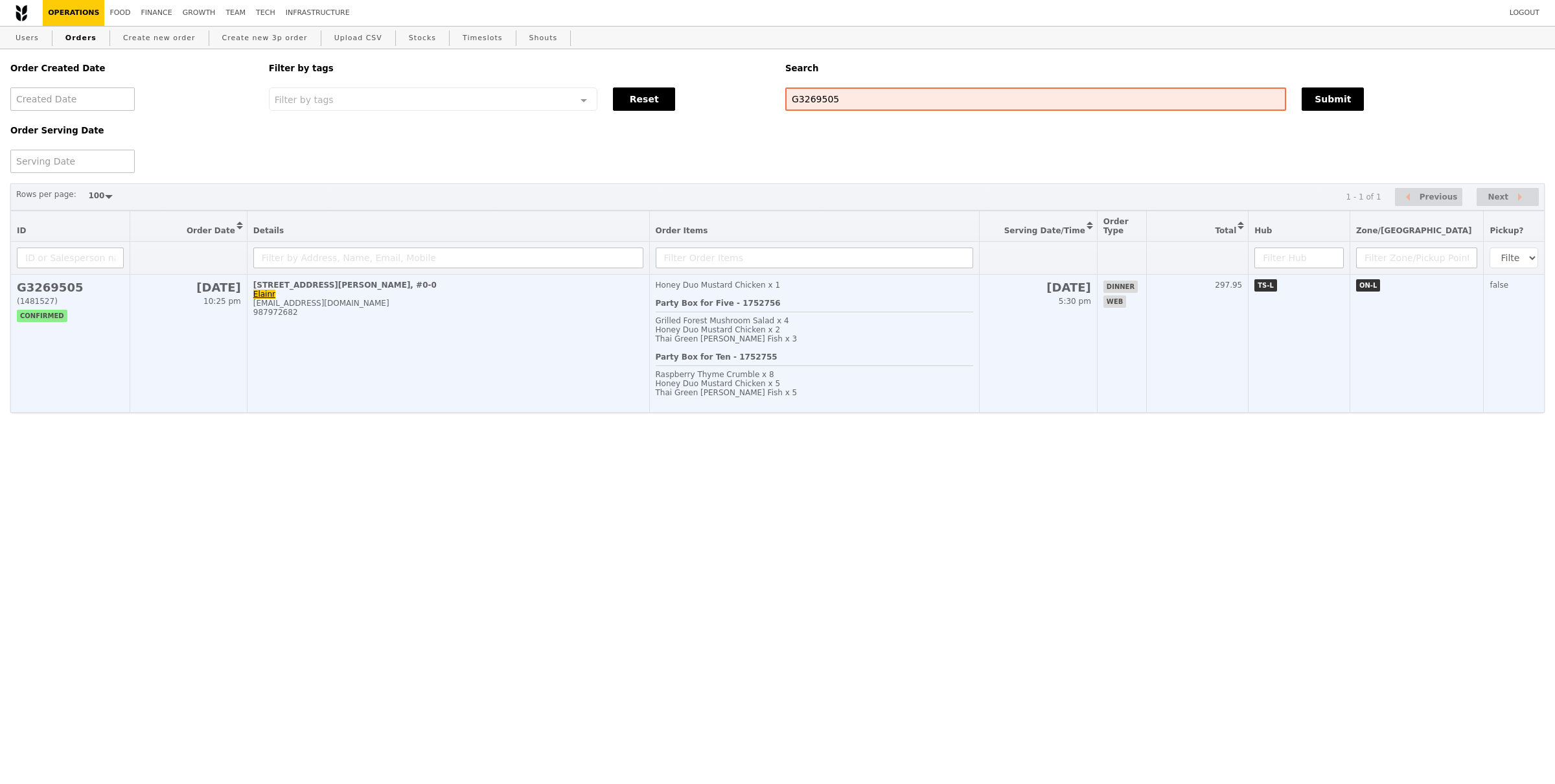
click at [842, 329] on div "Honey Duo Mustard Chicken x 2" at bounding box center [815, 330] width 318 height 9
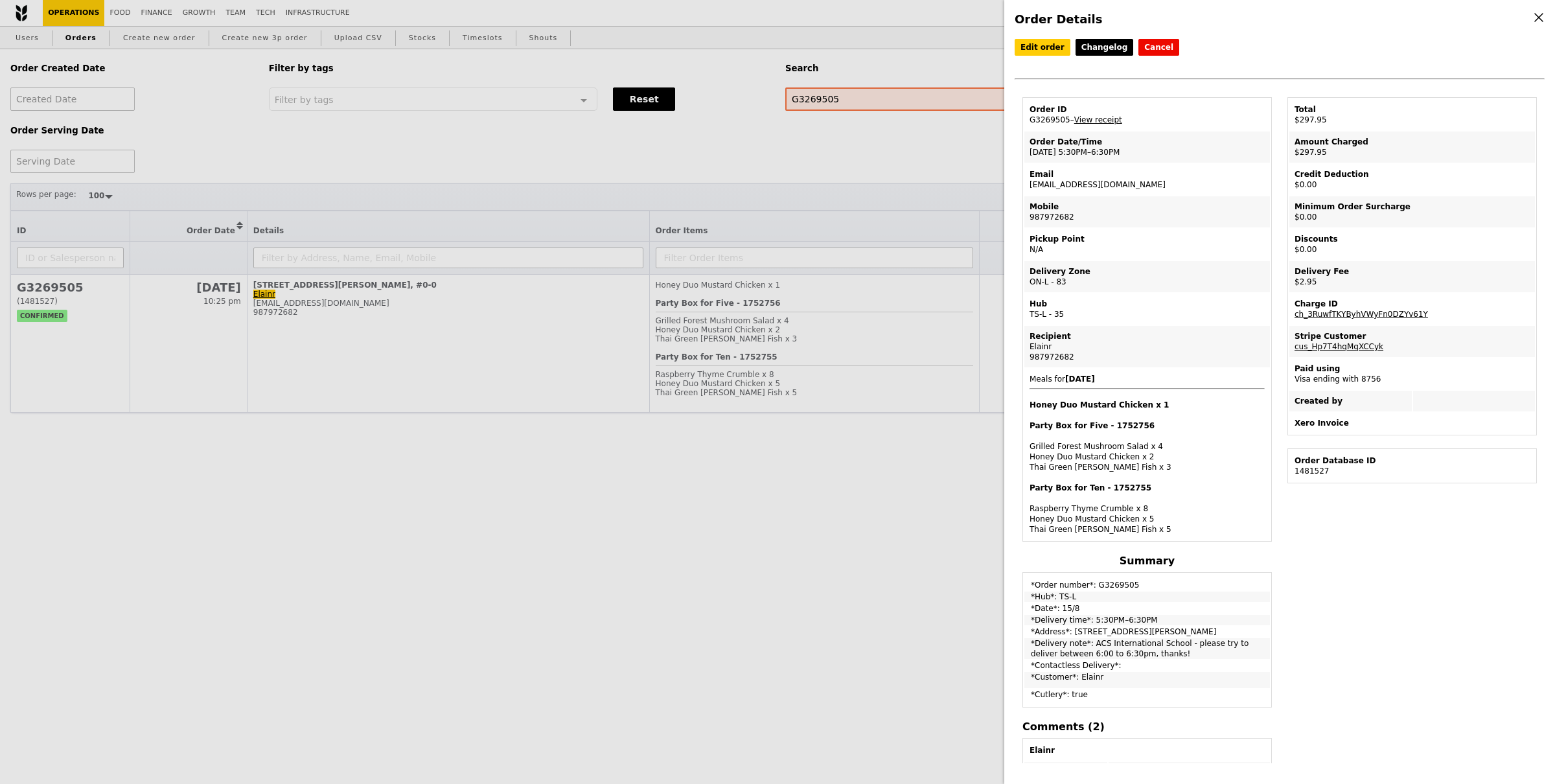
drag, startPoint x: 1091, startPoint y: 634, endPoint x: 1163, endPoint y: 648, distance: 73.3
click at [1163, 648] on td "*Delivery note*: ACS International School - please try to deliver between 6:00 …" at bounding box center [1147, 648] width 246 height 21
drag, startPoint x: 1163, startPoint y: 648, endPoint x: 1030, endPoint y: 638, distance: 133.4
click at [1030, 638] on td "*Delivery note*: ACS International School - please try to deliver between 6:00 …" at bounding box center [1147, 648] width 246 height 21
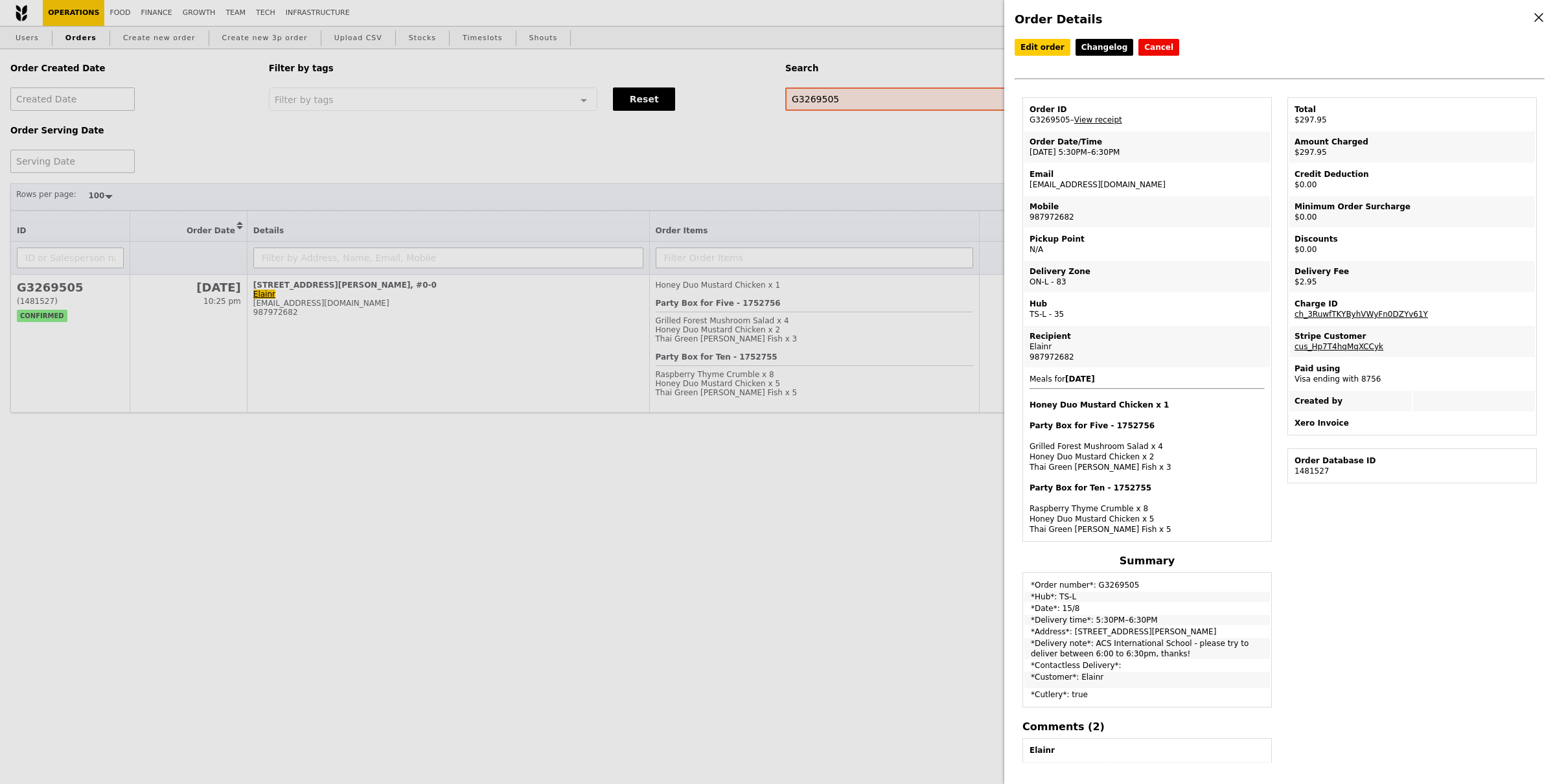
copy td "*Delivery note*: ACS International School - please try to deliver between 6:00 …"
click at [505, 322] on div "Order Details Edit order Changelog Cancel Order ID G3269505 – View receipt Orde…" at bounding box center [777, 392] width 1555 height 784
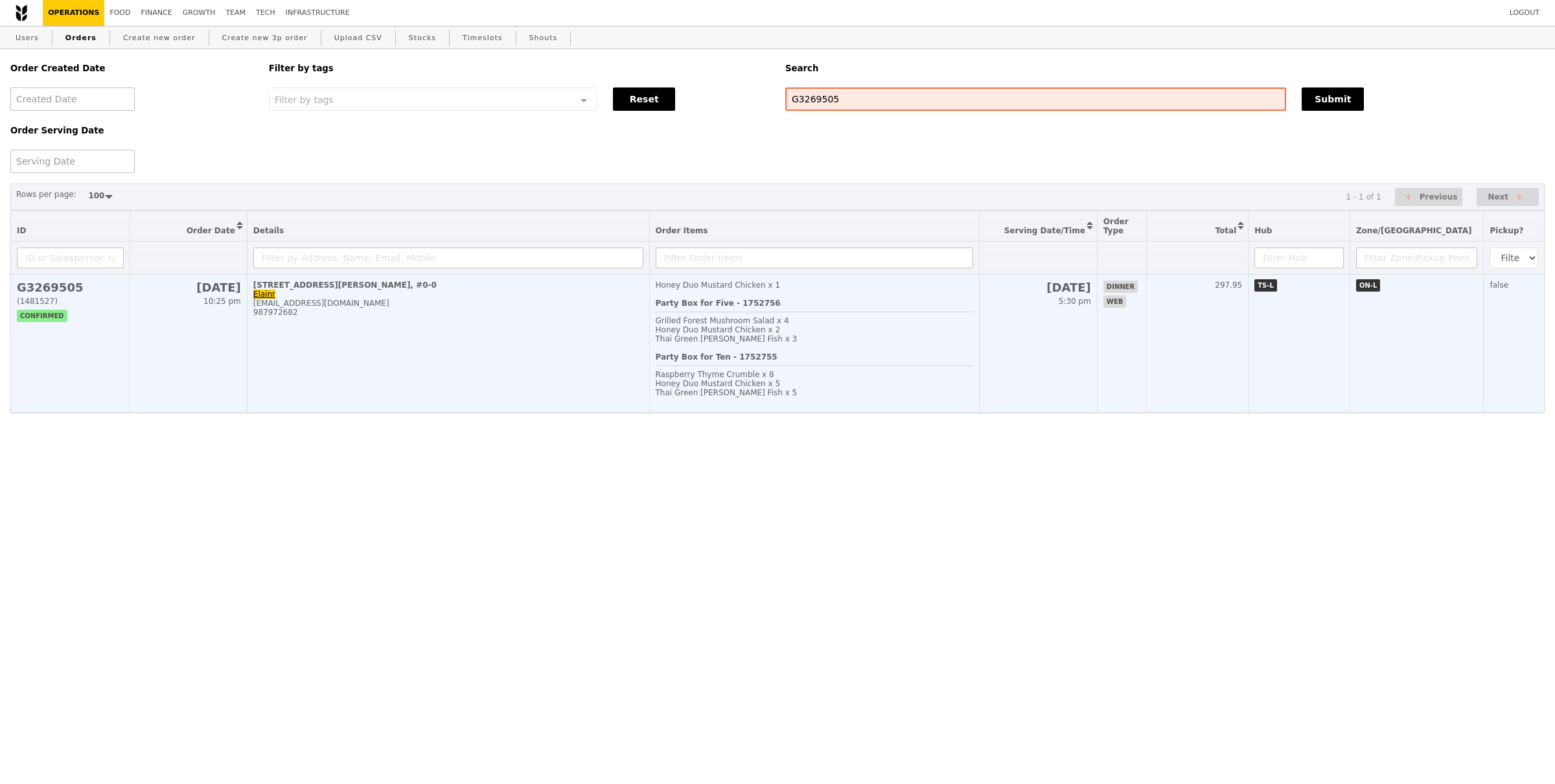
click at [443, 348] on td "[STREET_ADDRESS][PERSON_NAME] Elainr [EMAIL_ADDRESS][DOMAIN_NAME] 987972682" at bounding box center [448, 344] width 402 height 138
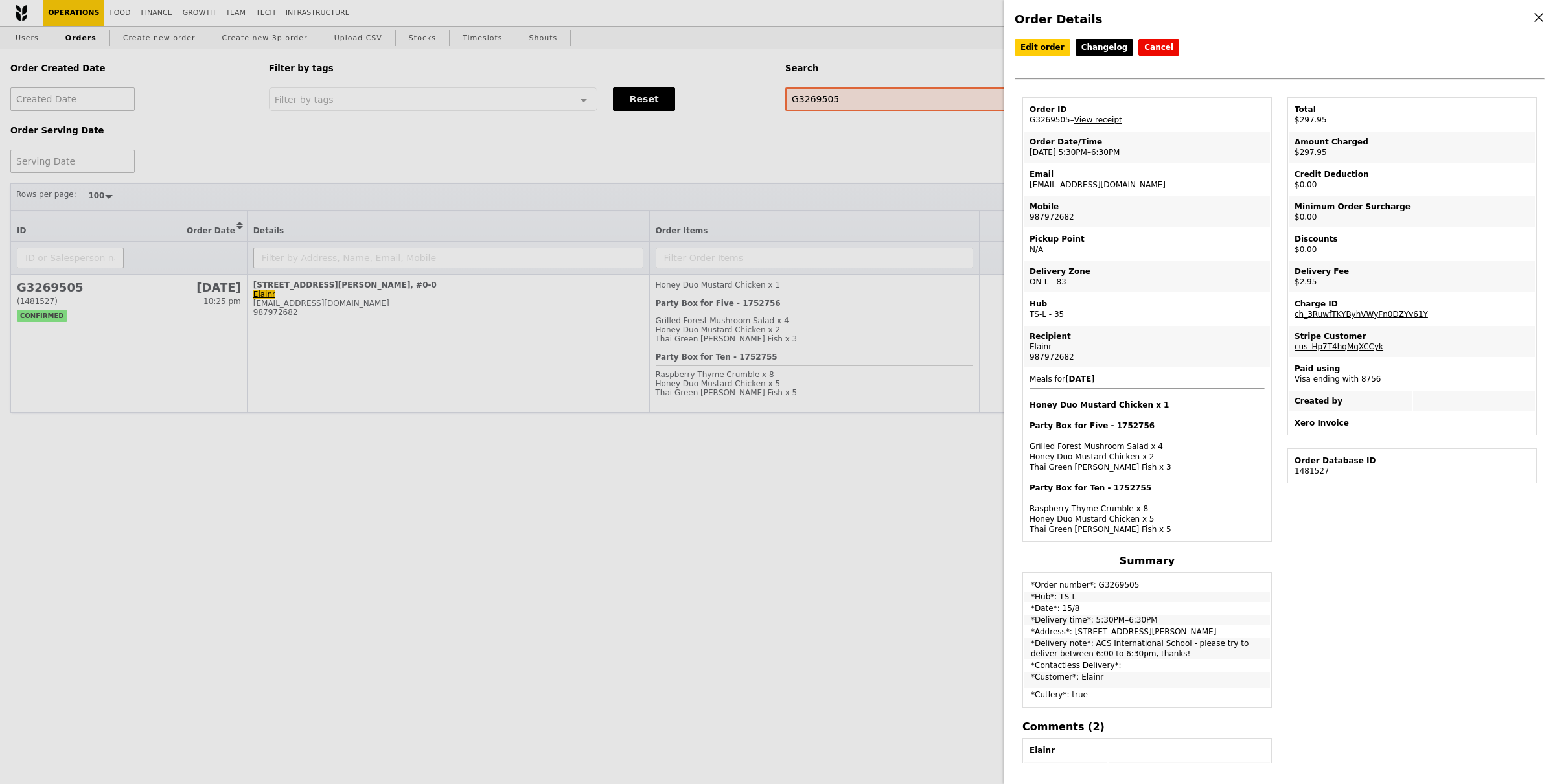
click at [1037, 37] on div "Order Details Edit order Changelog Cancel Order ID G3269505 – View receipt Orde…" at bounding box center [1280, 392] width 550 height 784
click at [1038, 43] on link "Edit order" at bounding box center [1042, 48] width 56 height 16
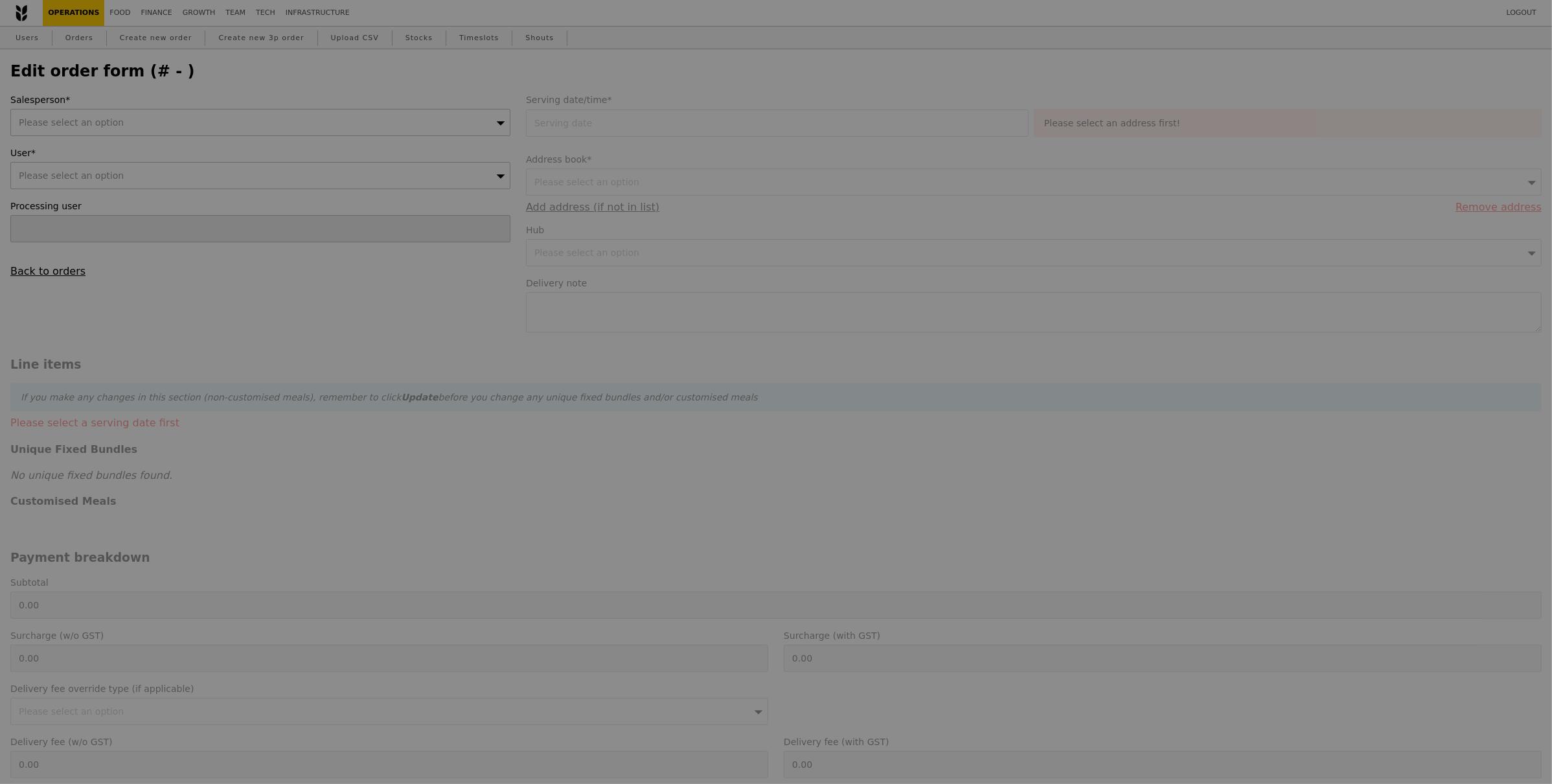
type input "[DATE]"
type textarea "ACS International School - please try to deliver between 6:00 to 6:30pm, thanks!"
type input "295.00"
type input "2.71"
type input "2.95"
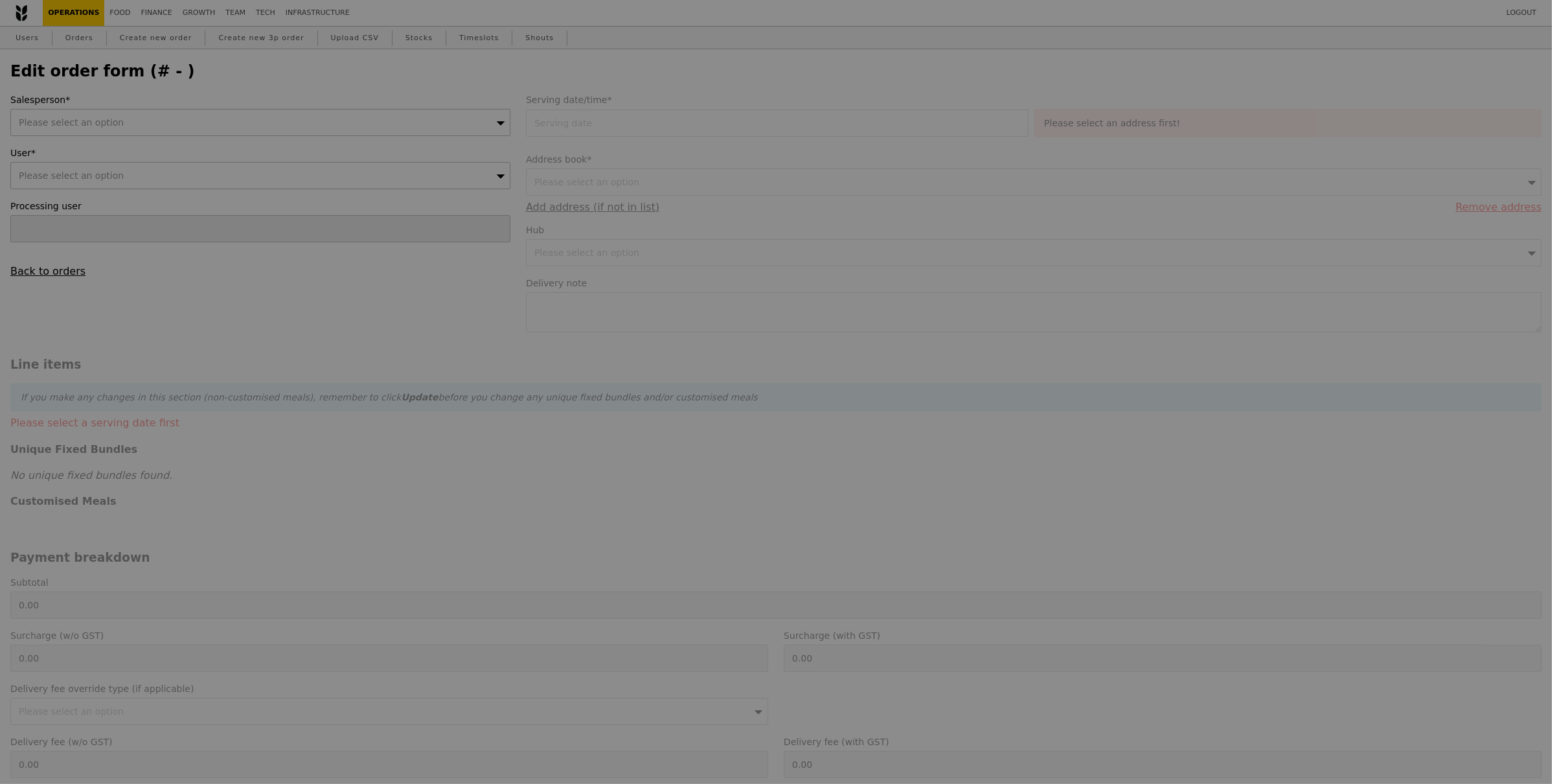
type input "297.95"
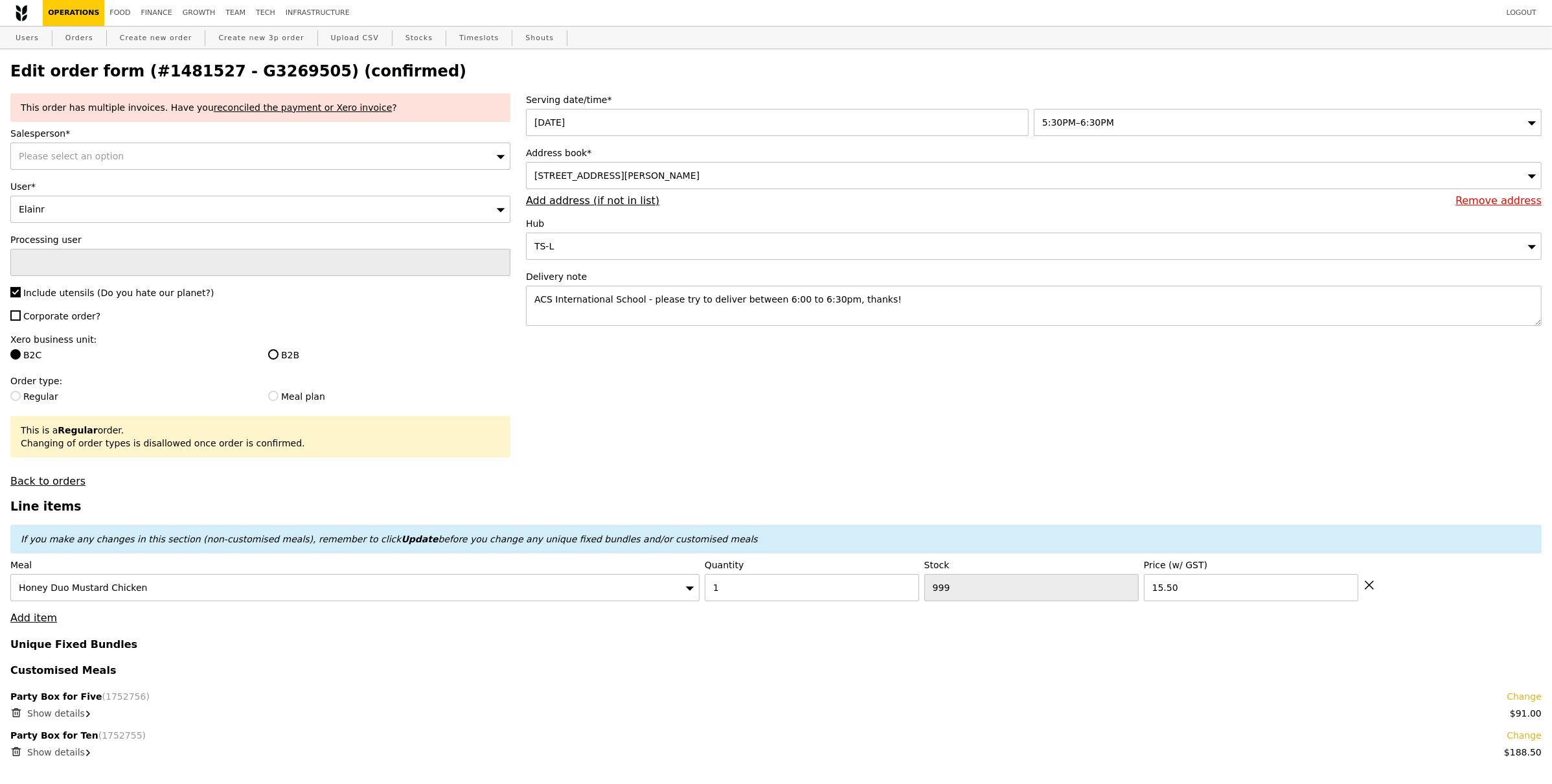
type input "Update"
type input "66"
